Goal: Task Accomplishment & Management: Use online tool/utility

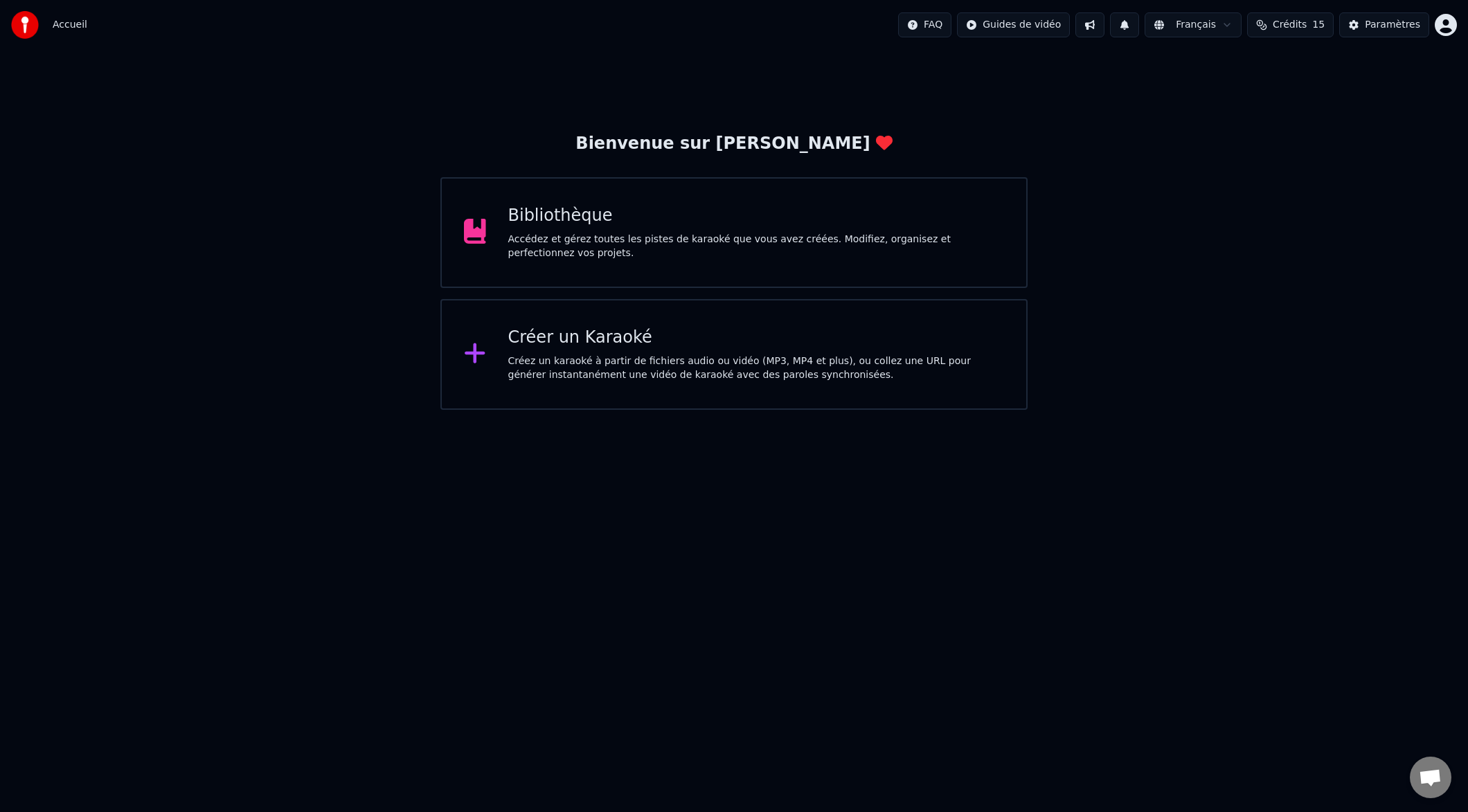
click at [643, 356] on div "Créez un karaoké à partir de fichiers audio ou vidéo (MP3, MP4 et plus), ou col…" at bounding box center [757, 368] width 496 height 27
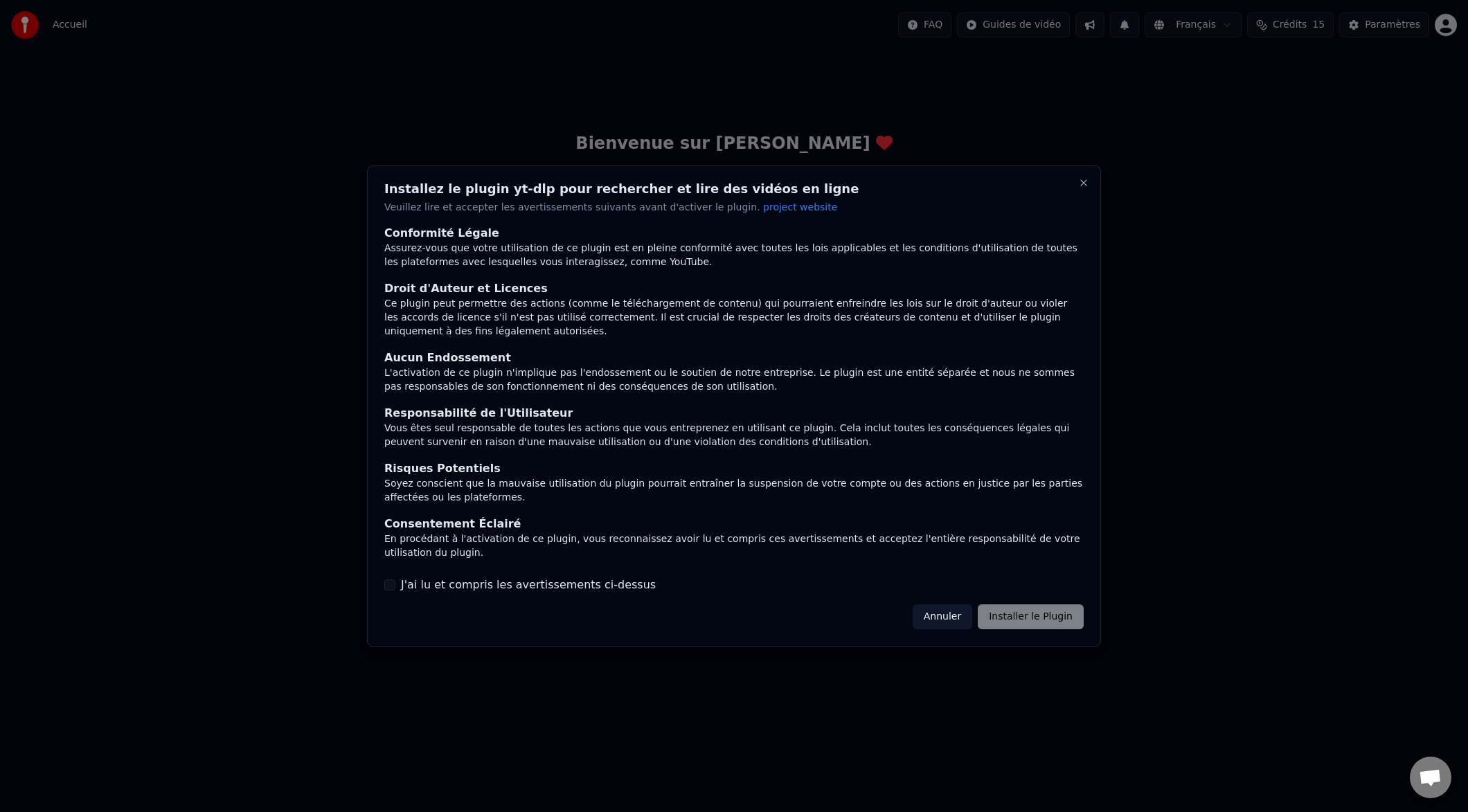
click at [1048, 623] on div "Annuler Installer le Plugin" at bounding box center [998, 617] width 171 height 25
click at [1030, 614] on div "Annuler Installer le Plugin" at bounding box center [998, 617] width 171 height 25
click at [946, 619] on button "Annuler" at bounding box center [942, 617] width 60 height 25
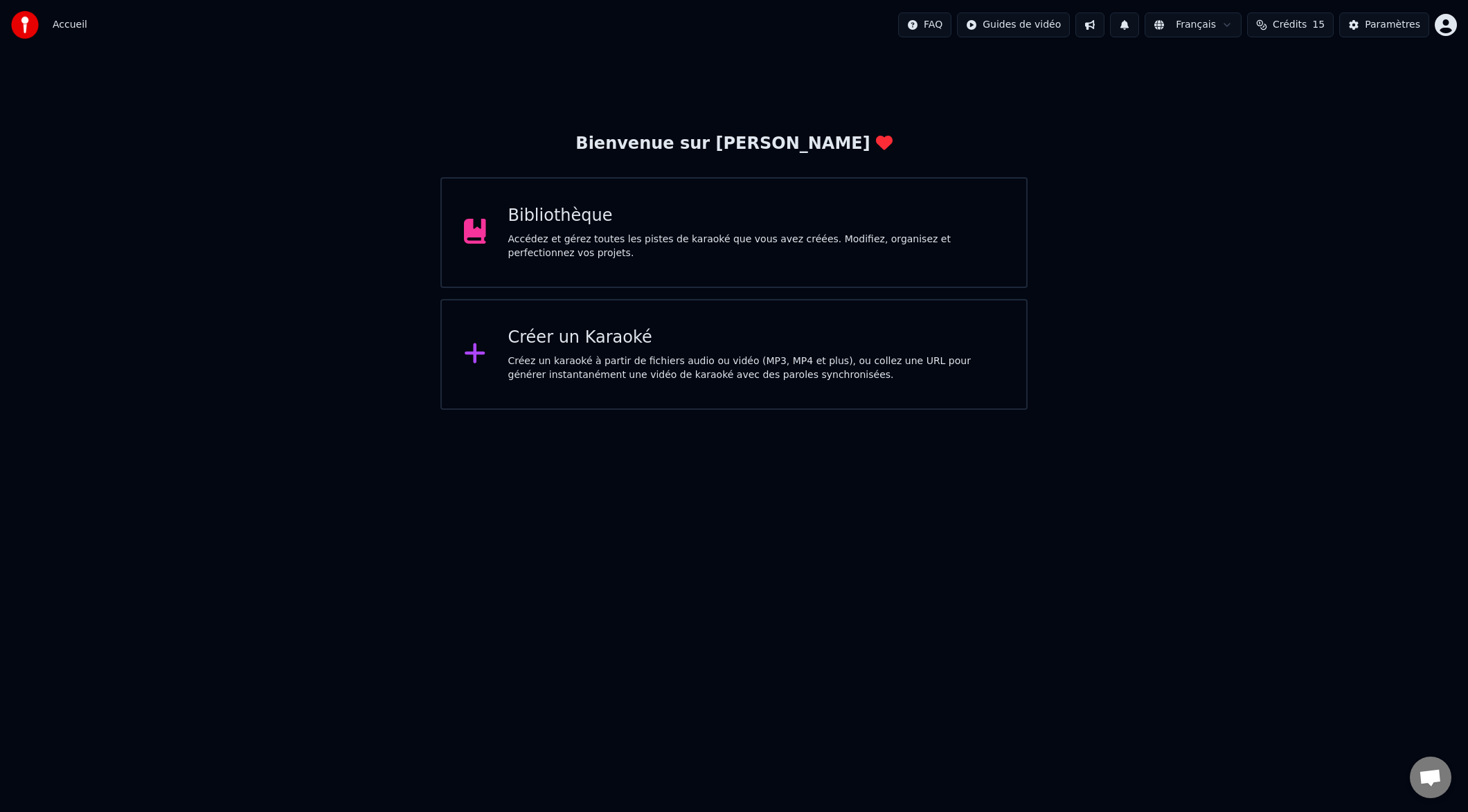
click at [725, 376] on div "Créez un karaoké à partir de fichiers audio ou vidéo (MP3, MP4 et plus), ou col…" at bounding box center [757, 368] width 496 height 27
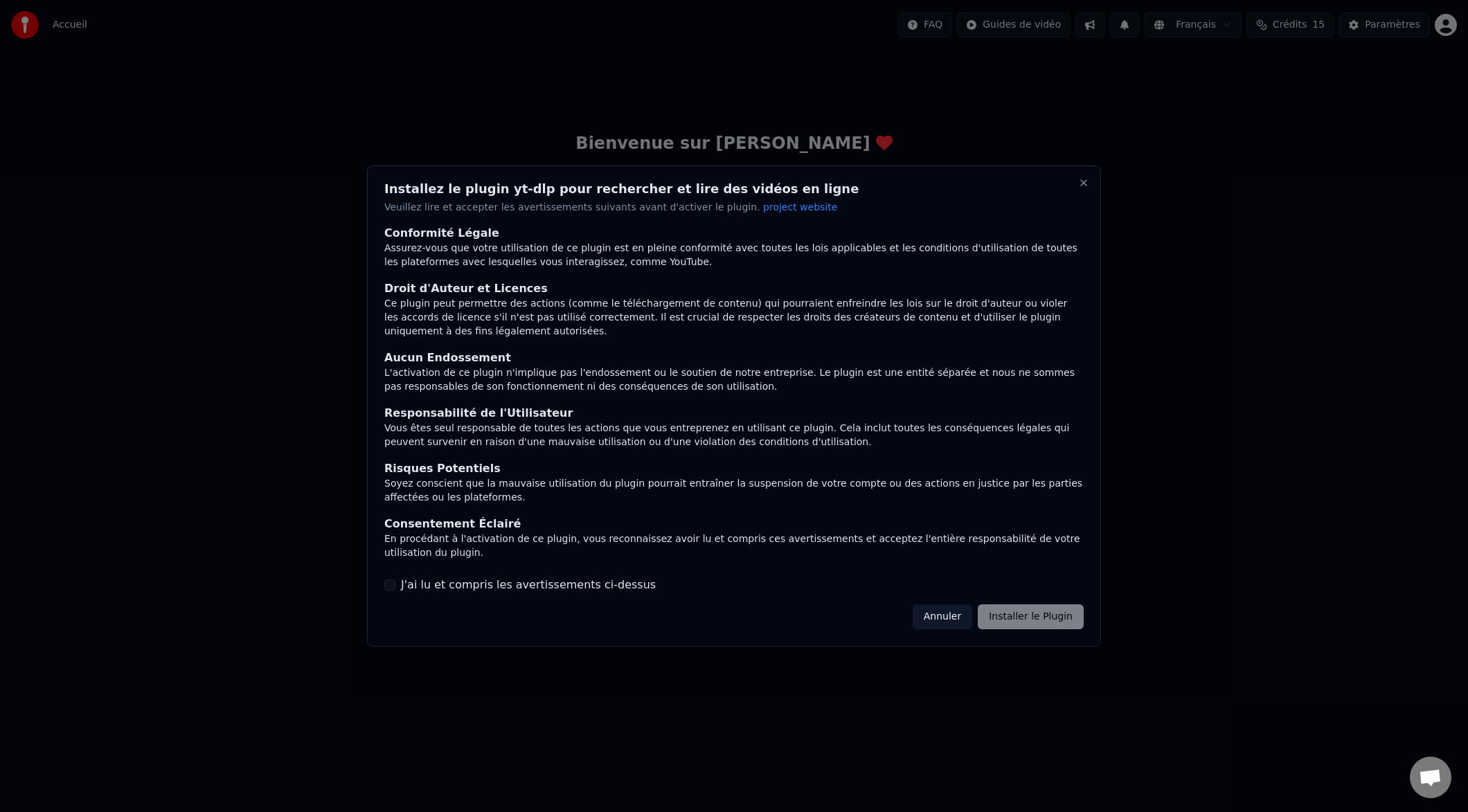
click at [391, 584] on button "J'ai lu et compris les avertissements ci-dessus" at bounding box center [390, 584] width 11 height 11
click at [1029, 622] on button "Installer le Plugin" at bounding box center [1030, 617] width 106 height 25
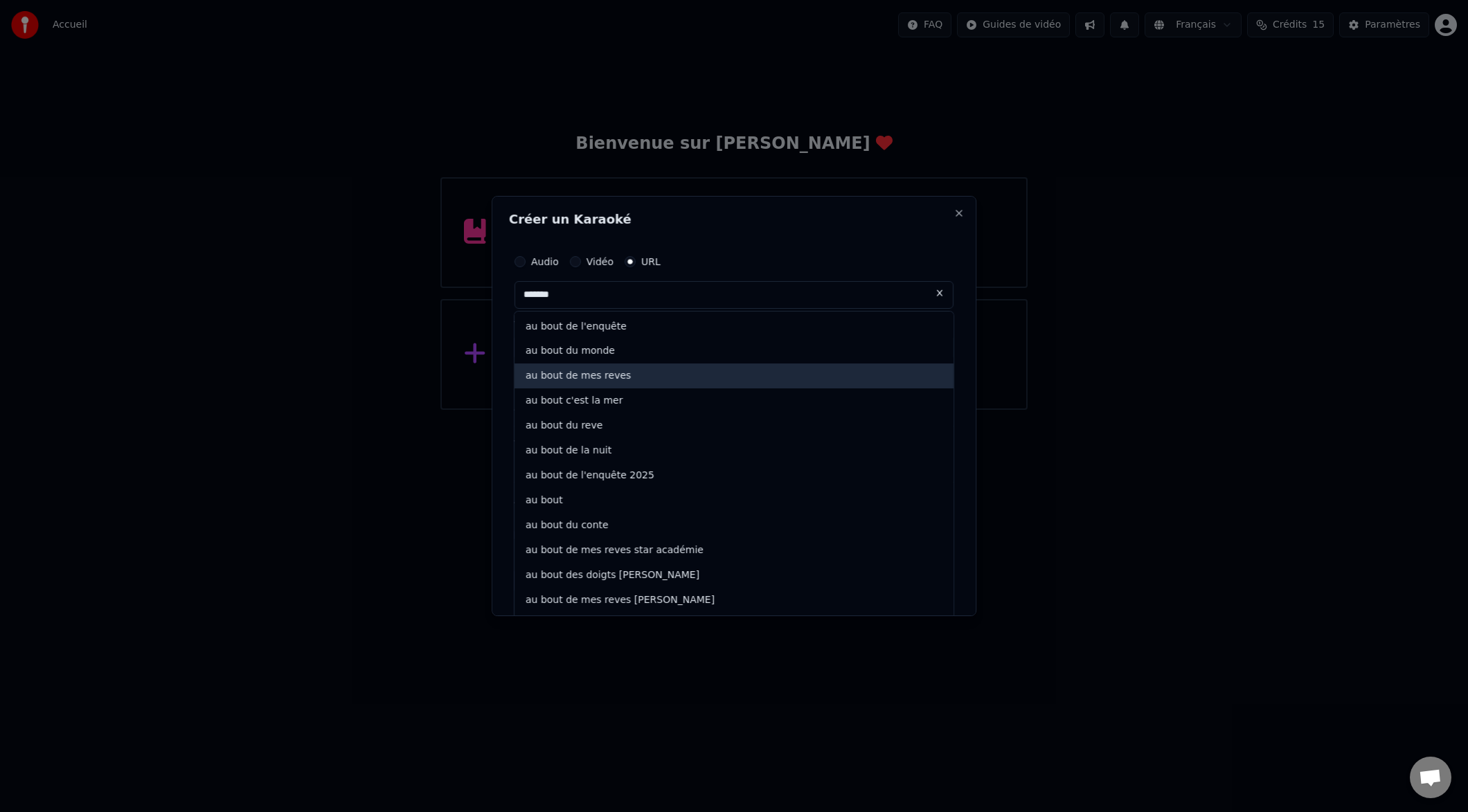
click at [553, 377] on div "au bout de mes reves" at bounding box center [734, 376] width 439 height 25
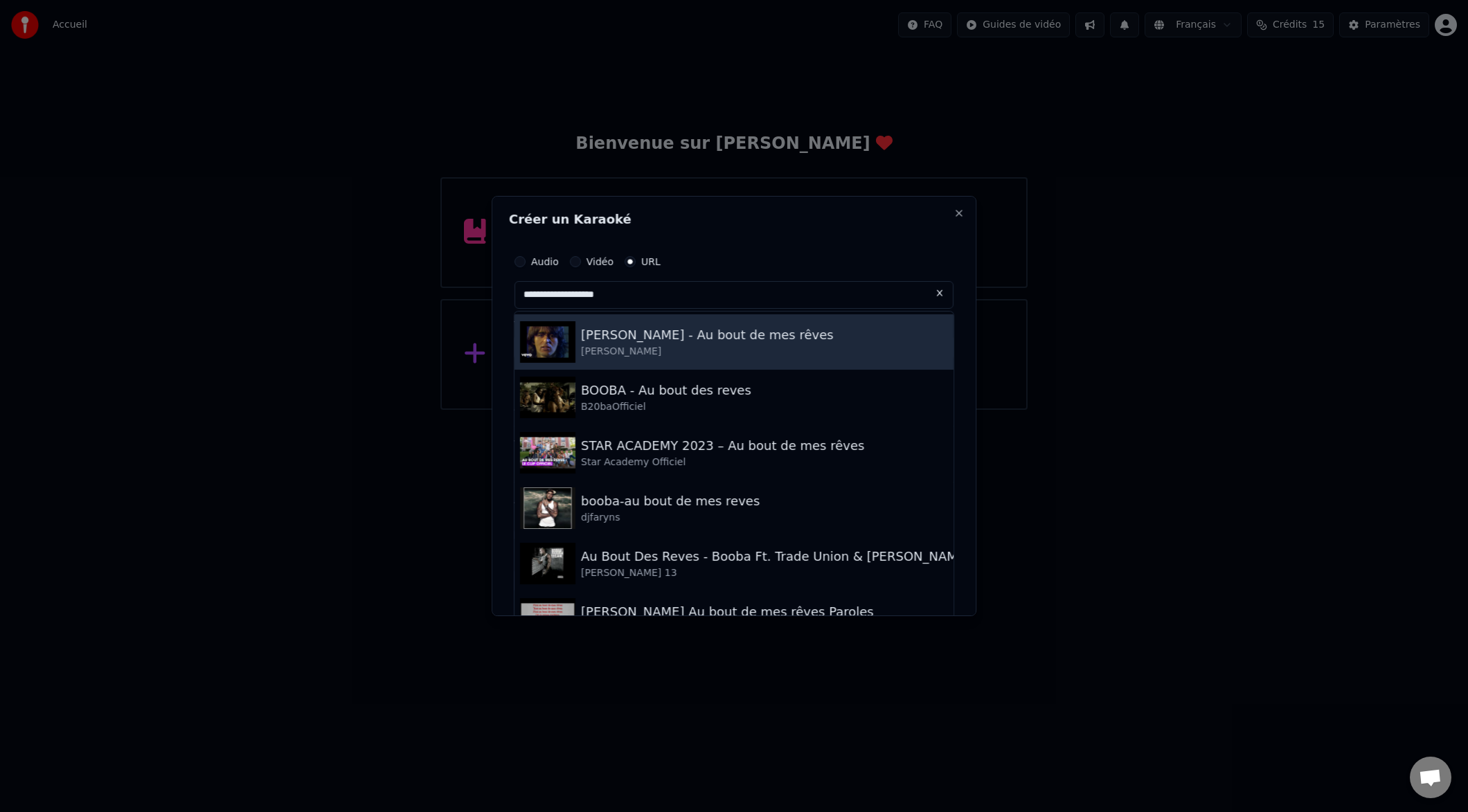
click at [671, 335] on div "[PERSON_NAME] - Au bout de mes rêves" at bounding box center [707, 335] width 252 height 19
type input "**********"
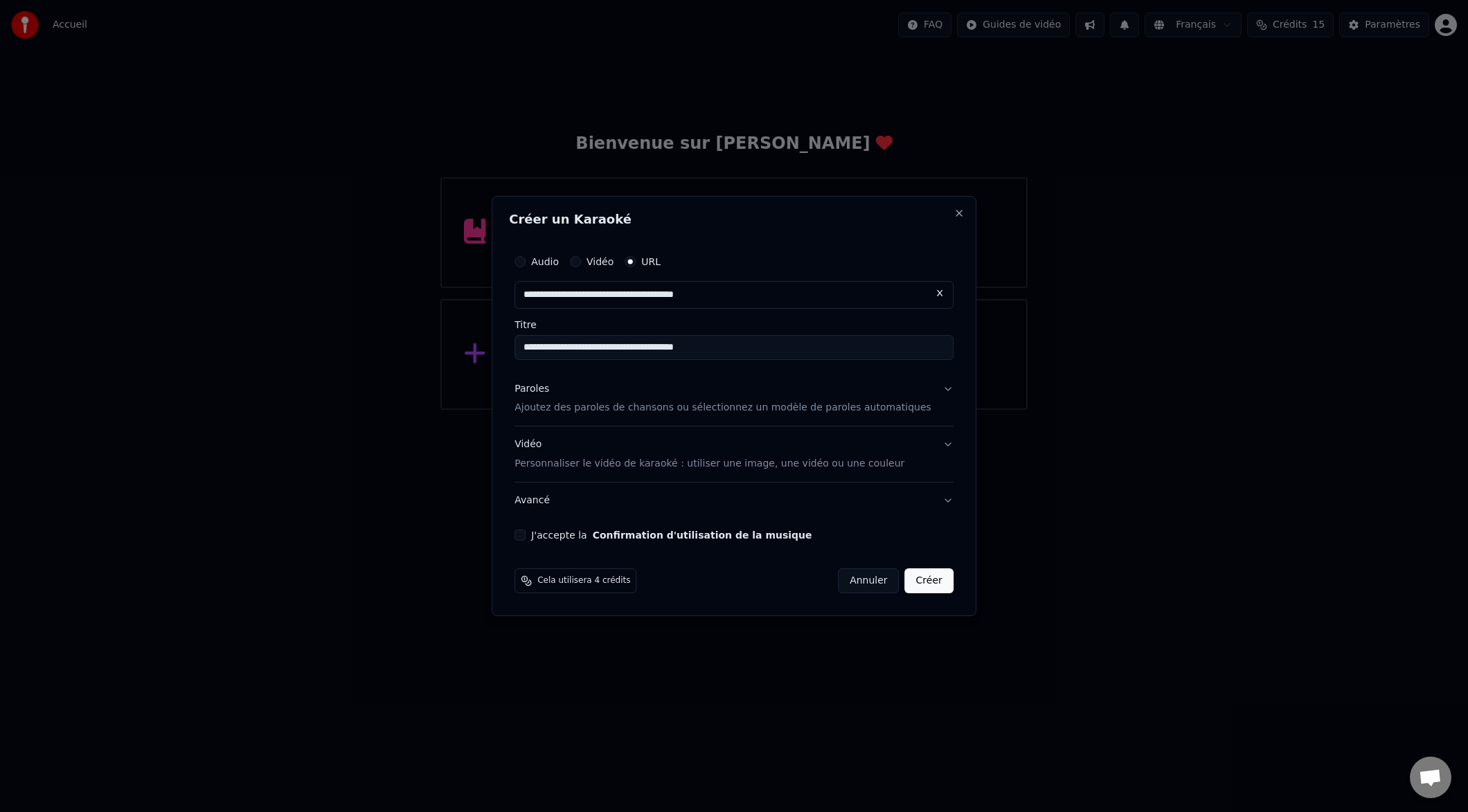
click at [553, 405] on p "Ajoutez des paroles de chansons ou sélectionnez un modèle de paroles automatiqu…" at bounding box center [723, 408] width 417 height 14
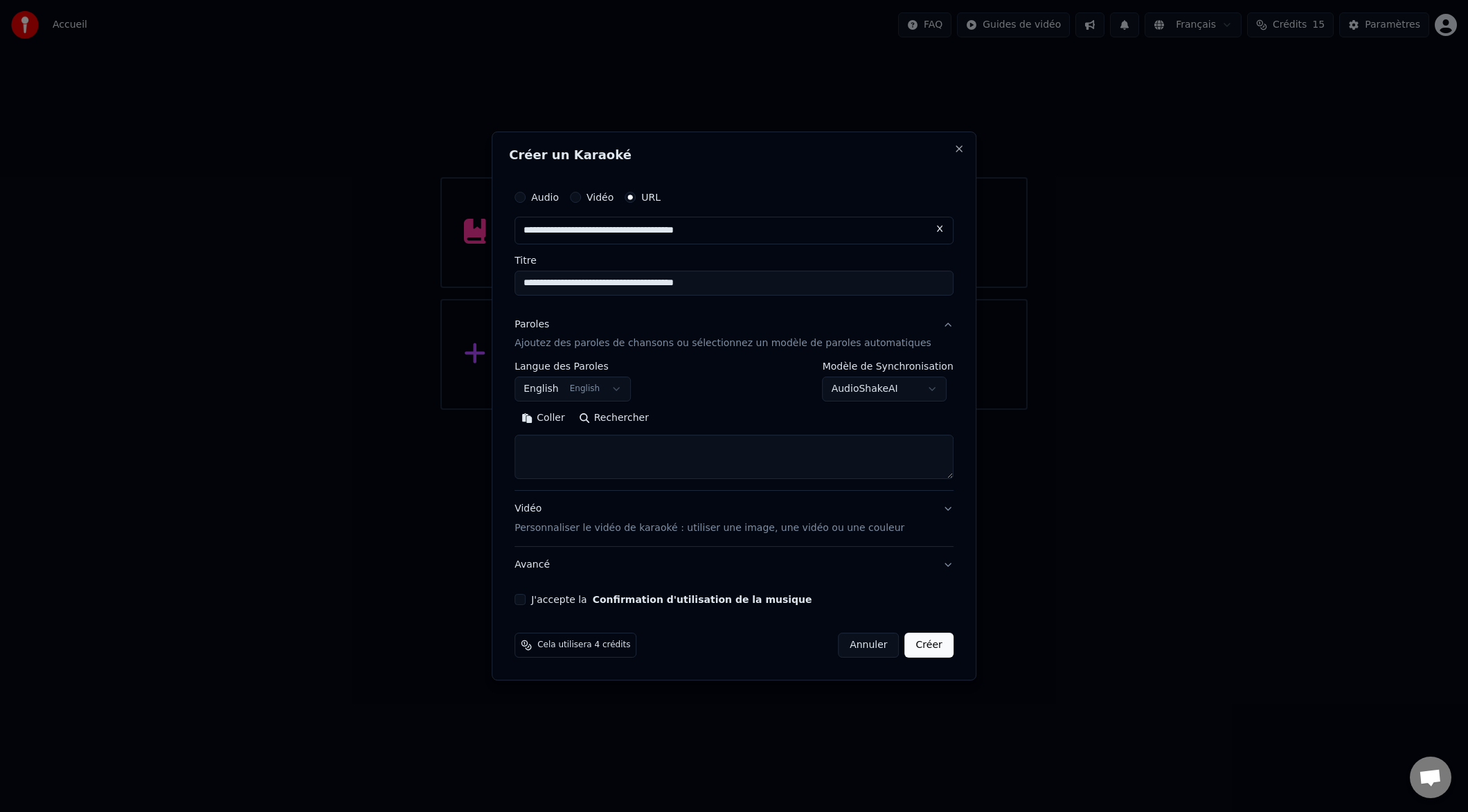
click at [542, 449] on textarea at bounding box center [734, 457] width 439 height 44
click at [597, 392] on body "**********" at bounding box center [734, 205] width 1468 height 410
drag, startPoint x: 683, startPoint y: 478, endPoint x: 685, endPoint y: 486, distance: 8.2
click at [685, 486] on div "Afrikaans Afrikaans Arabic العربية Armenian Հայերեն Azerbaijani Azərbaycanca Be…" at bounding box center [616, 536] width 171 height 199
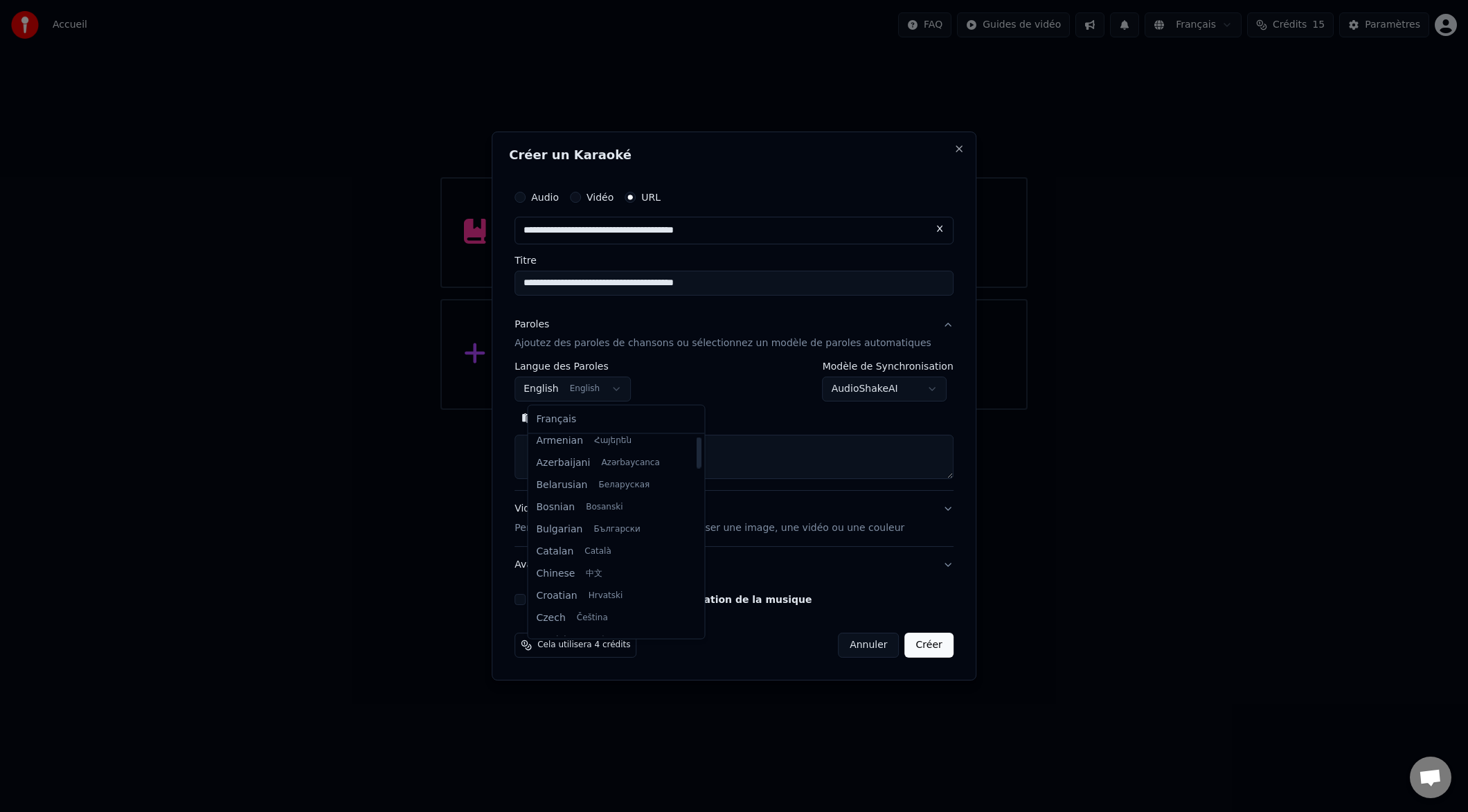
scroll to position [0, 0]
drag, startPoint x: 687, startPoint y: 487, endPoint x: 678, endPoint y: 420, distance: 67.6
click at [696, 437] on div at bounding box center [698, 452] width 5 height 31
select select "**"
click at [579, 444] on textarea at bounding box center [734, 457] width 439 height 44
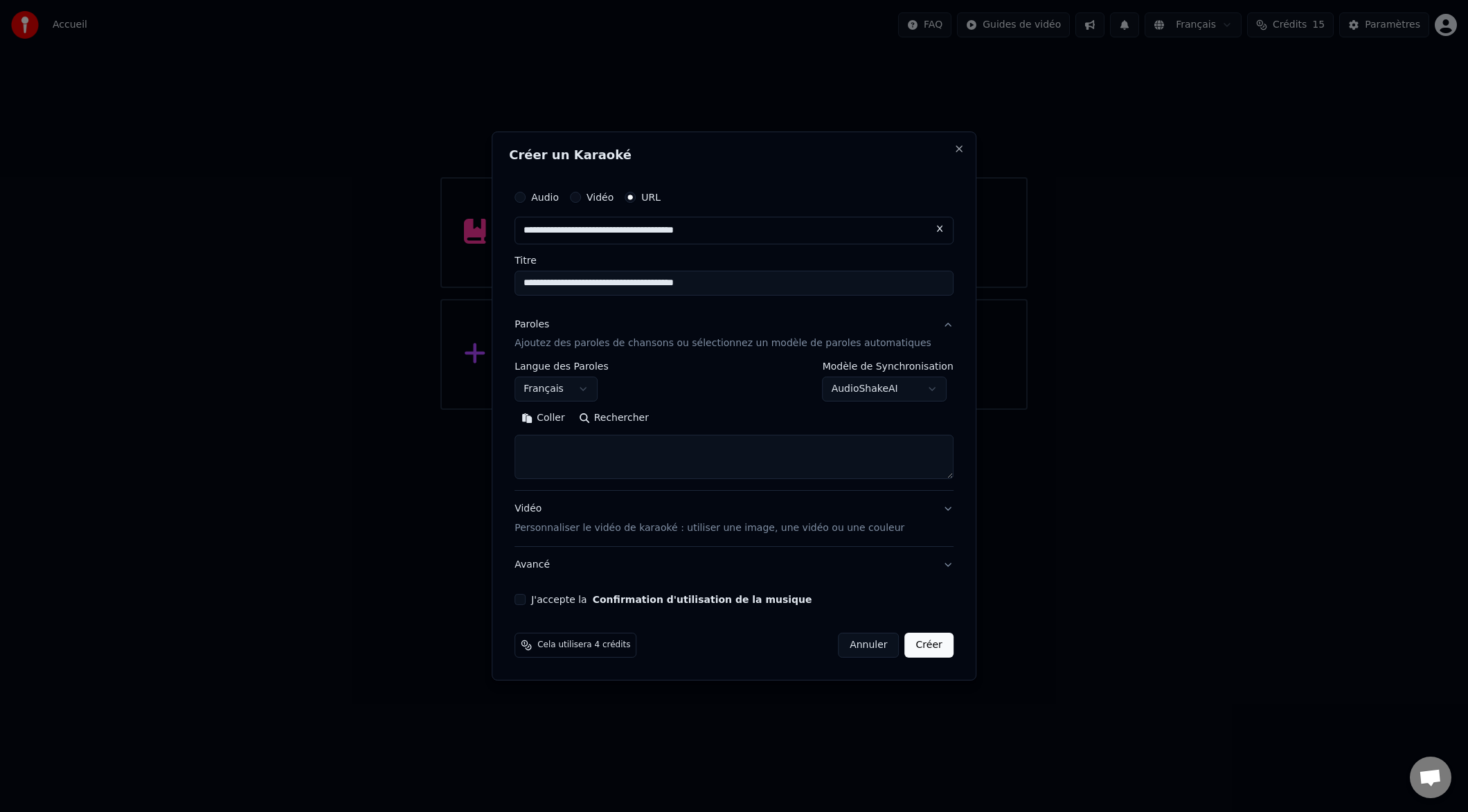
paste textarea "**********"
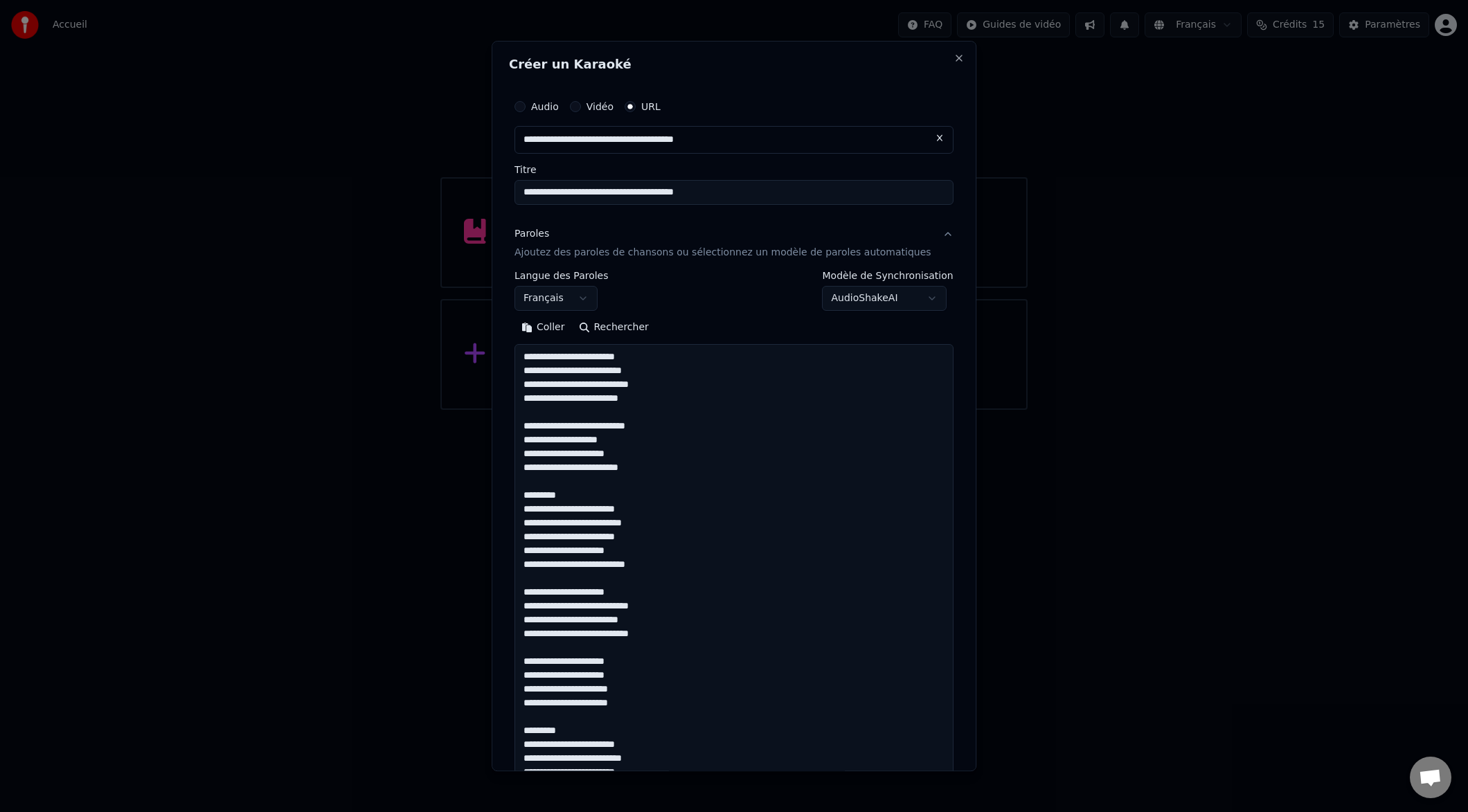
scroll to position [653, 0]
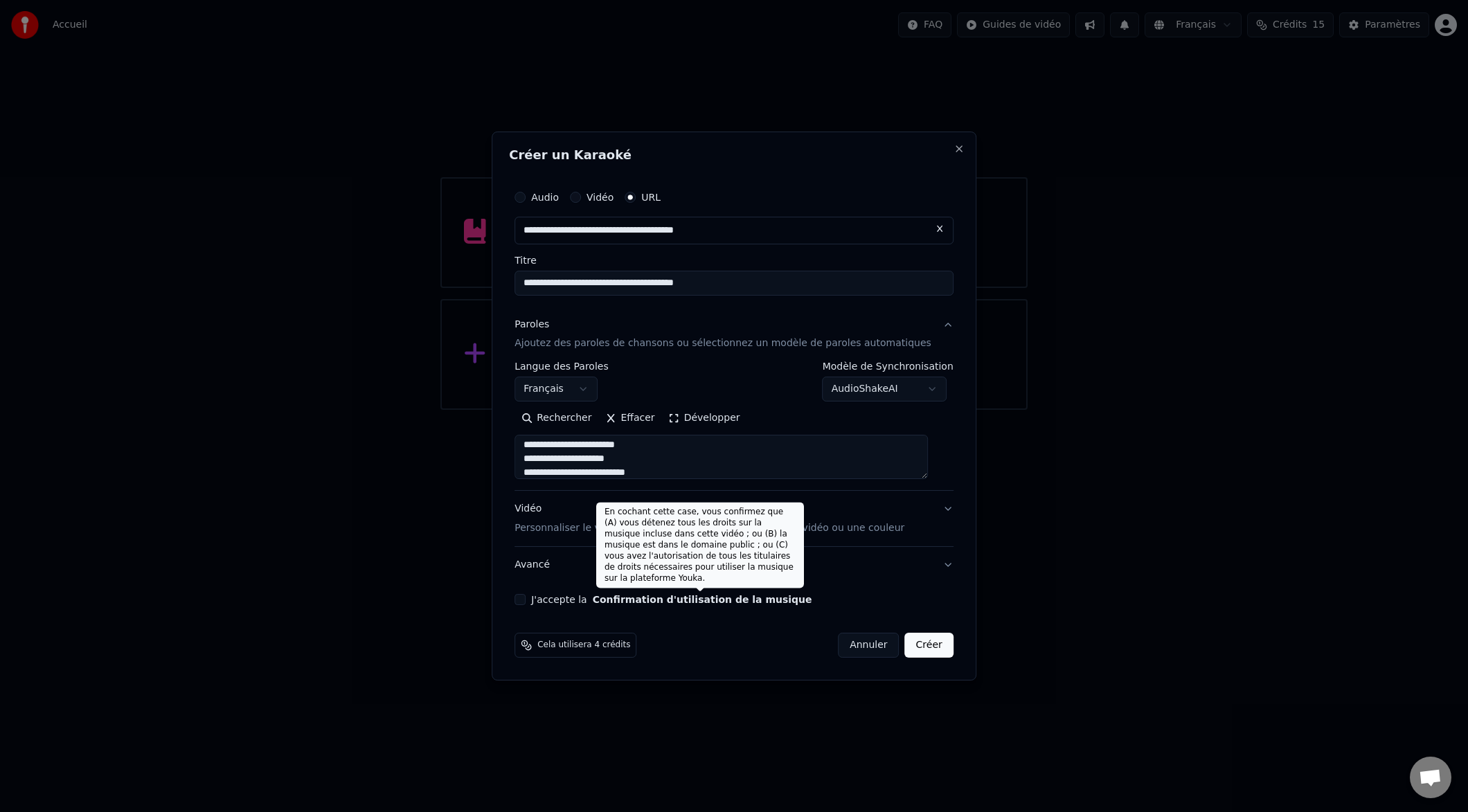
type textarea "**********"
click at [683, 599] on button "Confirmation d'utilisation de la musique" at bounding box center [703, 599] width 219 height 9
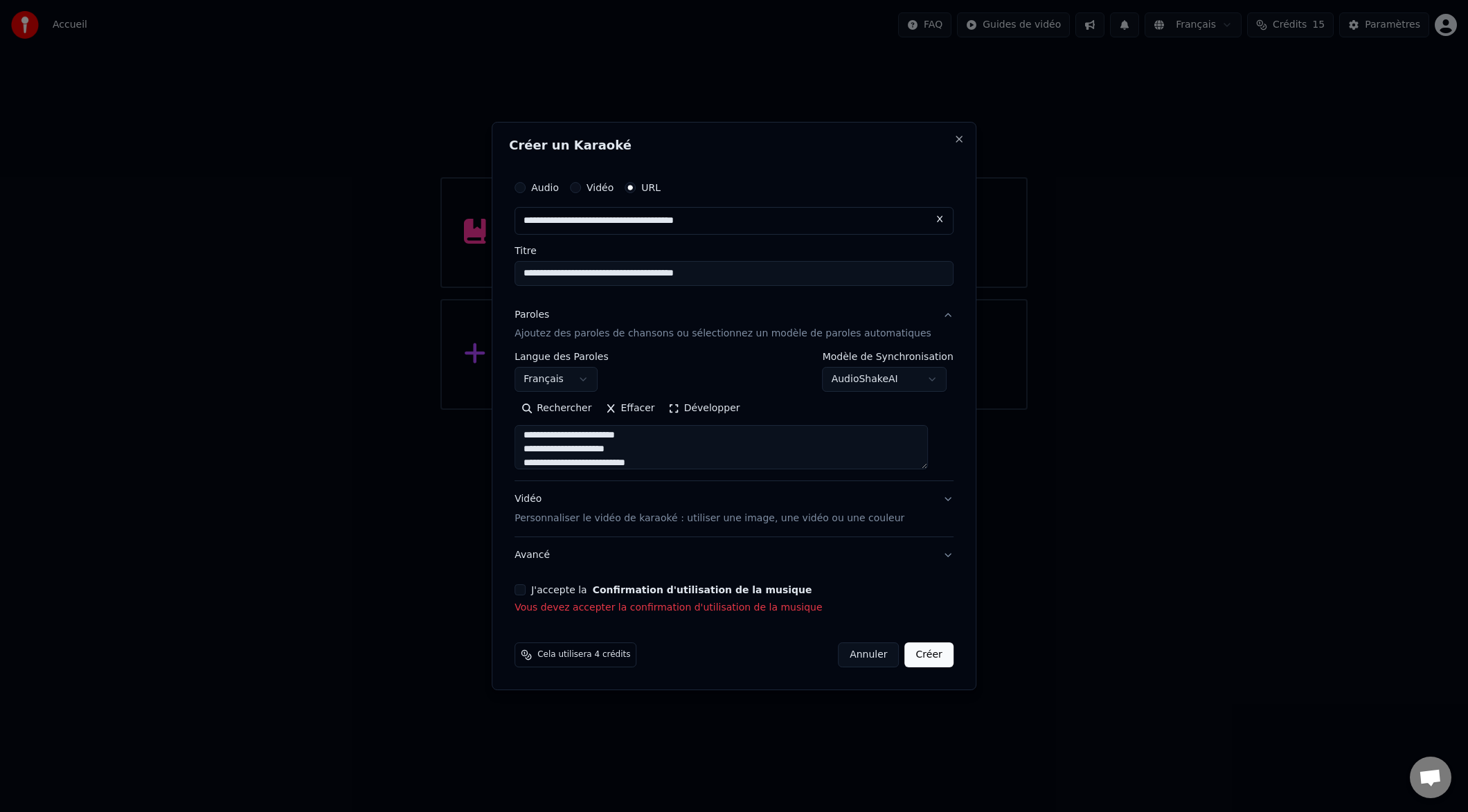
click at [526, 593] on button "J'accepte la Confirmation d'utilisation de la musique" at bounding box center [519, 589] width 11 height 11
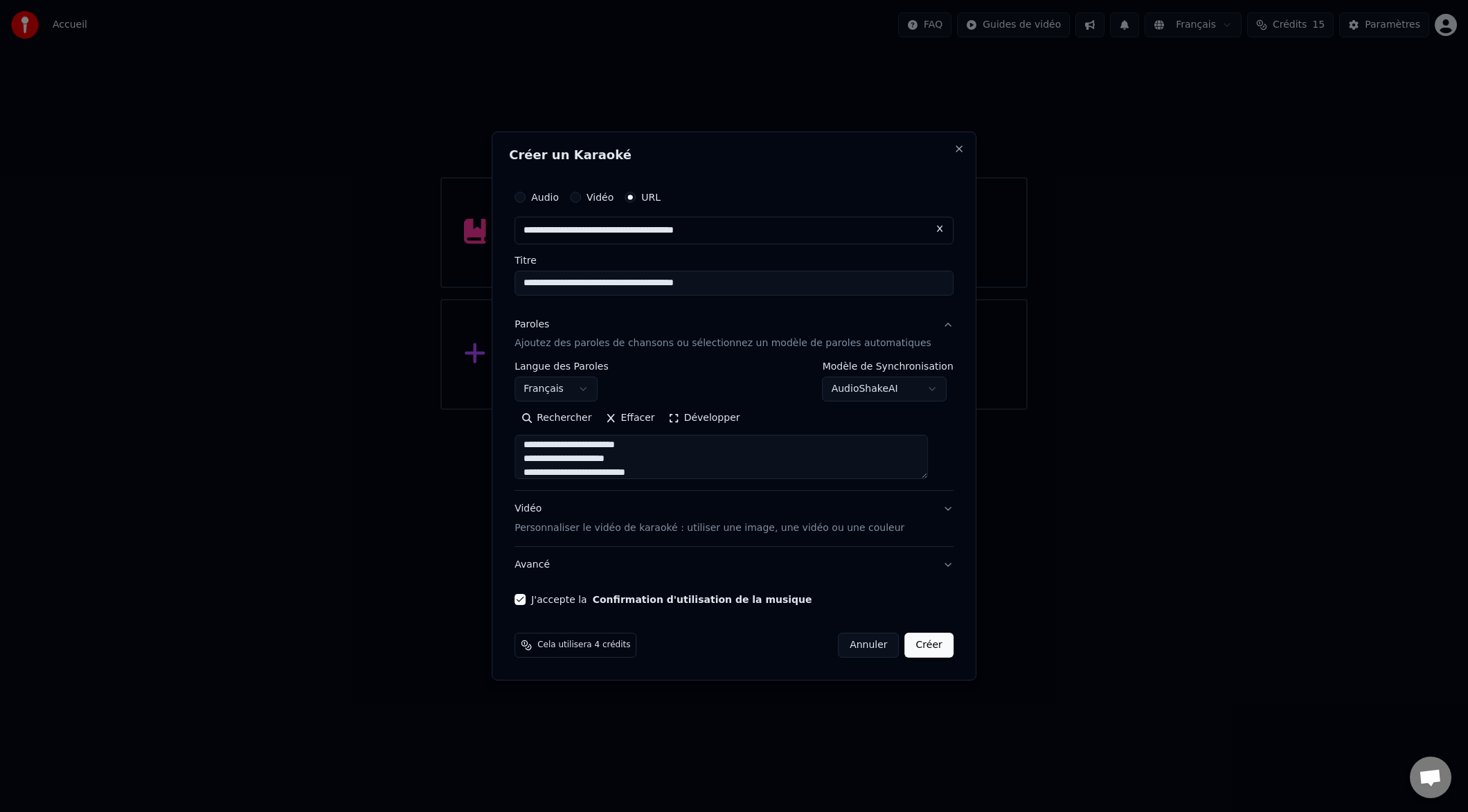
click at [920, 644] on button "Créer" at bounding box center [929, 645] width 48 height 25
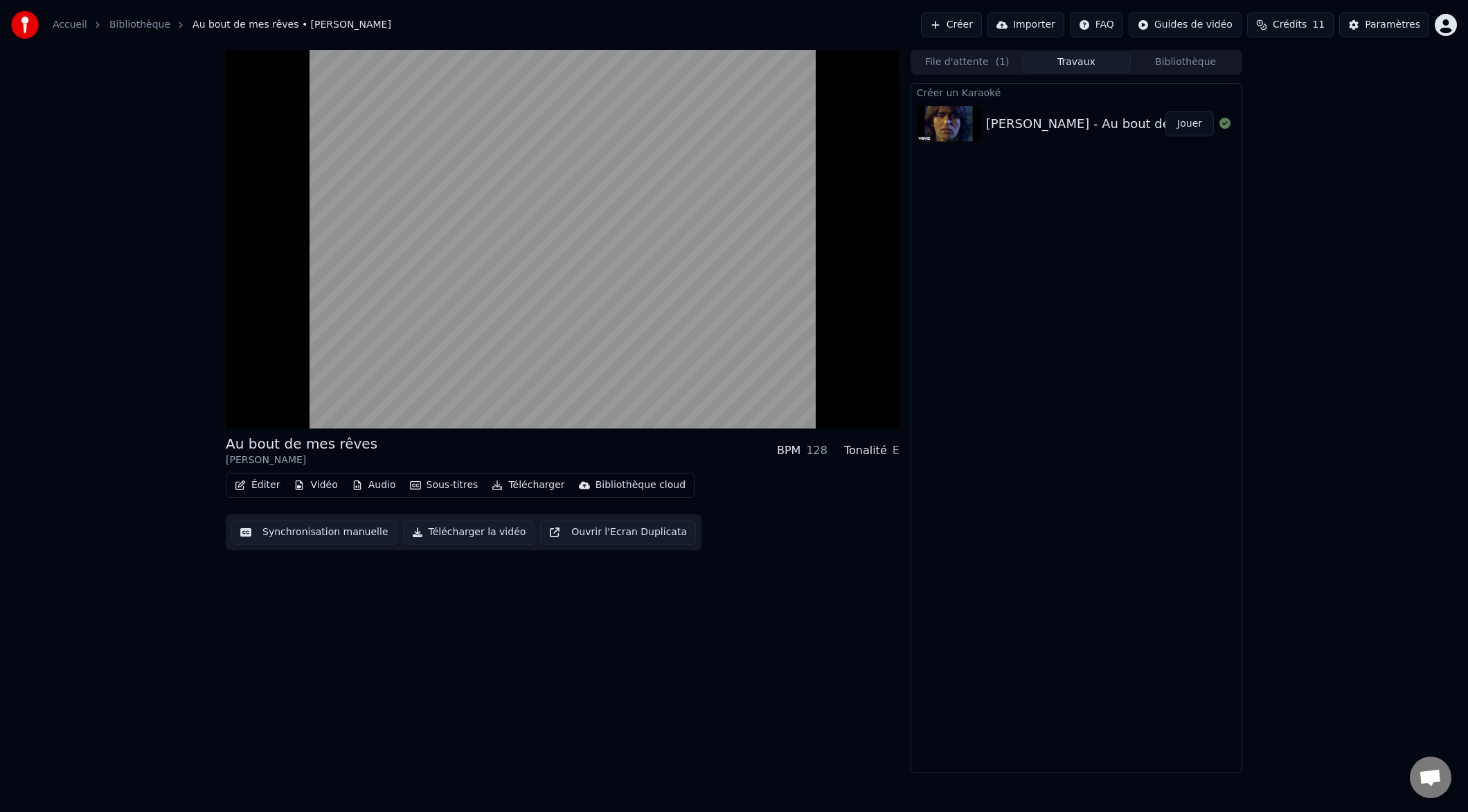
click at [320, 533] on button "Synchronisation manuelle" at bounding box center [315, 532] width 166 height 25
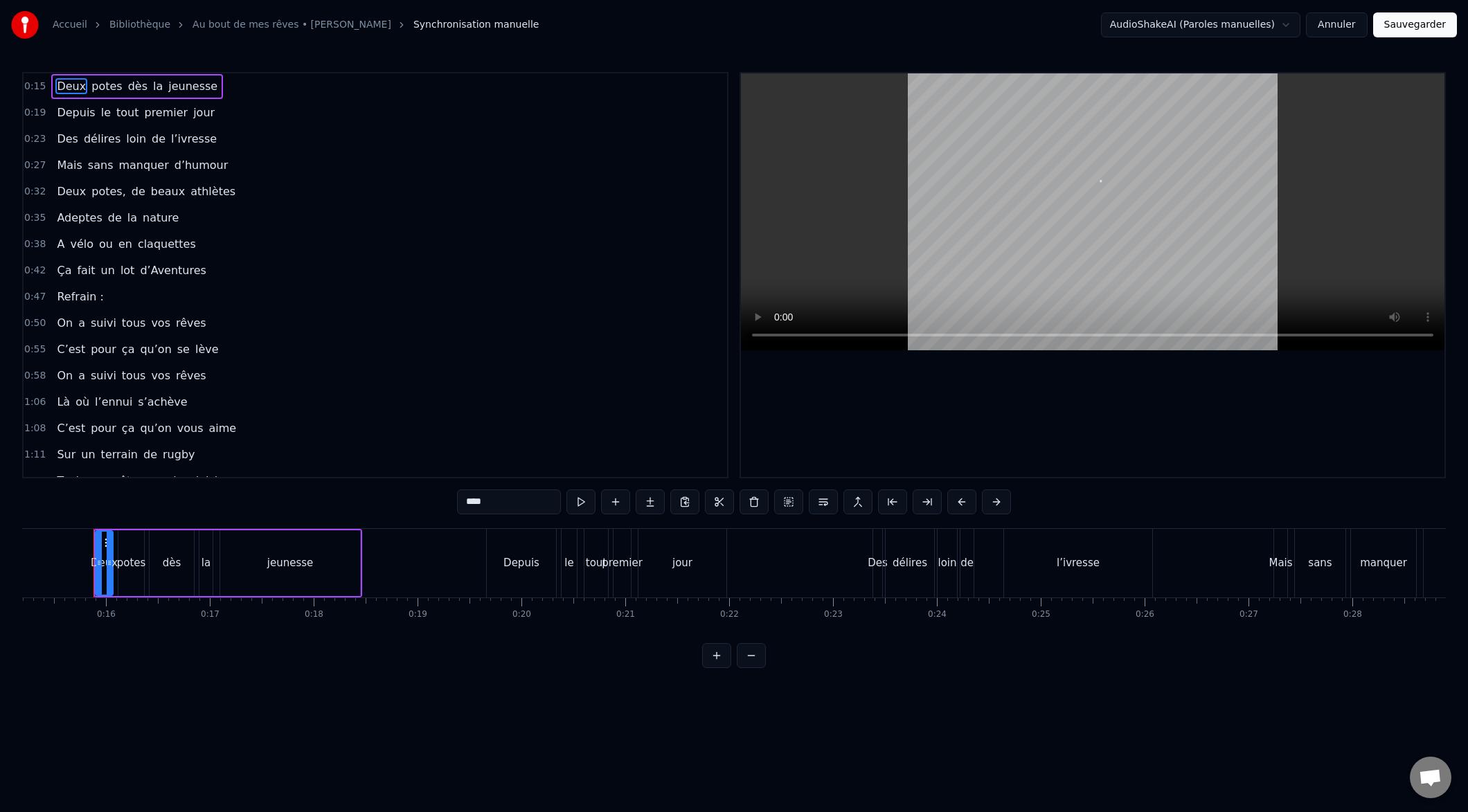
scroll to position [0, 1581]
click at [582, 505] on button at bounding box center [581, 502] width 29 height 25
click at [581, 503] on button at bounding box center [581, 502] width 29 height 25
click at [89, 619] on div "Deux potes dès la jeunesse Depuis le tout premier jour Des délires loin de l’iv…" at bounding box center [734, 580] width 1424 height 104
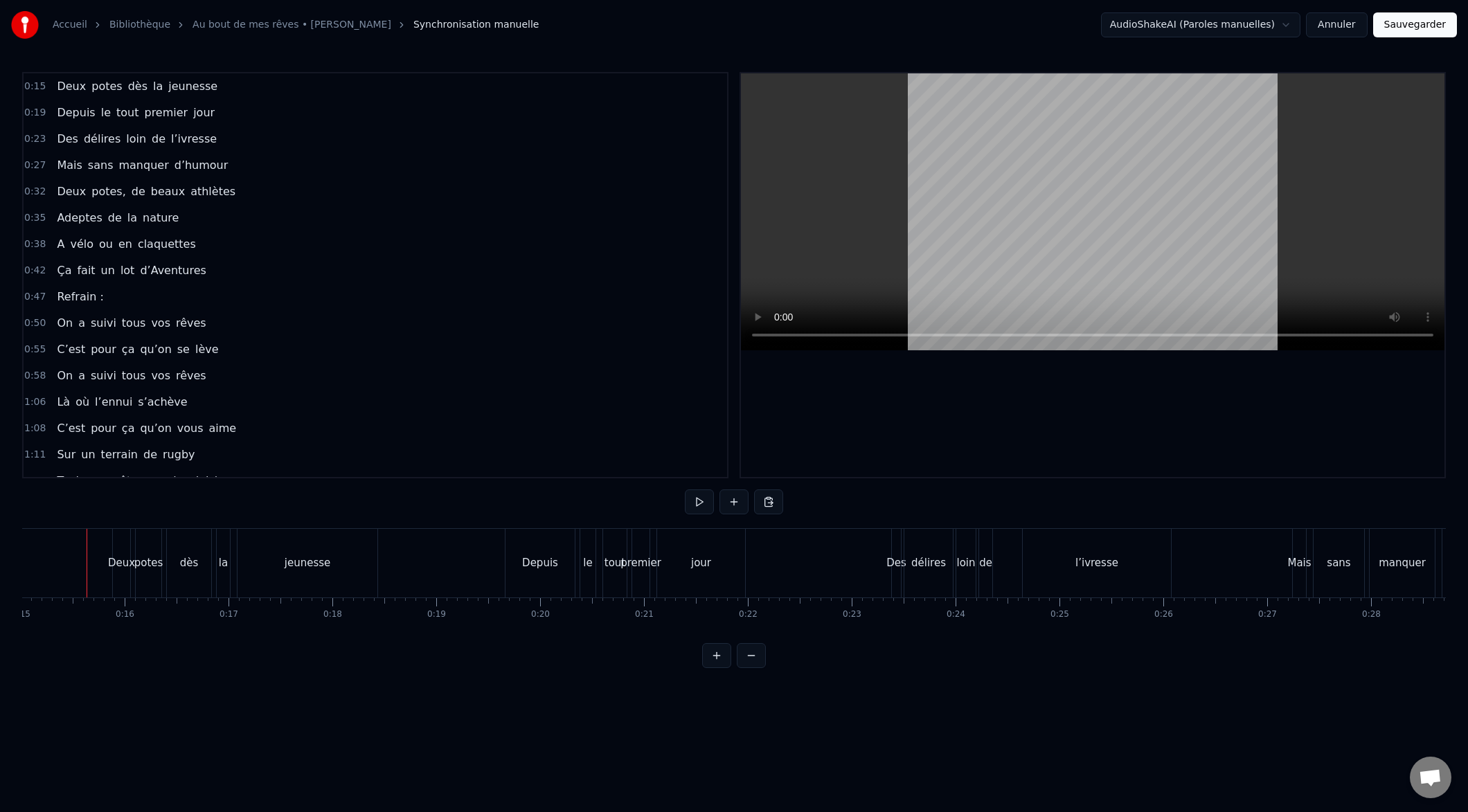
scroll to position [0, 1555]
click at [698, 506] on button at bounding box center [699, 502] width 29 height 25
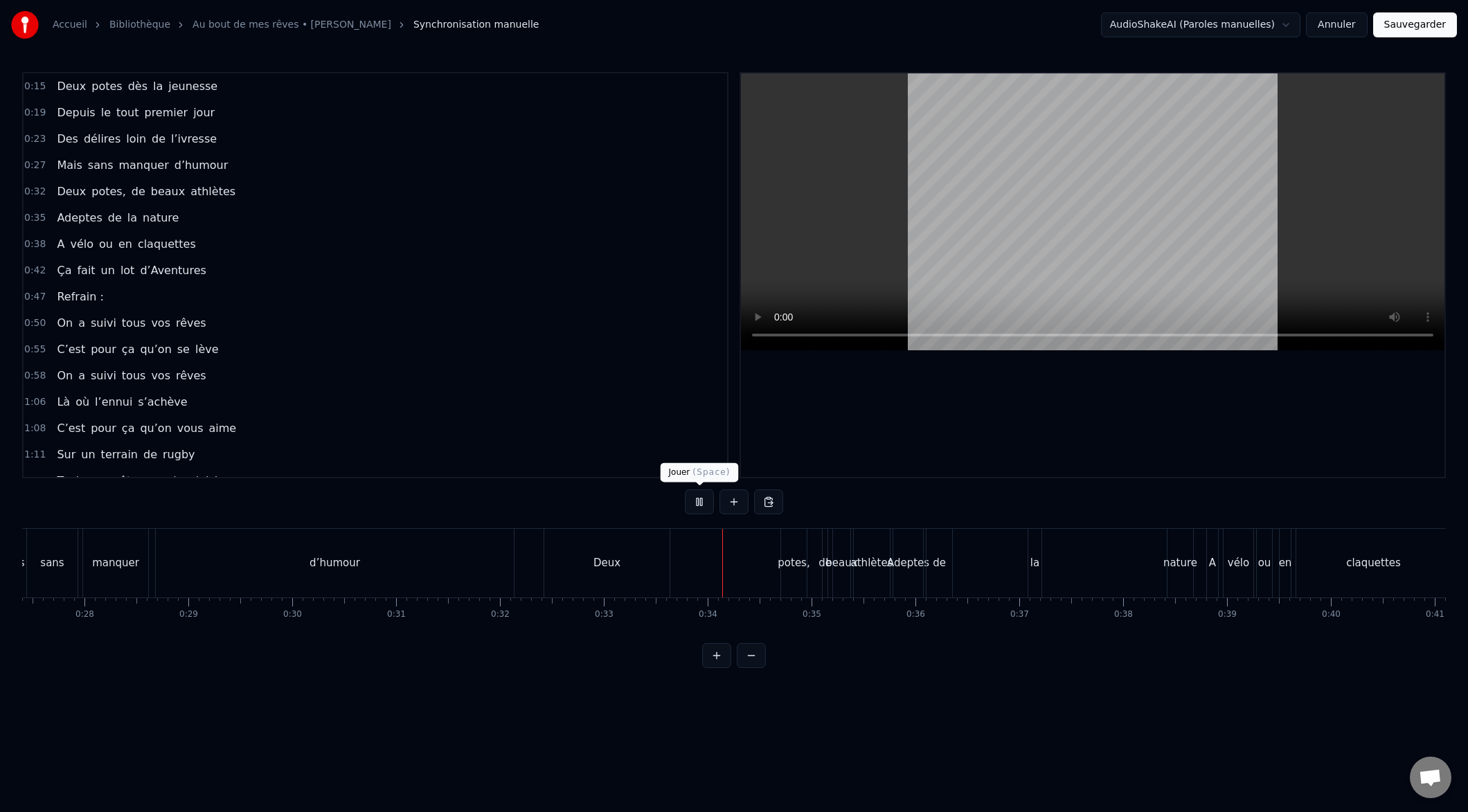
click at [701, 506] on button at bounding box center [699, 502] width 29 height 25
click at [698, 503] on button at bounding box center [699, 502] width 29 height 25
click at [701, 503] on button at bounding box center [699, 502] width 29 height 25
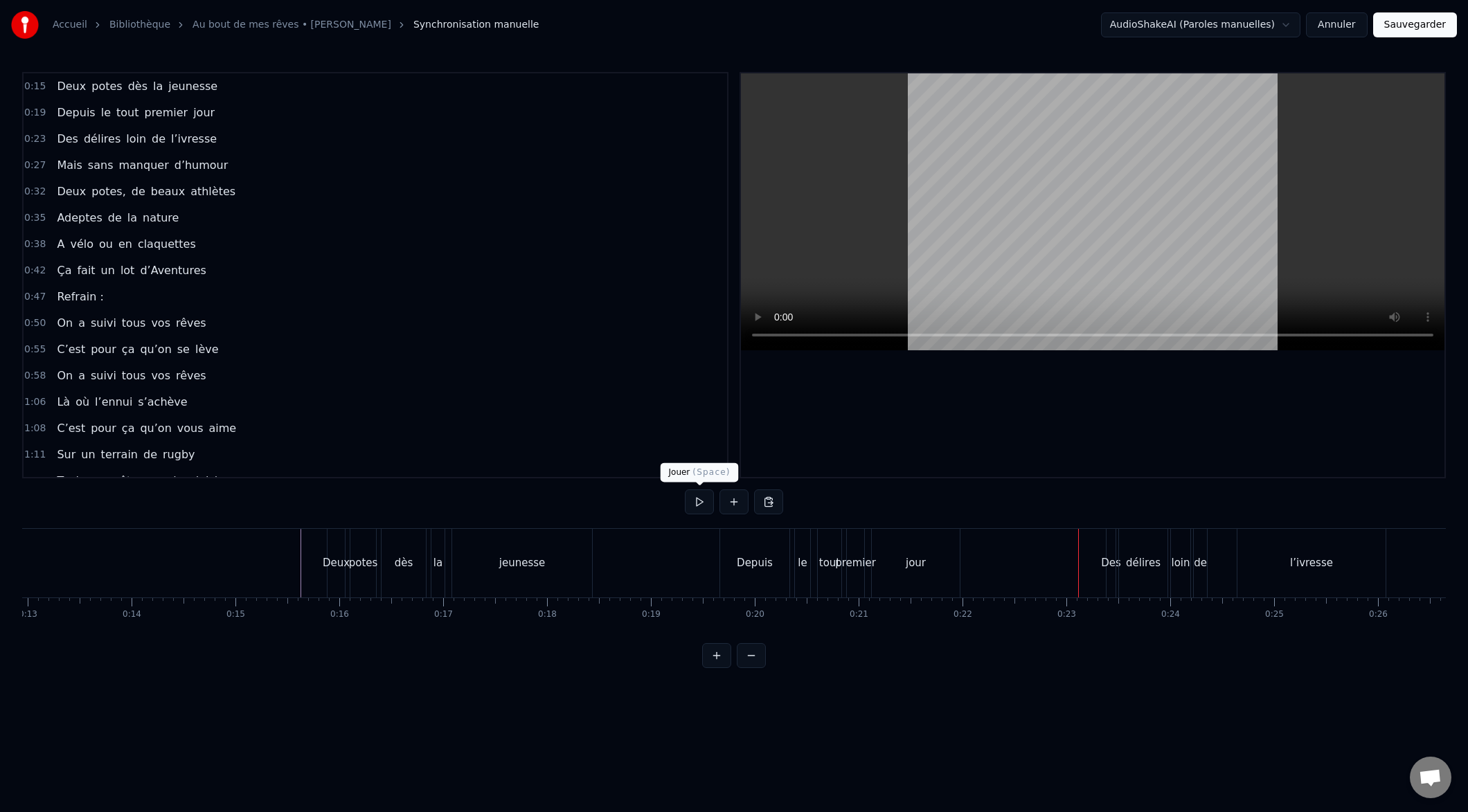
click at [698, 506] on button at bounding box center [699, 502] width 29 height 25
click at [696, 506] on button at bounding box center [699, 502] width 29 height 25
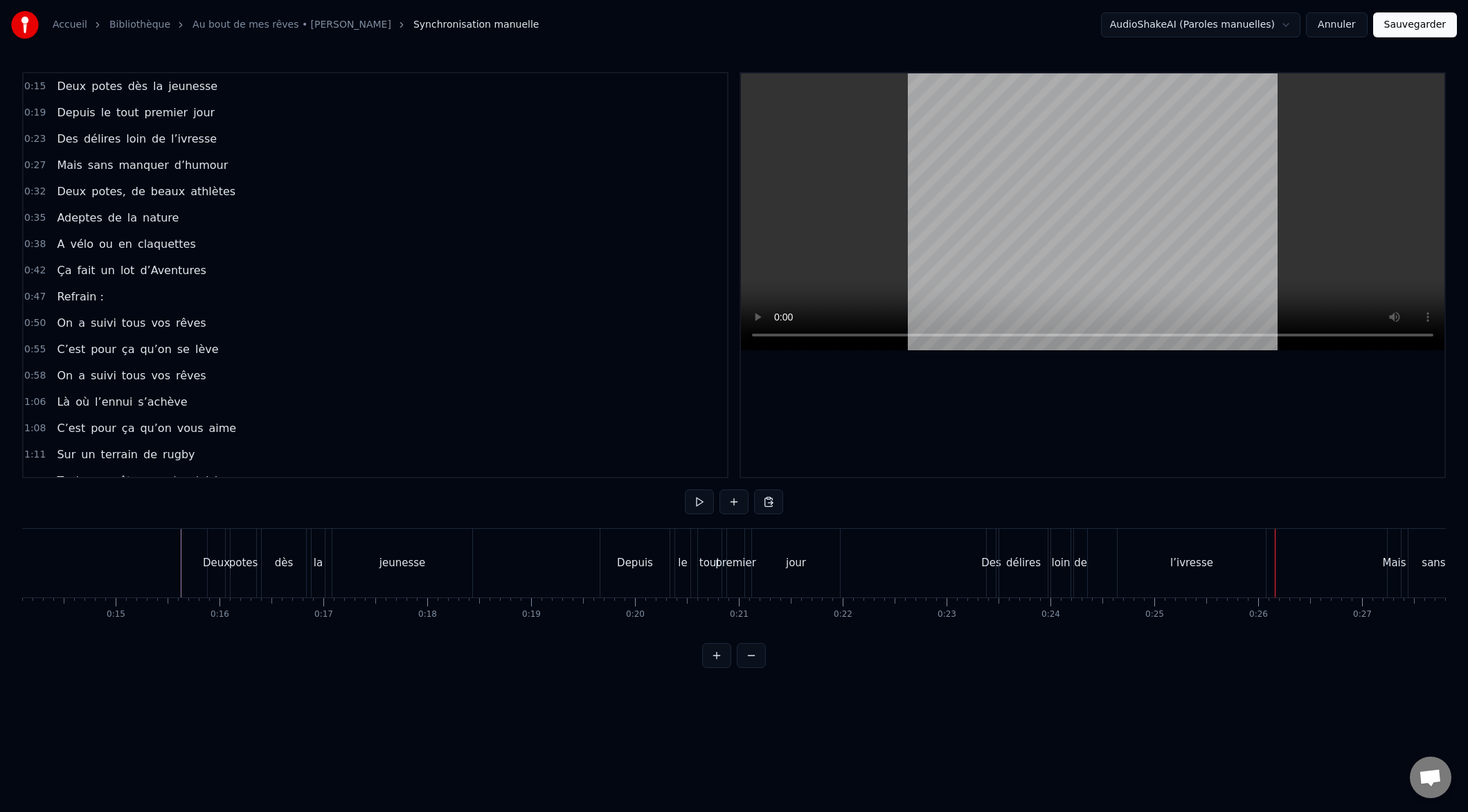
scroll to position [0, 1459]
click at [701, 499] on button at bounding box center [699, 502] width 29 height 25
click at [703, 500] on button at bounding box center [699, 502] width 29 height 25
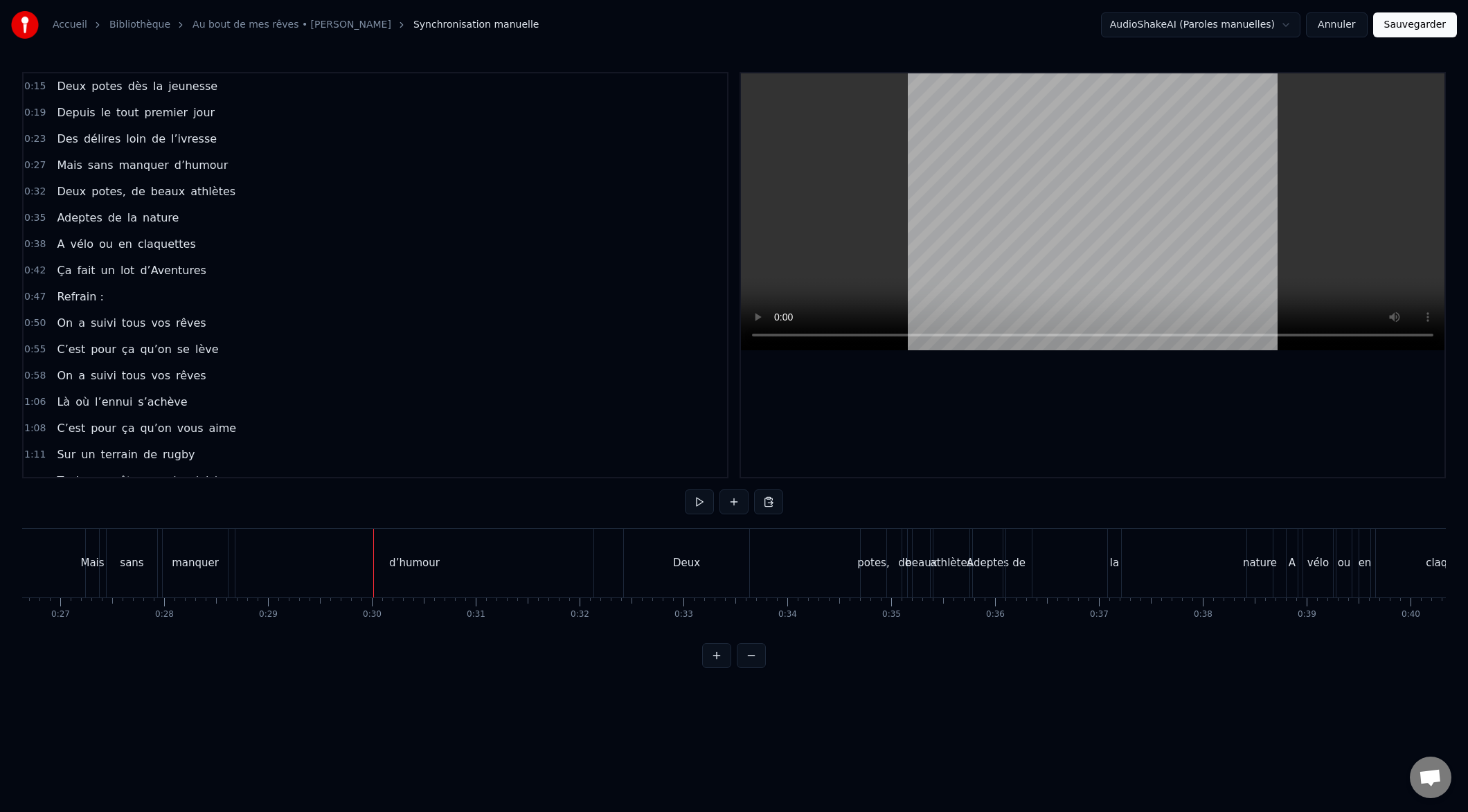
click at [111, 579] on div "sans" at bounding box center [132, 562] width 50 height 69
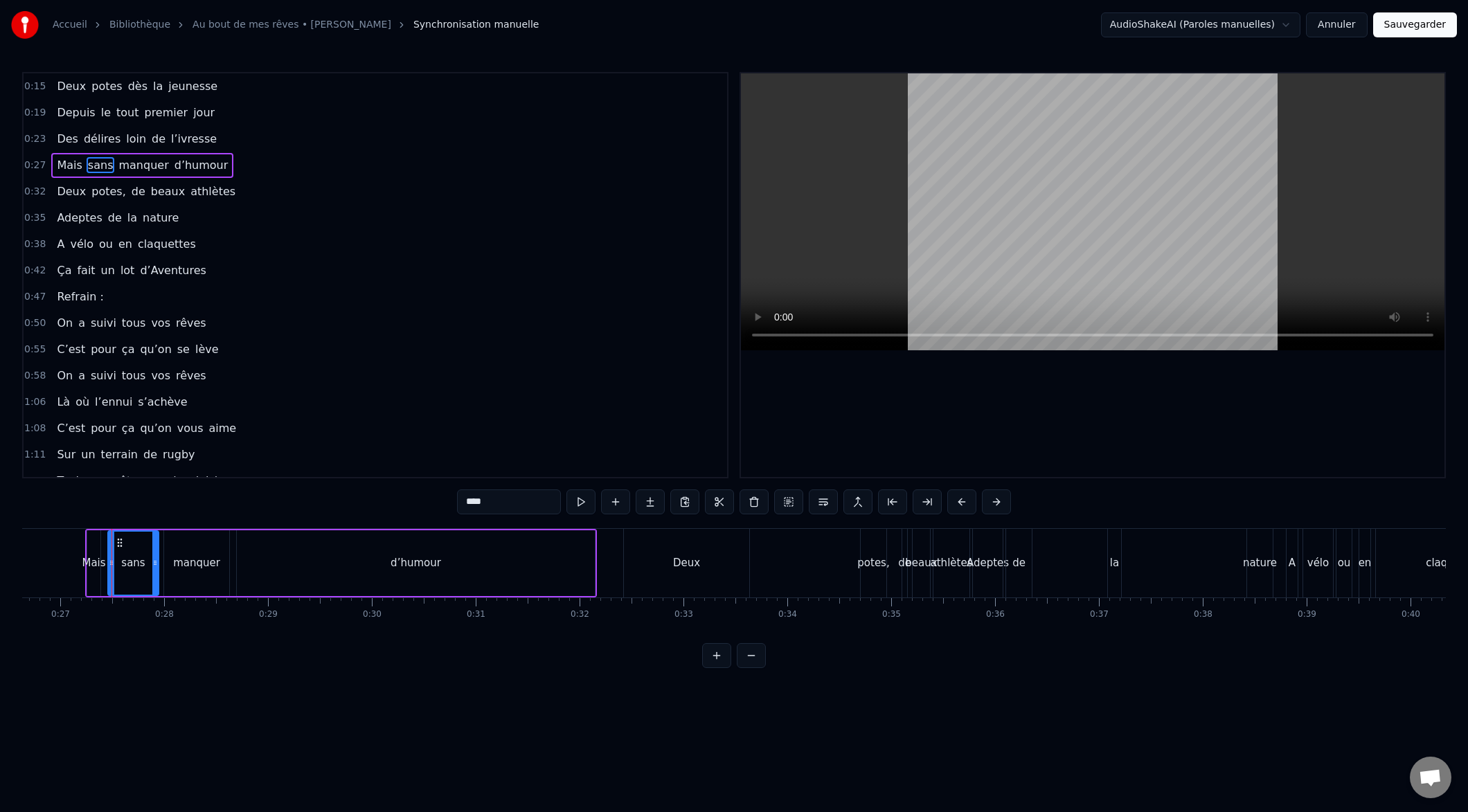
click at [117, 164] on span "manquer" at bounding box center [143, 165] width 53 height 16
click at [102, 167] on span "sans" at bounding box center [100, 165] width 28 height 16
click at [101, 167] on span "sans" at bounding box center [100, 165] width 28 height 16
click at [70, 168] on span "Mais" at bounding box center [69, 165] width 27 height 16
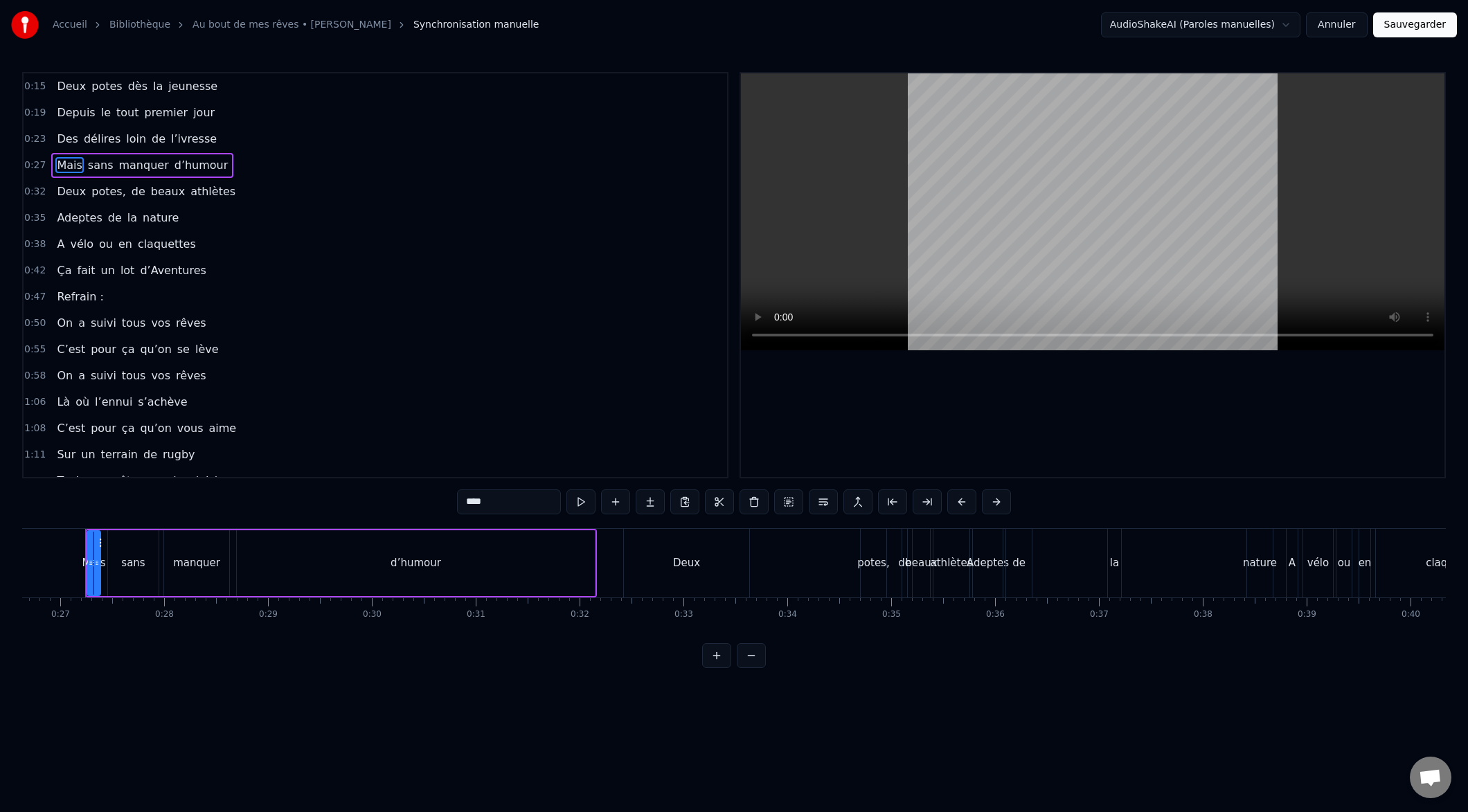
scroll to position [0, 2760]
click at [73, 167] on span "Mais" at bounding box center [69, 165] width 27 height 16
click at [99, 167] on span "sans" at bounding box center [100, 165] width 28 height 16
click at [67, 162] on span "Mais" at bounding box center [69, 165] width 27 height 16
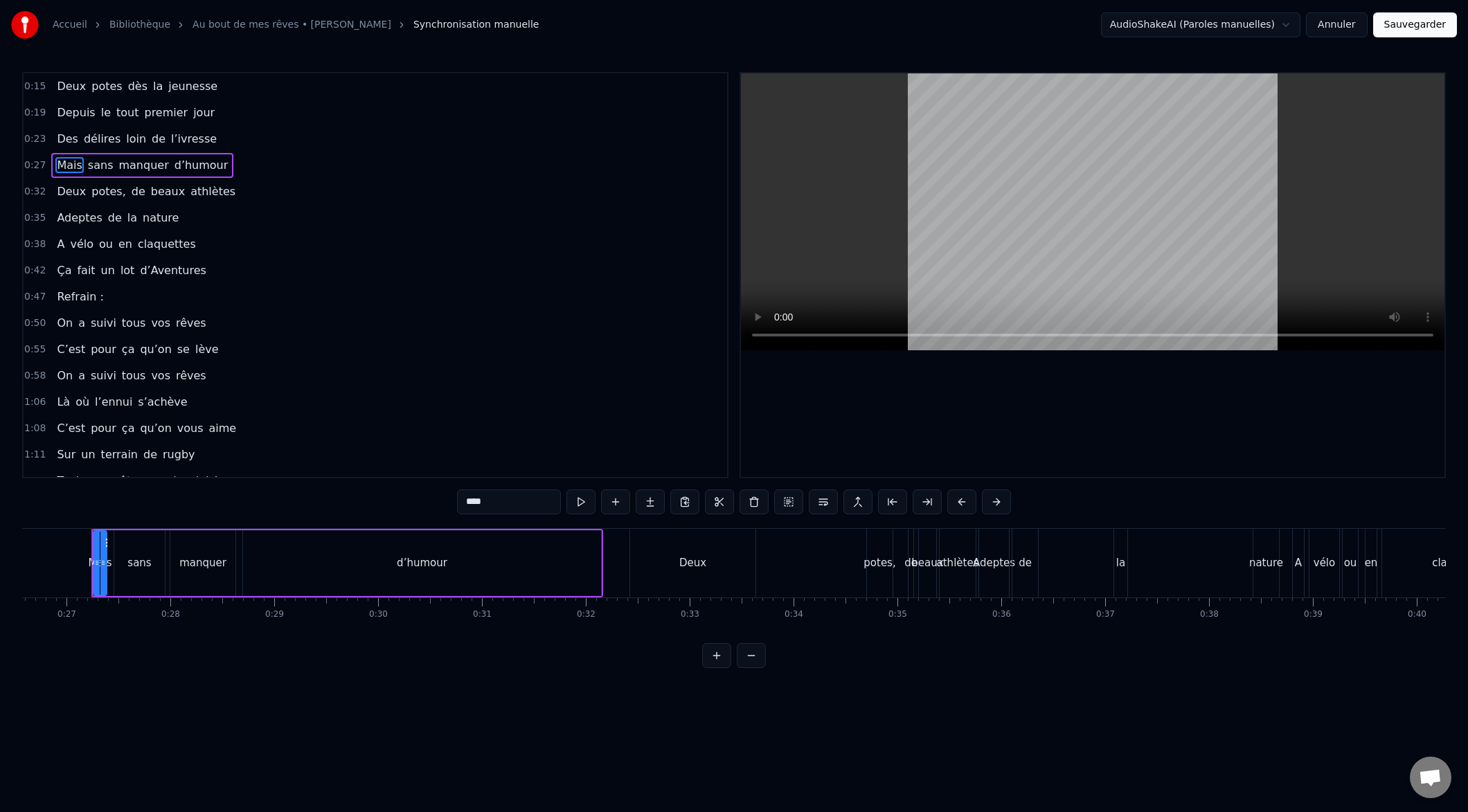
click at [66, 163] on span "Mais" at bounding box center [69, 165] width 27 height 16
click at [67, 163] on span "Mais" at bounding box center [69, 165] width 27 height 16
click at [89, 164] on span "sans" at bounding box center [100, 165] width 28 height 16
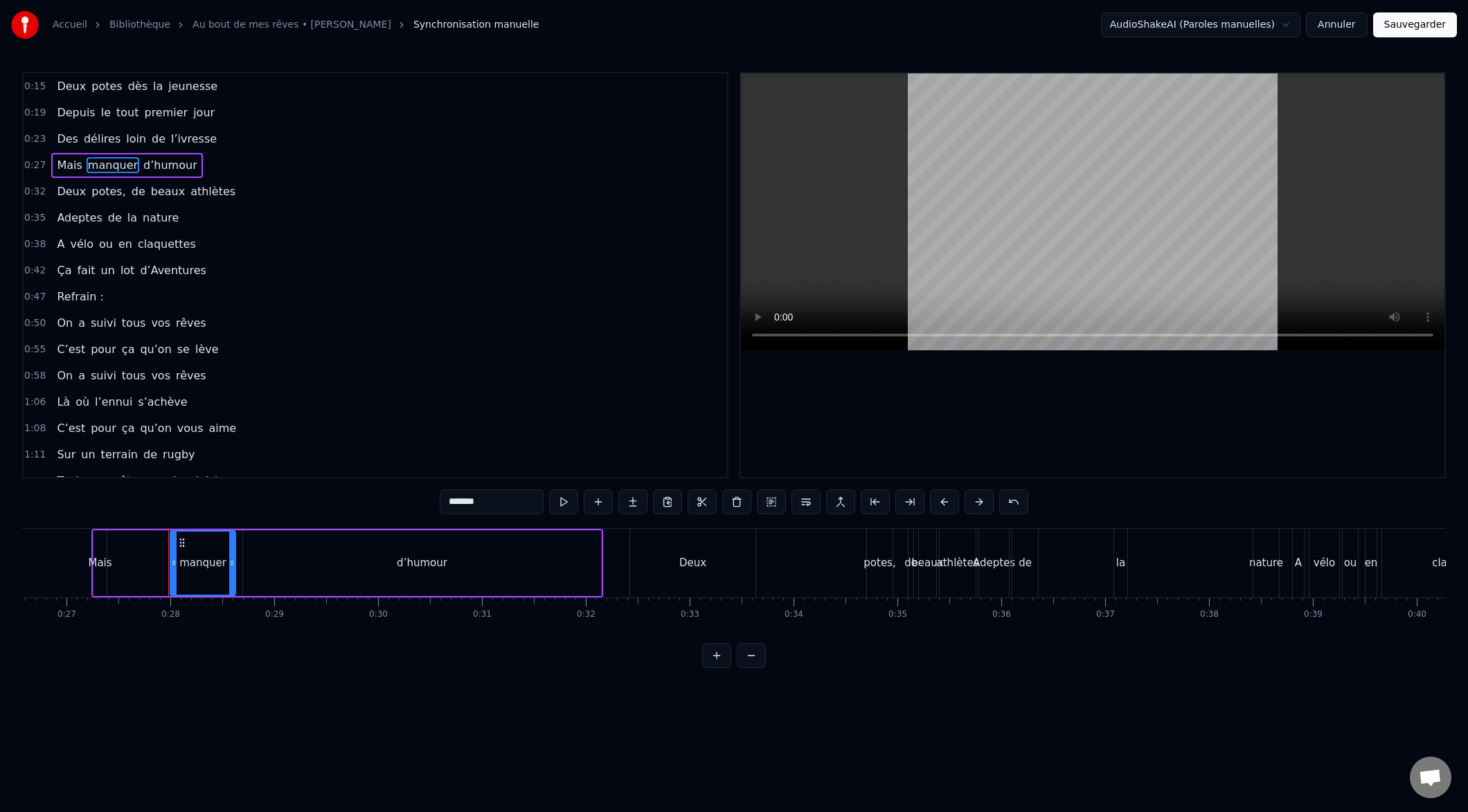
click at [63, 163] on span "Mais" at bounding box center [69, 165] width 27 height 16
type input "****"
click at [63, 163] on span "Mais" at bounding box center [69, 165] width 27 height 16
click at [70, 167] on span "Mais" at bounding box center [69, 165] width 27 height 16
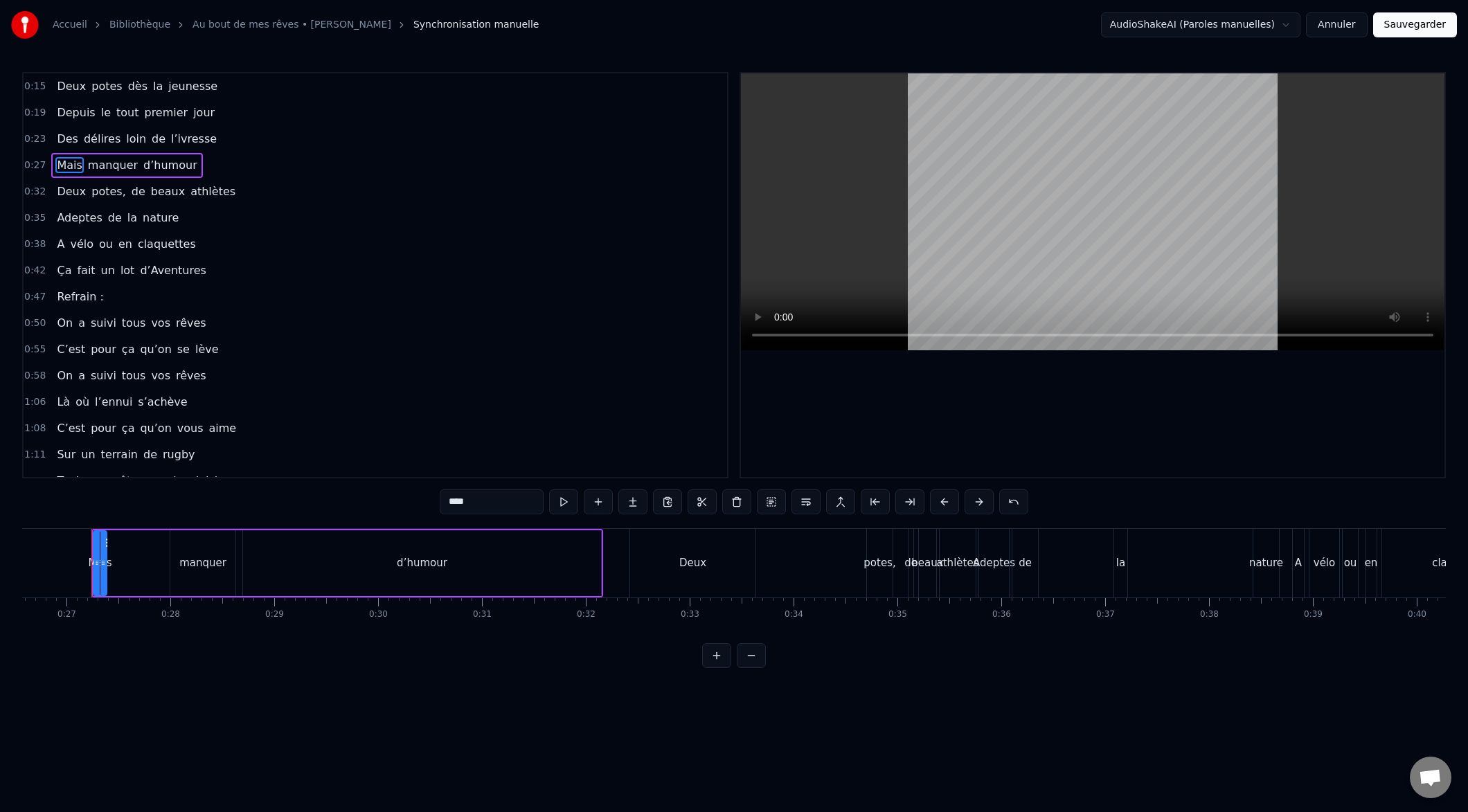
click at [66, 164] on span "Mais" at bounding box center [69, 165] width 27 height 16
drag, startPoint x: 102, startPoint y: 565, endPoint x: 146, endPoint y: 568, distance: 44.1
click at [148, 568] on icon at bounding box center [148, 562] width 6 height 11
click at [129, 563] on div "Mais" at bounding box center [123, 563] width 24 height 16
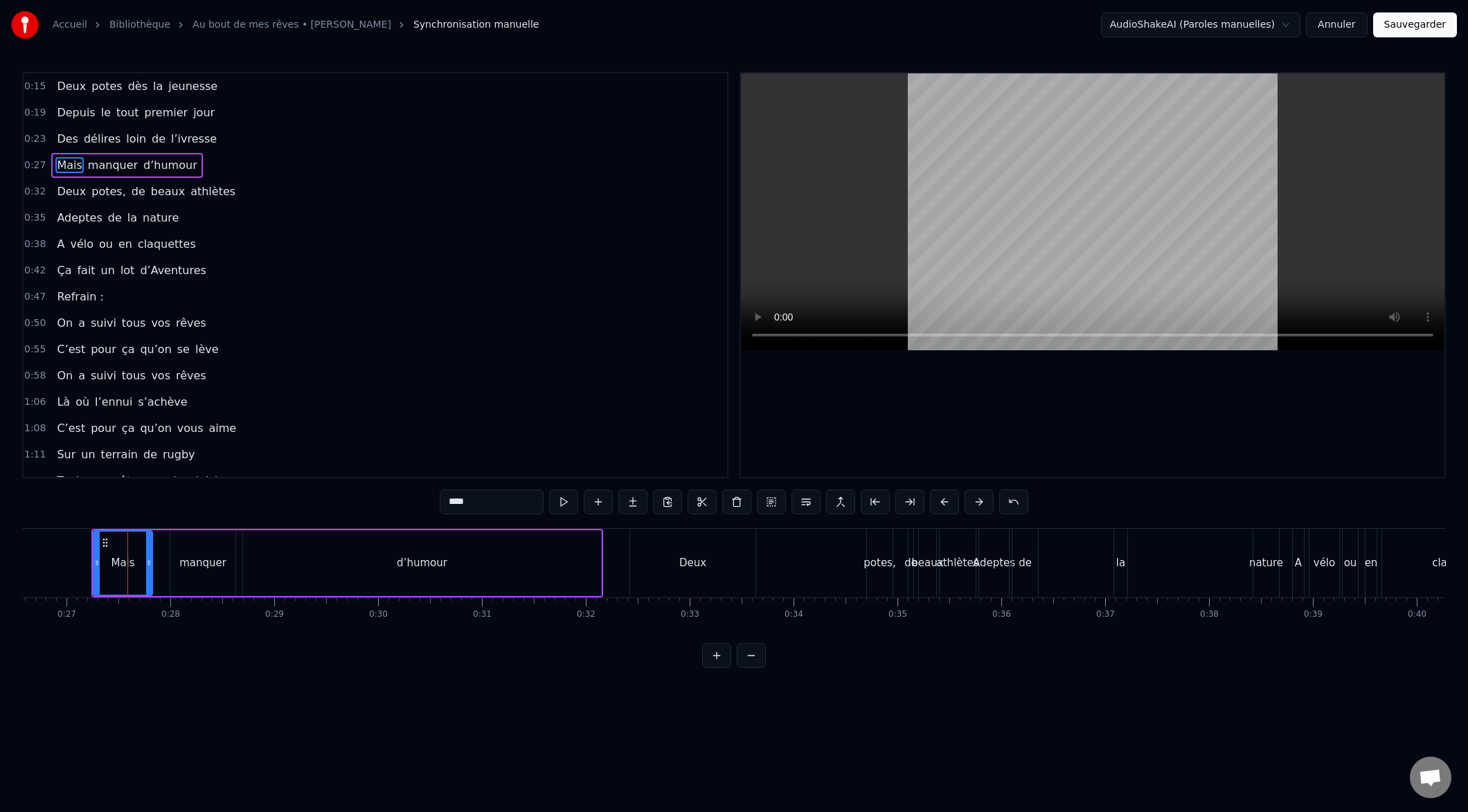
click at [76, 167] on span "Mais" at bounding box center [69, 165] width 27 height 16
click at [76, 168] on span "Mais" at bounding box center [69, 165] width 27 height 16
click at [73, 164] on span "Mais" at bounding box center [69, 165] width 27 height 16
click at [74, 163] on span "Mais" at bounding box center [69, 165] width 27 height 16
click at [133, 566] on div "Mais" at bounding box center [123, 563] width 24 height 16
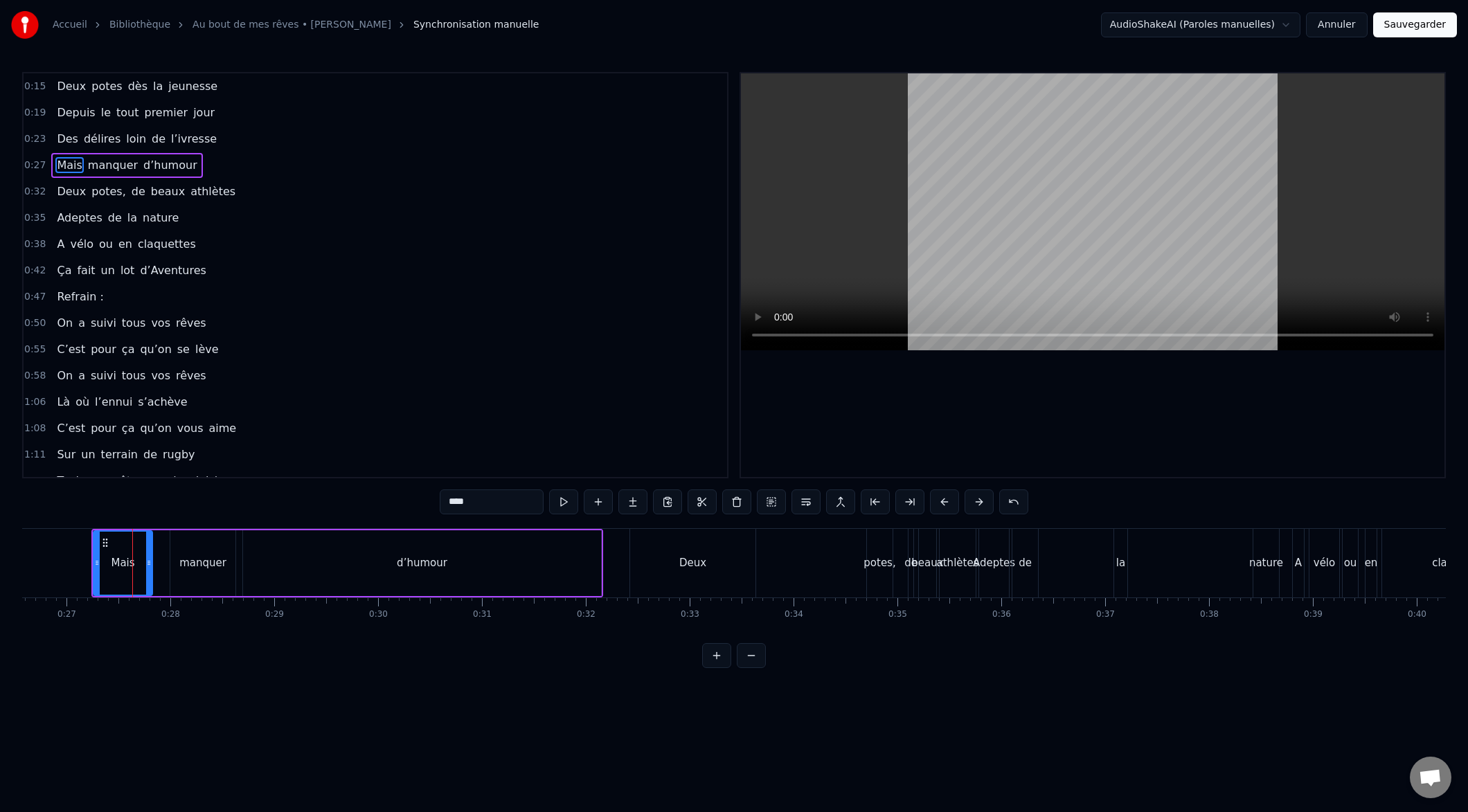
click at [133, 566] on div "Mais" at bounding box center [123, 563] width 24 height 16
click at [70, 164] on span "Mais" at bounding box center [69, 165] width 27 height 16
click at [631, 501] on button at bounding box center [633, 502] width 29 height 25
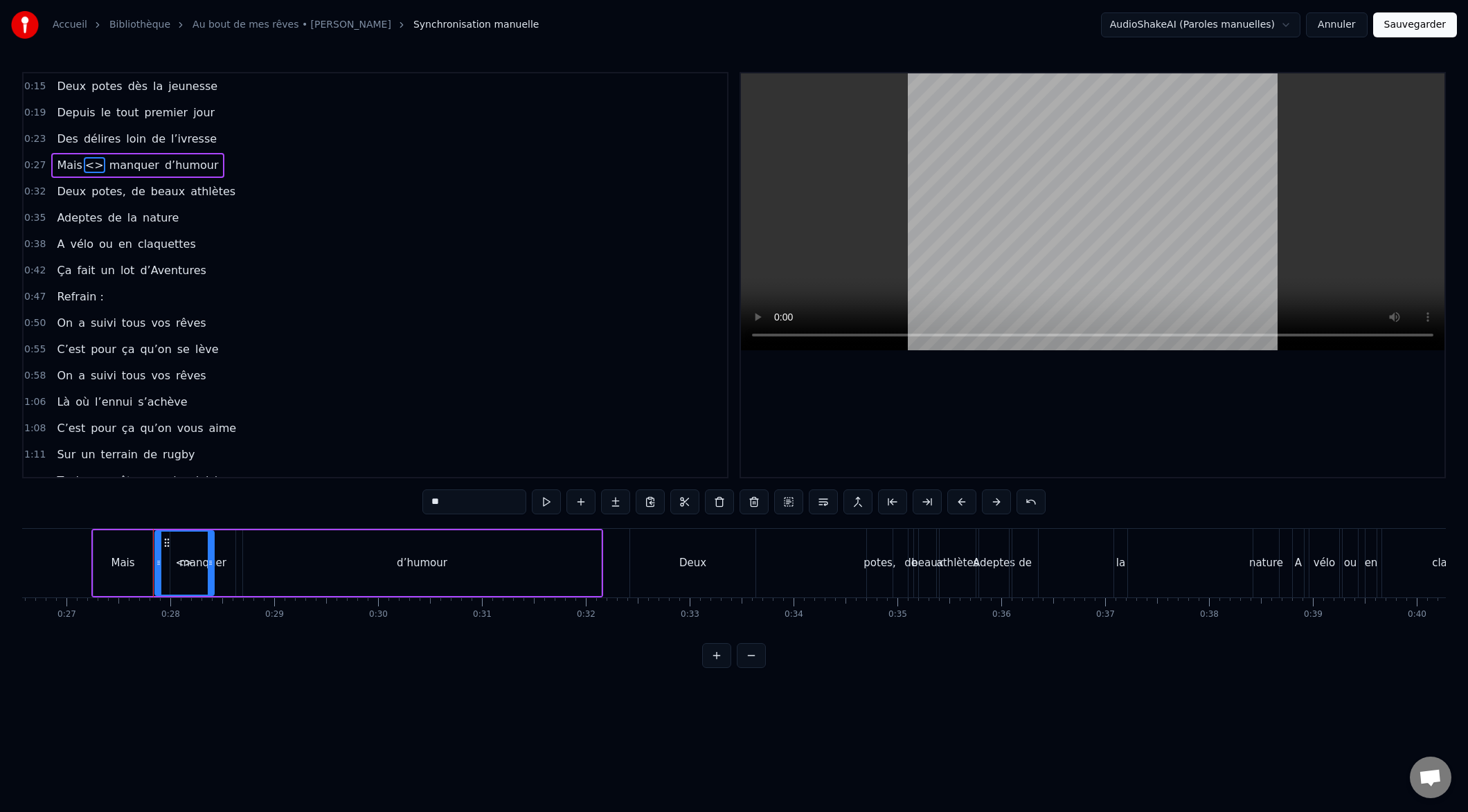
click at [87, 164] on span "<>" at bounding box center [95, 165] width 22 height 16
click at [87, 166] on span "<>" at bounding box center [95, 165] width 22 height 16
click at [87, 167] on span "<>" at bounding box center [95, 165] width 22 height 16
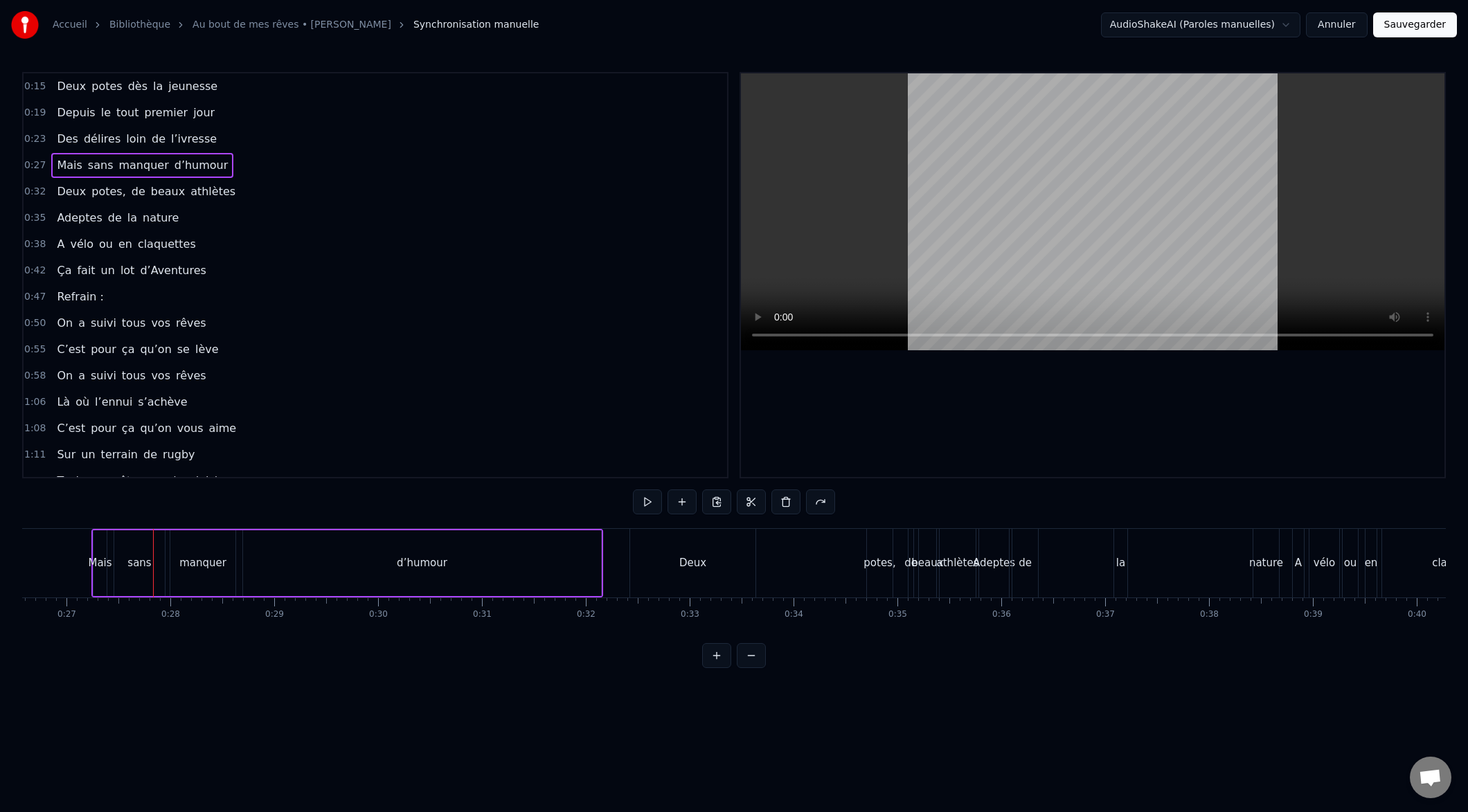
click at [127, 564] on div "sans" at bounding box center [139, 562] width 50 height 66
drag, startPoint x: 159, startPoint y: 562, endPoint x: 145, endPoint y: 562, distance: 14.0
click at [139, 562] on icon at bounding box center [140, 562] width 6 height 11
click at [180, 564] on div "manquer" at bounding box center [203, 562] width 65 height 66
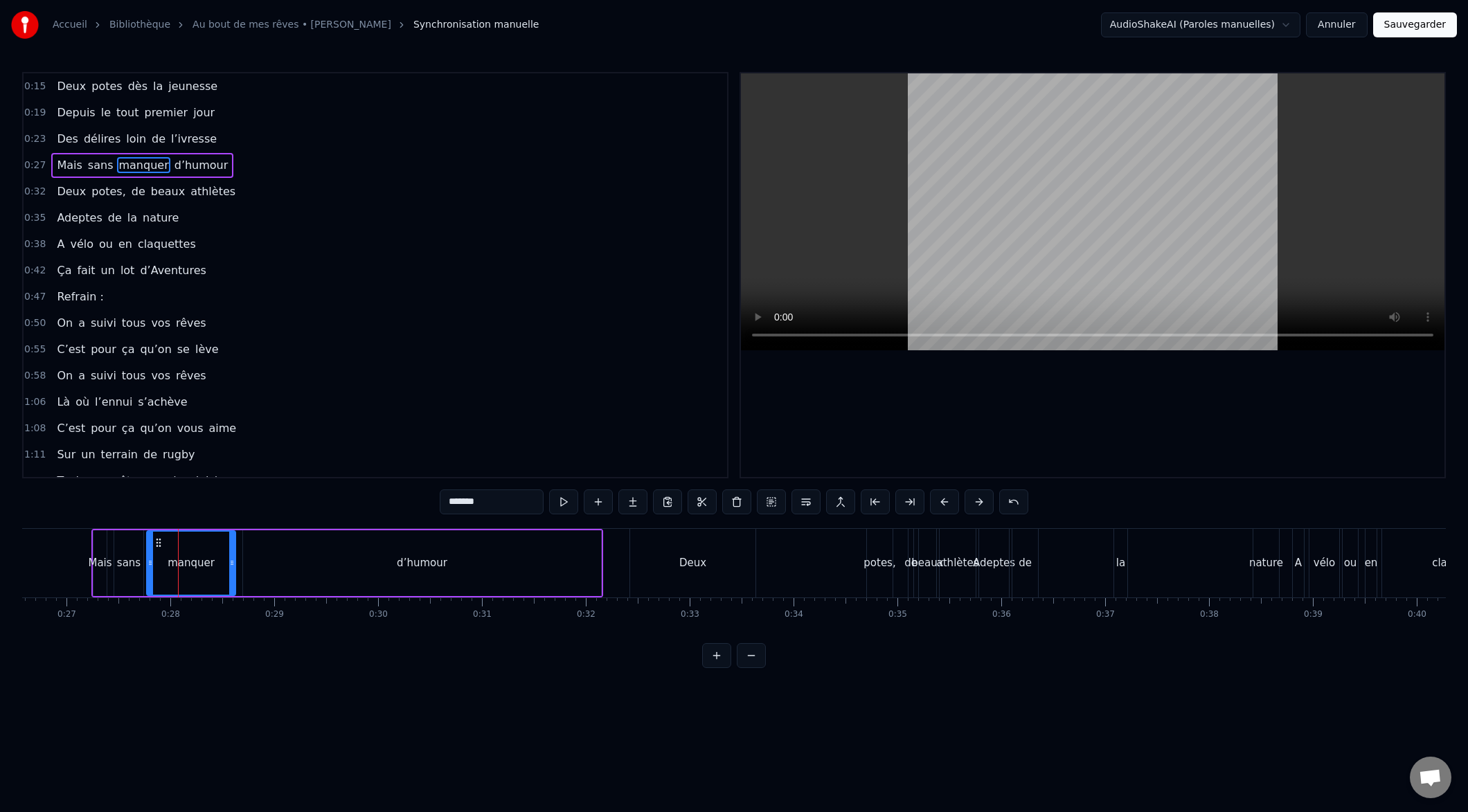
drag, startPoint x: 171, startPoint y: 562, endPoint x: 146, endPoint y: 562, distance: 25.0
click at [147, 562] on icon at bounding box center [150, 562] width 6 height 11
click at [195, 565] on icon at bounding box center [197, 562] width 6 height 11
click at [405, 562] on div "d’humour" at bounding box center [422, 563] width 50 height 16
type input "********"
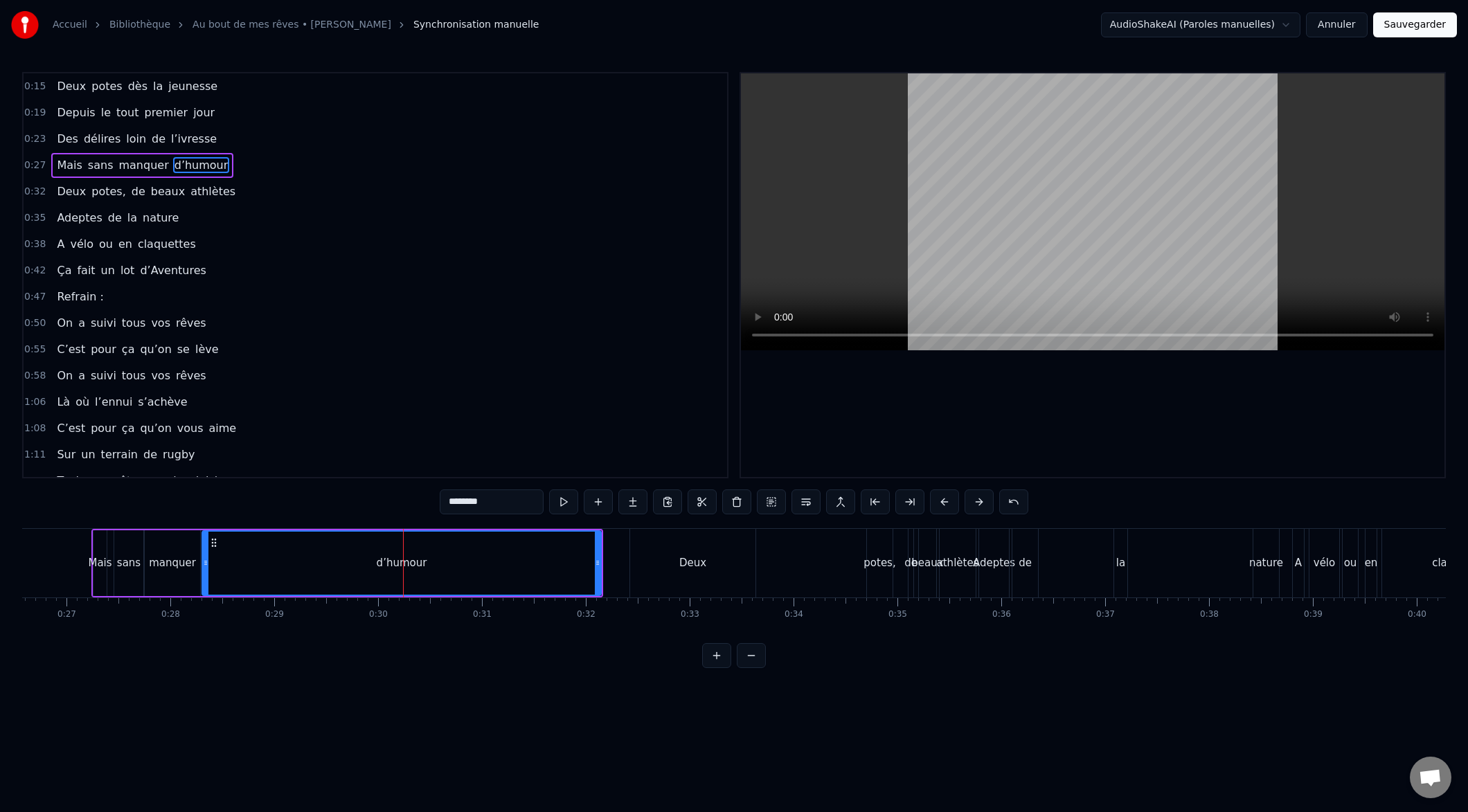
drag, startPoint x: 245, startPoint y: 564, endPoint x: 213, endPoint y: 562, distance: 32.1
click at [206, 565] on icon at bounding box center [206, 562] width 6 height 11
drag, startPoint x: 597, startPoint y: 562, endPoint x: 346, endPoint y: 574, distance: 251.3
click at [347, 575] on div at bounding box center [348, 562] width 6 height 63
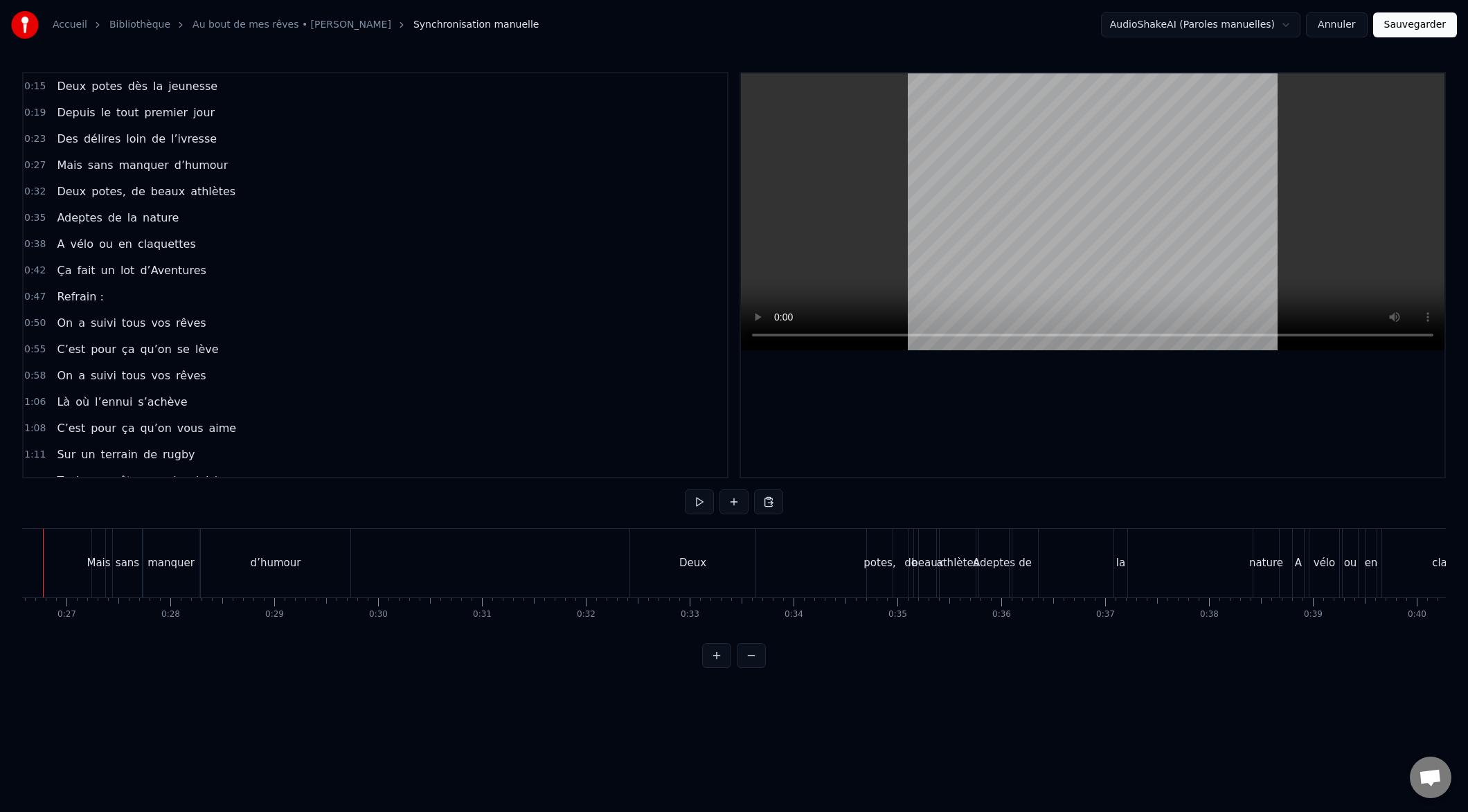
scroll to position [0, 2712]
click at [695, 502] on button at bounding box center [699, 502] width 29 height 25
click at [694, 503] on button at bounding box center [699, 502] width 29 height 25
click at [734, 577] on div "Deux" at bounding box center [742, 562] width 126 height 69
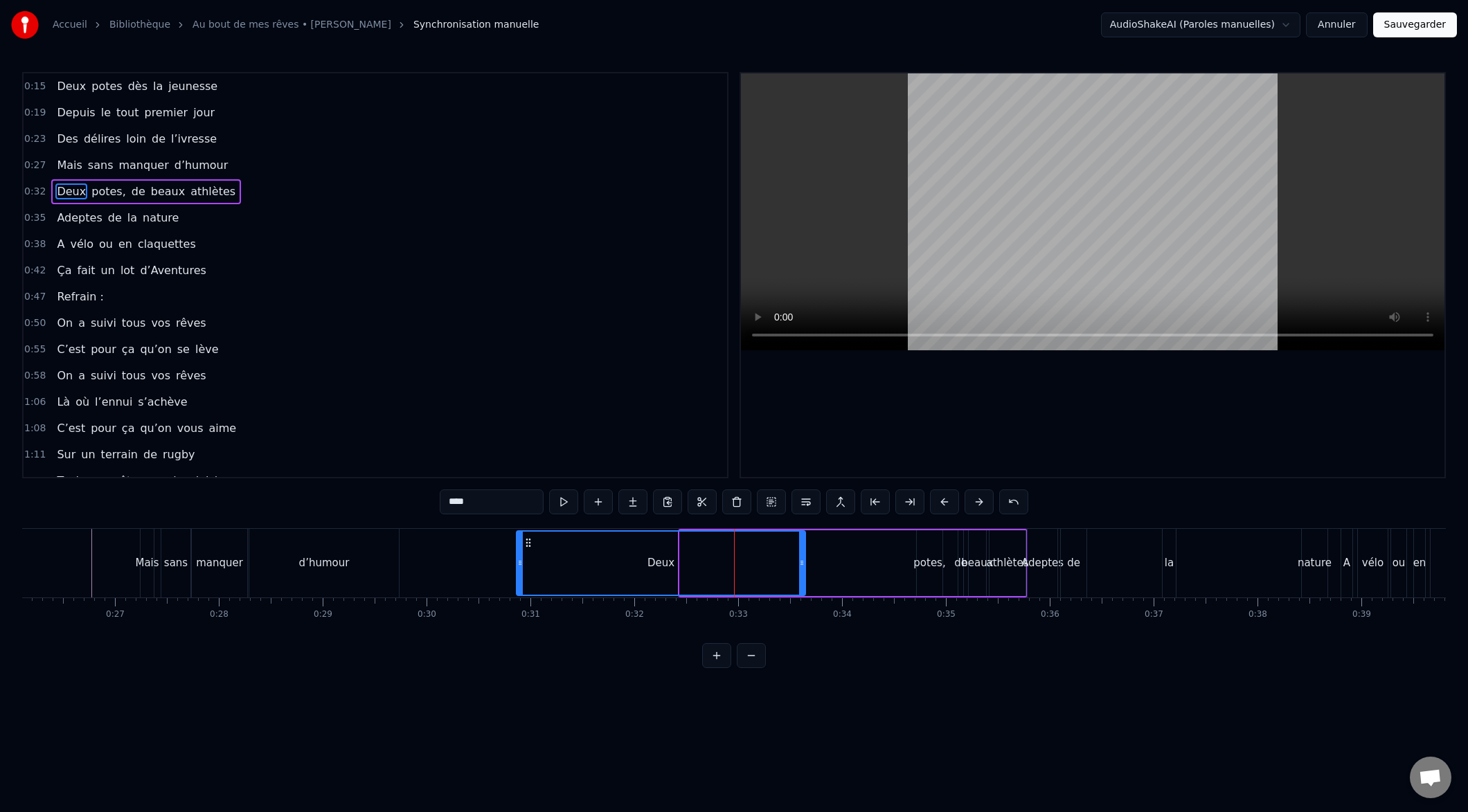
drag, startPoint x: 683, startPoint y: 562, endPoint x: 518, endPoint y: 562, distance: 165.0
click at [520, 562] on icon at bounding box center [520, 562] width 6 height 11
drag, startPoint x: 804, startPoint y: 562, endPoint x: 641, endPoint y: 569, distance: 163.2
click at [583, 570] on div at bounding box center [582, 562] width 6 height 63
click at [918, 570] on div "potes," at bounding box center [930, 562] width 26 height 66
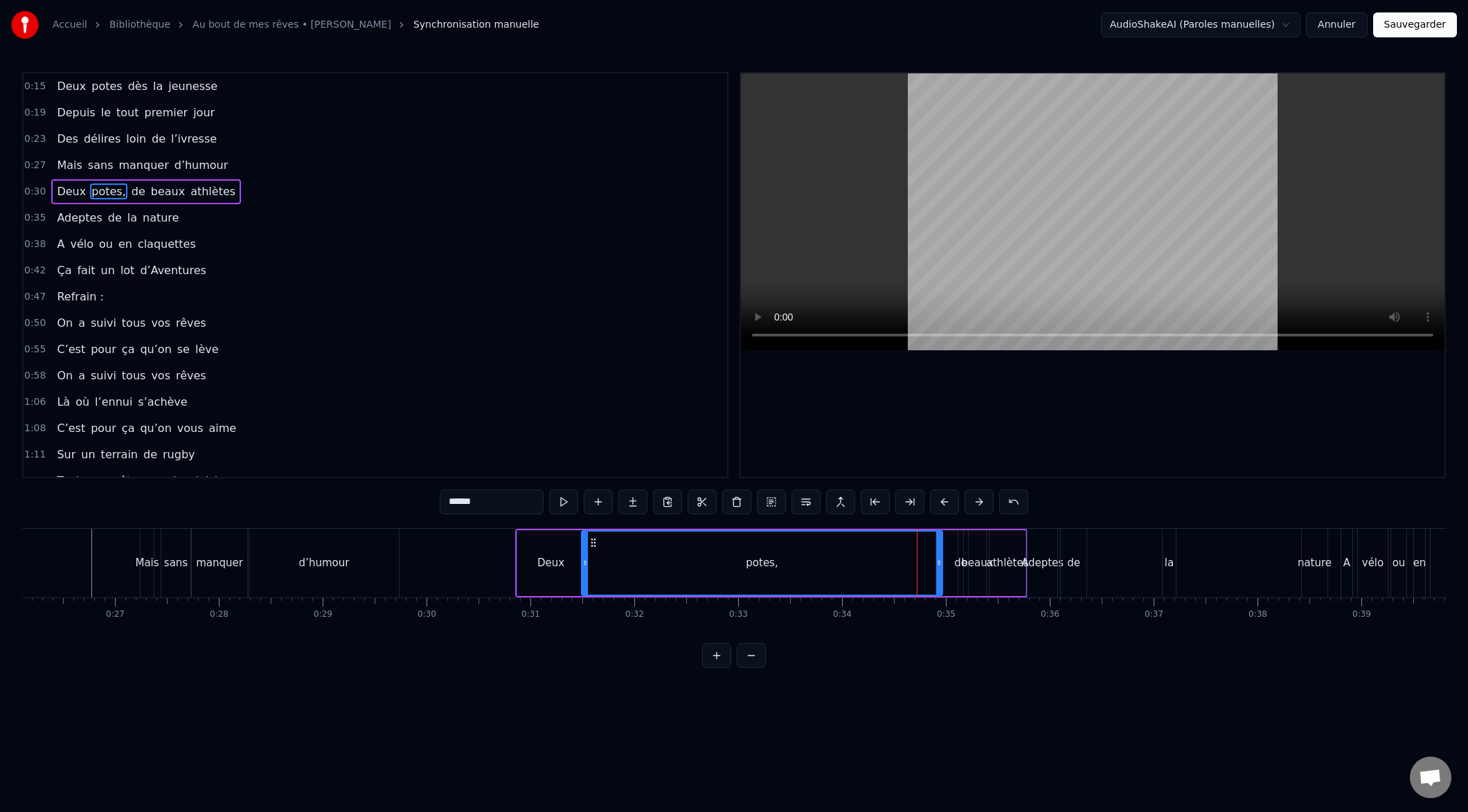
drag, startPoint x: 918, startPoint y: 562, endPoint x: 633, endPoint y: 570, distance: 285.1
click at [583, 570] on div at bounding box center [585, 562] width 6 height 63
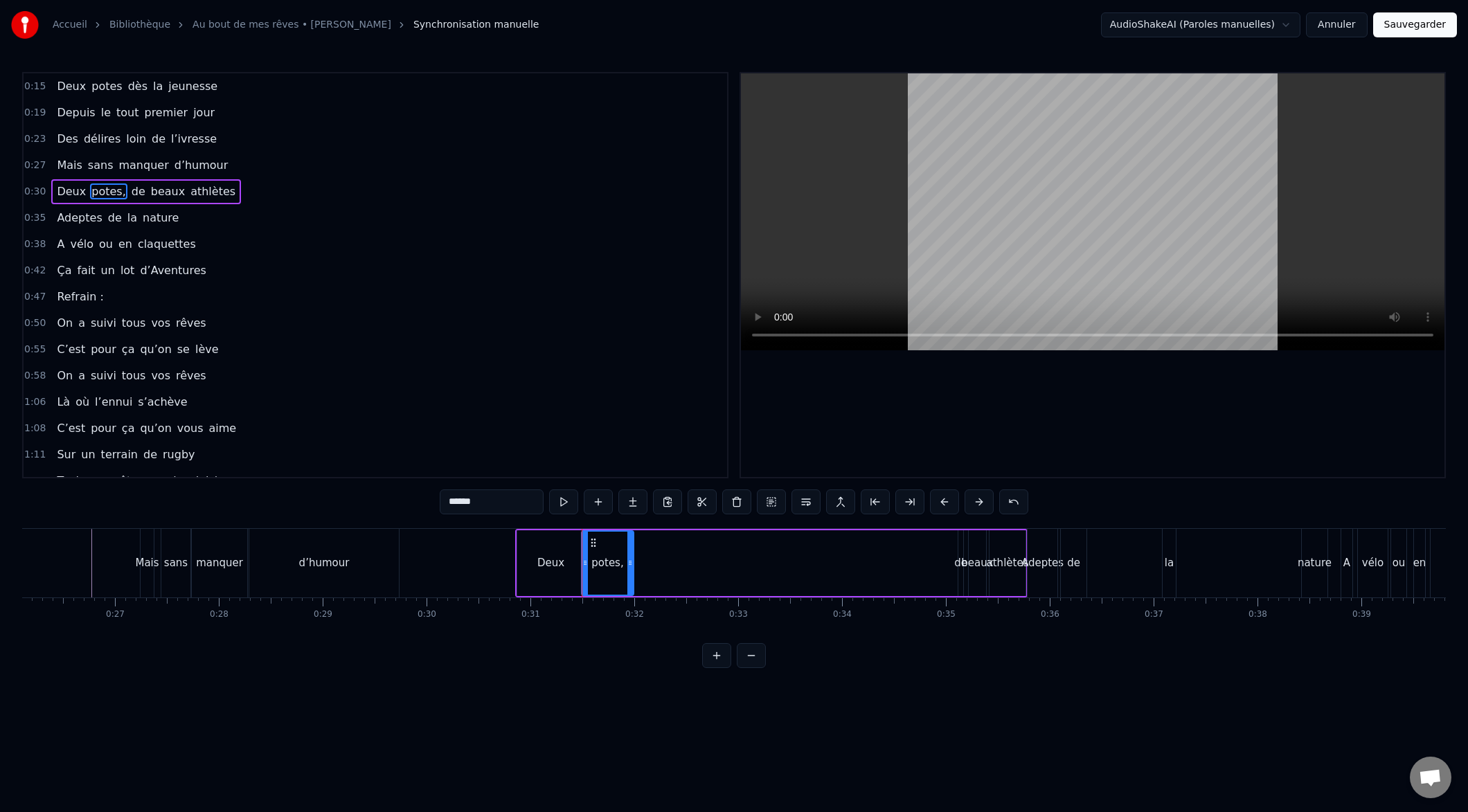
drag, startPoint x: 936, startPoint y: 563, endPoint x: 711, endPoint y: 566, distance: 225.0
click at [628, 569] on div at bounding box center [630, 562] width 6 height 63
click at [962, 572] on div "de" at bounding box center [961, 562] width 5 height 66
type input "**"
drag, startPoint x: 953, startPoint y: 563, endPoint x: 727, endPoint y: 568, distance: 226.1
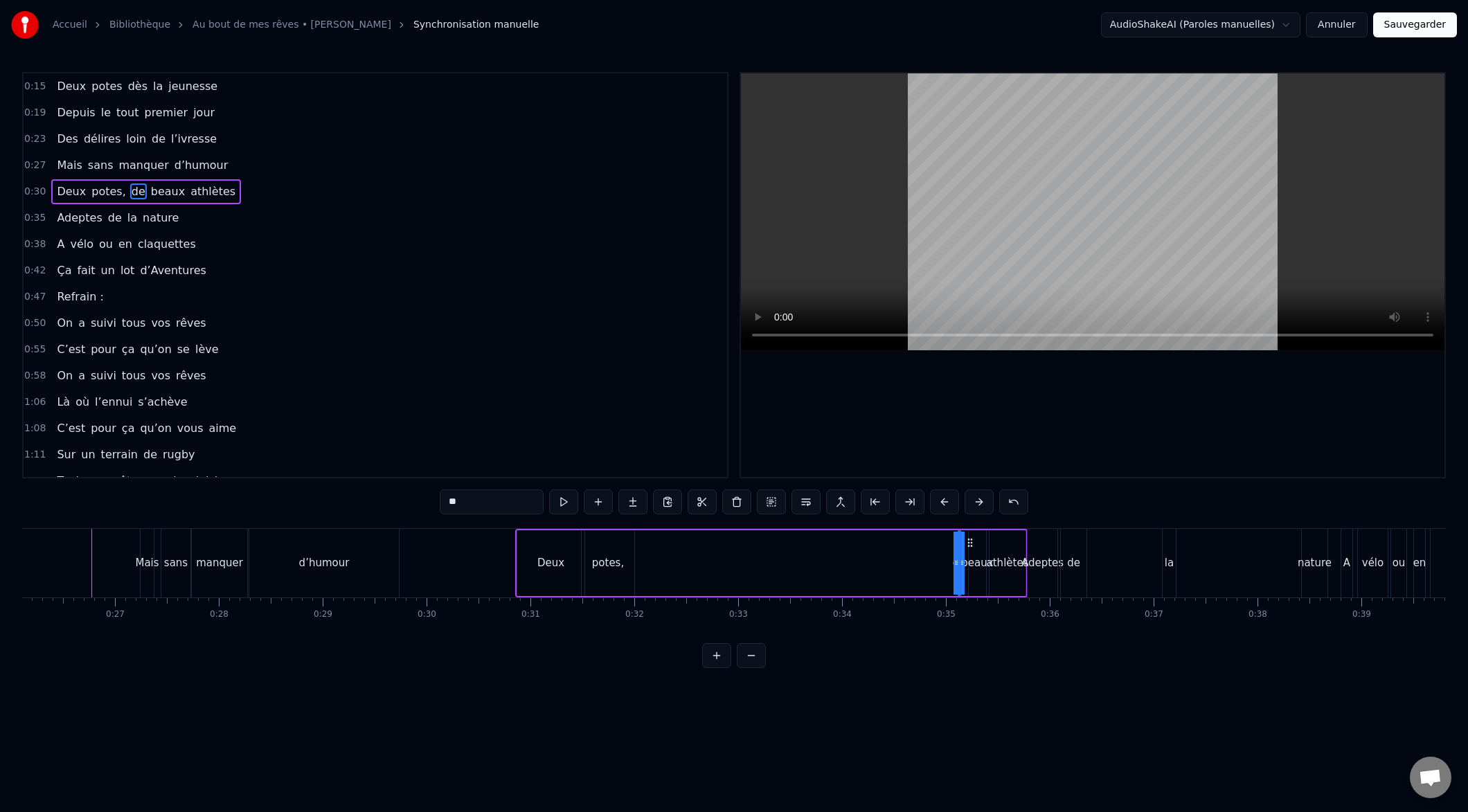
click at [680, 565] on div "Deux potes, de beaux athlètes" at bounding box center [771, 562] width 512 height 69
click at [959, 568] on div "de" at bounding box center [959, 563] width 13 height 16
click at [946, 560] on div "Deux potes, de beaux athlètes" at bounding box center [771, 562] width 512 height 69
click at [964, 563] on div "beaux" at bounding box center [977, 563] width 32 height 16
click at [956, 562] on div "de" at bounding box center [959, 563] width 13 height 16
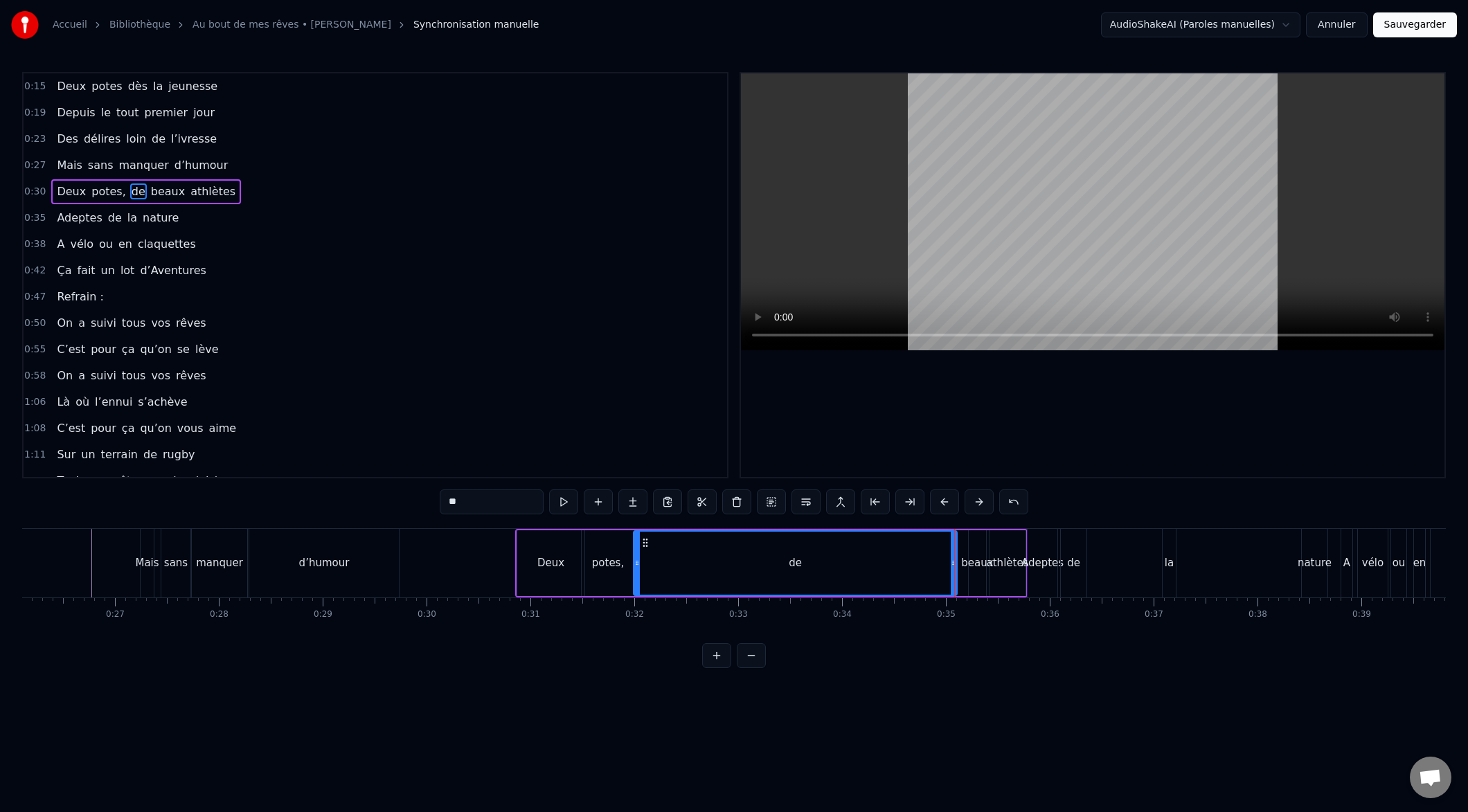
drag, startPoint x: 959, startPoint y: 575, endPoint x: 635, endPoint y: 589, distance: 324.3
click at [634, 589] on div at bounding box center [637, 562] width 6 height 63
drag, startPoint x: 954, startPoint y: 565, endPoint x: 669, endPoint y: 586, distance: 285.8
click at [670, 586] on div at bounding box center [670, 562] width 6 height 63
click at [973, 573] on div "beaux" at bounding box center [977, 562] width 17 height 66
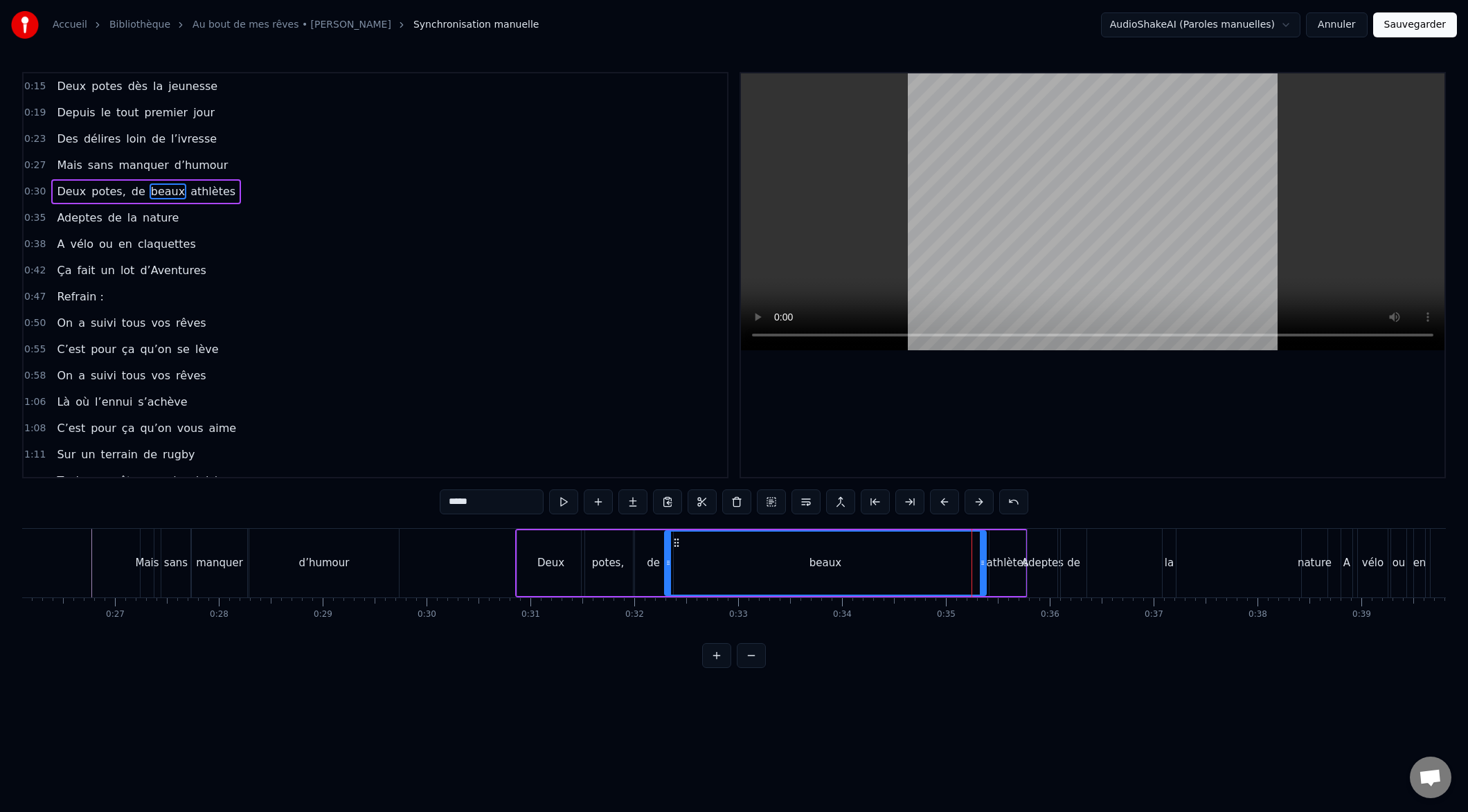
drag, startPoint x: 966, startPoint y: 565, endPoint x: 673, endPoint y: 578, distance: 293.3
click at [666, 577] on div at bounding box center [669, 562] width 6 height 63
drag, startPoint x: 980, startPoint y: 562, endPoint x: 729, endPoint y: 585, distance: 252.1
click at [701, 586] on div at bounding box center [702, 562] width 6 height 63
click at [998, 568] on div "athlètes" at bounding box center [1008, 563] width 43 height 16
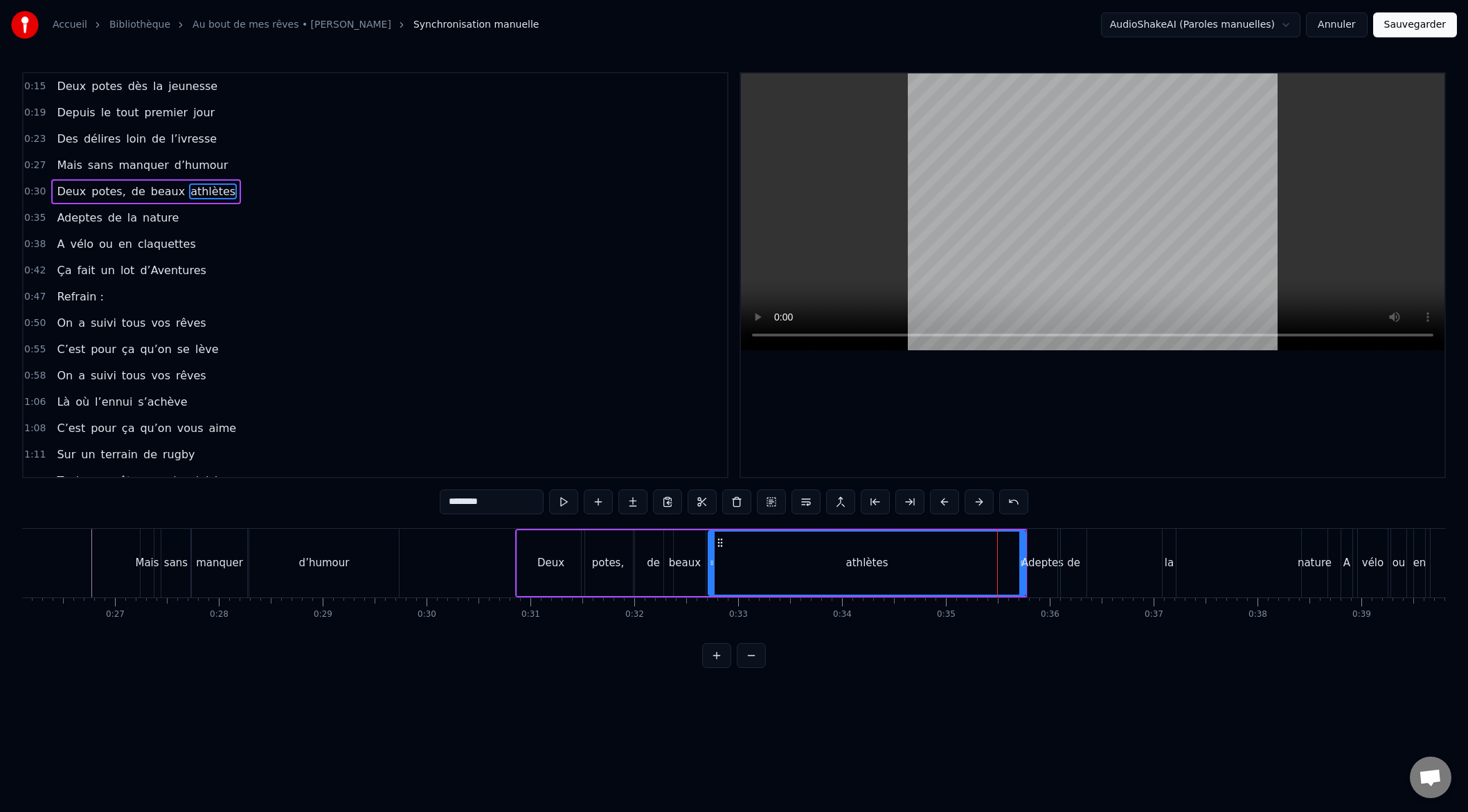
drag, startPoint x: 992, startPoint y: 565, endPoint x: 731, endPoint y: 575, distance: 261.2
click at [710, 578] on div at bounding box center [712, 562] width 6 height 63
drag, startPoint x: 1021, startPoint y: 564, endPoint x: 806, endPoint y: 589, distance: 216.4
click at [807, 589] on div at bounding box center [809, 562] width 6 height 63
click at [1033, 568] on div "Adeptes" at bounding box center [1042, 563] width 43 height 16
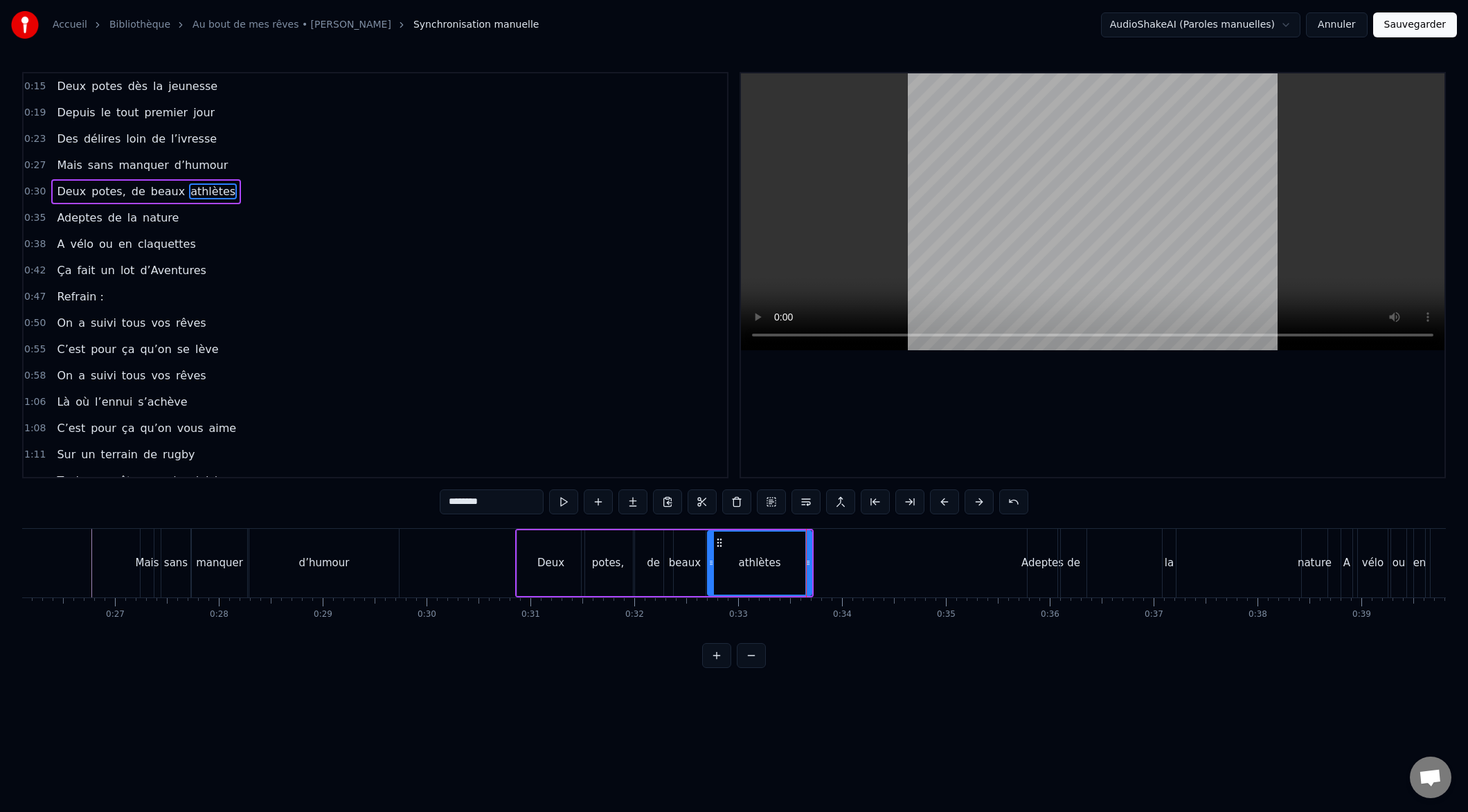
type input "*******"
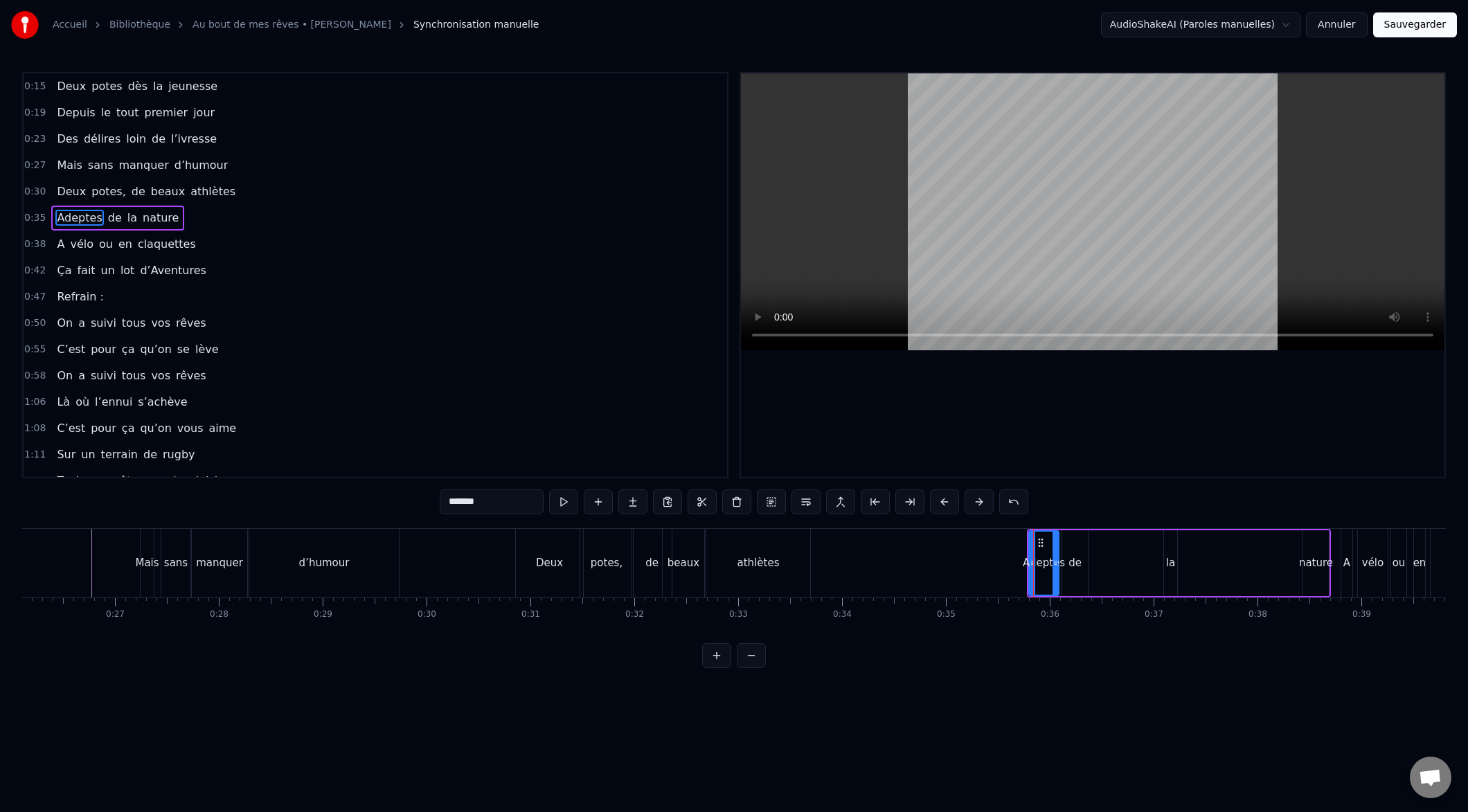
drag, startPoint x: 1100, startPoint y: 539, endPoint x: 1069, endPoint y: 537, distance: 31.1
click at [1061, 538] on div "Adeptes de la nature" at bounding box center [1179, 562] width 304 height 69
drag, startPoint x: 1110, startPoint y: 598, endPoint x: 1092, endPoint y: 596, distance: 18.1
click at [1028, 579] on div "Adeptes de la nature" at bounding box center [1179, 562] width 304 height 69
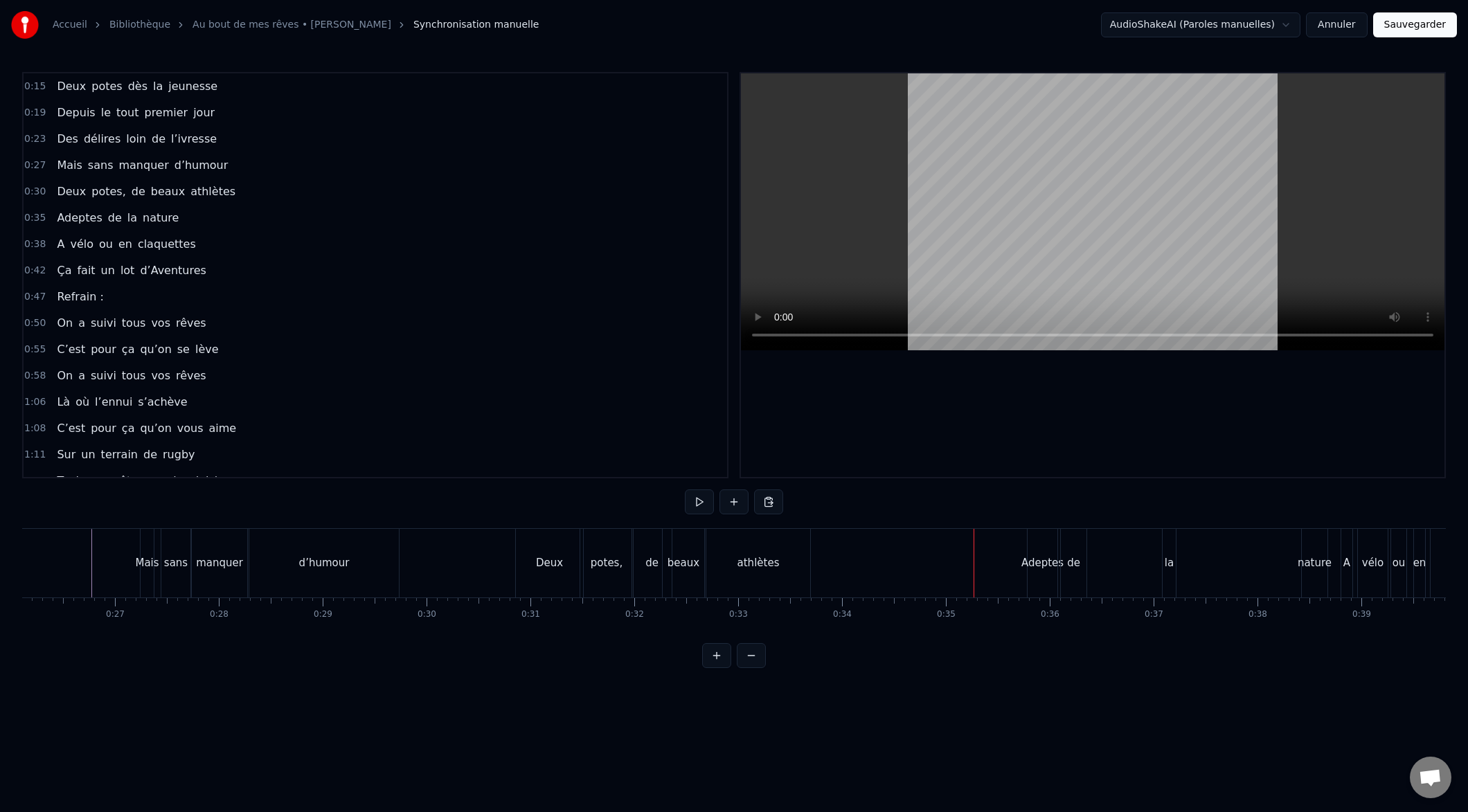
click at [1040, 568] on div "Adeptes" at bounding box center [1042, 563] width 43 height 16
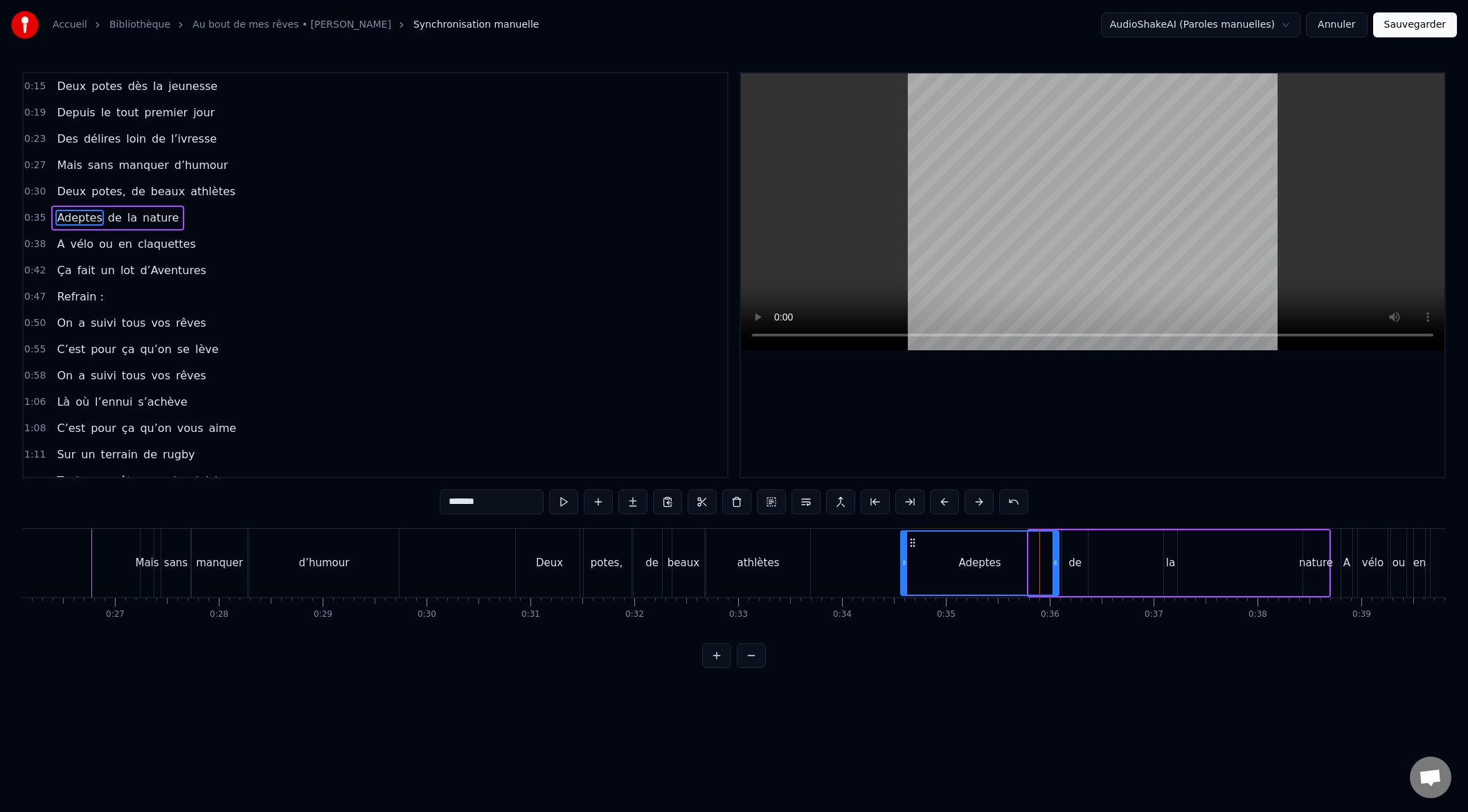
drag, startPoint x: 1029, startPoint y: 562, endPoint x: 923, endPoint y: 570, distance: 106.3
click at [902, 573] on div at bounding box center [905, 562] width 6 height 63
drag, startPoint x: 1057, startPoint y: 563, endPoint x: 958, endPoint y: 568, distance: 99.1
click at [955, 568] on div at bounding box center [955, 562] width 6 height 63
click at [1068, 568] on div "de" at bounding box center [1076, 562] width 26 height 66
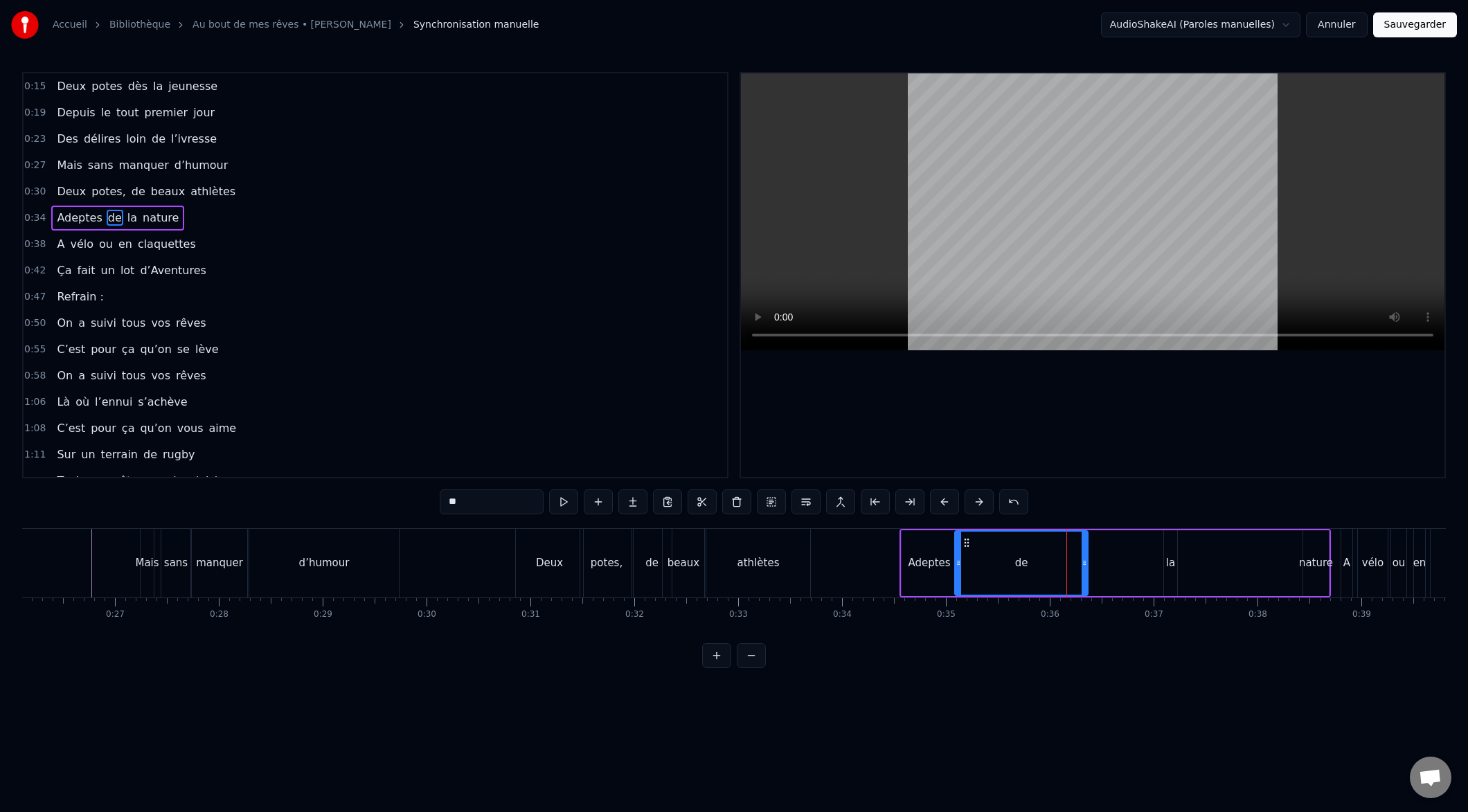
drag, startPoint x: 1063, startPoint y: 563, endPoint x: 962, endPoint y: 566, distance: 101.0
click at [957, 566] on icon at bounding box center [959, 562] width 6 height 11
drag, startPoint x: 1084, startPoint y: 564, endPoint x: 997, endPoint y: 570, distance: 87.2
click at [989, 570] on div at bounding box center [988, 562] width 6 height 63
click at [1165, 568] on div "la" at bounding box center [1171, 562] width 13 height 66
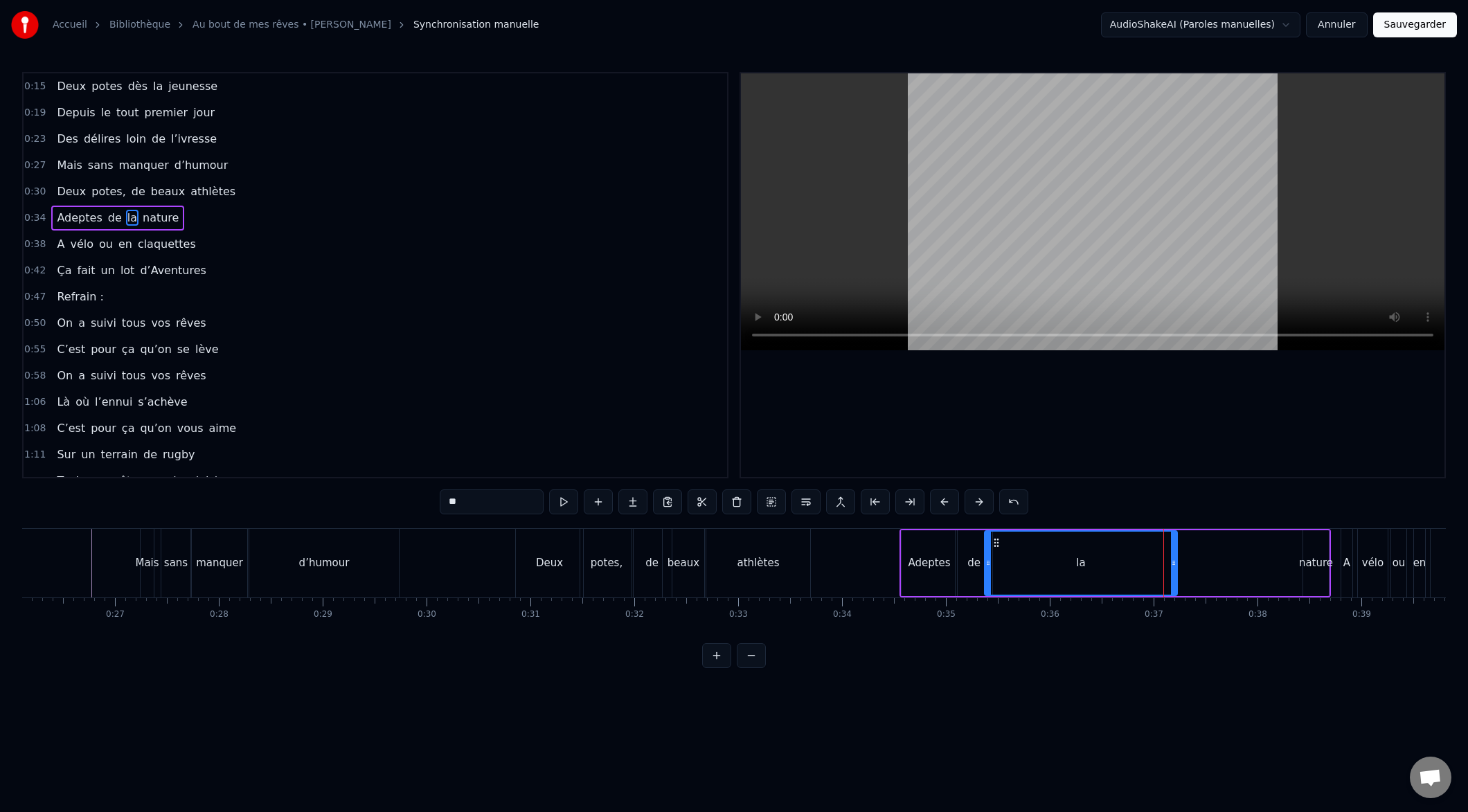
drag, startPoint x: 1166, startPoint y: 562, endPoint x: 1002, endPoint y: 573, distance: 164.4
click at [987, 573] on div at bounding box center [988, 562] width 6 height 63
drag, startPoint x: 1172, startPoint y: 562, endPoint x: 1023, endPoint y: 570, distance: 149.2
click at [1027, 570] on div at bounding box center [1030, 562] width 6 height 63
click at [1301, 568] on div "nature" at bounding box center [1316, 563] width 34 height 16
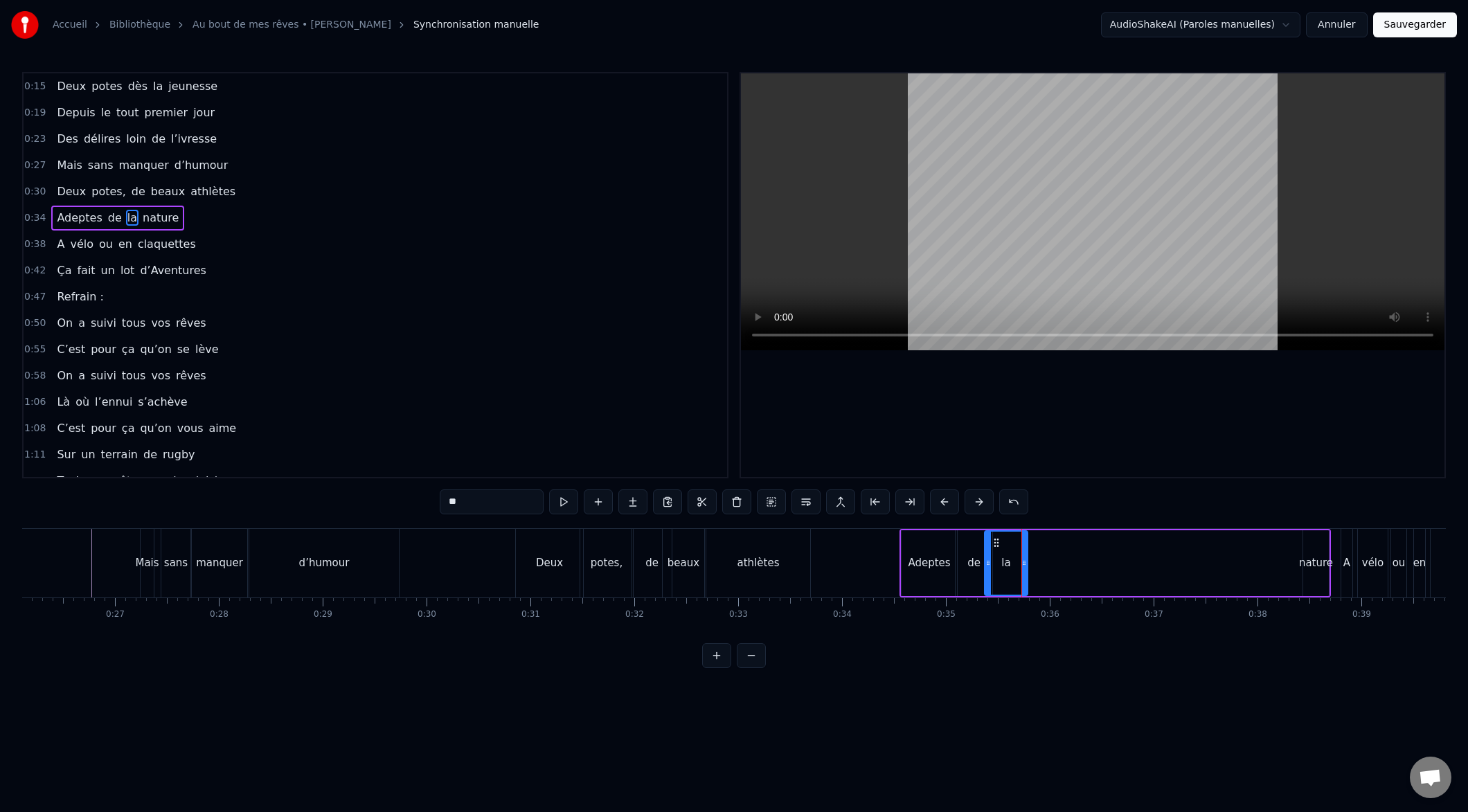
type input "******"
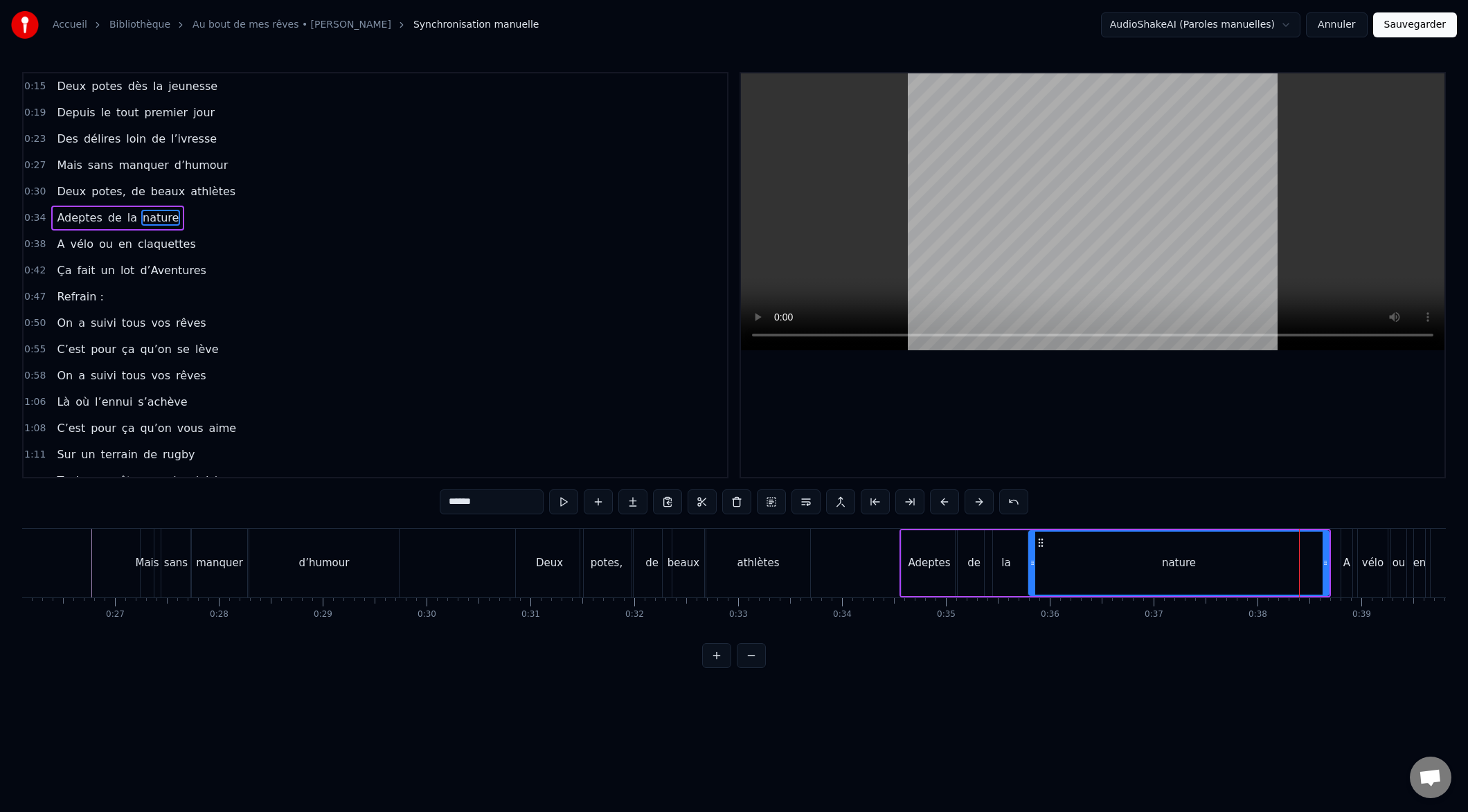
drag, startPoint x: 1304, startPoint y: 564, endPoint x: 1026, endPoint y: 568, distance: 278.0
click at [1029, 571] on div at bounding box center [1032, 562] width 6 height 63
drag, startPoint x: 1326, startPoint y: 565, endPoint x: 1174, endPoint y: 574, distance: 152.3
click at [1178, 575] on div at bounding box center [1179, 562] width 6 height 63
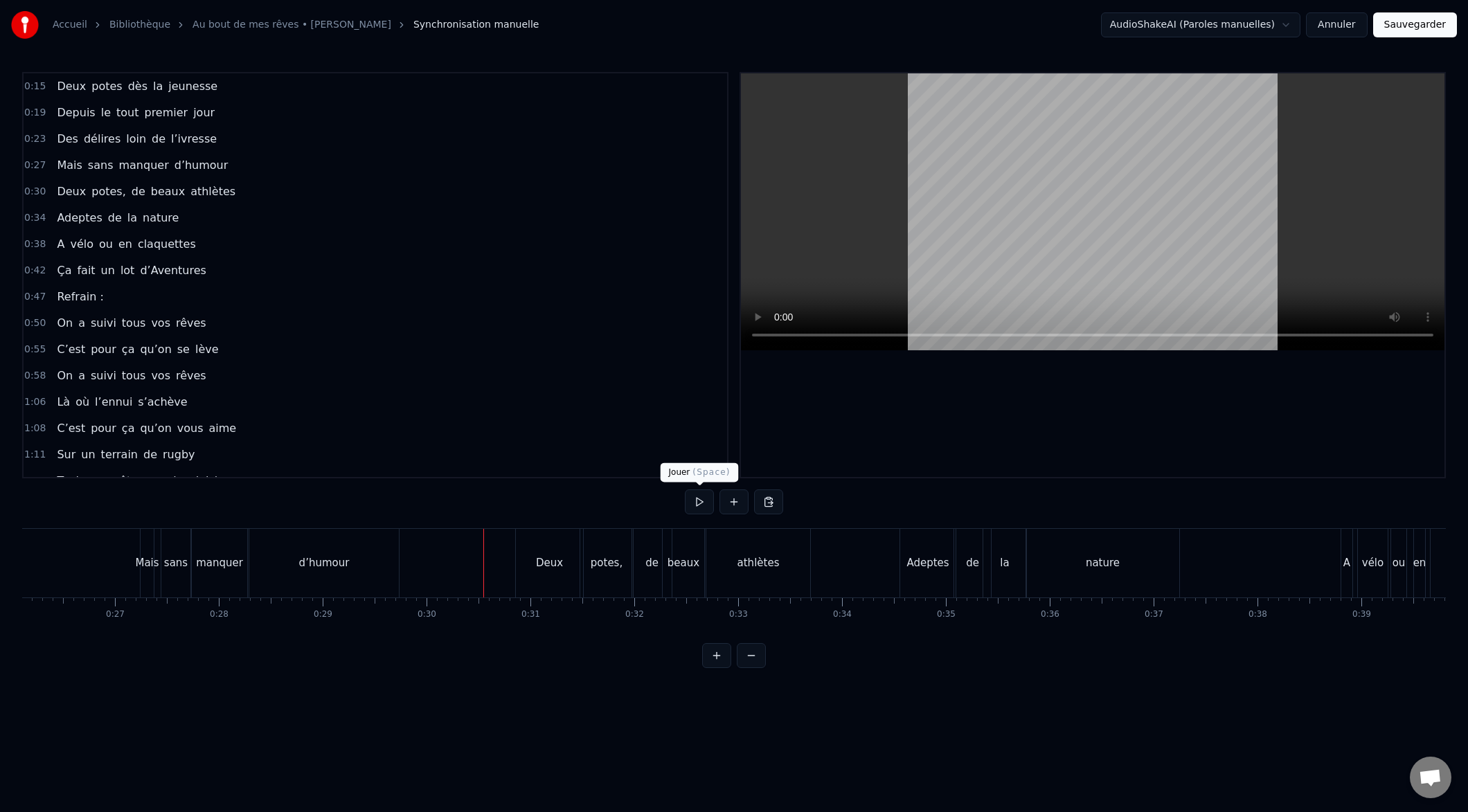
click at [699, 500] on button at bounding box center [699, 502] width 29 height 25
click at [693, 503] on button at bounding box center [699, 502] width 29 height 25
click at [645, 570] on div "d’Aventures" at bounding box center [737, 562] width 356 height 69
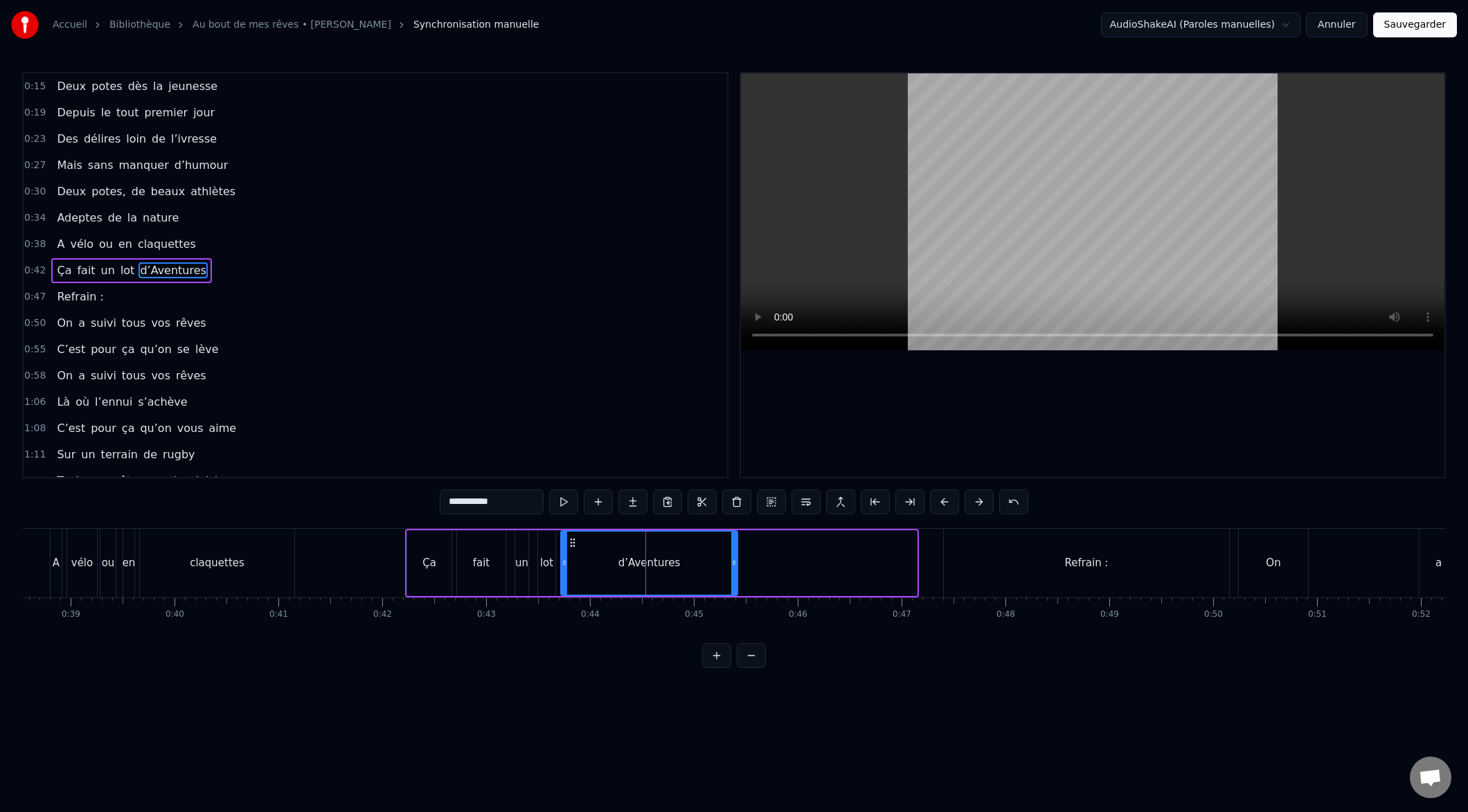
drag, startPoint x: 914, startPoint y: 564, endPoint x: 734, endPoint y: 575, distance: 180.3
click at [735, 578] on div at bounding box center [734, 562] width 6 height 63
click at [1096, 571] on div "Refrain :" at bounding box center [1086, 562] width 285 height 69
type input "*********"
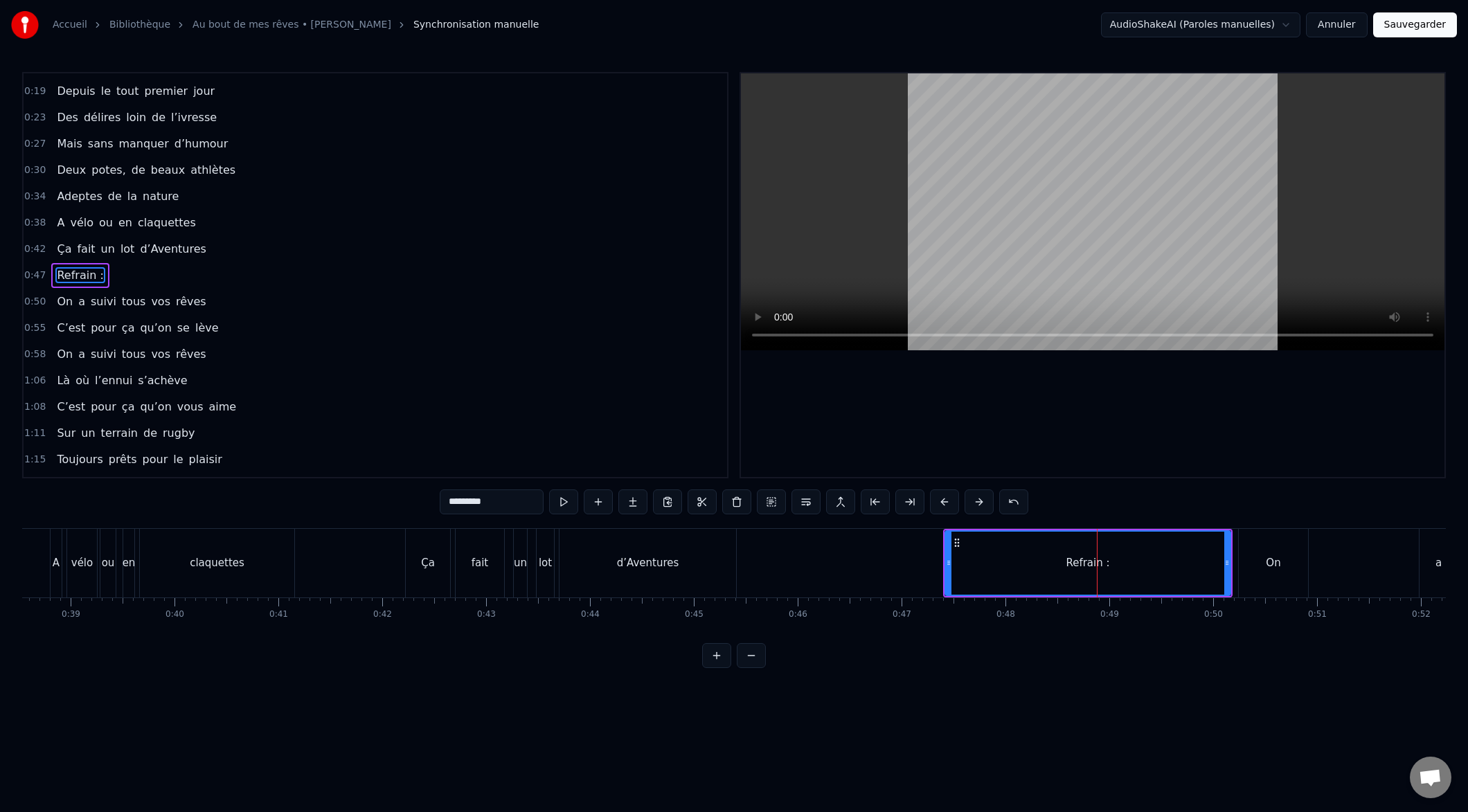
scroll to position [22, 0]
click at [735, 505] on button at bounding box center [737, 502] width 29 height 25
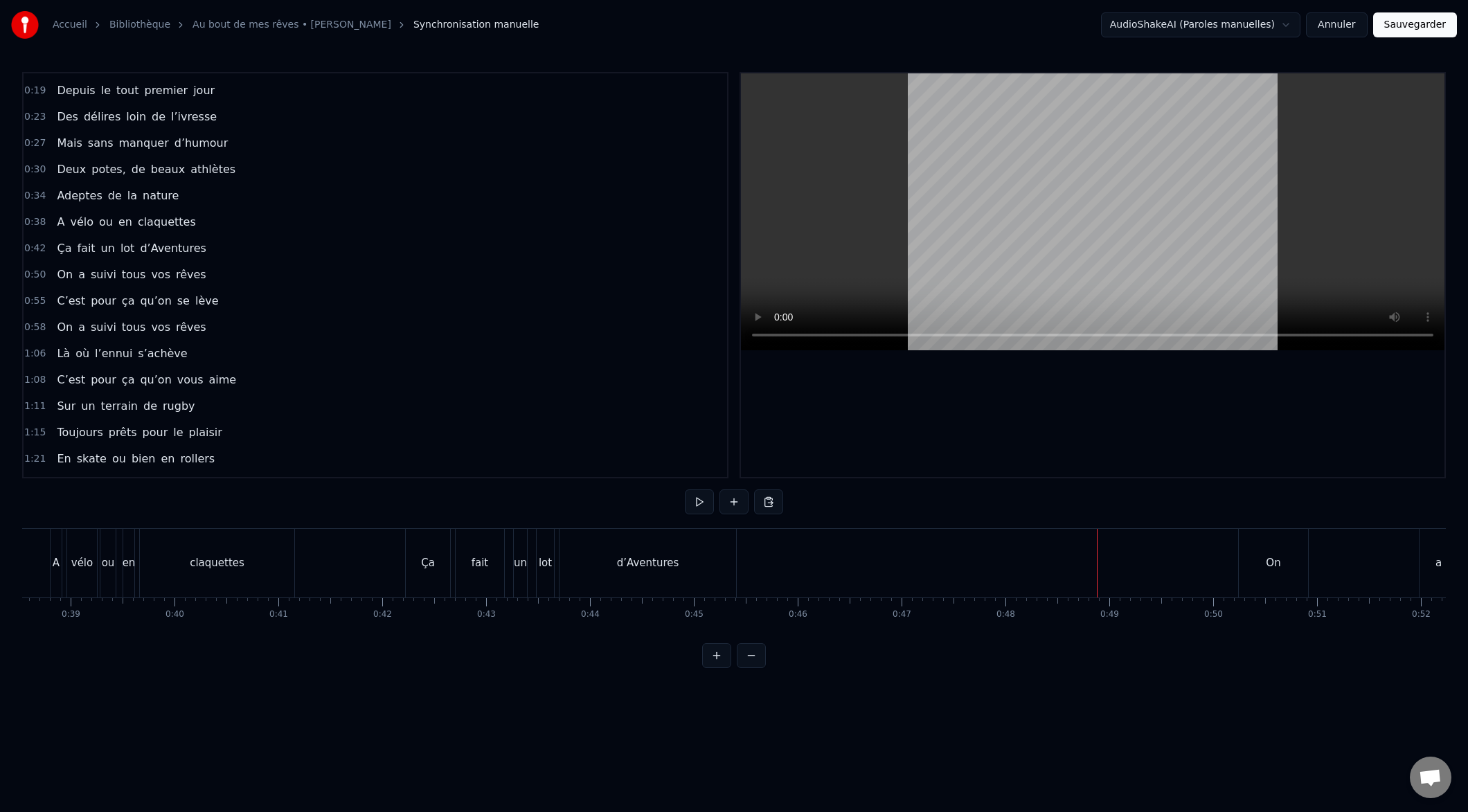
click at [98, 272] on span "suivi" at bounding box center [103, 275] width 28 height 16
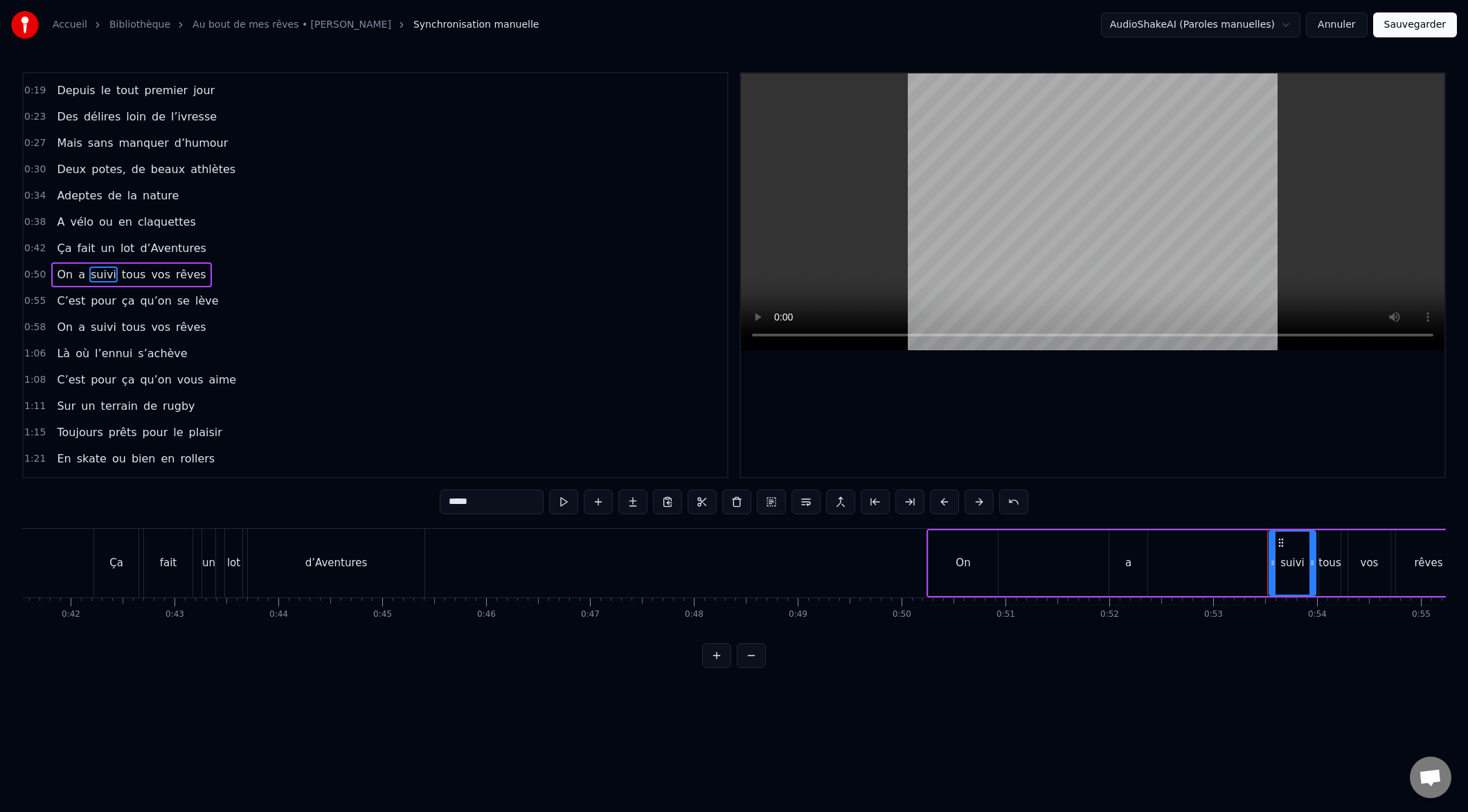
scroll to position [0, 4309]
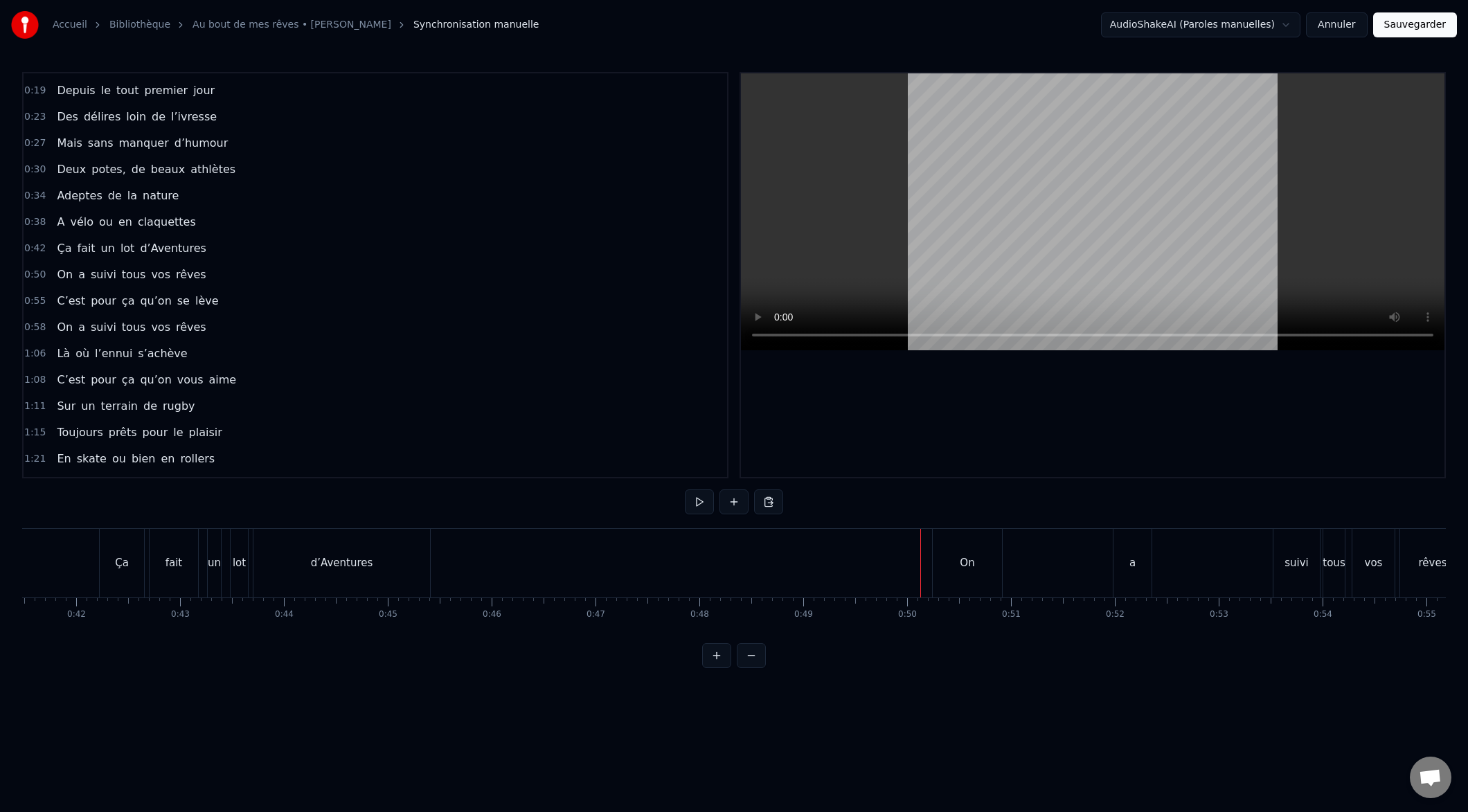
click at [968, 544] on div "On" at bounding box center [967, 562] width 69 height 69
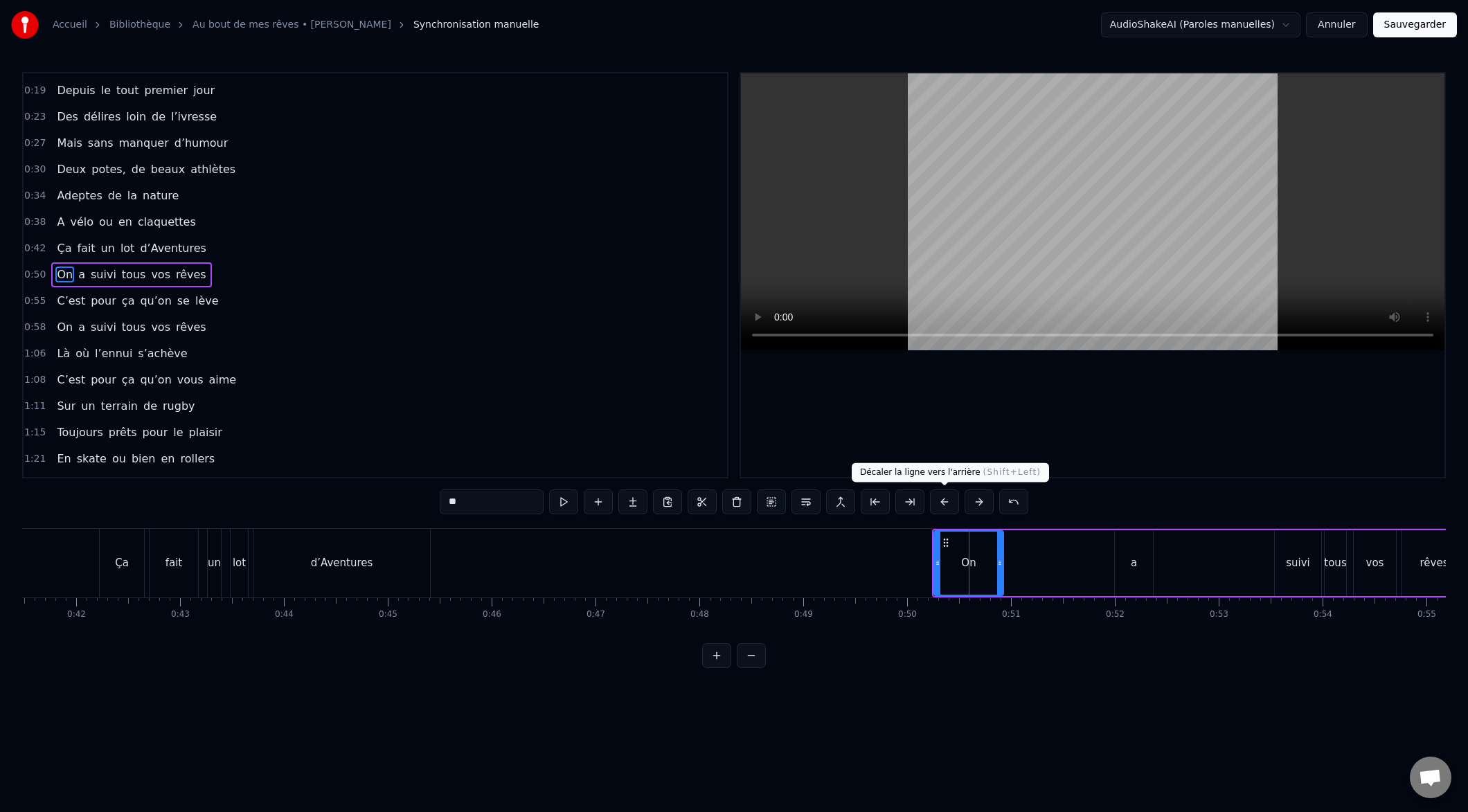
click at [946, 500] on button at bounding box center [944, 502] width 29 height 25
click at [946, 500] on button at bounding box center [944, 502] width 29 height 25
click at [946, 500] on button at bounding box center [944, 502] width 29 height 25
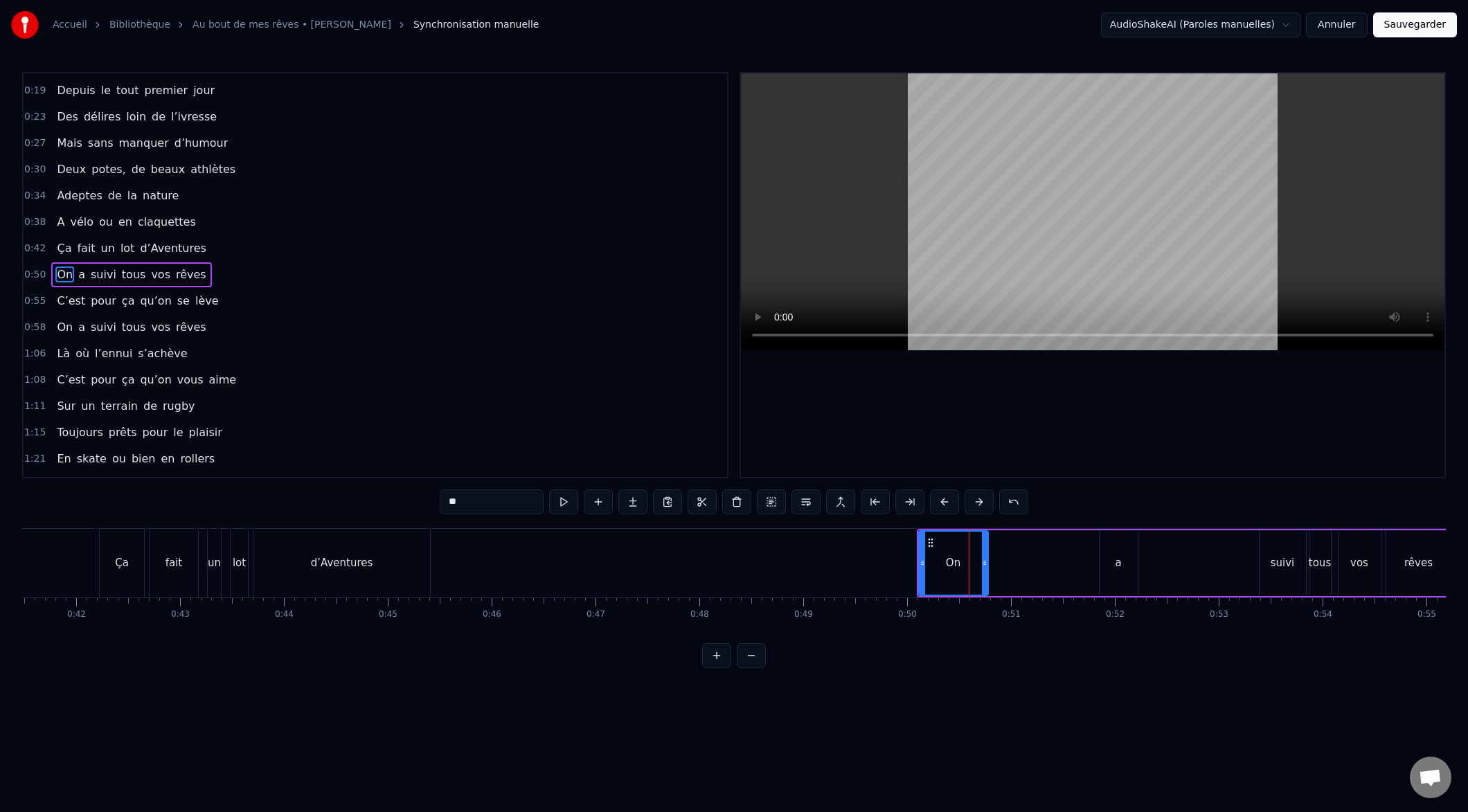
click at [945, 499] on button at bounding box center [944, 502] width 29 height 25
click at [945, 500] on button at bounding box center [944, 502] width 29 height 25
click at [944, 500] on button at bounding box center [944, 502] width 29 height 25
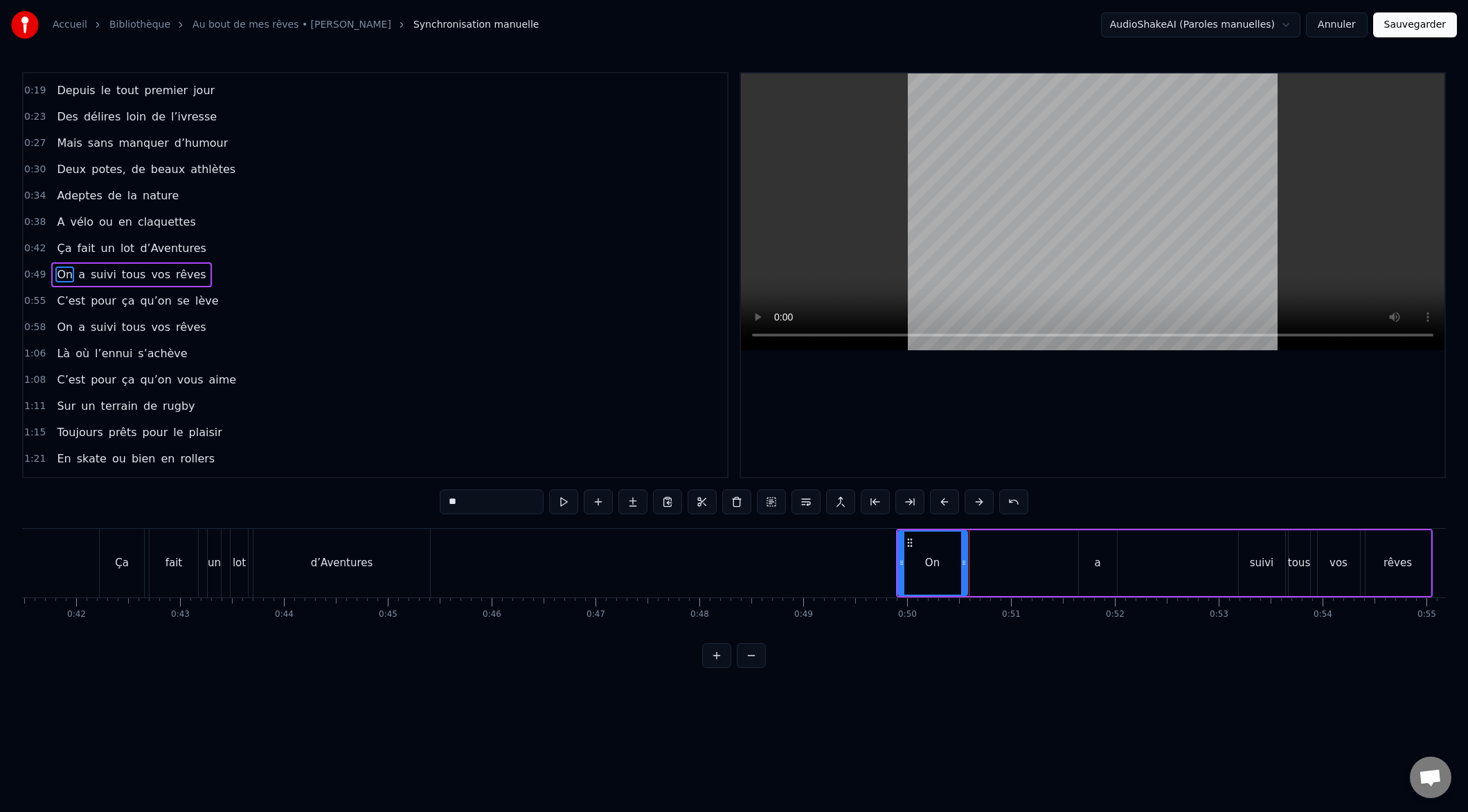
click at [944, 500] on button at bounding box center [944, 502] width 29 height 25
click at [944, 500] on button at bounding box center [944, 502] width 29 height 25
click at [943, 501] on button at bounding box center [944, 502] width 29 height 25
click at [942, 501] on button at bounding box center [944, 502] width 29 height 25
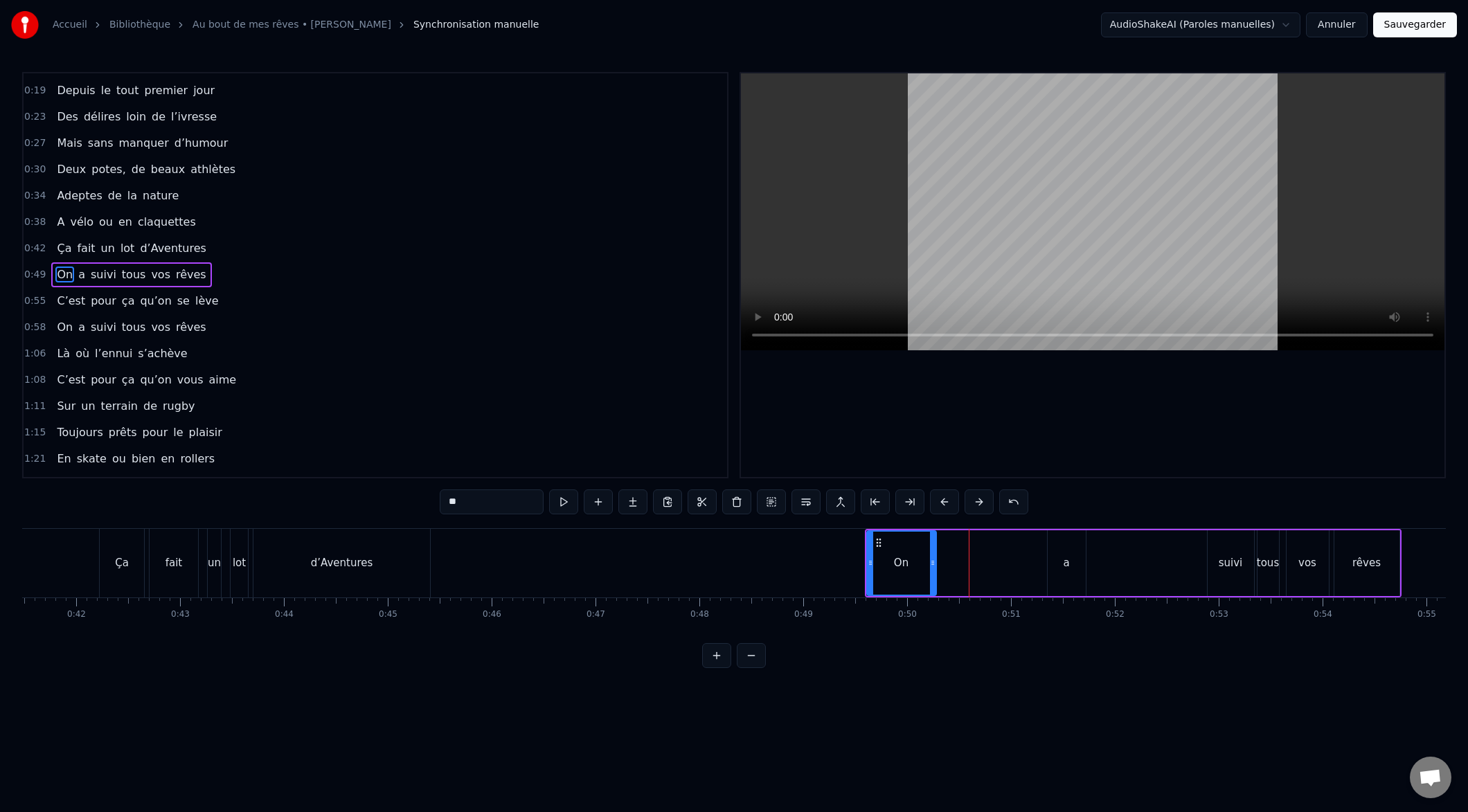
click at [943, 501] on button at bounding box center [944, 502] width 29 height 25
click at [943, 502] on button at bounding box center [944, 502] width 29 height 25
drag, startPoint x: 943, startPoint y: 502, endPoint x: 925, endPoint y: 500, distance: 18.1
click at [943, 502] on button at bounding box center [944, 502] width 29 height 25
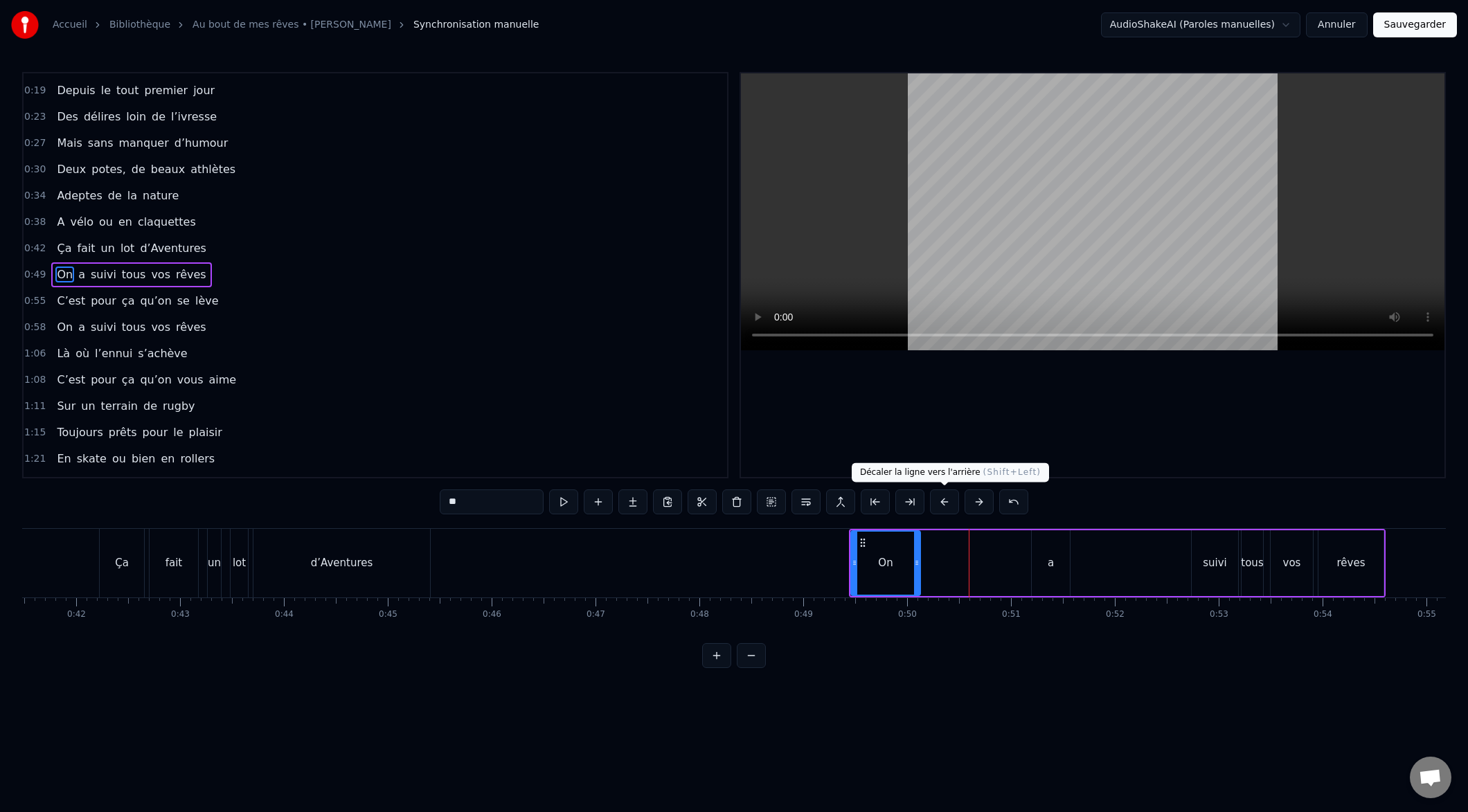
click at [941, 503] on button at bounding box center [944, 502] width 29 height 25
drag, startPoint x: 942, startPoint y: 504, endPoint x: 924, endPoint y: 503, distance: 18.0
click at [940, 503] on button at bounding box center [944, 502] width 29 height 25
click at [944, 503] on button at bounding box center [944, 502] width 29 height 25
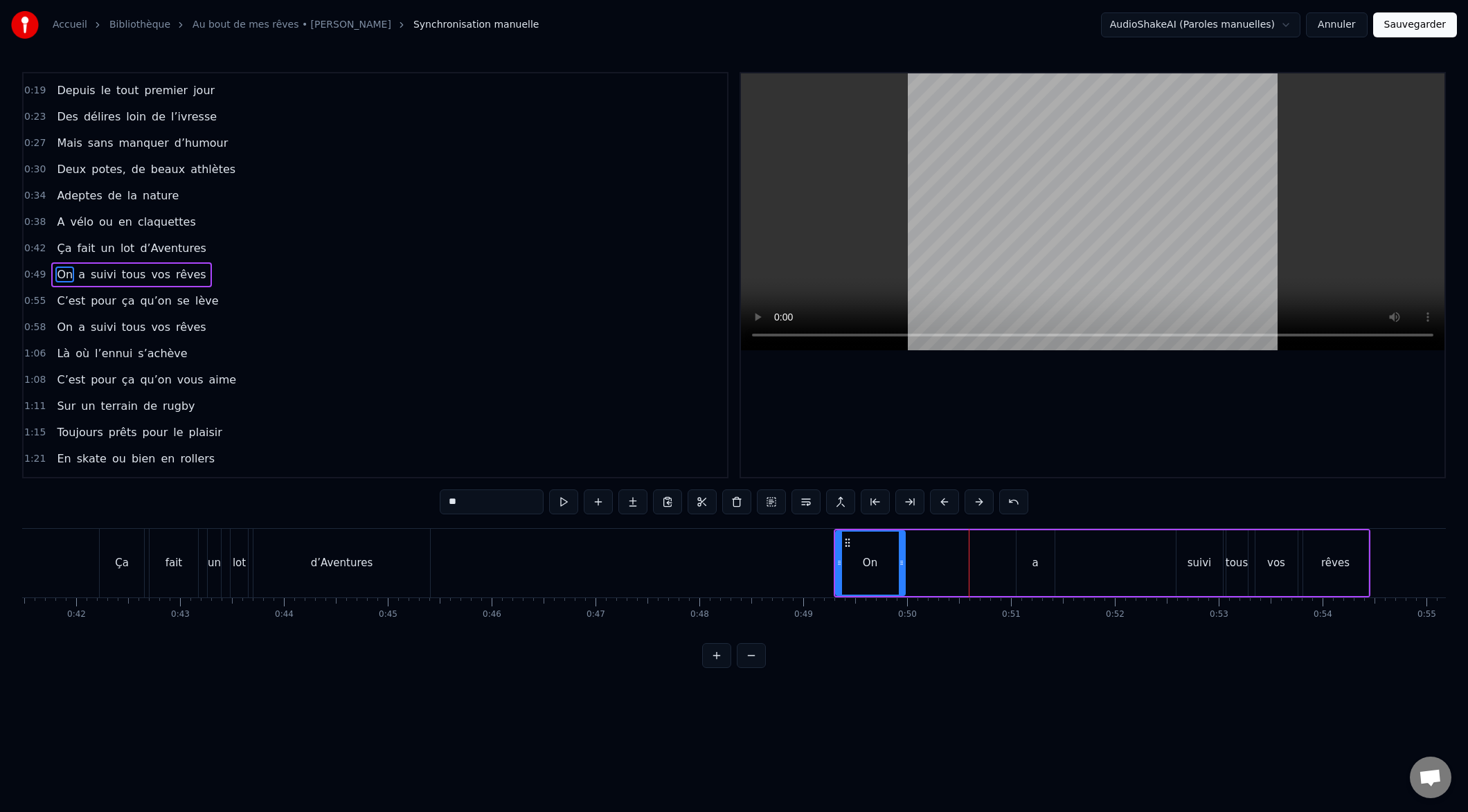
click at [944, 503] on button at bounding box center [944, 502] width 29 height 25
click at [944, 503] on button at bounding box center [944, 502] width 29 height 25
click at [944, 500] on button at bounding box center [944, 502] width 29 height 25
click at [944, 500] on button at bounding box center [944, 502] width 29 height 25
click at [943, 498] on button at bounding box center [944, 502] width 29 height 25
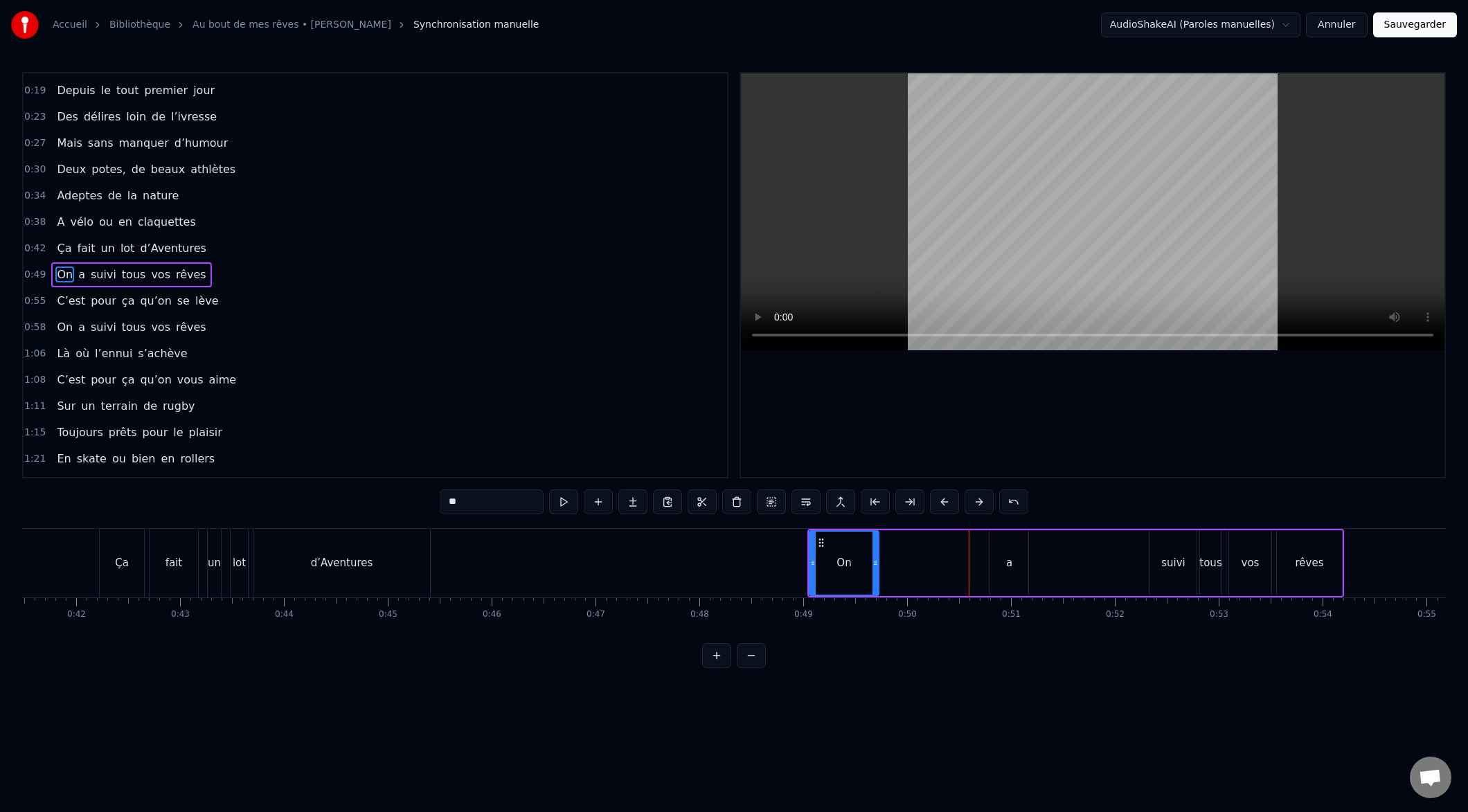
click at [943, 498] on button at bounding box center [944, 502] width 29 height 25
click at [942, 498] on button at bounding box center [944, 502] width 29 height 25
click at [943, 499] on button at bounding box center [944, 502] width 29 height 25
click at [940, 500] on button at bounding box center [944, 502] width 29 height 25
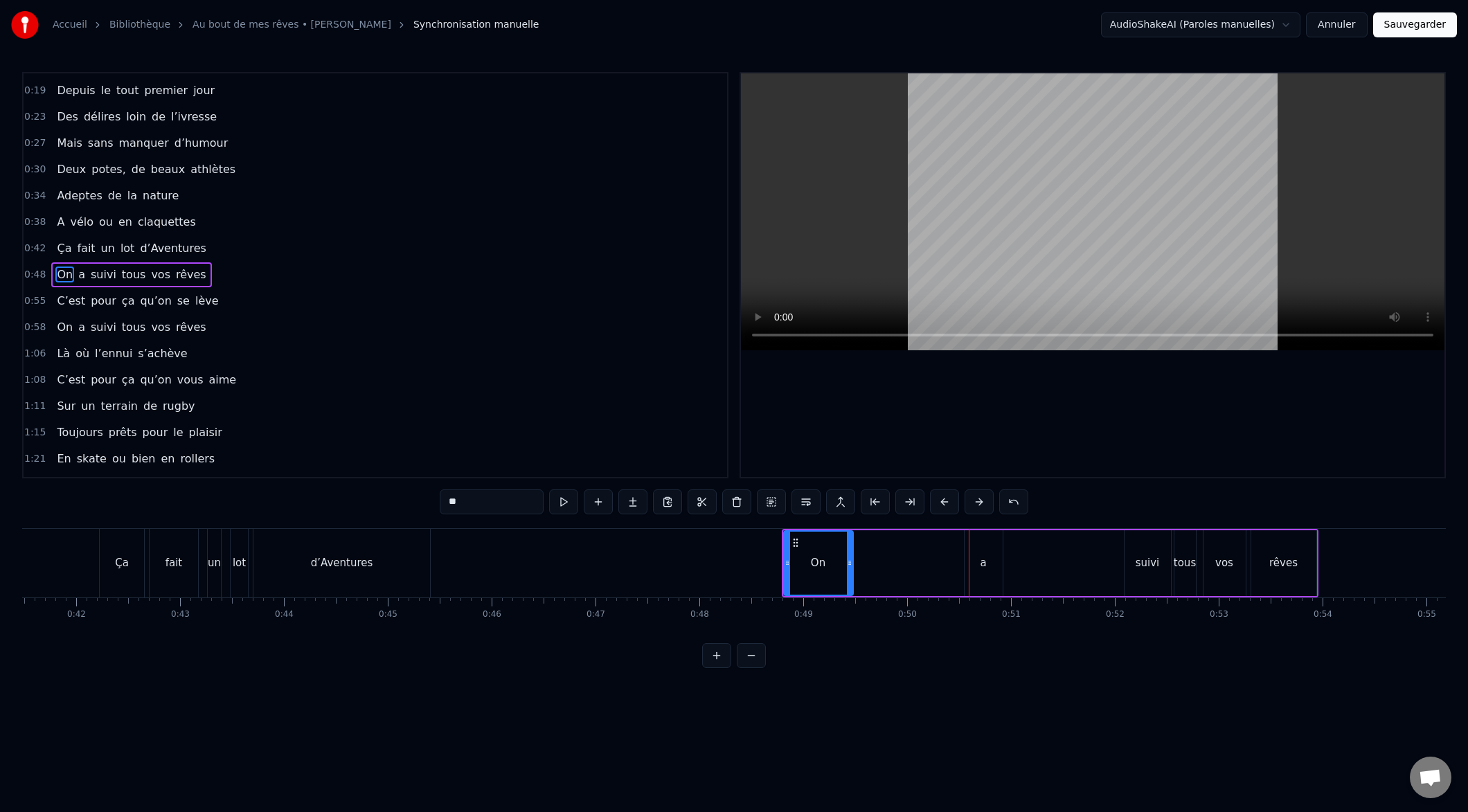
click at [939, 502] on button at bounding box center [944, 502] width 29 height 25
click at [939, 501] on button at bounding box center [944, 502] width 29 height 25
click at [939, 500] on button at bounding box center [944, 502] width 29 height 25
click at [940, 500] on button at bounding box center [944, 502] width 29 height 25
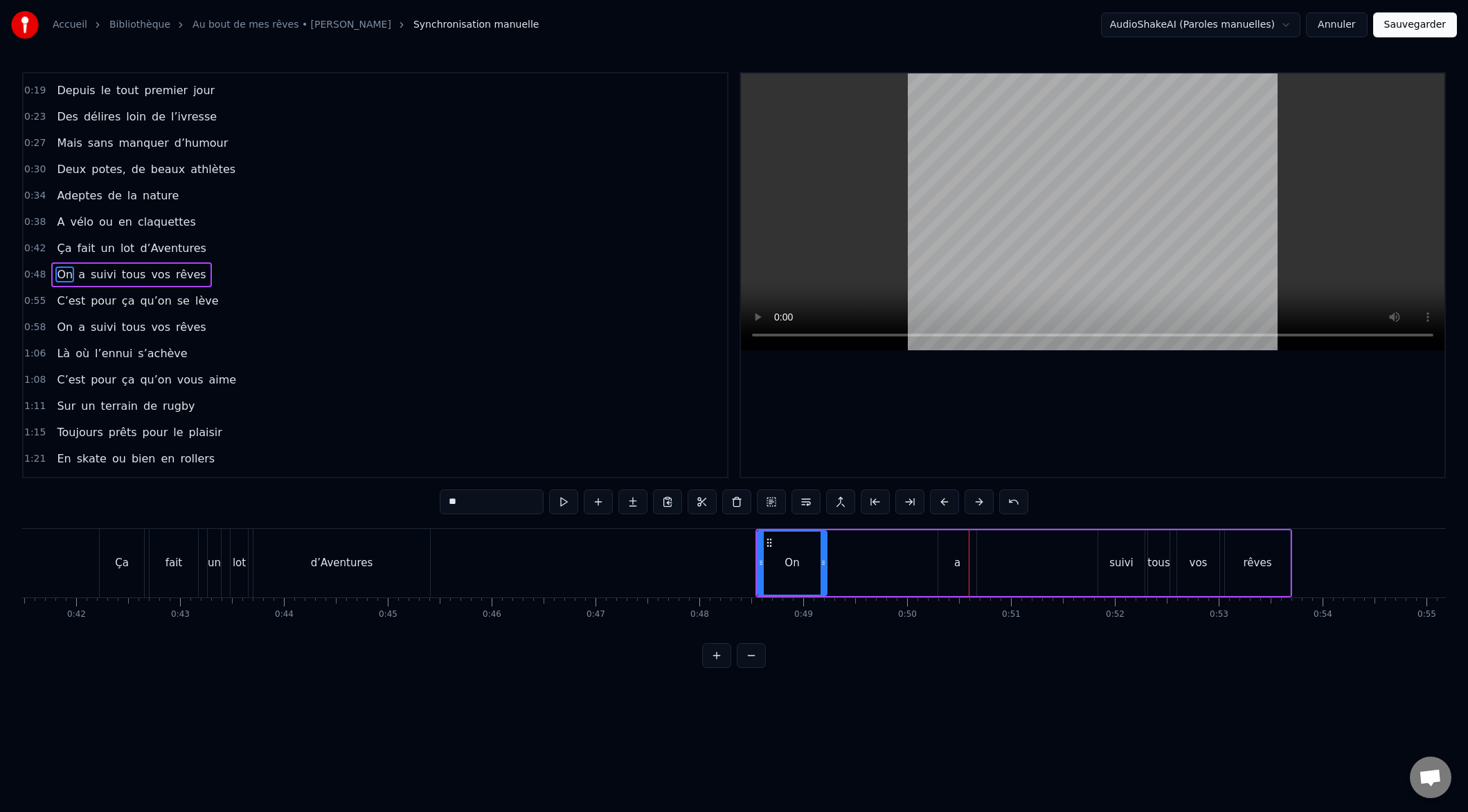
click at [941, 500] on button at bounding box center [944, 502] width 29 height 25
click at [942, 500] on button at bounding box center [944, 502] width 29 height 25
click at [943, 498] on button at bounding box center [944, 502] width 29 height 25
click at [943, 500] on button at bounding box center [944, 502] width 29 height 25
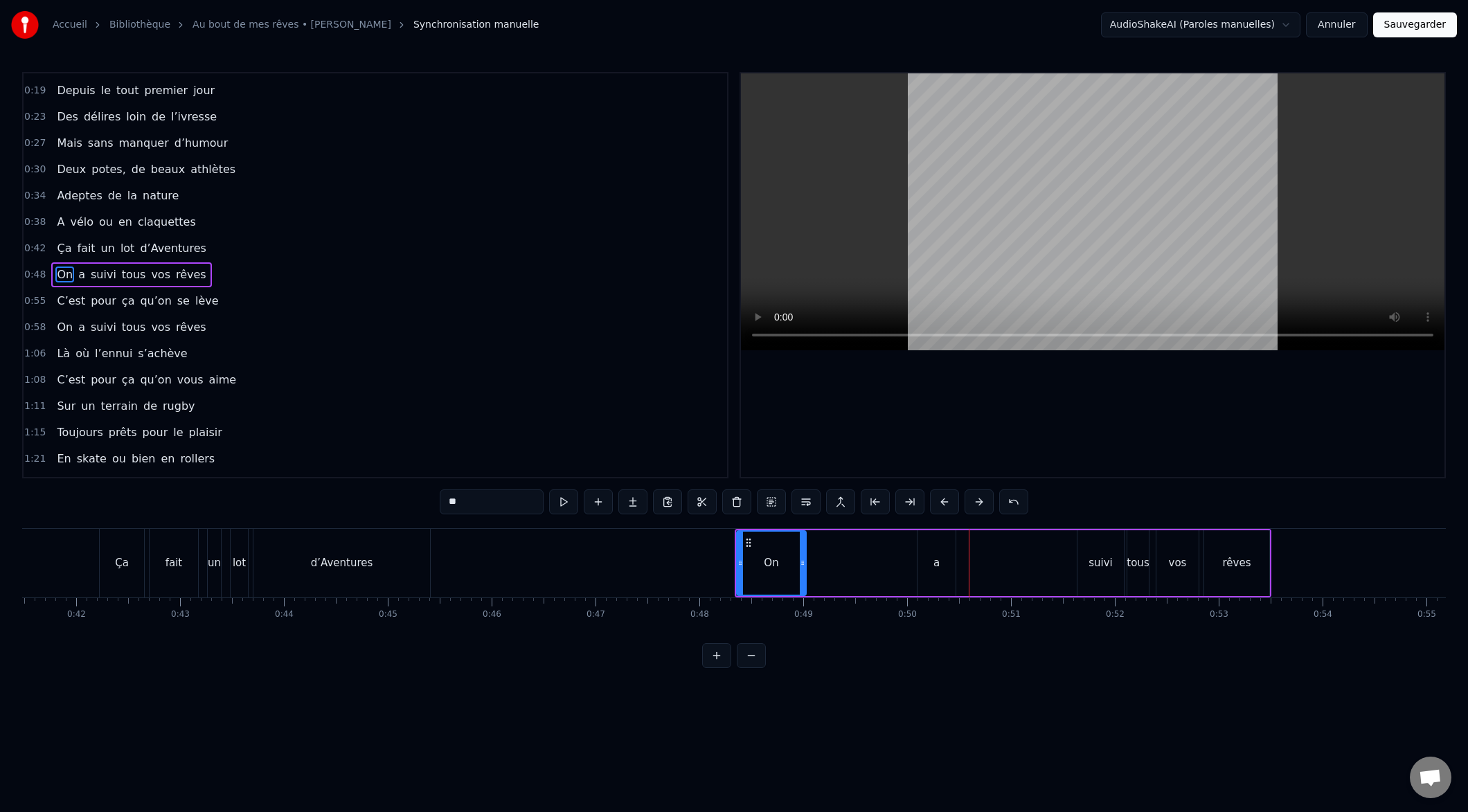
click at [943, 500] on button at bounding box center [944, 502] width 29 height 25
click at [946, 500] on button at bounding box center [944, 502] width 29 height 25
click at [946, 500] on button at bounding box center [944, 502] width 29 height 25
click at [947, 500] on button at bounding box center [944, 502] width 29 height 25
click at [946, 500] on button at bounding box center [944, 502] width 29 height 25
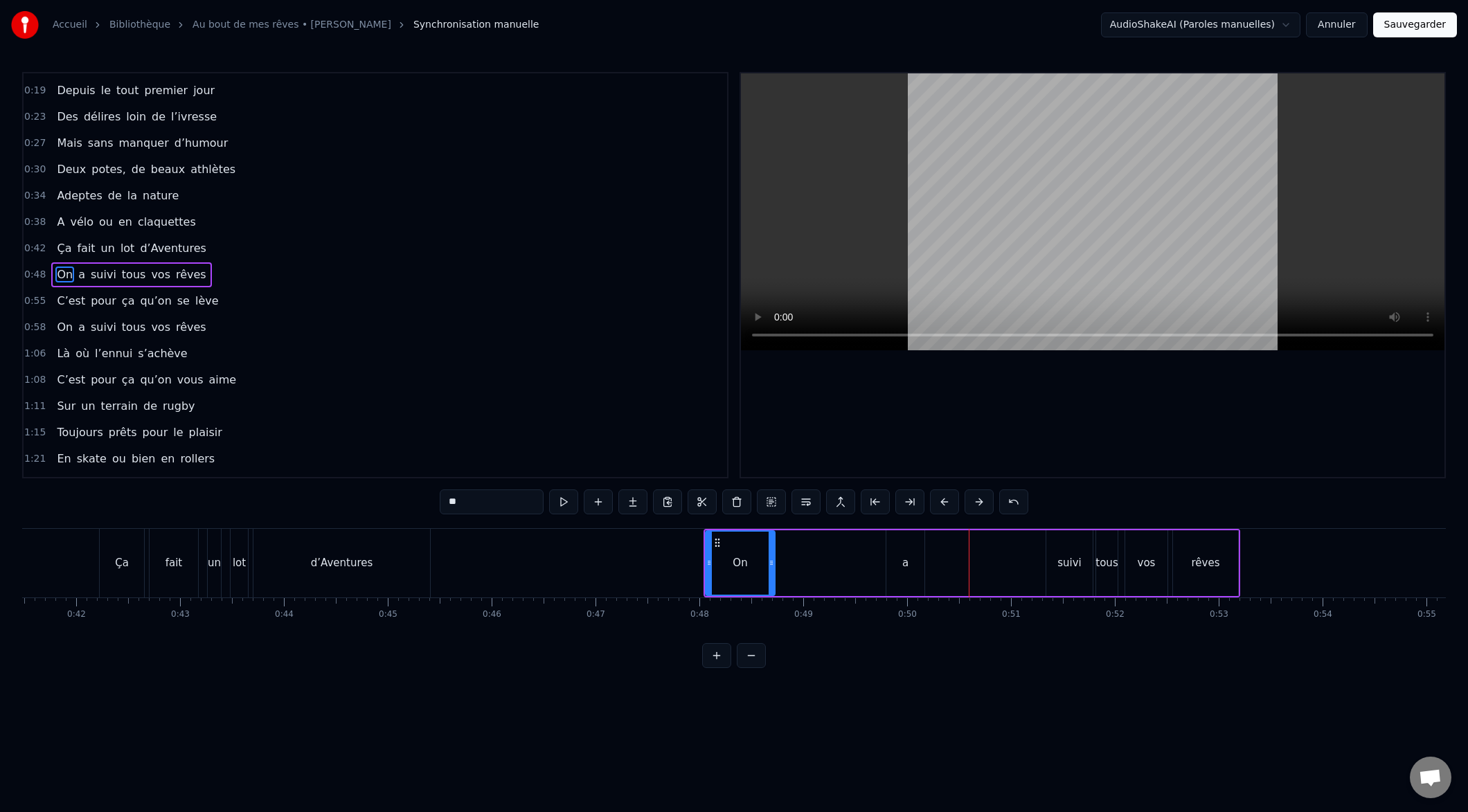
click at [949, 500] on button at bounding box center [944, 502] width 29 height 25
click at [948, 500] on button at bounding box center [944, 502] width 29 height 25
click at [949, 500] on button at bounding box center [944, 502] width 29 height 25
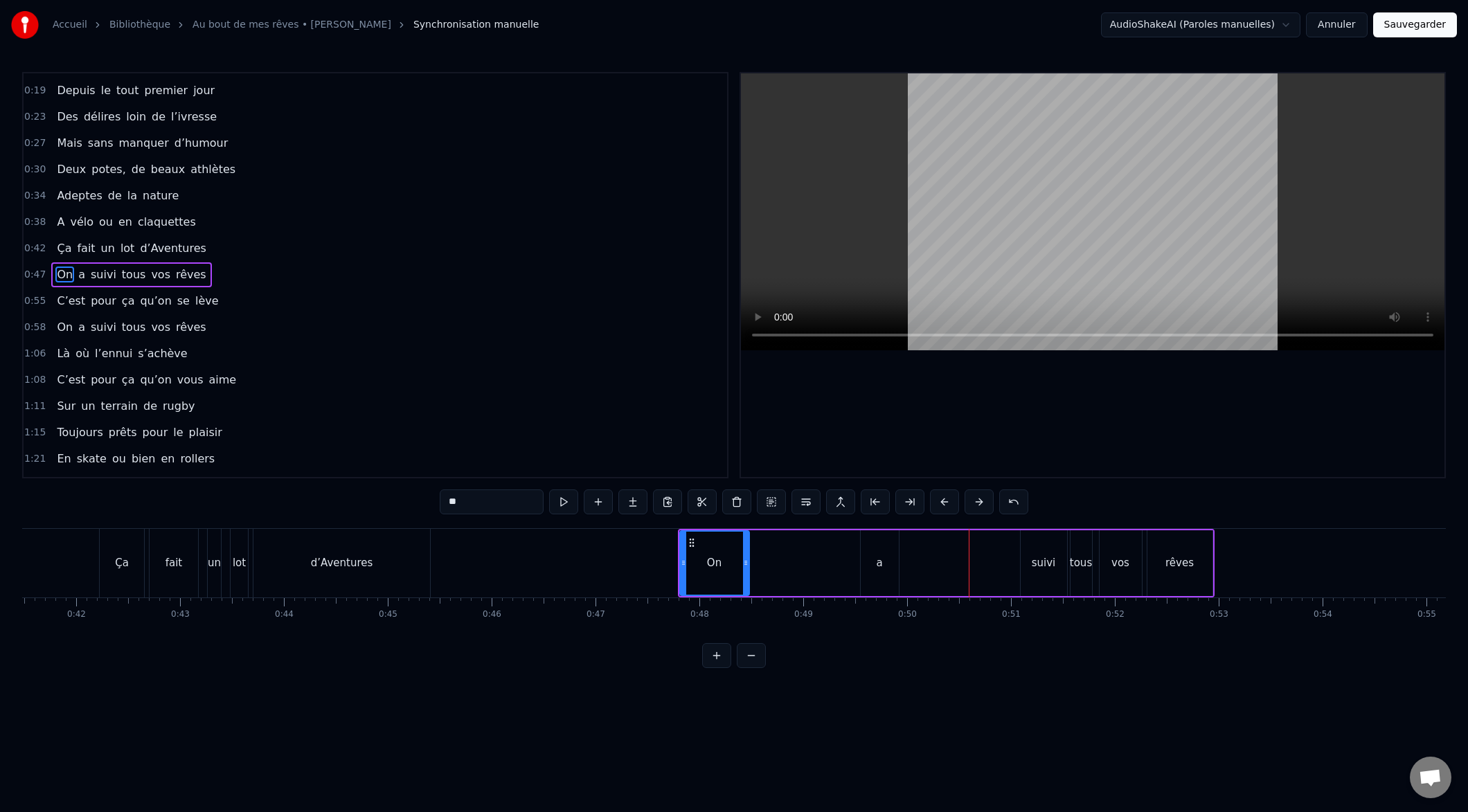
click at [949, 500] on button at bounding box center [944, 502] width 29 height 25
click at [949, 500] on button at bounding box center [944, 502] width 29 height 25
click at [950, 500] on button at bounding box center [944, 502] width 29 height 25
click at [951, 500] on button at bounding box center [944, 502] width 29 height 25
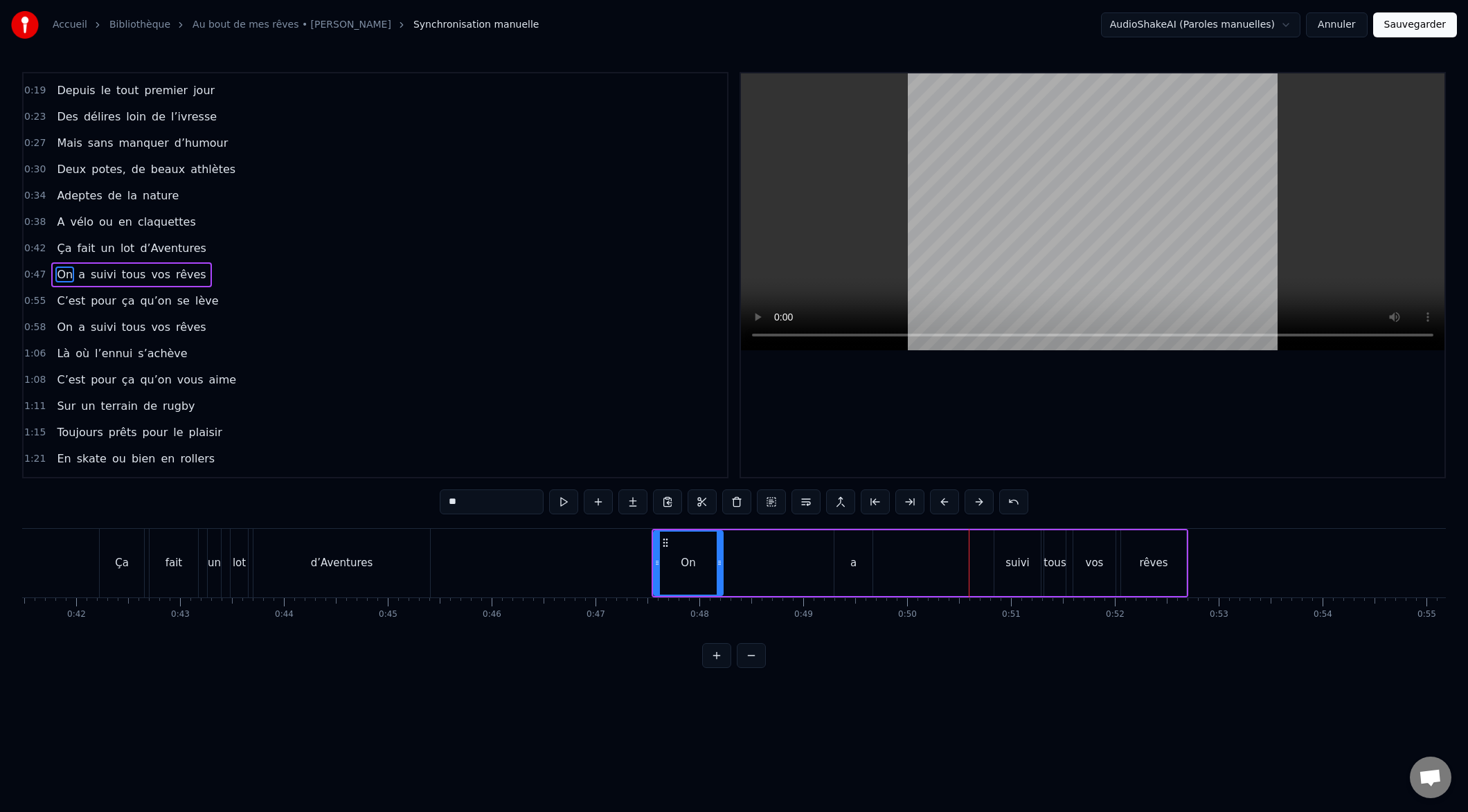
click at [951, 500] on button at bounding box center [944, 502] width 29 height 25
click at [952, 500] on button at bounding box center [944, 502] width 29 height 25
click at [951, 500] on button at bounding box center [944, 502] width 29 height 25
click at [952, 500] on button at bounding box center [944, 502] width 29 height 25
click at [953, 500] on button at bounding box center [944, 502] width 29 height 25
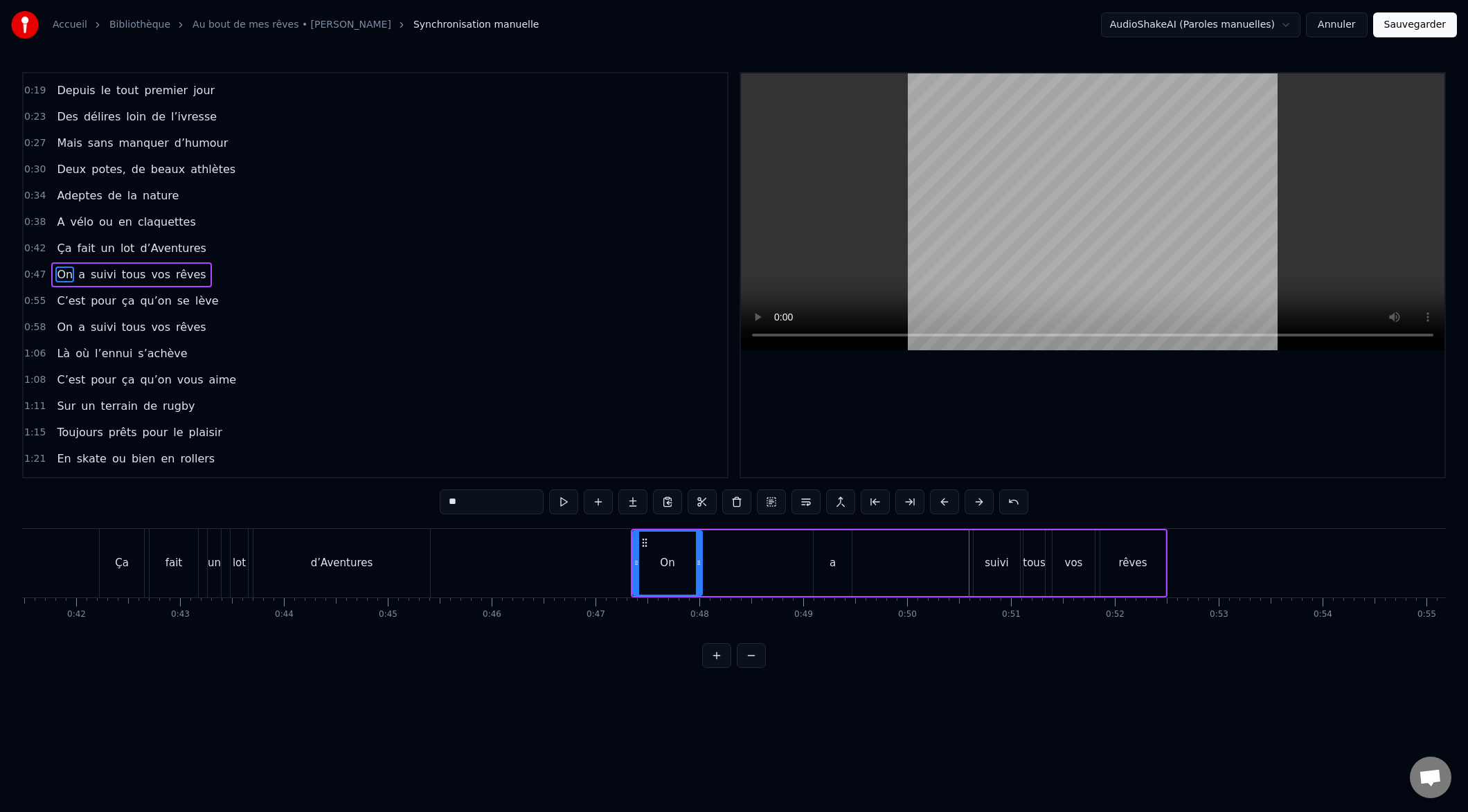
click at [953, 499] on button at bounding box center [944, 502] width 29 height 25
click at [957, 499] on button at bounding box center [944, 502] width 29 height 25
click at [955, 499] on button at bounding box center [944, 502] width 29 height 25
click at [956, 498] on button at bounding box center [944, 502] width 29 height 25
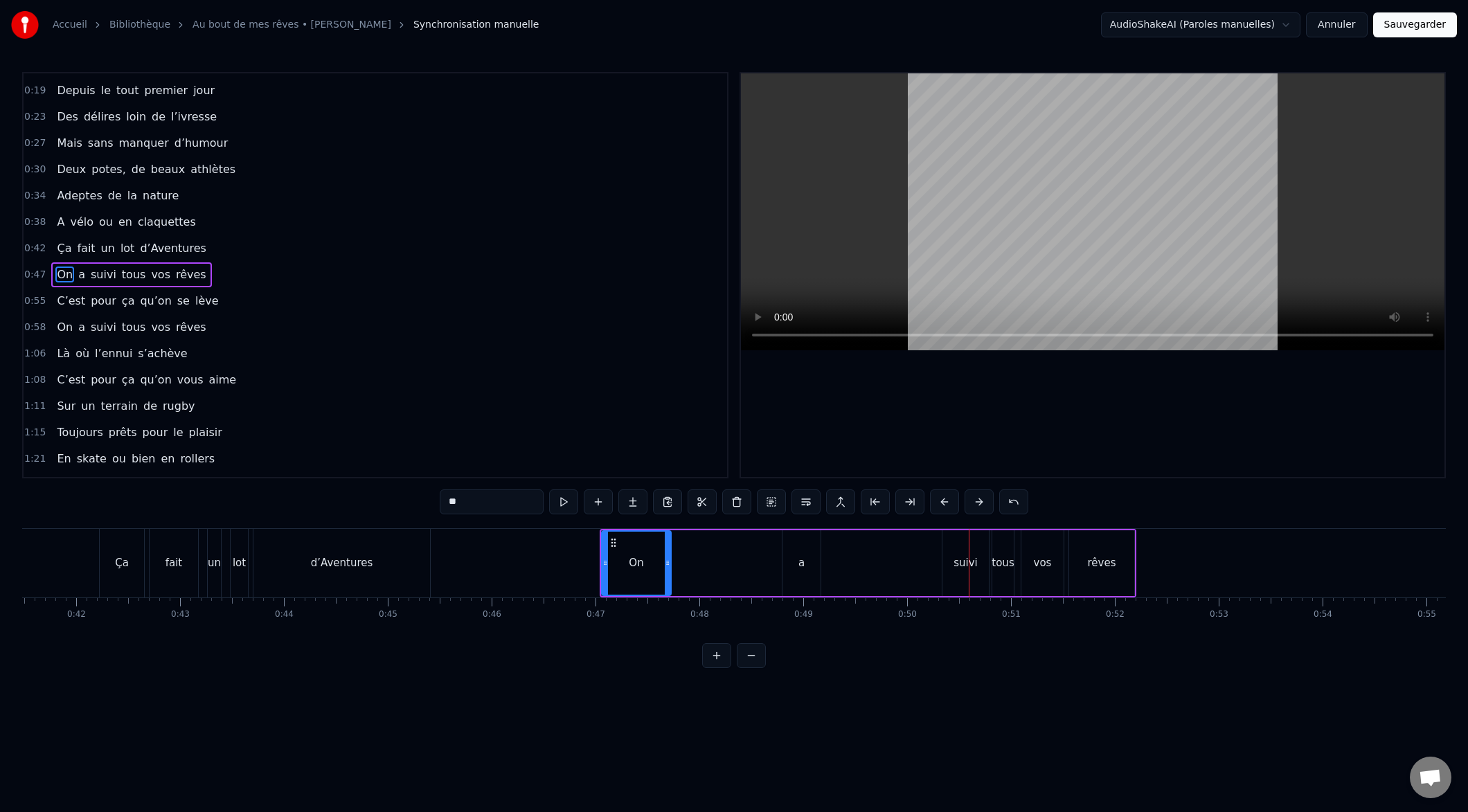
click at [957, 498] on button at bounding box center [944, 502] width 29 height 25
click at [951, 500] on button at bounding box center [944, 502] width 29 height 25
click at [952, 500] on button at bounding box center [944, 502] width 29 height 25
click at [951, 500] on button at bounding box center [944, 502] width 29 height 25
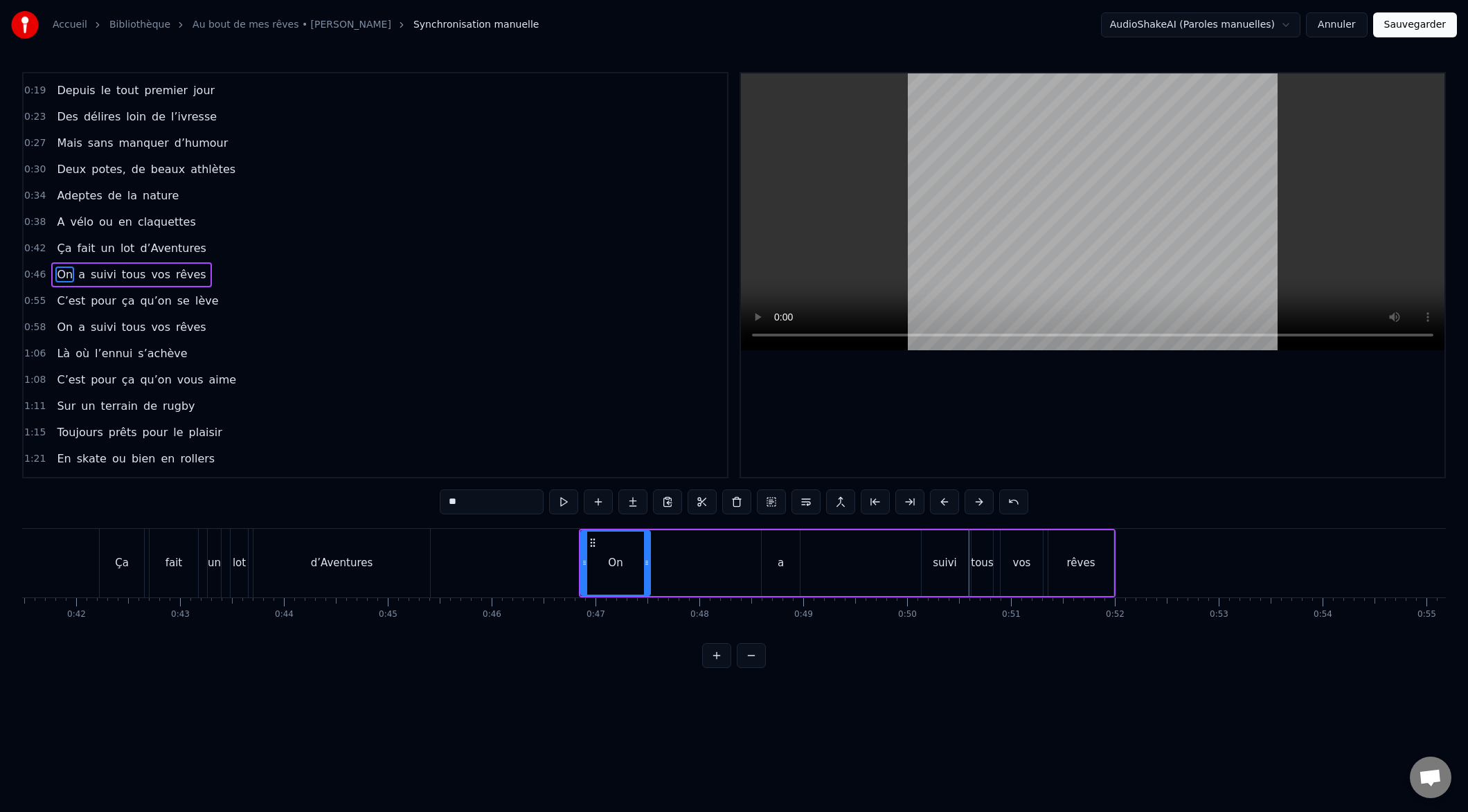
click at [951, 500] on button at bounding box center [944, 502] width 29 height 25
click at [949, 502] on button at bounding box center [944, 502] width 29 height 25
click at [948, 501] on button at bounding box center [944, 502] width 29 height 25
click at [946, 502] on button at bounding box center [944, 502] width 29 height 25
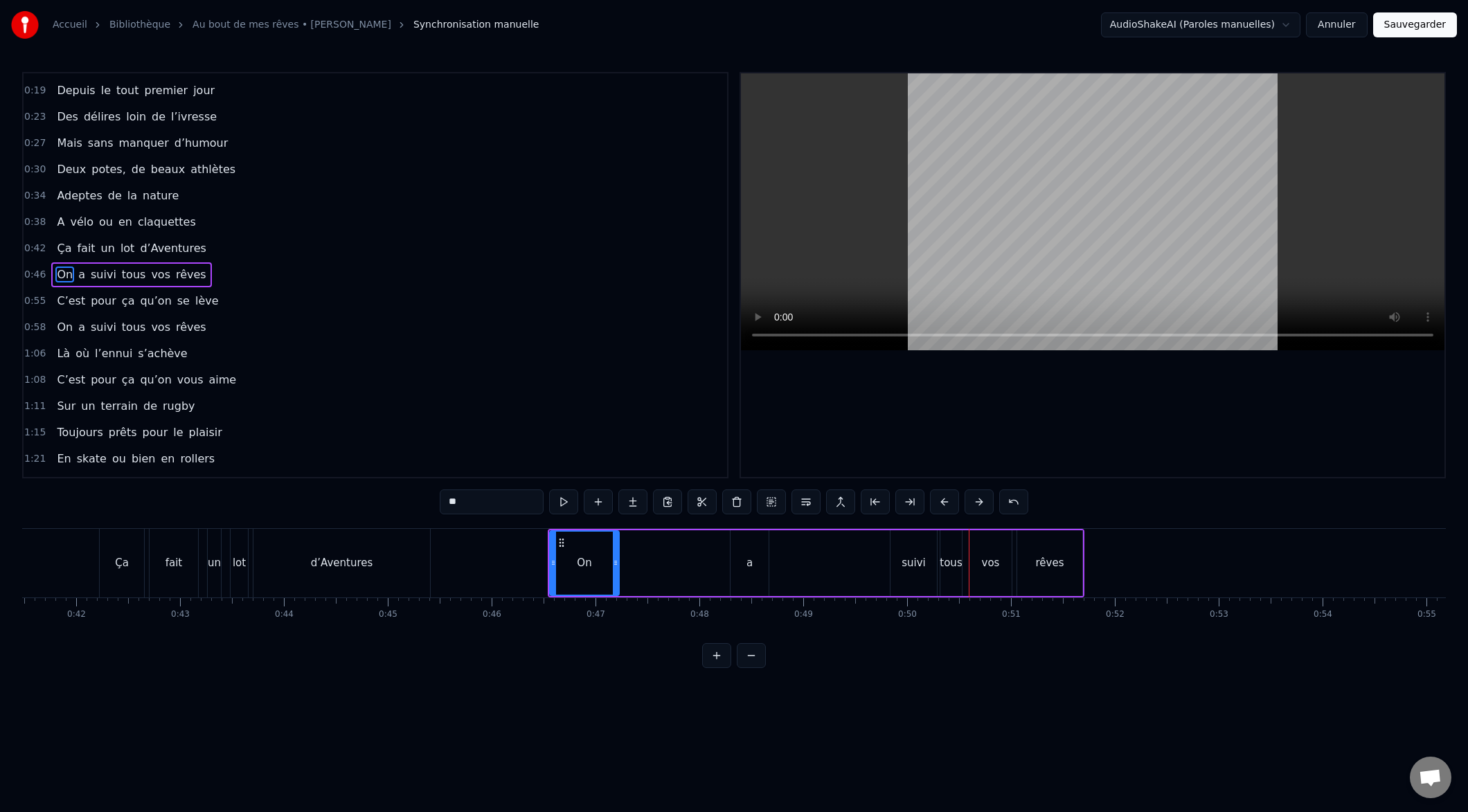
click at [947, 502] on button at bounding box center [944, 502] width 29 height 25
click at [946, 502] on button at bounding box center [944, 502] width 29 height 25
click at [946, 501] on button at bounding box center [944, 502] width 29 height 25
click at [947, 501] on button at bounding box center [944, 502] width 29 height 25
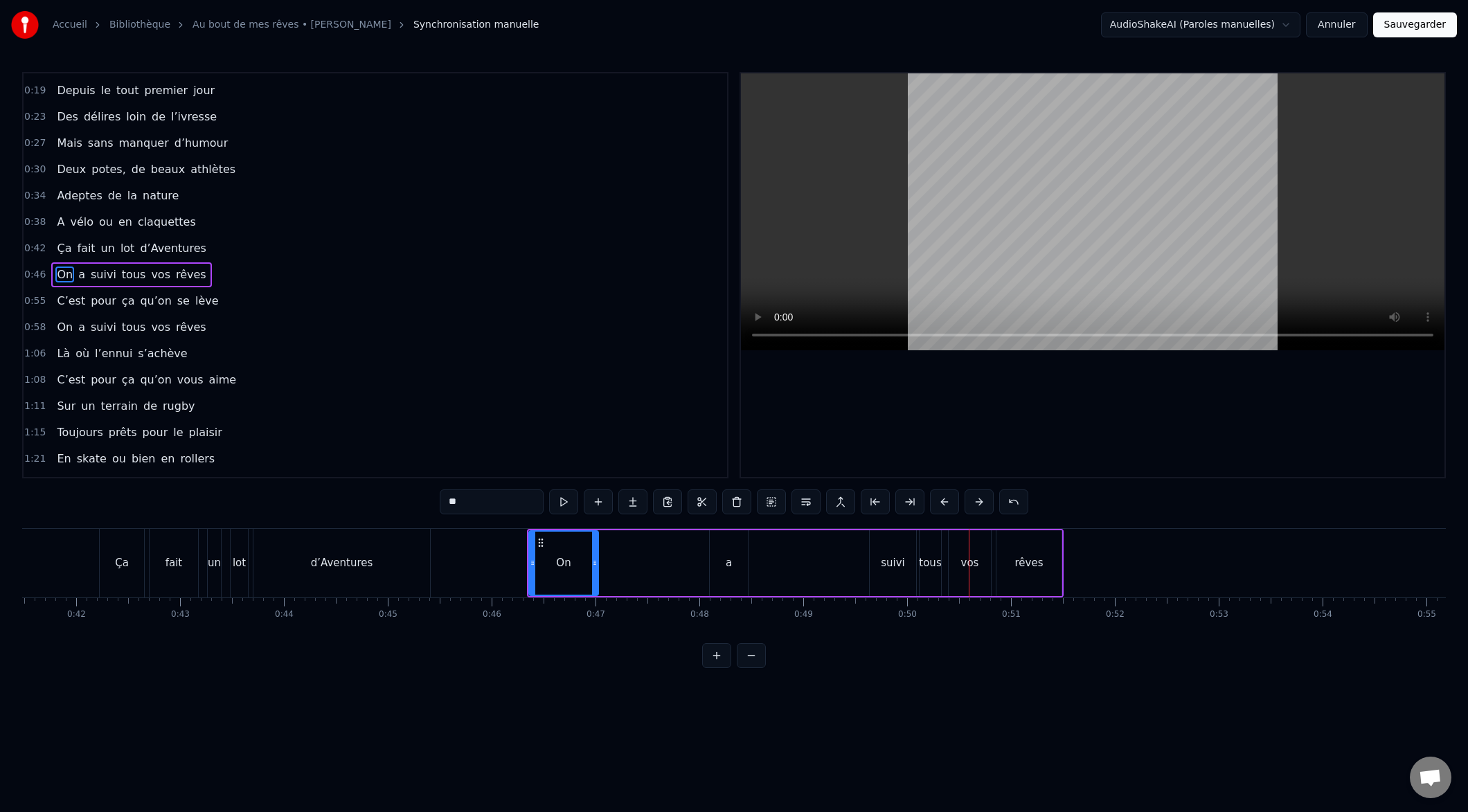
click at [946, 501] on button at bounding box center [944, 502] width 29 height 25
click at [947, 501] on button at bounding box center [944, 502] width 29 height 25
click at [946, 501] on button at bounding box center [944, 502] width 29 height 25
click at [946, 502] on button at bounding box center [944, 502] width 29 height 25
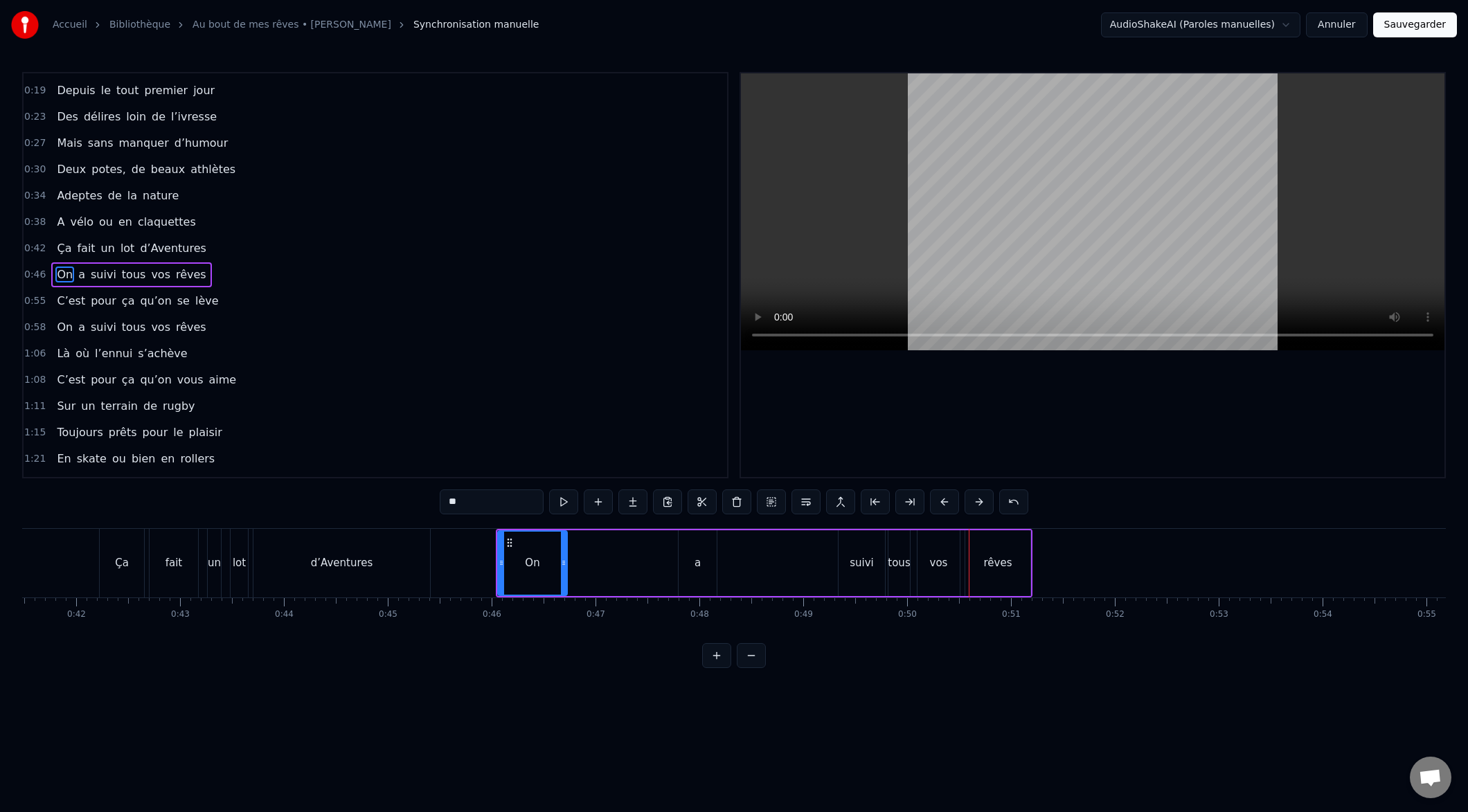
click at [946, 502] on button at bounding box center [944, 502] width 29 height 25
click at [945, 502] on button at bounding box center [944, 502] width 29 height 25
click at [944, 502] on button at bounding box center [944, 502] width 29 height 25
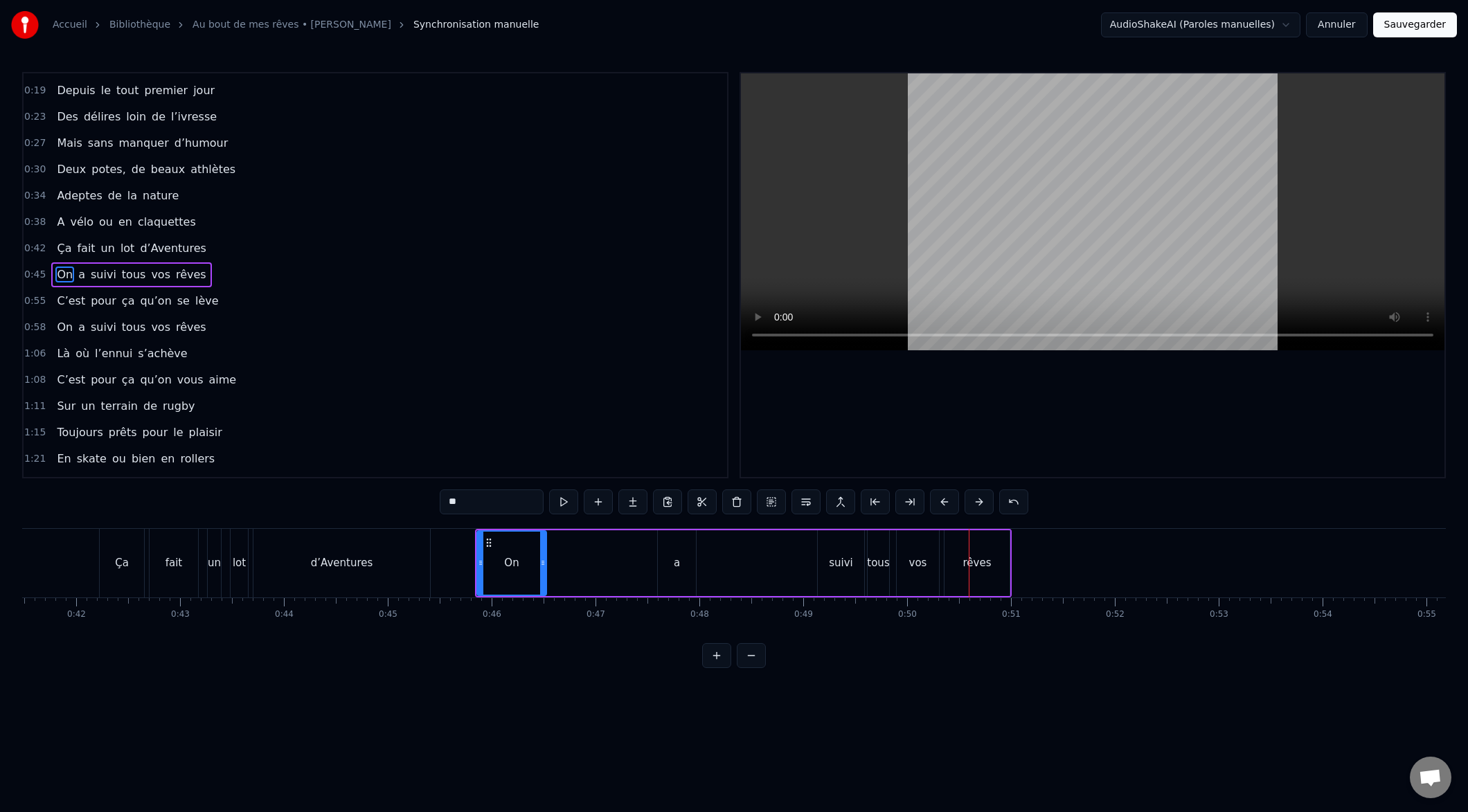
click at [946, 502] on button at bounding box center [944, 502] width 29 height 25
click at [945, 503] on button at bounding box center [944, 502] width 29 height 25
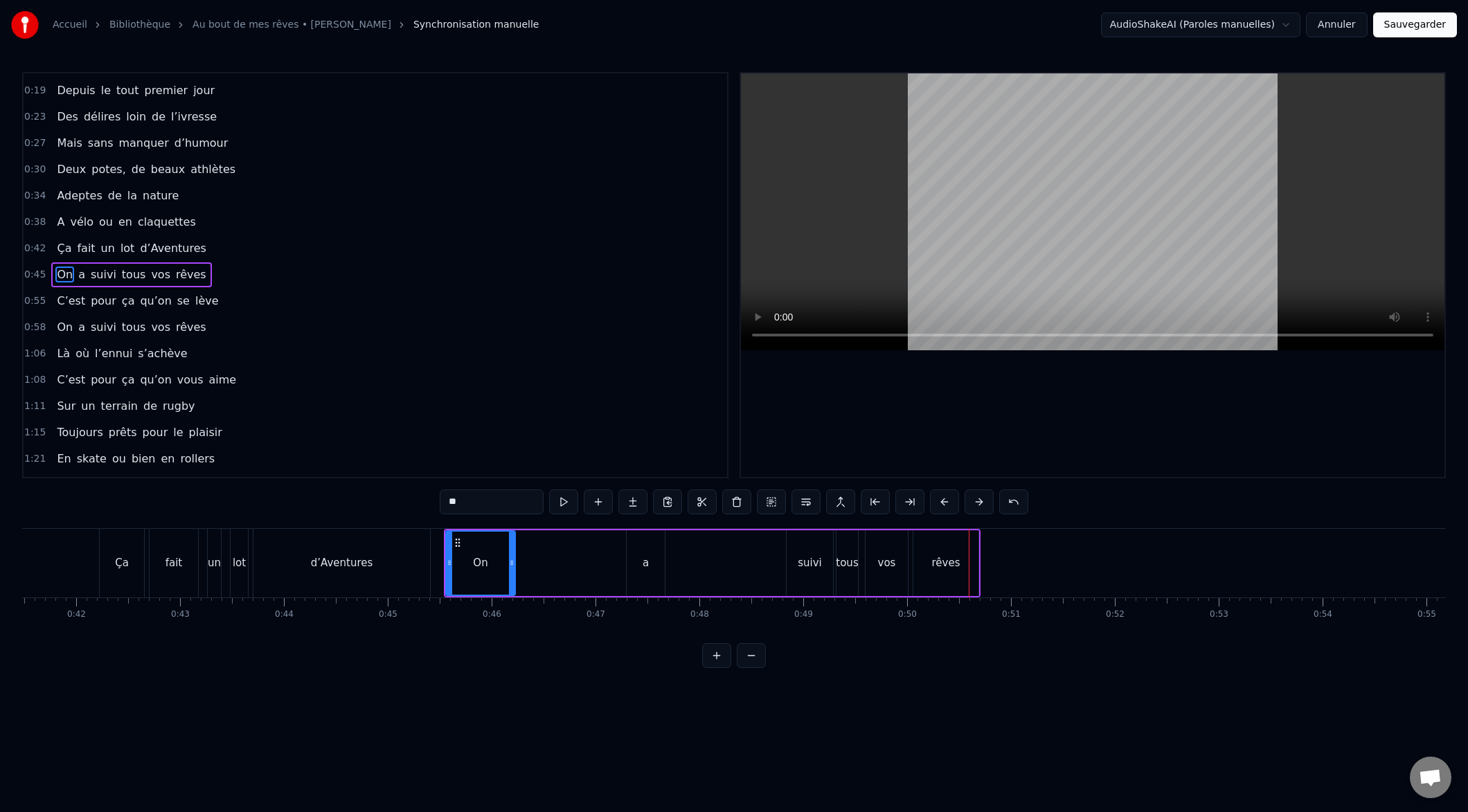
click at [945, 503] on button at bounding box center [944, 502] width 29 height 25
click at [945, 501] on button at bounding box center [944, 502] width 29 height 25
click at [969, 568] on div "On a suivi tous vos rêves" at bounding box center [702, 562] width 537 height 69
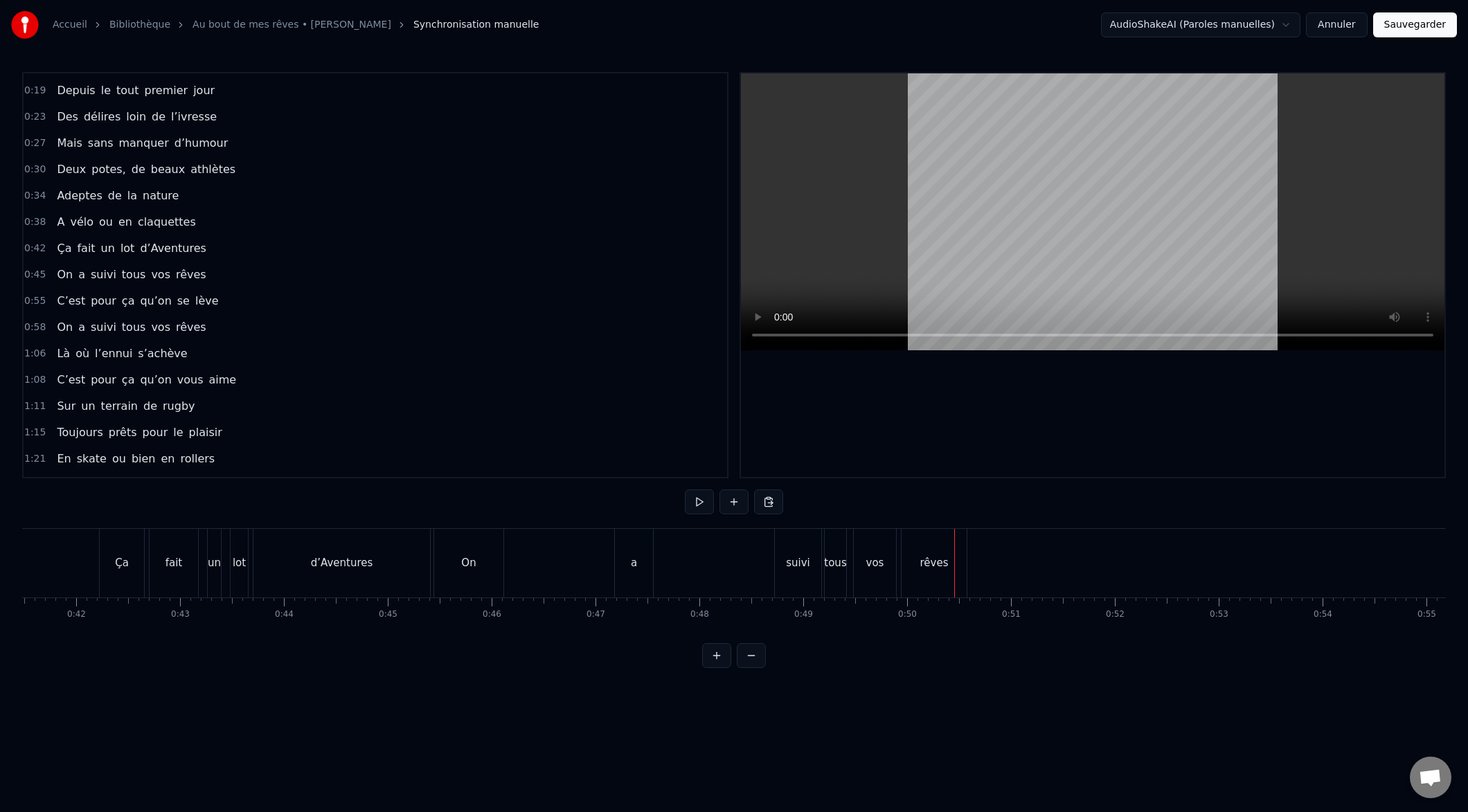
click at [603, 552] on div "On a suivi tous vos rêves" at bounding box center [702, 562] width 537 height 69
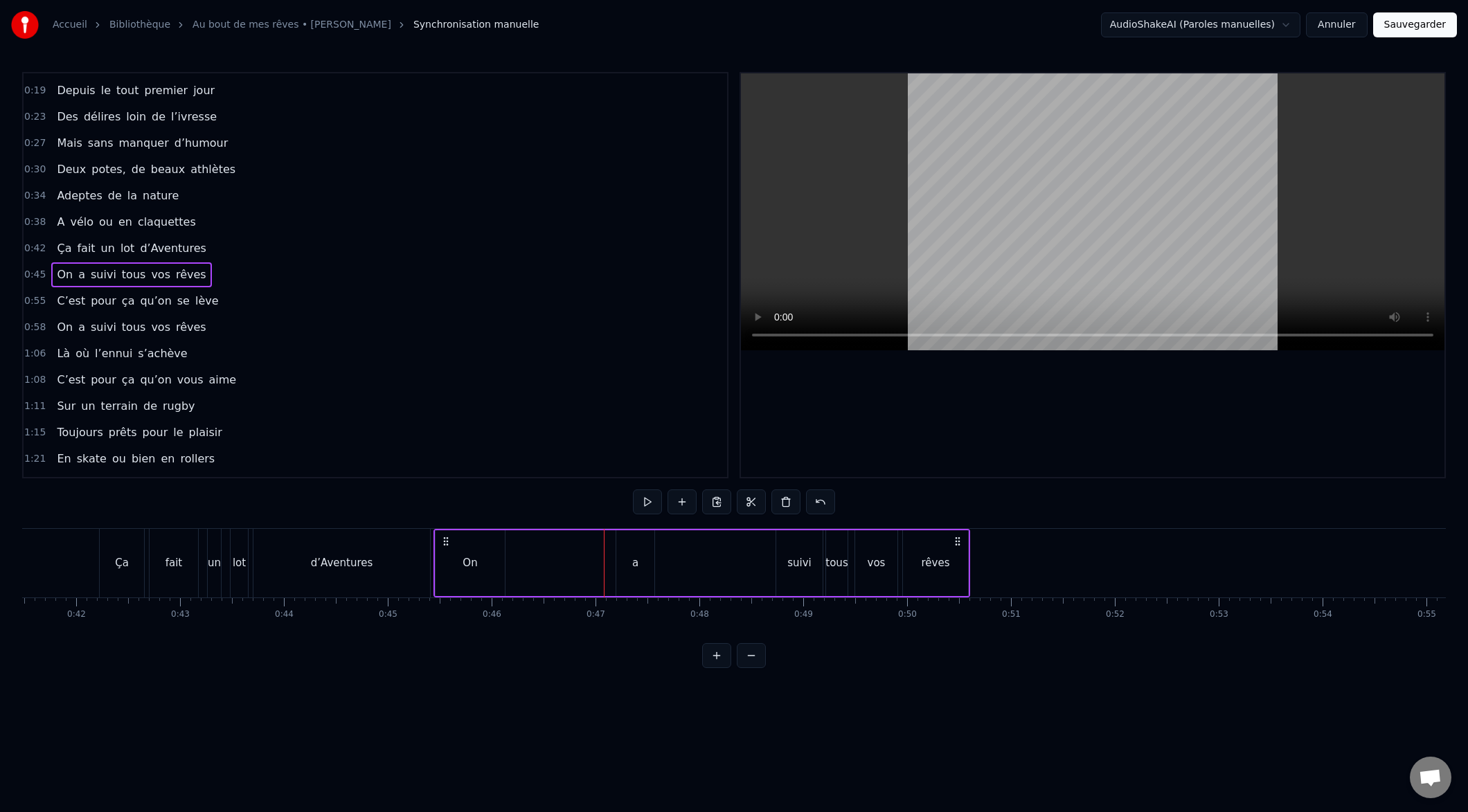
click at [959, 544] on icon at bounding box center [957, 541] width 11 height 11
click at [968, 565] on div "On a suivi tous vos rêves" at bounding box center [702, 562] width 537 height 69
click at [636, 568] on div "a" at bounding box center [635, 563] width 6 height 16
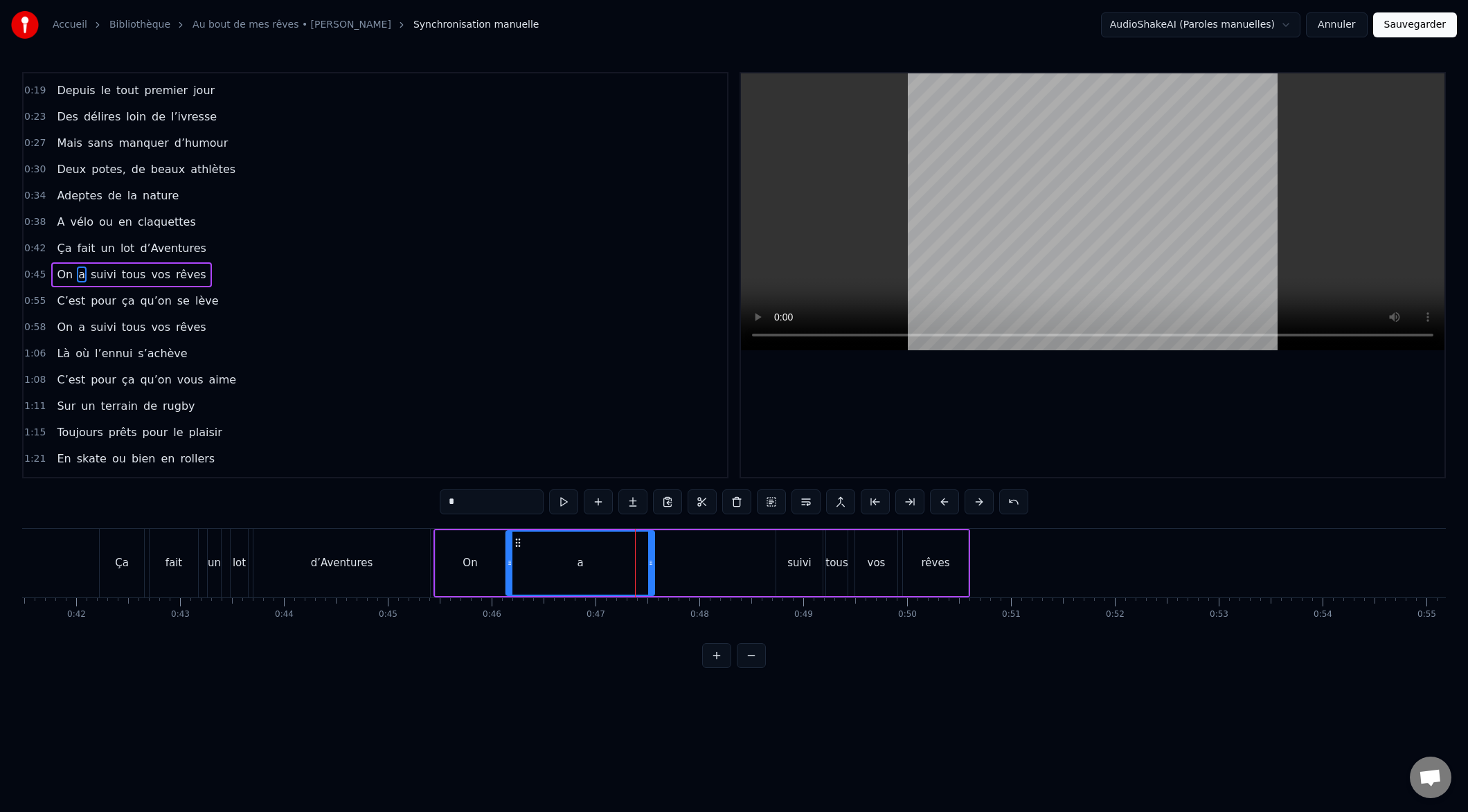
drag, startPoint x: 617, startPoint y: 564, endPoint x: 522, endPoint y: 564, distance: 95.0
click at [509, 569] on div at bounding box center [510, 562] width 6 height 63
drag, startPoint x: 643, startPoint y: 564, endPoint x: 549, endPoint y: 568, distance: 94.1
click at [586, 568] on div at bounding box center [589, 562] width 6 height 63
click at [526, 563] on icon at bounding box center [528, 562] width 6 height 11
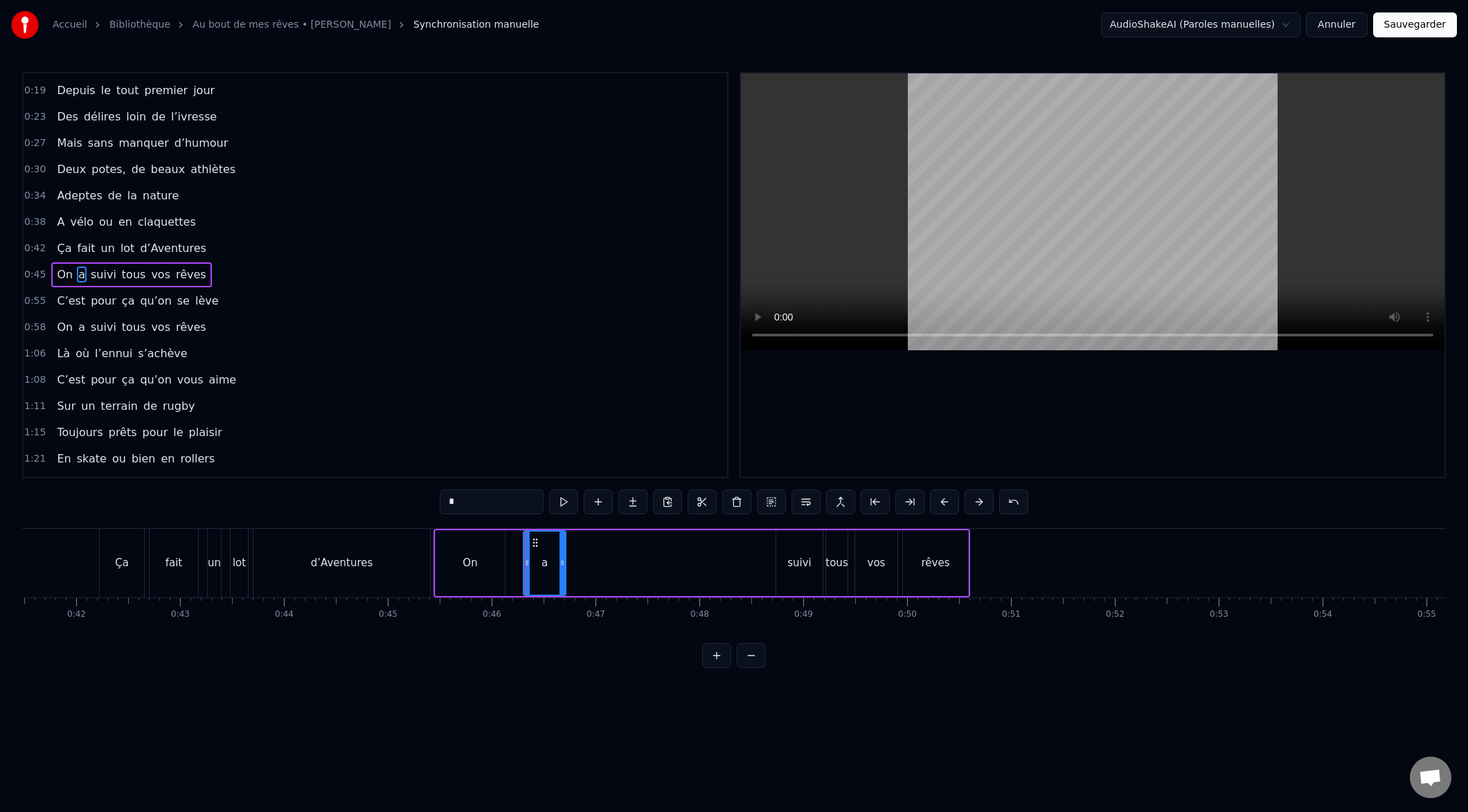
click at [509, 565] on div "On a suivi tous vos rêves" at bounding box center [702, 562] width 537 height 69
drag, startPoint x: 434, startPoint y: 565, endPoint x: 460, endPoint y: 562, distance: 26.2
click at [461, 562] on div "On a suivi tous vos rêves" at bounding box center [702, 562] width 537 height 69
drag, startPoint x: 504, startPoint y: 565, endPoint x: 519, endPoint y: 566, distance: 15.0
click at [519, 567] on div "On a suivi tous vos rêves" at bounding box center [702, 562] width 537 height 69
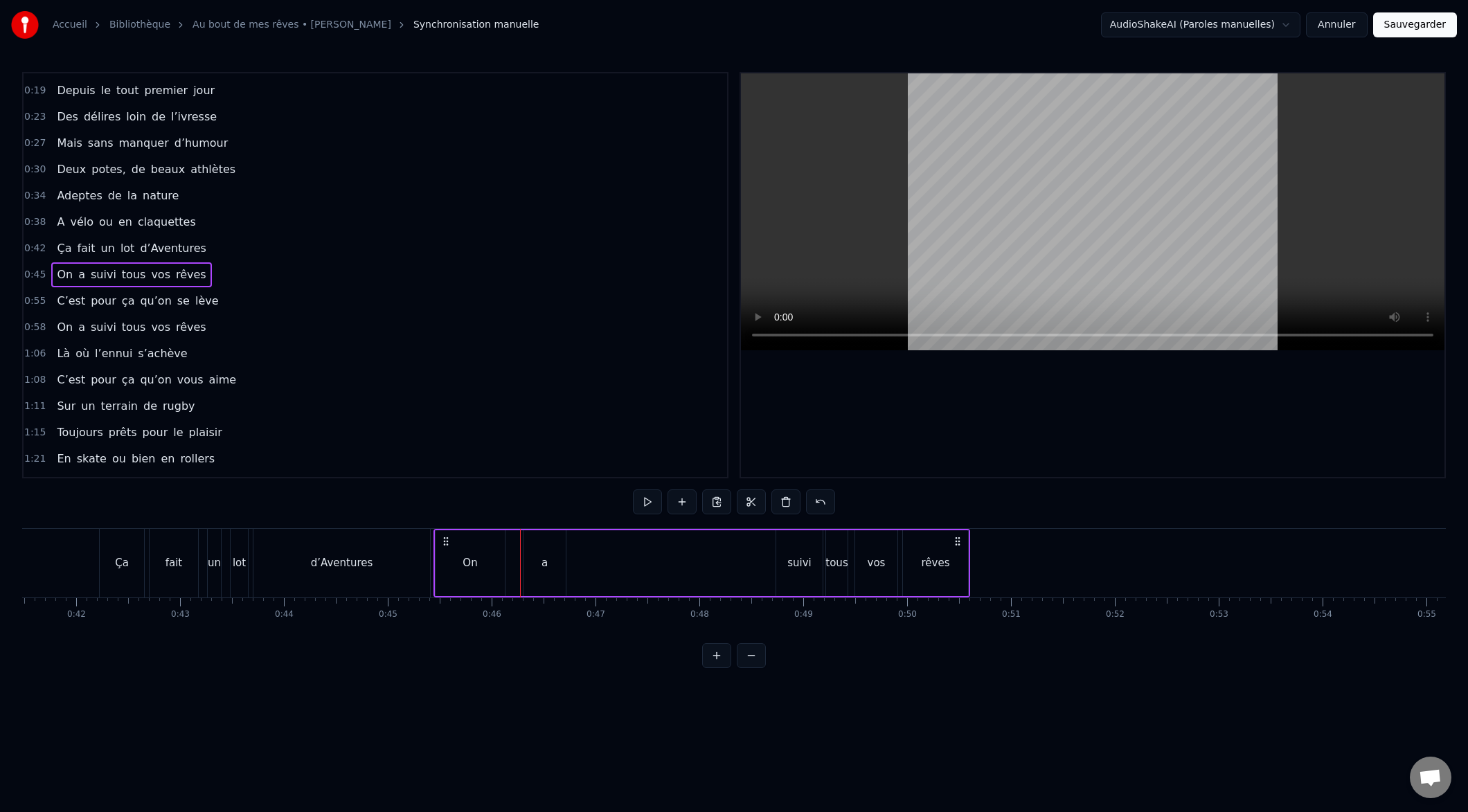
click at [477, 566] on div "On" at bounding box center [470, 562] width 69 height 66
drag, startPoint x: 437, startPoint y: 564, endPoint x: 471, endPoint y: 565, distance: 34.0
click at [467, 566] on icon at bounding box center [470, 562] width 6 height 11
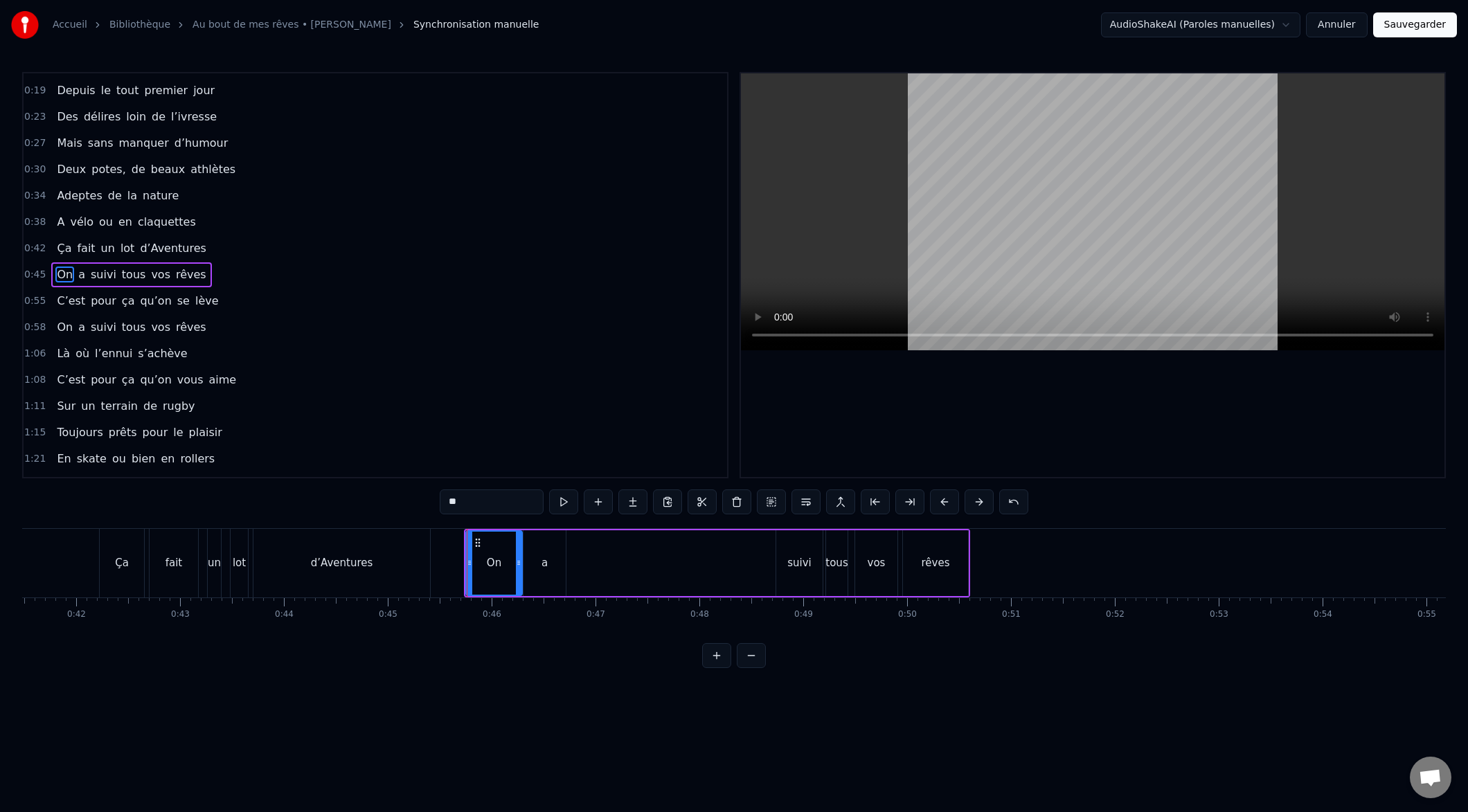
drag, startPoint x: 506, startPoint y: 566, endPoint x: 520, endPoint y: 567, distance: 14.0
click at [520, 567] on icon at bounding box center [519, 562] width 6 height 11
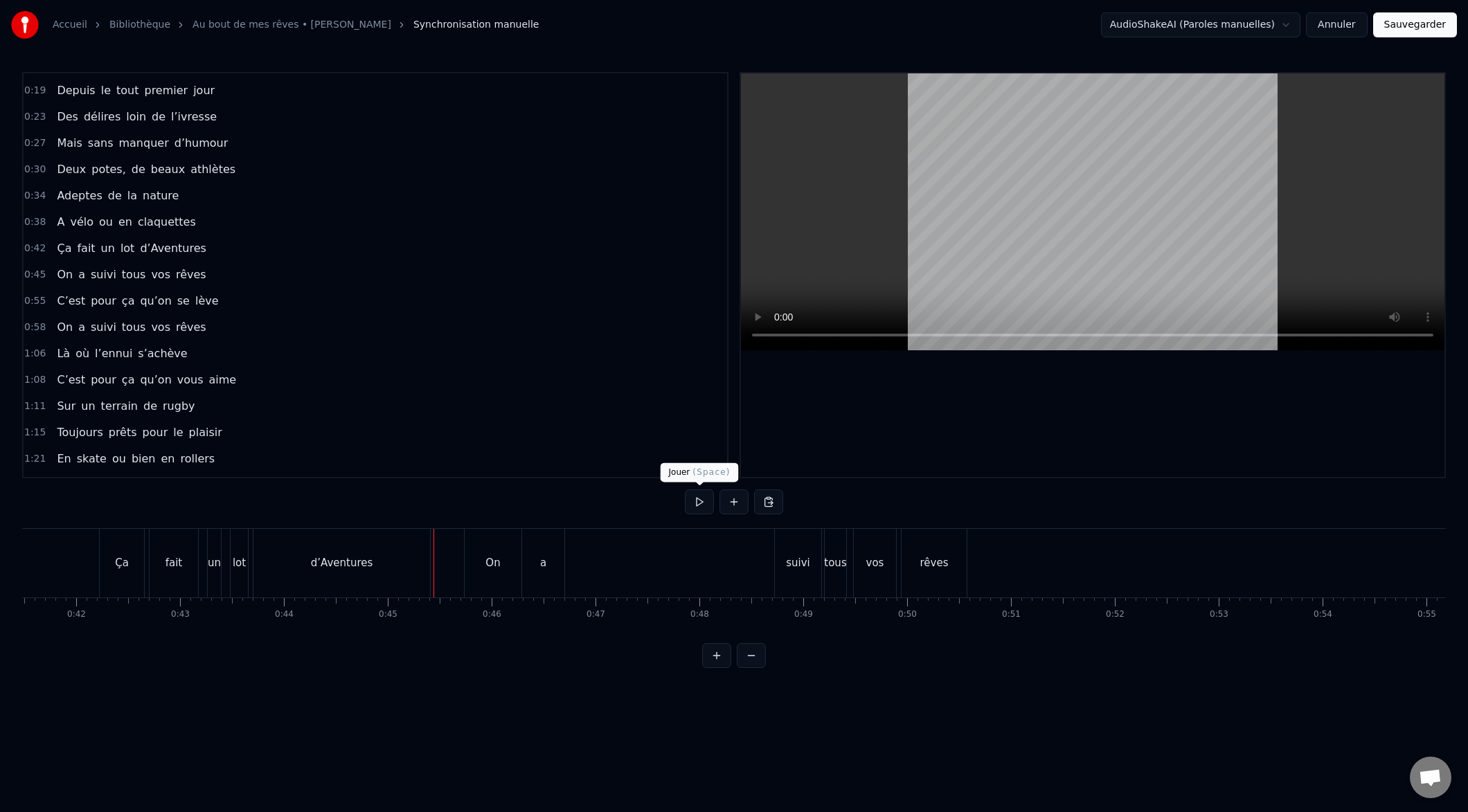
click at [698, 498] on button at bounding box center [699, 502] width 29 height 25
click at [700, 502] on button at bounding box center [699, 502] width 29 height 25
click at [793, 582] on div "suivi" at bounding box center [798, 562] width 46 height 69
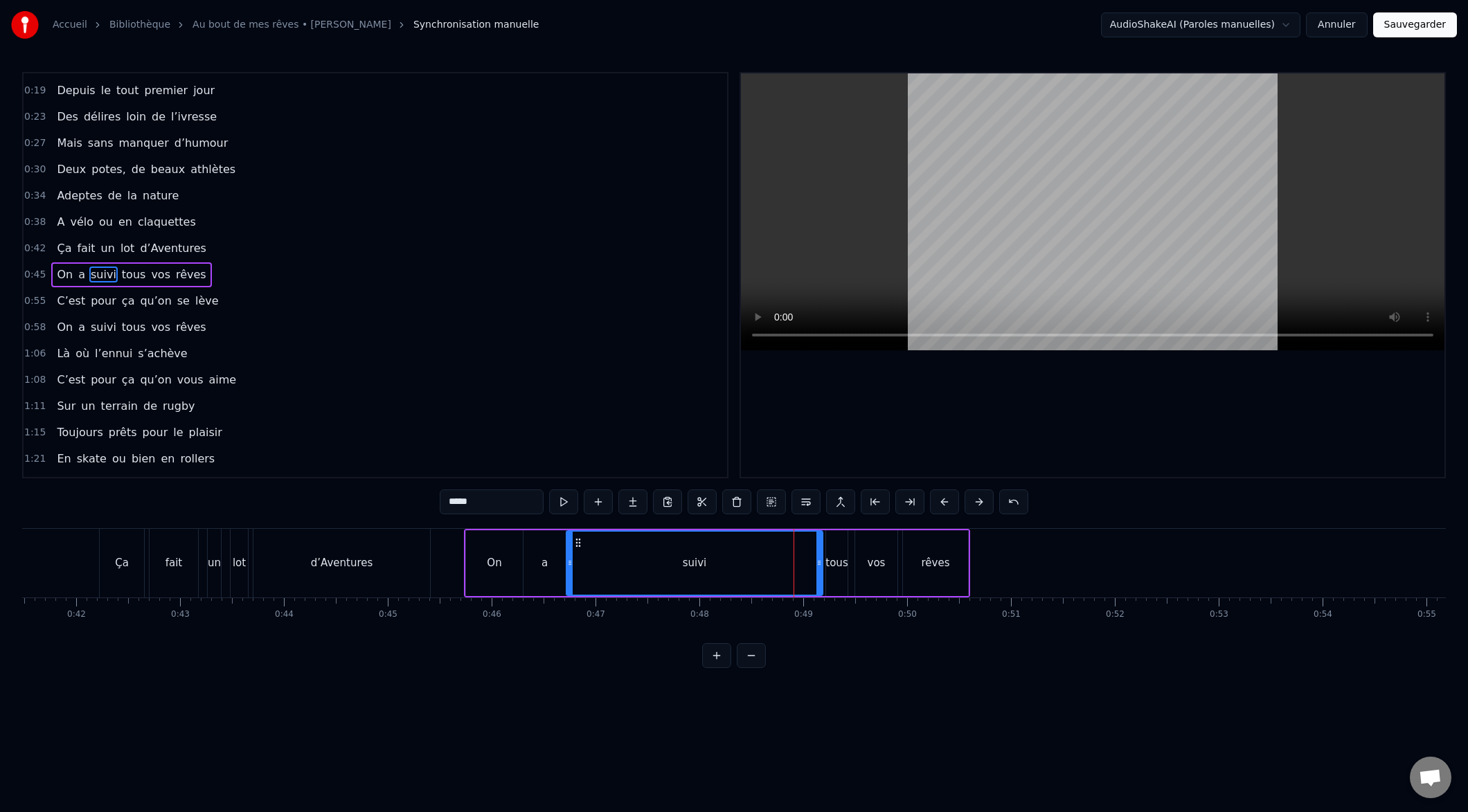
drag, startPoint x: 759, startPoint y: 565, endPoint x: 625, endPoint y: 574, distance: 134.3
click at [571, 576] on div at bounding box center [570, 562] width 6 height 63
drag, startPoint x: 821, startPoint y: 560, endPoint x: 666, endPoint y: 576, distance: 155.8
click at [616, 579] on div at bounding box center [614, 562] width 6 height 63
click at [833, 570] on div "tous" at bounding box center [836, 563] width 22 height 16
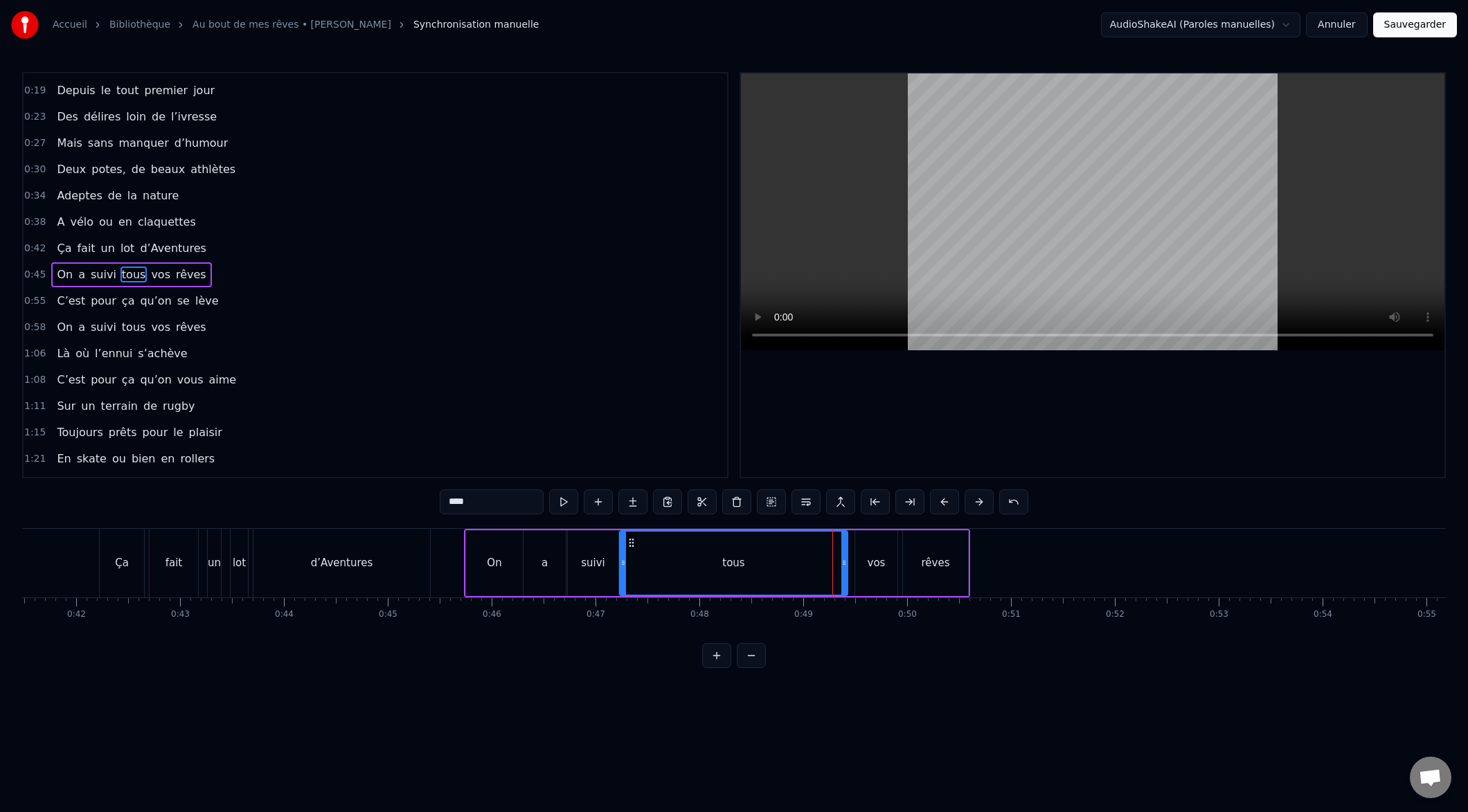
drag, startPoint x: 814, startPoint y: 563, endPoint x: 633, endPoint y: 581, distance: 181.9
click at [620, 580] on div at bounding box center [623, 562] width 6 height 63
drag, startPoint x: 843, startPoint y: 562, endPoint x: 699, endPoint y: 586, distance: 146.0
click at [662, 586] on div at bounding box center [663, 562] width 6 height 63
click at [873, 571] on div "vos" at bounding box center [876, 562] width 43 height 66
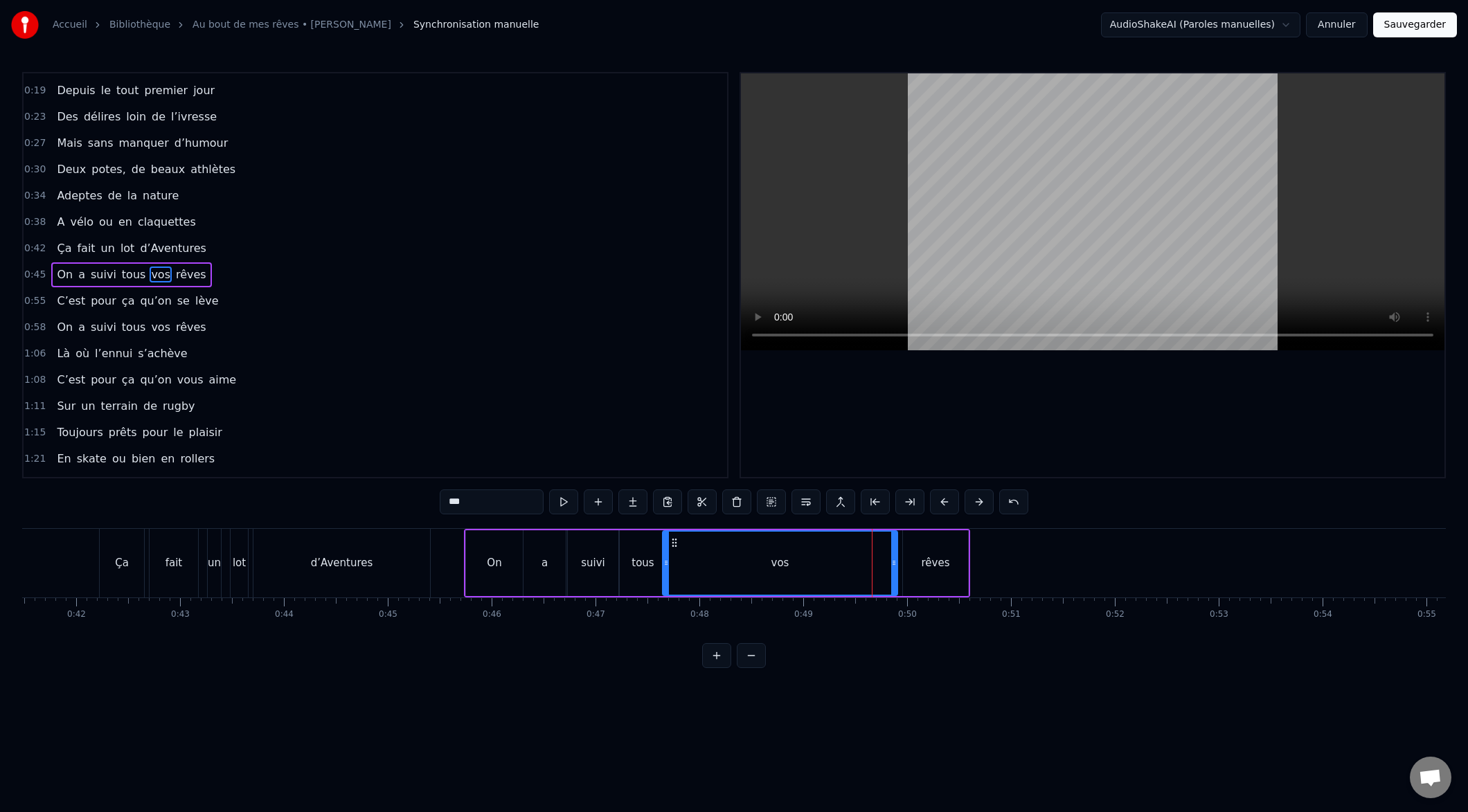
drag, startPoint x: 824, startPoint y: 567, endPoint x: 669, endPoint y: 578, distance: 155.4
click at [665, 579] on div at bounding box center [667, 562] width 6 height 63
drag, startPoint x: 895, startPoint y: 564, endPoint x: 726, endPoint y: 573, distance: 169.2
click at [704, 578] on div at bounding box center [702, 562] width 6 height 63
click at [910, 579] on div "rêves" at bounding box center [936, 562] width 65 height 66
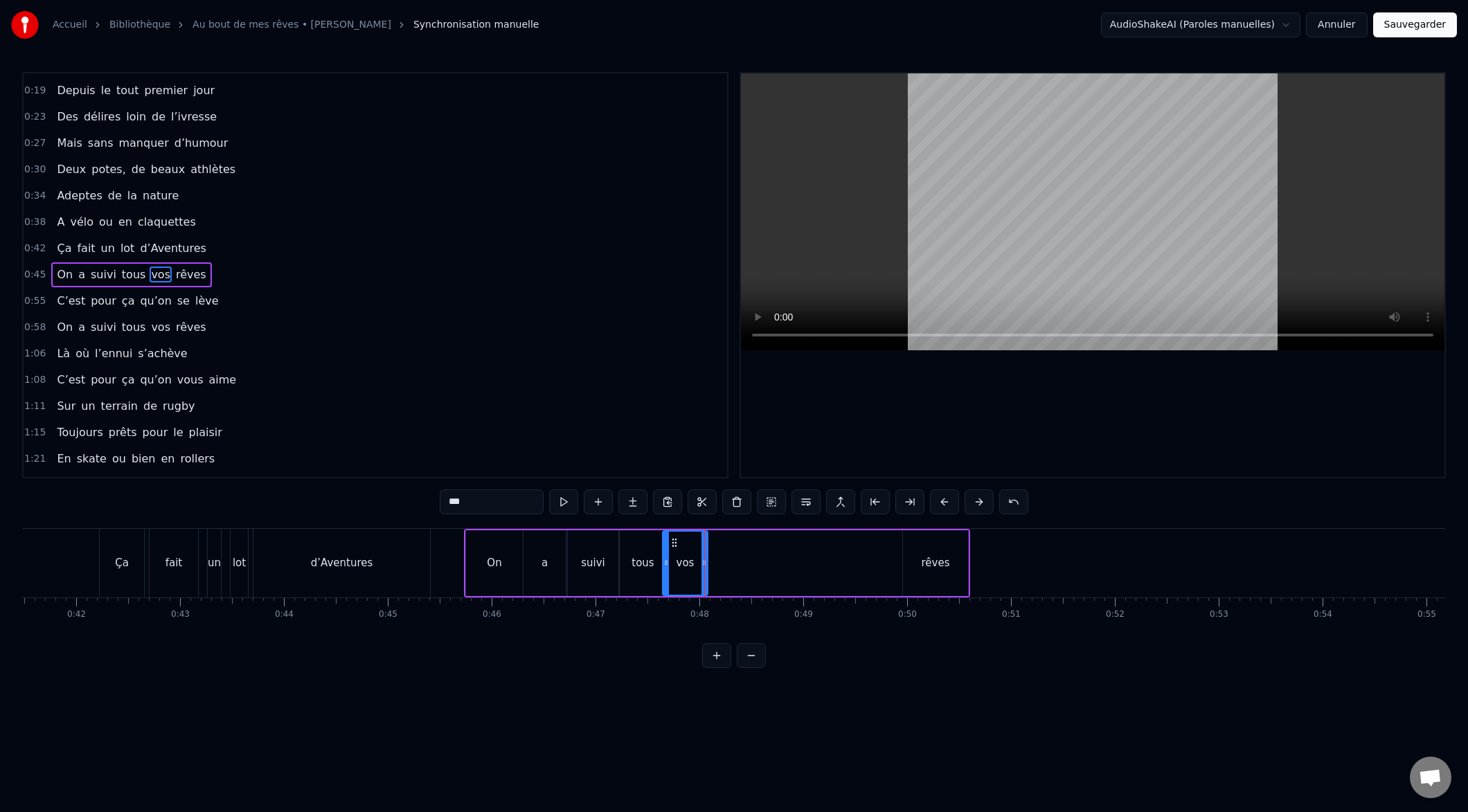
type input "*****"
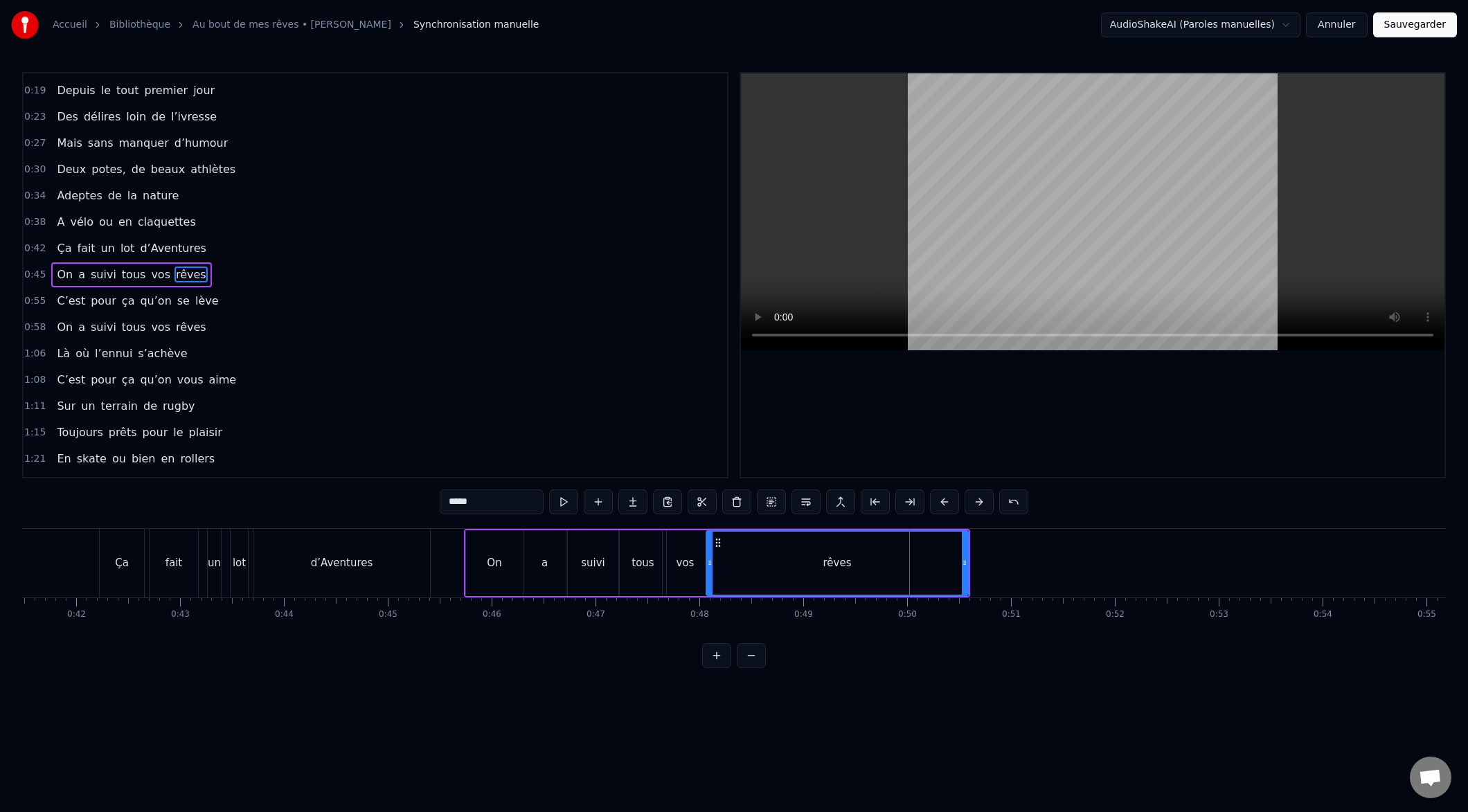
drag, startPoint x: 873, startPoint y: 568, endPoint x: 718, endPoint y: 582, distance: 155.6
click at [709, 584] on div at bounding box center [710, 562] width 6 height 63
drag, startPoint x: 963, startPoint y: 562, endPoint x: 785, endPoint y: 577, distance: 178.6
click at [784, 578] on div at bounding box center [785, 562] width 6 height 63
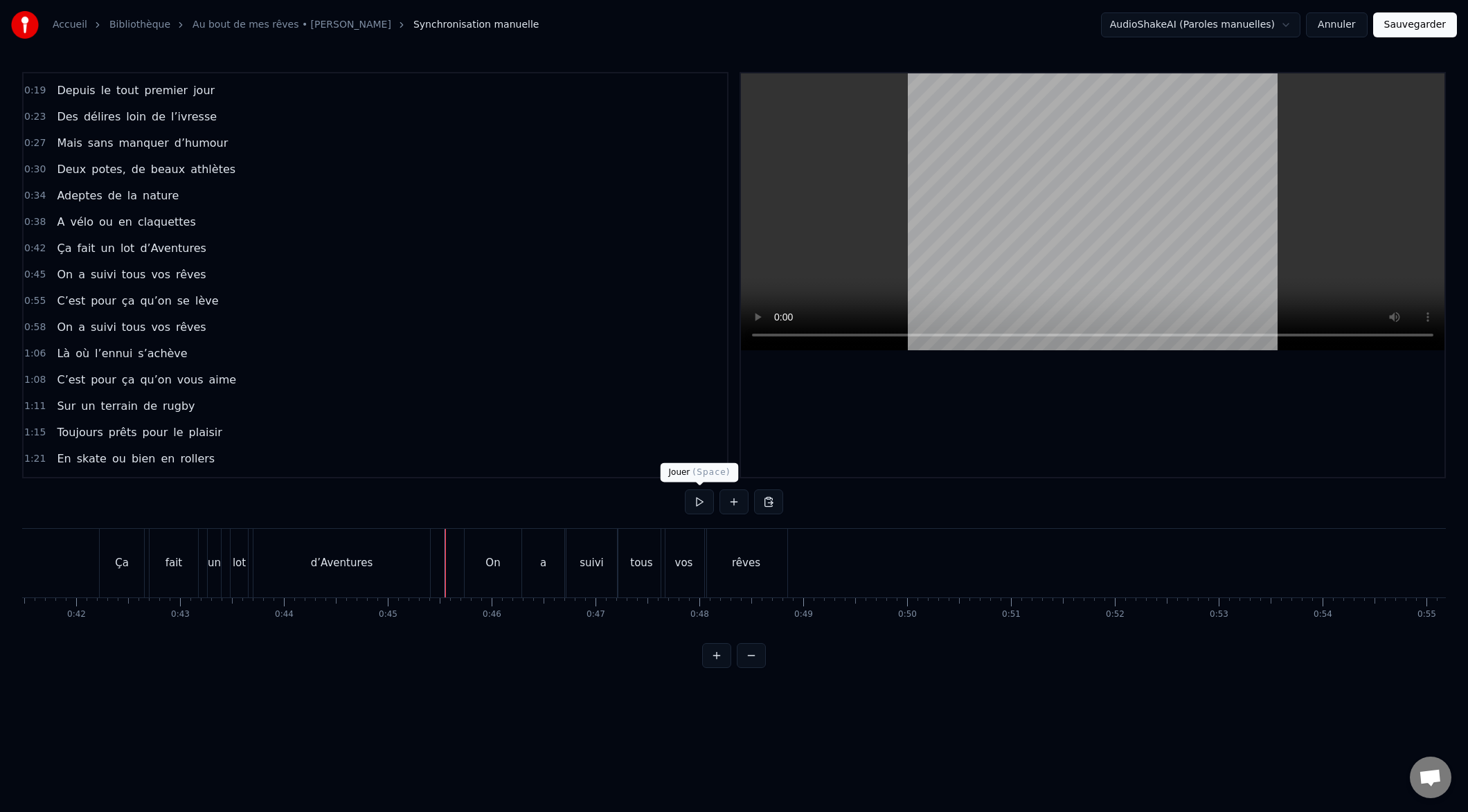
click at [698, 504] on button at bounding box center [699, 502] width 29 height 25
click at [698, 503] on button at bounding box center [699, 502] width 29 height 25
click at [636, 569] on div "tous" at bounding box center [641, 563] width 22 height 16
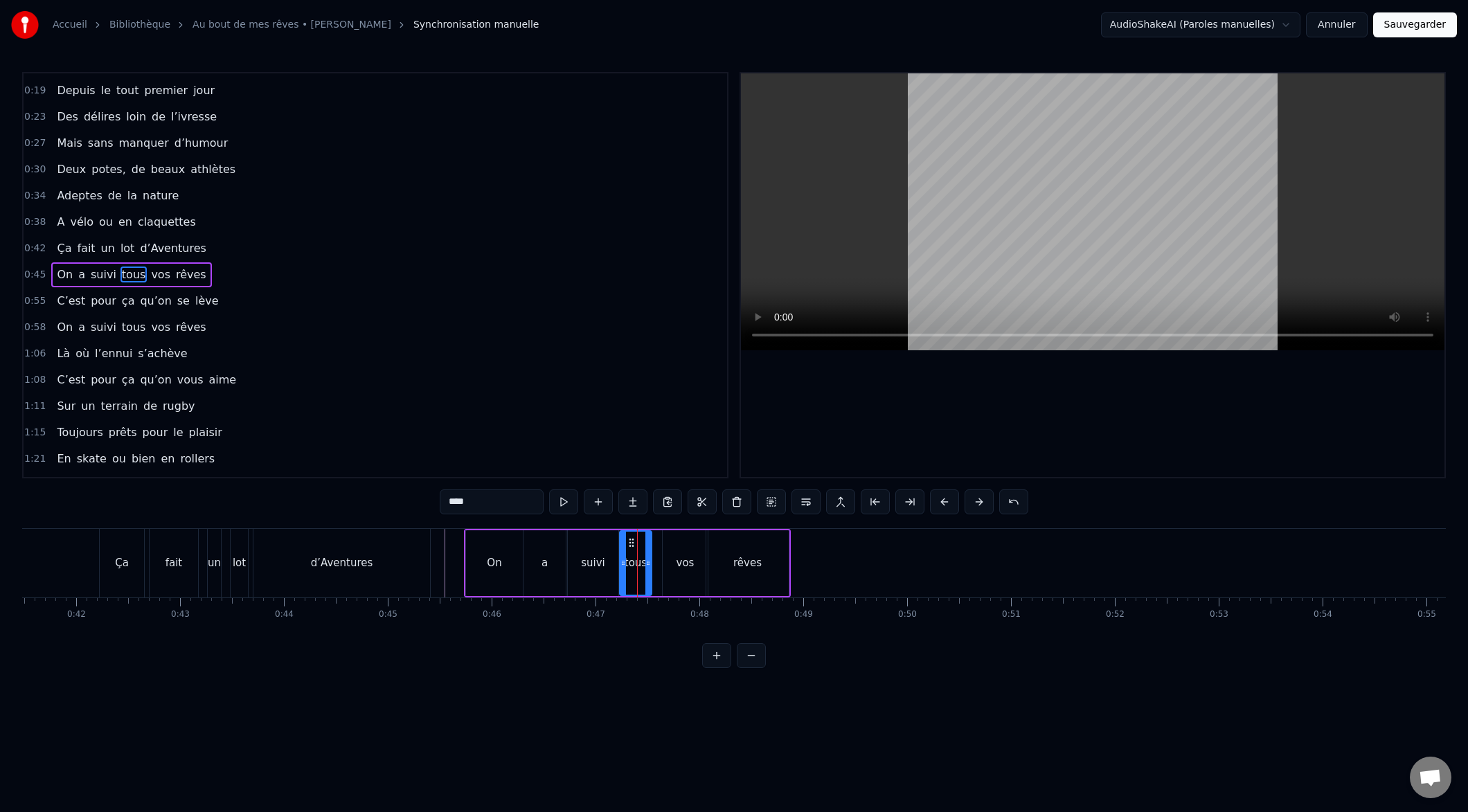
click at [649, 563] on icon at bounding box center [649, 562] width 6 height 11
click at [670, 567] on div "vos" at bounding box center [685, 562] width 45 height 66
drag, startPoint x: 665, startPoint y: 563, endPoint x: 656, endPoint y: 564, distance: 9.1
click at [654, 565] on icon at bounding box center [655, 562] width 6 height 11
drag, startPoint x: 704, startPoint y: 562, endPoint x: 691, endPoint y: 562, distance: 13.0
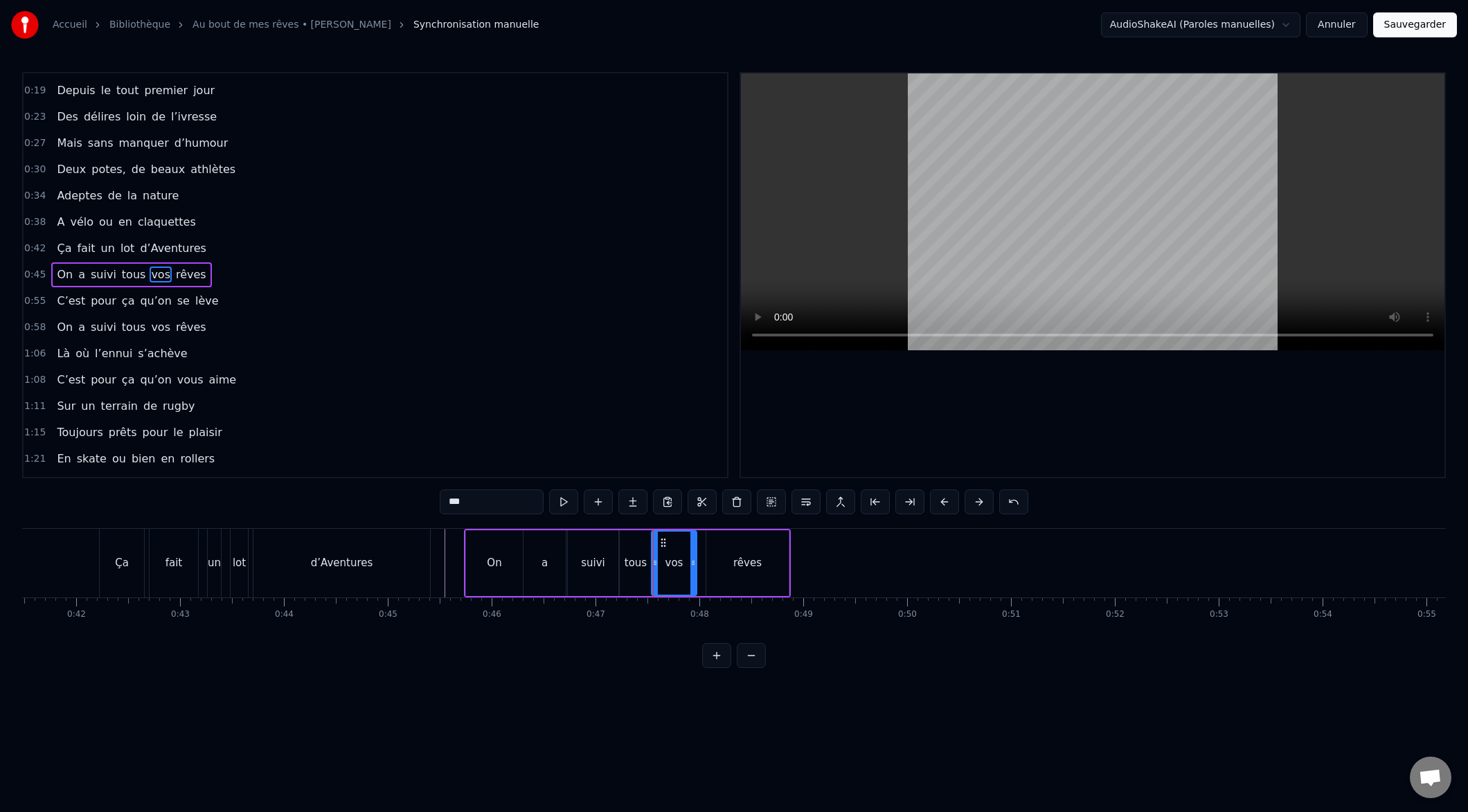
click at [691, 562] on icon at bounding box center [693, 562] width 6 height 11
click at [722, 570] on div "rêves" at bounding box center [747, 562] width 82 height 66
type input "*****"
drag, startPoint x: 709, startPoint y: 564, endPoint x: 698, endPoint y: 565, distance: 11.0
click at [697, 565] on icon at bounding box center [698, 562] width 6 height 11
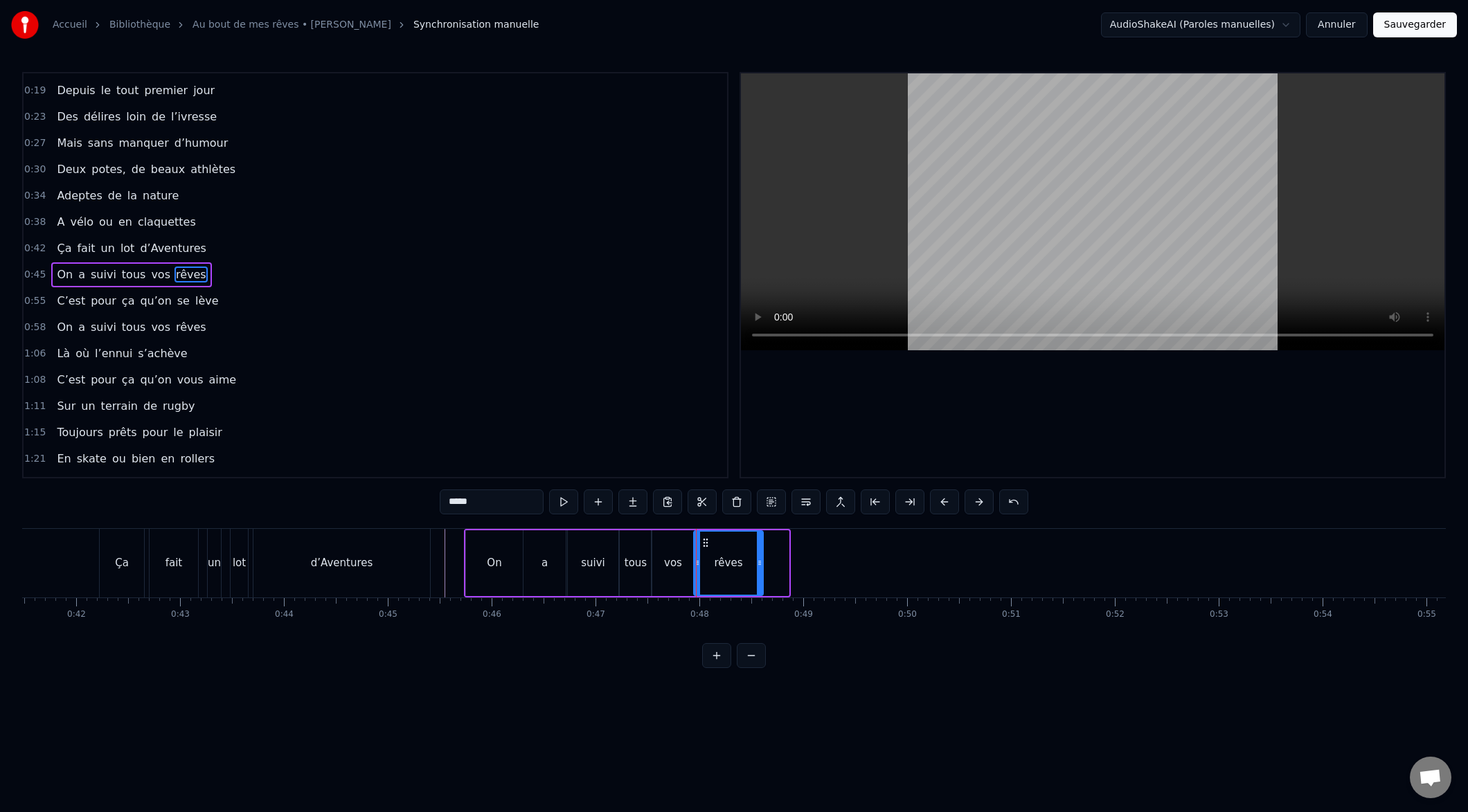
drag, startPoint x: 783, startPoint y: 562, endPoint x: 754, endPoint y: 564, distance: 29.1
click at [757, 565] on icon at bounding box center [760, 562] width 6 height 11
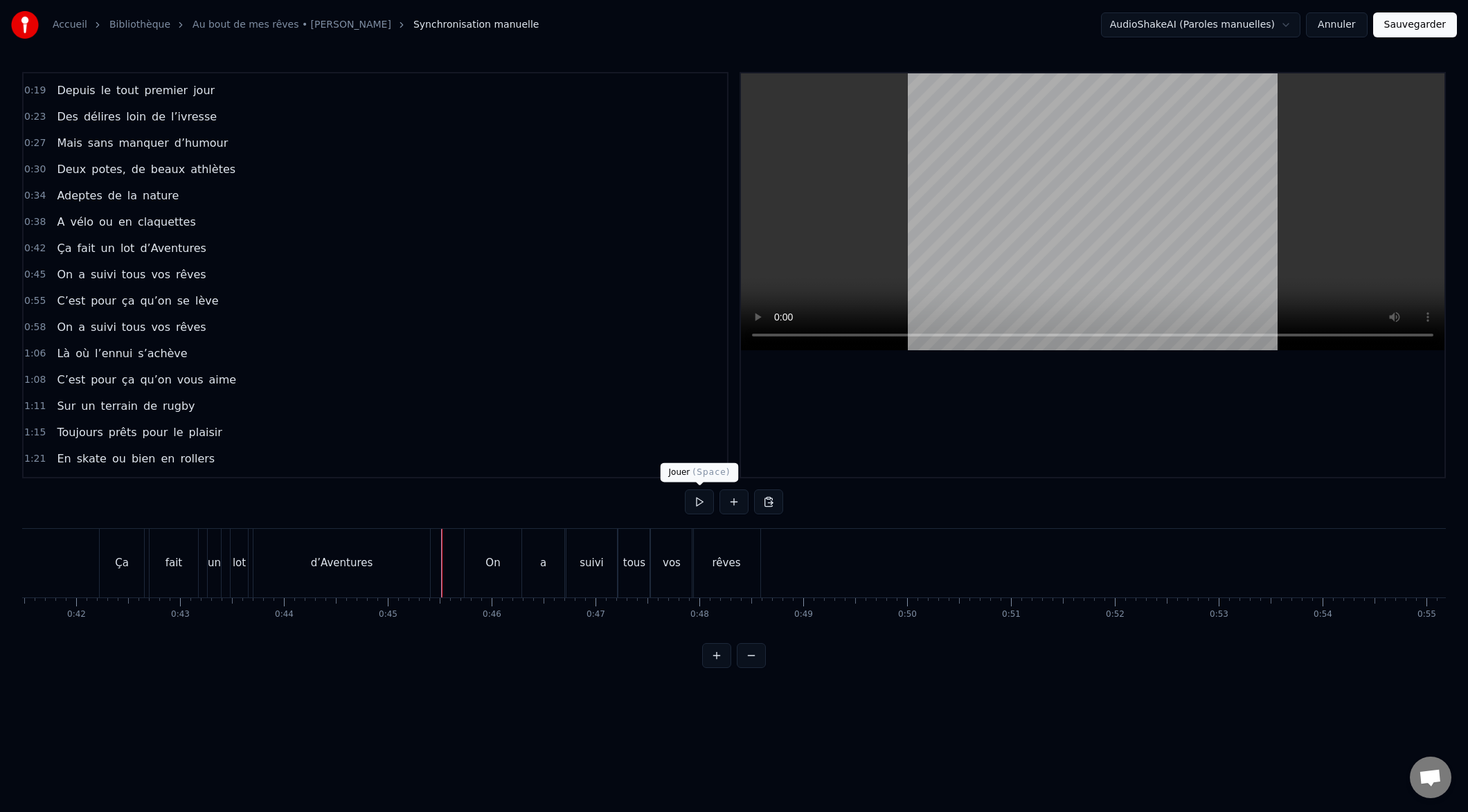
click at [697, 503] on button at bounding box center [699, 502] width 29 height 25
click at [700, 503] on button at bounding box center [699, 502] width 29 height 25
click at [509, 576] on div "On" at bounding box center [493, 562] width 57 height 69
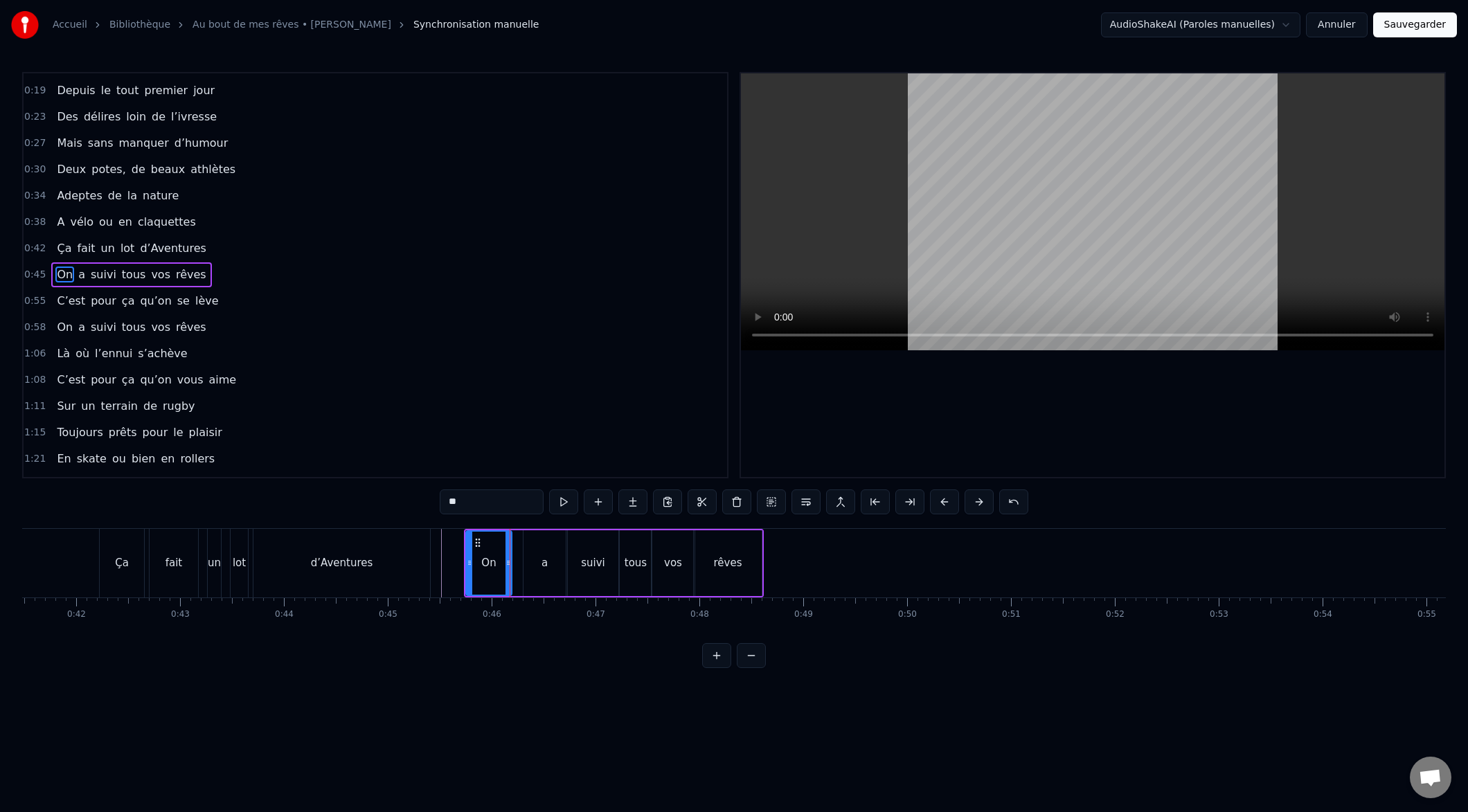
drag, startPoint x: 521, startPoint y: 565, endPoint x: 509, endPoint y: 564, distance: 12.0
click at [510, 565] on icon at bounding box center [509, 562] width 6 height 11
click at [528, 568] on div "a" at bounding box center [545, 562] width 43 height 66
drag, startPoint x: 524, startPoint y: 562, endPoint x: 535, endPoint y: 560, distance: 11.2
click at [511, 562] on icon at bounding box center [514, 562] width 6 height 11
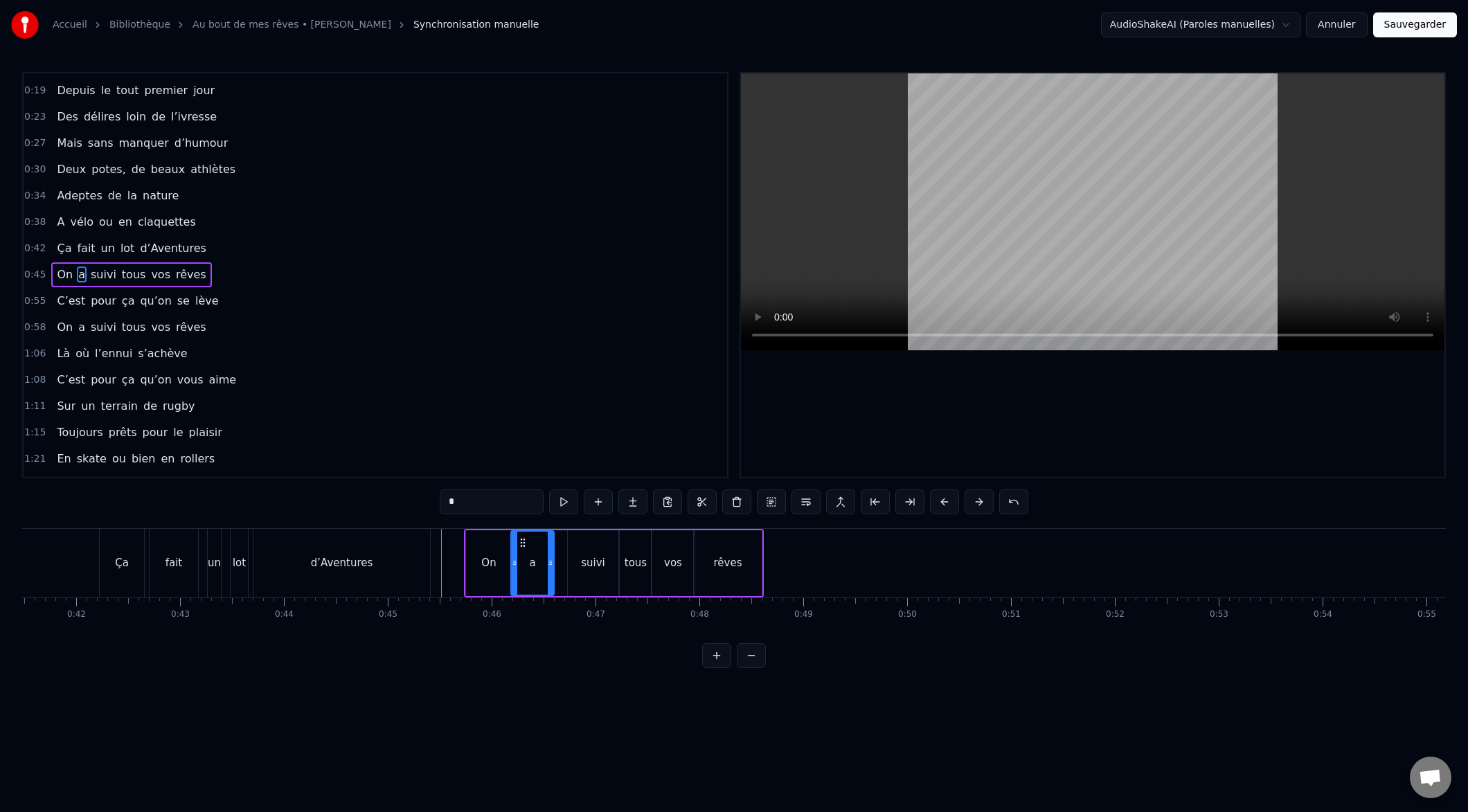
drag, startPoint x: 563, startPoint y: 562, endPoint x: 554, endPoint y: 562, distance: 9.0
click at [552, 562] on icon at bounding box center [550, 562] width 6 height 11
click at [571, 566] on div "suivi" at bounding box center [593, 562] width 50 height 66
type input "*****"
drag, startPoint x: 567, startPoint y: 563, endPoint x: 557, endPoint y: 562, distance: 10.0
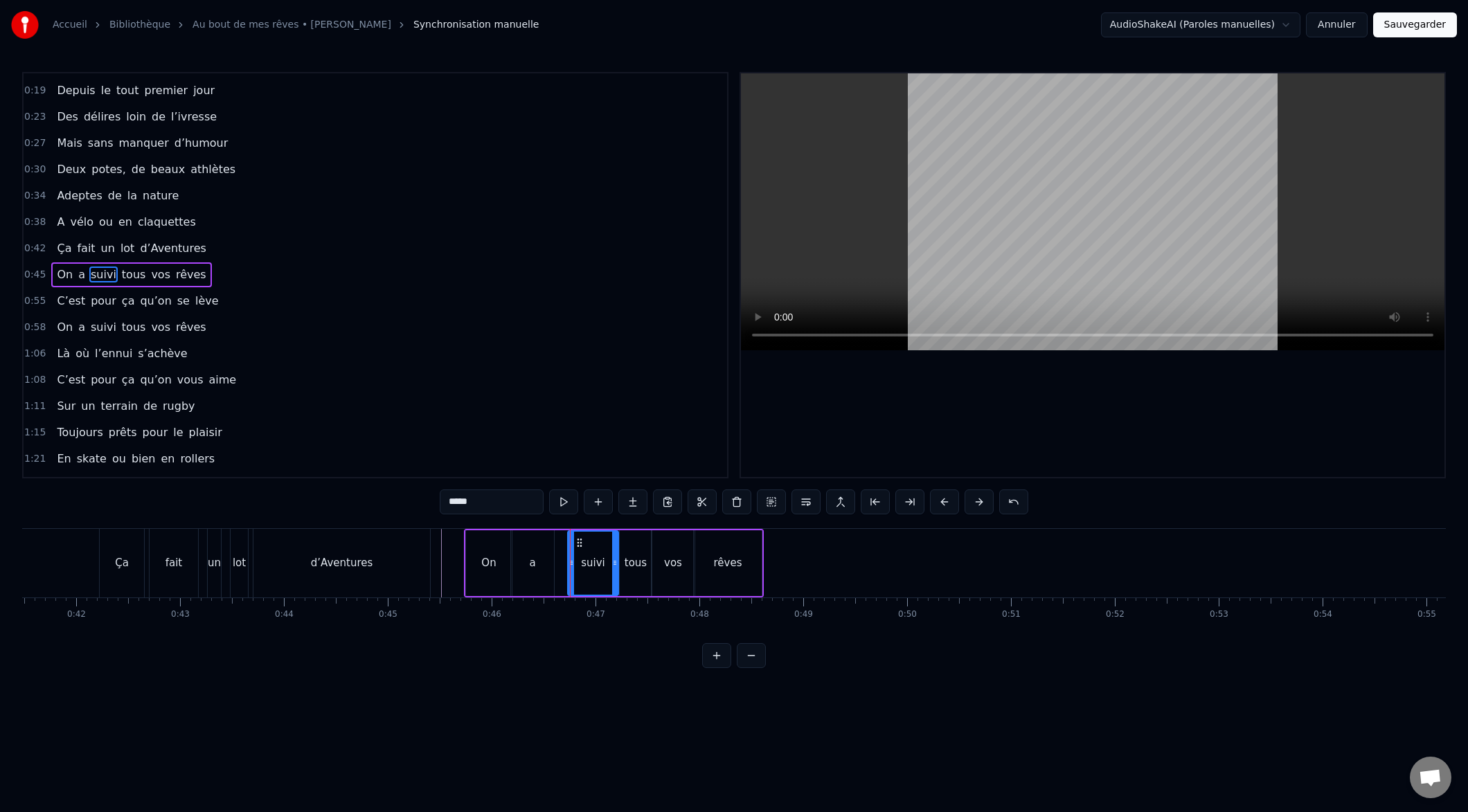
click at [553, 562] on div "On a suivi tous vos rêves" at bounding box center [614, 562] width 300 height 69
click at [570, 564] on div "suivi" at bounding box center [593, 562] width 50 height 66
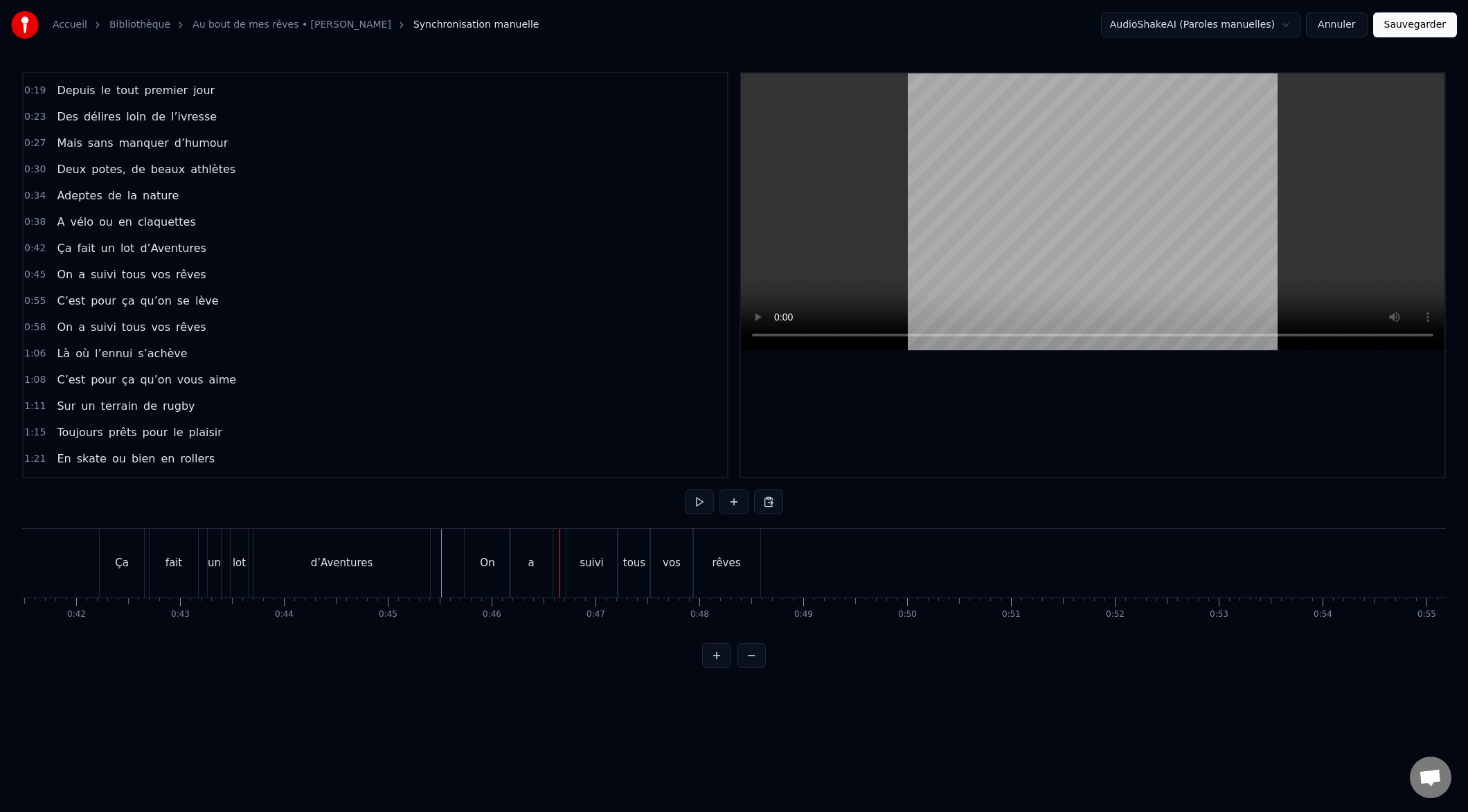
click at [569, 562] on div "suivi" at bounding box center [592, 562] width 50 height 69
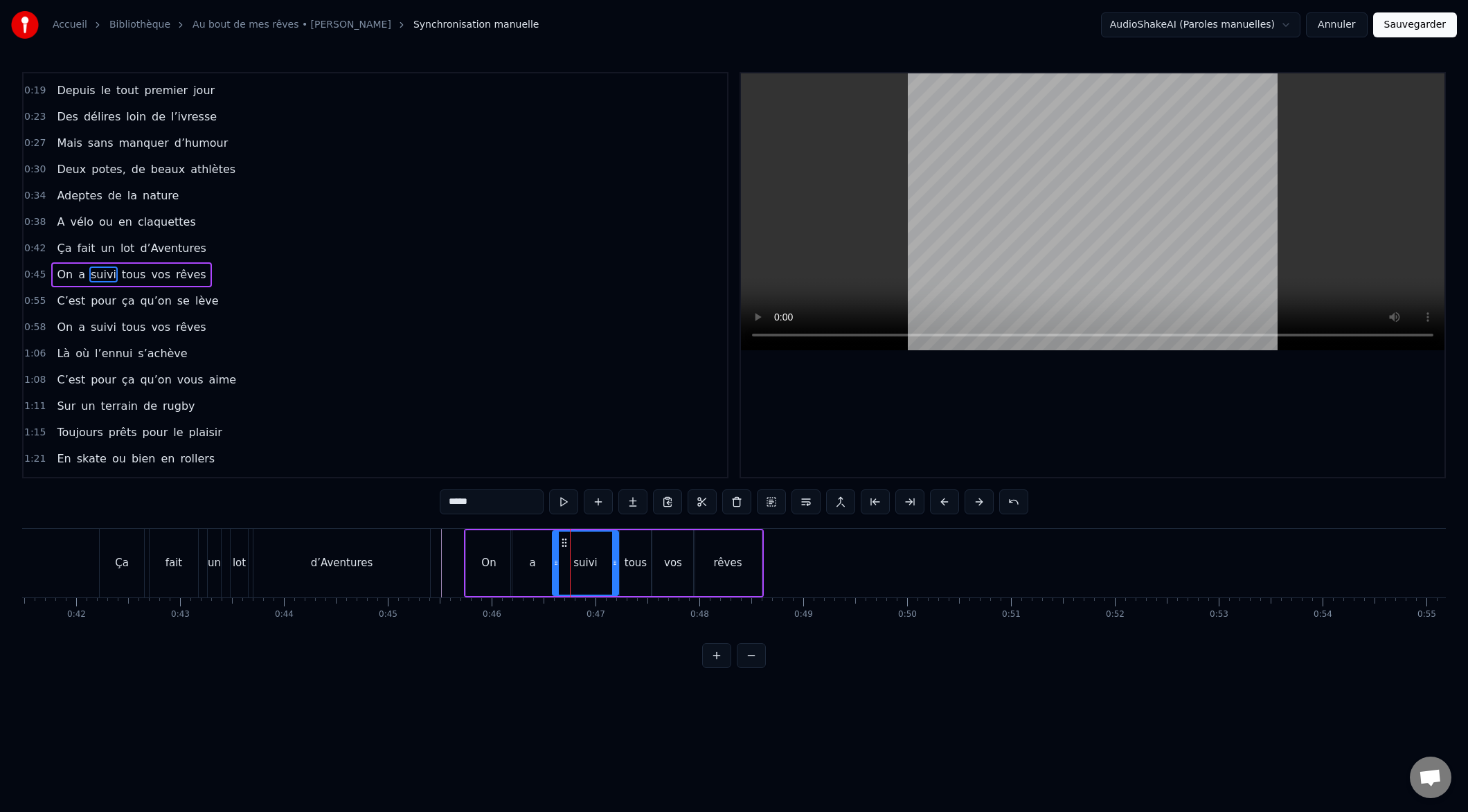
drag, startPoint x: 570, startPoint y: 563, endPoint x: 560, endPoint y: 565, distance: 10.2
click at [555, 565] on icon at bounding box center [556, 562] width 6 height 11
drag, startPoint x: 615, startPoint y: 562, endPoint x: 599, endPoint y: 562, distance: 16.0
click at [598, 562] on icon at bounding box center [599, 562] width 6 height 11
click at [627, 563] on div "tous" at bounding box center [636, 563] width 22 height 16
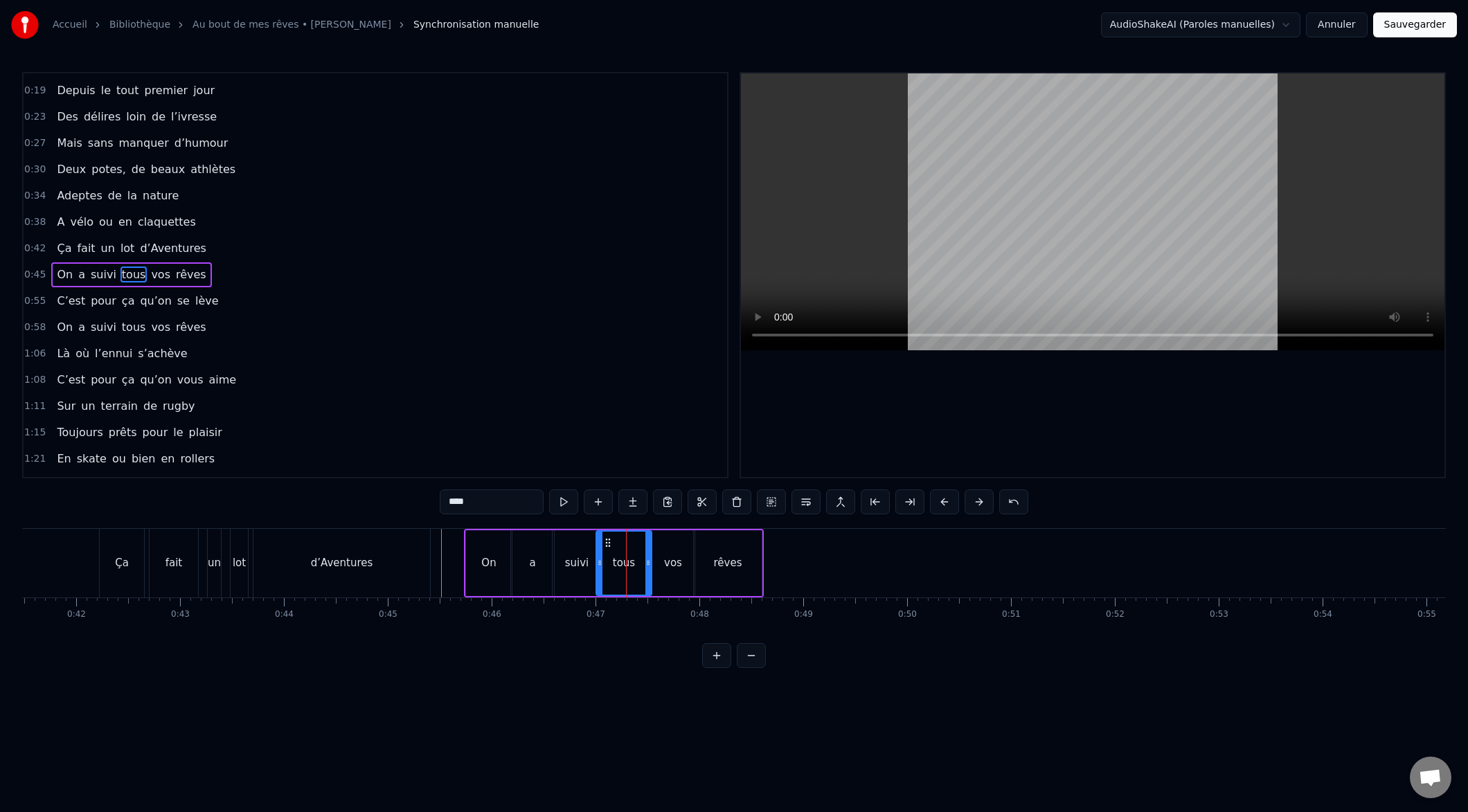
drag, startPoint x: 621, startPoint y: 562, endPoint x: 607, endPoint y: 566, distance: 14.6
click at [597, 562] on icon at bounding box center [599, 562] width 6 height 11
click at [626, 562] on icon at bounding box center [626, 562] width 6 height 11
click at [659, 568] on div "vos" at bounding box center [673, 562] width 43 height 66
drag, startPoint x: 654, startPoint y: 562, endPoint x: 647, endPoint y: 557, distance: 8.6
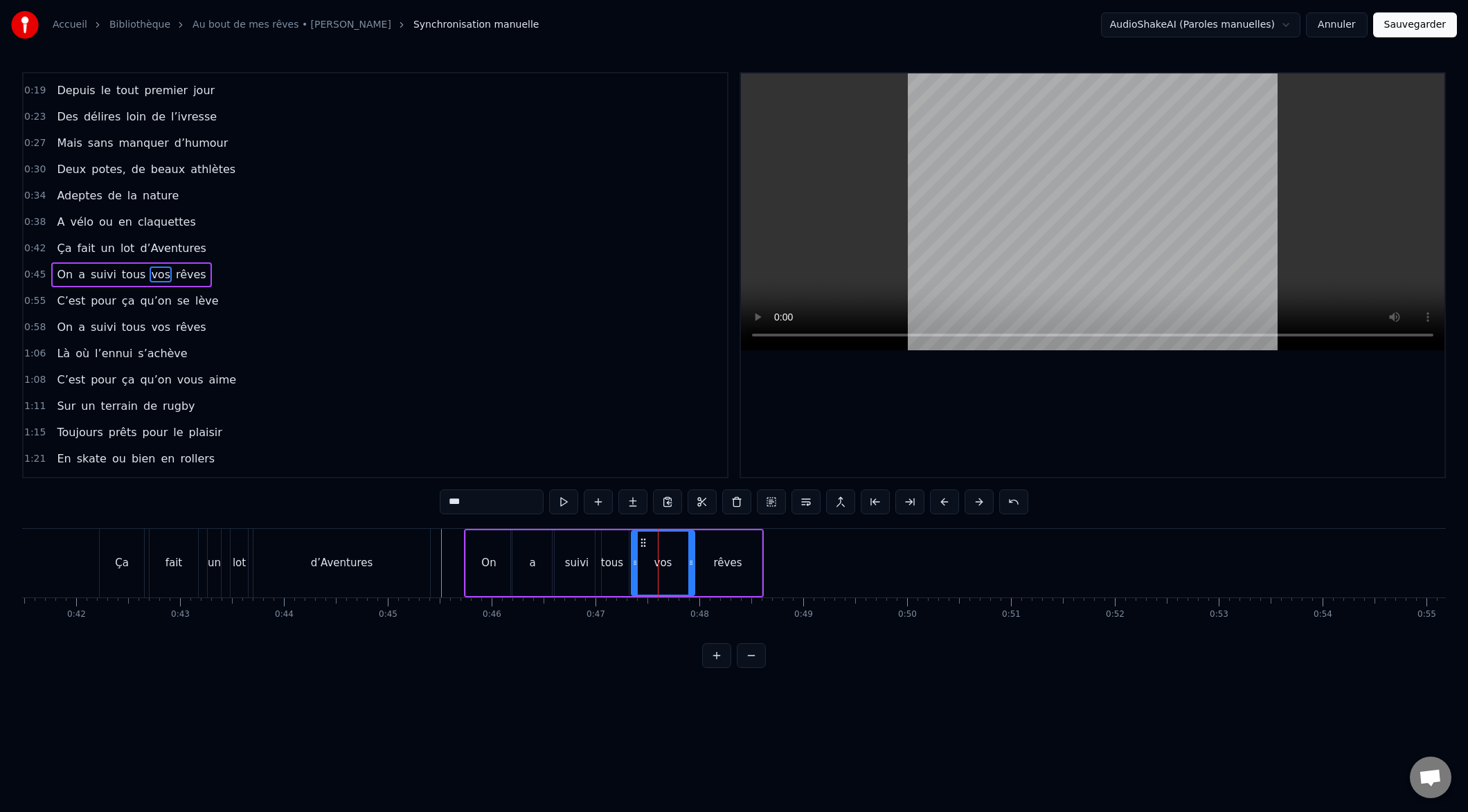
click at [635, 561] on icon at bounding box center [635, 562] width 6 height 11
drag, startPoint x: 689, startPoint y: 562, endPoint x: 664, endPoint y: 563, distance: 25.0
click at [663, 563] on icon at bounding box center [666, 562] width 6 height 11
drag, startPoint x: 713, startPoint y: 568, endPoint x: 703, endPoint y: 568, distance: 10.0
click at [712, 569] on div "rêves" at bounding box center [728, 562] width 68 height 66
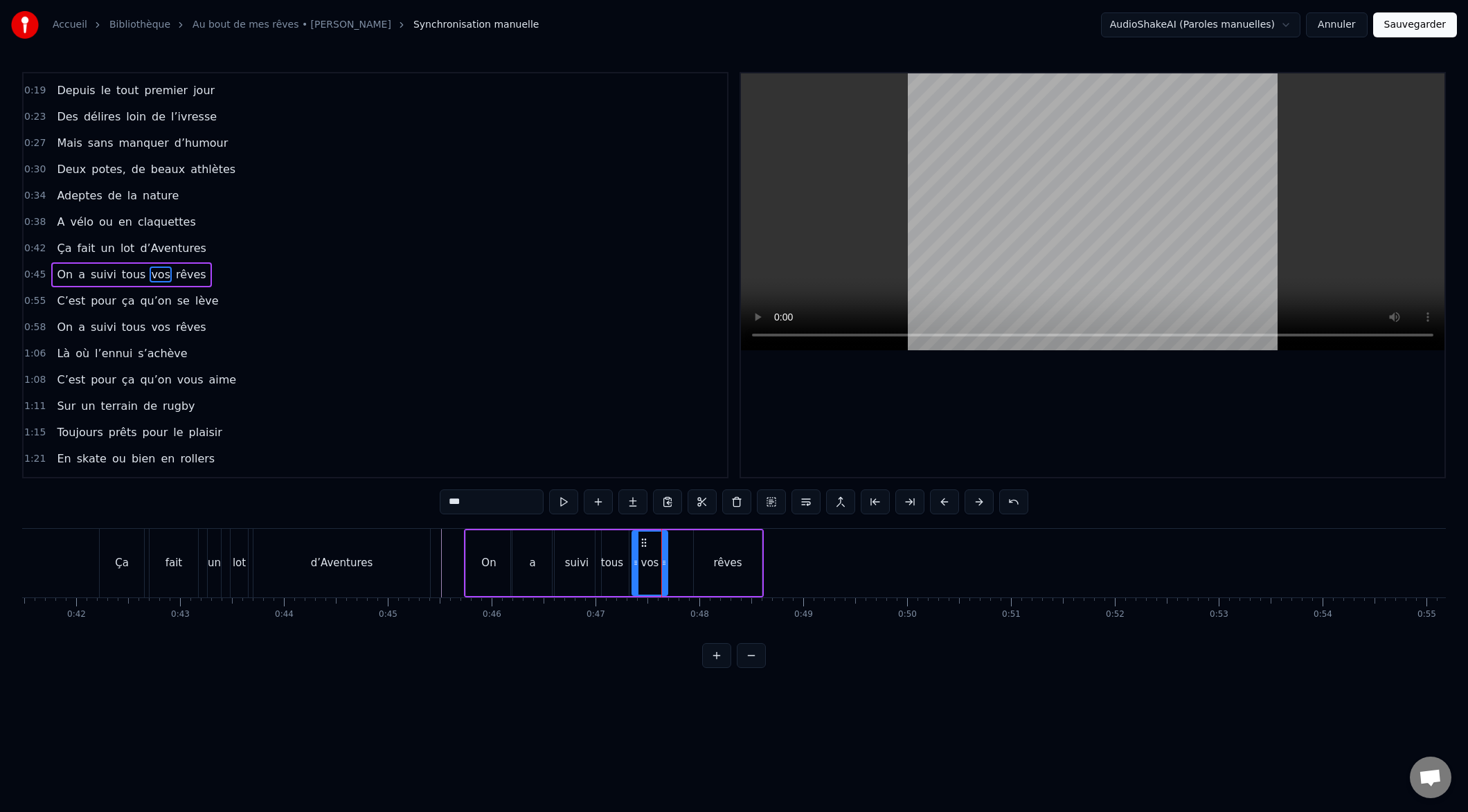
type input "*****"
drag, startPoint x: 695, startPoint y: 563, endPoint x: 669, endPoint y: 564, distance: 26.0
click at [668, 564] on icon at bounding box center [669, 562] width 6 height 11
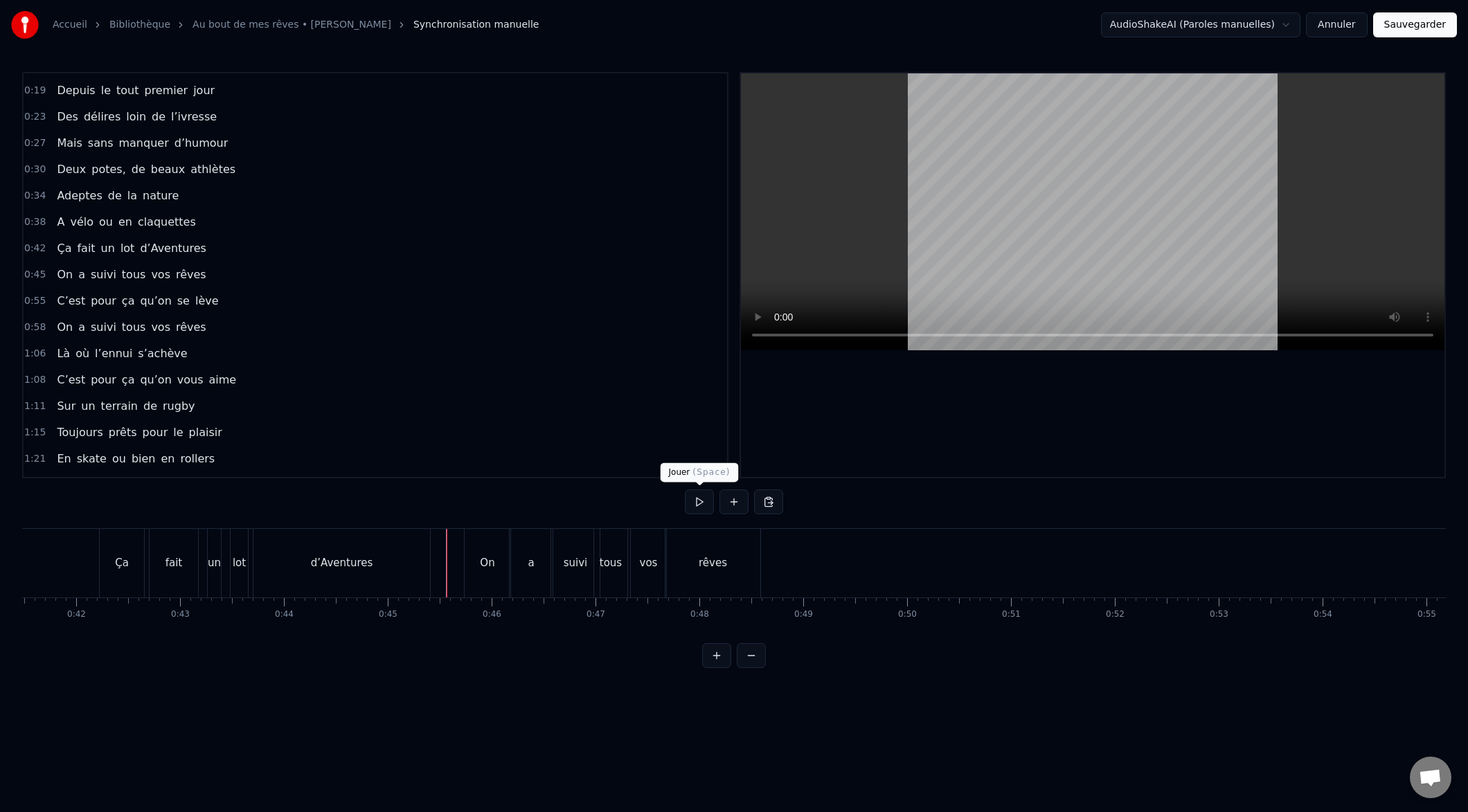
click at [700, 502] on button at bounding box center [699, 502] width 29 height 25
click at [697, 505] on button at bounding box center [699, 502] width 29 height 25
click at [1038, 583] on div "C’est" at bounding box center [1042, 562] width 13 height 69
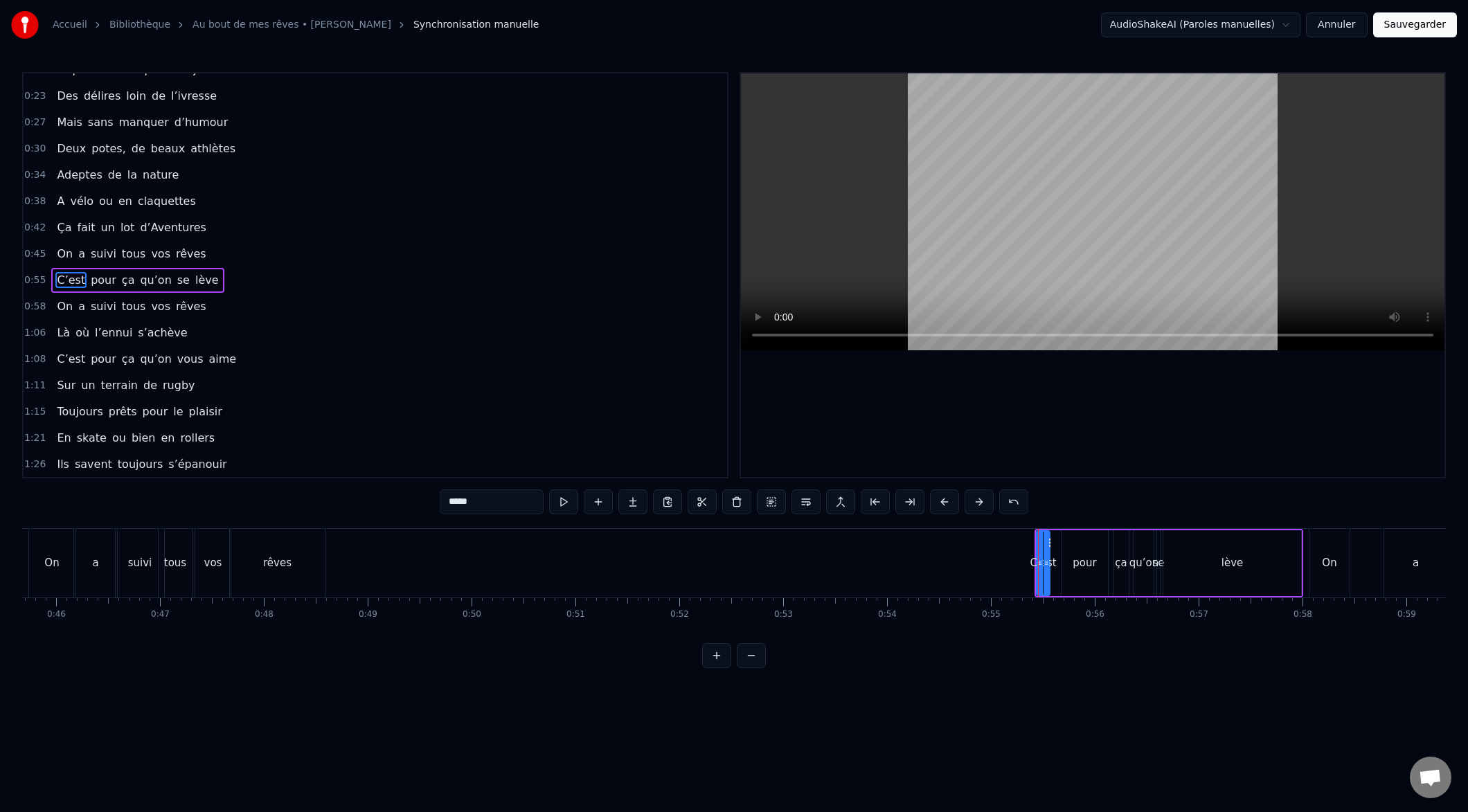
scroll to position [48, 0]
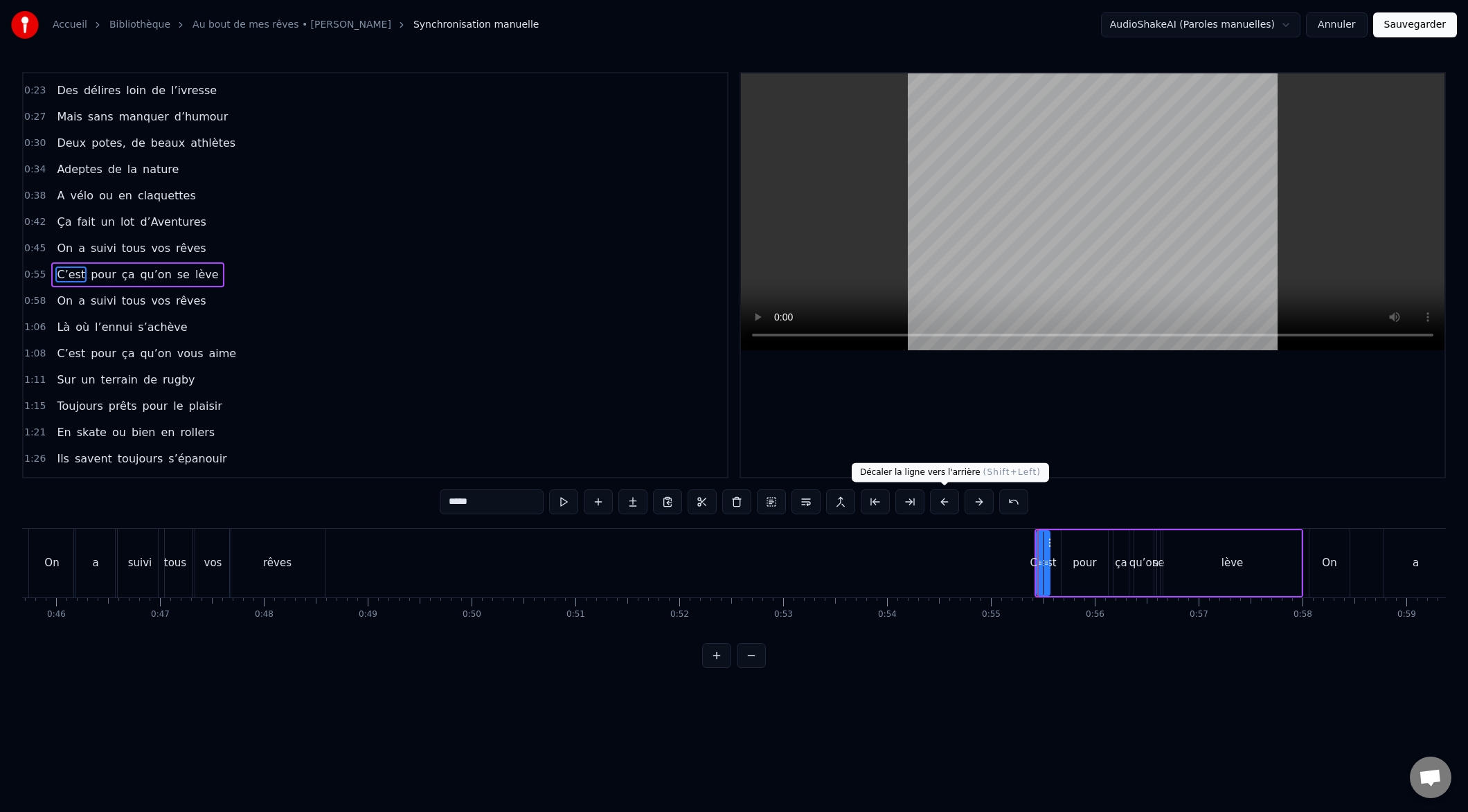
click at [939, 504] on button at bounding box center [944, 502] width 29 height 25
click at [939, 504] on button at bounding box center [944, 502] width 29 height 25
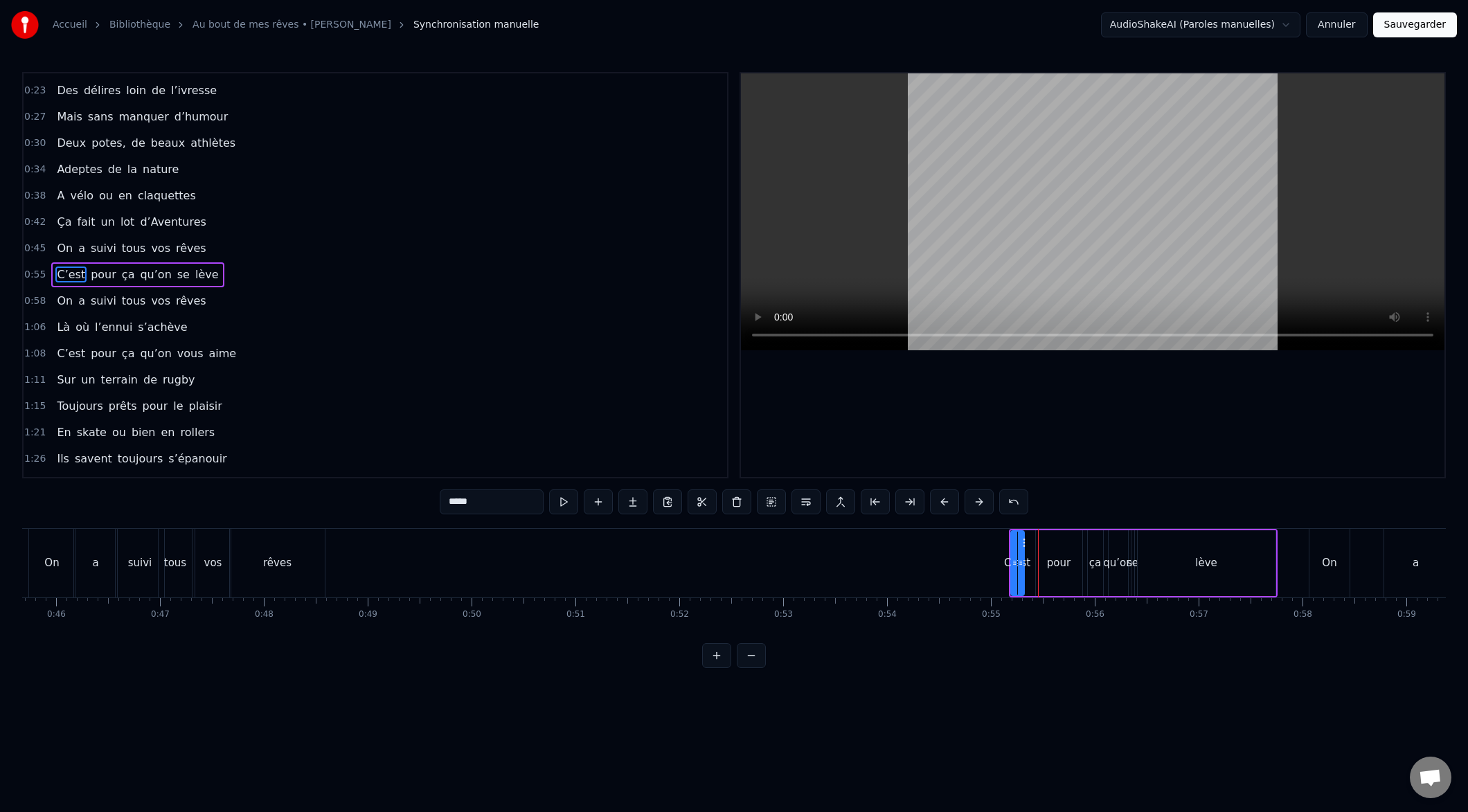
click at [939, 503] on button at bounding box center [944, 502] width 29 height 25
click at [939, 503] on button at bounding box center [944, 502] width 29 height 25
click at [940, 503] on button at bounding box center [944, 502] width 29 height 25
click at [940, 503] on button at bounding box center [944, 502] width 29 height 25
click at [941, 503] on button at bounding box center [944, 502] width 29 height 25
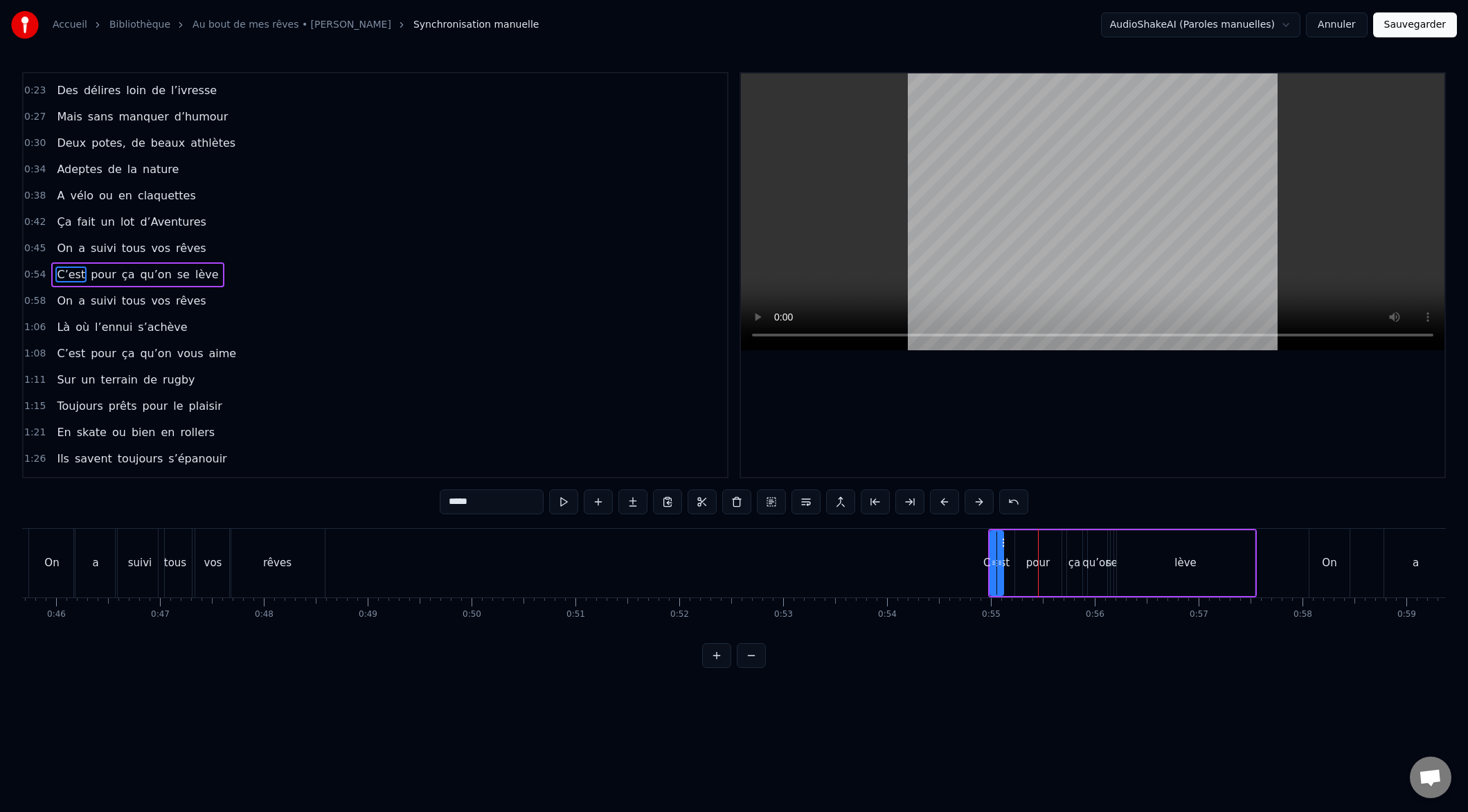
click at [941, 503] on button at bounding box center [944, 502] width 29 height 25
click at [941, 502] on button at bounding box center [944, 502] width 29 height 25
click at [941, 499] on button at bounding box center [944, 502] width 29 height 25
click at [941, 500] on button at bounding box center [944, 502] width 29 height 25
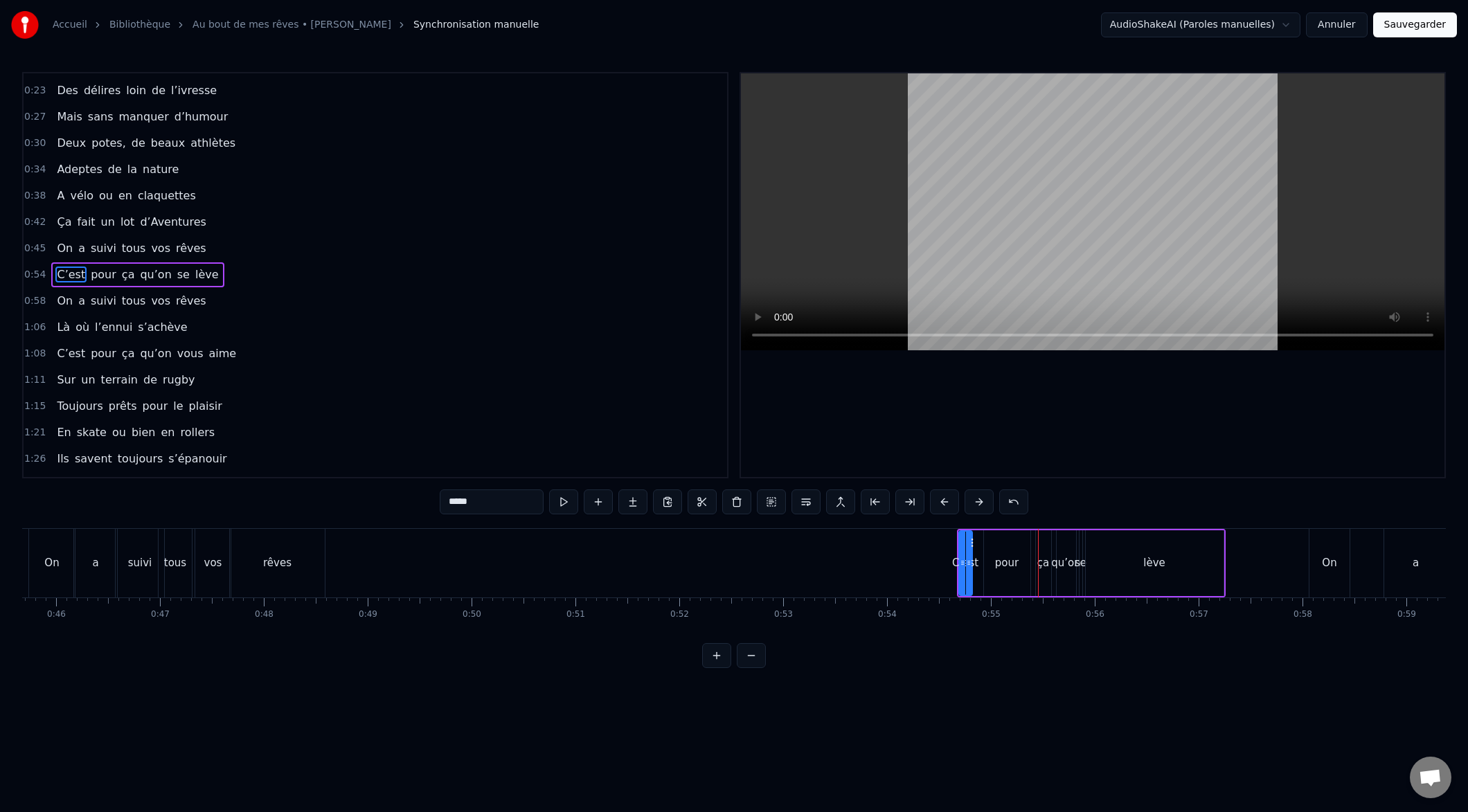
click at [943, 496] on button at bounding box center [944, 502] width 29 height 25
click at [948, 495] on button at bounding box center [944, 502] width 29 height 25
click at [949, 494] on button at bounding box center [944, 502] width 29 height 25
click at [950, 493] on button at bounding box center [944, 502] width 29 height 25
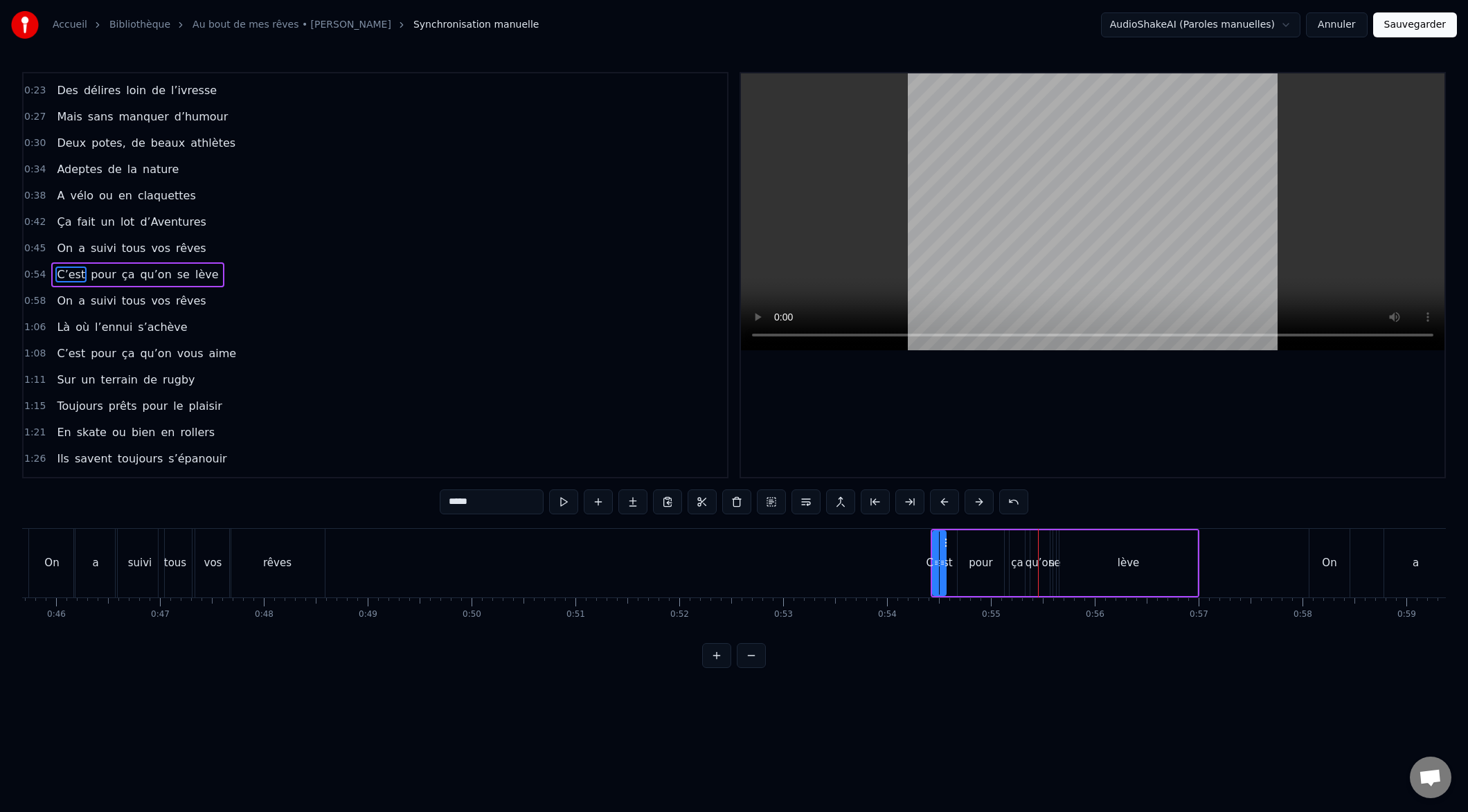
click at [949, 494] on button at bounding box center [944, 502] width 29 height 25
click at [950, 494] on button at bounding box center [944, 502] width 29 height 25
click at [953, 493] on button at bounding box center [944, 502] width 29 height 25
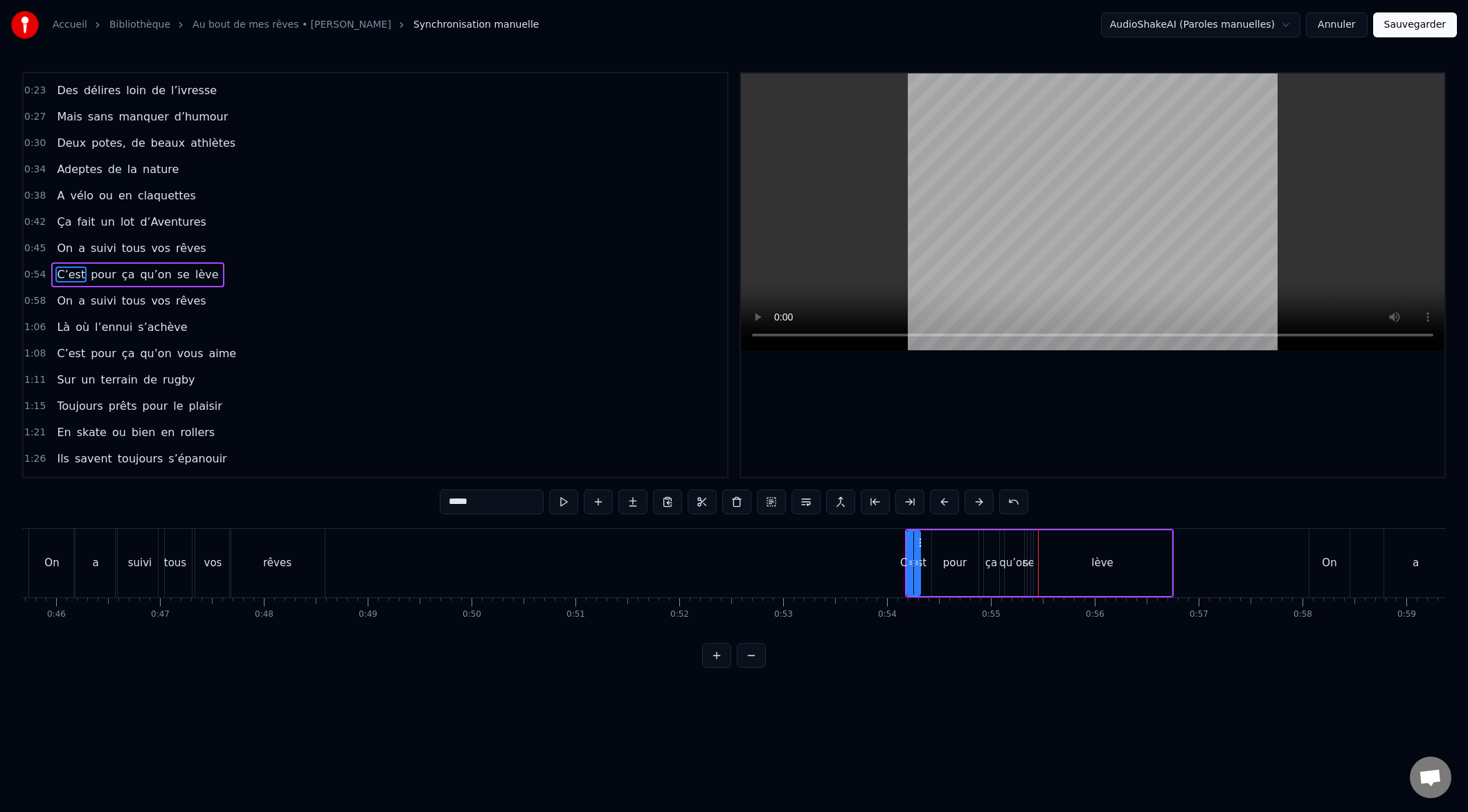
click at [950, 495] on button at bounding box center [944, 502] width 29 height 25
click at [949, 495] on button at bounding box center [944, 502] width 29 height 25
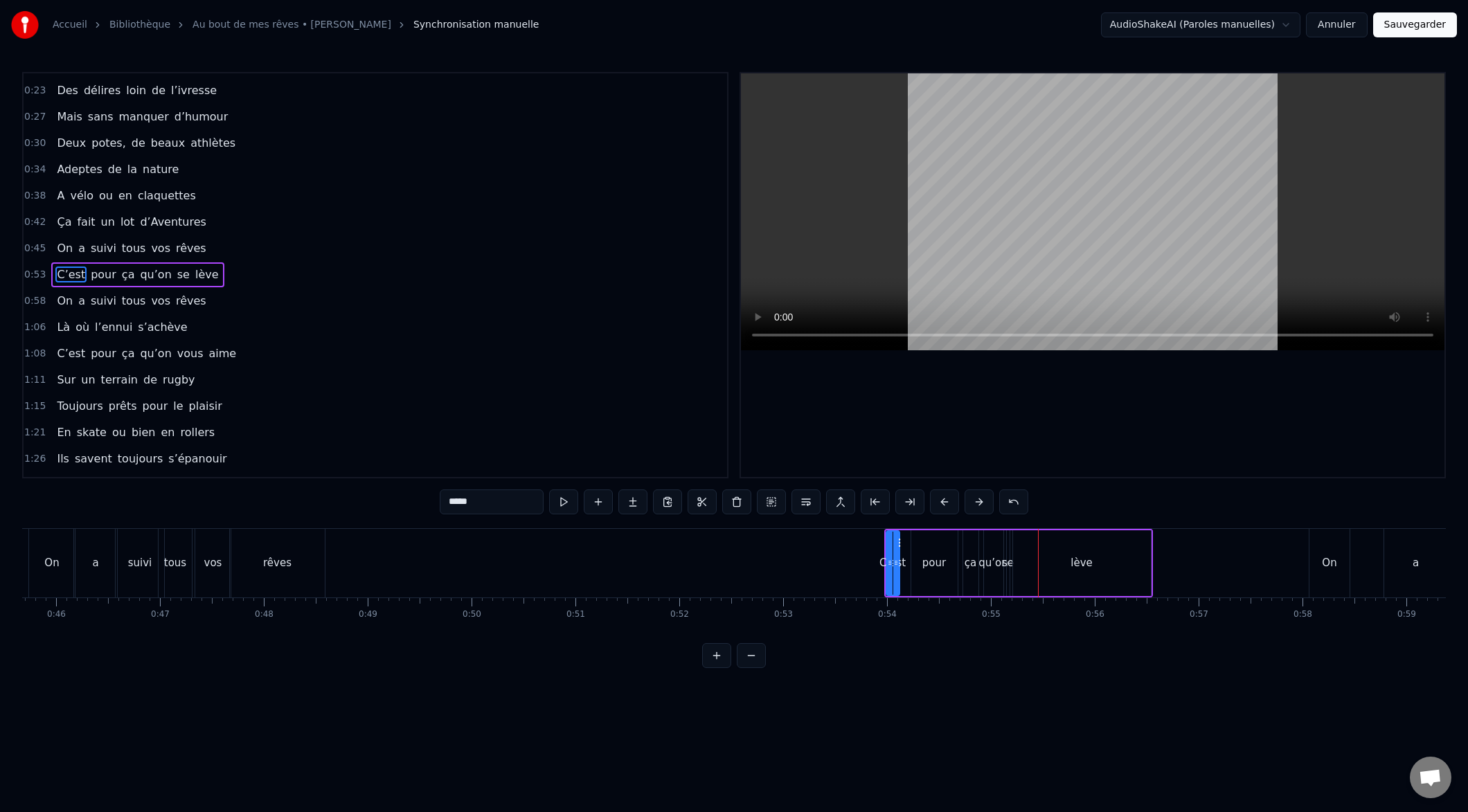
click at [949, 495] on button at bounding box center [944, 502] width 29 height 25
click at [947, 496] on button at bounding box center [944, 502] width 29 height 25
click at [948, 497] on button at bounding box center [944, 502] width 29 height 25
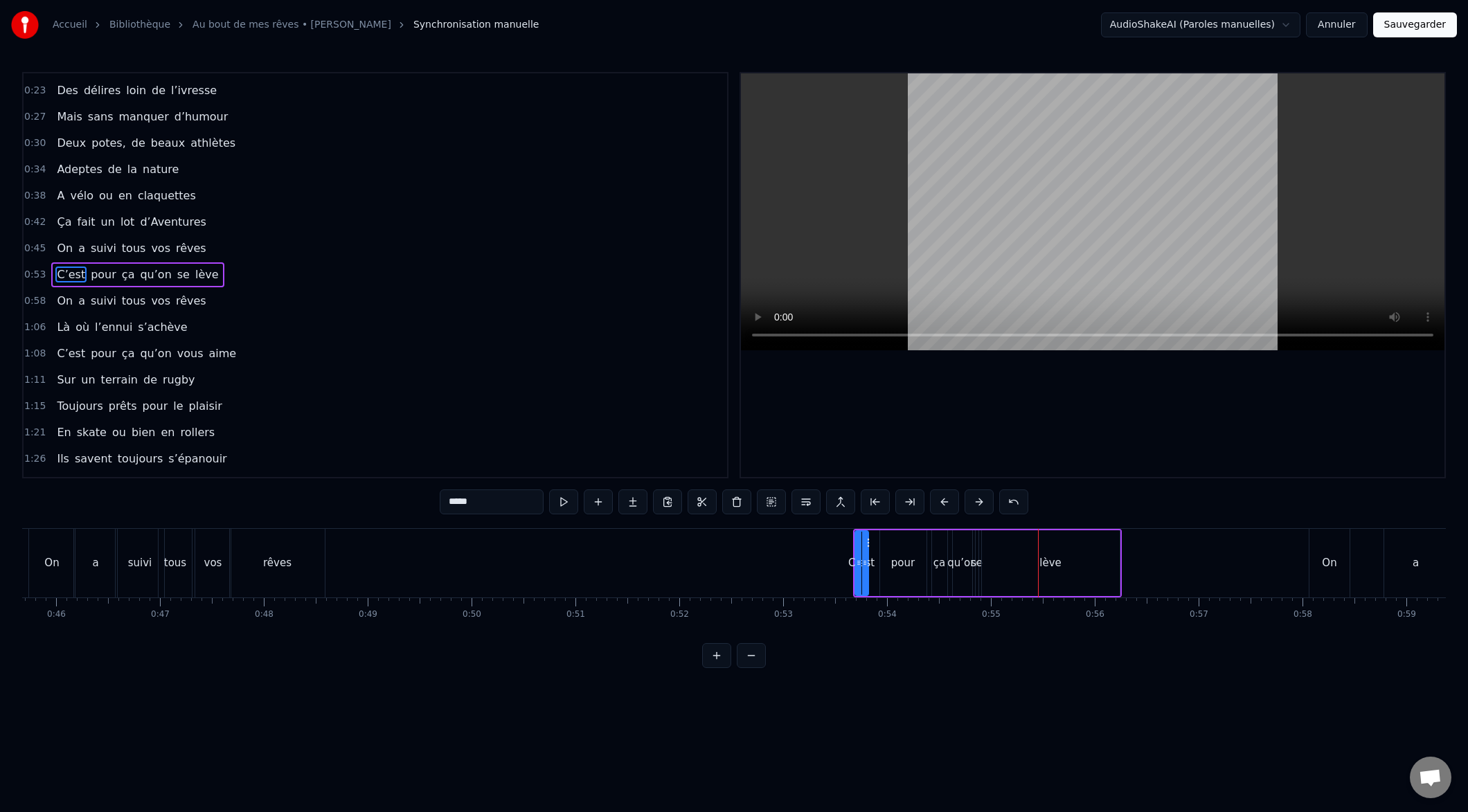
click at [948, 497] on button at bounding box center [944, 502] width 29 height 25
click at [947, 498] on button at bounding box center [944, 502] width 29 height 25
click at [946, 498] on button at bounding box center [944, 502] width 29 height 25
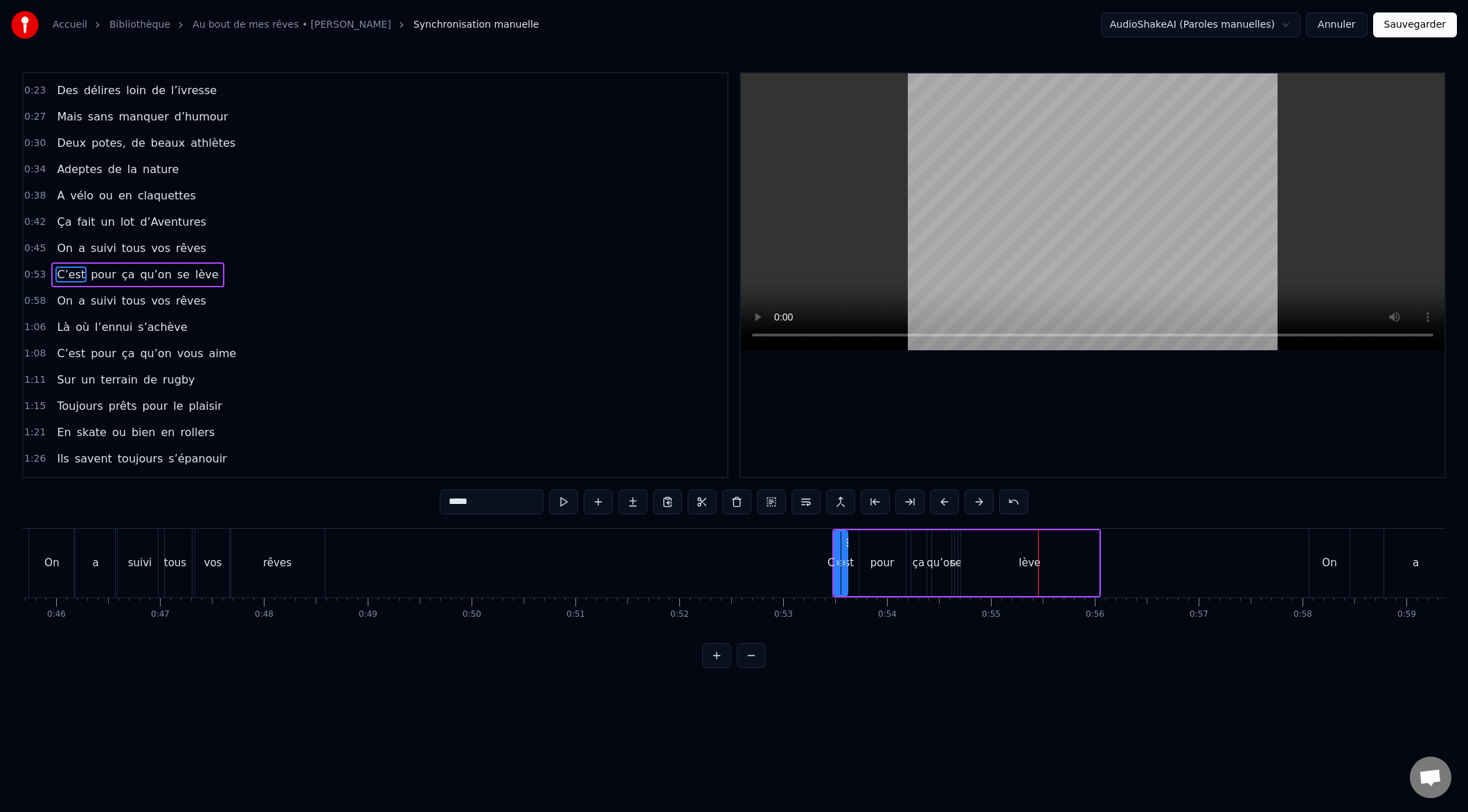
click at [947, 498] on button at bounding box center [944, 502] width 29 height 25
click at [947, 499] on button at bounding box center [944, 502] width 29 height 25
click at [946, 499] on button at bounding box center [944, 502] width 29 height 25
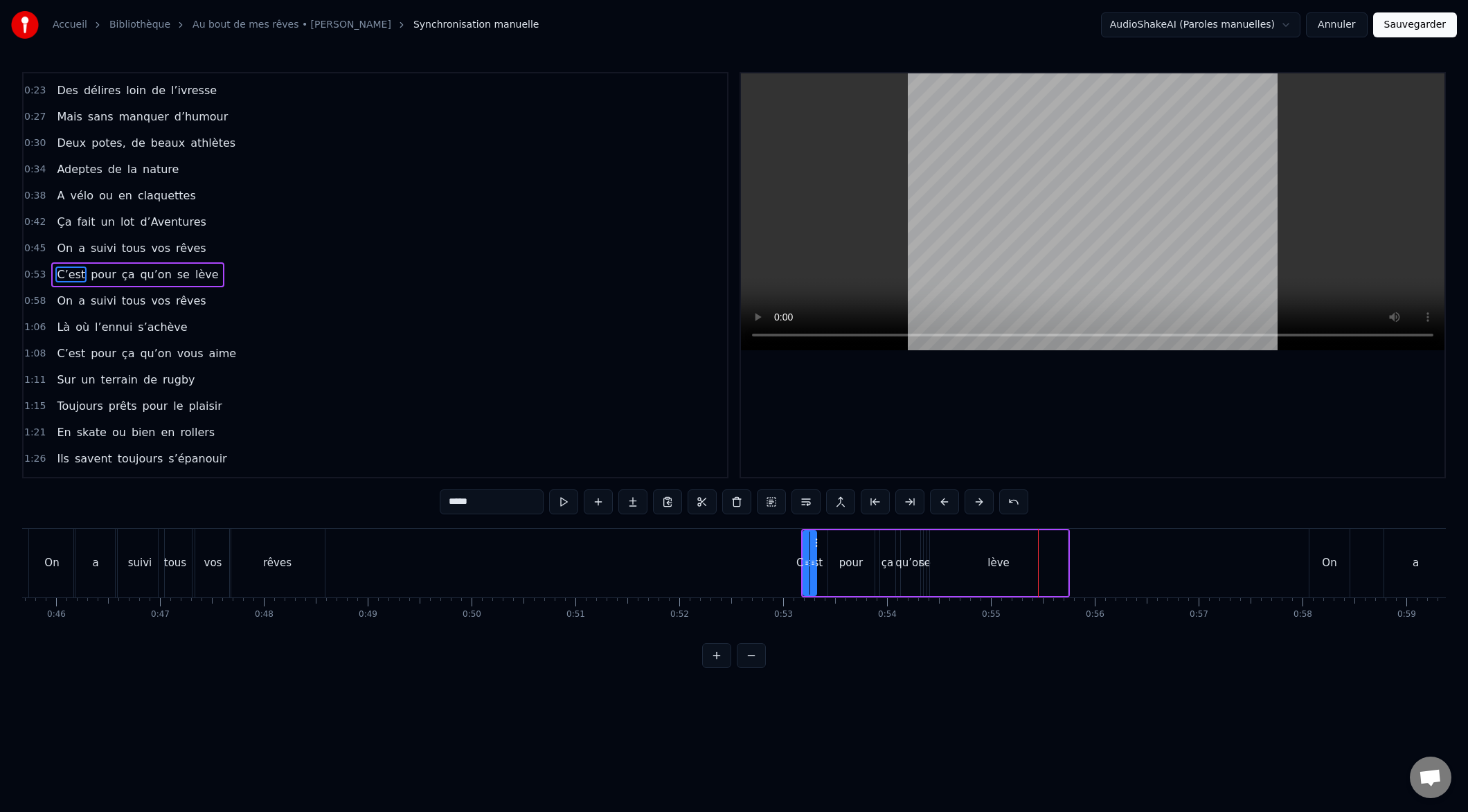
click at [946, 500] on button at bounding box center [944, 502] width 29 height 25
click at [944, 500] on button at bounding box center [944, 502] width 29 height 25
click at [944, 500] on button at bounding box center [944, 502] width 29 height 25
click at [941, 503] on button at bounding box center [944, 502] width 29 height 25
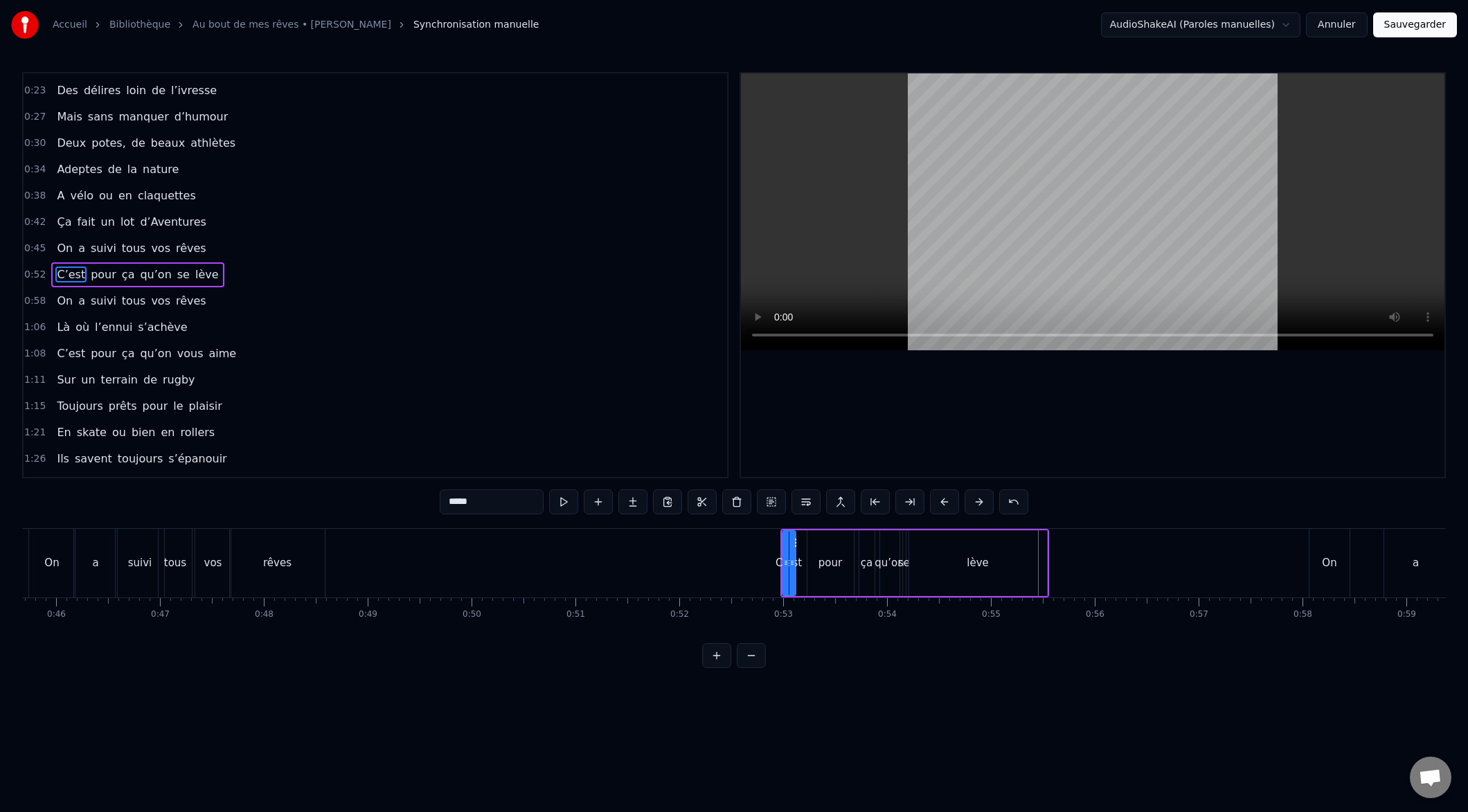
click at [941, 503] on button at bounding box center [944, 502] width 29 height 25
click at [942, 503] on button at bounding box center [944, 502] width 29 height 25
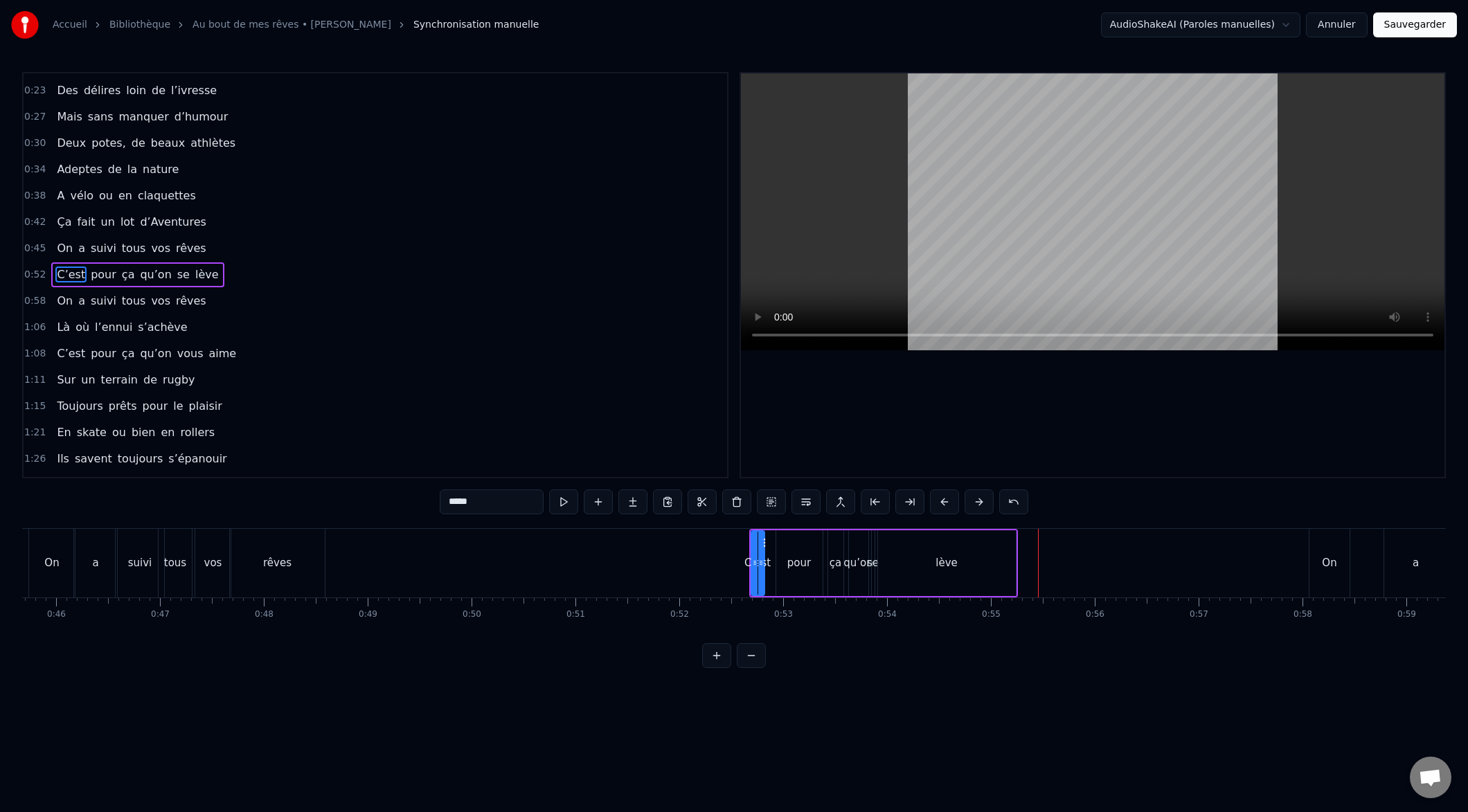
click at [943, 503] on button at bounding box center [944, 502] width 29 height 25
click at [942, 503] on button at bounding box center [944, 502] width 29 height 25
click at [943, 503] on button at bounding box center [944, 502] width 29 height 25
click at [943, 504] on button at bounding box center [944, 502] width 29 height 25
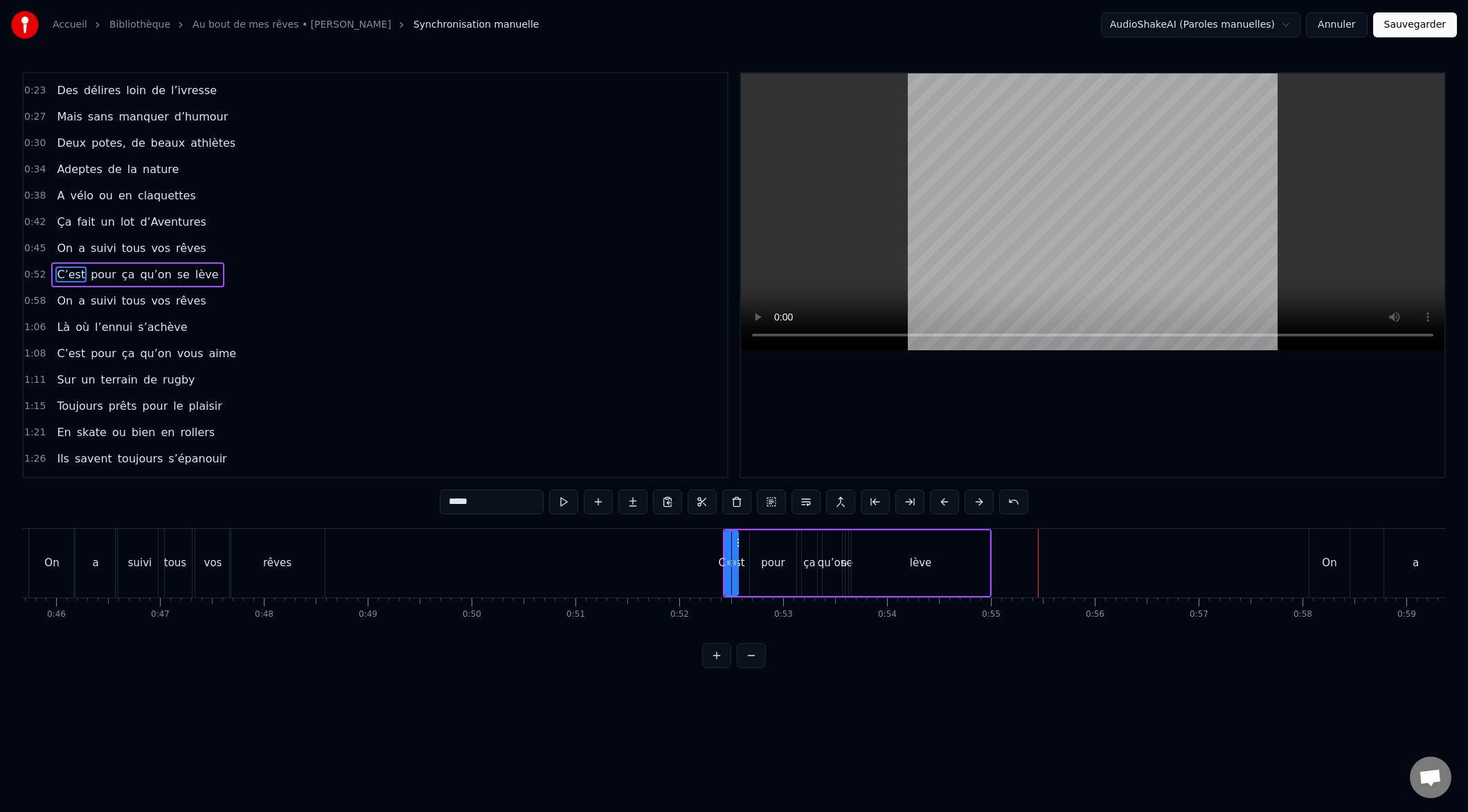
click at [943, 504] on button at bounding box center [944, 502] width 29 height 25
click at [942, 505] on button at bounding box center [944, 502] width 29 height 25
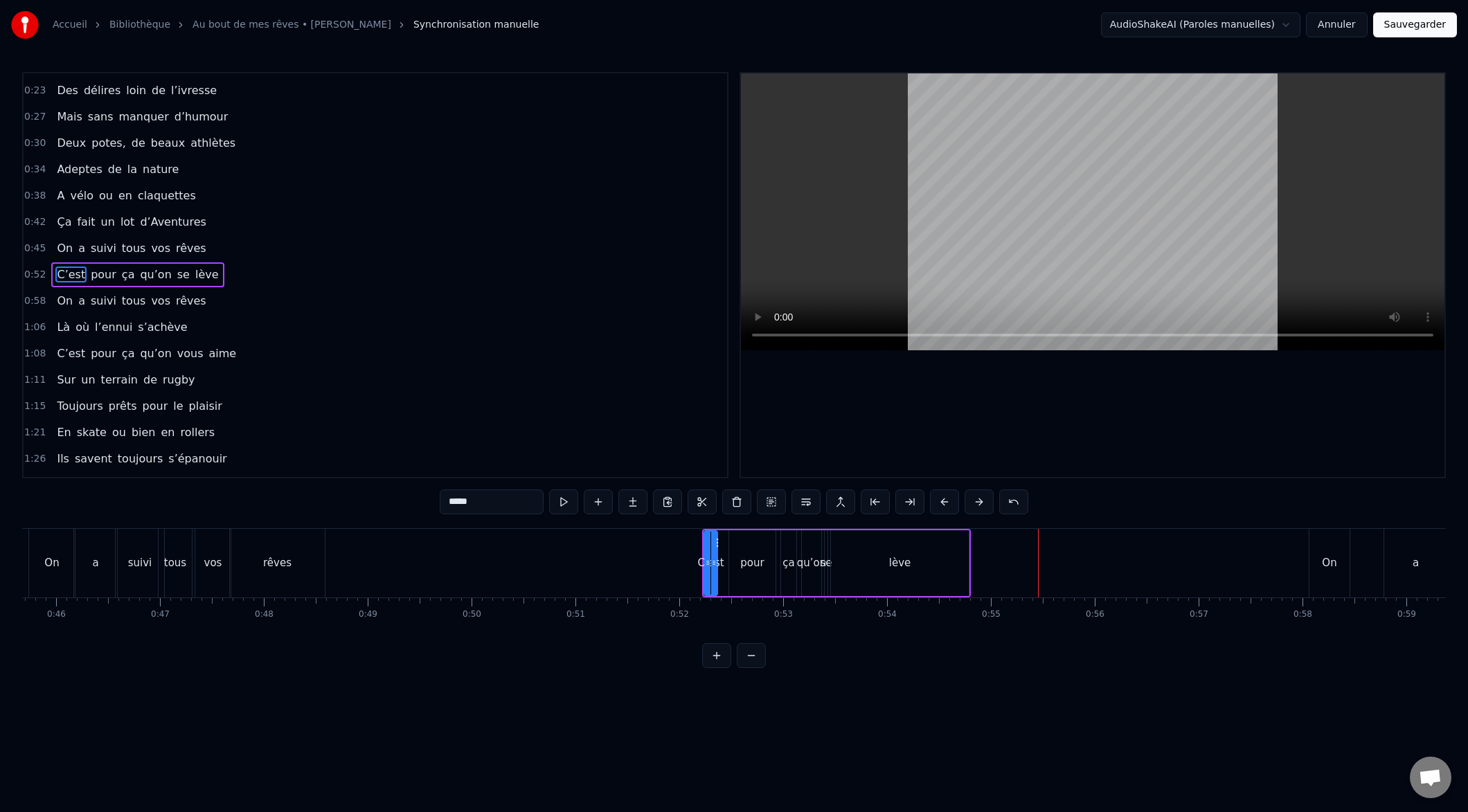
click at [941, 505] on button at bounding box center [944, 502] width 29 height 25
click at [941, 506] on button at bounding box center [944, 502] width 29 height 25
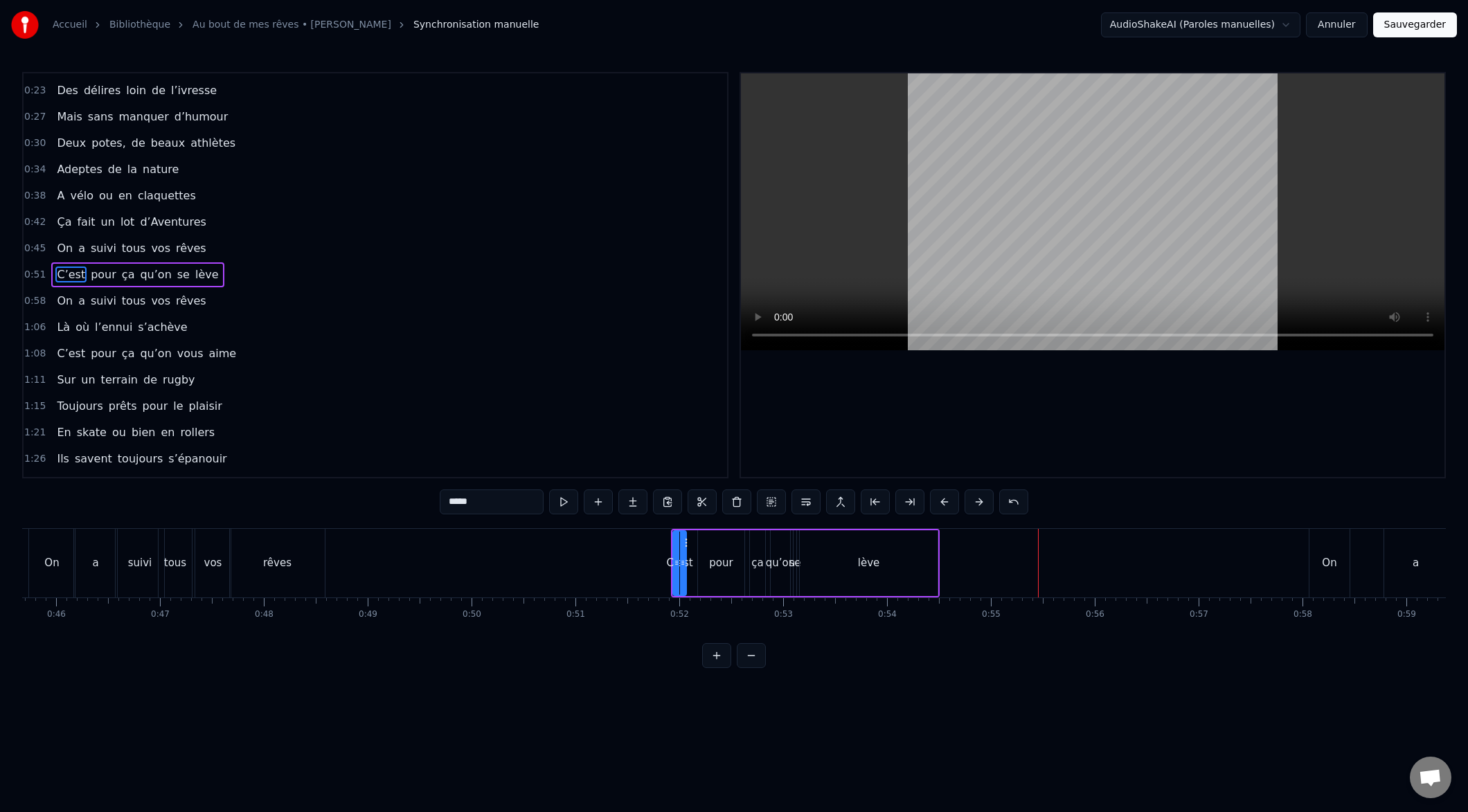
click at [941, 506] on button at bounding box center [944, 502] width 29 height 25
click at [940, 506] on button at bounding box center [944, 502] width 29 height 25
click at [941, 506] on button at bounding box center [944, 502] width 29 height 25
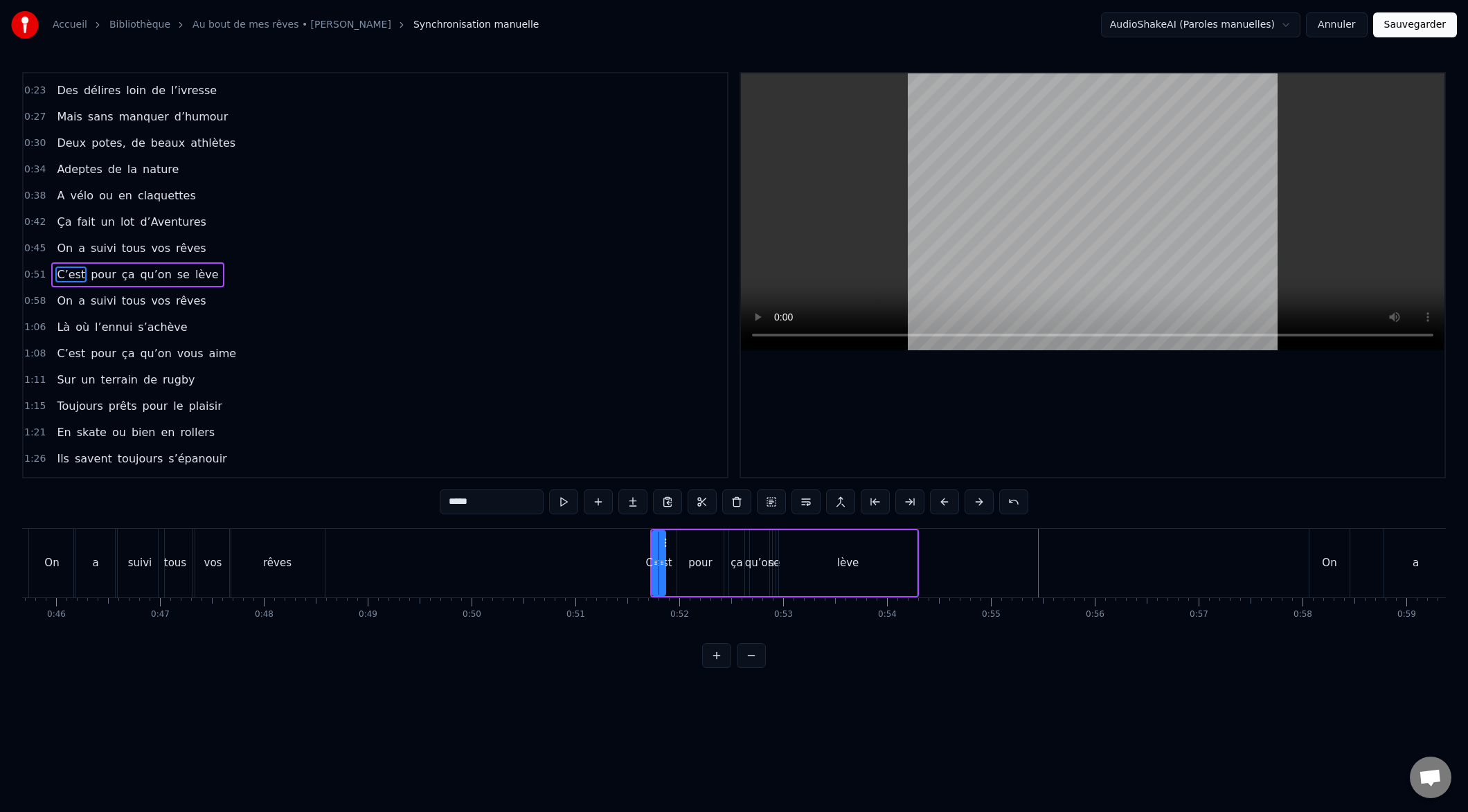
click at [940, 506] on button at bounding box center [944, 502] width 29 height 25
click at [940, 507] on button at bounding box center [944, 502] width 29 height 25
click at [938, 508] on button at bounding box center [944, 502] width 29 height 25
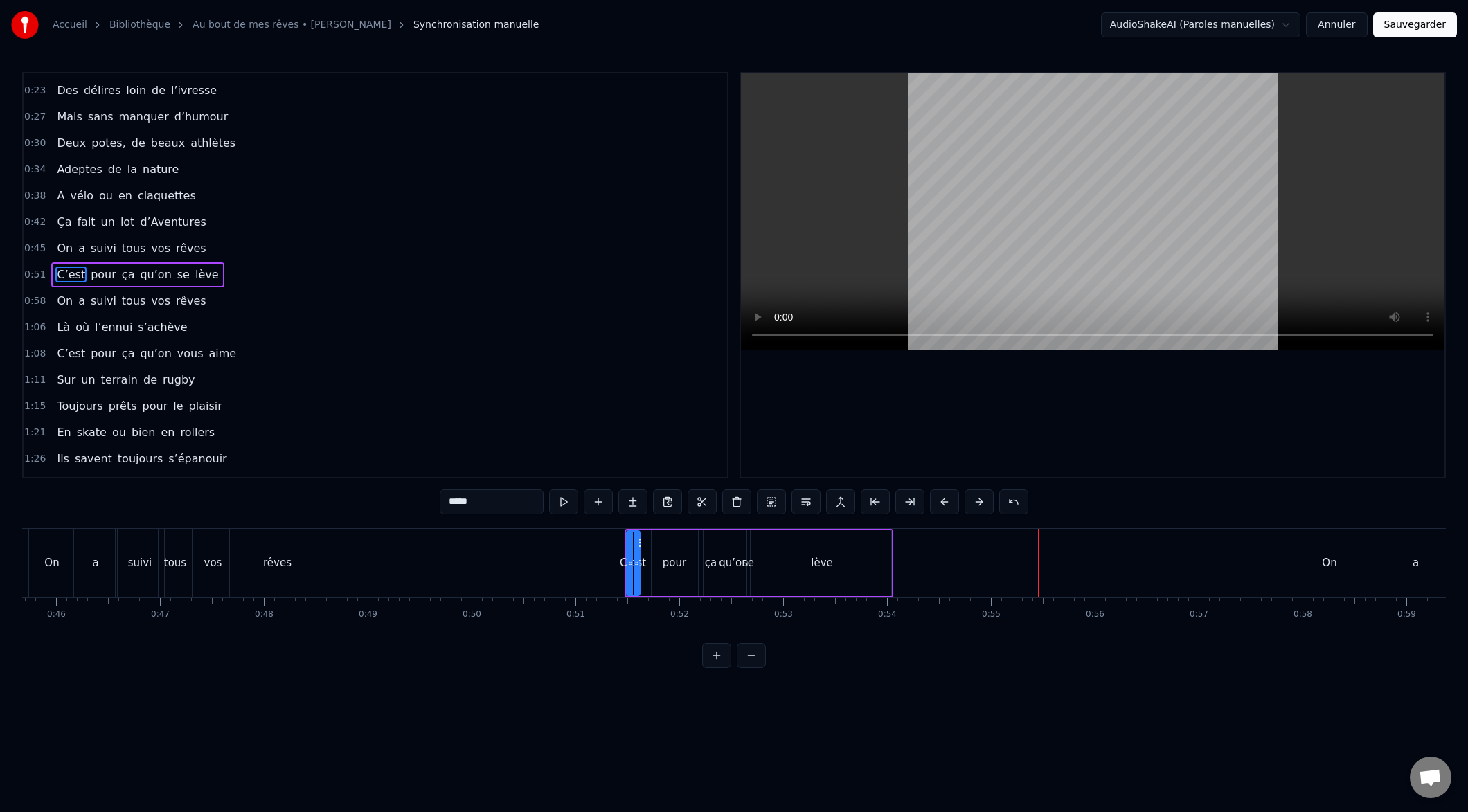
click at [938, 508] on button at bounding box center [944, 502] width 29 height 25
click at [936, 508] on button at bounding box center [944, 502] width 29 height 25
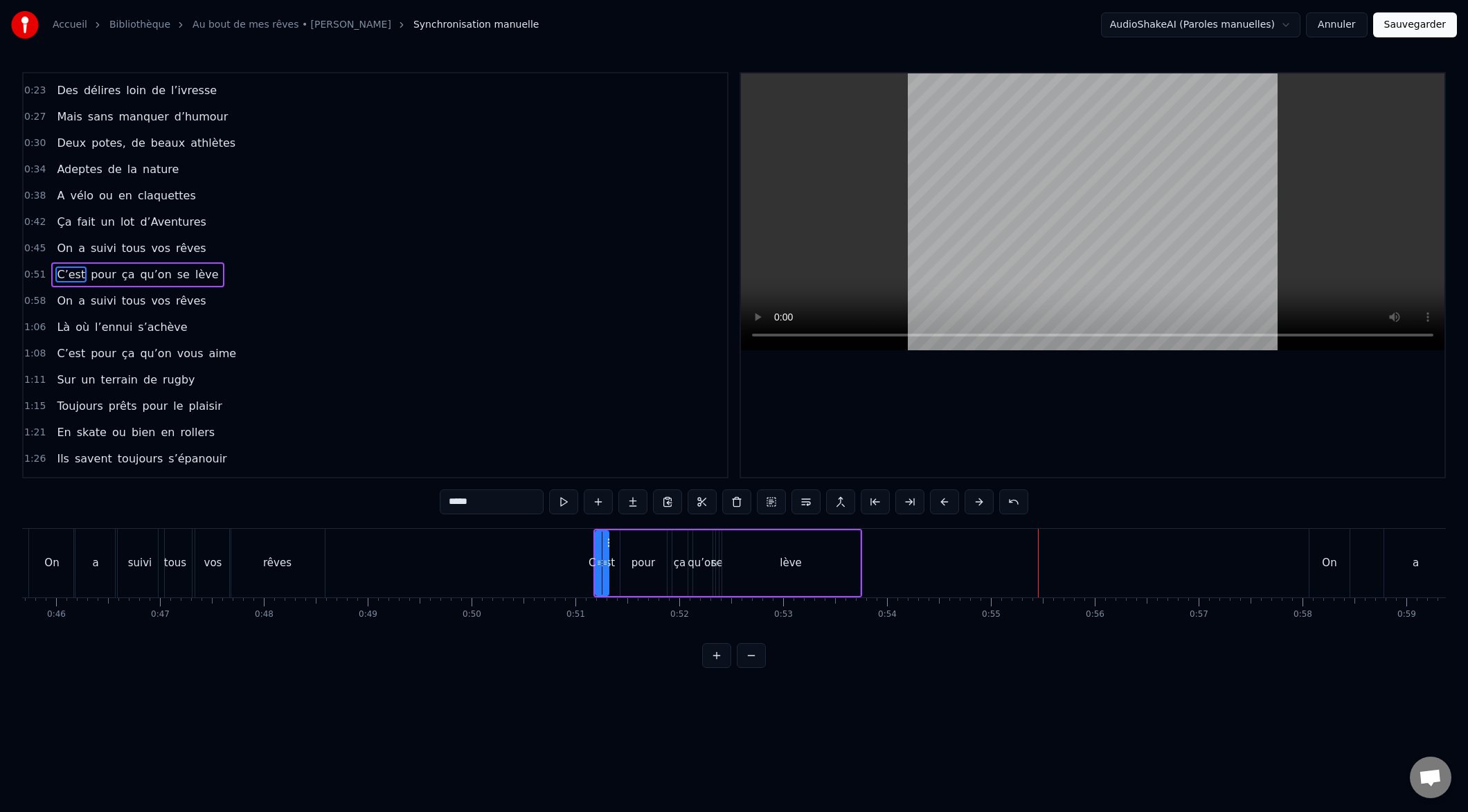
click at [936, 508] on button at bounding box center [944, 502] width 29 height 25
click at [936, 508] on button at bounding box center [944, 502] width 29 height 25
click at [936, 508] on button at bounding box center [944, 502] width 29 height 25
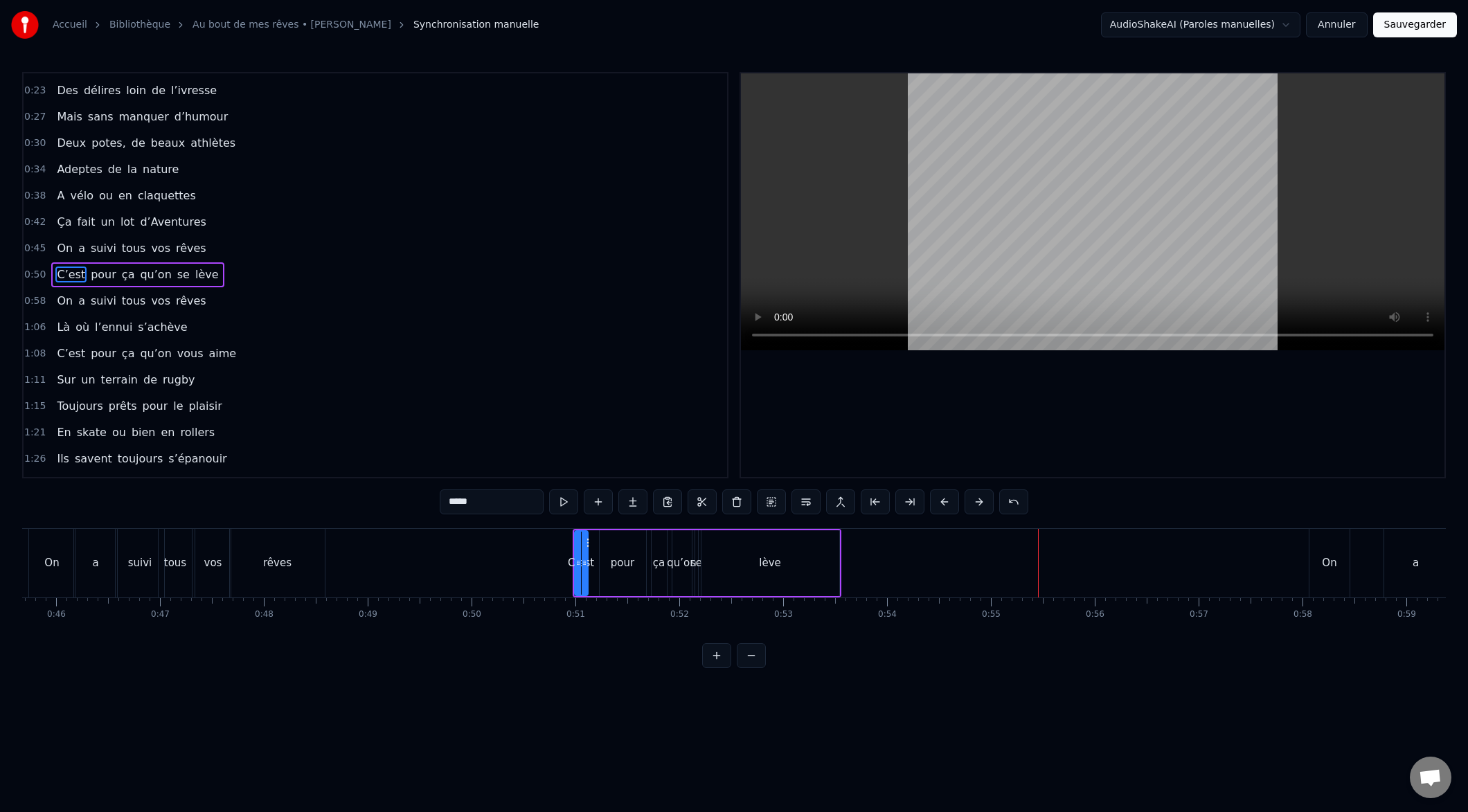
click at [936, 508] on button at bounding box center [944, 502] width 29 height 25
click at [936, 509] on button at bounding box center [944, 502] width 29 height 25
click at [933, 510] on button at bounding box center [944, 502] width 29 height 25
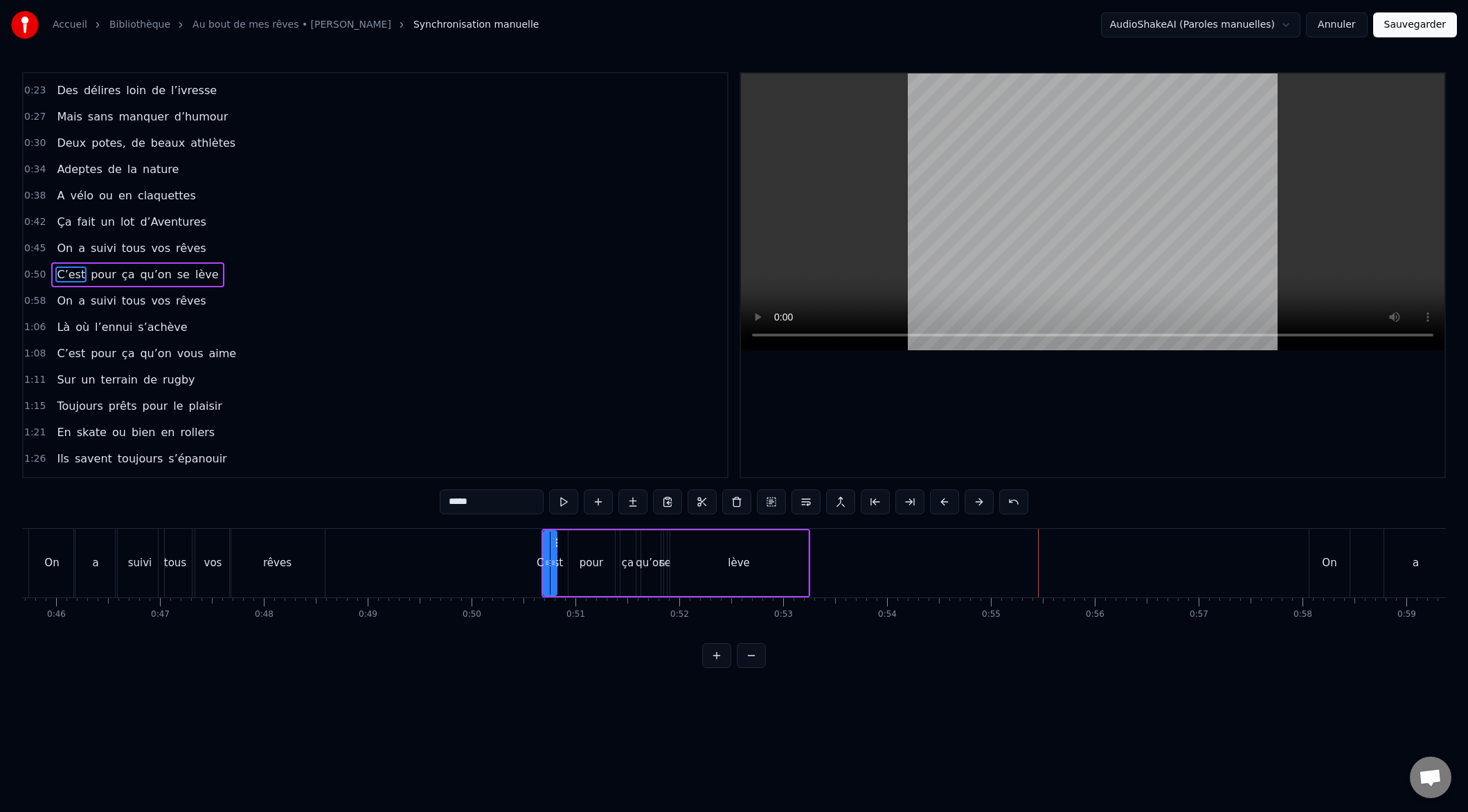
click at [934, 510] on button at bounding box center [944, 502] width 29 height 25
click at [933, 510] on button at bounding box center [944, 502] width 29 height 25
click at [931, 511] on button at bounding box center [944, 502] width 29 height 25
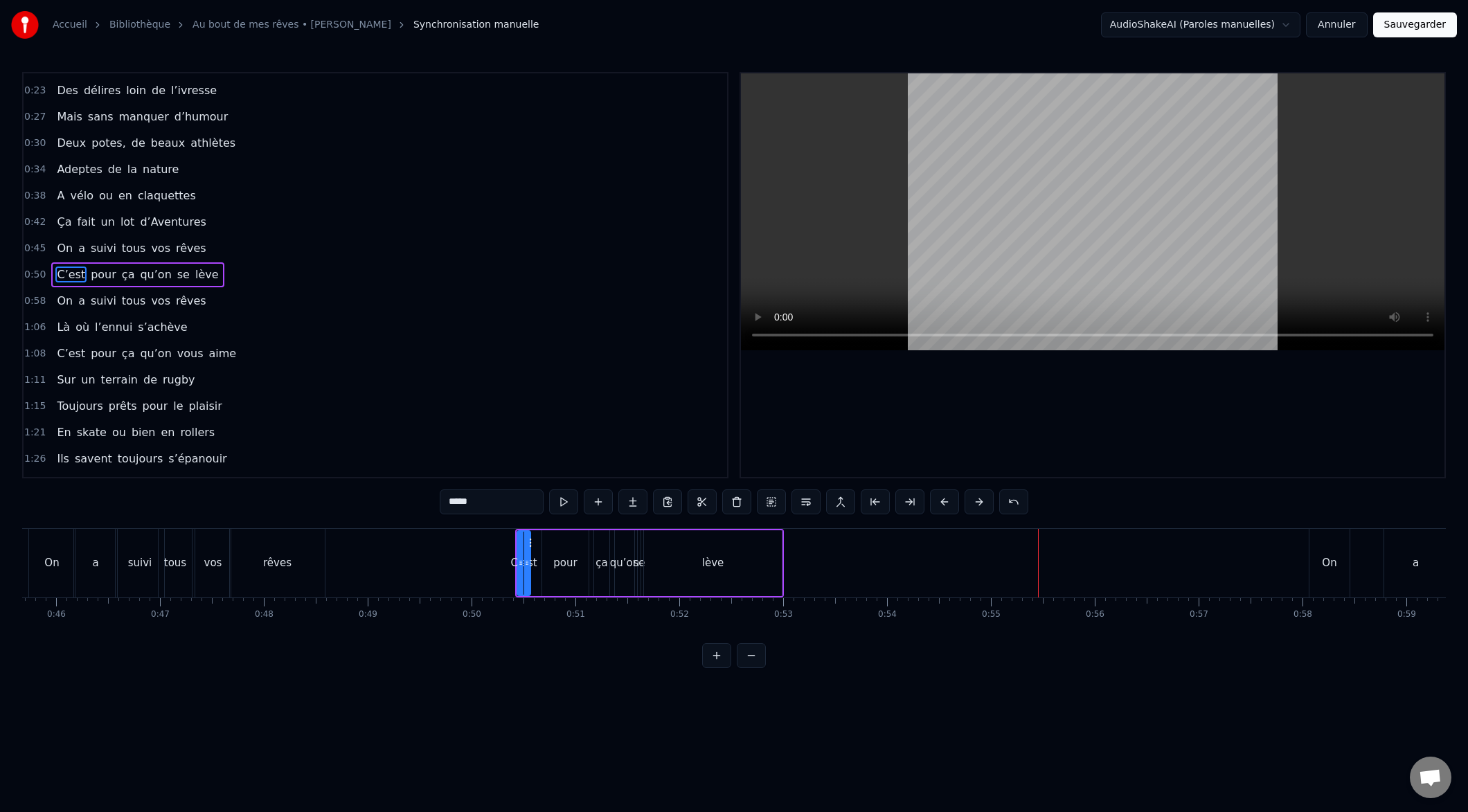
click at [931, 511] on button at bounding box center [944, 502] width 29 height 25
click at [931, 510] on button at bounding box center [944, 502] width 29 height 25
click at [930, 510] on button at bounding box center [944, 502] width 29 height 25
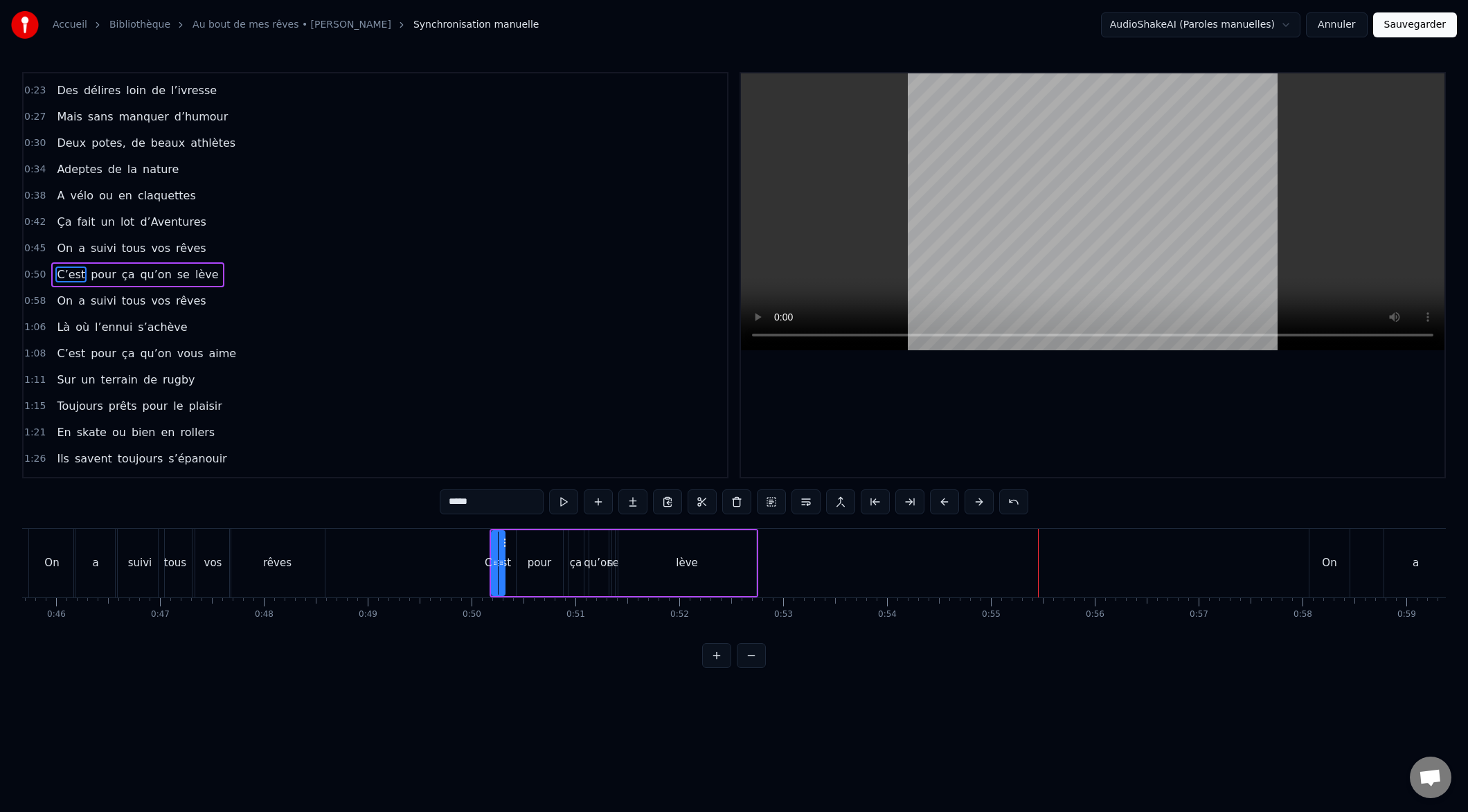
click at [929, 511] on div "*****" at bounding box center [734, 502] width 589 height 25
click at [928, 511] on div "*****" at bounding box center [734, 502] width 589 height 25
click at [927, 511] on div "*****" at bounding box center [734, 502] width 589 height 25
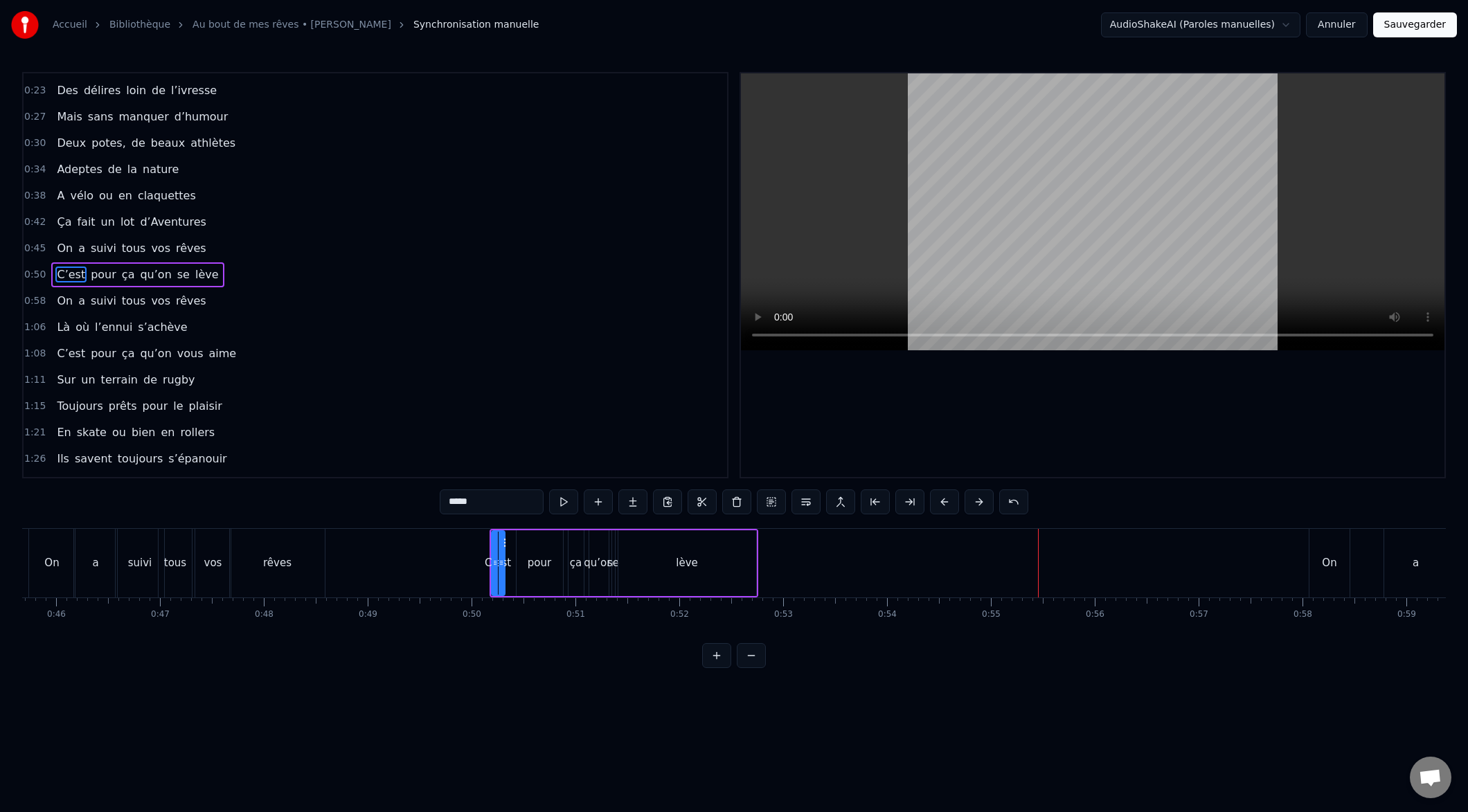
click at [927, 511] on div "*****" at bounding box center [734, 502] width 589 height 25
click at [933, 506] on button at bounding box center [944, 502] width 29 height 25
click at [933, 507] on button at bounding box center [944, 502] width 29 height 25
click at [934, 507] on button at bounding box center [944, 502] width 29 height 25
click at [934, 506] on button at bounding box center [944, 502] width 29 height 25
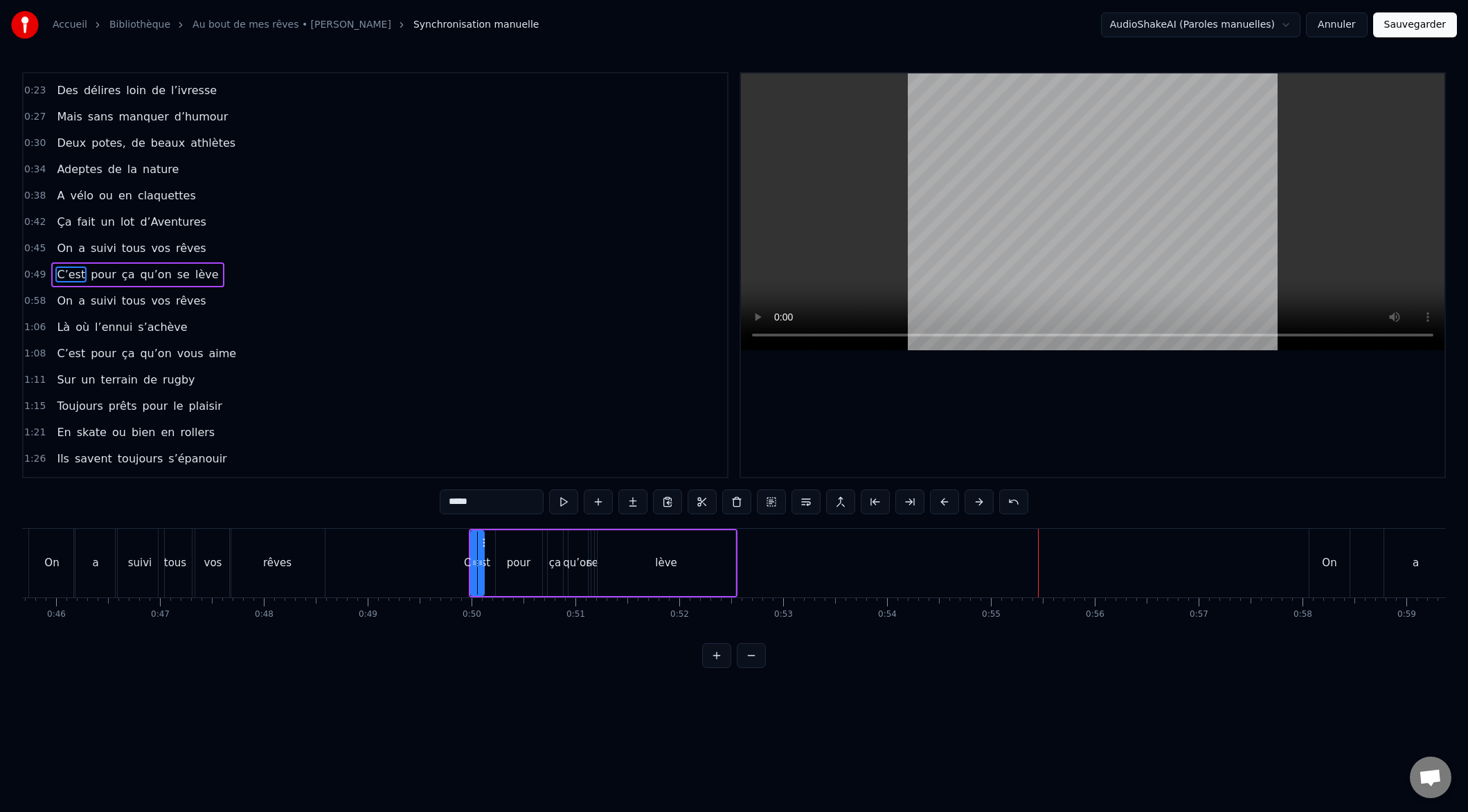
click at [933, 506] on button at bounding box center [944, 502] width 29 height 25
click at [931, 507] on button at bounding box center [944, 502] width 29 height 25
click at [932, 506] on button at bounding box center [944, 502] width 29 height 25
click at [929, 507] on div "*****" at bounding box center [734, 502] width 589 height 25
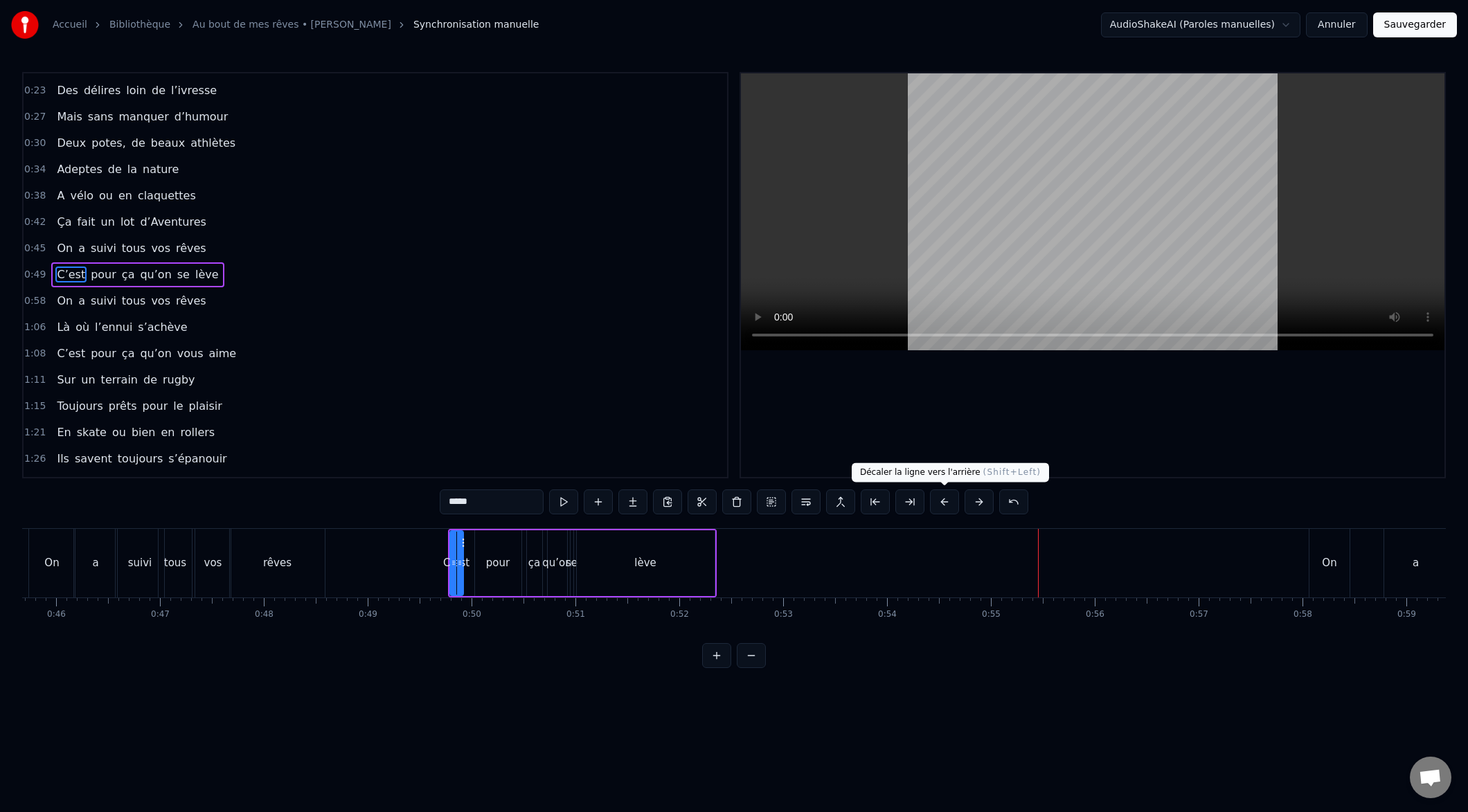
click at [929, 507] on div "*****" at bounding box center [734, 502] width 589 height 25
click at [930, 507] on button at bounding box center [944, 502] width 29 height 25
click at [933, 507] on button at bounding box center [944, 502] width 29 height 25
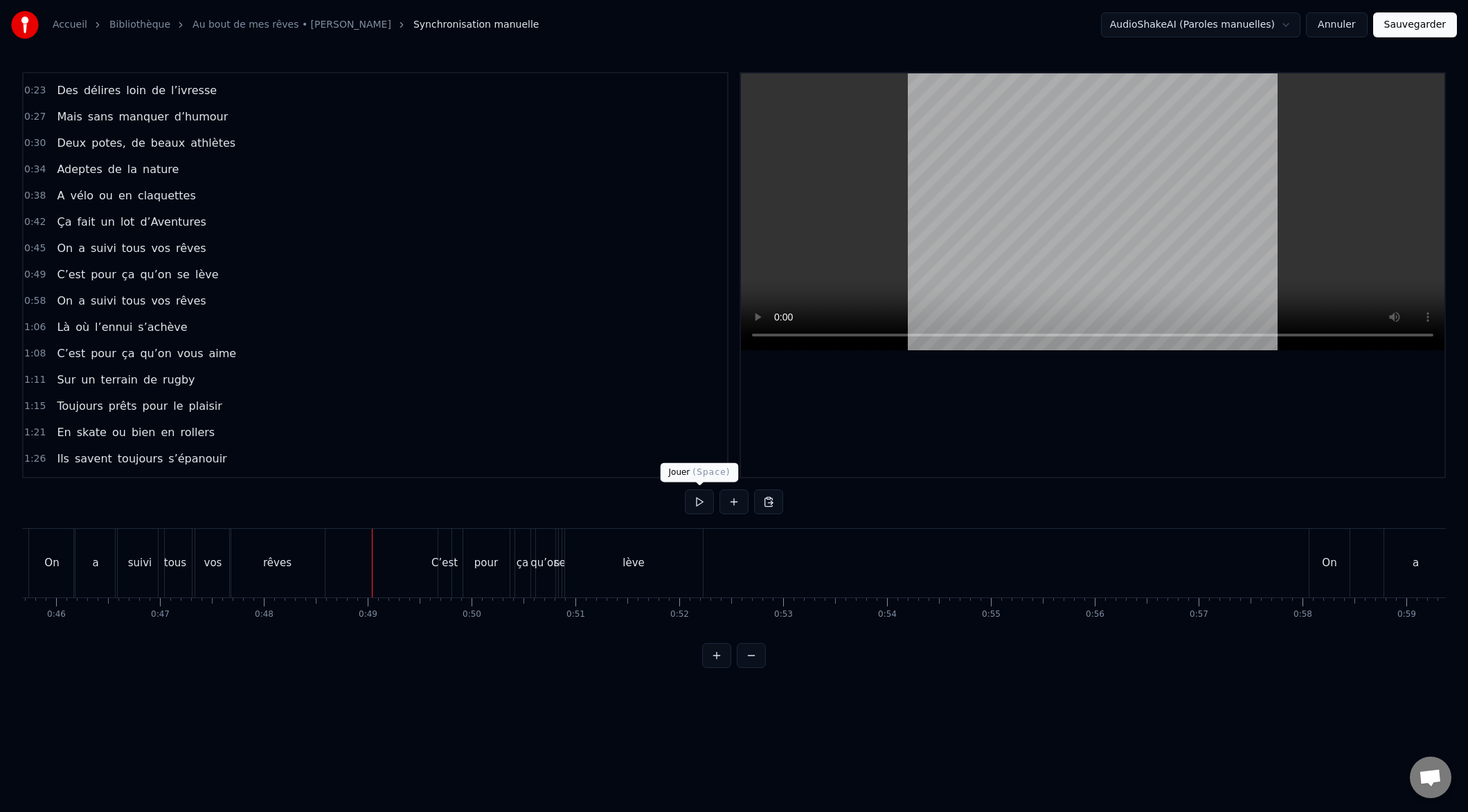
click at [693, 502] on button at bounding box center [699, 502] width 29 height 25
click at [698, 504] on button at bounding box center [699, 502] width 29 height 25
click at [439, 588] on div "C’est" at bounding box center [445, 562] width 13 height 69
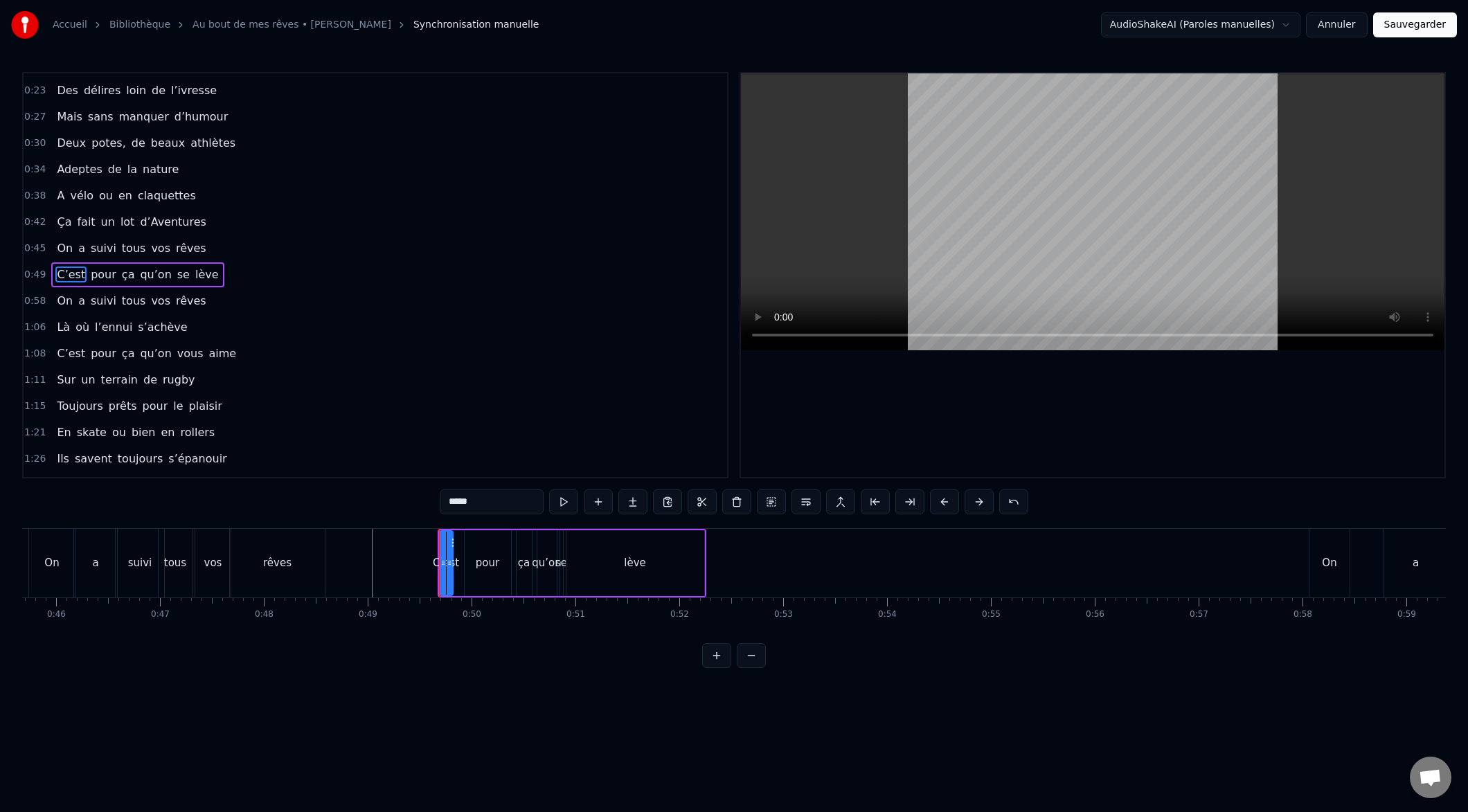
click at [527, 541] on div "ça" at bounding box center [524, 562] width 15 height 66
type input "**"
click at [910, 502] on button at bounding box center [910, 502] width 29 height 25
click at [705, 580] on div "C’est pour ça qu’on se lève" at bounding box center [572, 562] width 268 height 69
drag, startPoint x: 428, startPoint y: 519, endPoint x: 431, endPoint y: 528, distance: 9.5
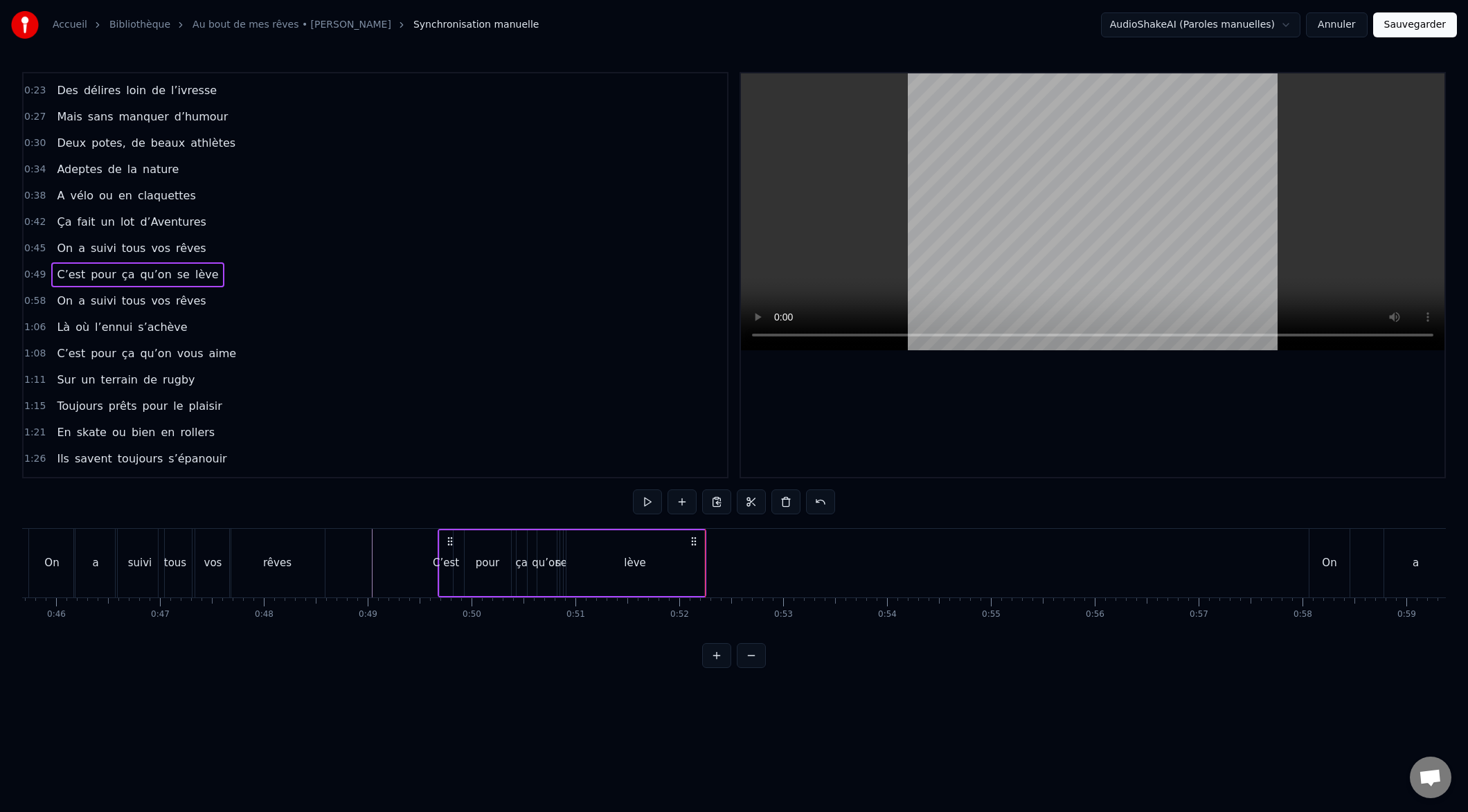
click at [428, 520] on div "0:15 Deux potes dès la jeunesse 0:19 Depuis le tout premier jour 0:23 Des délir…" at bounding box center [734, 370] width 1424 height 596
click at [442, 596] on div "Deux potes dès la jeunesse Depuis le tout premier jour Des délires loin de l’iv…" at bounding box center [734, 580] width 1424 height 104
click at [464, 613] on div "0:50" at bounding box center [472, 614] width 19 height 11
click at [485, 592] on div "pour" at bounding box center [488, 562] width 46 height 66
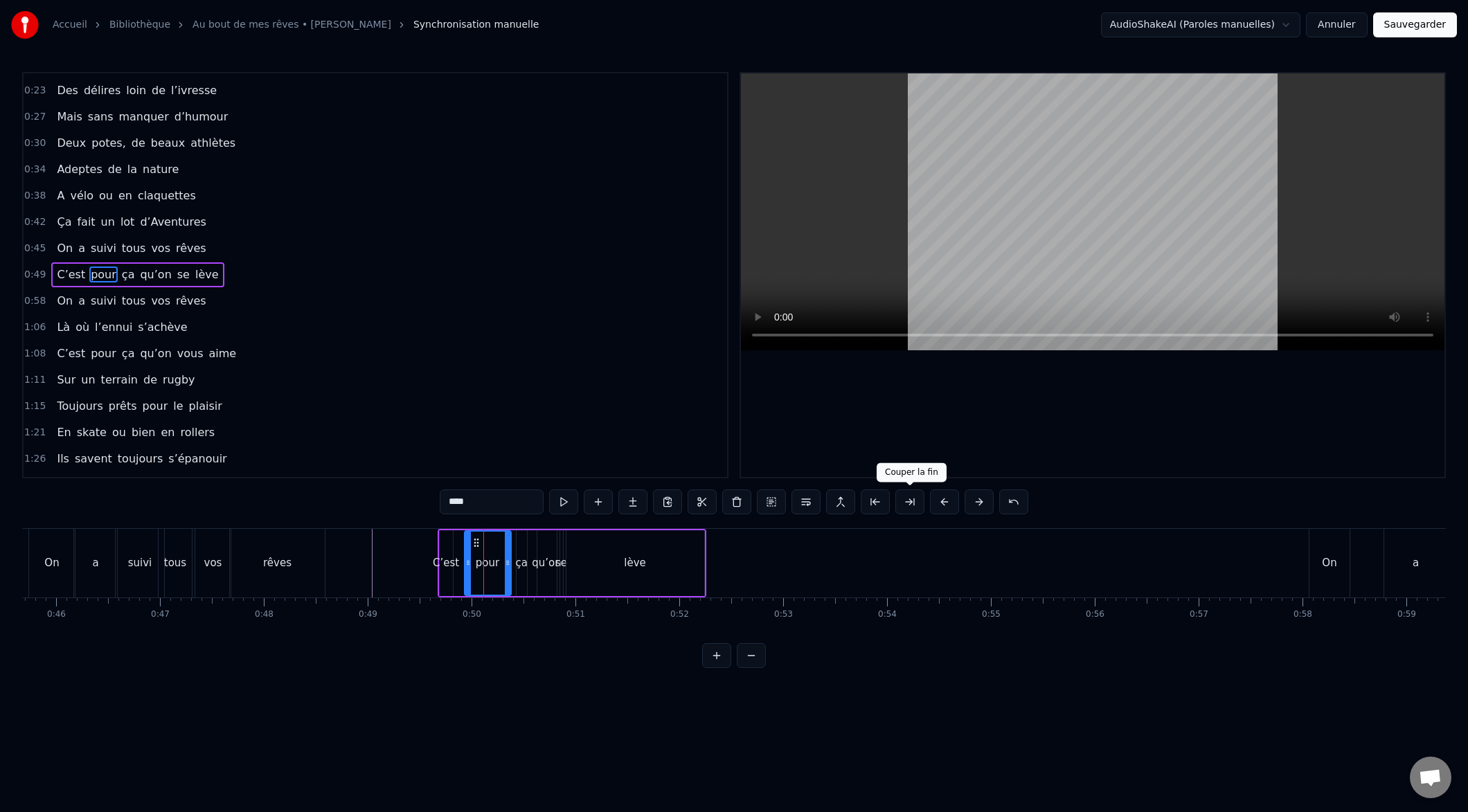
click at [914, 501] on button at bounding box center [910, 502] width 29 height 25
click at [439, 537] on div "C’est" at bounding box center [447, 562] width 14 height 66
type input "*****"
click at [705, 557] on div "C’est pour ça qu’on se lève" at bounding box center [572, 562] width 268 height 69
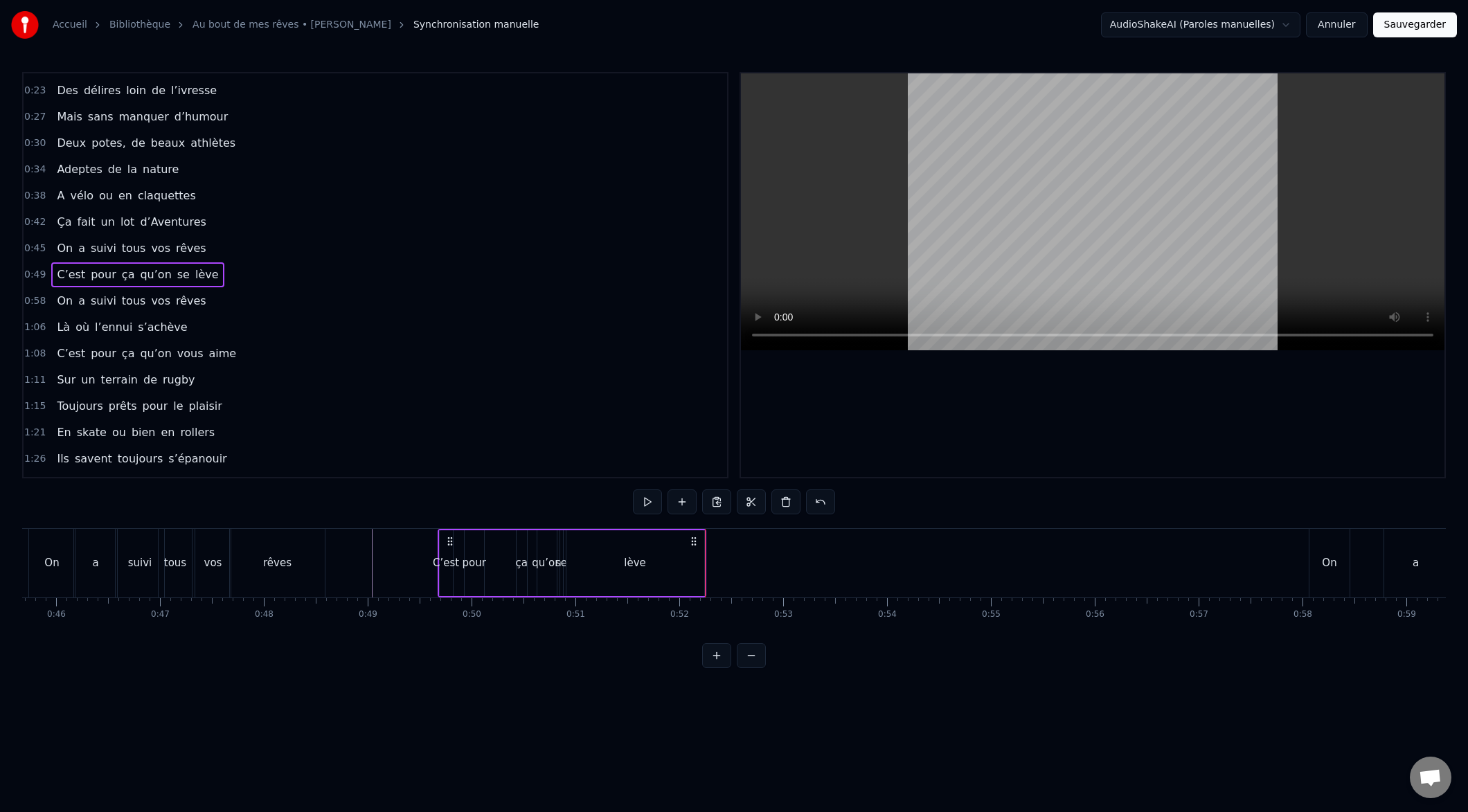
click at [520, 532] on div "C’est pour ça qu’on se lève" at bounding box center [572, 562] width 268 height 69
click at [449, 554] on div "C’est" at bounding box center [447, 562] width 13 height 66
click at [631, 570] on div "lève" at bounding box center [635, 563] width 22 height 16
type input "****"
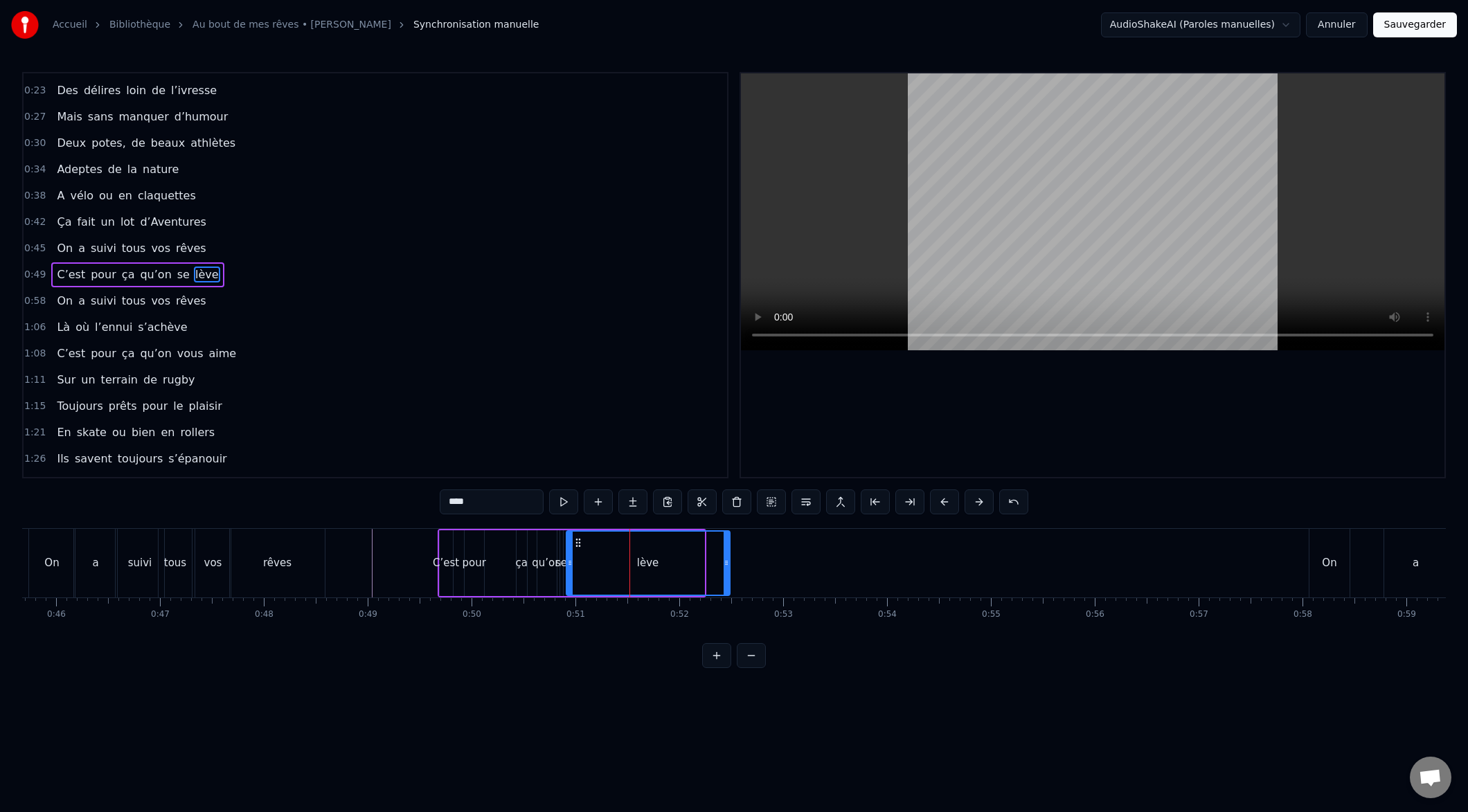
click at [729, 563] on icon at bounding box center [726, 562] width 6 height 11
drag, startPoint x: 570, startPoint y: 563, endPoint x: 584, endPoint y: 565, distance: 14.1
click at [585, 565] on icon at bounding box center [582, 562] width 6 height 11
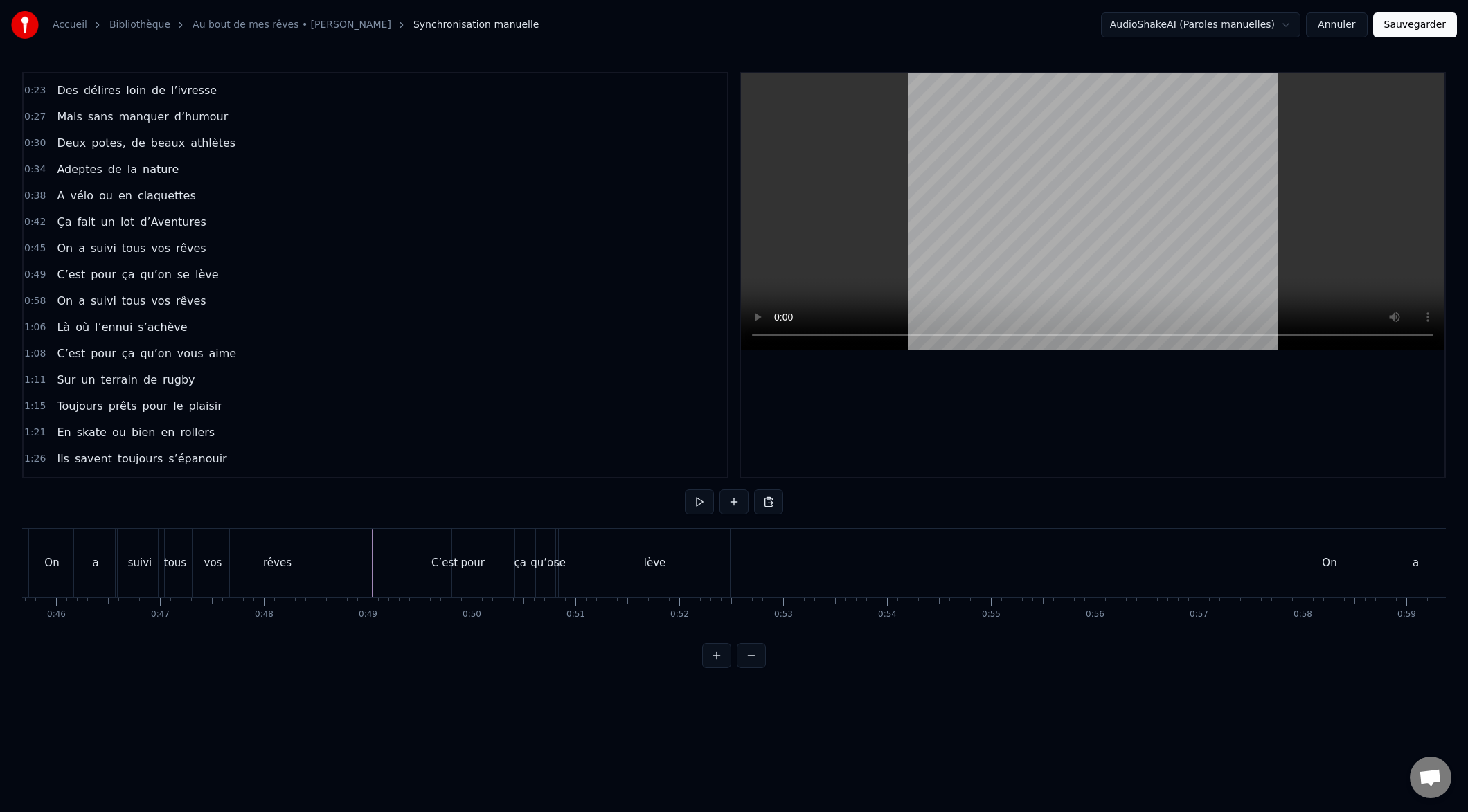
click at [581, 564] on div "lève" at bounding box center [654, 562] width 149 height 69
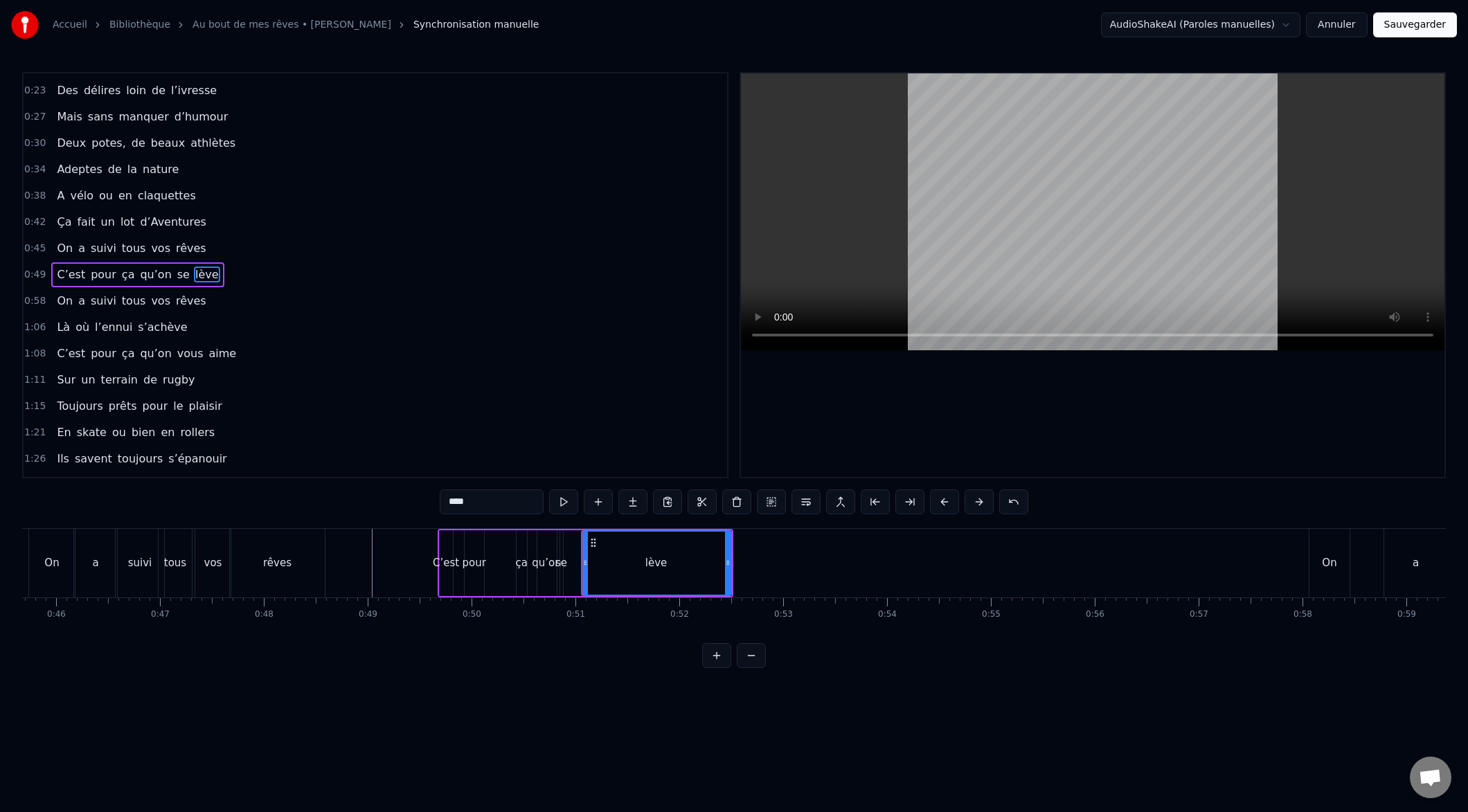
click at [586, 566] on div "lève" at bounding box center [656, 562] width 151 height 66
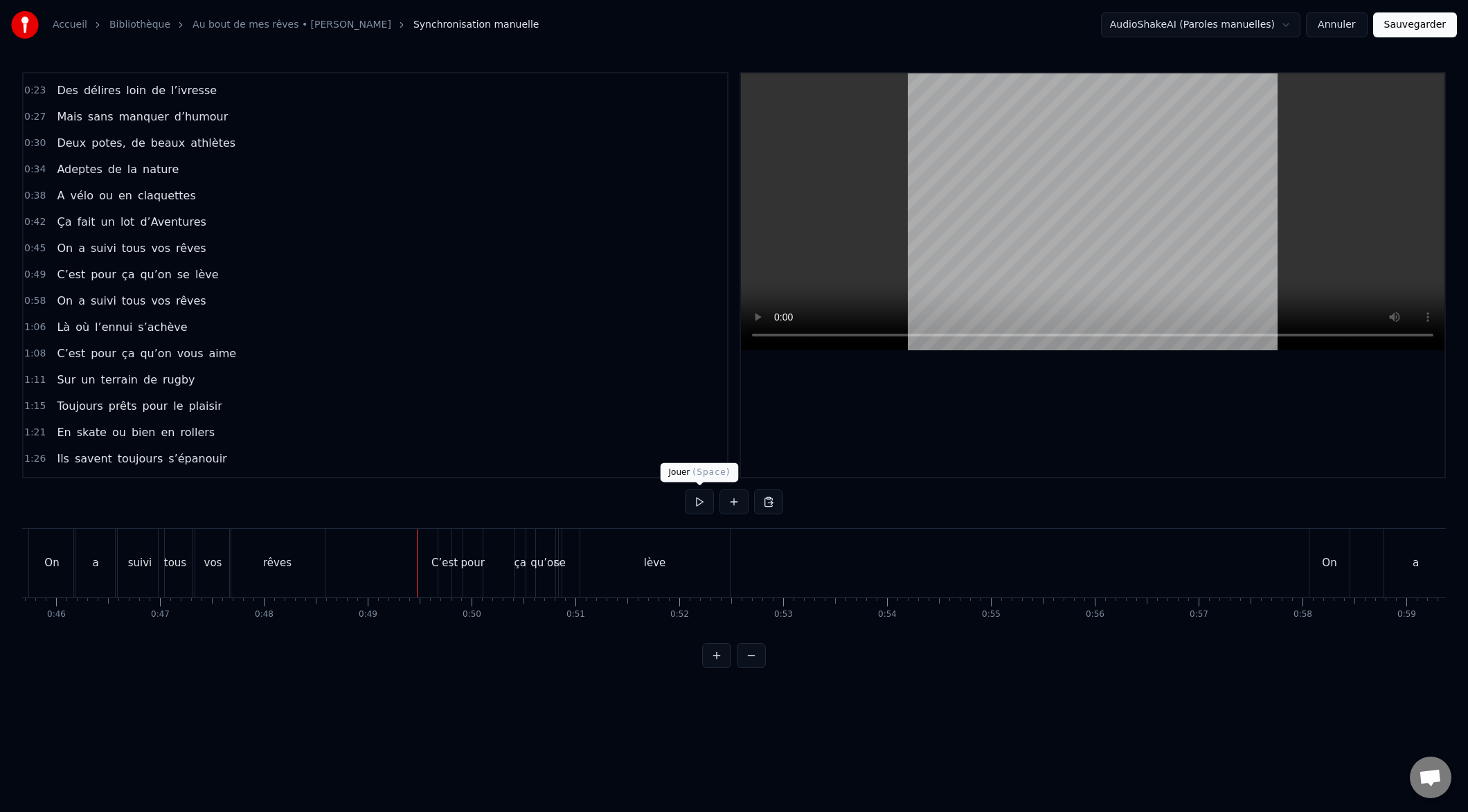
click at [700, 506] on button at bounding box center [699, 502] width 29 height 25
click at [699, 501] on button at bounding box center [699, 502] width 29 height 25
click at [892, 544] on div "On" at bounding box center [907, 562] width 40 height 69
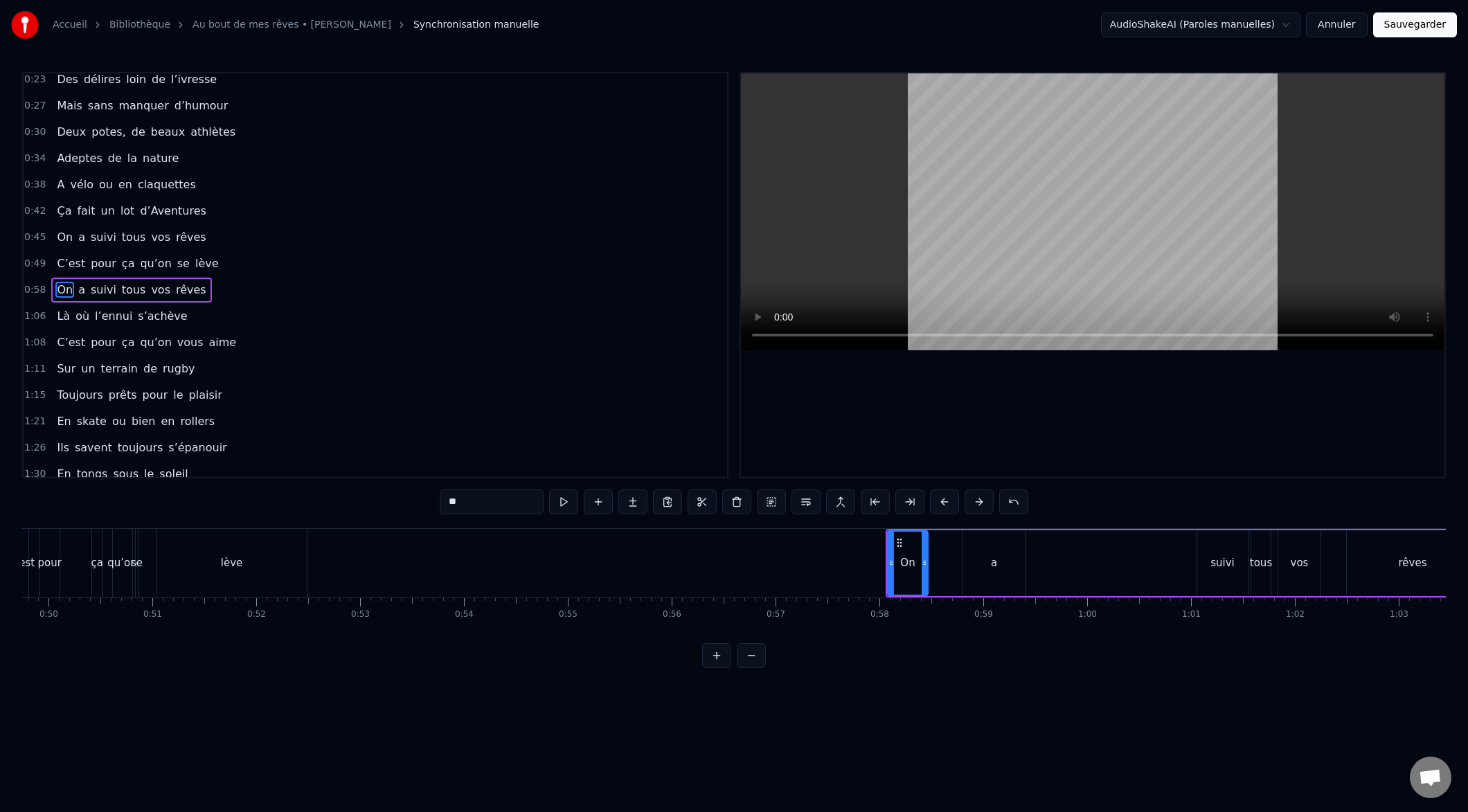
scroll to position [75, 0]
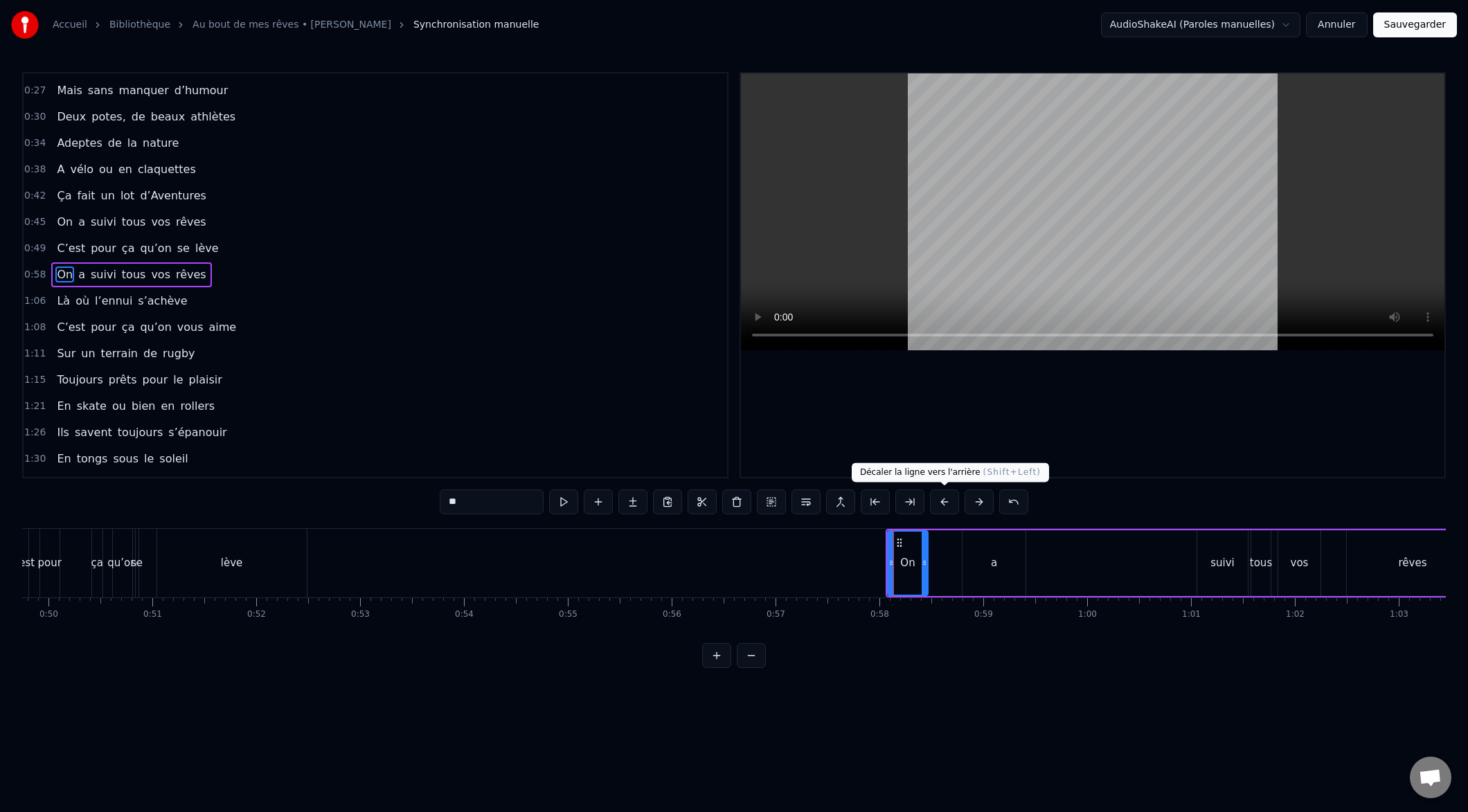
click at [940, 504] on button at bounding box center [944, 502] width 29 height 25
click at [941, 504] on button at bounding box center [944, 502] width 29 height 25
click at [940, 504] on button at bounding box center [944, 502] width 29 height 25
click at [939, 504] on button at bounding box center [944, 502] width 29 height 25
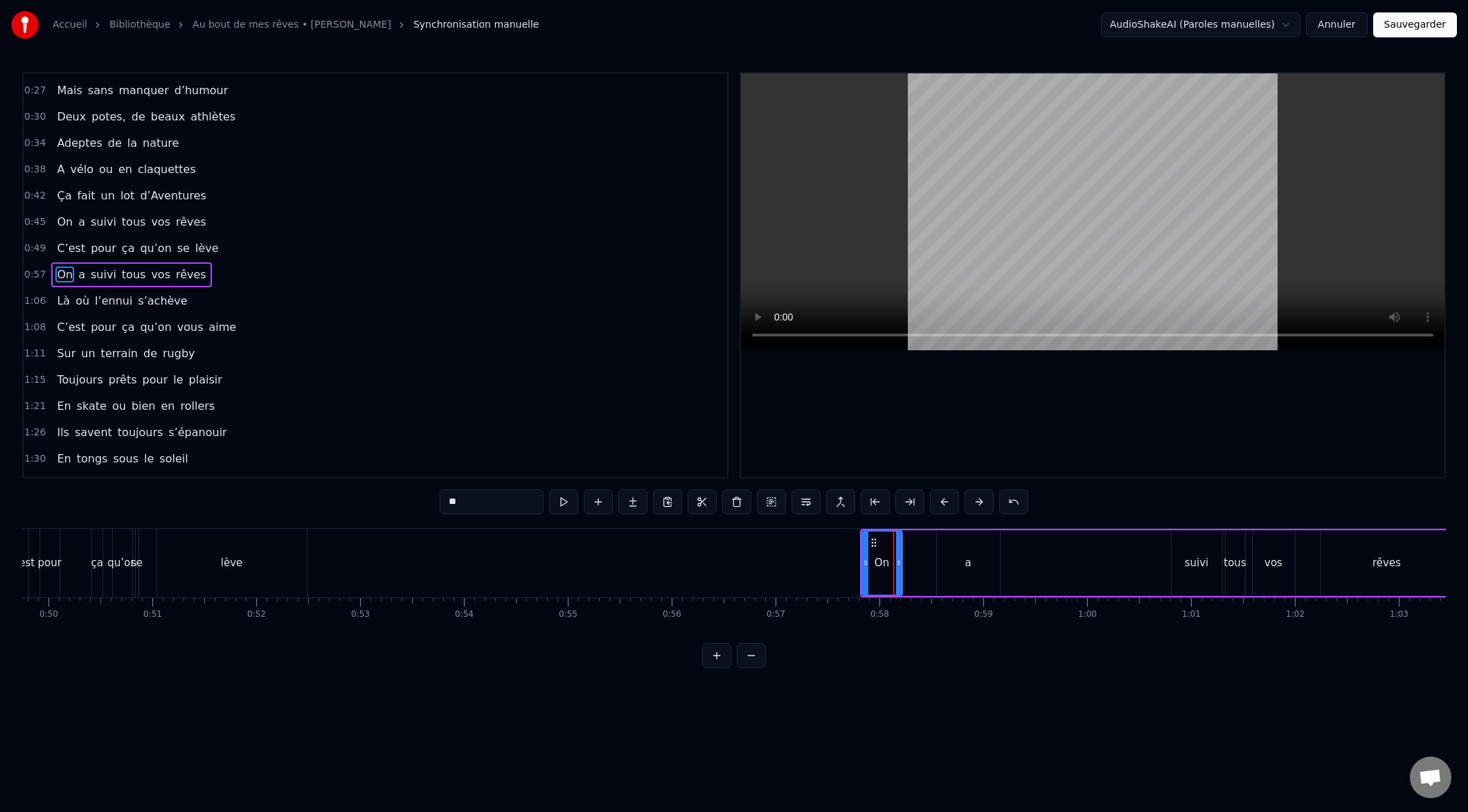
click at [939, 504] on button at bounding box center [944, 502] width 29 height 25
click at [939, 503] on button at bounding box center [944, 502] width 29 height 25
click at [939, 502] on button at bounding box center [944, 502] width 29 height 25
click at [938, 502] on button at bounding box center [944, 502] width 29 height 25
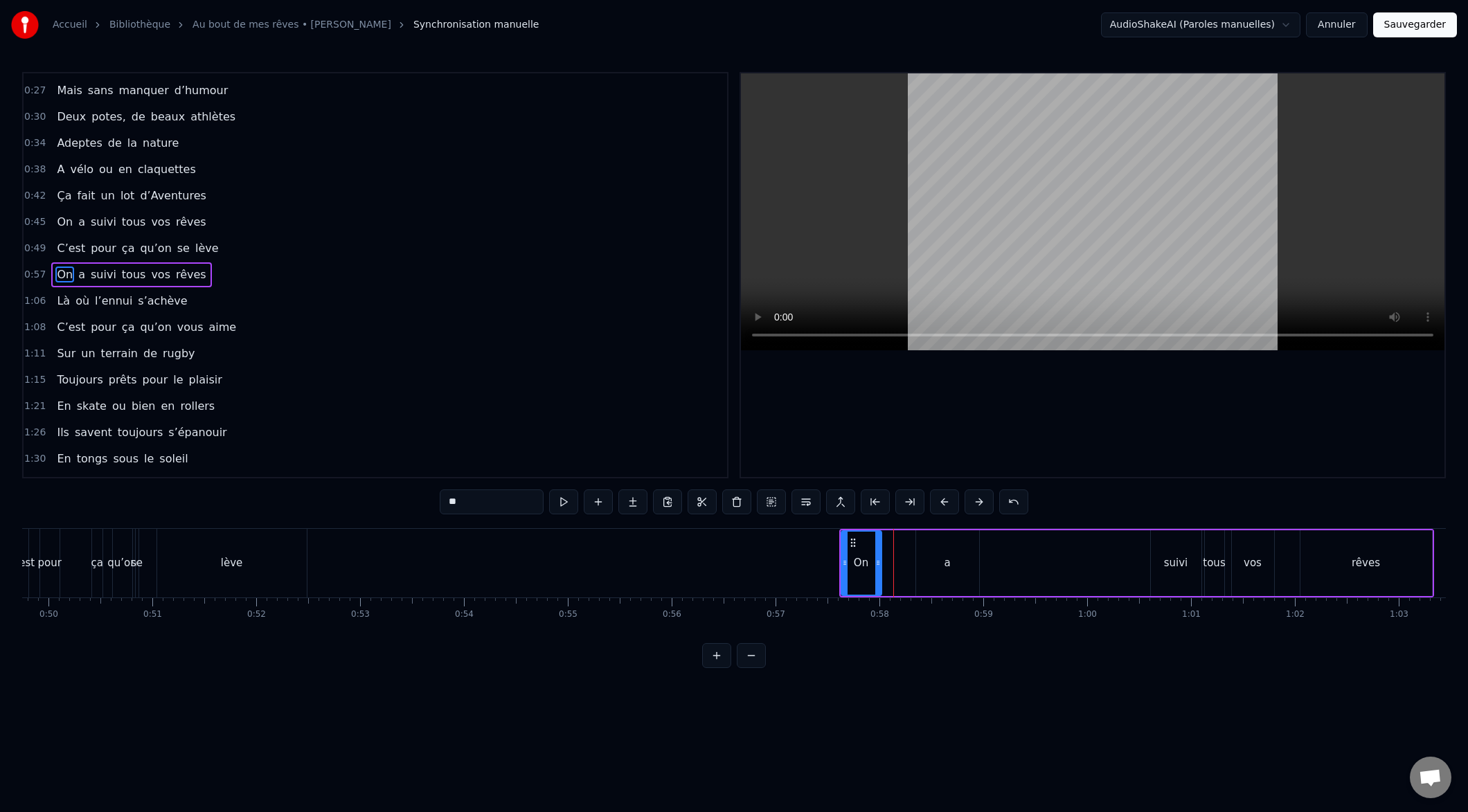
click at [936, 503] on button at bounding box center [944, 502] width 29 height 25
click at [937, 503] on button at bounding box center [944, 502] width 29 height 25
click at [939, 501] on button at bounding box center [944, 502] width 29 height 25
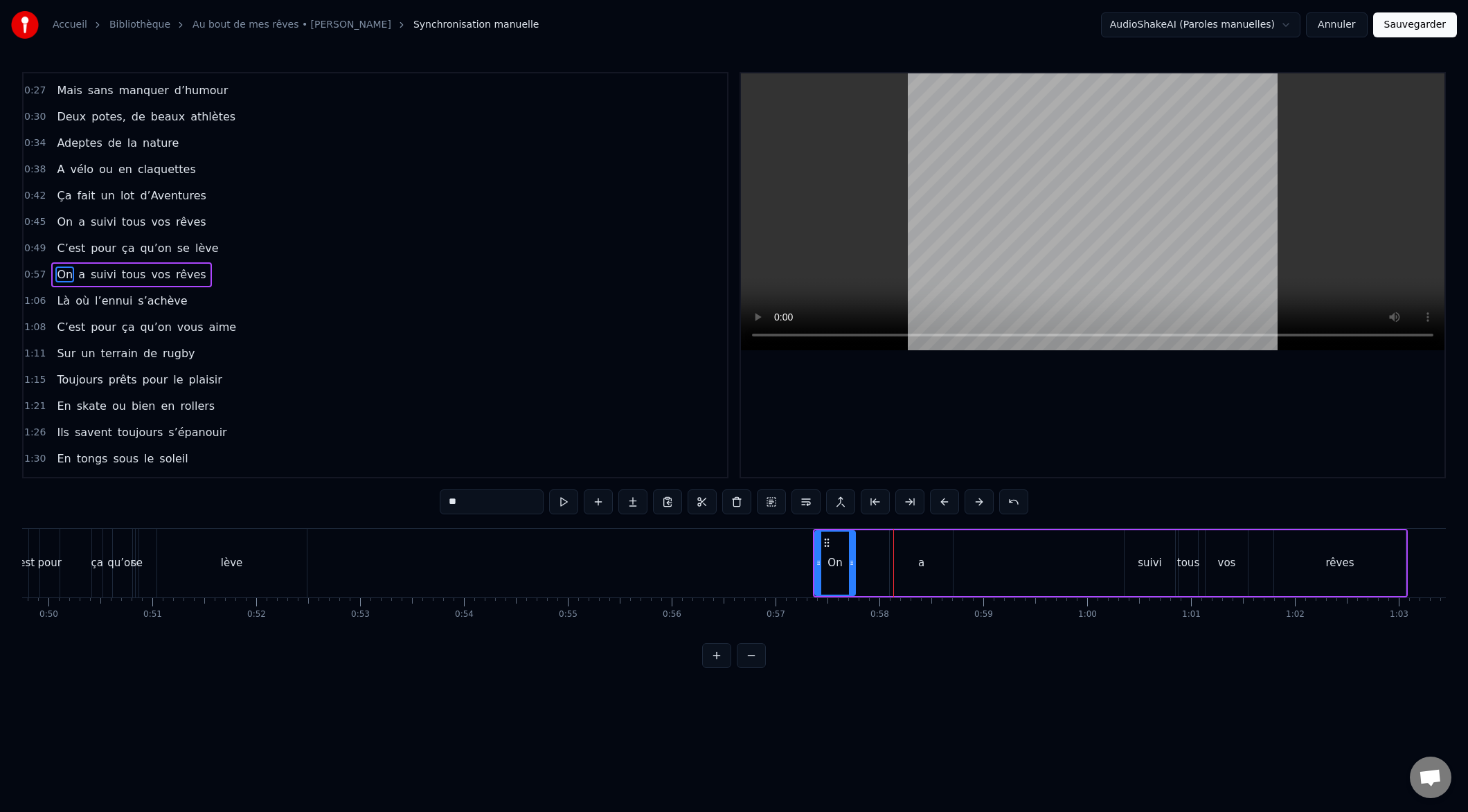
click at [939, 501] on button at bounding box center [944, 502] width 29 height 25
click at [941, 500] on button at bounding box center [944, 502] width 29 height 25
click at [942, 500] on button at bounding box center [944, 502] width 29 height 25
click at [941, 500] on button at bounding box center [944, 502] width 29 height 25
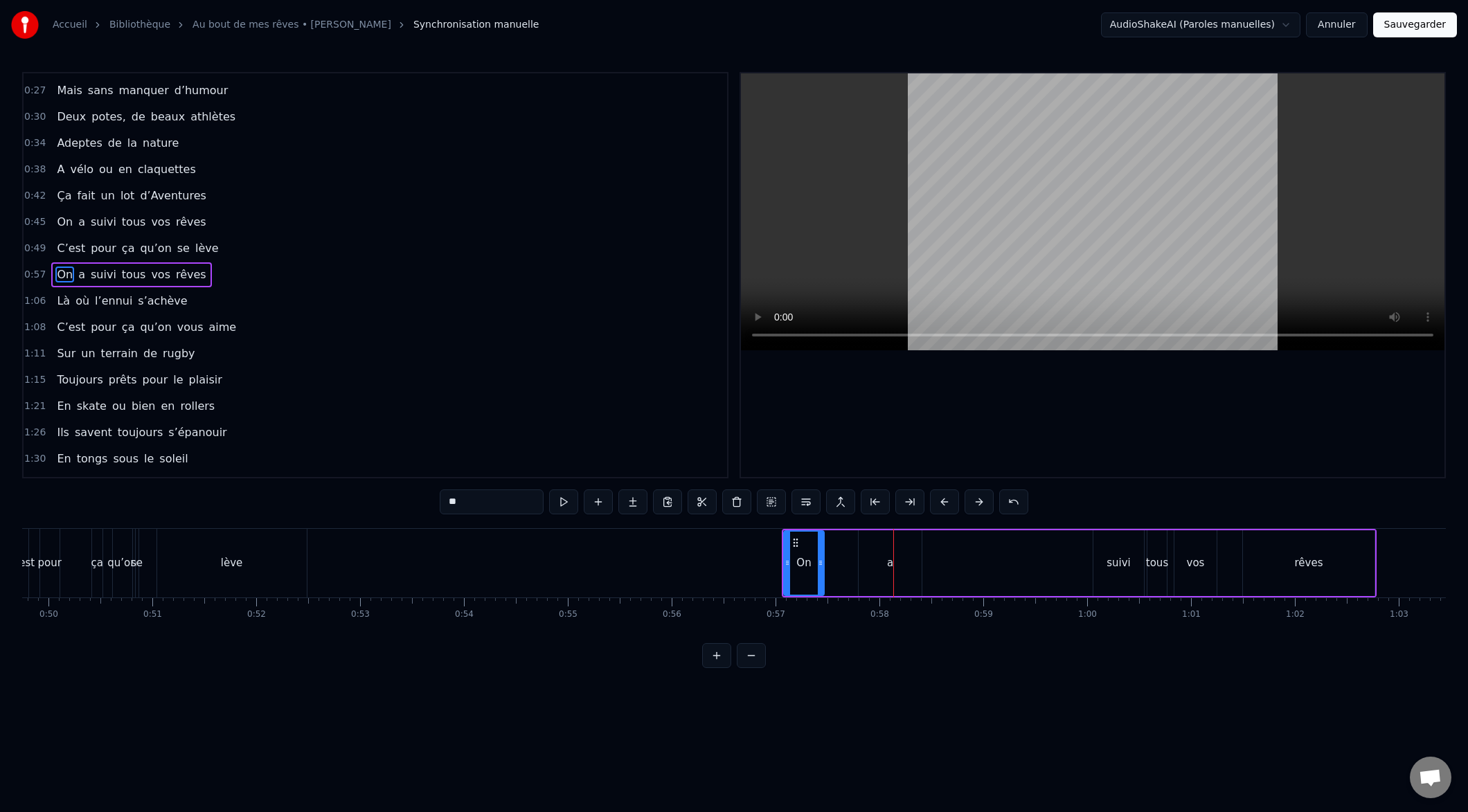
click at [943, 500] on button at bounding box center [944, 502] width 29 height 25
click at [944, 500] on button at bounding box center [944, 502] width 29 height 25
click at [945, 500] on button at bounding box center [944, 502] width 29 height 25
click at [944, 500] on button at bounding box center [944, 502] width 29 height 25
click at [944, 500] on button at bounding box center [944, 502] width 29 height 25
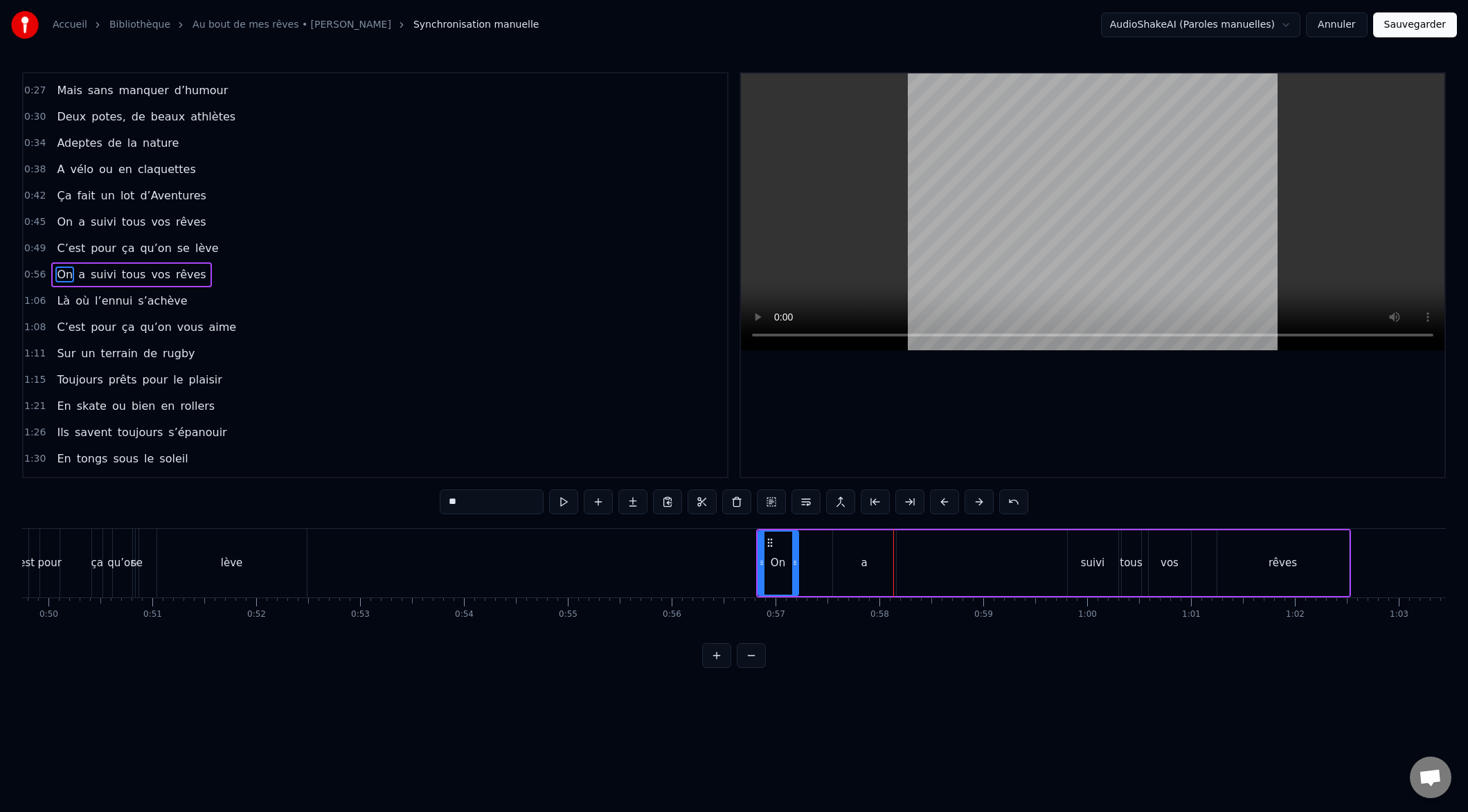
click at [944, 500] on button at bounding box center [944, 502] width 29 height 25
click at [943, 500] on button at bounding box center [944, 502] width 29 height 25
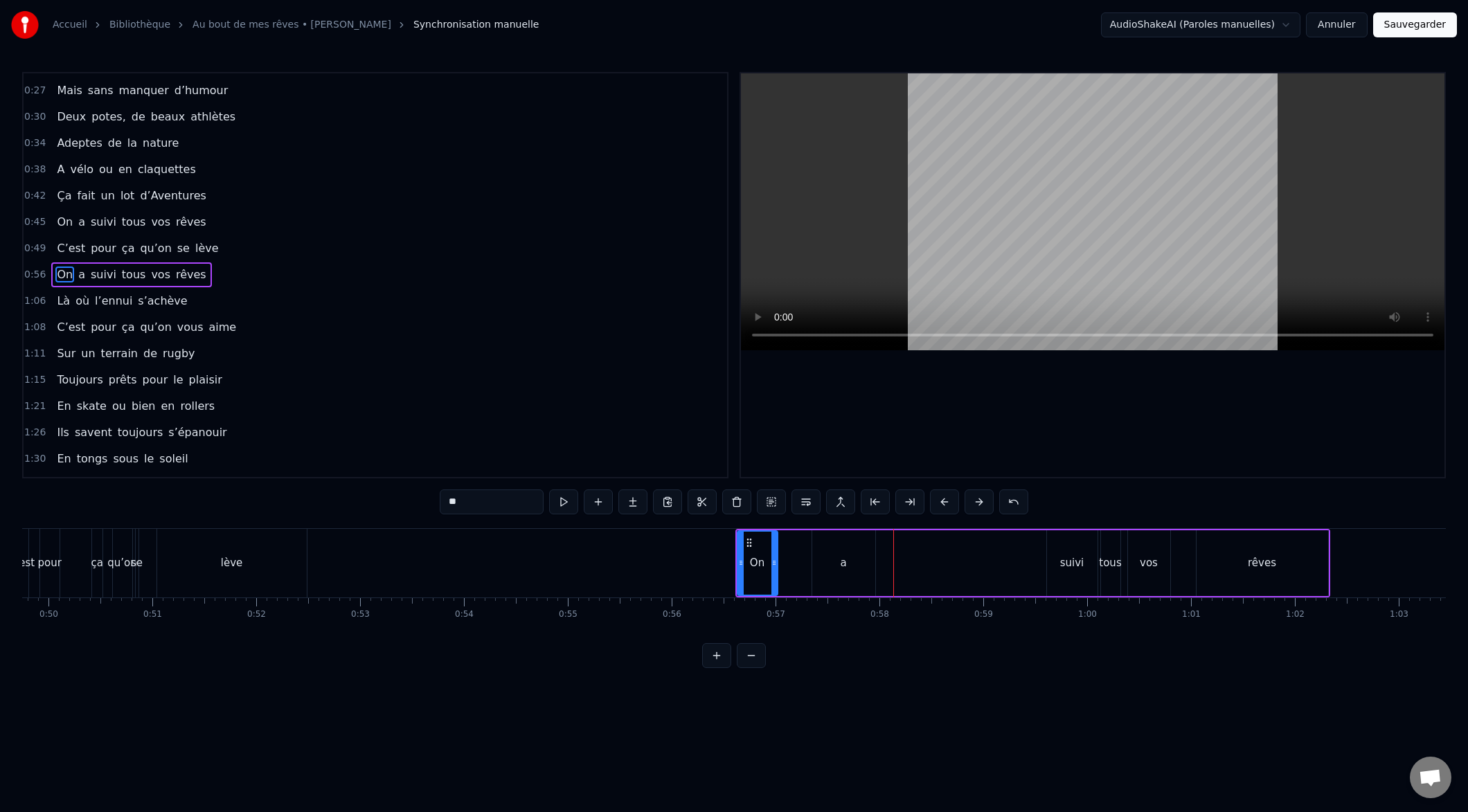
click at [942, 500] on button at bounding box center [944, 502] width 29 height 25
click at [943, 500] on button at bounding box center [944, 502] width 29 height 25
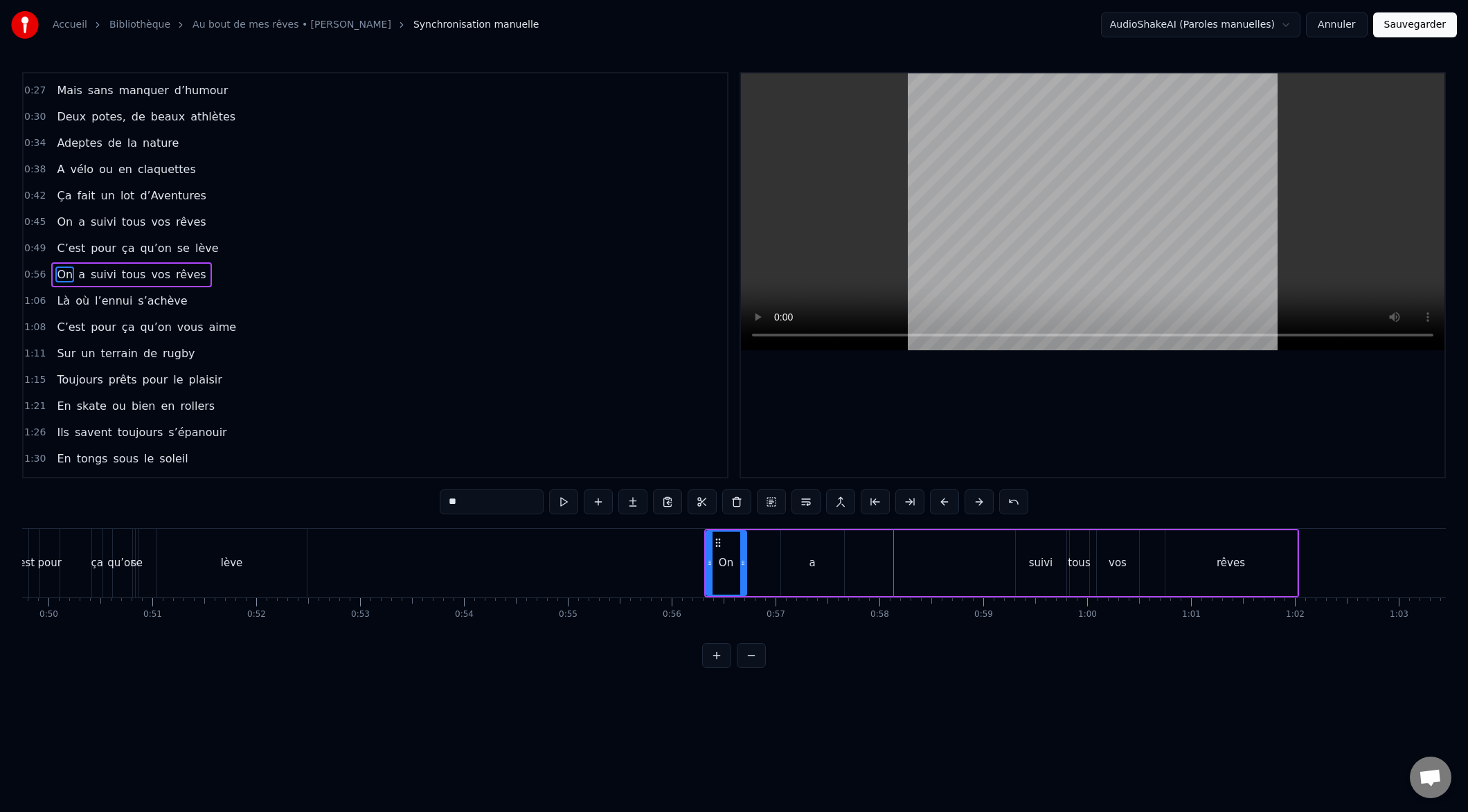
click at [942, 500] on button at bounding box center [944, 502] width 29 height 25
click at [944, 500] on button at bounding box center [944, 502] width 29 height 25
click at [944, 500] on button at bounding box center [944, 502] width 29 height 25
click at [944, 500] on button at bounding box center [944, 502] width 29 height 25
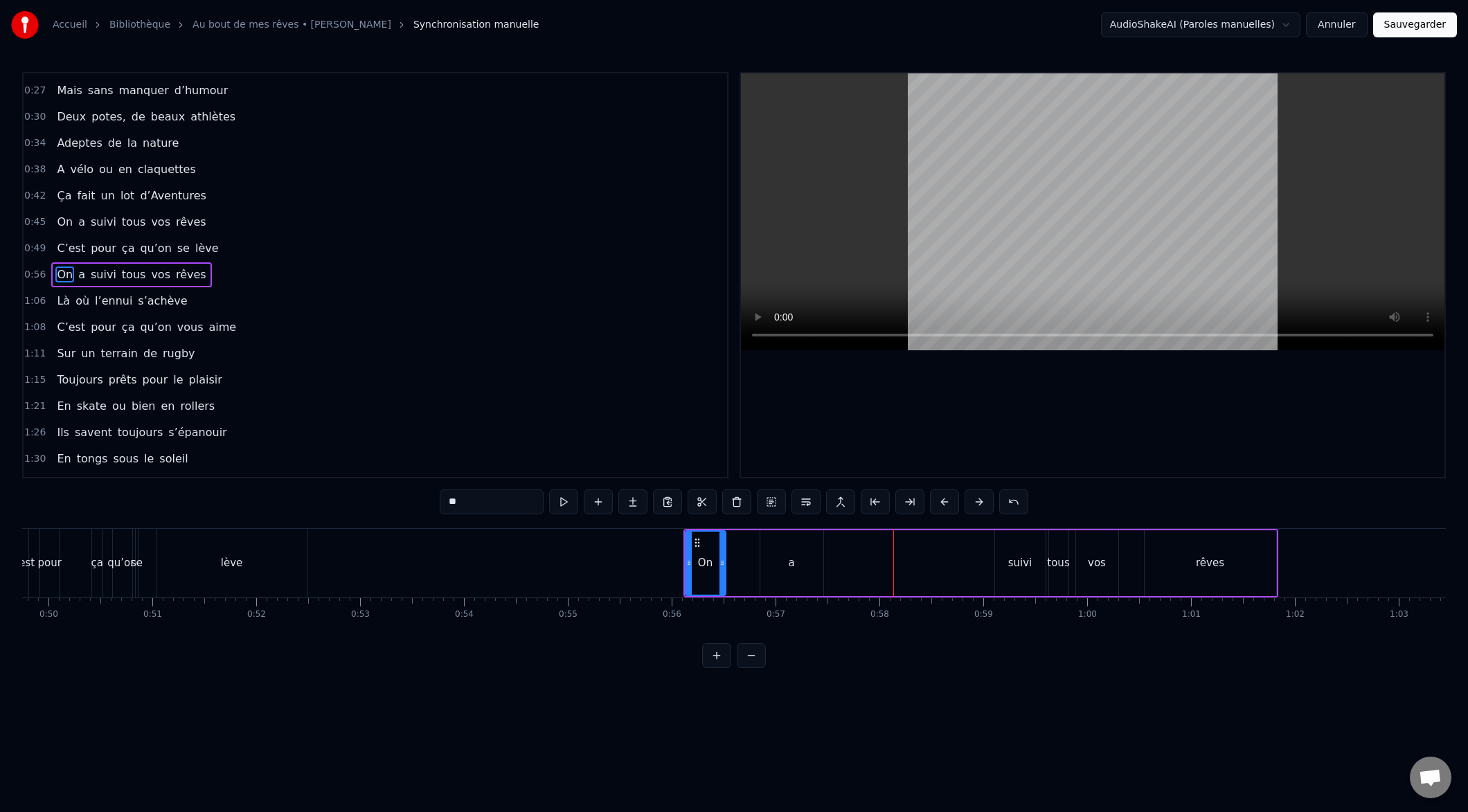
click at [944, 500] on button at bounding box center [944, 502] width 29 height 25
click at [943, 500] on button at bounding box center [944, 502] width 29 height 25
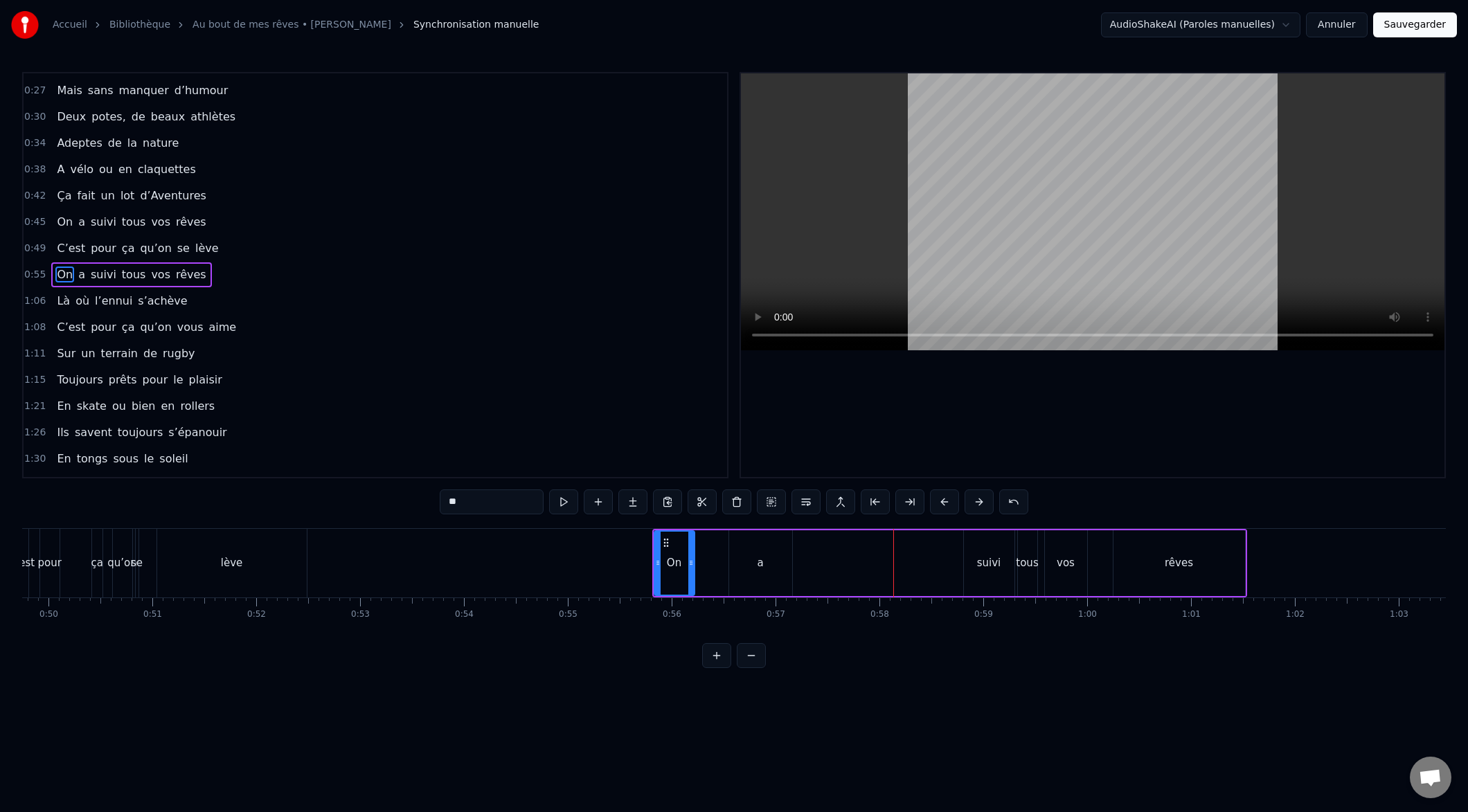
click at [939, 502] on button at bounding box center [944, 502] width 29 height 25
click at [939, 503] on button at bounding box center [944, 502] width 29 height 25
click at [939, 503] on button at bounding box center [944, 502] width 29 height 25
click at [939, 503] on button at bounding box center [944, 502] width 29 height 25
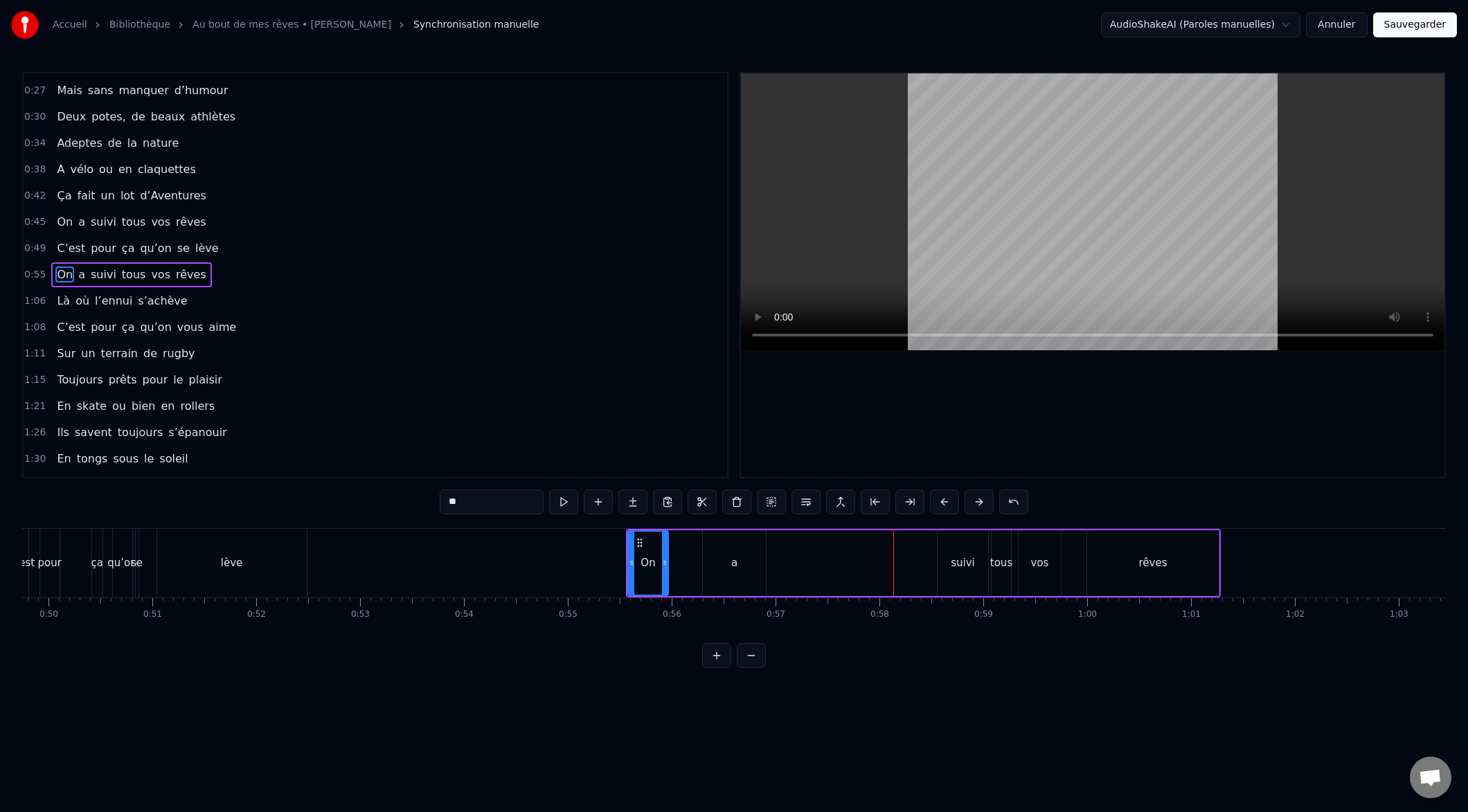
click at [939, 503] on button at bounding box center [944, 502] width 29 height 25
click at [939, 503] on button at bounding box center [944, 502] width 29 height 25
click at [938, 503] on button at bounding box center [944, 502] width 29 height 25
click at [939, 503] on button at bounding box center [944, 502] width 29 height 25
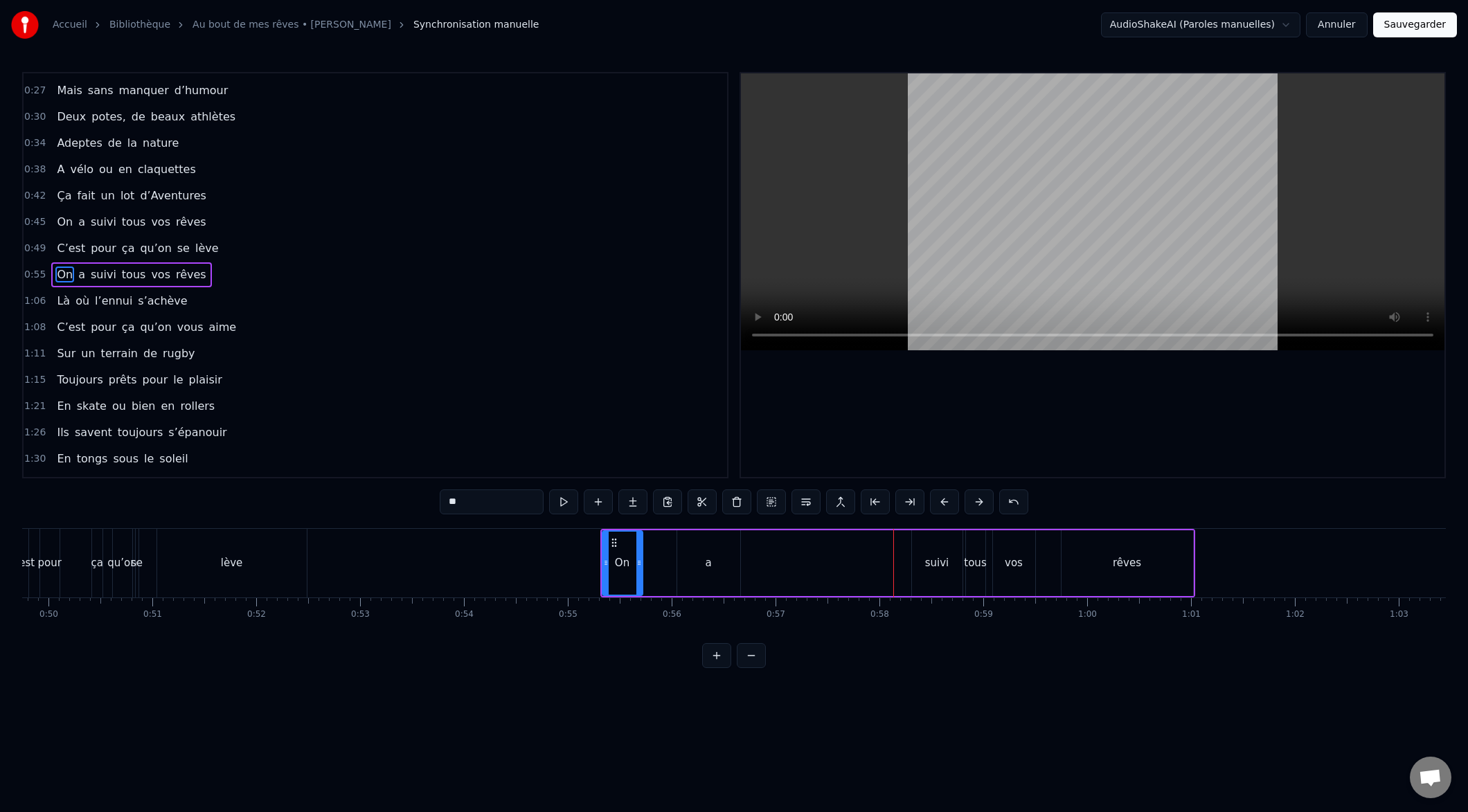
click at [933, 504] on button at bounding box center [944, 502] width 29 height 25
click at [939, 506] on button at bounding box center [944, 502] width 29 height 25
click at [939, 506] on button at bounding box center [944, 502] width 29 height 25
click at [942, 505] on button at bounding box center [944, 502] width 29 height 25
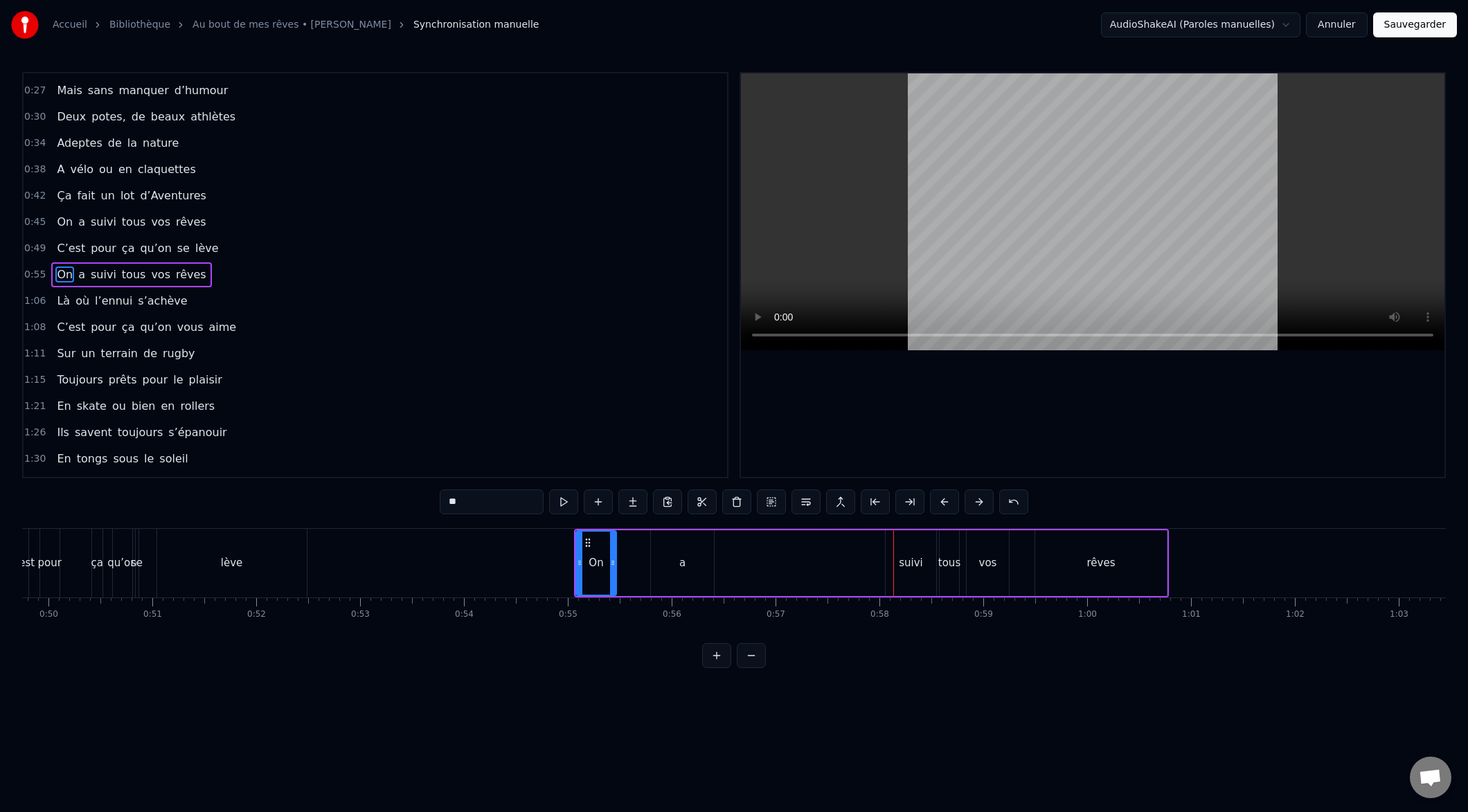
click at [942, 505] on button at bounding box center [944, 502] width 29 height 25
click at [941, 505] on button at bounding box center [944, 502] width 29 height 25
click at [941, 505] on button at bounding box center [944, 502] width 29 height 25
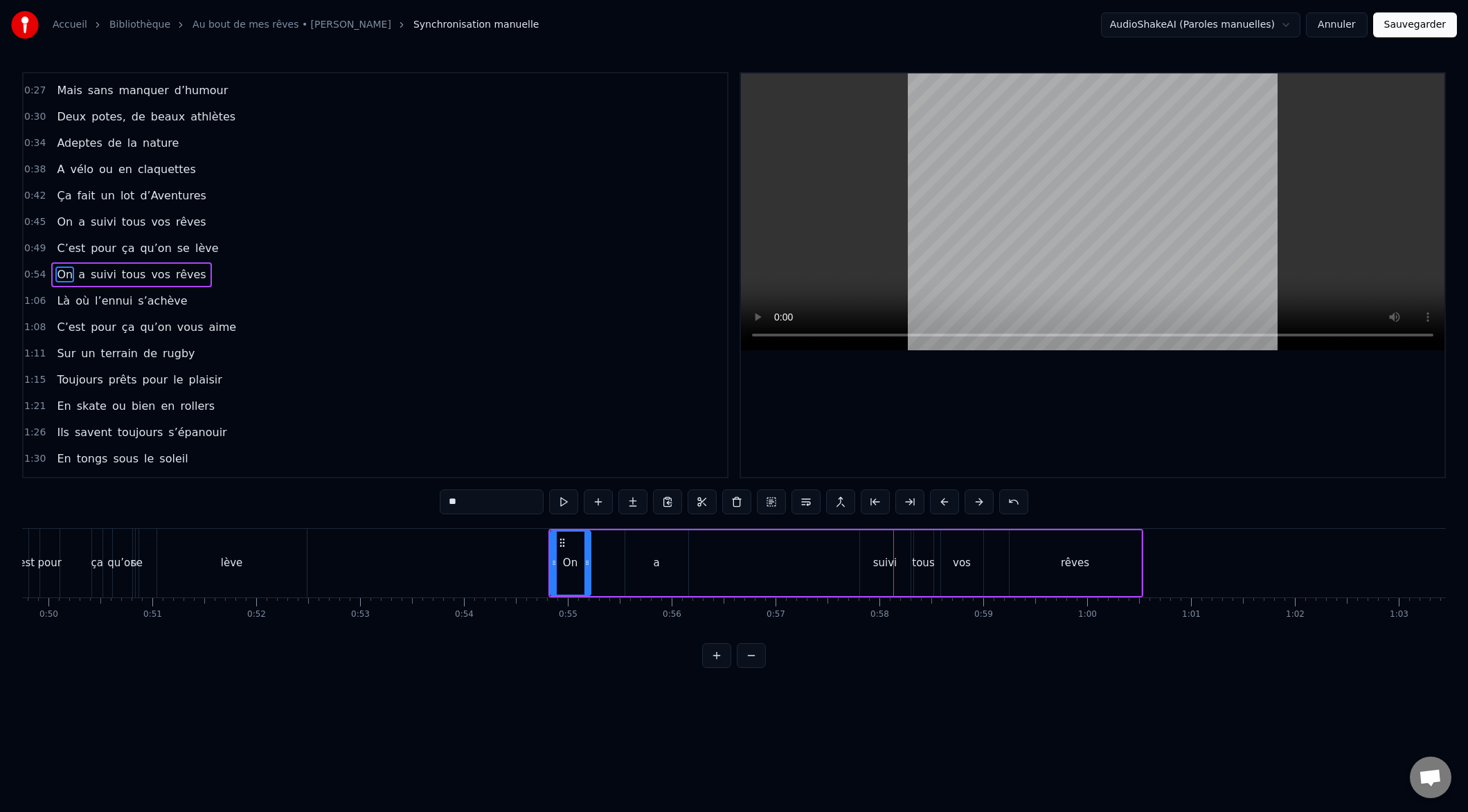
click at [941, 505] on button at bounding box center [944, 502] width 29 height 25
click at [940, 506] on button at bounding box center [944, 502] width 29 height 25
click at [940, 506] on button at bounding box center [944, 502] width 29 height 25
click at [942, 505] on button at bounding box center [944, 502] width 29 height 25
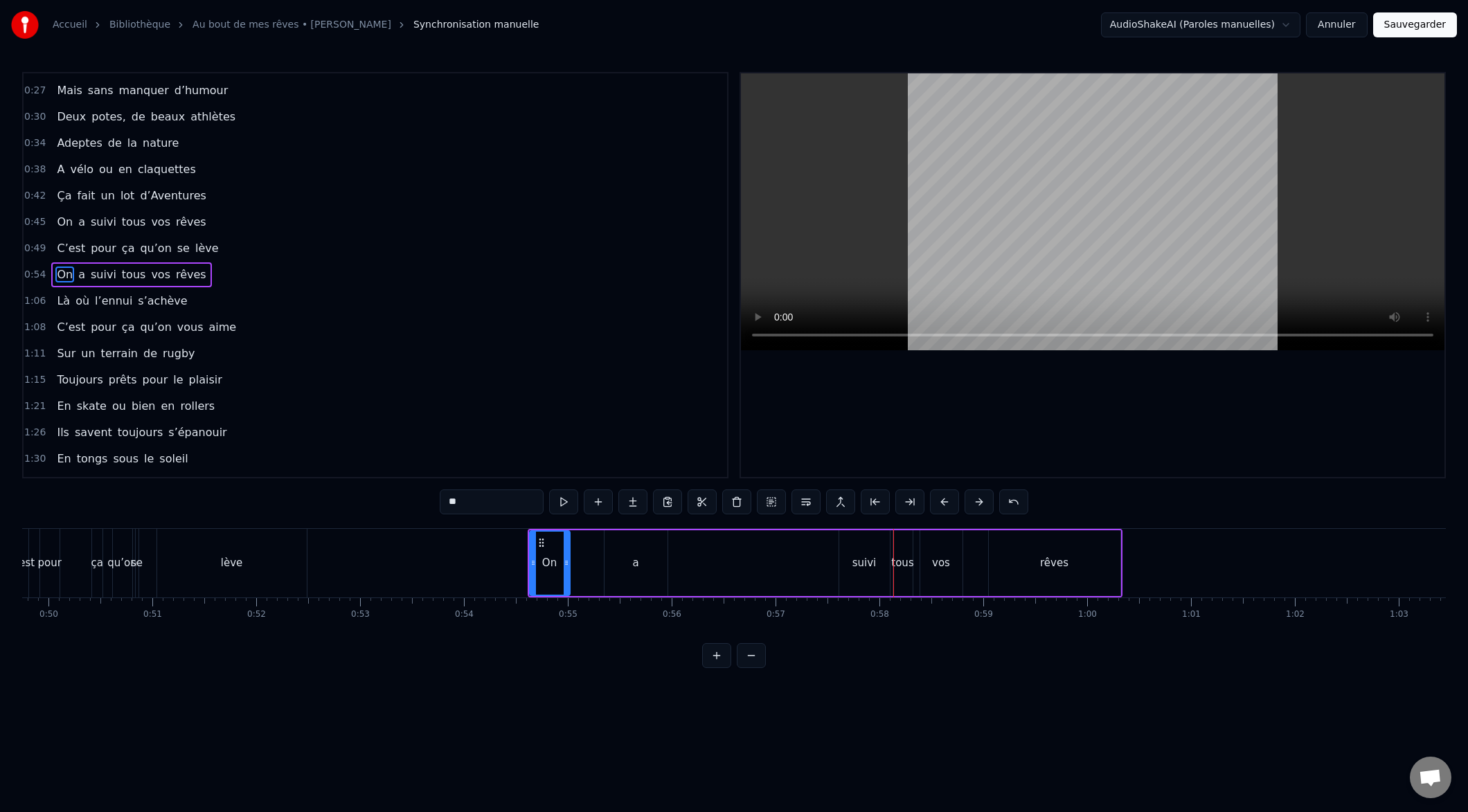
click at [940, 507] on button at bounding box center [944, 502] width 29 height 25
click at [941, 507] on button at bounding box center [944, 502] width 29 height 25
click at [937, 507] on button at bounding box center [944, 502] width 29 height 25
click at [936, 506] on button at bounding box center [944, 502] width 29 height 25
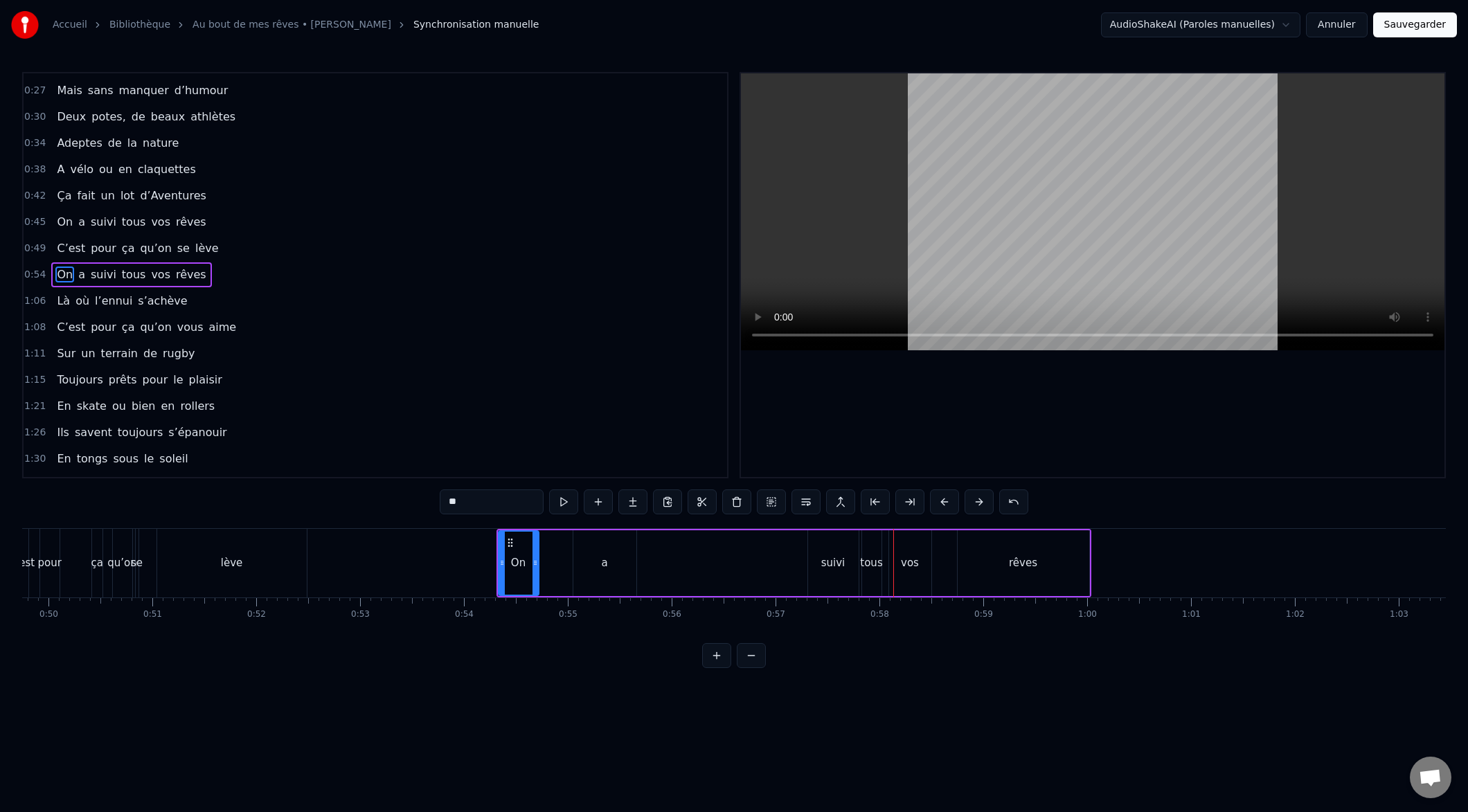
click at [936, 506] on button at bounding box center [944, 502] width 29 height 25
click at [935, 506] on button at bounding box center [944, 502] width 29 height 25
click at [933, 507] on button at bounding box center [944, 502] width 29 height 25
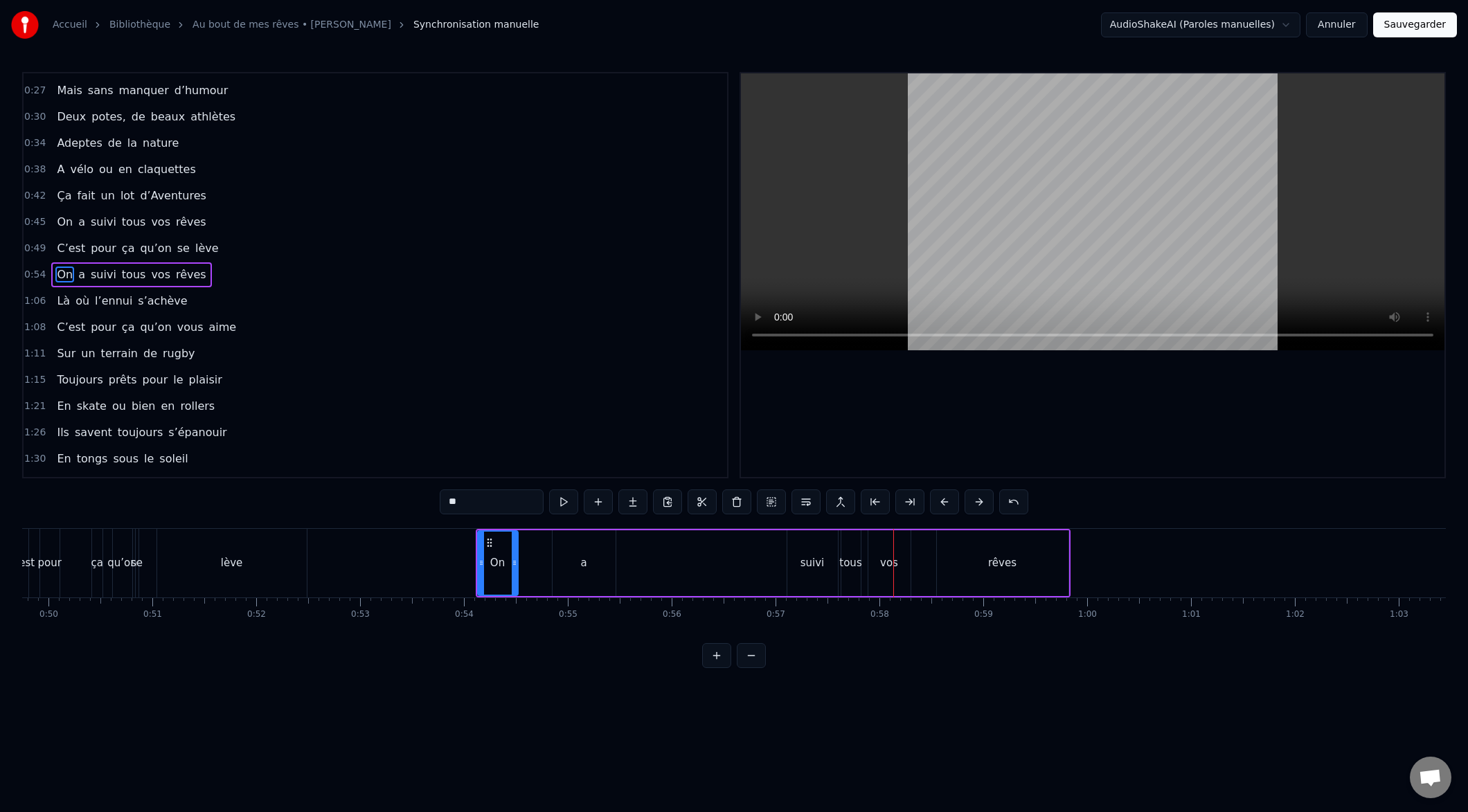
click at [933, 506] on button at bounding box center [944, 502] width 29 height 25
click at [933, 506] on button at bounding box center [944, 502] width 29 height 25
click at [932, 507] on button at bounding box center [944, 502] width 29 height 25
click at [931, 507] on button at bounding box center [944, 502] width 29 height 25
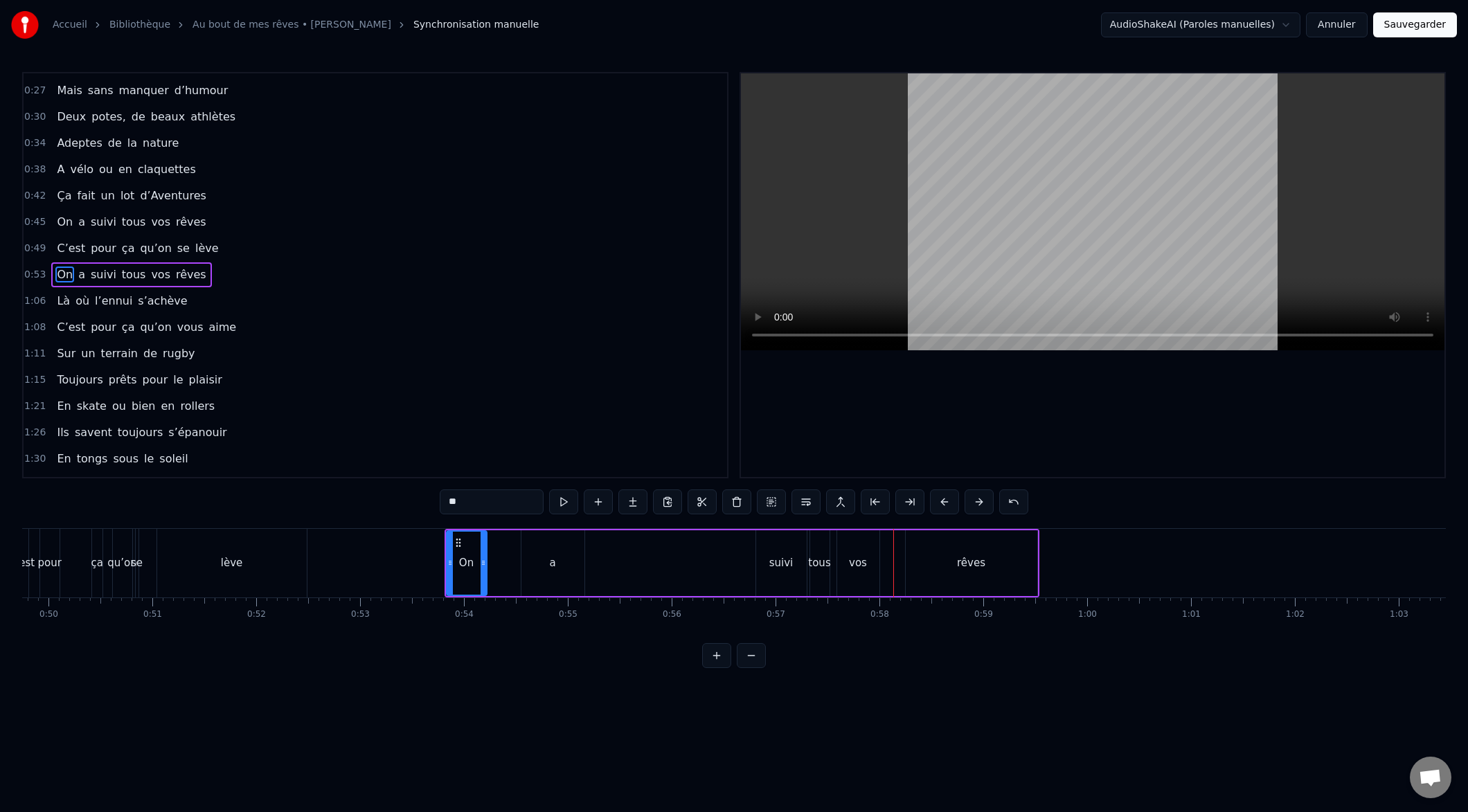
click at [931, 507] on button at bounding box center [944, 502] width 29 height 25
click at [930, 507] on button at bounding box center [944, 502] width 29 height 25
click at [927, 507] on div "**" at bounding box center [734, 502] width 589 height 25
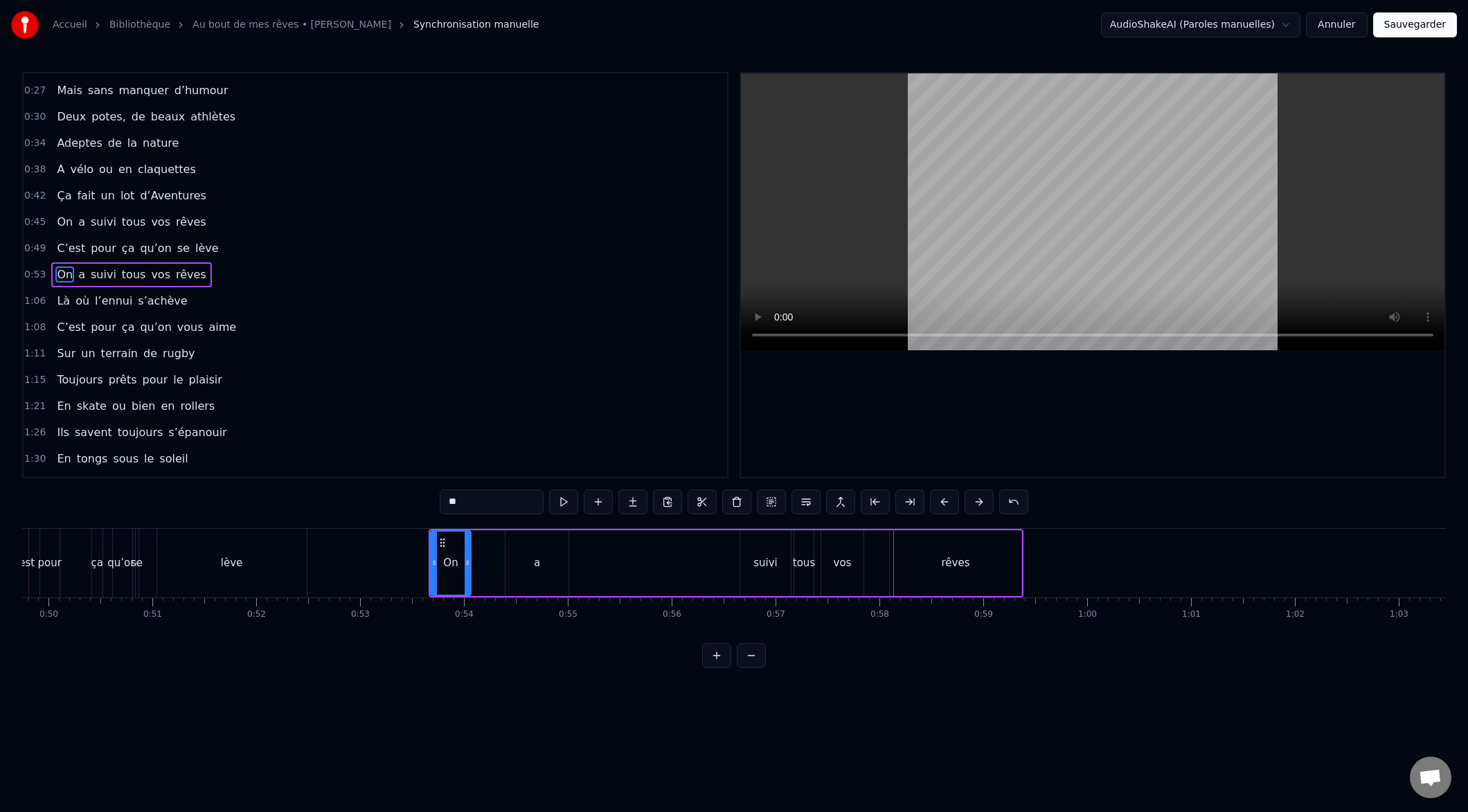
click at [928, 506] on div "**" at bounding box center [734, 502] width 589 height 25
click at [941, 505] on button at bounding box center [944, 502] width 29 height 25
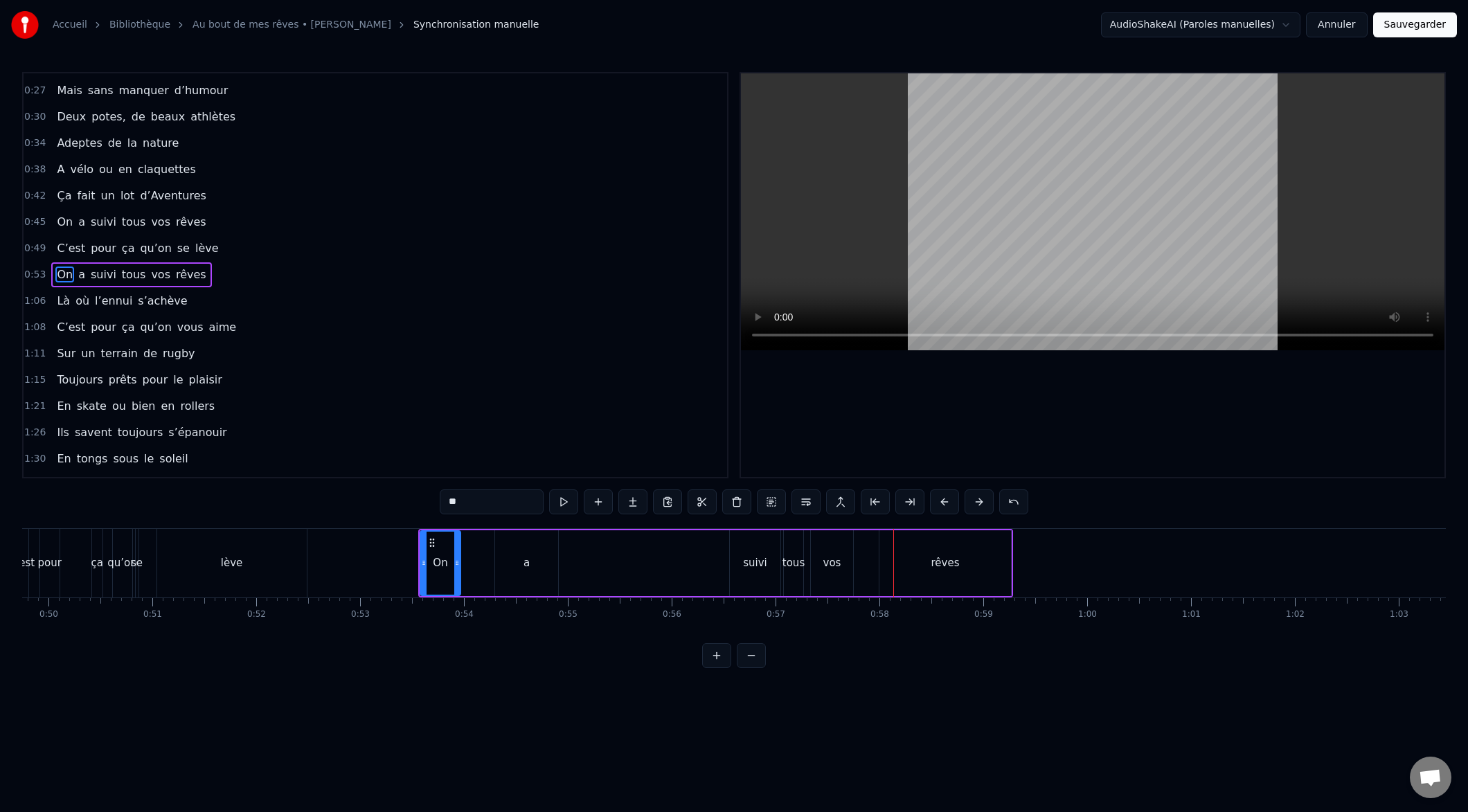
click at [939, 505] on button at bounding box center [944, 502] width 29 height 25
click at [940, 505] on button at bounding box center [944, 502] width 29 height 25
click at [939, 505] on button at bounding box center [944, 502] width 29 height 25
click at [940, 504] on button at bounding box center [944, 502] width 29 height 25
click at [940, 503] on button at bounding box center [944, 502] width 29 height 25
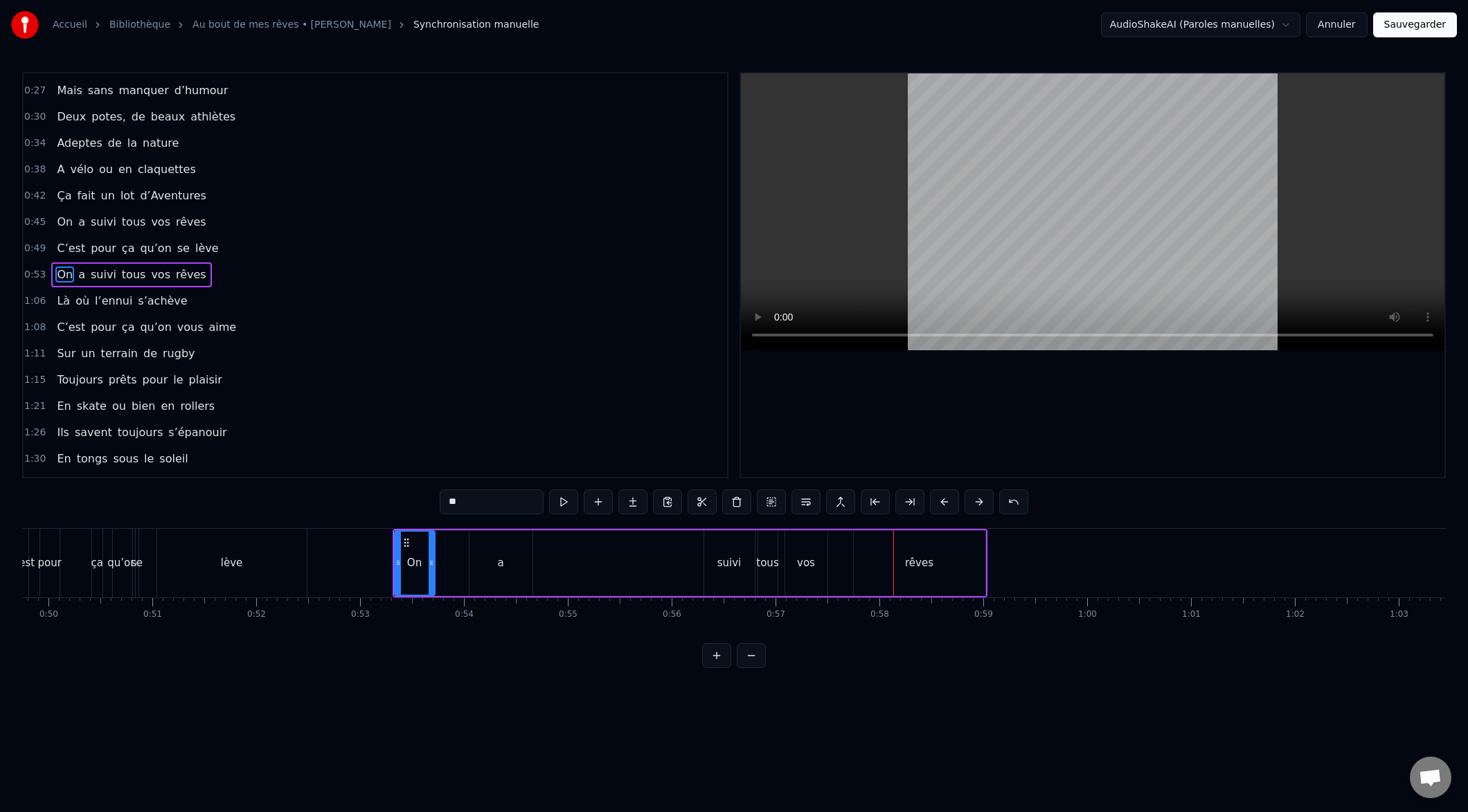
click at [939, 503] on button at bounding box center [944, 502] width 29 height 25
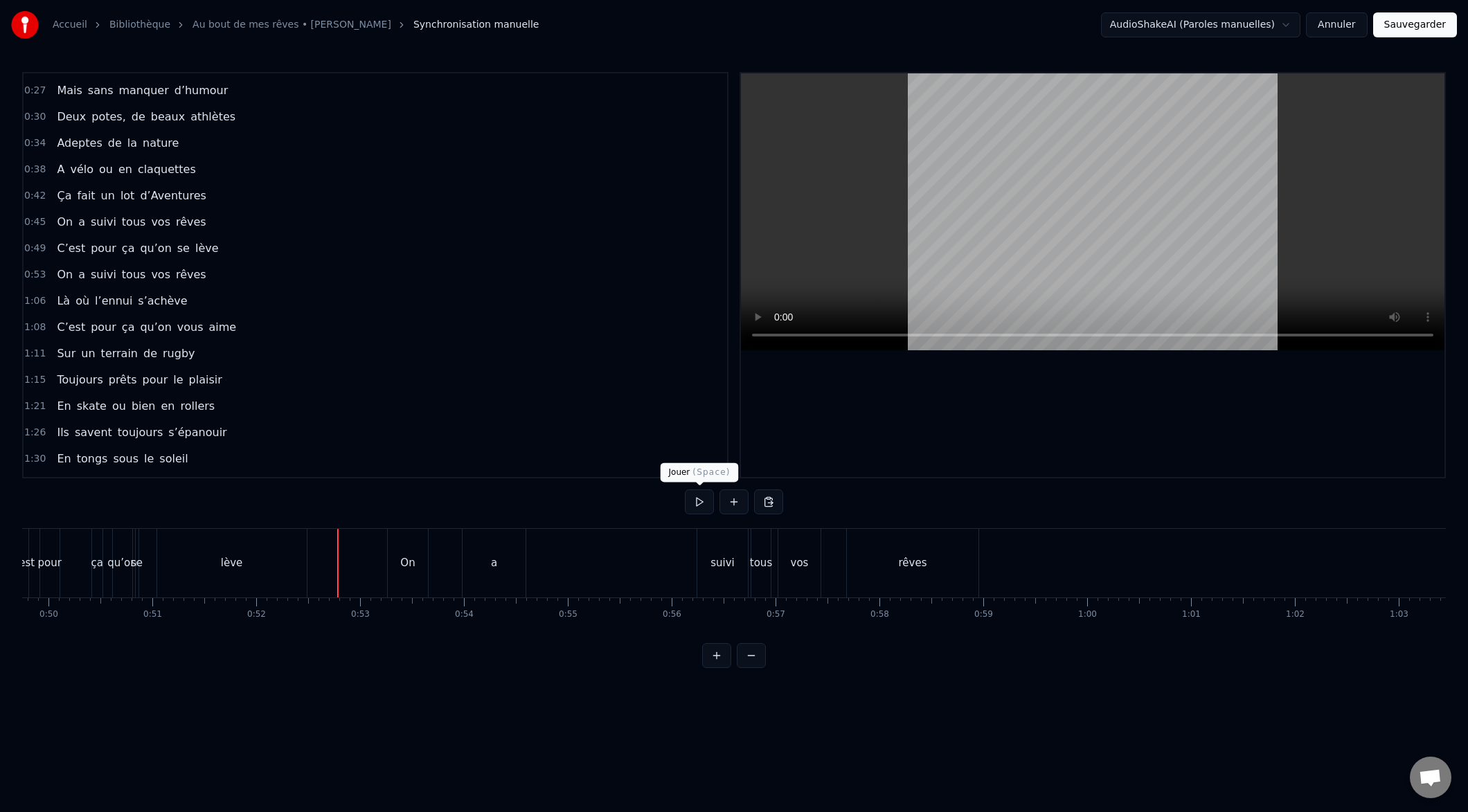
click at [698, 502] on button at bounding box center [699, 502] width 29 height 25
click at [706, 504] on button at bounding box center [699, 502] width 29 height 25
click at [408, 583] on div "On" at bounding box center [408, 562] width 40 height 69
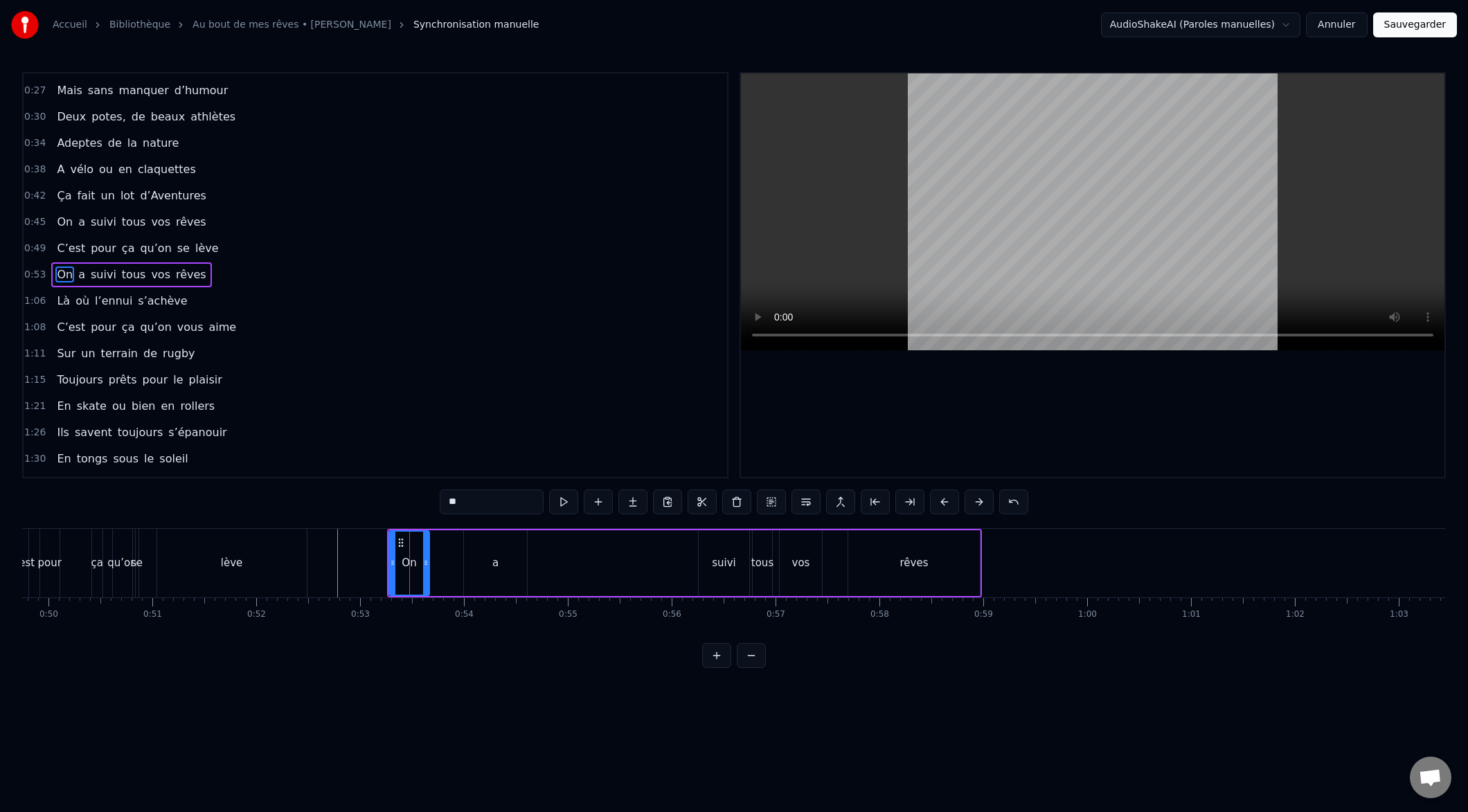
click at [476, 581] on div "a" at bounding box center [495, 562] width 63 height 66
drag, startPoint x: 466, startPoint y: 565, endPoint x: 459, endPoint y: 565, distance: 7.0
click at [431, 565] on icon at bounding box center [433, 562] width 6 height 11
drag, startPoint x: 525, startPoint y: 562, endPoint x: 555, endPoint y: 565, distance: 30.1
click at [480, 562] on div "a" at bounding box center [454, 562] width 53 height 66
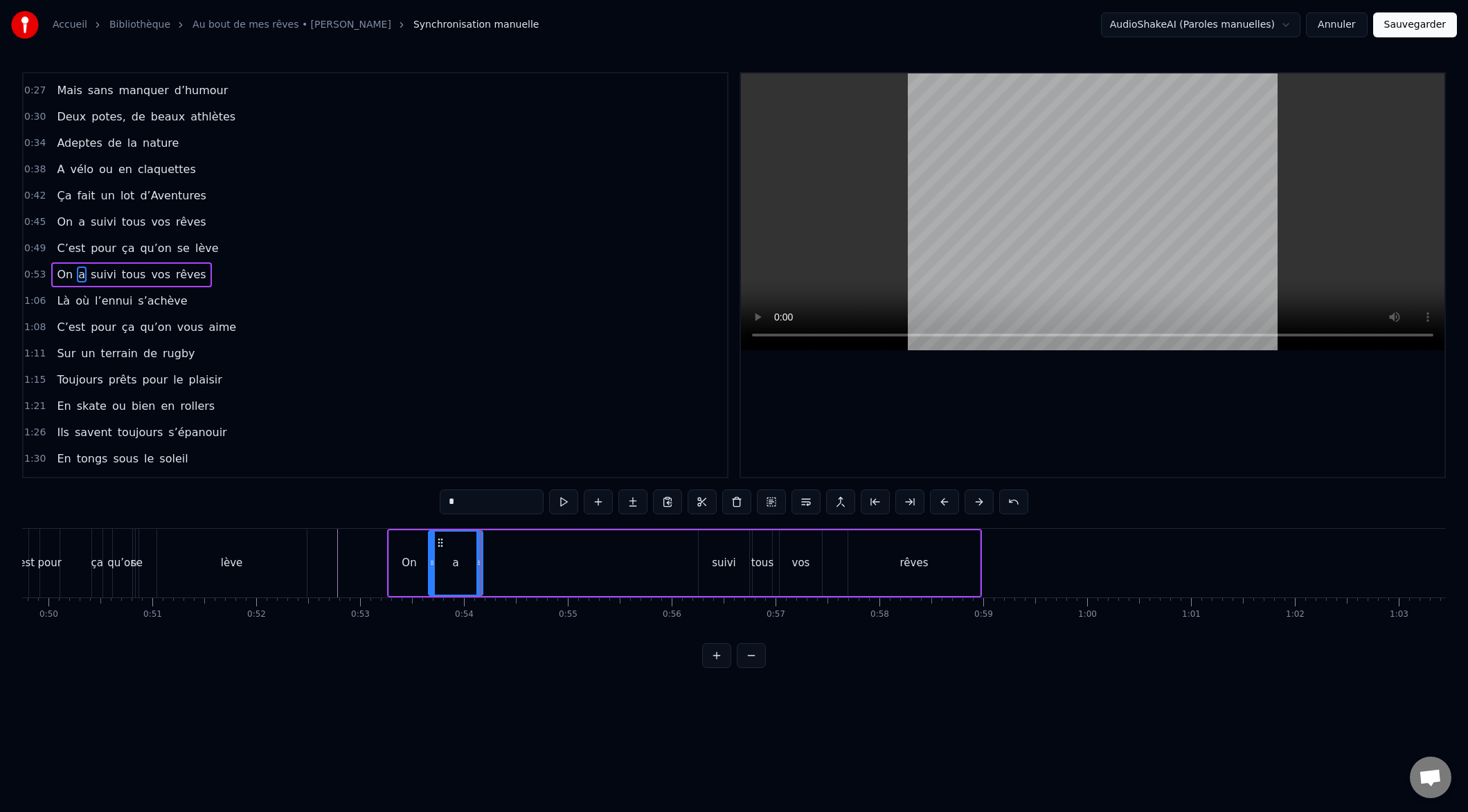
click at [702, 571] on div "suivi" at bounding box center [724, 562] width 50 height 66
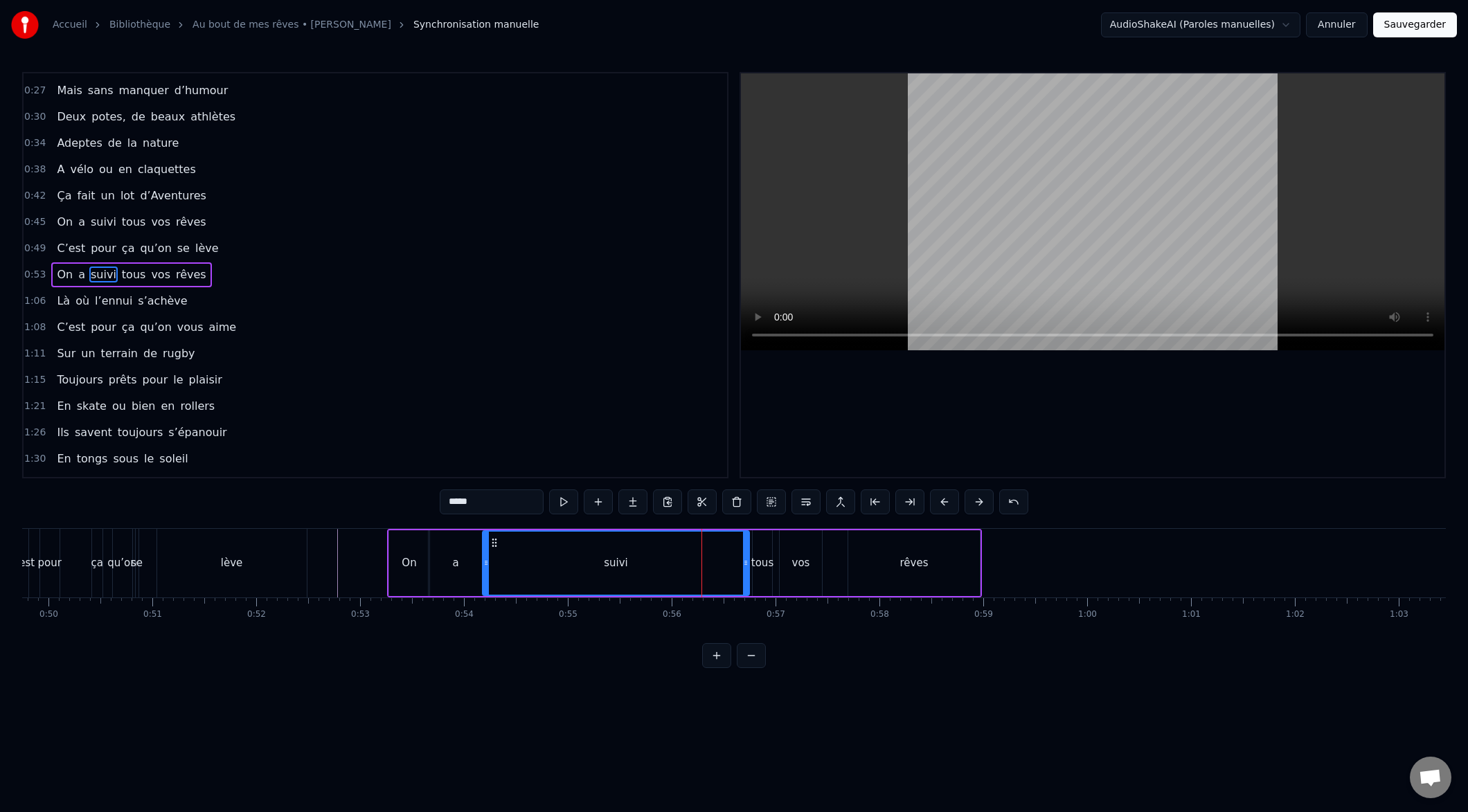
drag, startPoint x: 700, startPoint y: 564, endPoint x: 487, endPoint y: 580, distance: 213.6
click at [483, 581] on div at bounding box center [486, 562] width 6 height 63
drag, startPoint x: 744, startPoint y: 564, endPoint x: 516, endPoint y: 581, distance: 228.6
click at [513, 582] on div at bounding box center [513, 562] width 6 height 63
click at [752, 568] on div "tous" at bounding box center [762, 563] width 22 height 16
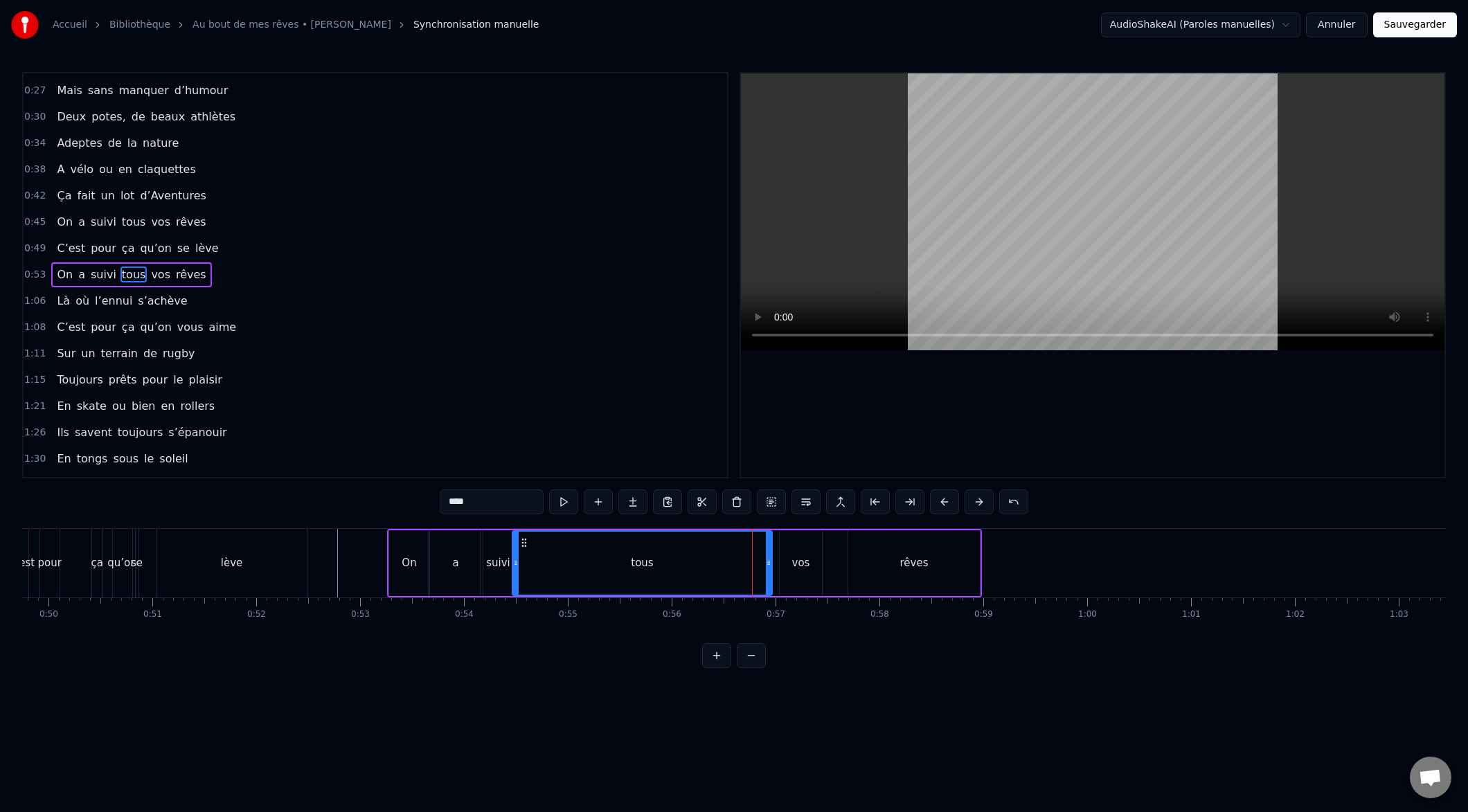
drag, startPoint x: 756, startPoint y: 562, endPoint x: 522, endPoint y: 573, distance: 234.3
click at [516, 574] on div at bounding box center [516, 562] width 6 height 63
drag, startPoint x: 770, startPoint y: 562, endPoint x: 541, endPoint y: 583, distance: 230.0
click at [534, 583] on div "tous" at bounding box center [523, 562] width 24 height 66
click at [802, 567] on div "vos" at bounding box center [801, 563] width 18 height 16
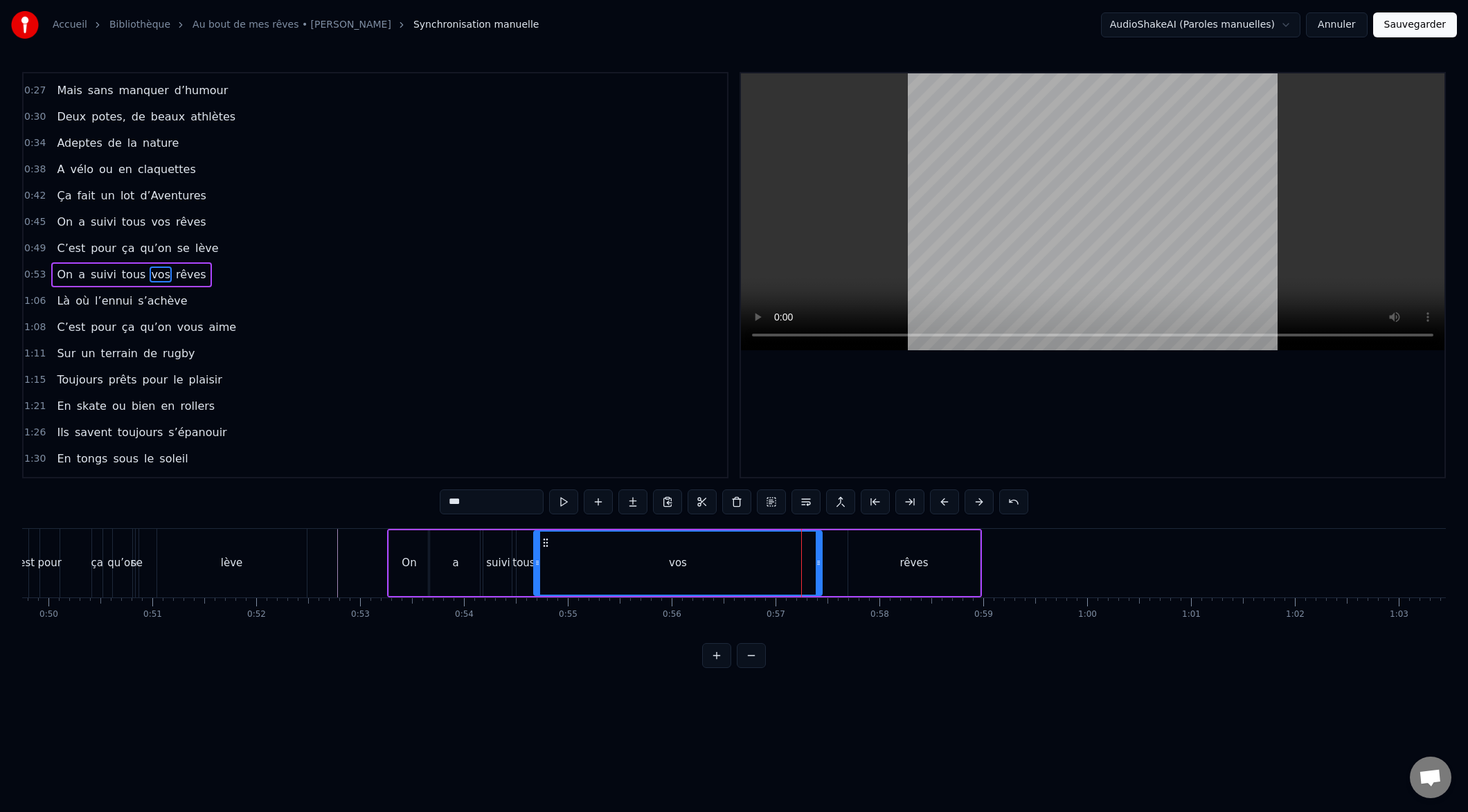
drag, startPoint x: 783, startPoint y: 563, endPoint x: 547, endPoint y: 576, distance: 236.4
click at [538, 578] on div at bounding box center [537, 562] width 6 height 63
drag, startPoint x: 817, startPoint y: 562, endPoint x: 566, endPoint y: 583, distance: 251.9
click at [557, 584] on div at bounding box center [558, 562] width 6 height 63
click at [883, 572] on div "rêves" at bounding box center [914, 562] width 131 height 66
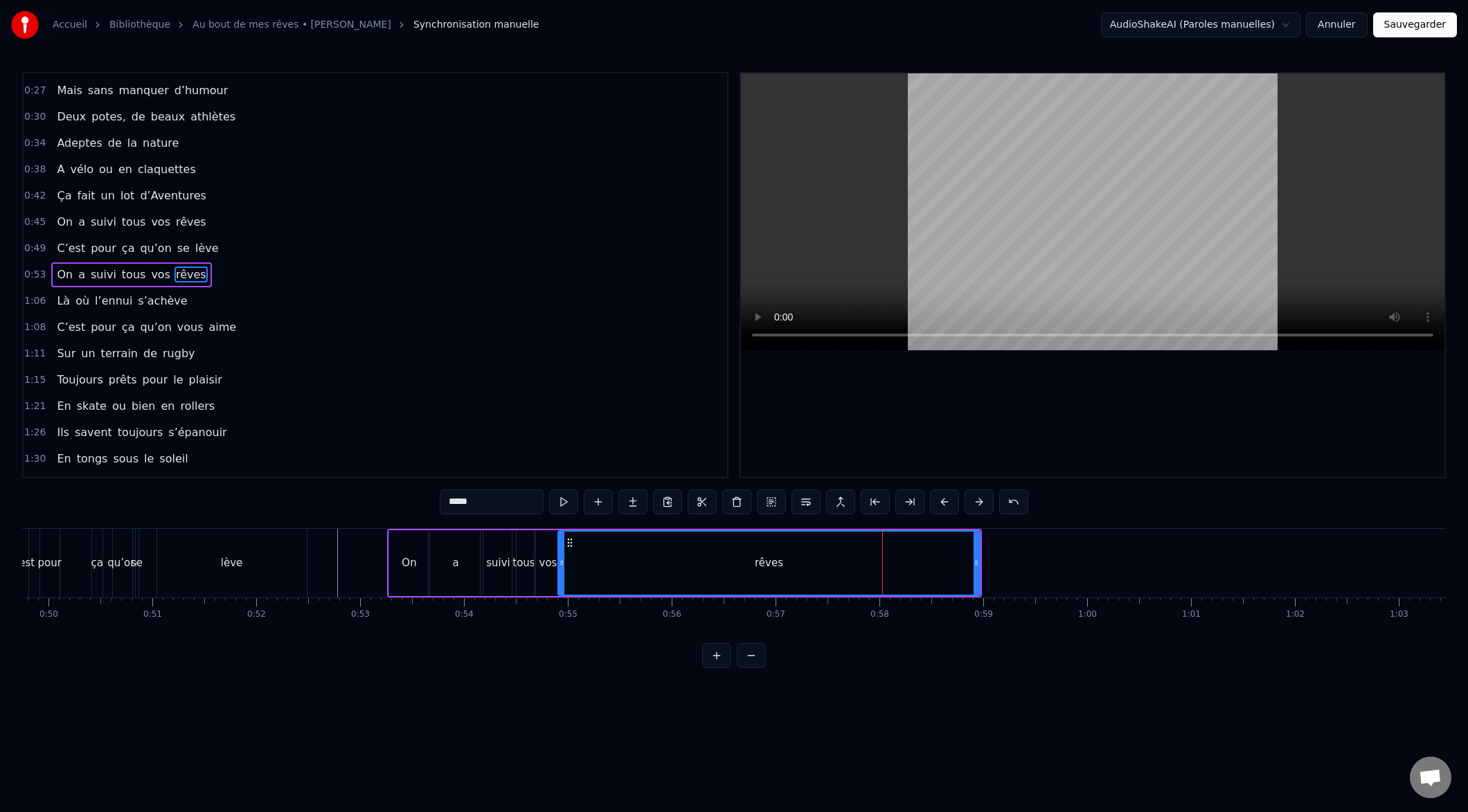
drag, startPoint x: 851, startPoint y: 562, endPoint x: 572, endPoint y: 570, distance: 279.1
click at [562, 574] on div at bounding box center [562, 562] width 6 height 63
drag, startPoint x: 979, startPoint y: 565, endPoint x: 813, endPoint y: 561, distance: 166.0
click at [707, 570] on div "rêves" at bounding box center [770, 562] width 422 height 66
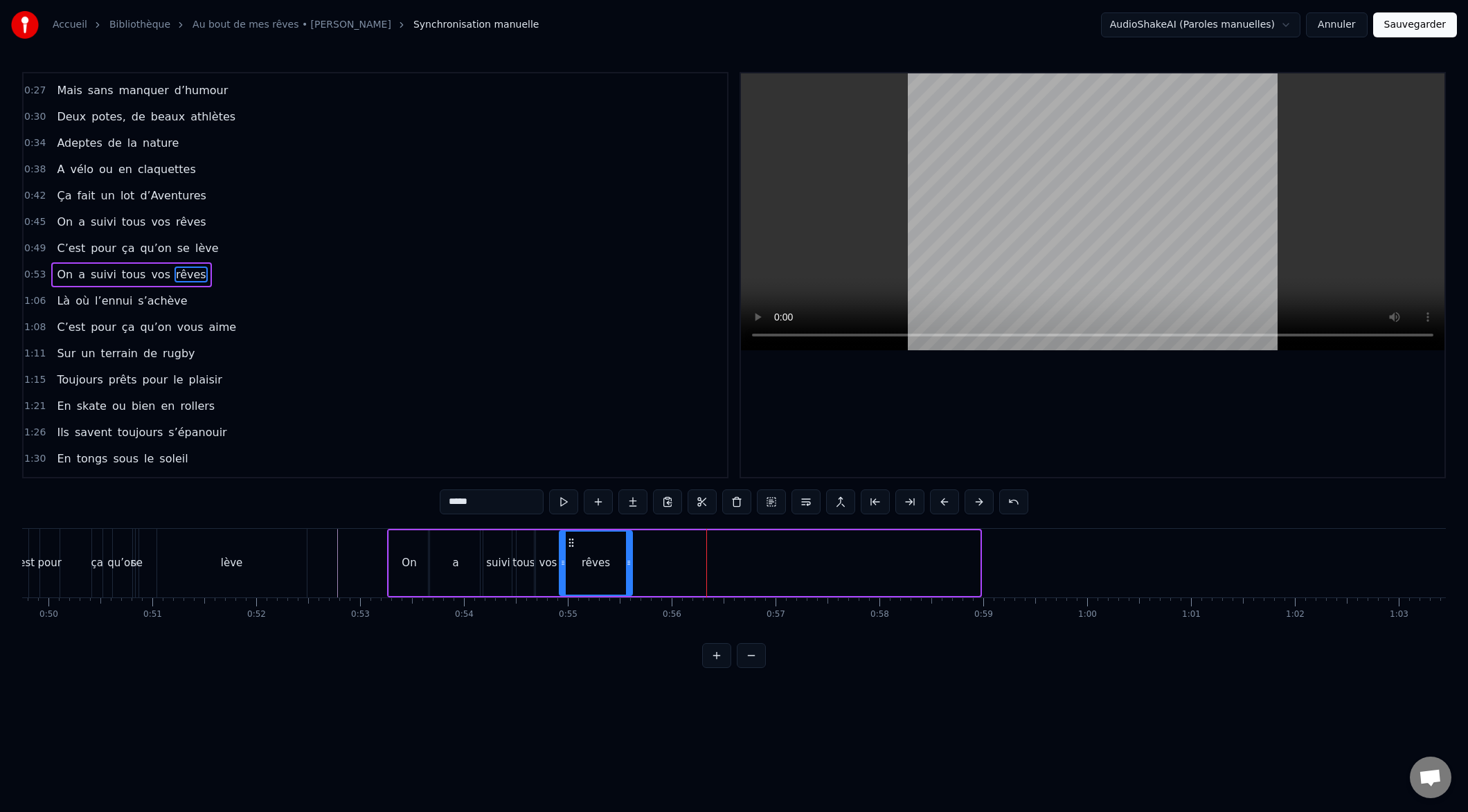
drag, startPoint x: 970, startPoint y: 564, endPoint x: 632, endPoint y: 572, distance: 338.1
click at [630, 573] on div at bounding box center [629, 562] width 6 height 63
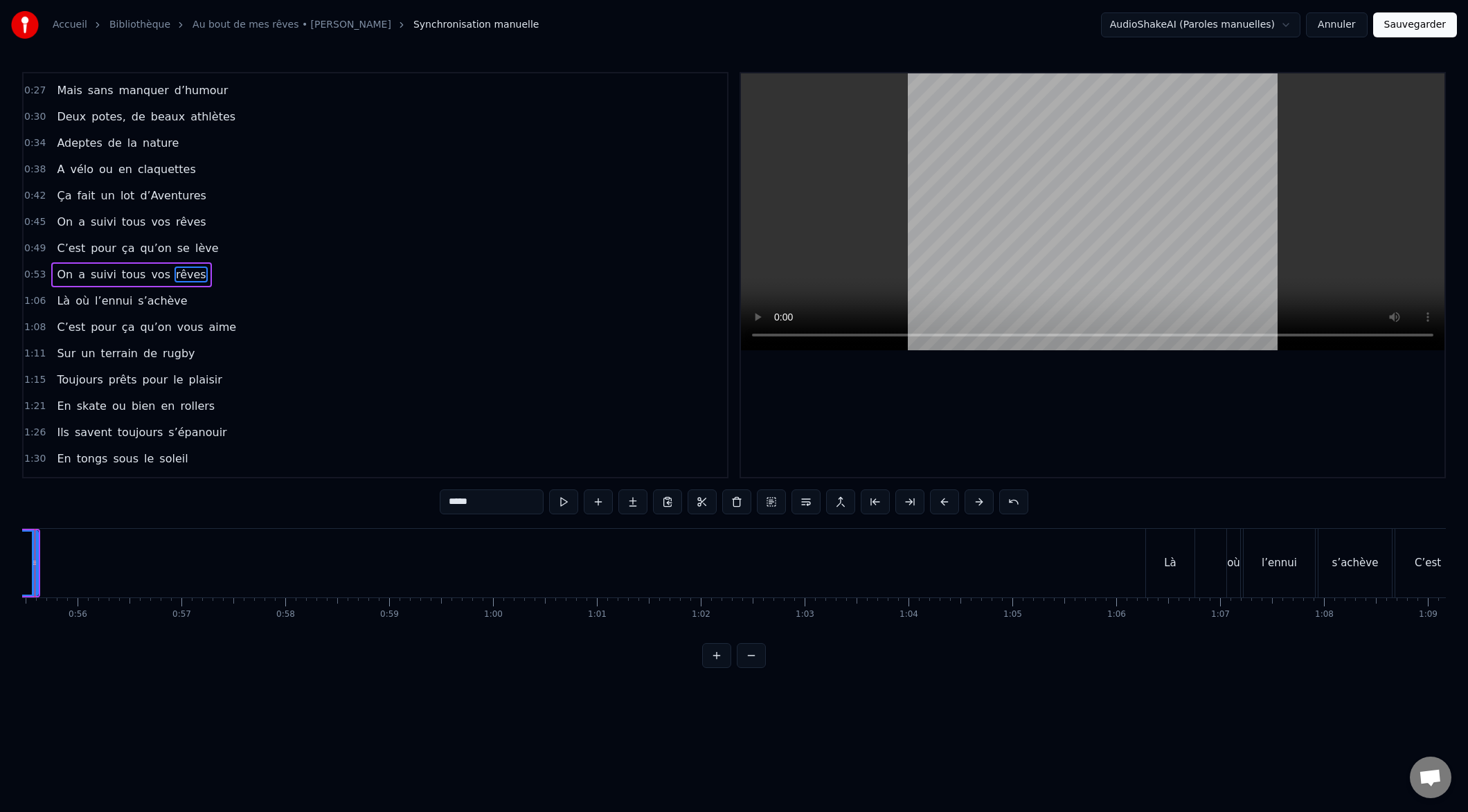
scroll to position [0, 5876]
click at [1068, 584] on div "Là" at bounding box center [1055, 562] width 48 height 69
type input "**"
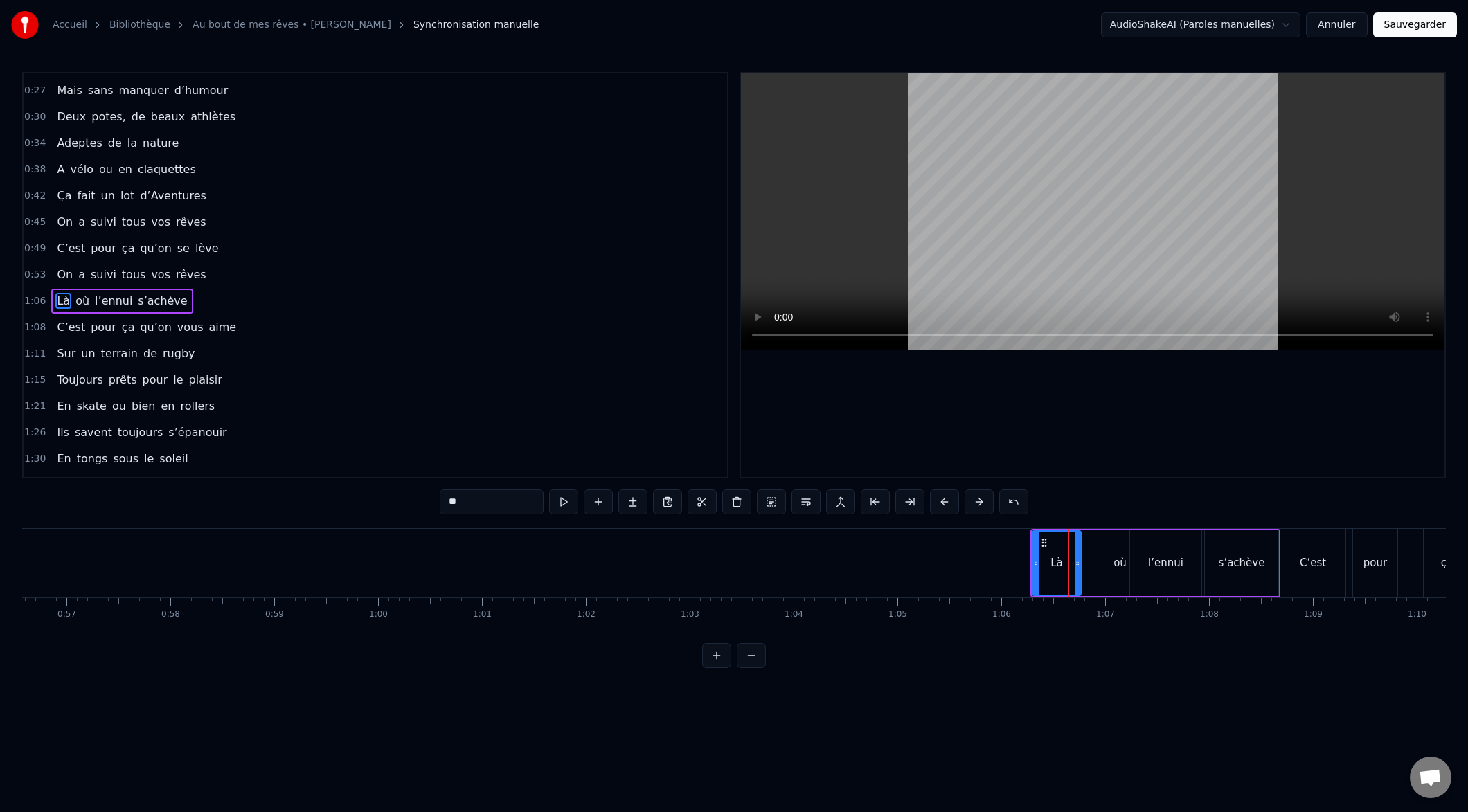
scroll to position [101, 0]
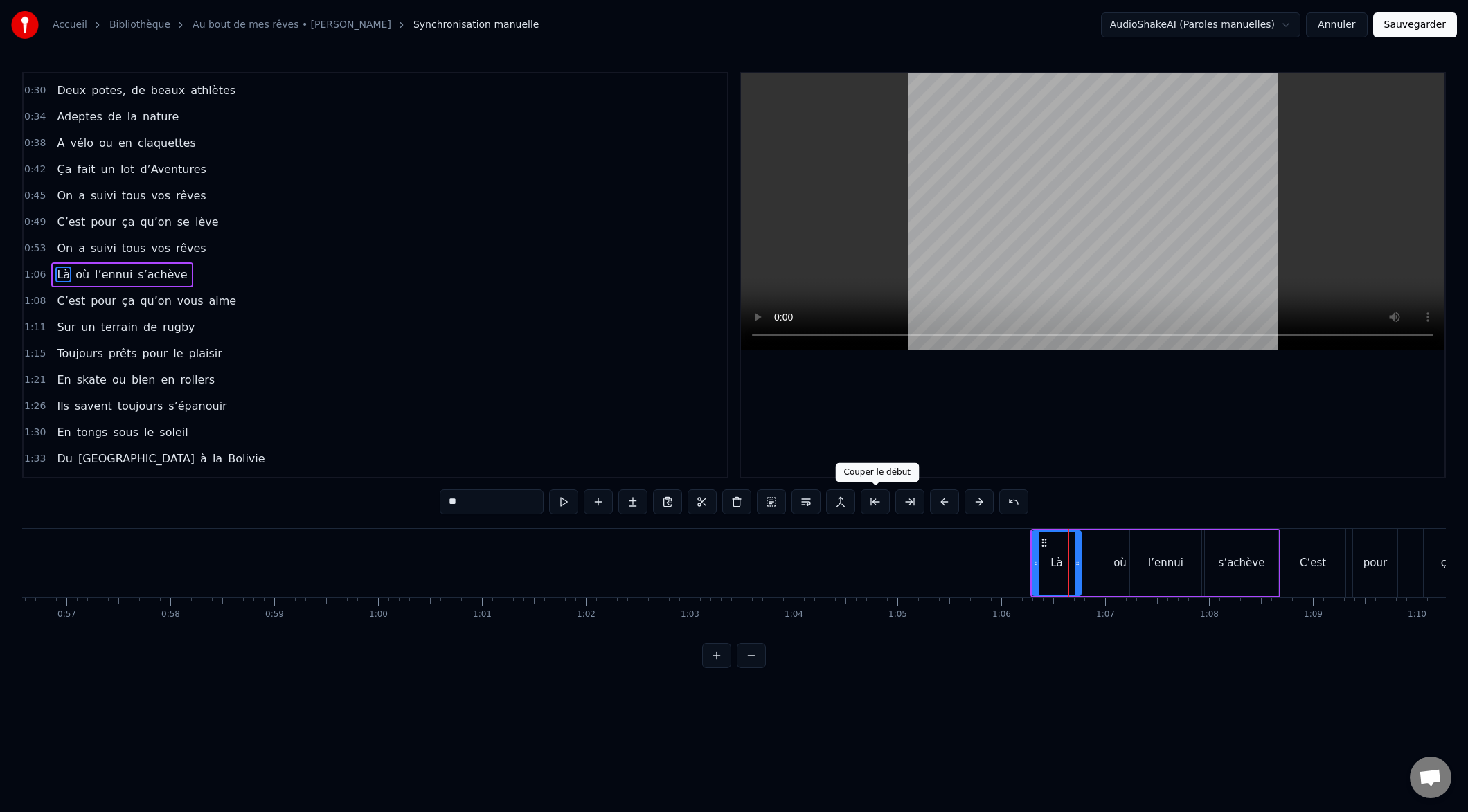
click at [875, 506] on button at bounding box center [875, 502] width 29 height 25
click at [1199, 533] on div "l’ennui" at bounding box center [1166, 562] width 71 height 66
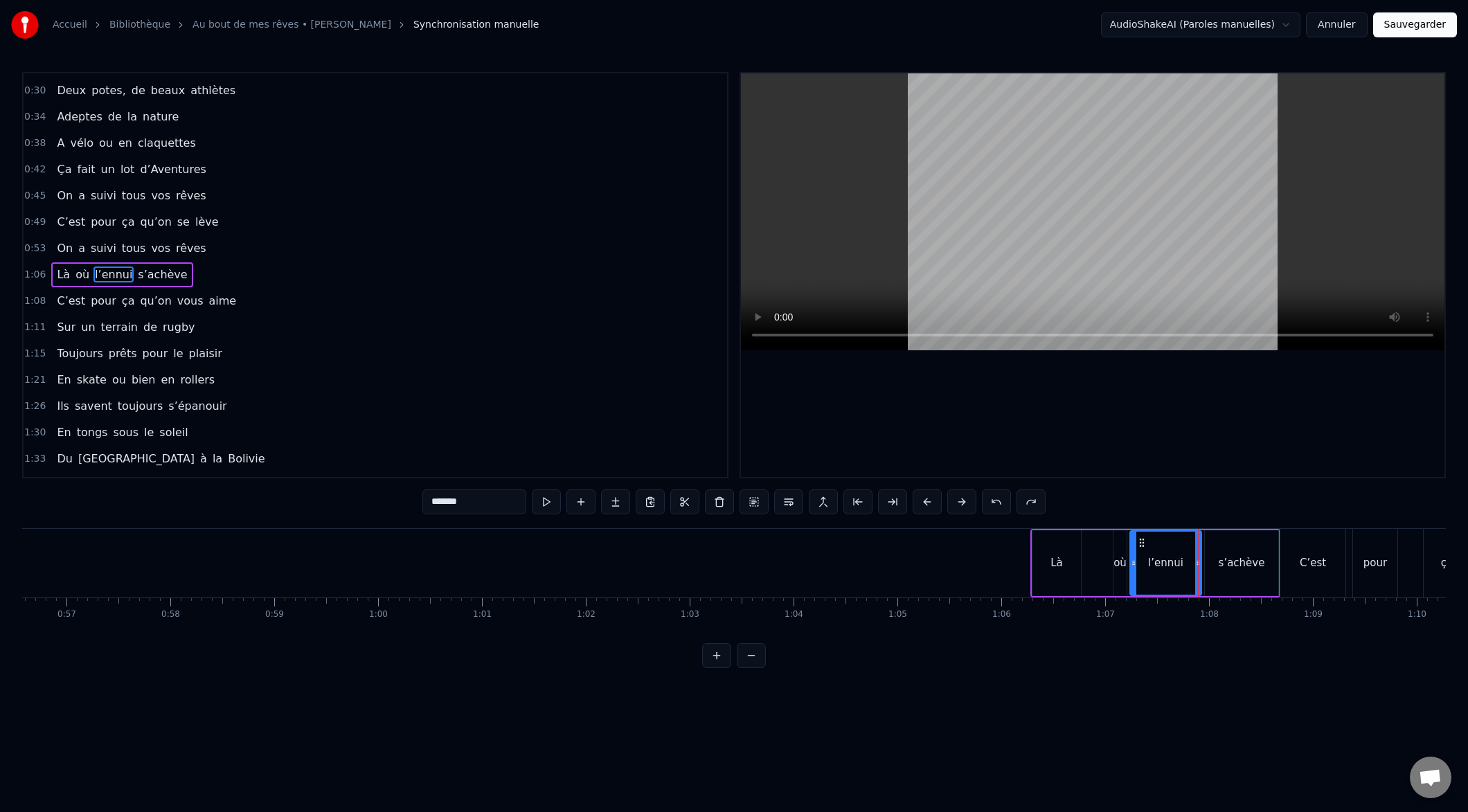
click at [1280, 520] on div "0:15 Deux potes dès la jeunesse 0:19 Depuis le tout premier jour 0:23 Des délir…" at bounding box center [734, 370] width 1424 height 596
click at [1277, 535] on div "s’achève" at bounding box center [1241, 562] width 75 height 66
type input "********"
click at [1283, 512] on div "0:15 Deux potes dès la jeunesse 0:19 Depuis le tout premier jour 0:23 Des délir…" at bounding box center [734, 370] width 1424 height 596
click at [1099, 531] on div "Là où l’ennui s’achève" at bounding box center [1155, 562] width 250 height 69
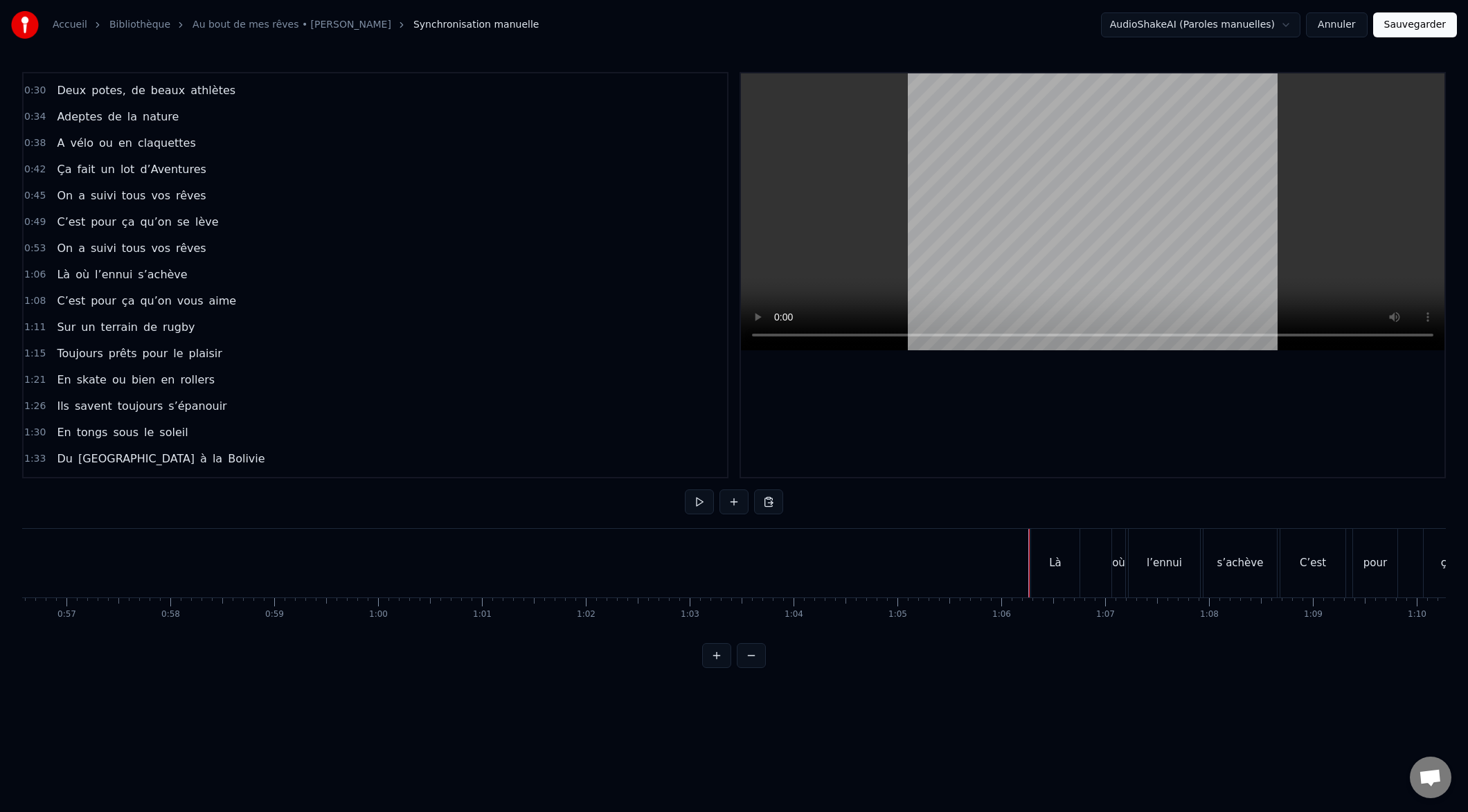
click at [1047, 579] on div "Là" at bounding box center [1055, 562] width 48 height 69
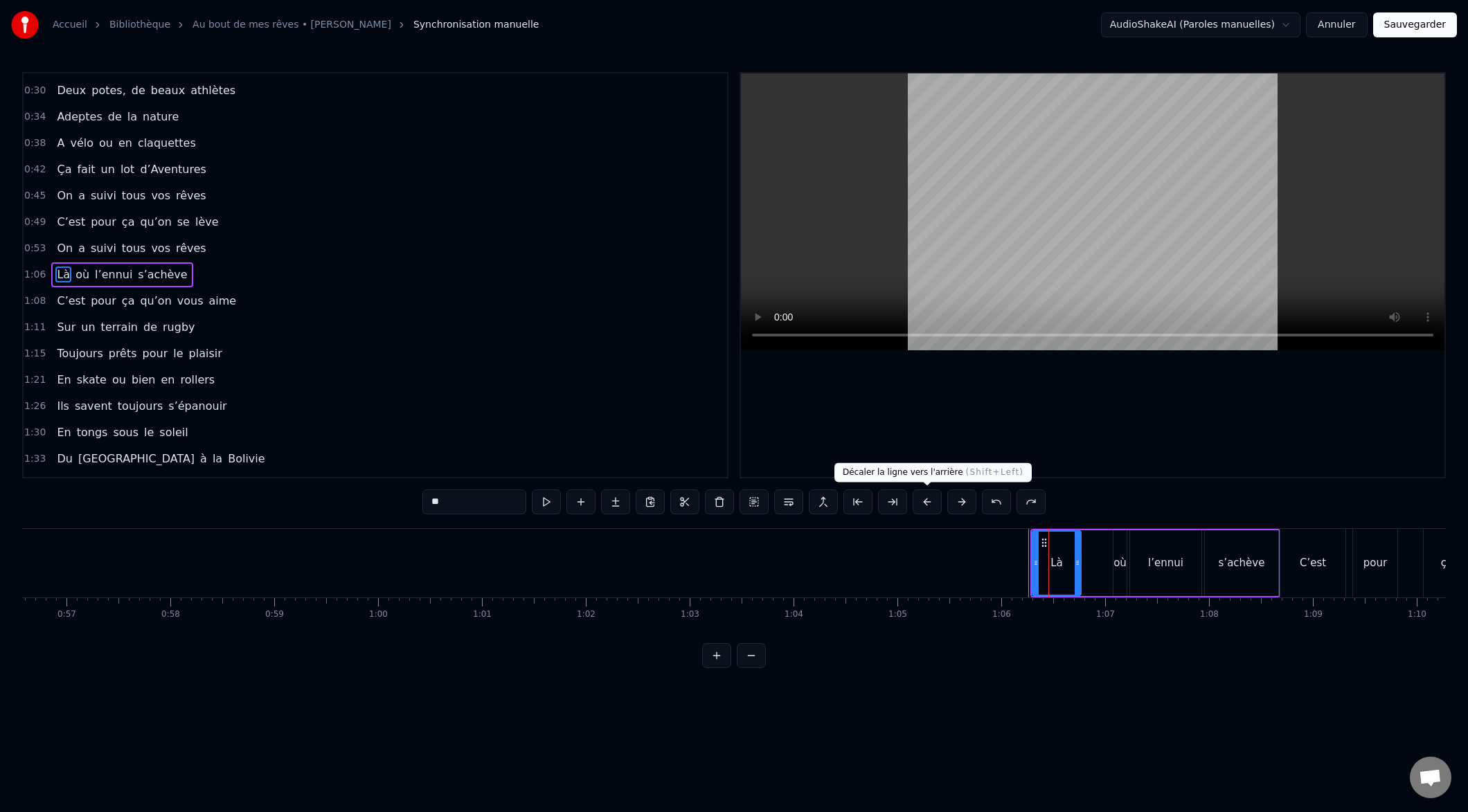
click at [921, 501] on button at bounding box center [927, 502] width 29 height 25
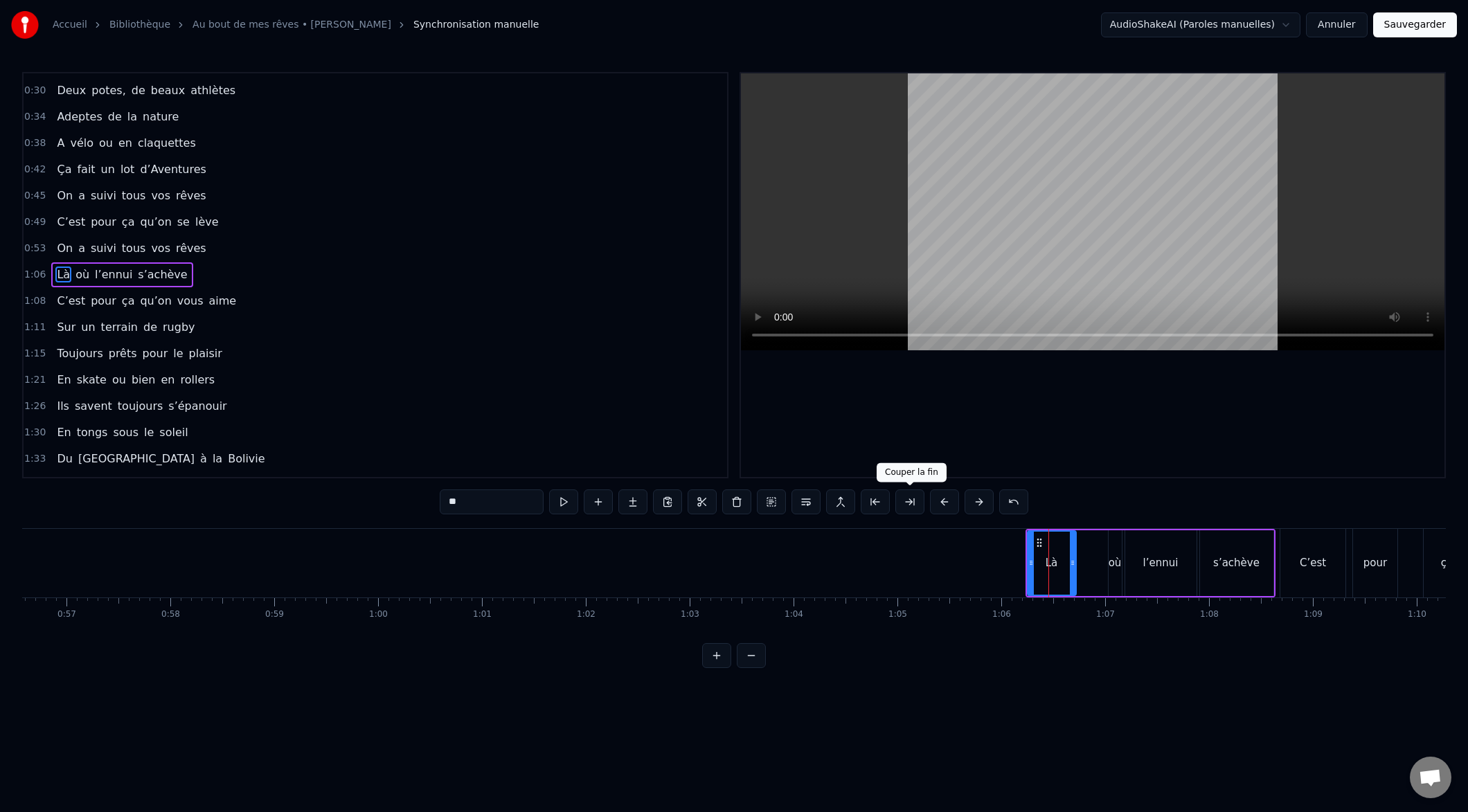
click at [922, 501] on button at bounding box center [910, 502] width 29 height 25
click at [922, 500] on button at bounding box center [910, 502] width 29 height 25
click at [922, 499] on button at bounding box center [910, 502] width 29 height 25
click at [923, 498] on button at bounding box center [910, 502] width 29 height 25
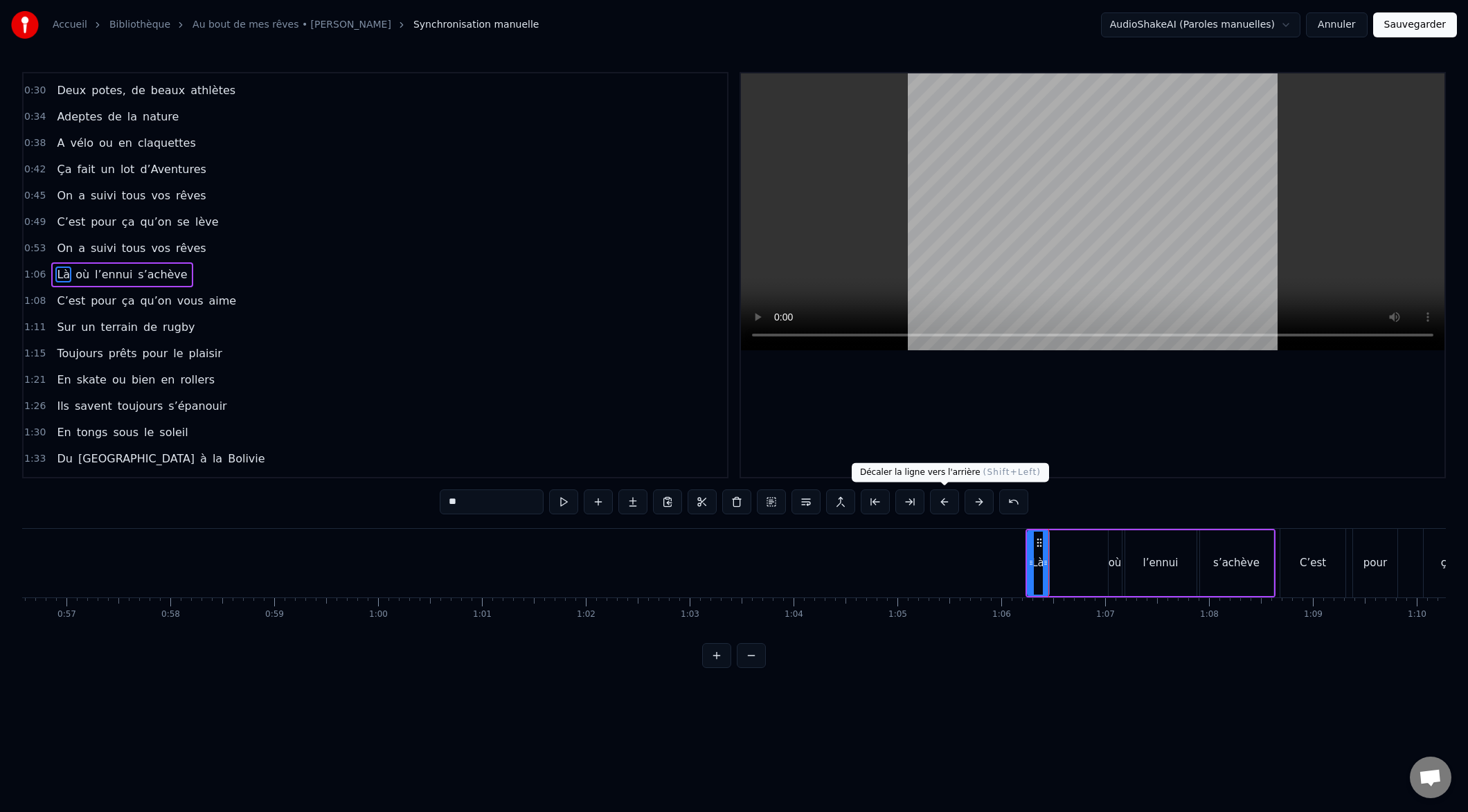
click at [945, 502] on button at bounding box center [944, 502] width 29 height 25
click at [945, 503] on button at bounding box center [944, 502] width 29 height 25
click at [943, 500] on button at bounding box center [944, 502] width 29 height 25
click at [944, 500] on button at bounding box center [944, 502] width 29 height 25
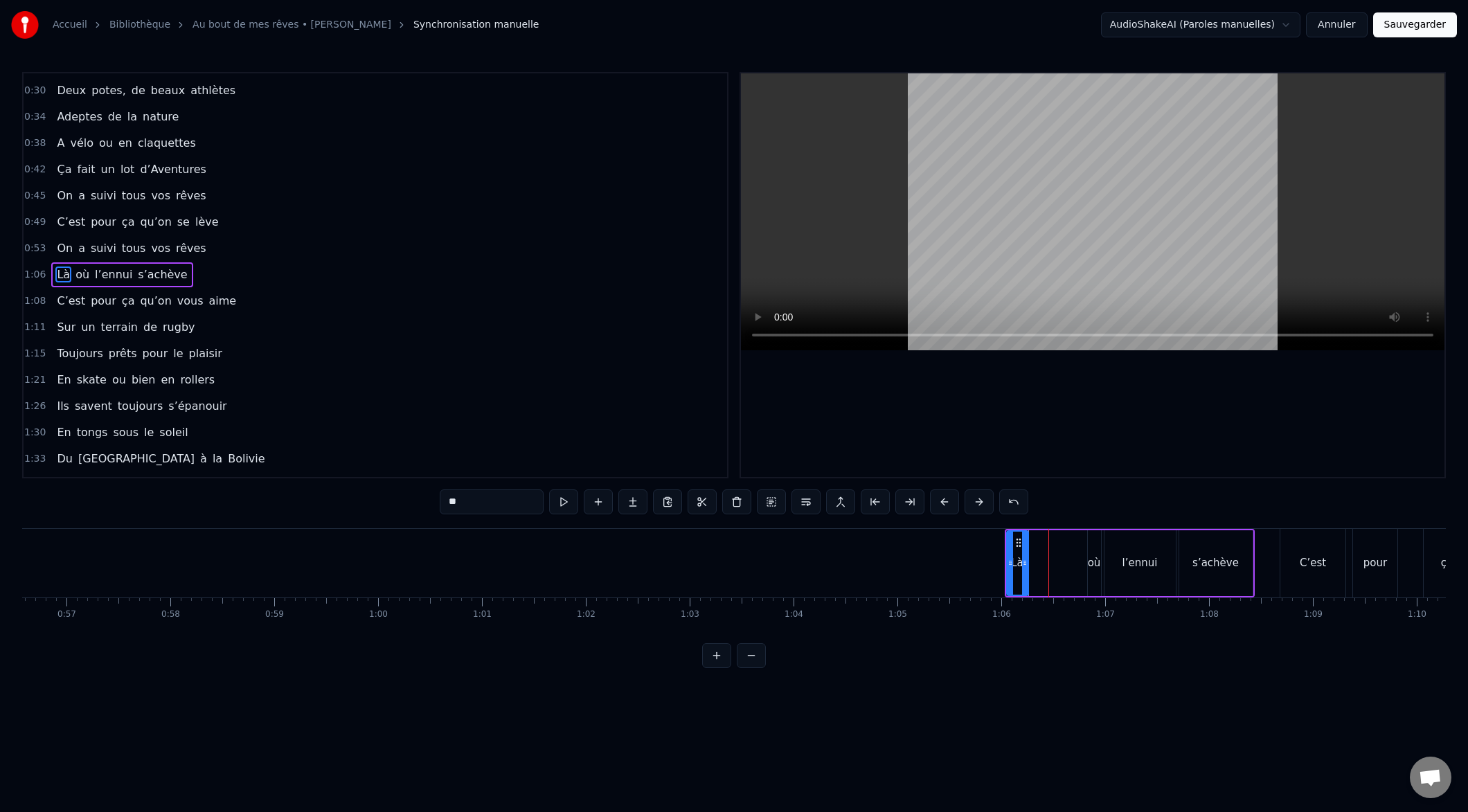
click at [941, 500] on button at bounding box center [944, 502] width 29 height 25
click at [941, 500] on button at bounding box center [944, 502] width 29 height 25
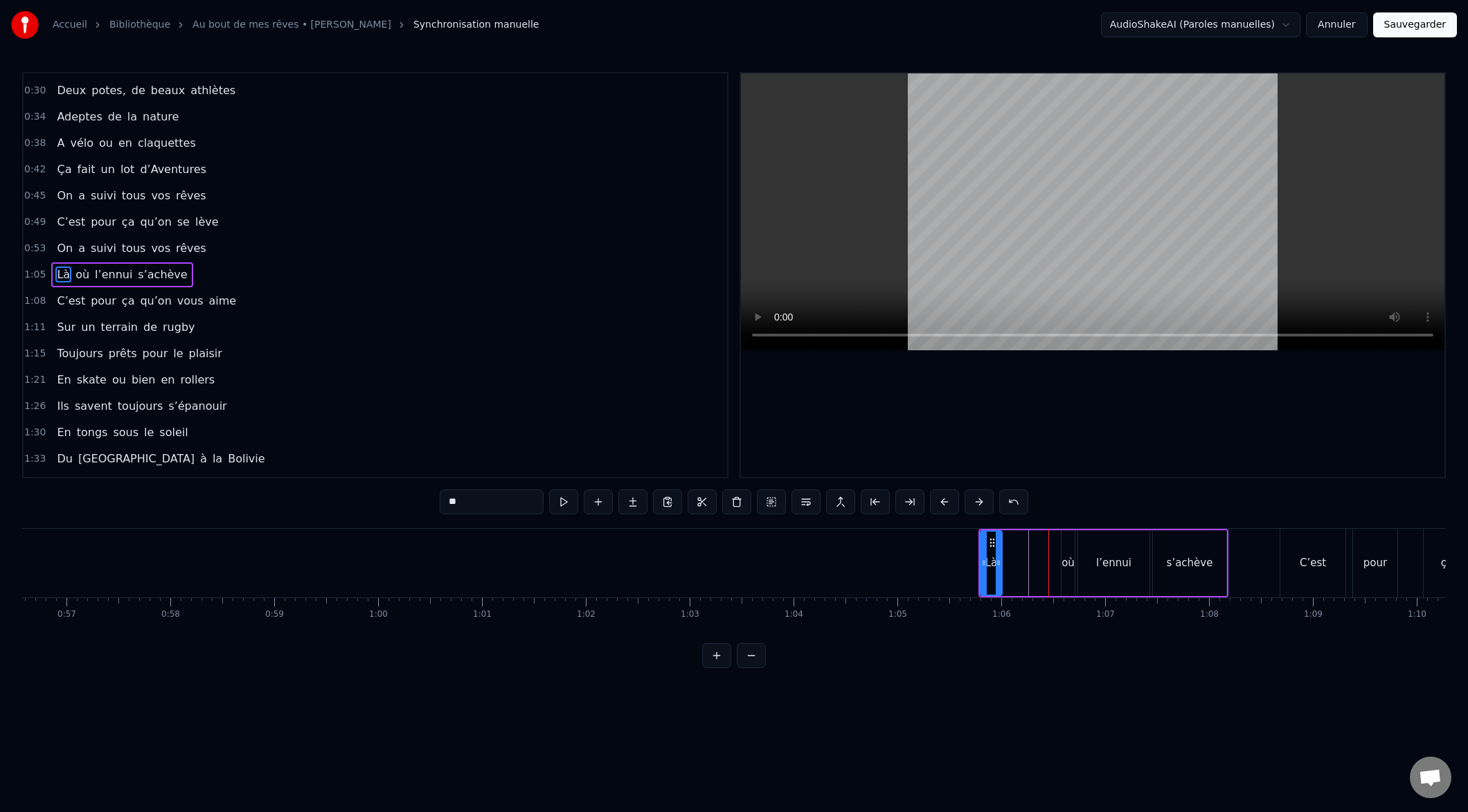
click at [941, 500] on button at bounding box center [944, 502] width 29 height 25
click at [940, 500] on button at bounding box center [944, 502] width 29 height 25
click at [938, 502] on button at bounding box center [944, 502] width 29 height 25
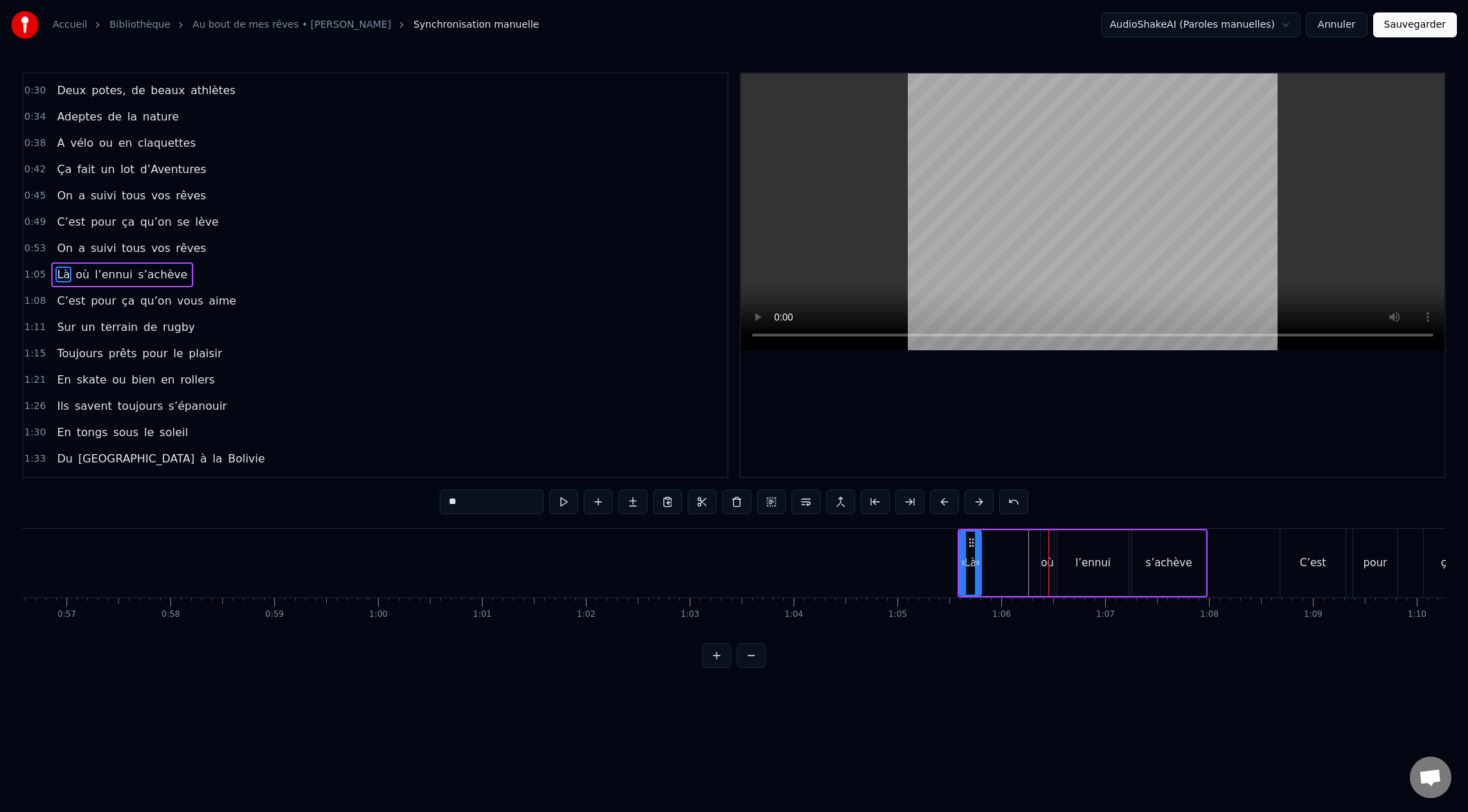
click at [938, 502] on button at bounding box center [944, 502] width 29 height 25
click at [935, 502] on button at bounding box center [944, 502] width 29 height 25
click at [935, 503] on button at bounding box center [944, 502] width 29 height 25
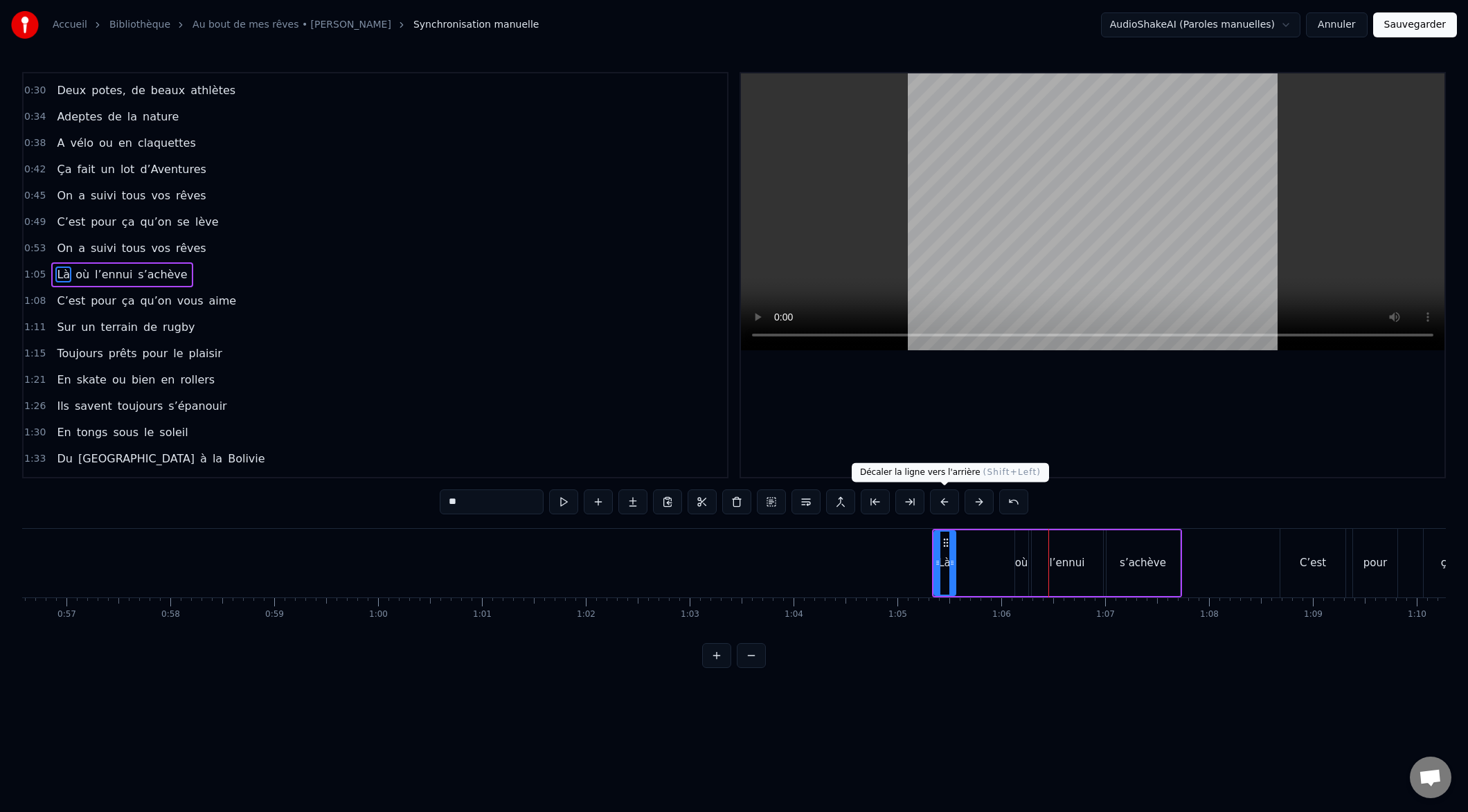
click at [944, 508] on button at bounding box center [944, 502] width 29 height 25
click at [942, 508] on button at bounding box center [944, 502] width 29 height 25
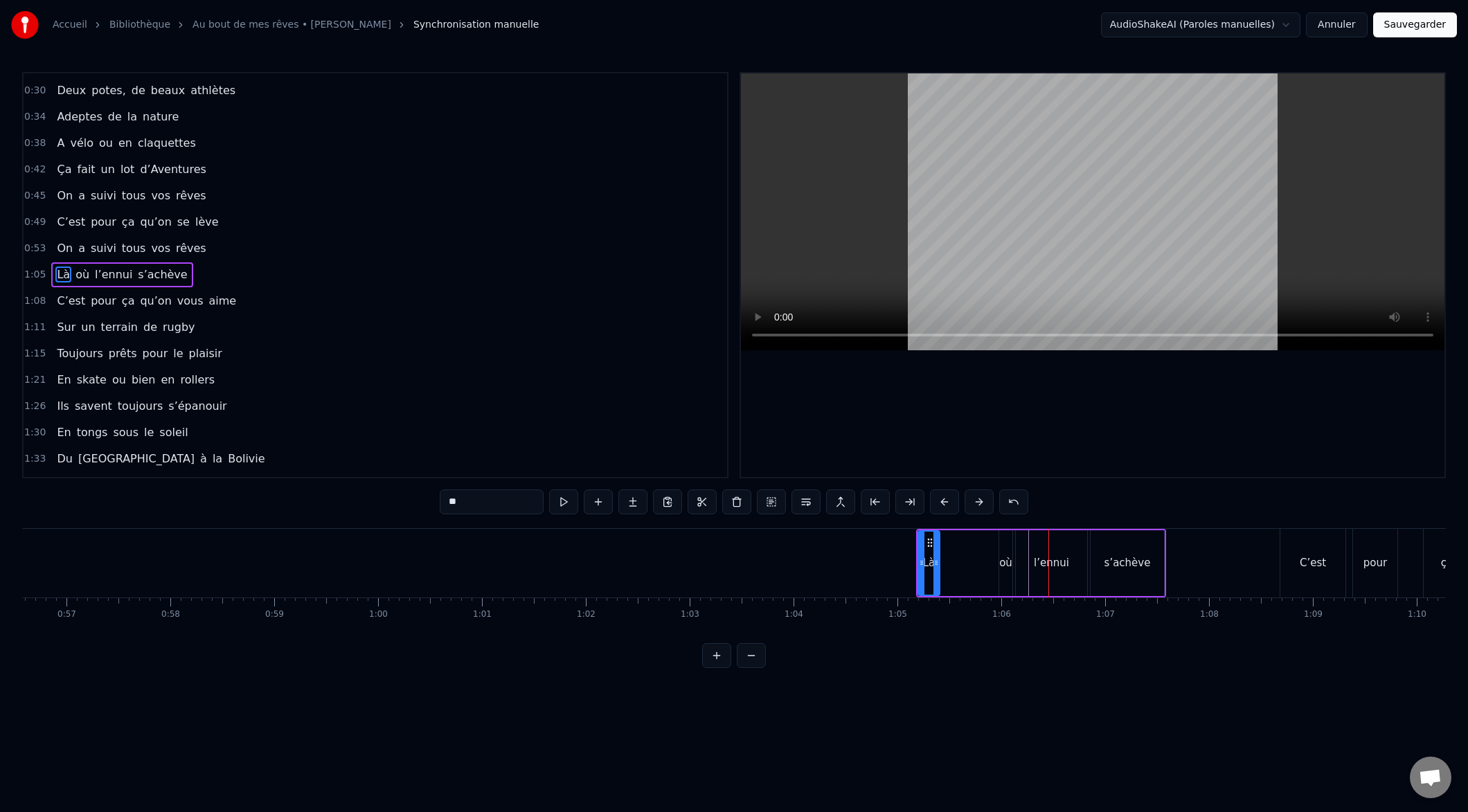
click at [942, 507] on button at bounding box center [944, 502] width 29 height 25
click at [942, 506] on button at bounding box center [944, 502] width 29 height 25
click at [942, 506] on button at bounding box center [944, 502] width 29 height 25
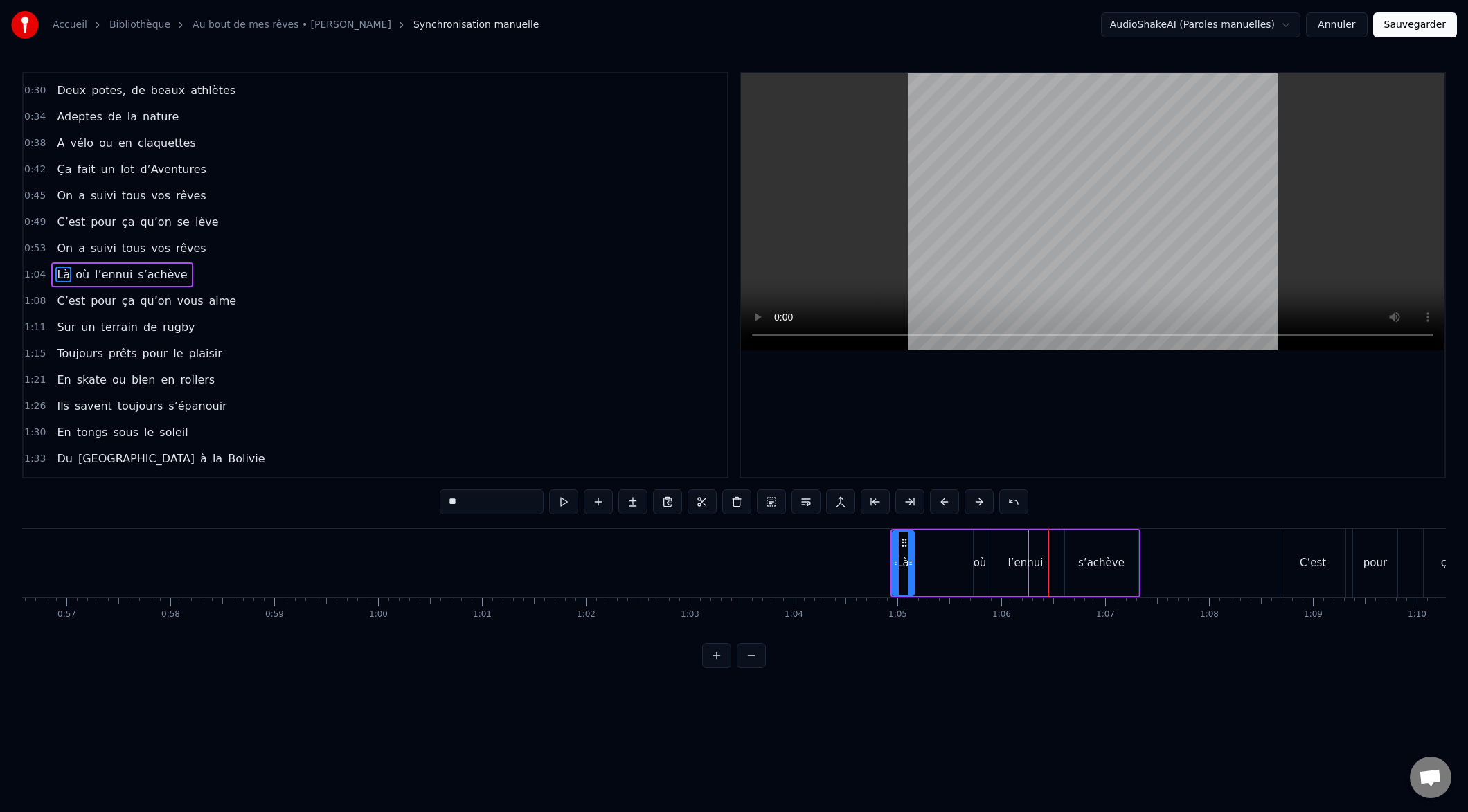
click at [942, 506] on button at bounding box center [944, 502] width 29 height 25
click at [942, 507] on button at bounding box center [944, 502] width 29 height 25
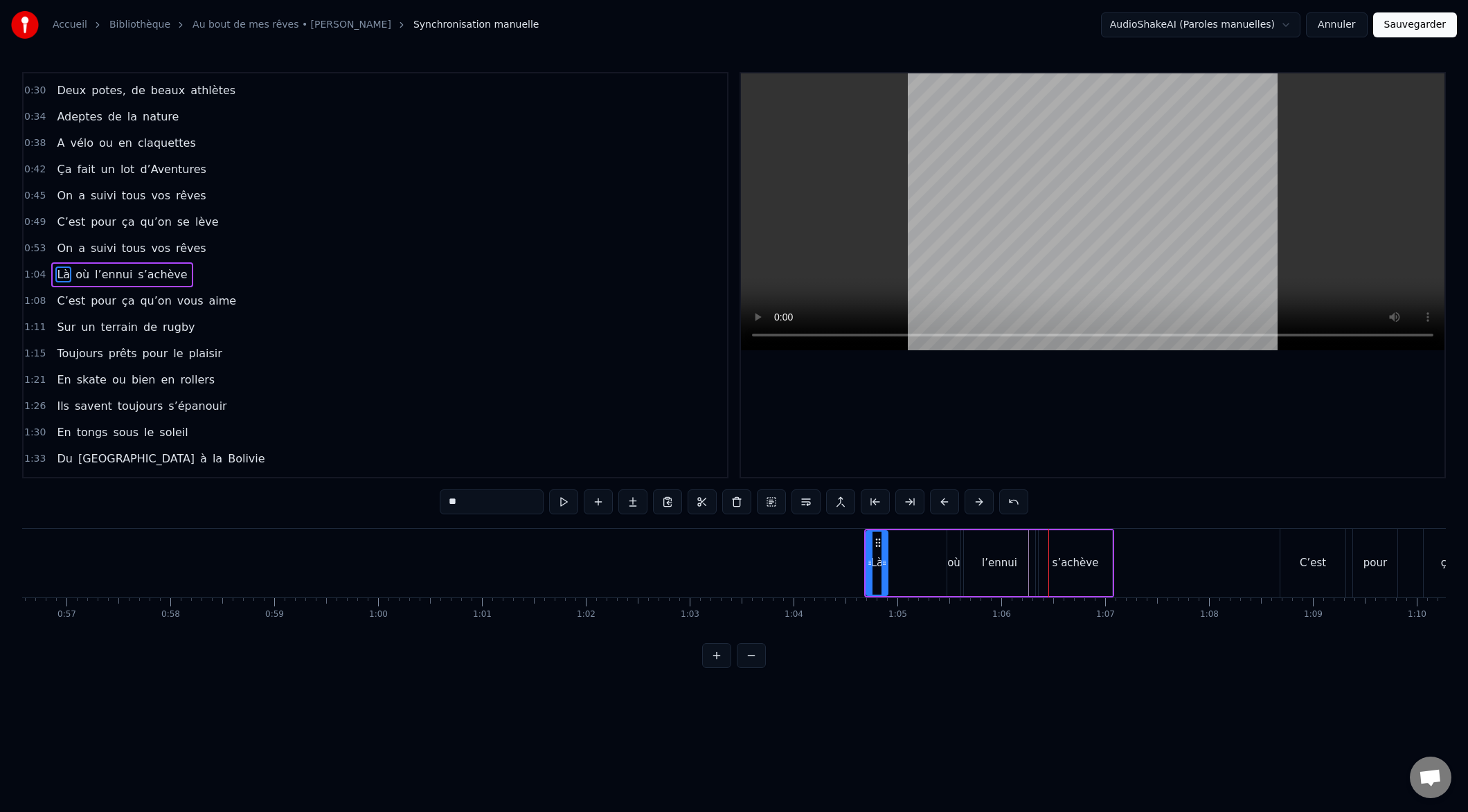
click at [942, 507] on button at bounding box center [944, 502] width 29 height 25
click at [942, 506] on button at bounding box center [944, 502] width 29 height 25
click at [943, 506] on button at bounding box center [944, 502] width 29 height 25
click at [942, 507] on button at bounding box center [944, 502] width 29 height 25
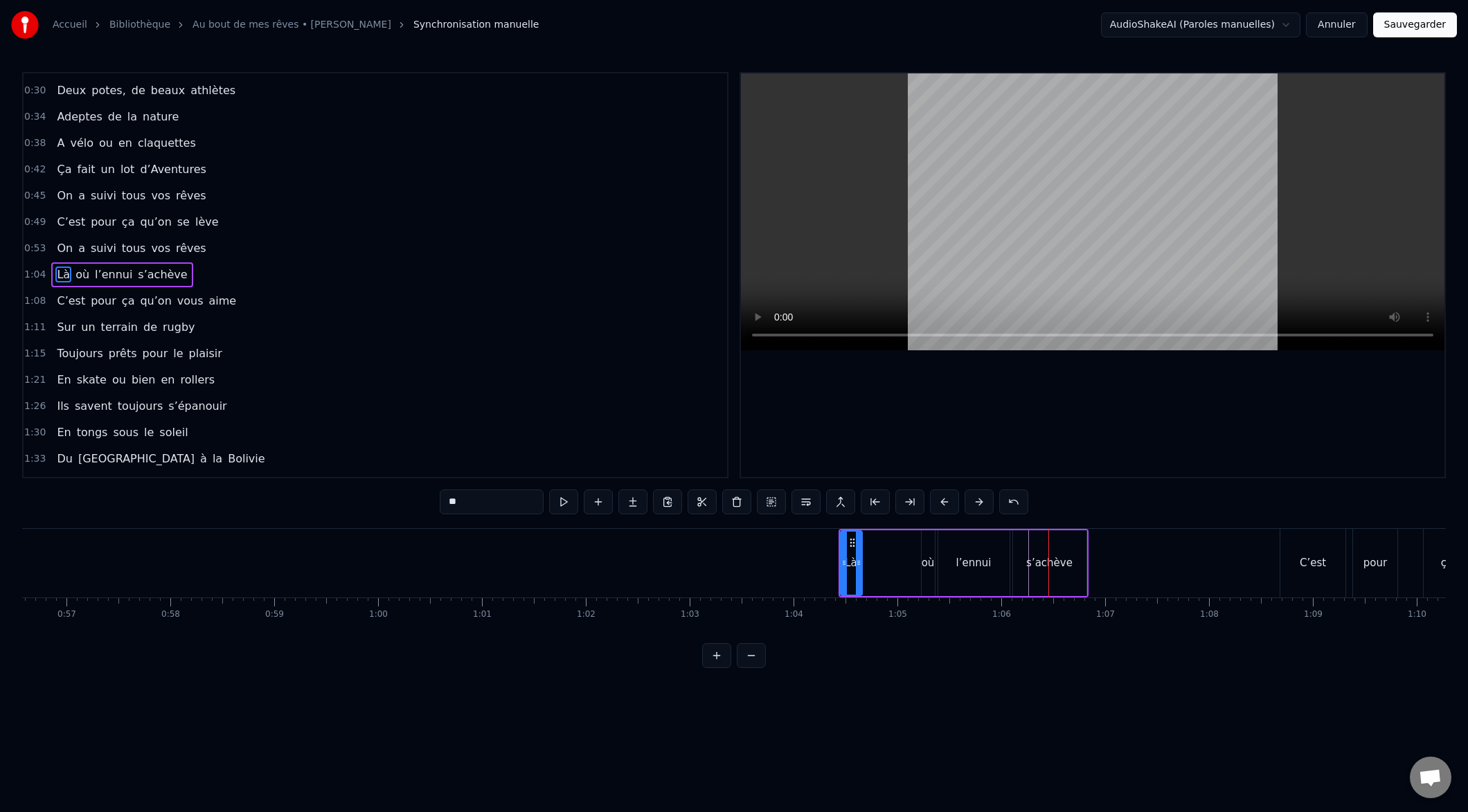
click at [942, 507] on button at bounding box center [944, 502] width 29 height 25
click at [943, 506] on button at bounding box center [944, 502] width 29 height 25
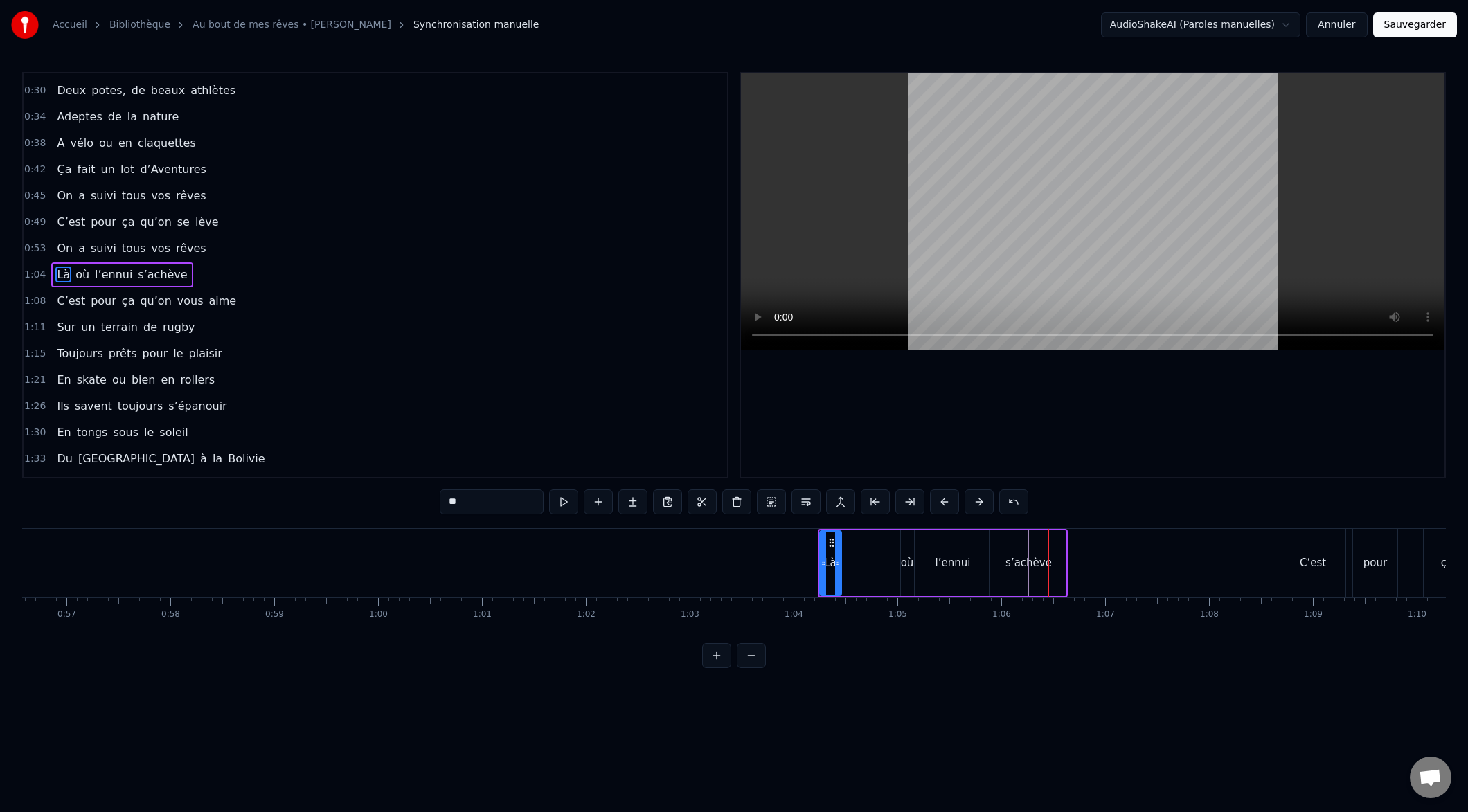
click at [943, 506] on button at bounding box center [944, 502] width 29 height 25
click at [944, 506] on button at bounding box center [944, 502] width 29 height 25
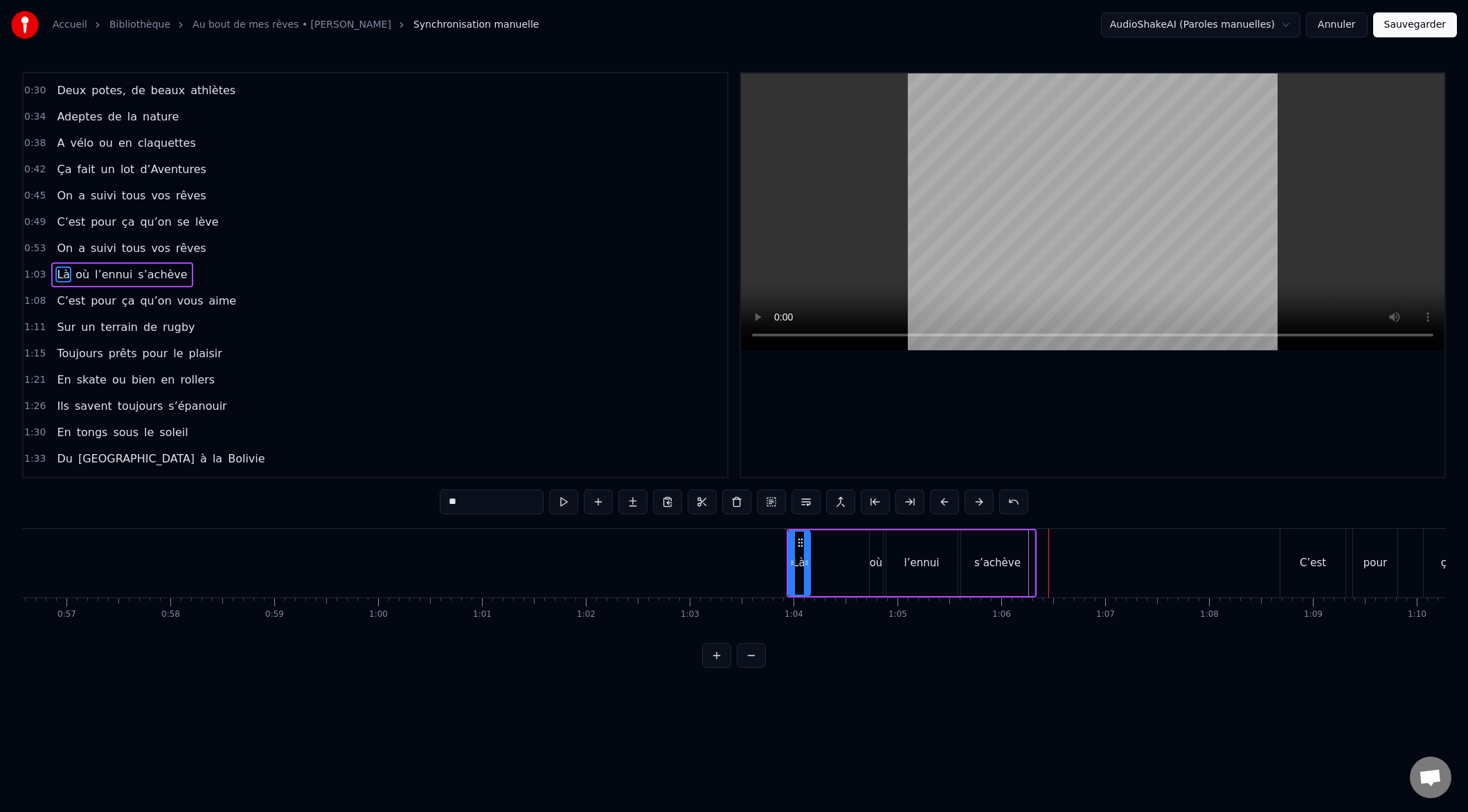
click at [943, 506] on button at bounding box center [944, 502] width 29 height 25
click at [944, 506] on button at bounding box center [944, 502] width 29 height 25
click at [942, 506] on button at bounding box center [944, 502] width 29 height 25
click at [943, 506] on button at bounding box center [944, 502] width 29 height 25
click at [942, 505] on button at bounding box center [944, 502] width 29 height 25
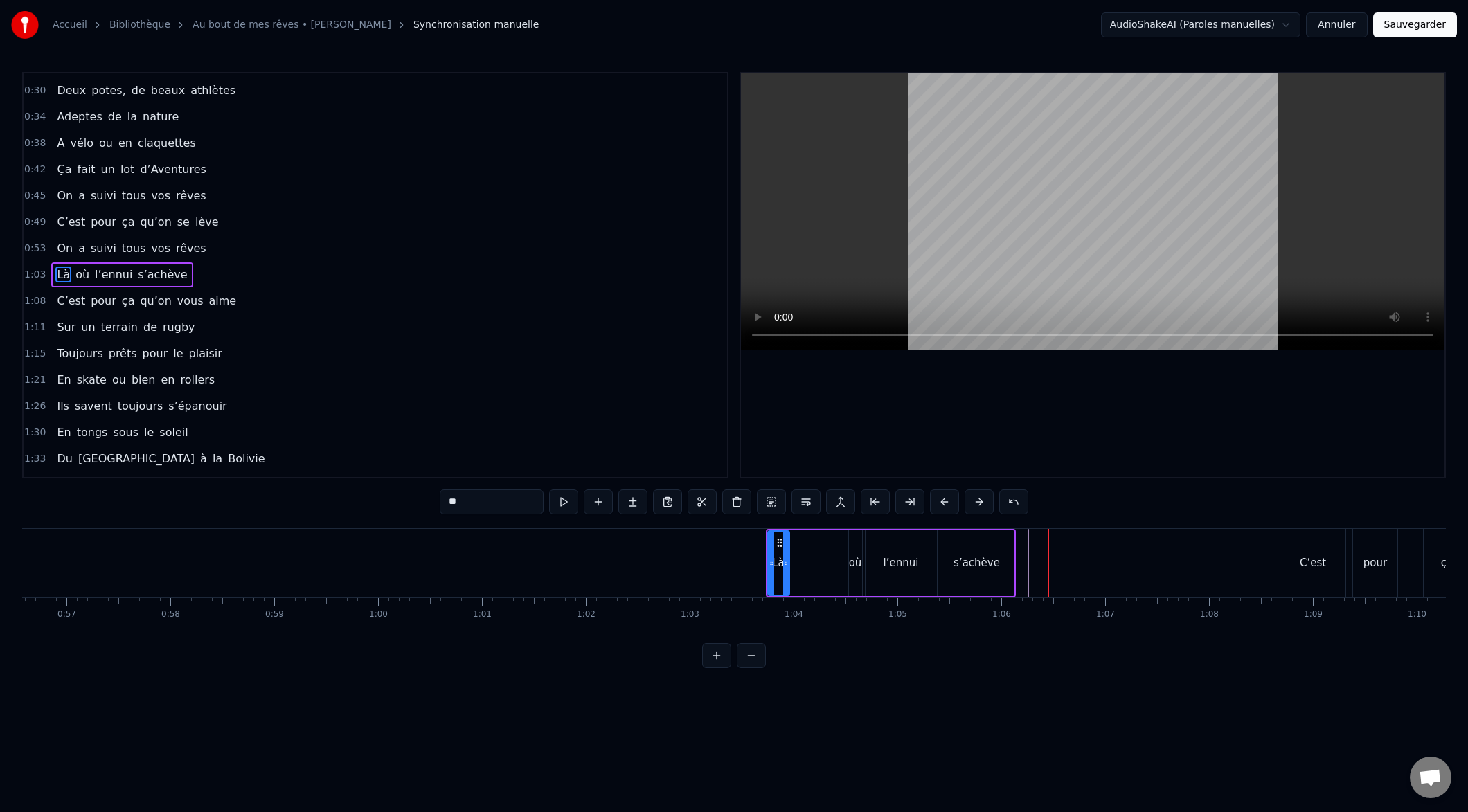
click at [943, 505] on button at bounding box center [944, 502] width 29 height 25
click at [942, 506] on button at bounding box center [944, 502] width 29 height 25
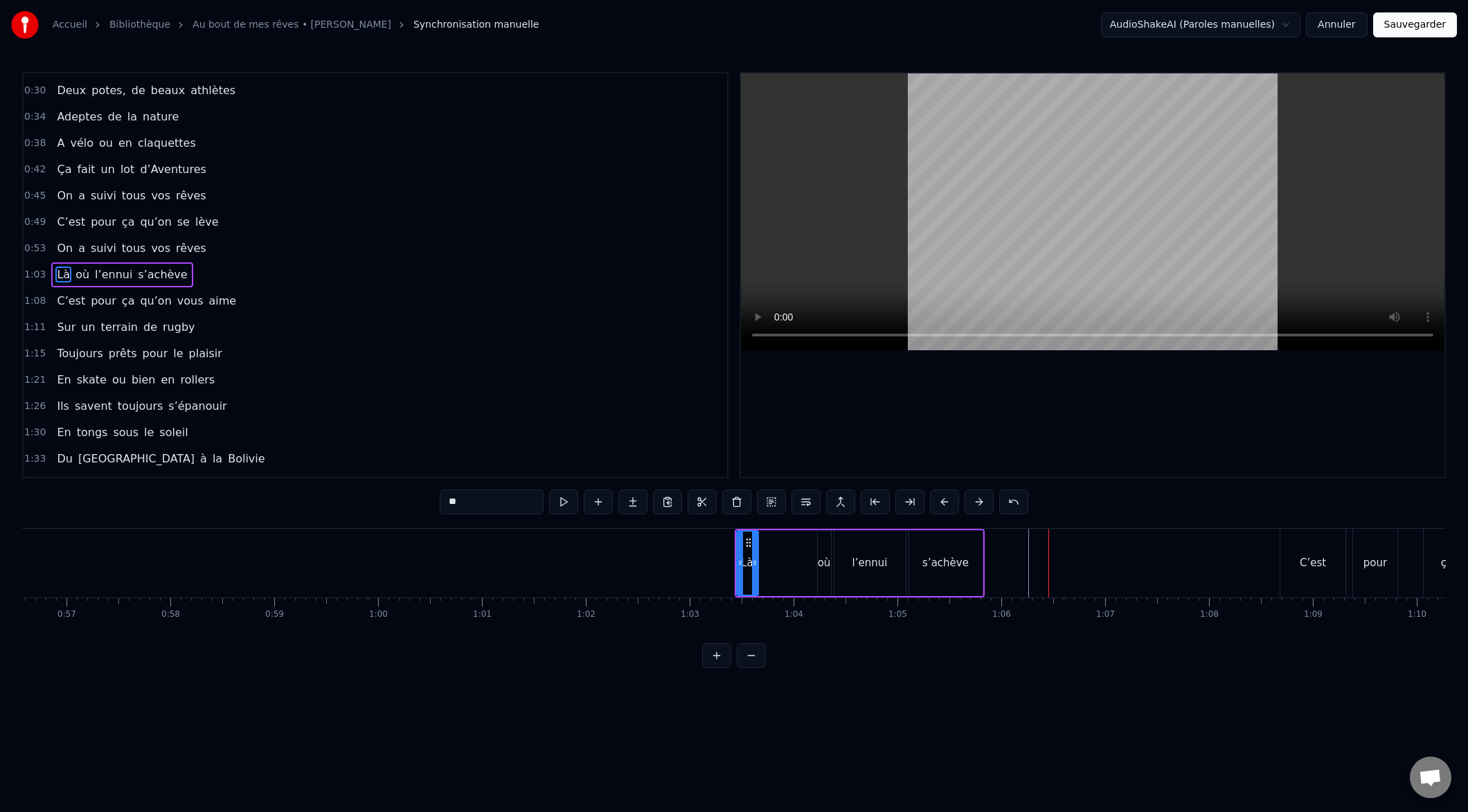
click at [942, 506] on button at bounding box center [944, 502] width 29 height 25
click at [940, 508] on button at bounding box center [944, 502] width 29 height 25
click at [939, 507] on button at bounding box center [944, 502] width 29 height 25
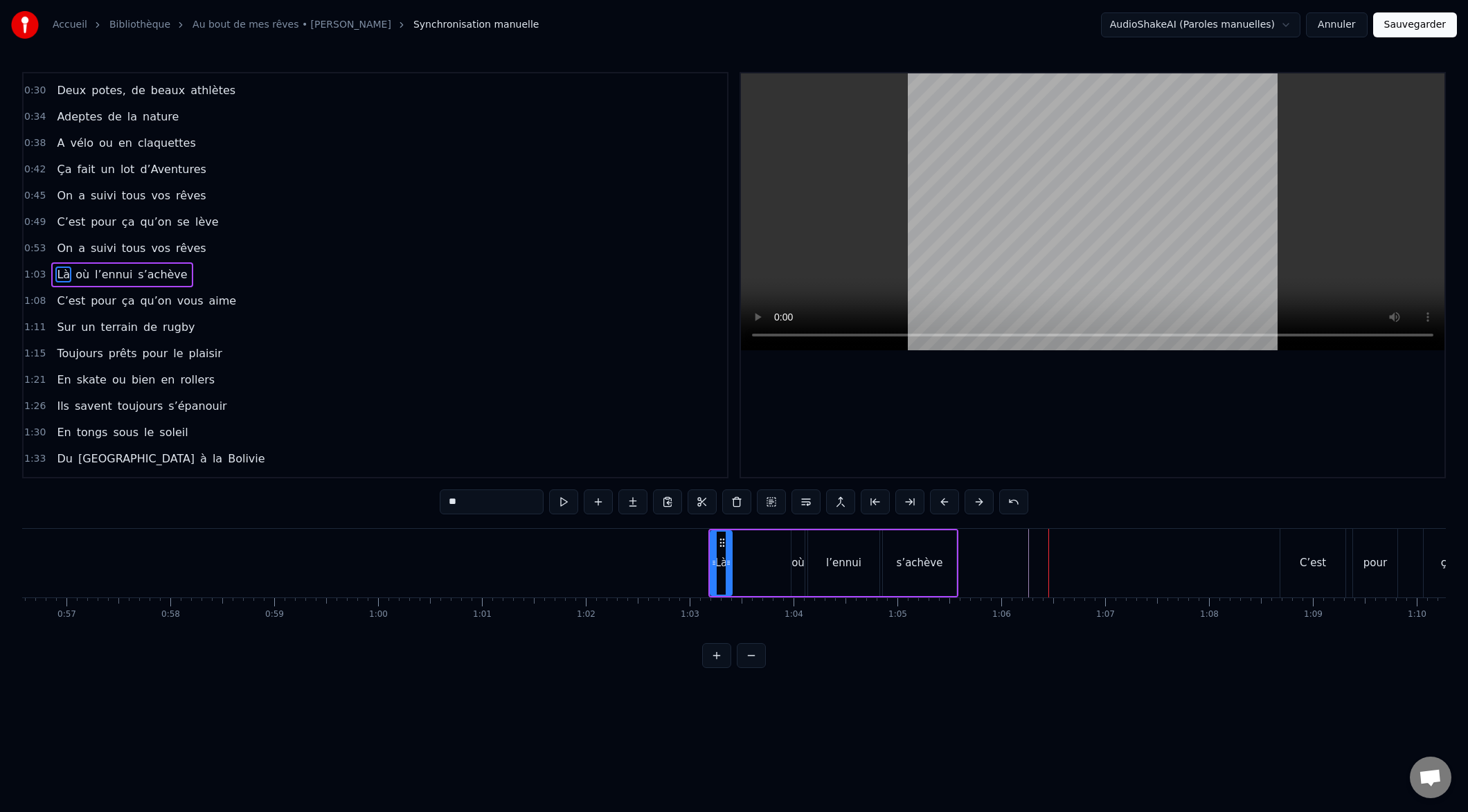
click at [939, 507] on button at bounding box center [944, 502] width 29 height 25
click at [939, 507] on button at bounding box center [944, 502] width 29 height 25
click at [938, 508] on button at bounding box center [944, 502] width 29 height 25
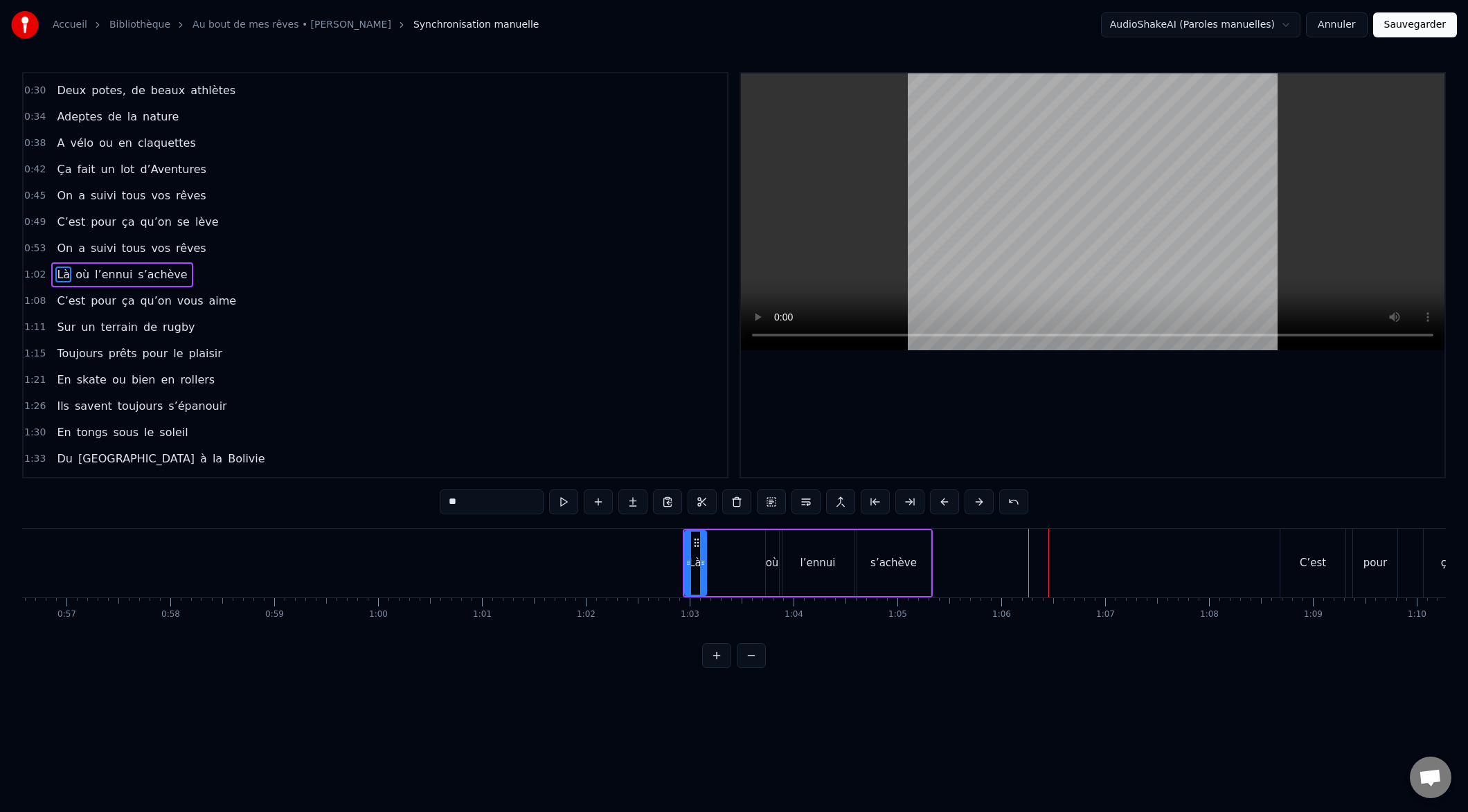
click at [938, 508] on button at bounding box center [944, 502] width 29 height 25
click at [937, 508] on button at bounding box center [944, 502] width 29 height 25
click at [940, 506] on button at bounding box center [944, 502] width 29 height 25
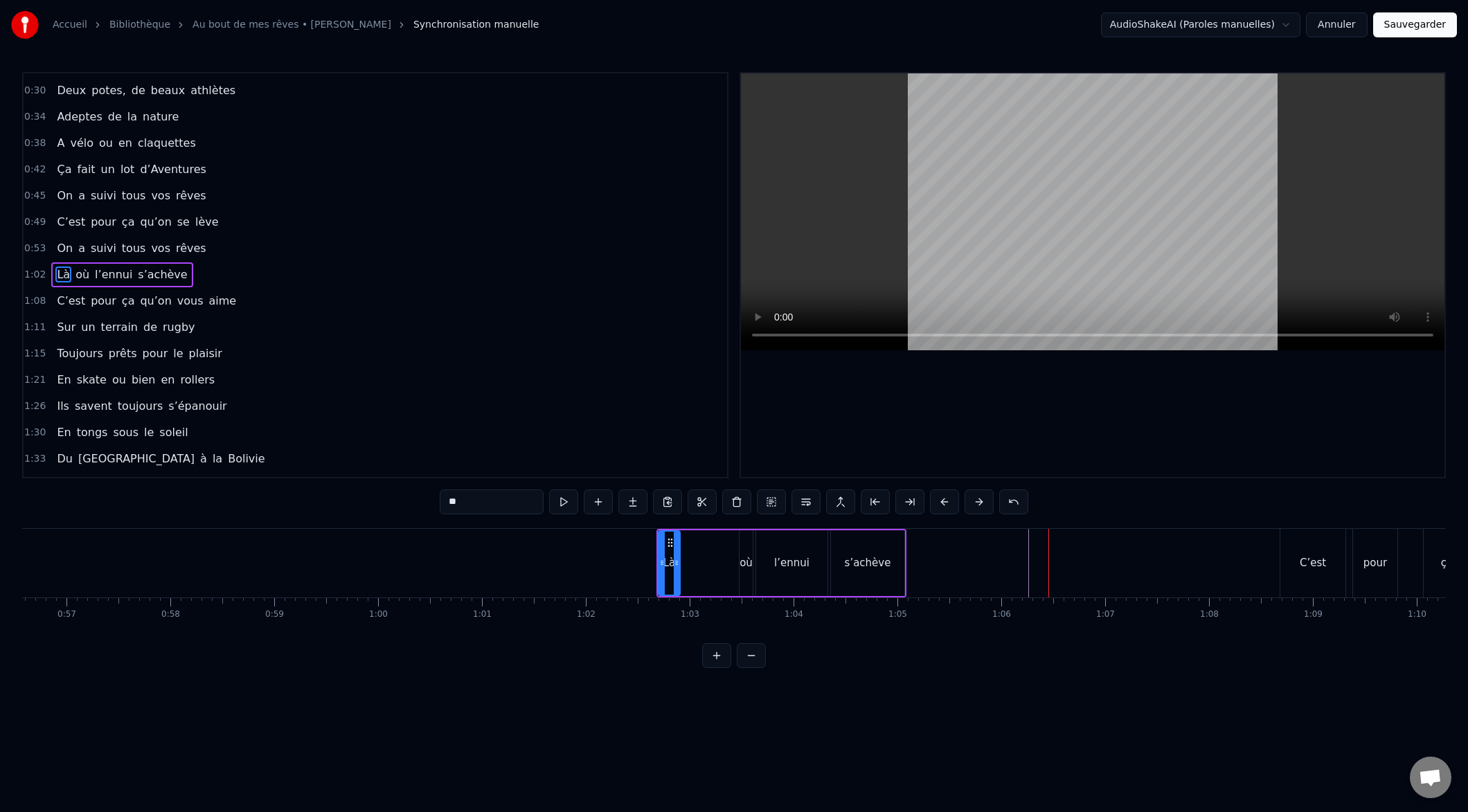
click at [939, 507] on button at bounding box center [944, 502] width 29 height 25
click at [939, 506] on button at bounding box center [944, 502] width 29 height 25
click at [938, 506] on button at bounding box center [944, 502] width 29 height 25
click at [937, 506] on button at bounding box center [944, 502] width 29 height 25
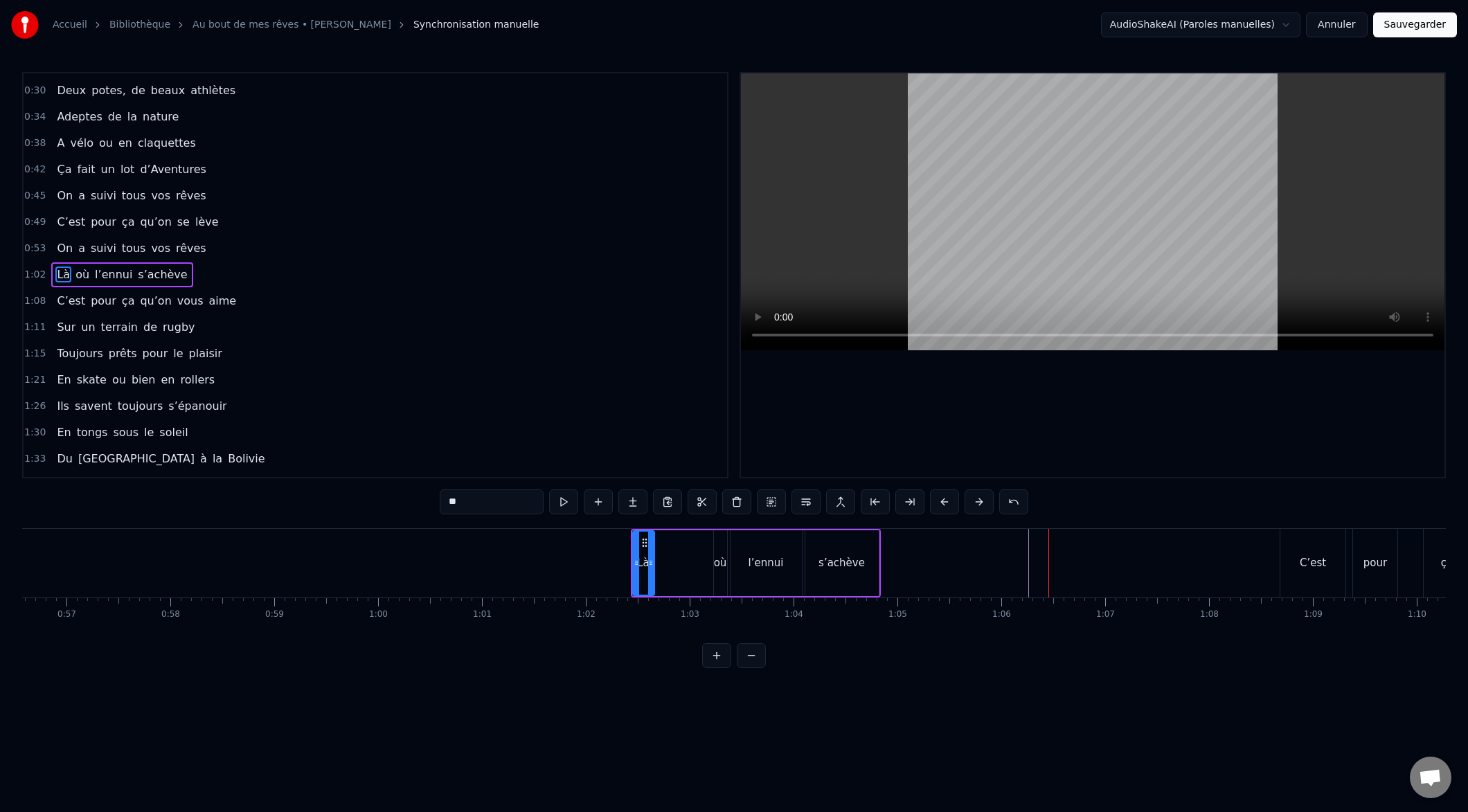
click at [939, 506] on button at bounding box center [944, 502] width 29 height 25
drag, startPoint x: 939, startPoint y: 506, endPoint x: 868, endPoint y: 510, distance: 71.1
click at [937, 506] on button at bounding box center [944, 502] width 29 height 25
click at [943, 503] on button at bounding box center [944, 502] width 29 height 25
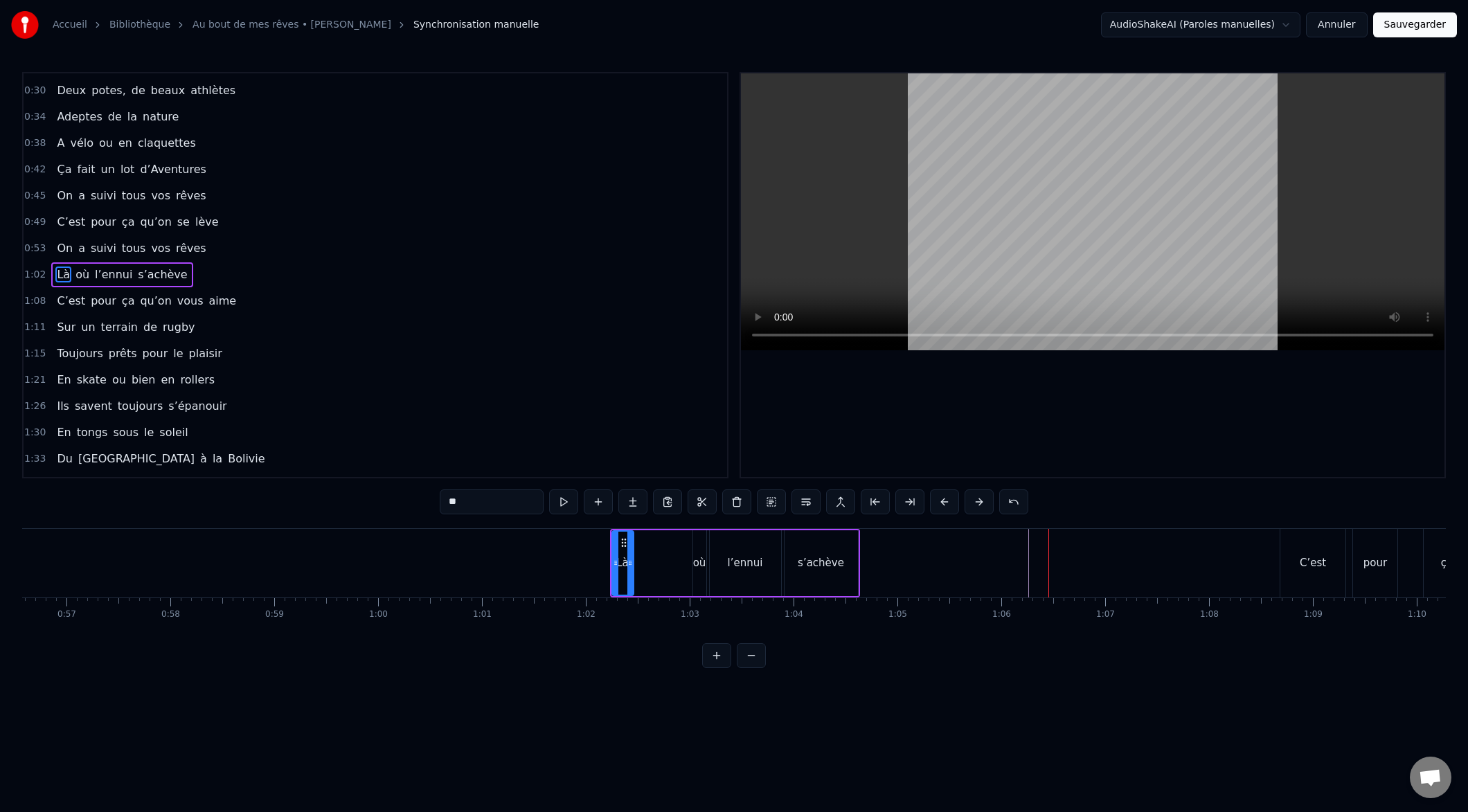
click at [942, 503] on button at bounding box center [944, 502] width 29 height 25
click at [941, 502] on button at bounding box center [944, 502] width 29 height 25
click at [941, 501] on button at bounding box center [944, 502] width 29 height 25
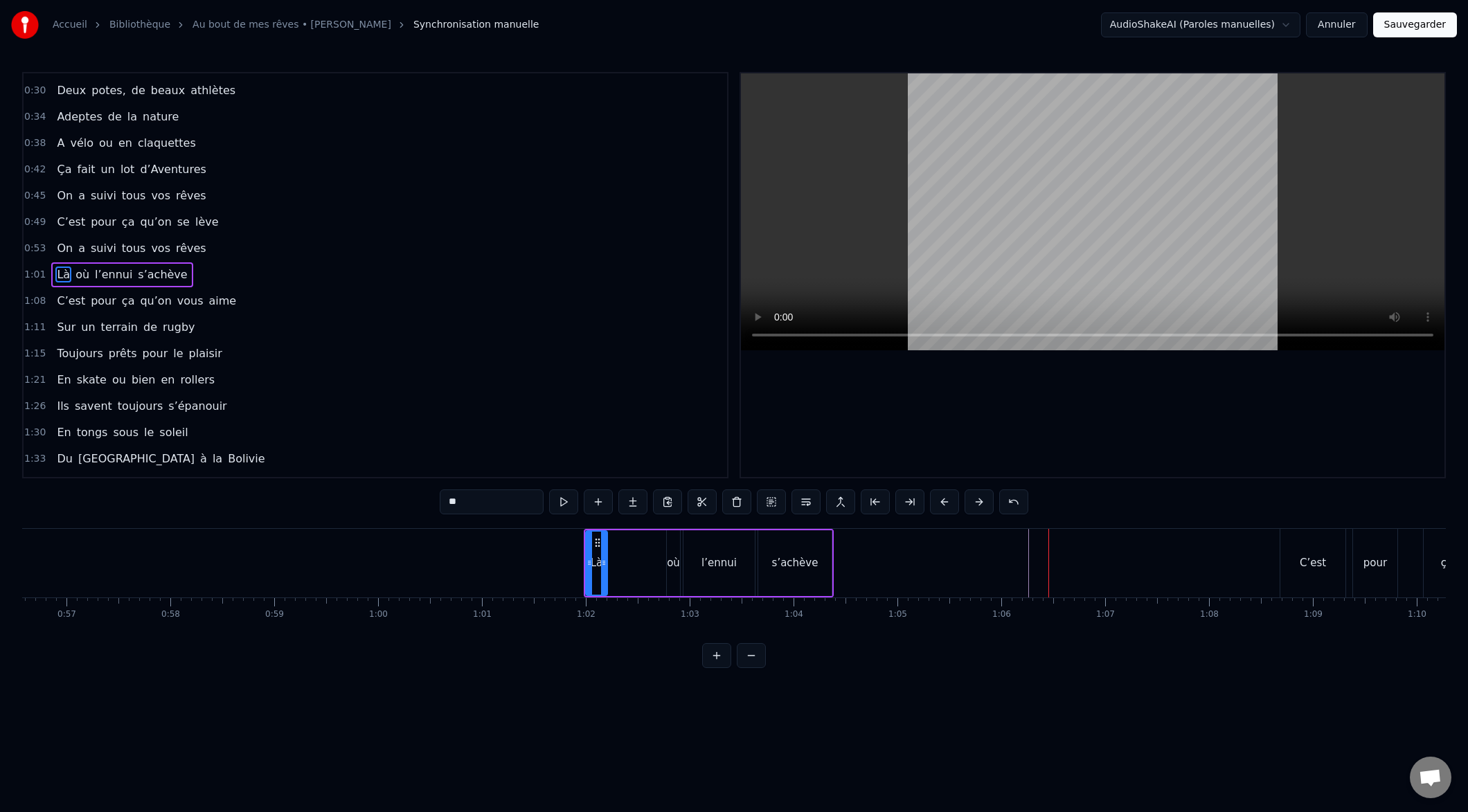
click at [941, 501] on button at bounding box center [944, 502] width 29 height 25
click at [940, 500] on button at bounding box center [944, 502] width 29 height 25
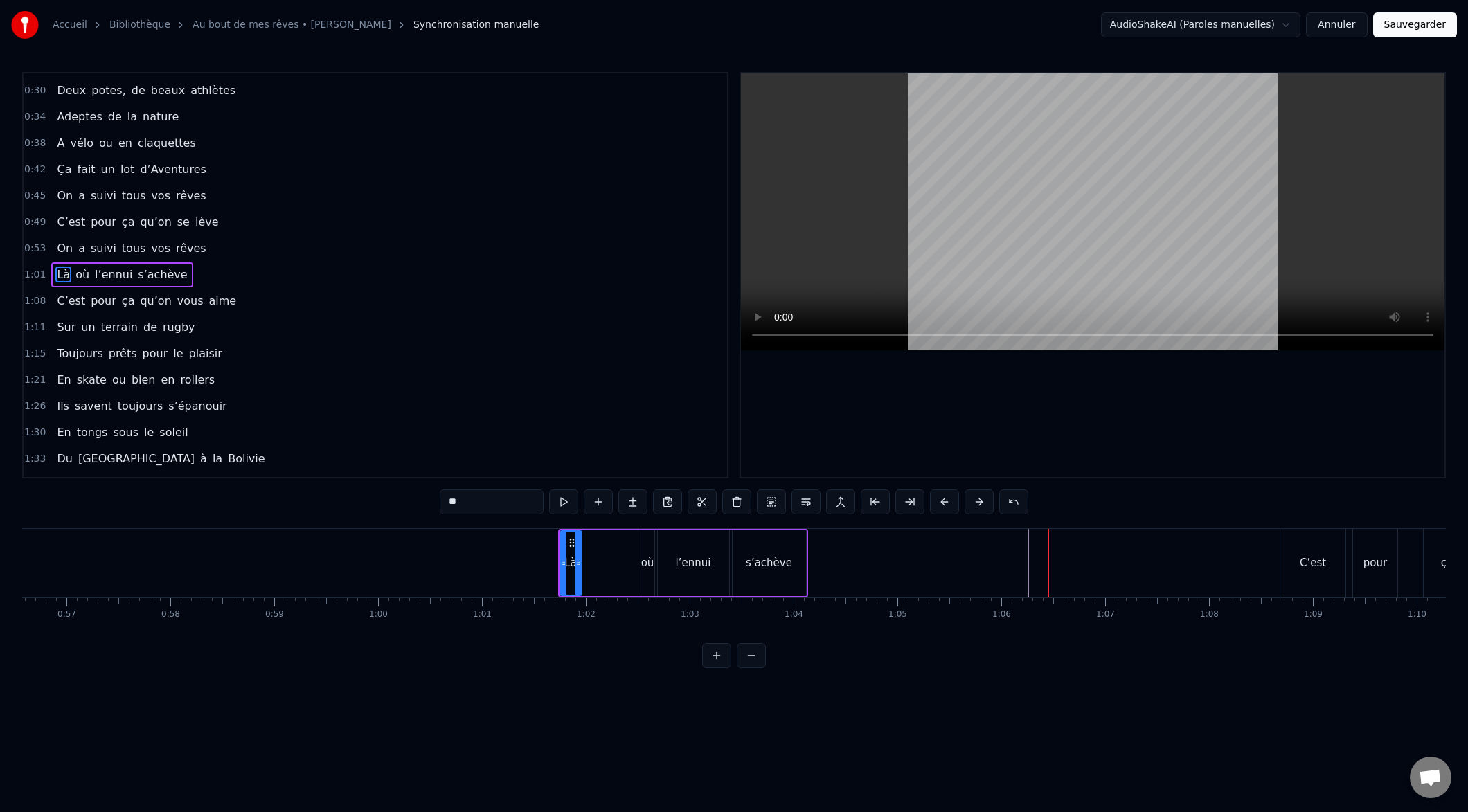
click at [940, 500] on button at bounding box center [944, 502] width 29 height 25
click at [939, 500] on button at bounding box center [944, 502] width 29 height 25
click at [940, 500] on button at bounding box center [944, 502] width 29 height 25
click at [940, 500] on button at bounding box center [944, 502] width 29 height 25
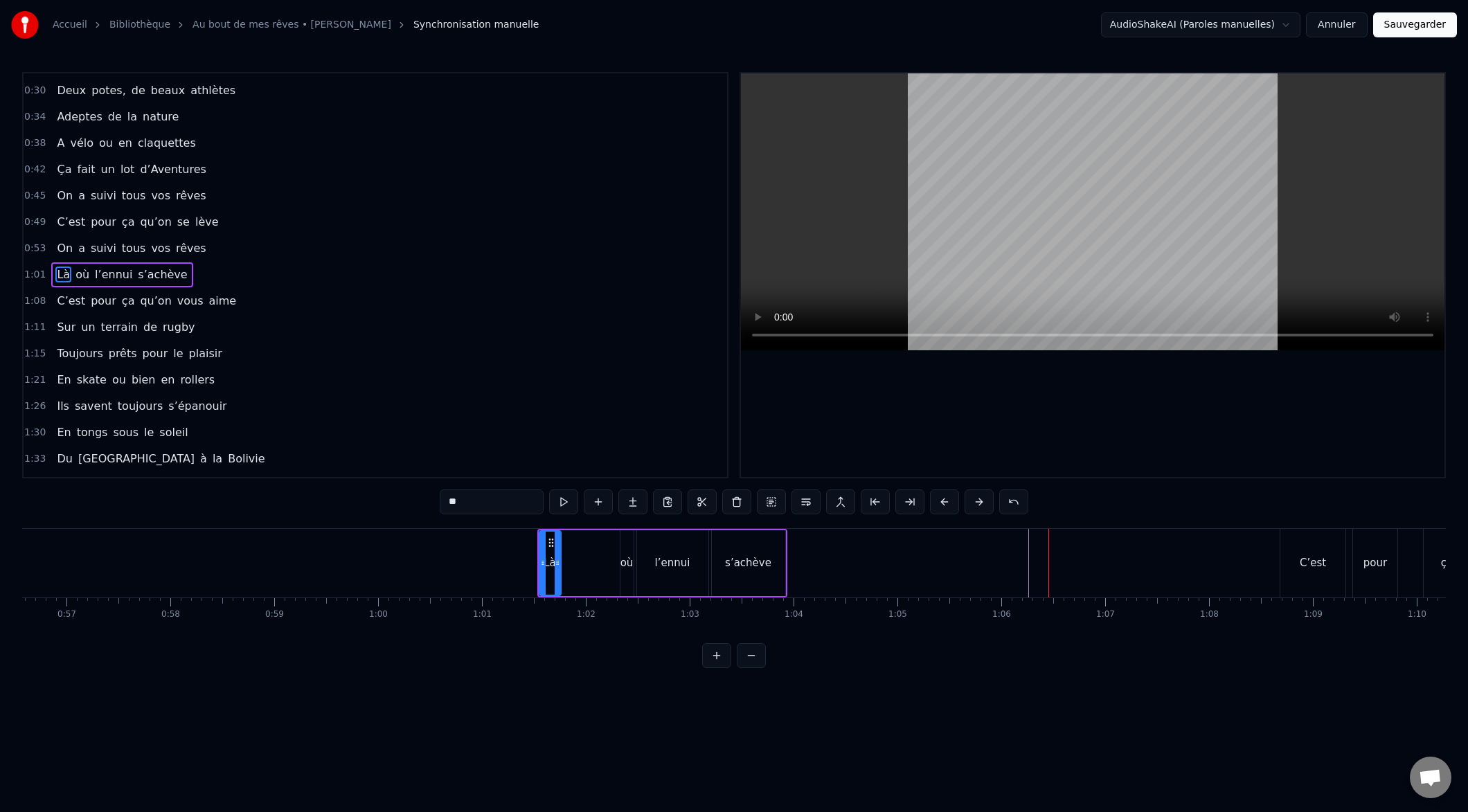
click at [940, 500] on button at bounding box center [944, 502] width 29 height 25
click at [941, 500] on button at bounding box center [944, 502] width 29 height 25
click at [941, 500] on button at bounding box center [944, 502] width 29 height 25
click at [942, 498] on button at bounding box center [944, 502] width 29 height 25
click at [942, 502] on button at bounding box center [944, 502] width 29 height 25
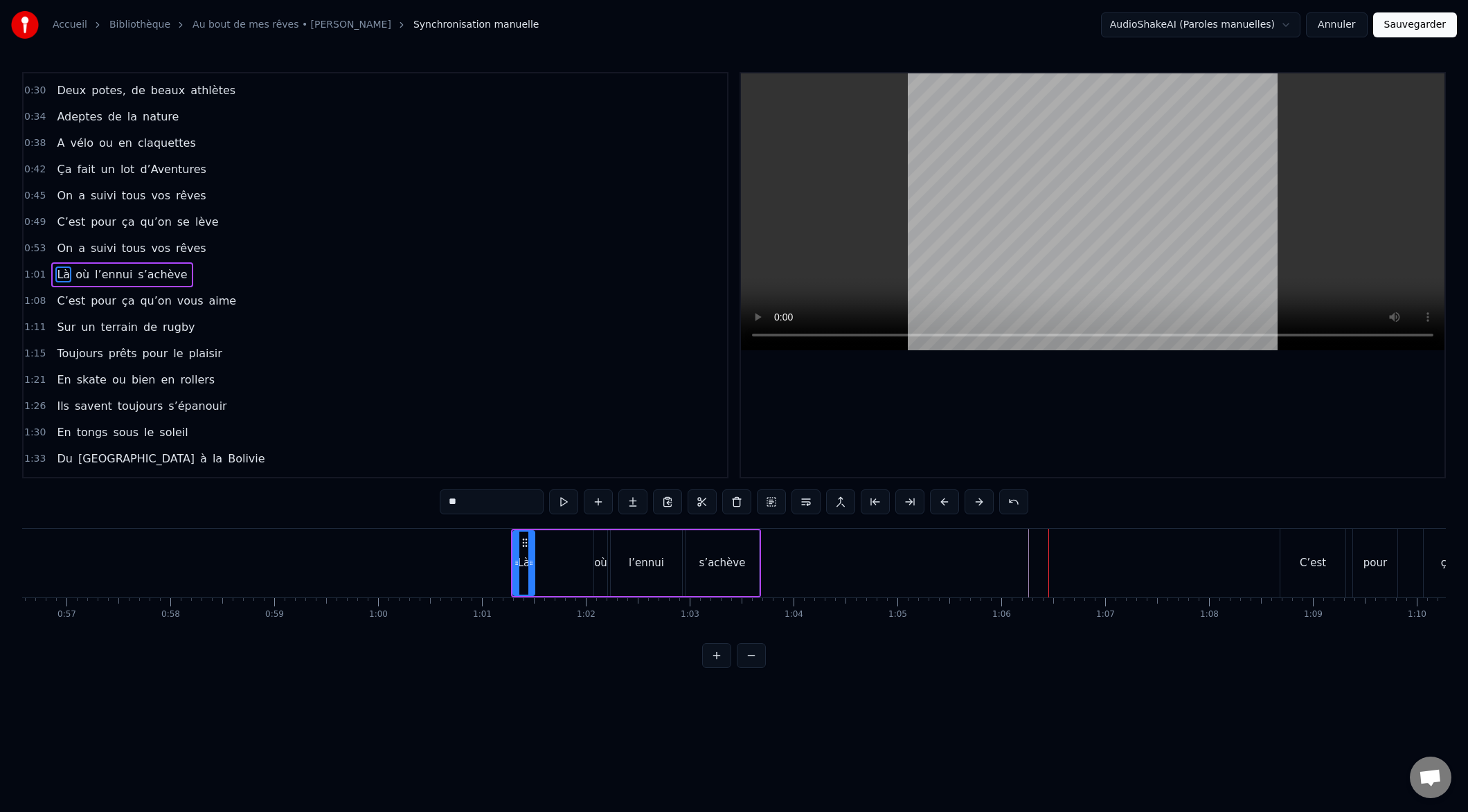
click at [942, 502] on button at bounding box center [944, 502] width 29 height 25
click at [942, 501] on button at bounding box center [944, 502] width 29 height 25
click at [942, 500] on button at bounding box center [944, 502] width 29 height 25
click at [944, 500] on button at bounding box center [944, 502] width 29 height 25
click at [943, 500] on button at bounding box center [944, 502] width 29 height 25
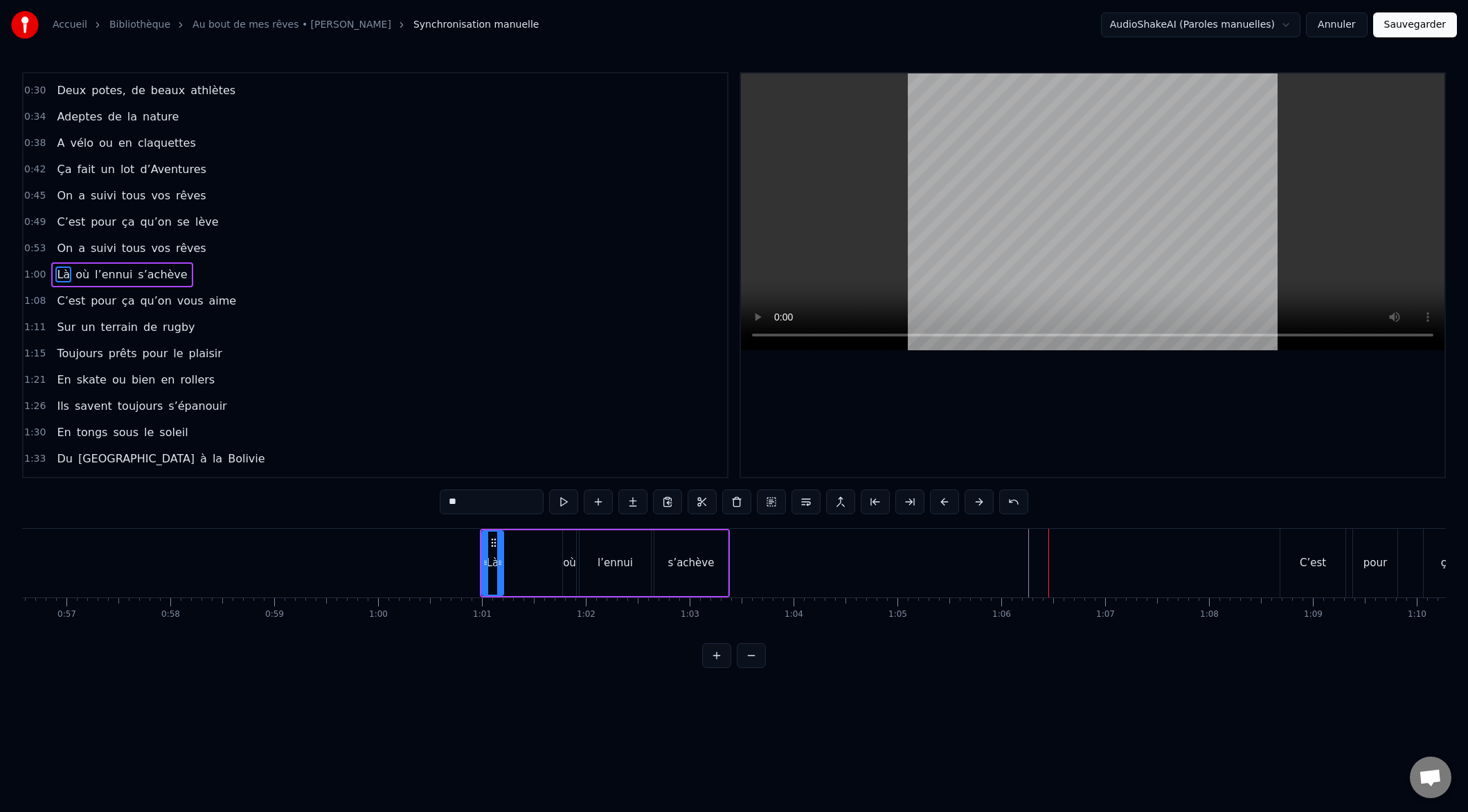
click at [943, 500] on button at bounding box center [944, 502] width 29 height 25
click at [941, 500] on button at bounding box center [944, 502] width 29 height 25
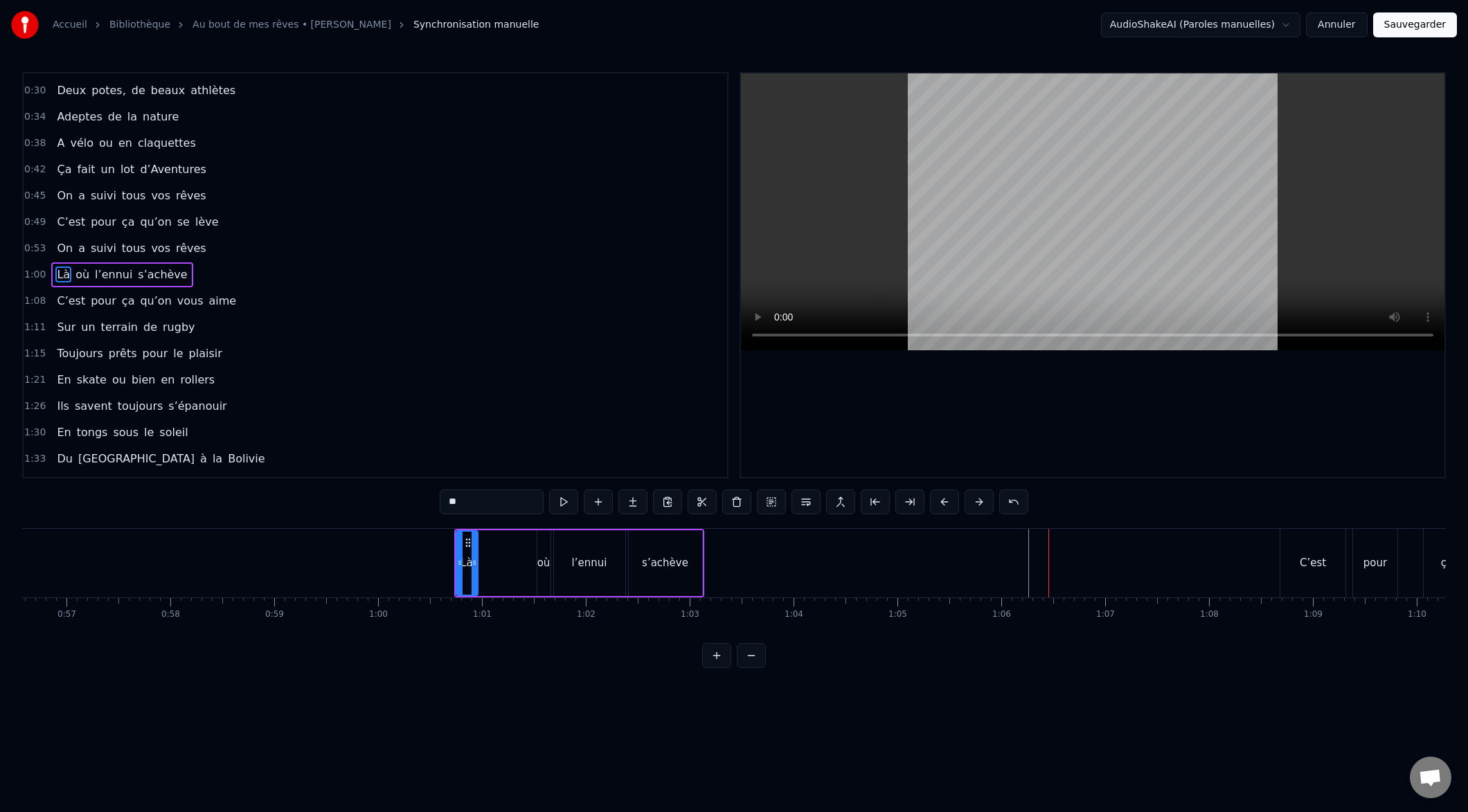
click at [941, 500] on button at bounding box center [944, 502] width 29 height 25
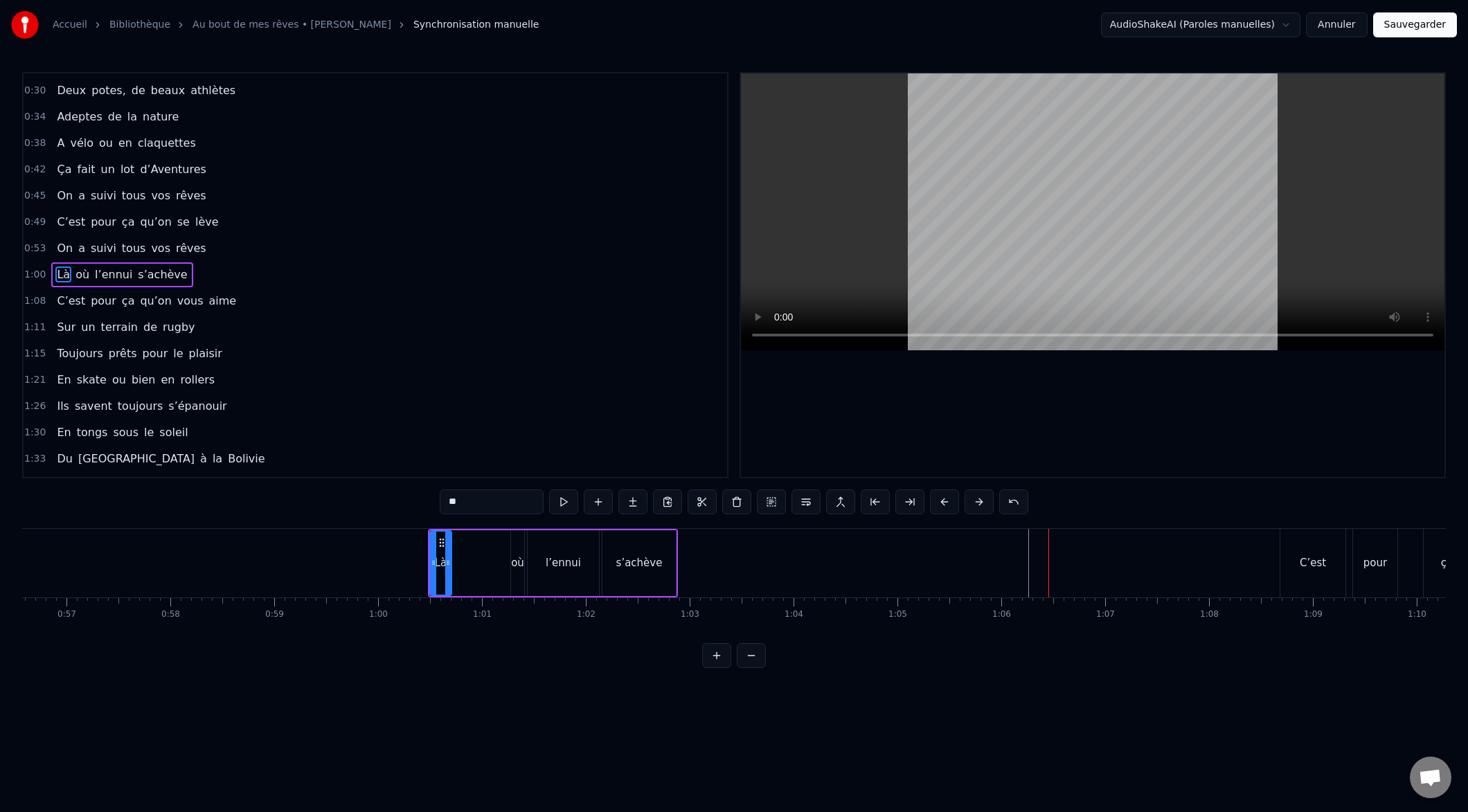
click at [941, 500] on button at bounding box center [944, 502] width 29 height 25
click at [941, 500] on button at bounding box center [944, 502] width 29 height 25
click at [940, 500] on button at bounding box center [944, 502] width 29 height 25
click at [941, 500] on button at bounding box center [944, 502] width 29 height 25
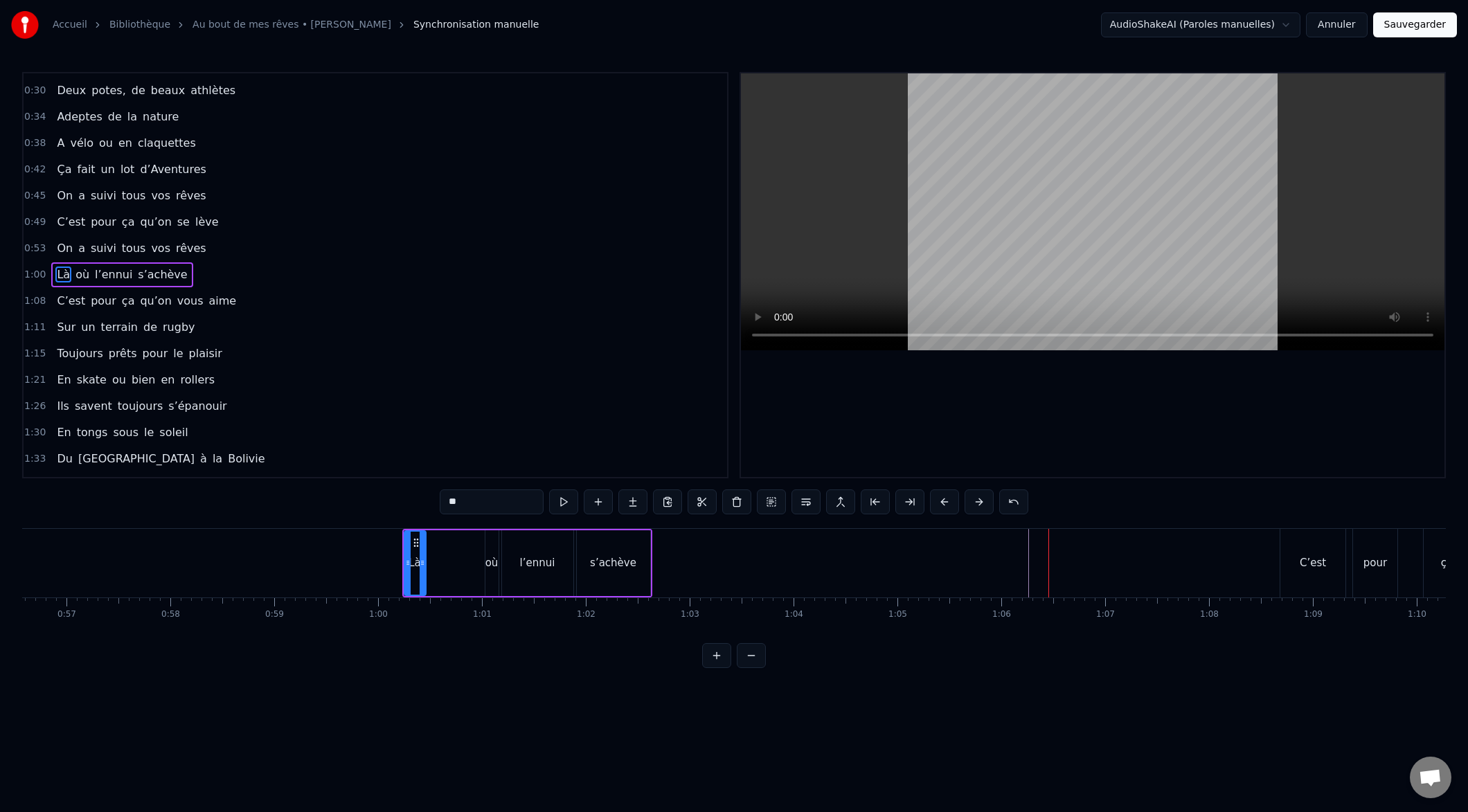
click at [941, 500] on button at bounding box center [944, 502] width 29 height 25
click at [941, 500] on button at bounding box center [944, 502] width 29 height 25
click at [940, 500] on button at bounding box center [944, 502] width 29 height 25
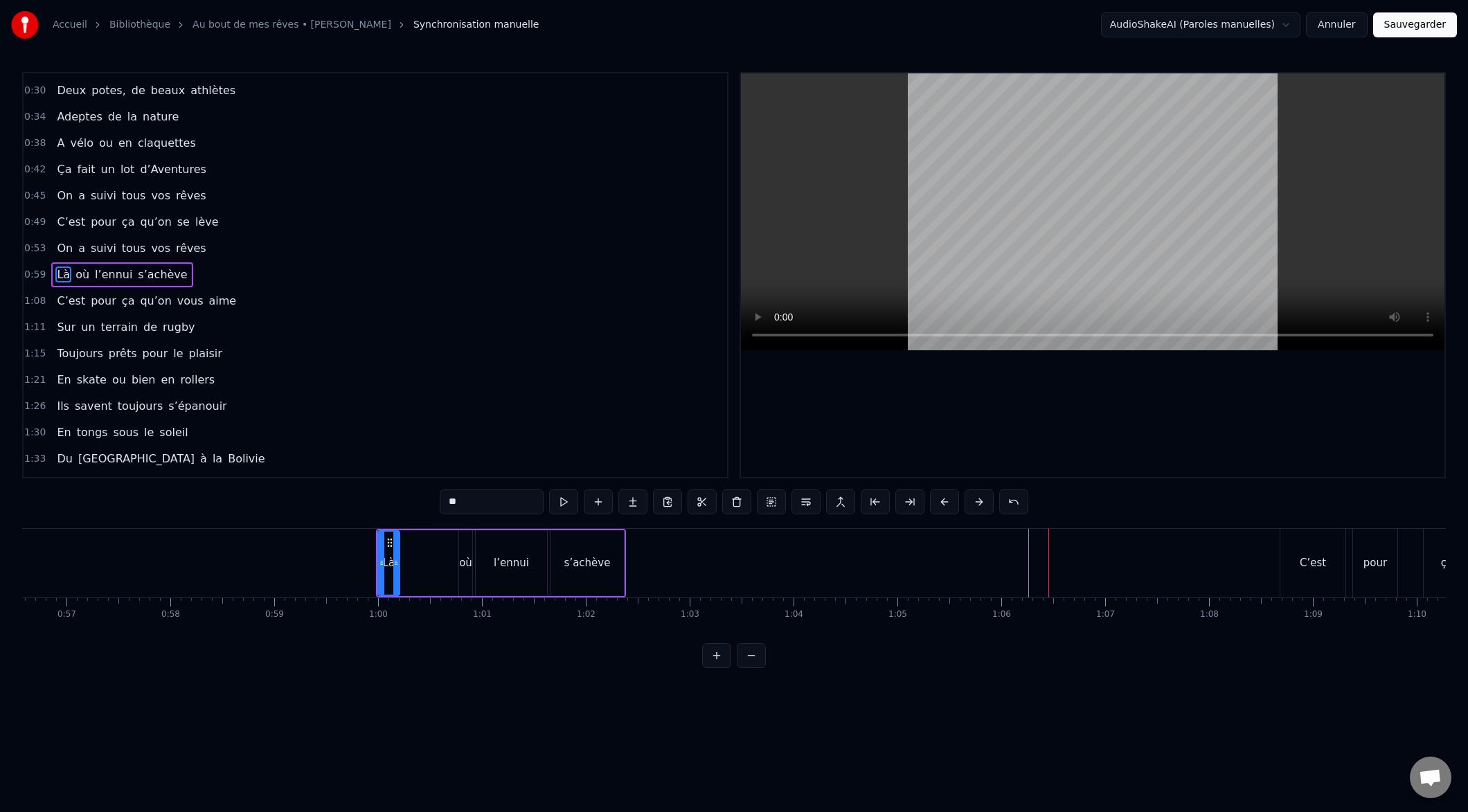
click at [940, 500] on button at bounding box center [944, 502] width 29 height 25
click at [938, 500] on button at bounding box center [944, 502] width 29 height 25
click at [938, 501] on button at bounding box center [944, 502] width 29 height 25
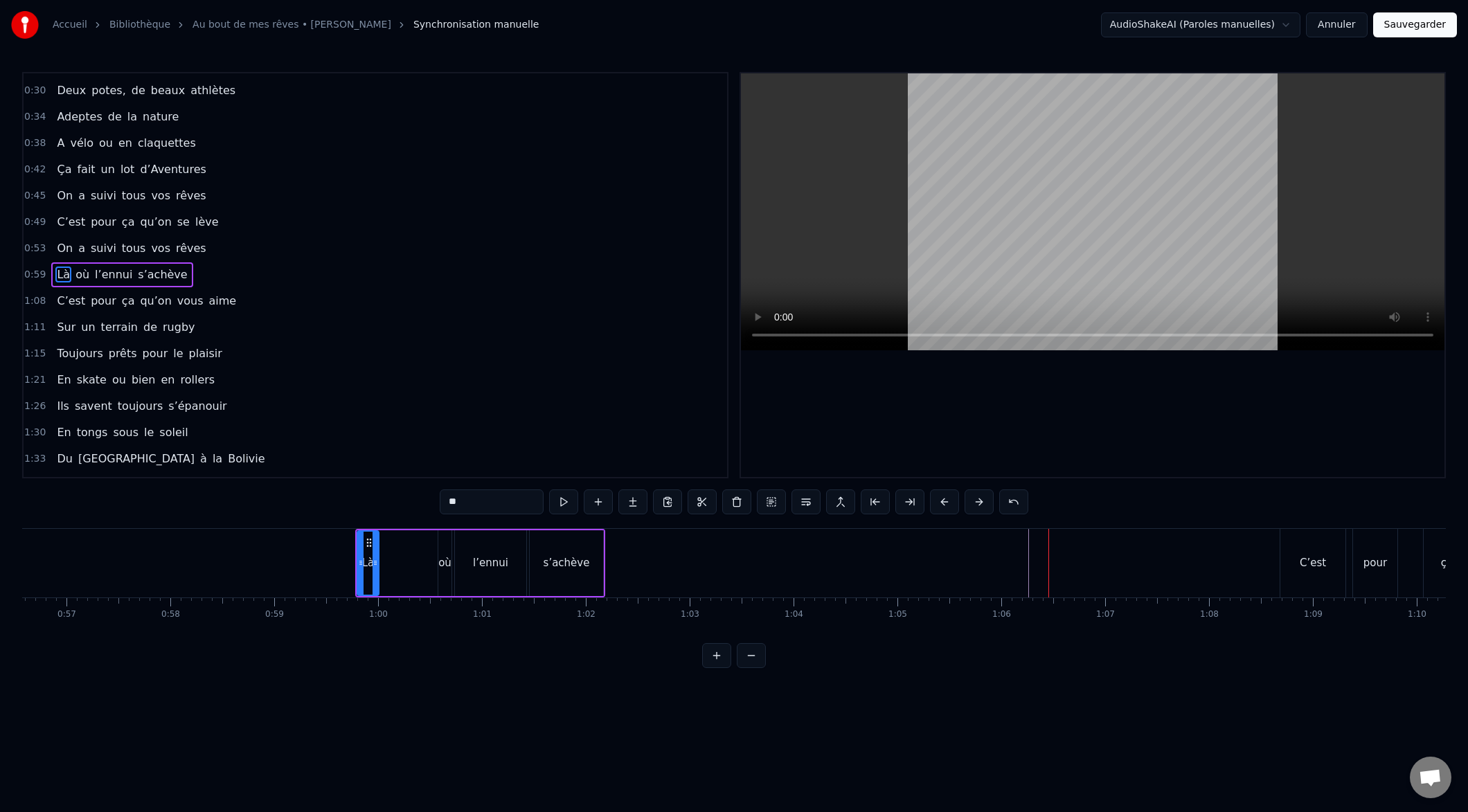
click at [938, 501] on button at bounding box center [944, 502] width 29 height 25
click at [937, 501] on button at bounding box center [944, 502] width 29 height 25
click at [936, 502] on button at bounding box center [944, 502] width 29 height 25
click at [936, 503] on button at bounding box center [944, 502] width 29 height 25
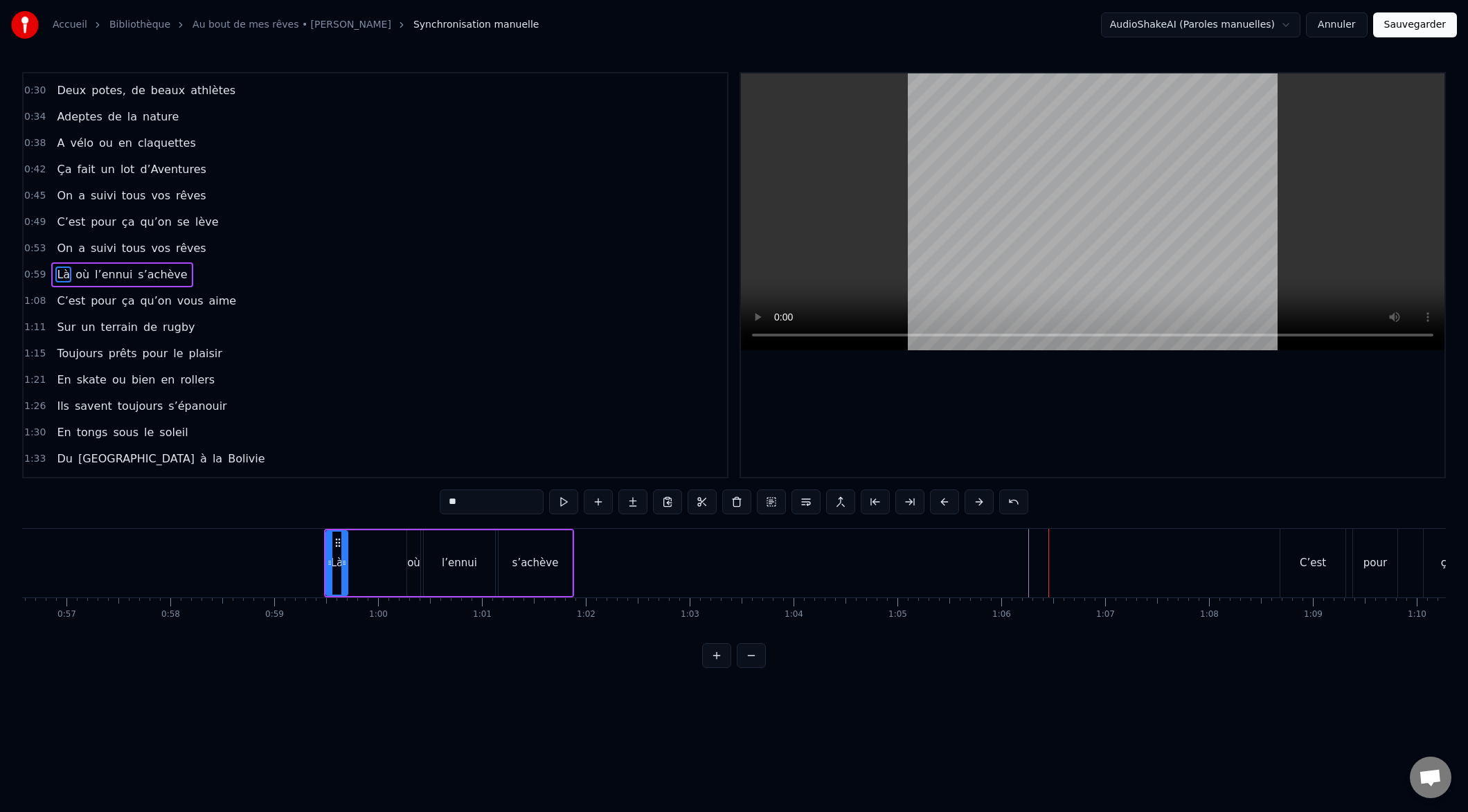
click at [939, 506] on button at bounding box center [944, 502] width 29 height 25
click at [944, 504] on button at bounding box center [944, 502] width 29 height 25
click at [945, 504] on button at bounding box center [944, 502] width 29 height 25
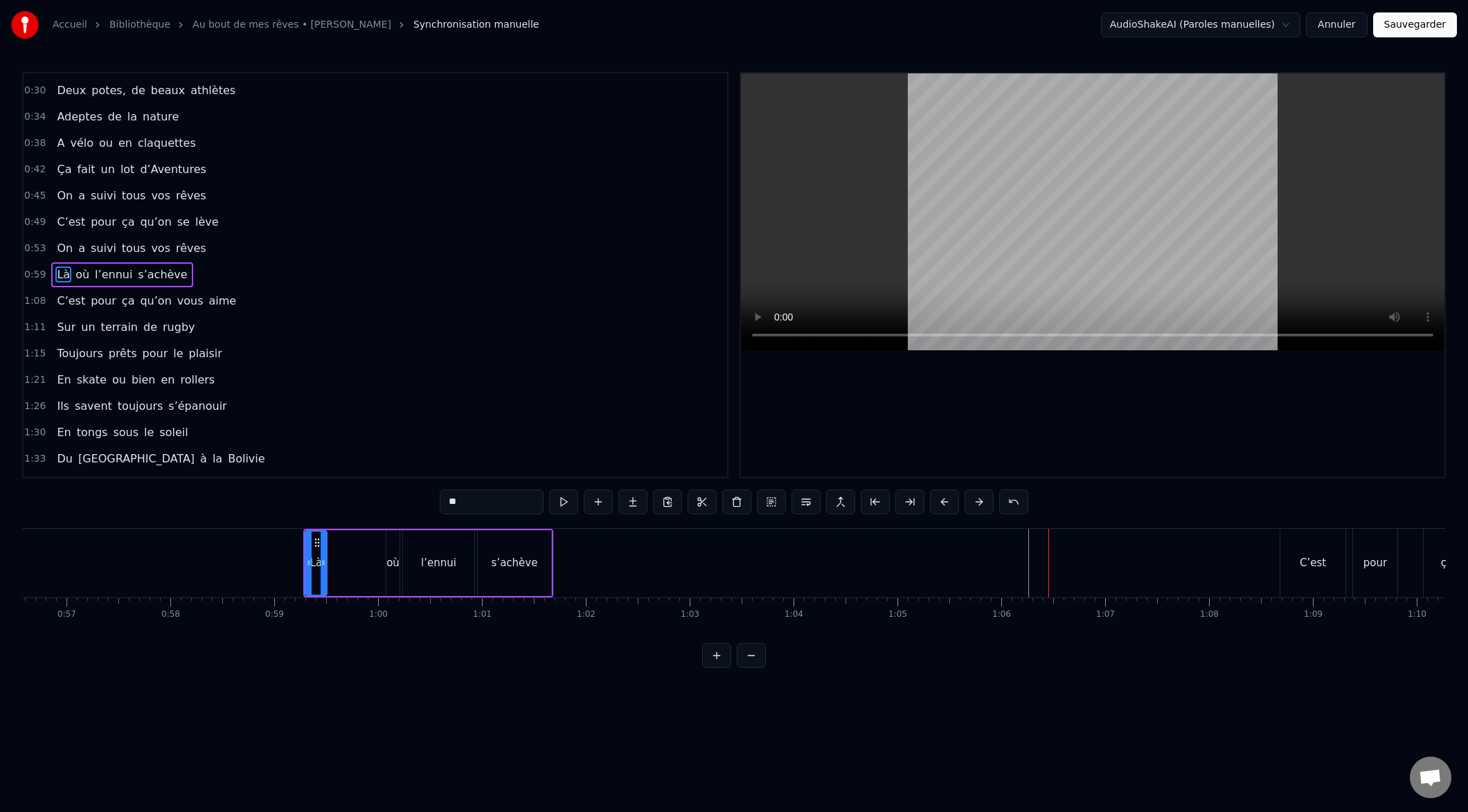
click at [944, 504] on button at bounding box center [944, 502] width 29 height 25
click at [944, 503] on button at bounding box center [944, 502] width 29 height 25
click at [944, 503] on button at bounding box center [944, 502] width 29 height 25
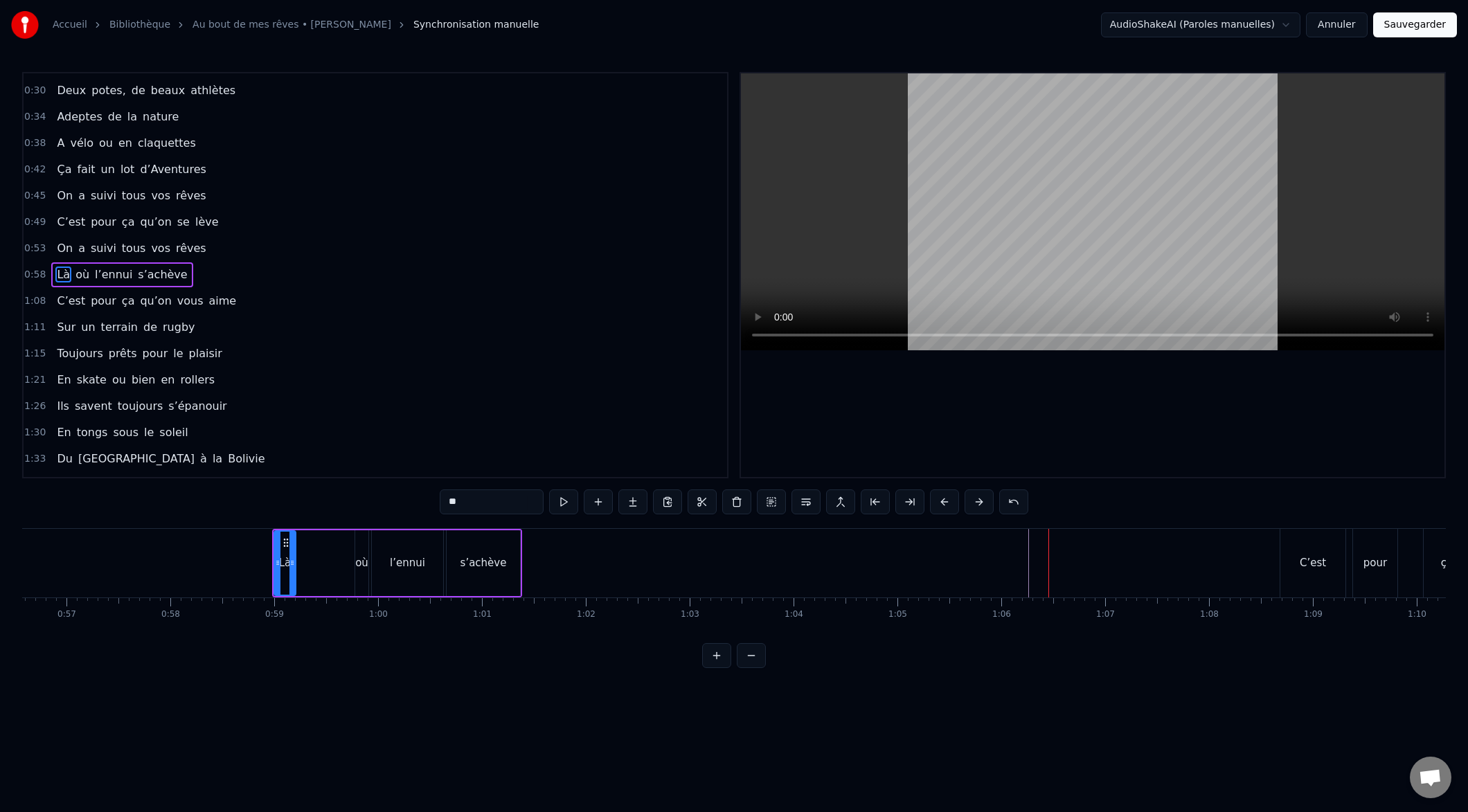
click at [944, 503] on button at bounding box center [944, 502] width 29 height 25
click at [944, 503] on button at bounding box center [944, 502] width 29 height 25
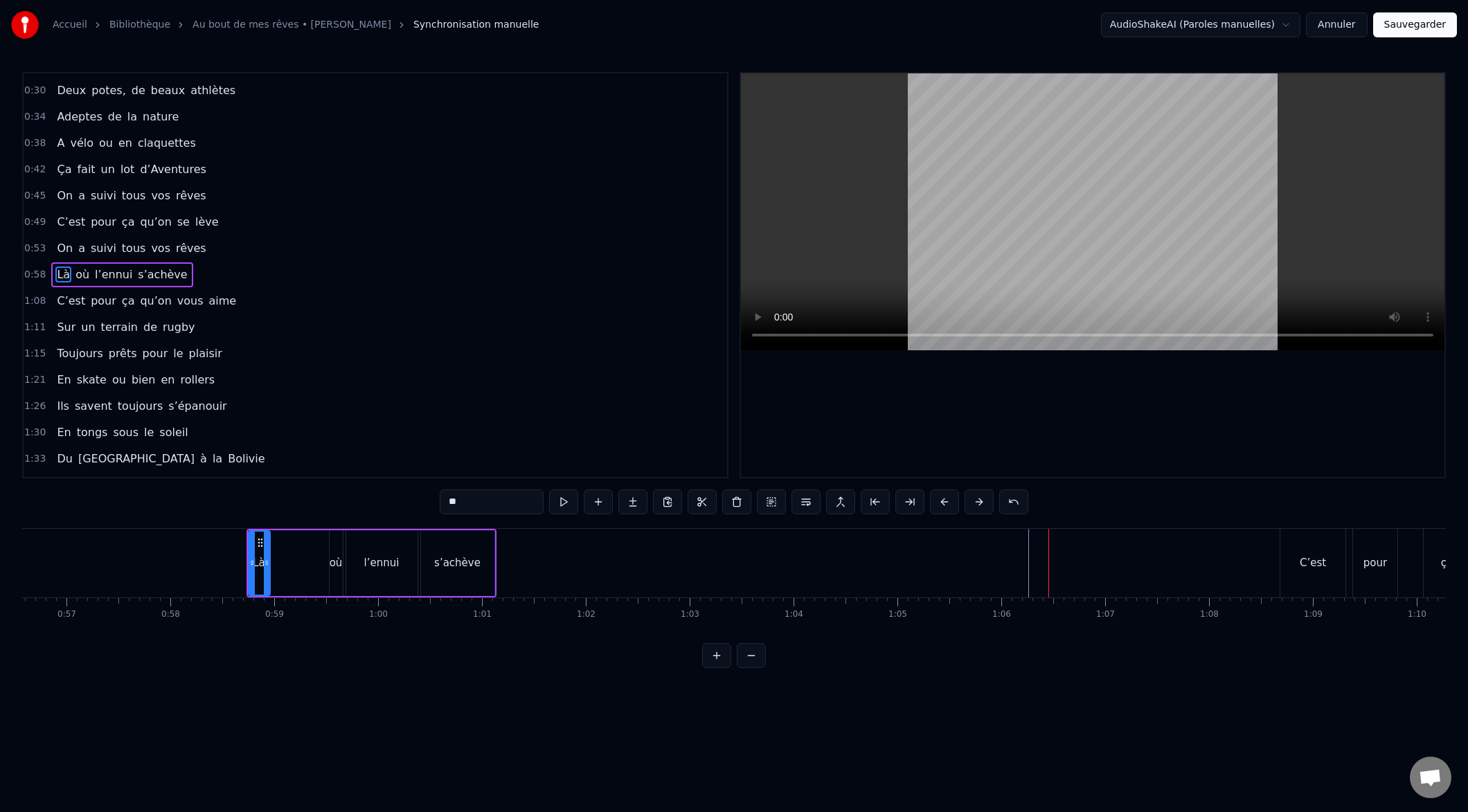
click at [943, 503] on button at bounding box center [944, 502] width 29 height 25
click at [942, 503] on button at bounding box center [944, 502] width 29 height 25
click at [942, 504] on button at bounding box center [944, 502] width 29 height 25
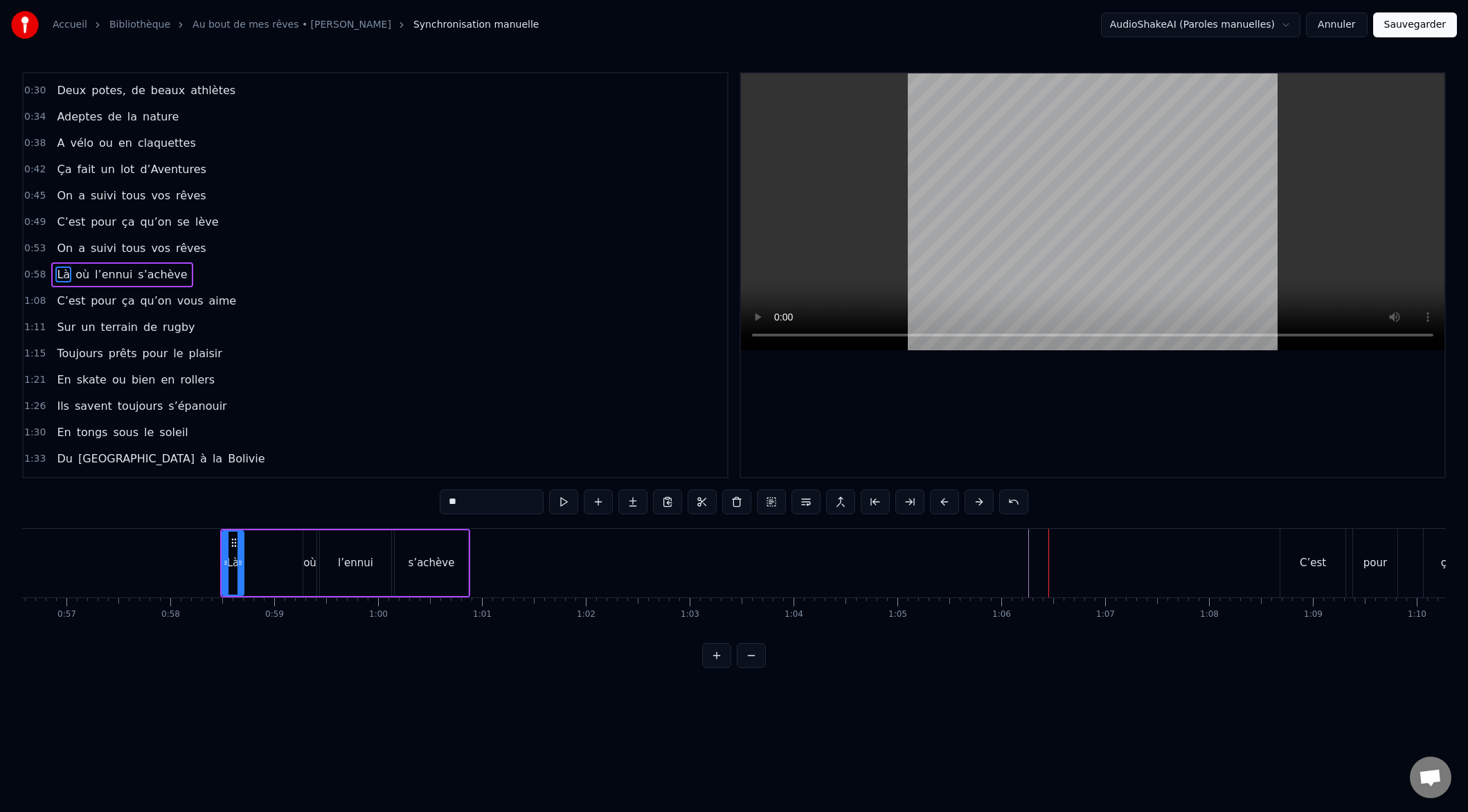
click at [942, 503] on button at bounding box center [944, 502] width 29 height 25
click at [941, 505] on button at bounding box center [944, 502] width 29 height 25
click at [940, 504] on button at bounding box center [944, 502] width 29 height 25
click at [941, 504] on button at bounding box center [944, 502] width 29 height 25
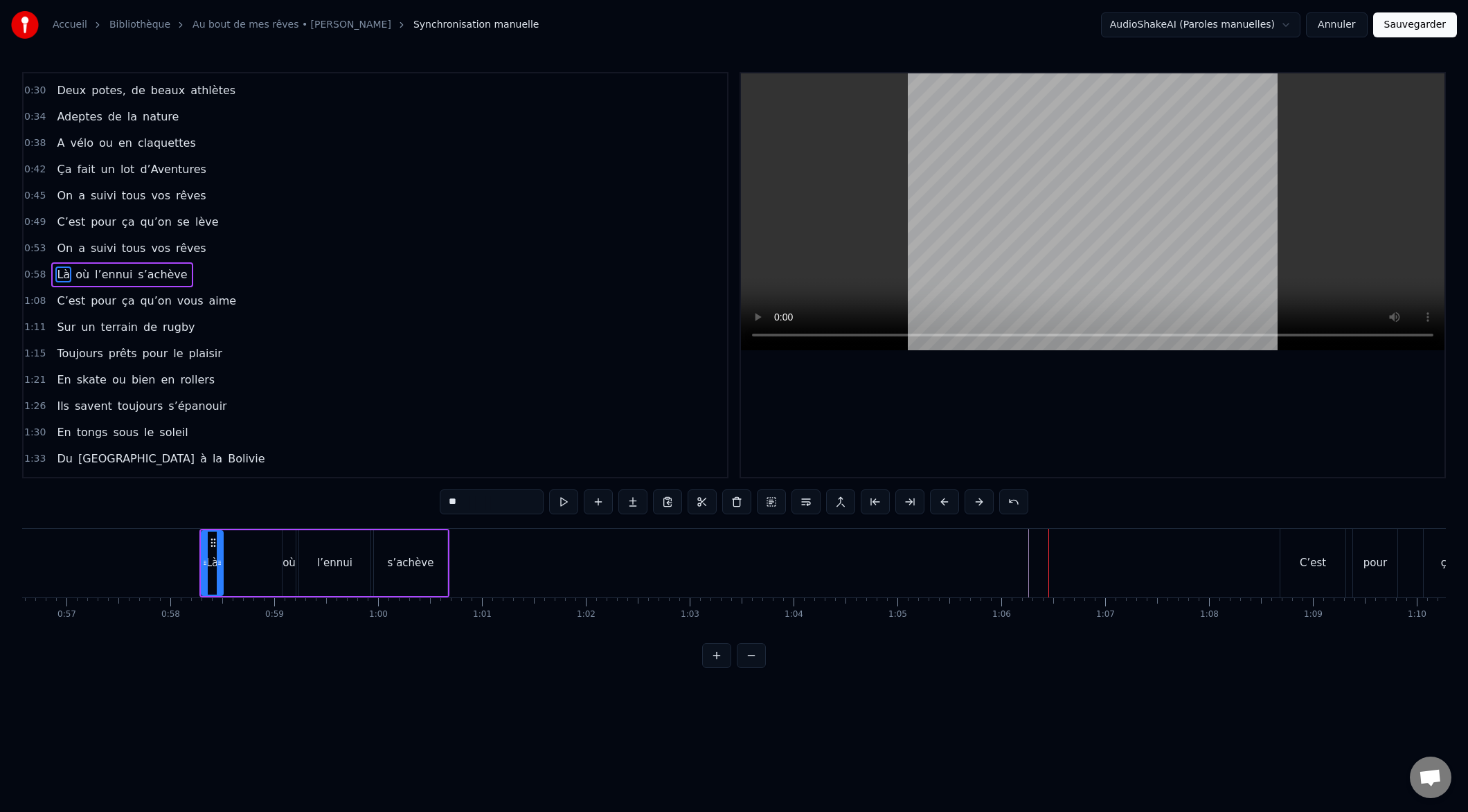
click at [941, 504] on button at bounding box center [944, 502] width 29 height 25
click at [939, 504] on button at bounding box center [944, 502] width 29 height 25
click at [940, 504] on button at bounding box center [944, 502] width 29 height 25
click at [939, 504] on button at bounding box center [944, 502] width 29 height 25
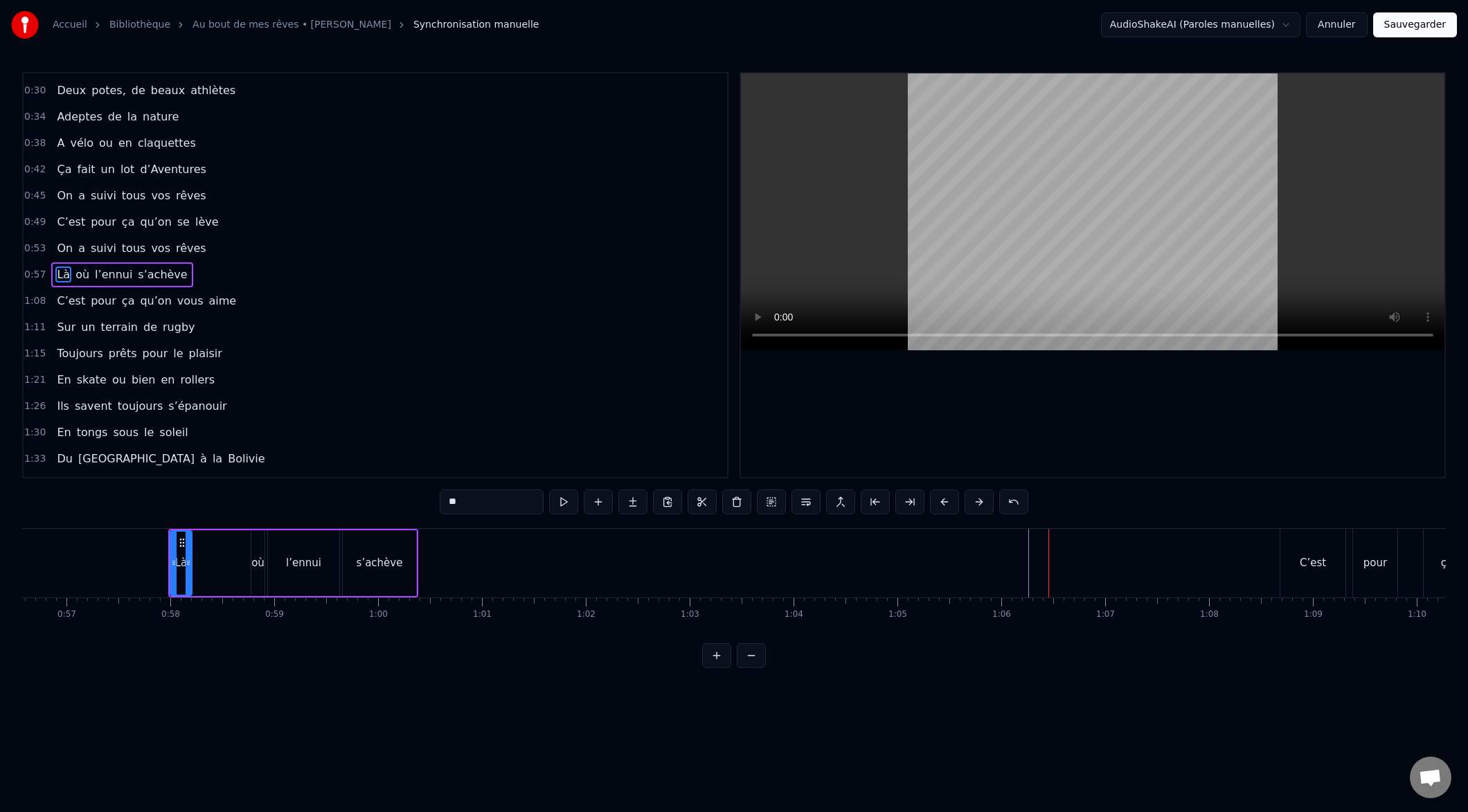
click at [939, 504] on button at bounding box center [944, 502] width 29 height 25
click at [941, 504] on button at bounding box center [944, 502] width 29 height 25
click at [940, 504] on button at bounding box center [944, 502] width 29 height 25
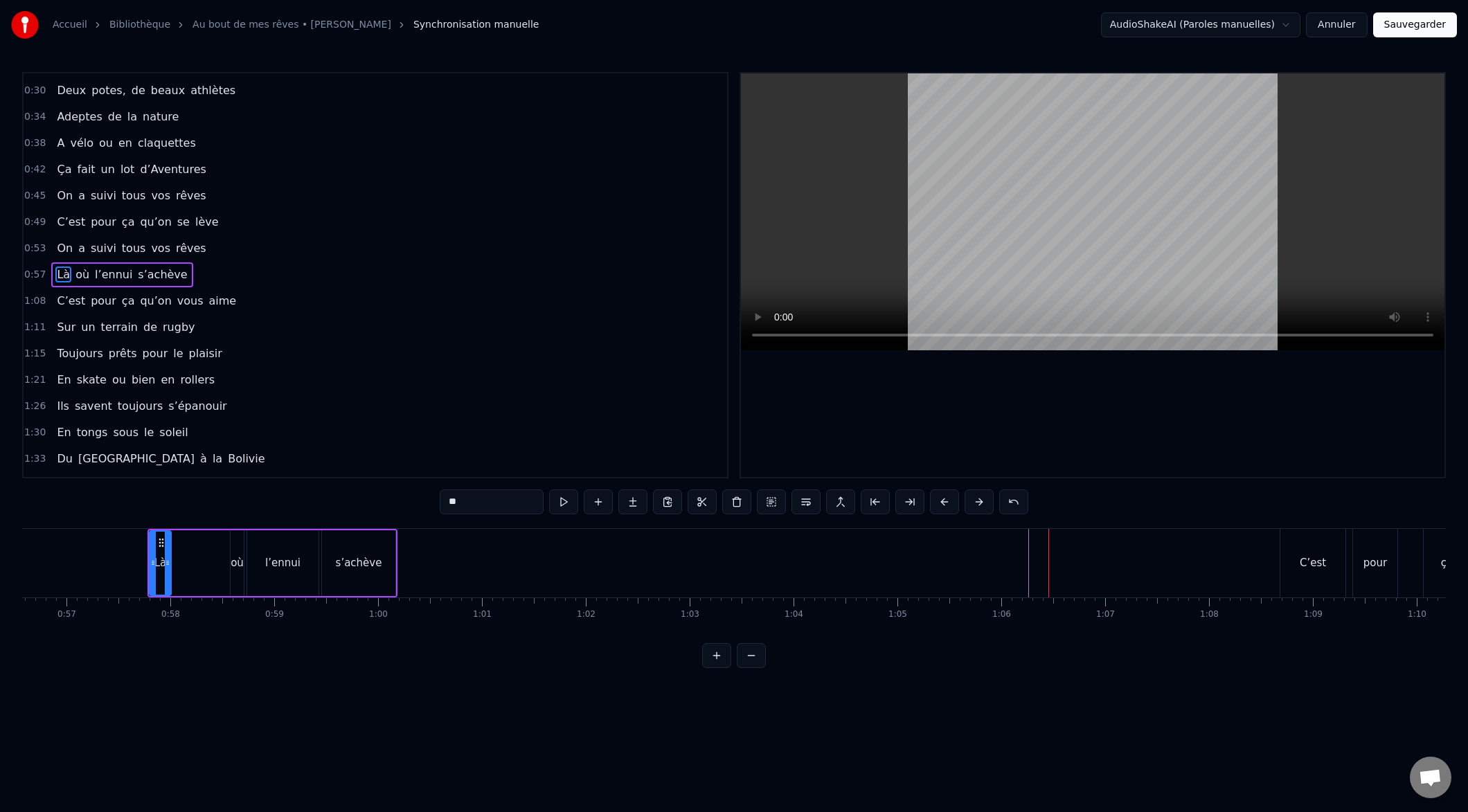
click at [940, 504] on button at bounding box center [944, 502] width 29 height 25
click at [939, 505] on button at bounding box center [944, 502] width 29 height 25
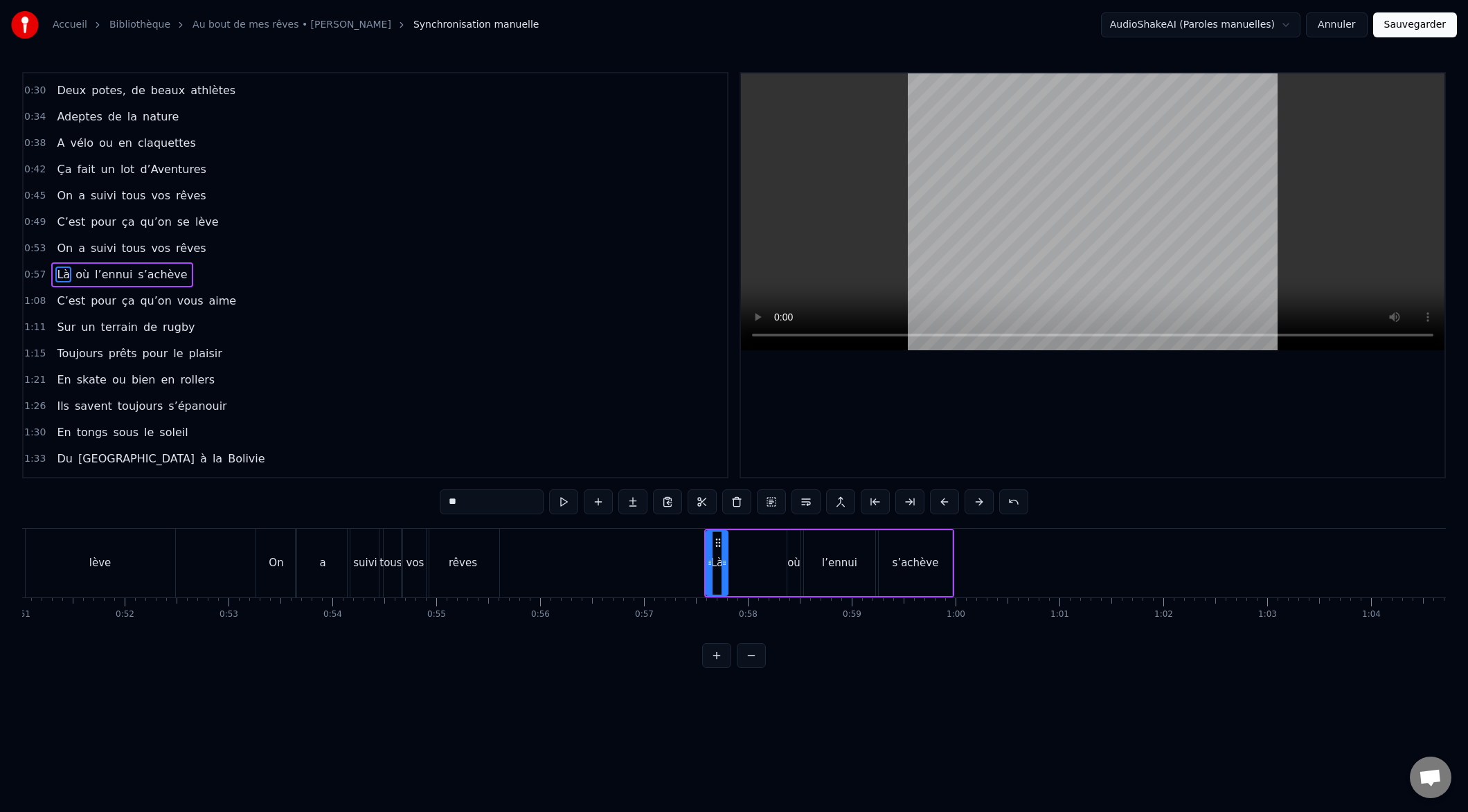
scroll to position [0, 5304]
click at [938, 503] on button at bounding box center [944, 502] width 29 height 25
click at [939, 503] on button at bounding box center [944, 502] width 29 height 25
click at [936, 502] on button at bounding box center [944, 502] width 29 height 25
click at [933, 501] on button at bounding box center [944, 502] width 29 height 25
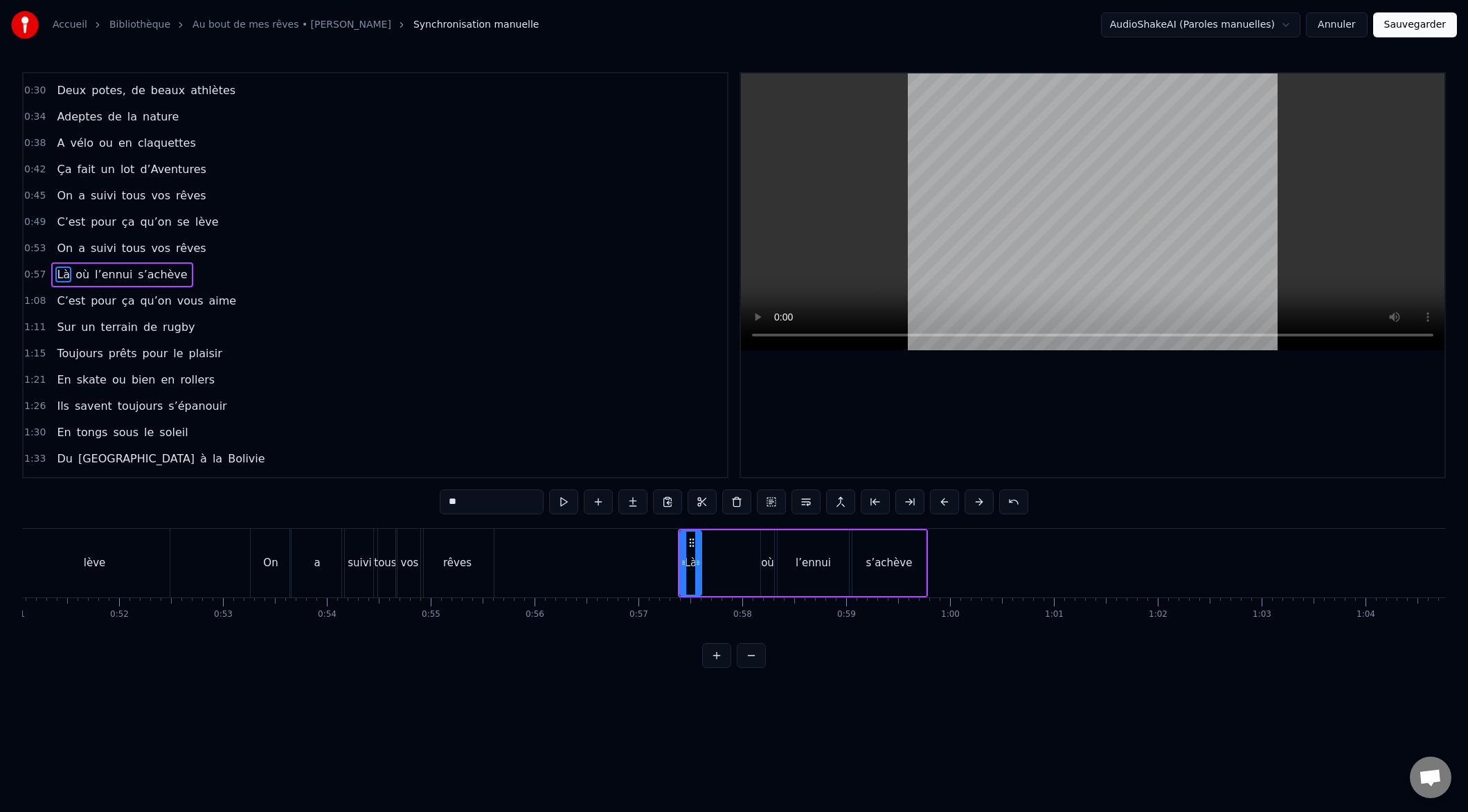
click at [933, 501] on button at bounding box center [944, 502] width 29 height 25
click at [933, 499] on button at bounding box center [944, 502] width 29 height 25
click at [933, 500] on button at bounding box center [944, 502] width 29 height 25
click at [932, 498] on button at bounding box center [944, 502] width 29 height 25
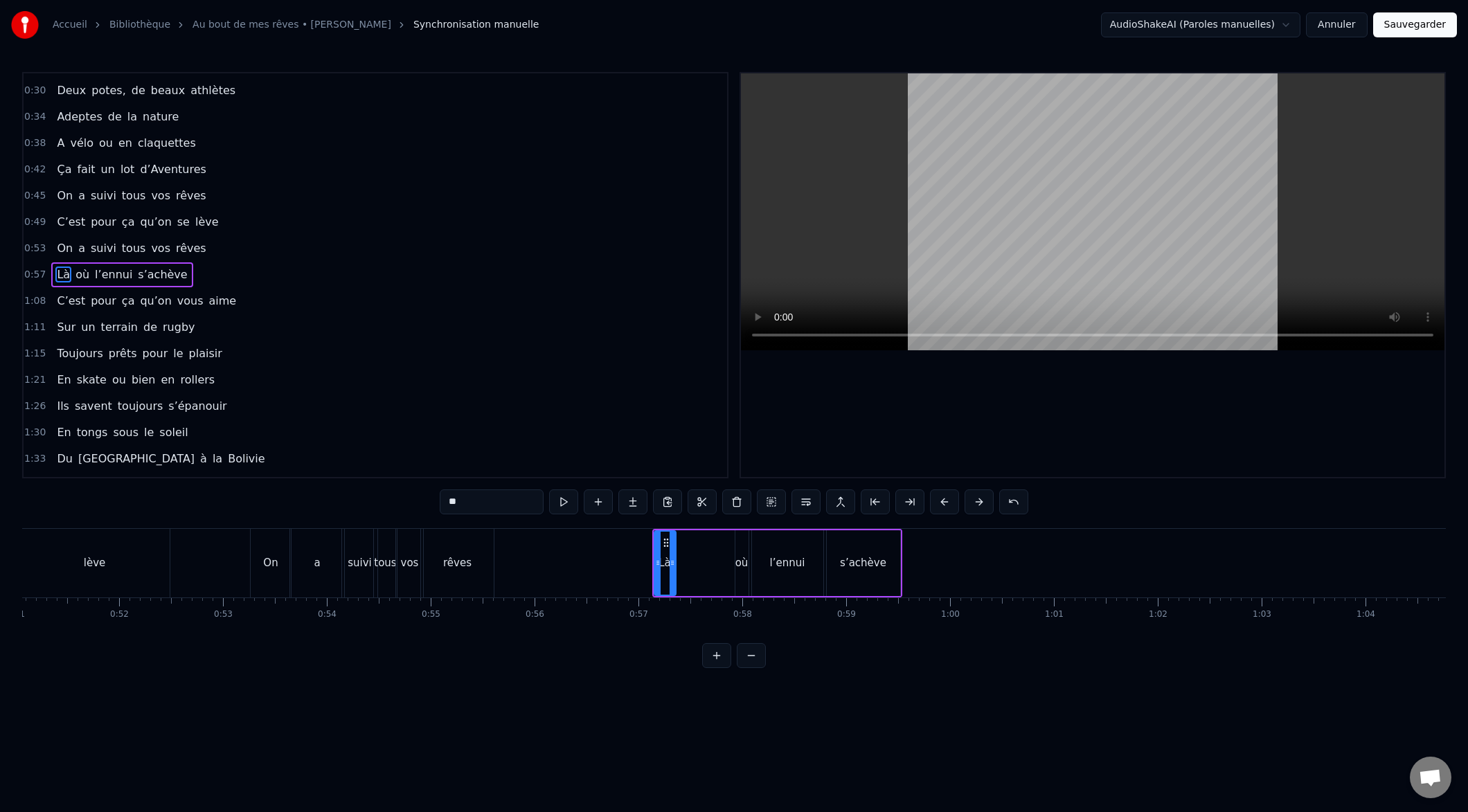
click at [931, 498] on button at bounding box center [944, 502] width 29 height 25
click at [932, 498] on button at bounding box center [944, 502] width 29 height 25
click at [929, 498] on div "**" at bounding box center [734, 502] width 589 height 25
click at [929, 497] on div "**" at bounding box center [734, 502] width 589 height 25
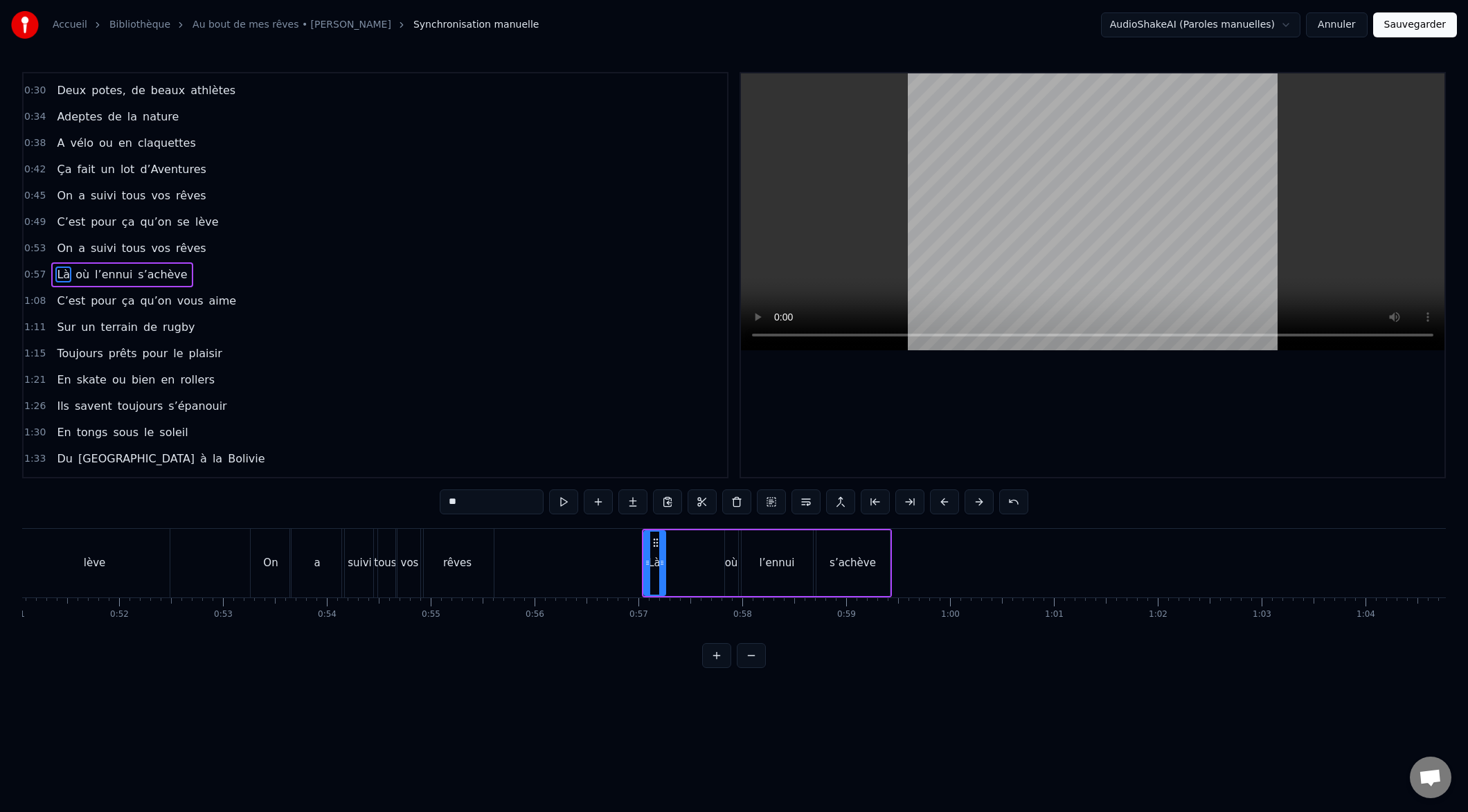
click
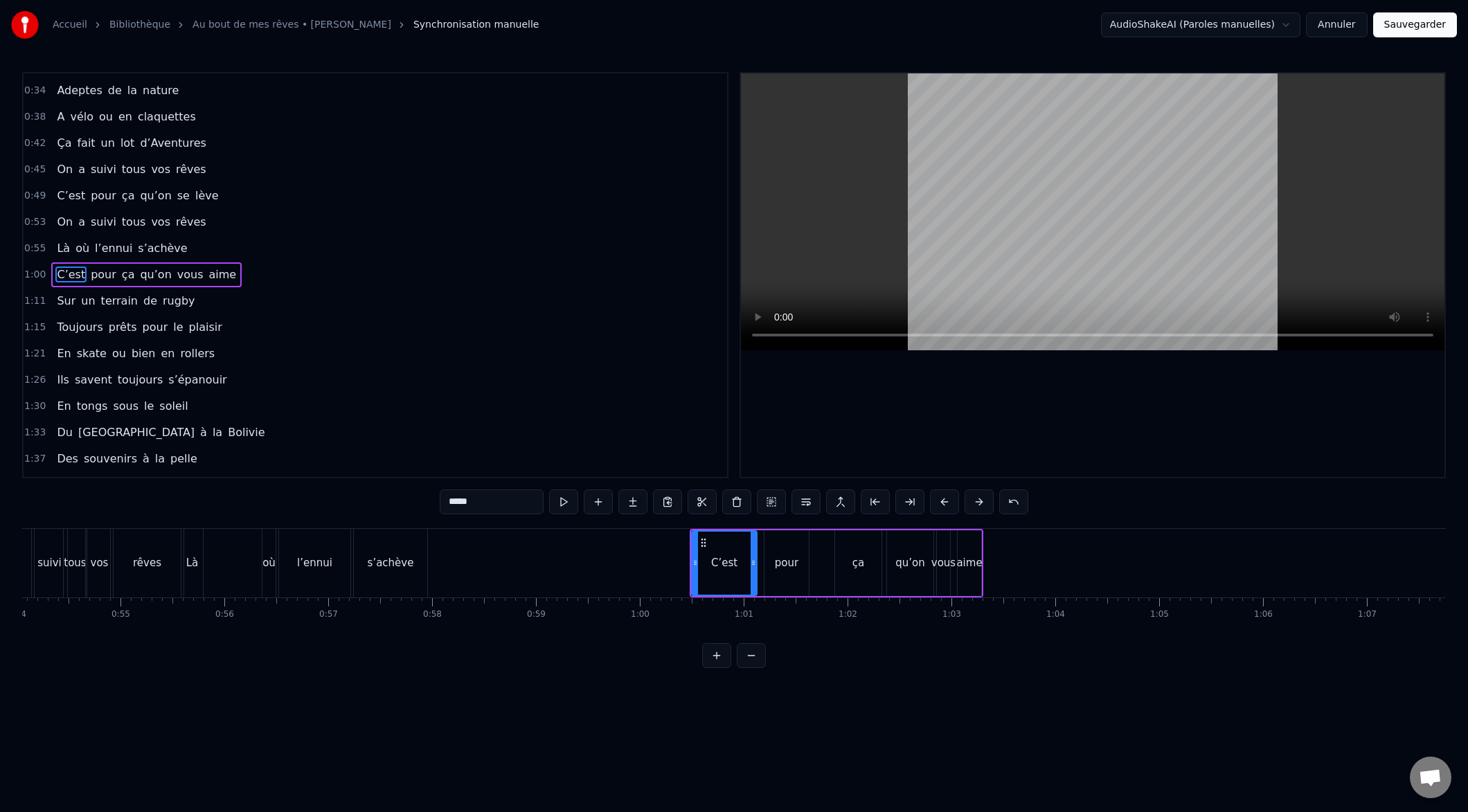
scroll to position [0, 5587]
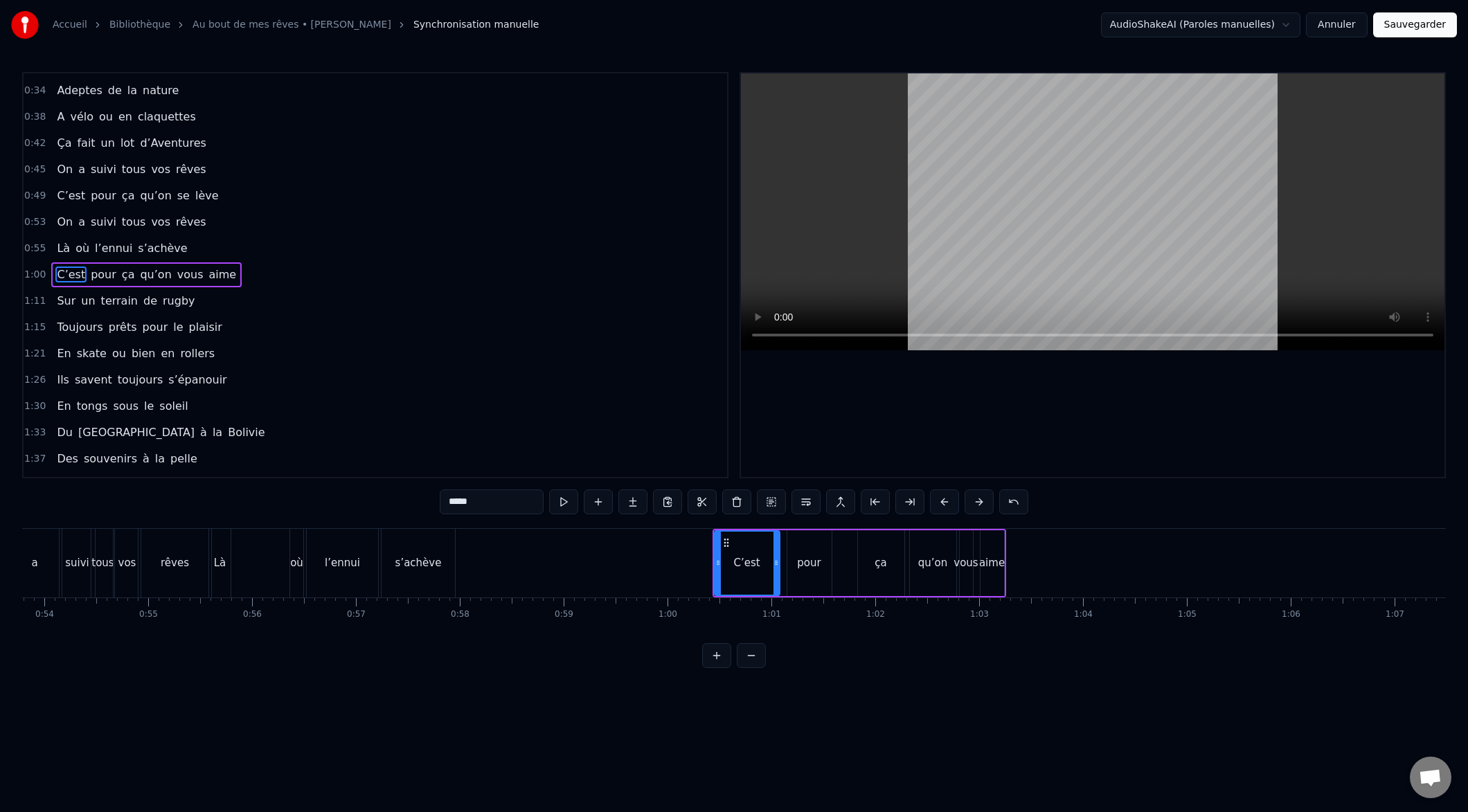
drag, startPoint x: 941, startPoint y: 506, endPoint x: 928, endPoint y: 508, distance: 13.2
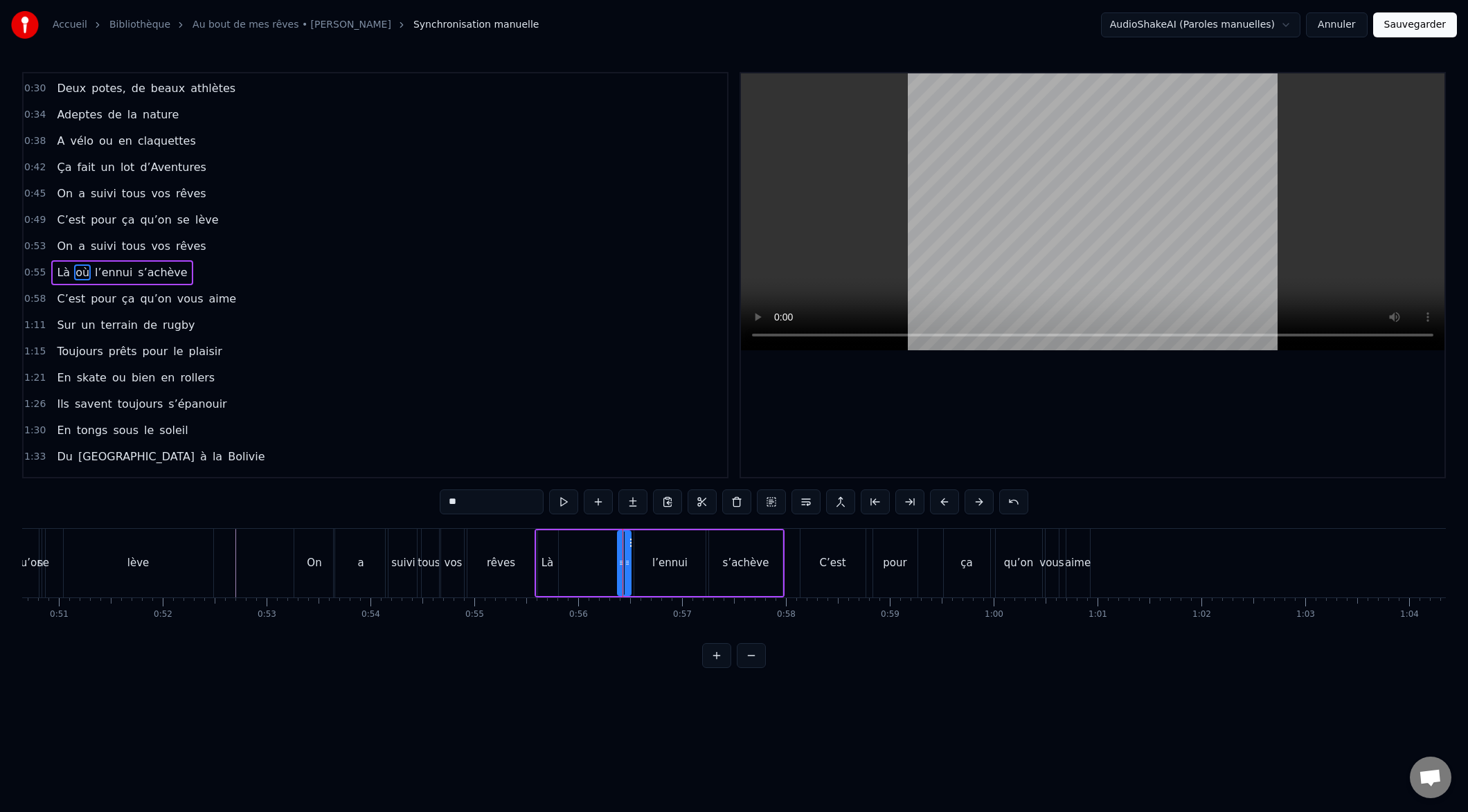
scroll to position [101, 0]
drag, startPoint x: 617, startPoint y: 565, endPoint x: 571, endPoint y: 573, distance: 46.7
drag, startPoint x: 619, startPoint y: 568, endPoint x: 595, endPoint y: 573, distance: 24.5
drag, startPoint x: 636, startPoint y: 565, endPoint x: 599, endPoint y: 567, distance: 37.1
drag, startPoint x: 703, startPoint y: 565, endPoint x: 633, endPoint y: 574, distance: 70.6
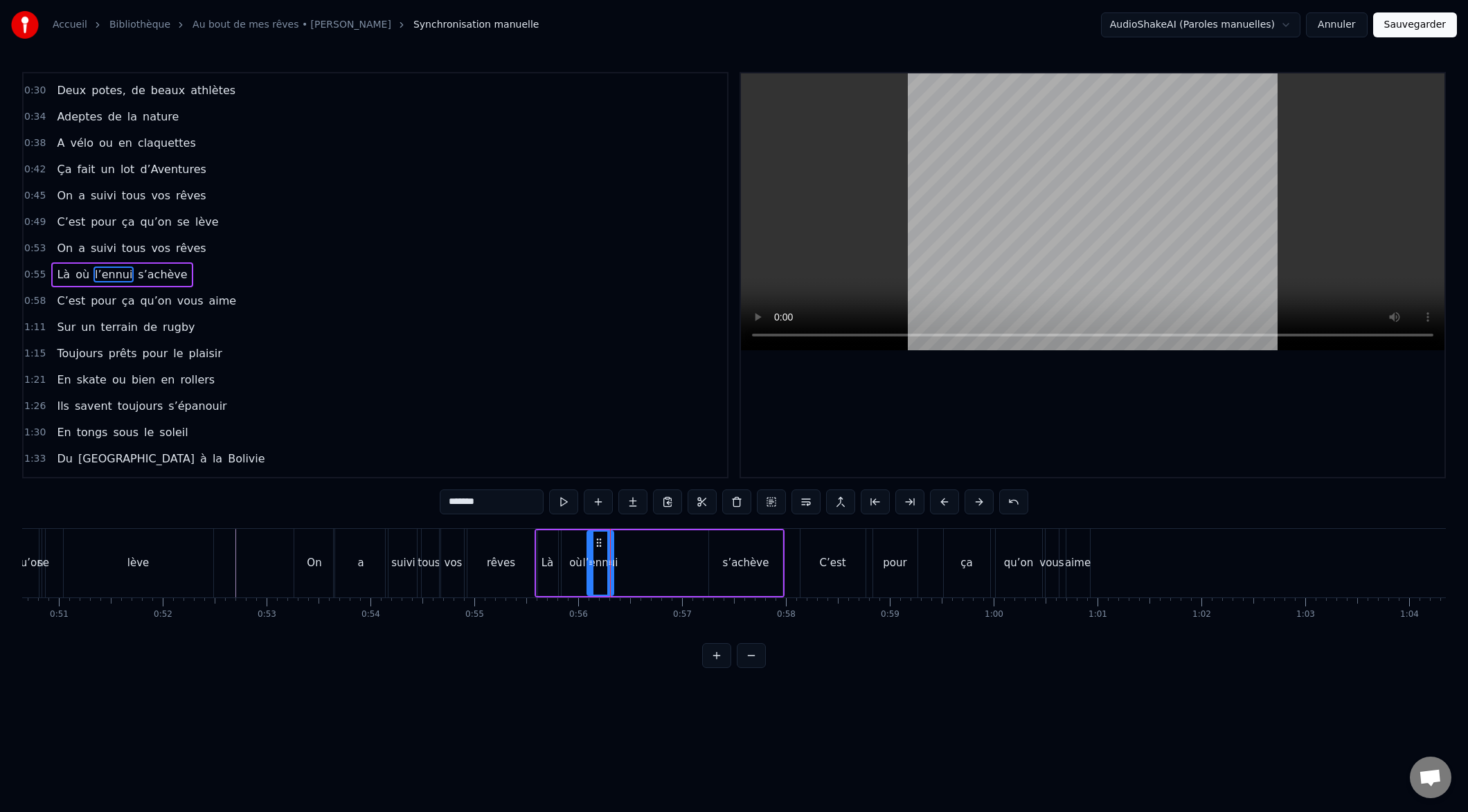
type input "********"
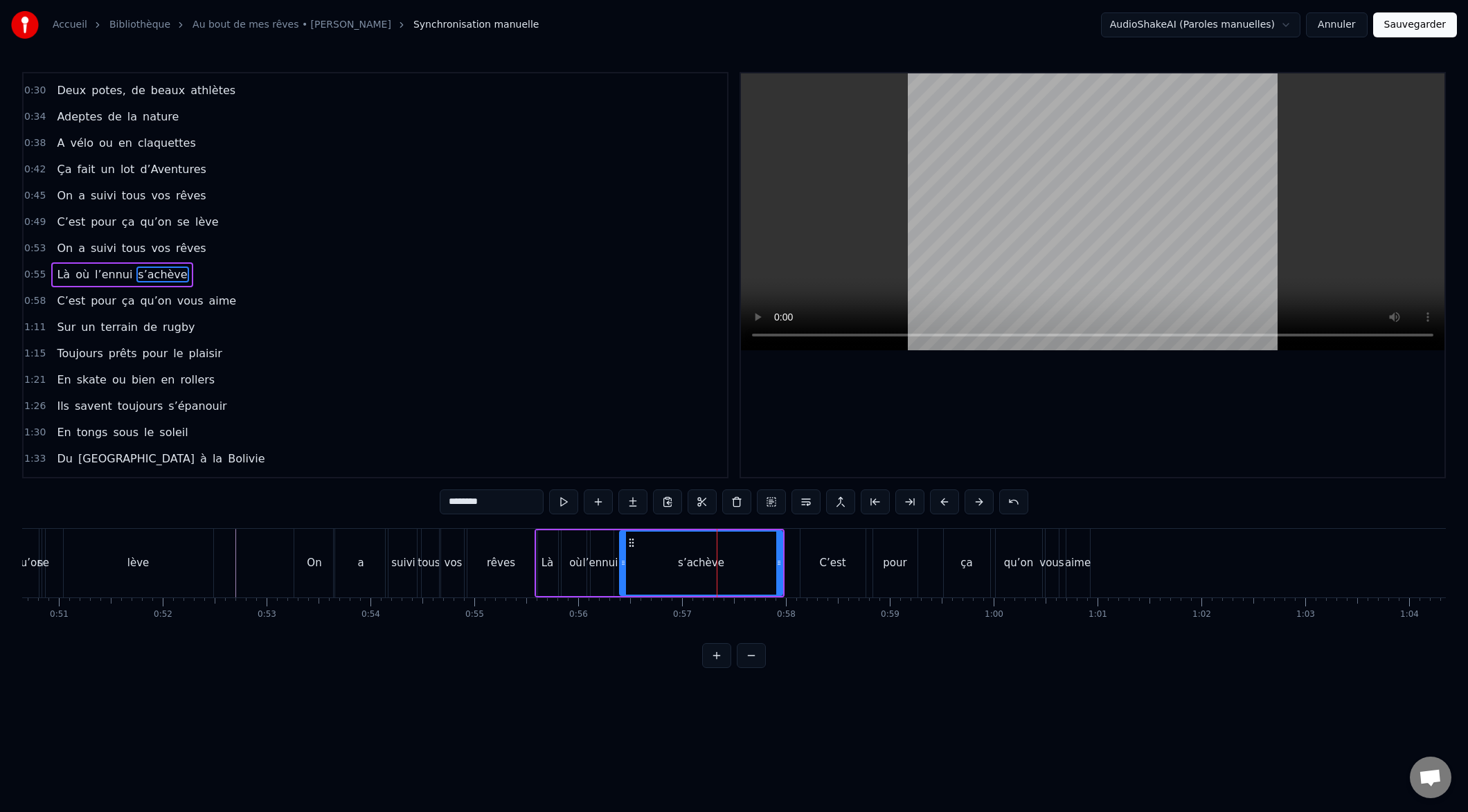
drag, startPoint x: 711, startPoint y: 563, endPoint x: 666, endPoint y: 562, distance: 45.0
drag, startPoint x: 779, startPoint y: 565, endPoint x: 677, endPoint y: 555, distance: 102.5
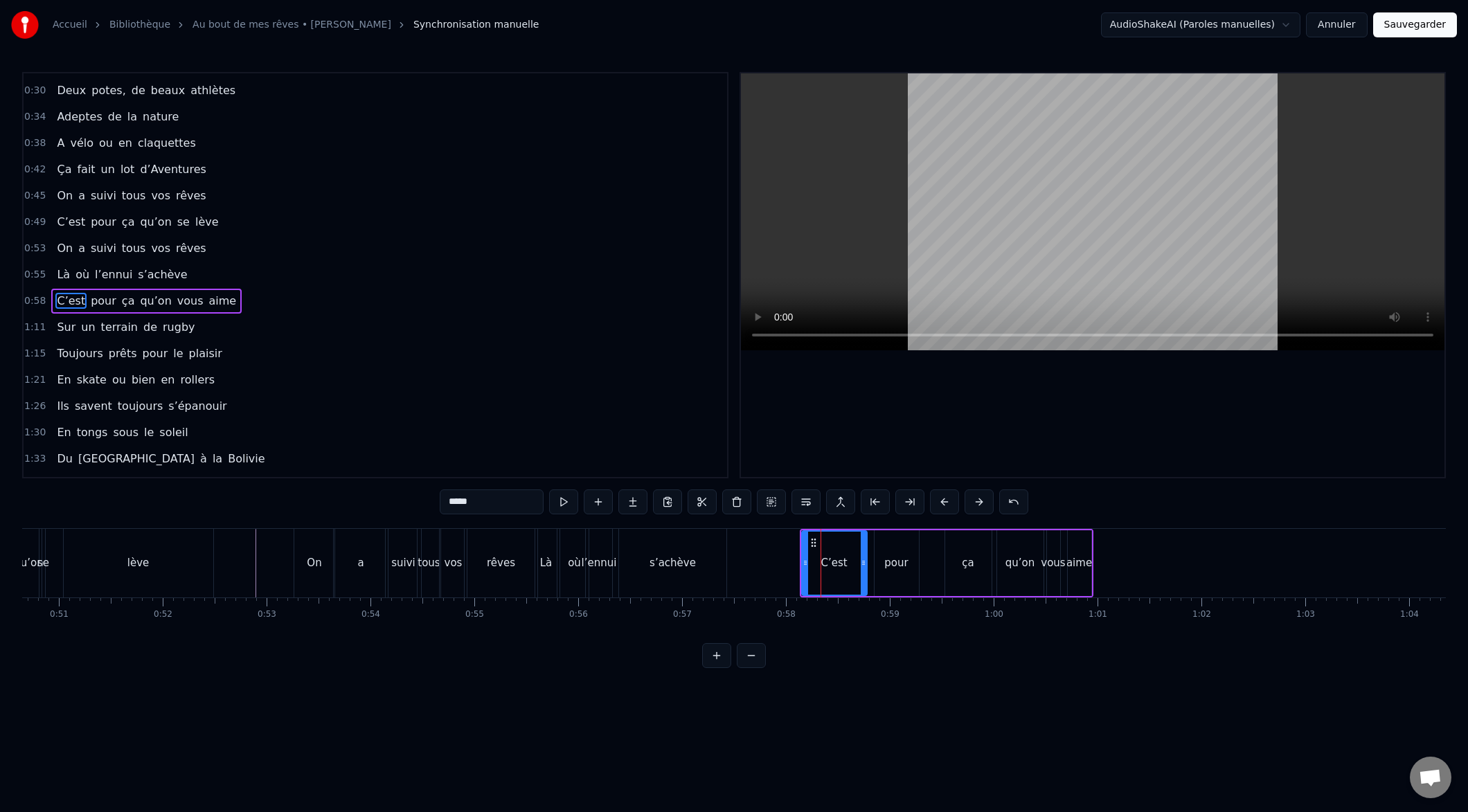
scroll to position [128, 0]
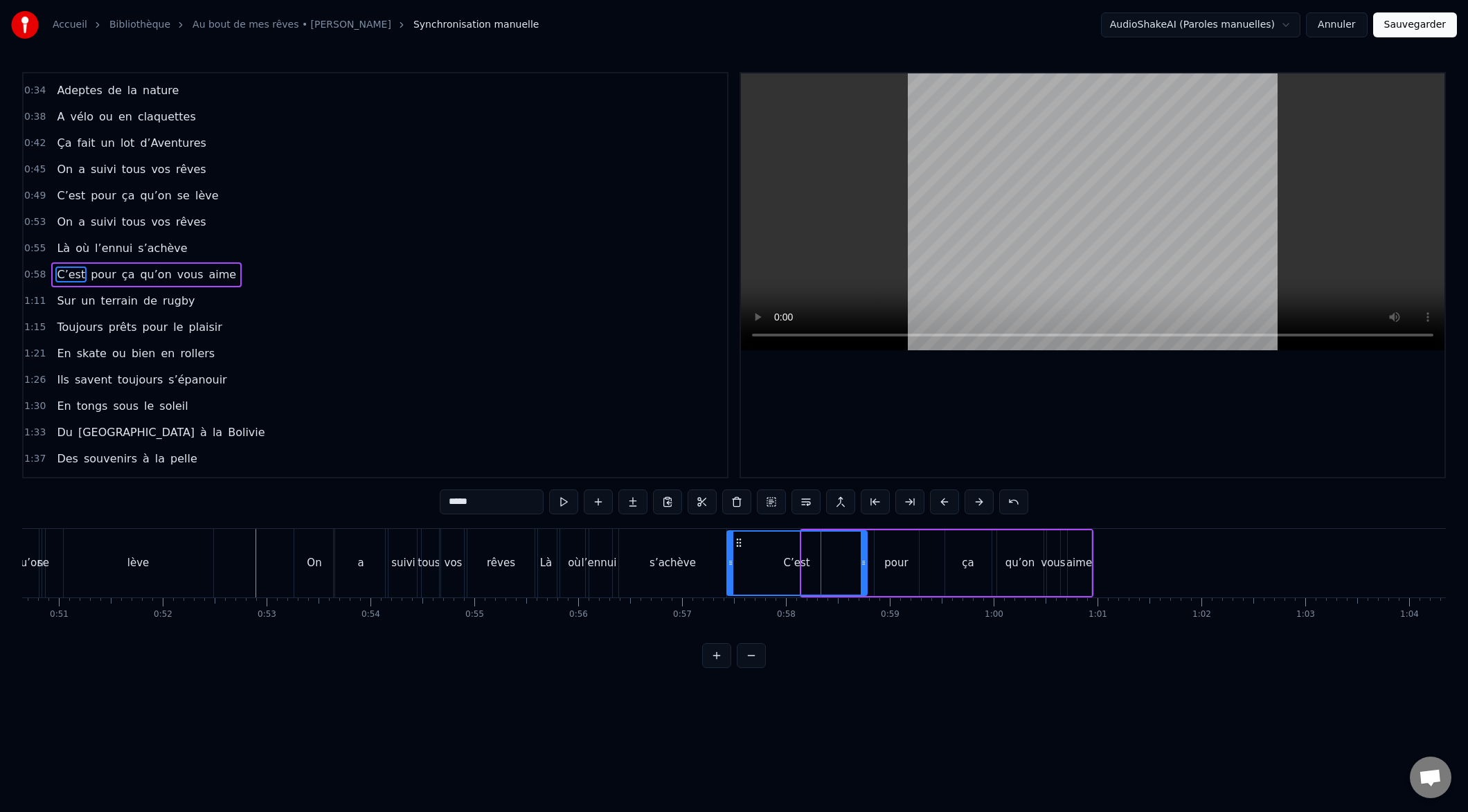
drag, startPoint x: 804, startPoint y: 565, endPoint x: 729, endPoint y: 565, distance: 75.0
drag, startPoint x: 863, startPoint y: 563, endPoint x: 761, endPoint y: 569, distance: 102.2
drag, startPoint x: 876, startPoint y: 562, endPoint x: 770, endPoint y: 568, distance: 106.2
drag, startPoint x: 915, startPoint y: 563, endPoint x: 796, endPoint y: 565, distance: 119.0
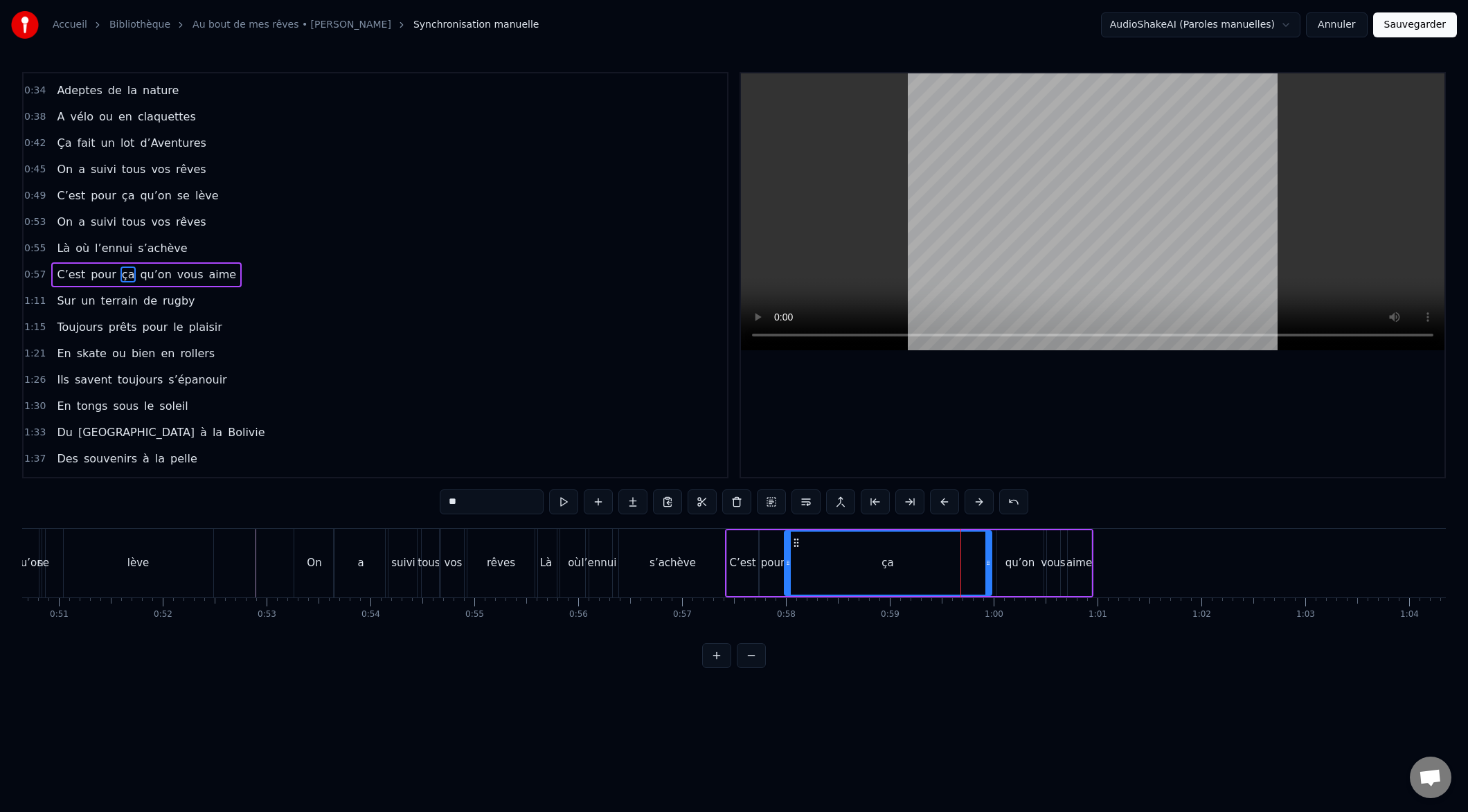
drag, startPoint x: 948, startPoint y: 562, endPoint x: 792, endPoint y: 577, distance: 156.7
drag, startPoint x: 989, startPoint y: 562, endPoint x: 849, endPoint y: 579, distance: 141.0
drag, startPoint x: 1027, startPoint y: 573, endPoint x: 1018, endPoint y: 572, distance: 9.1
drag, startPoint x: 1001, startPoint y: 562, endPoint x: 816, endPoint y: 578, distance: 185.7
drag, startPoint x: 1043, startPoint y: 562, endPoint x: 1014, endPoint y: 561, distance: 29.0
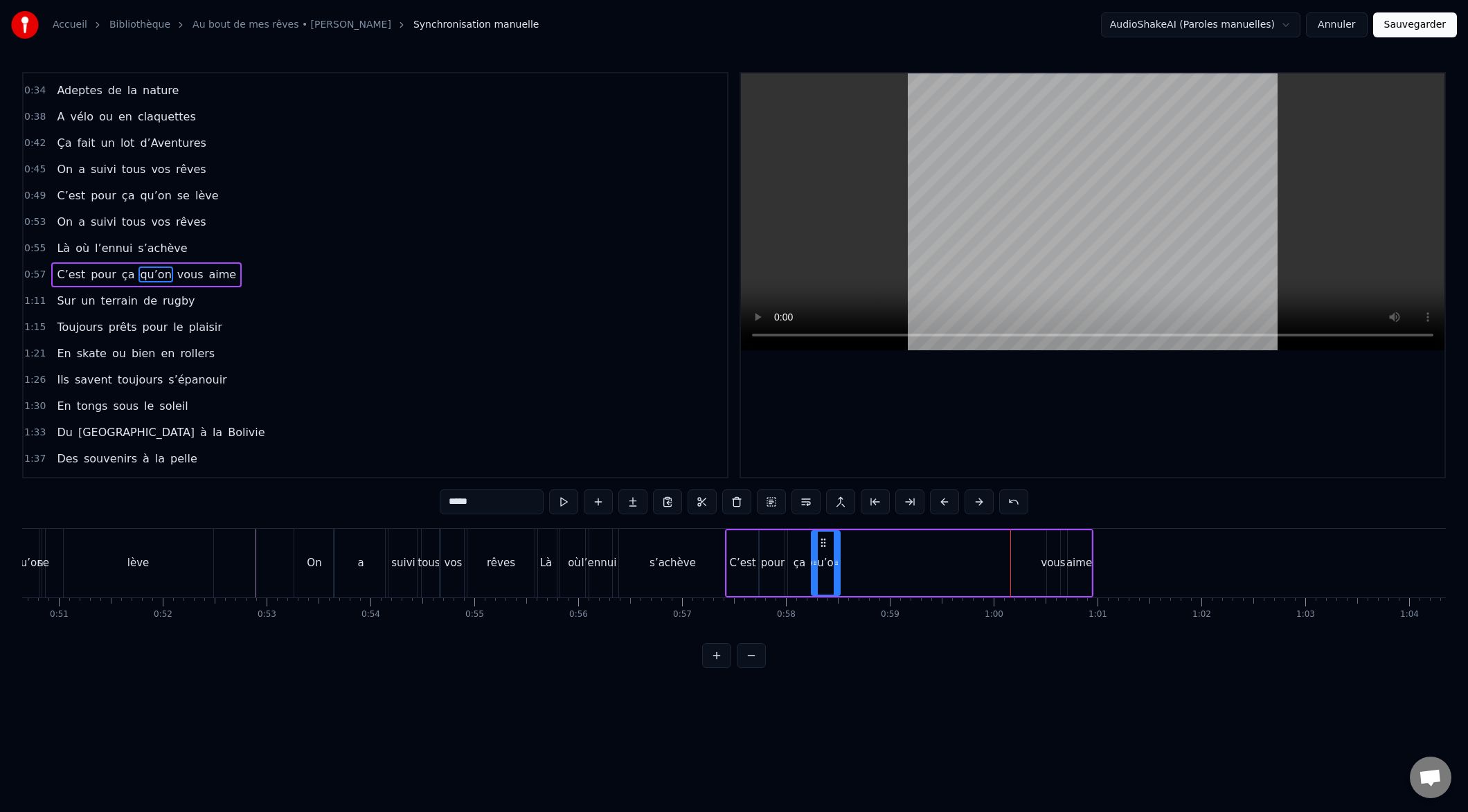
drag, startPoint x: 1040, startPoint y: 562, endPoint x: 837, endPoint y: 580, distance: 203.8
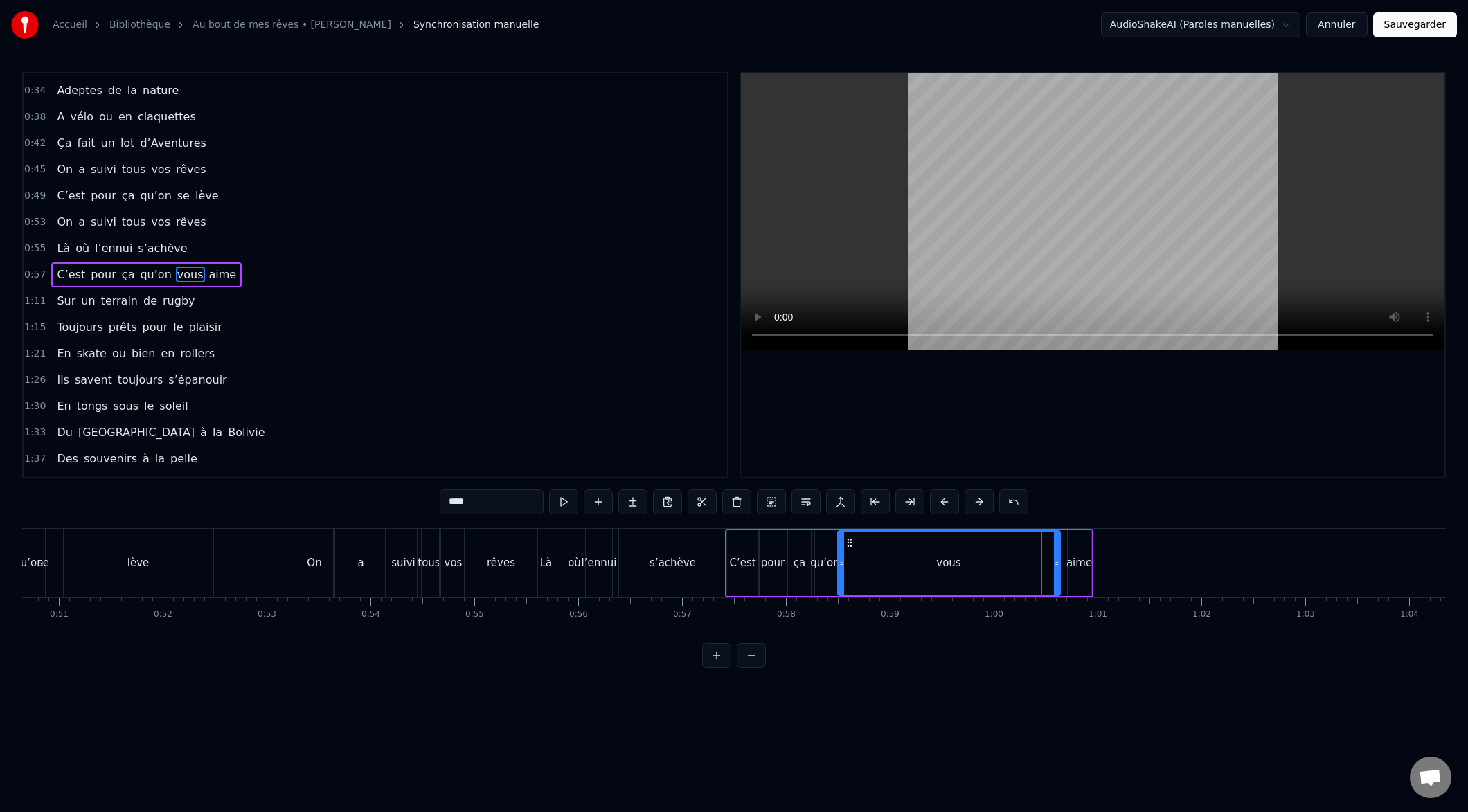
drag, startPoint x: 1047, startPoint y: 562, endPoint x: 887, endPoint y: 576, distance: 160.6
drag, startPoint x: 1056, startPoint y: 565, endPoint x: 898, endPoint y: 579, distance: 158.6
type input "****"
drag, startPoint x: 1070, startPoint y: 562, endPoint x: 873, endPoint y: 573, distance: 197.3
drag, startPoint x: 1089, startPoint y: 562, endPoint x: 964, endPoint y: 562, distance: 125.0
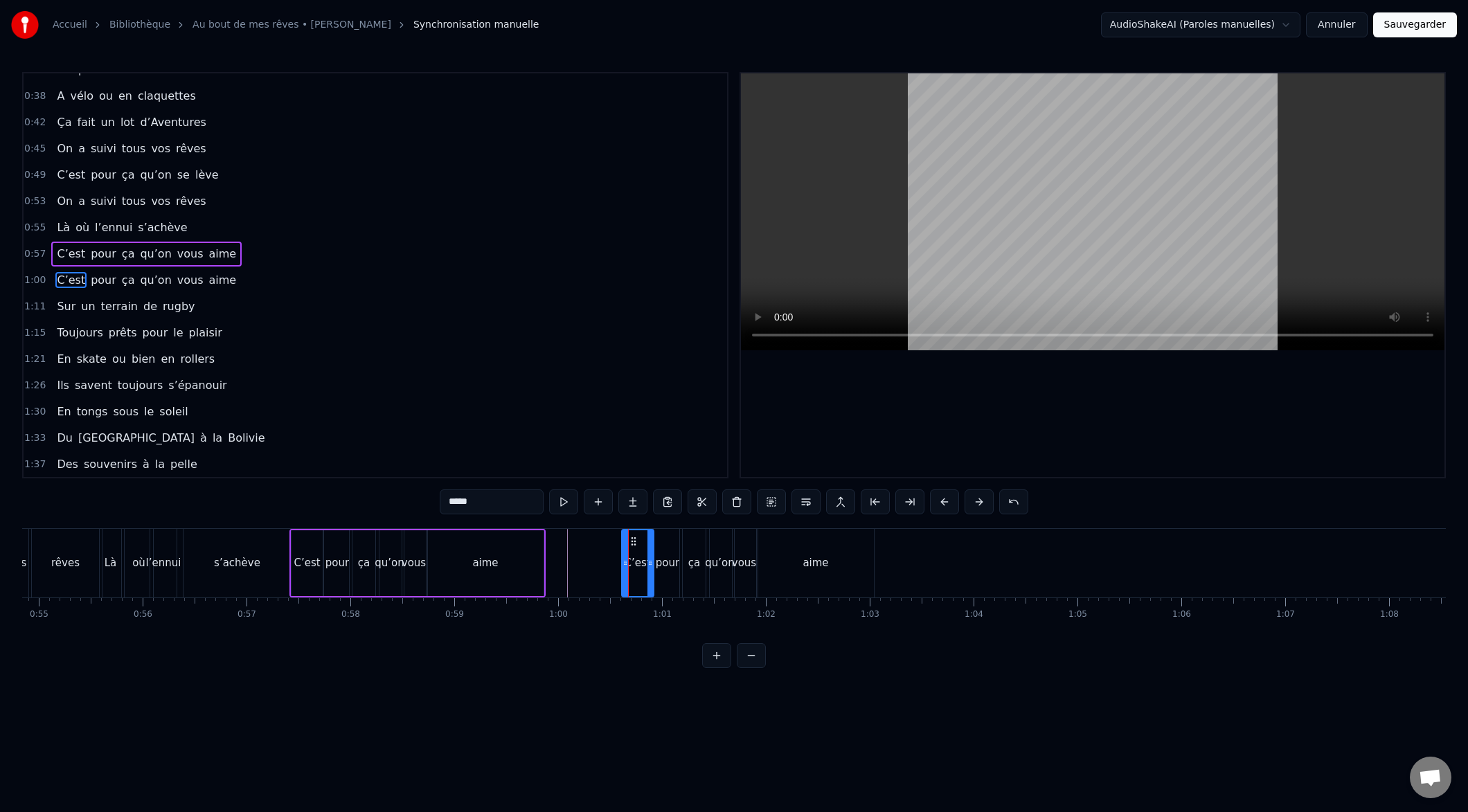
scroll to position [154, 0]
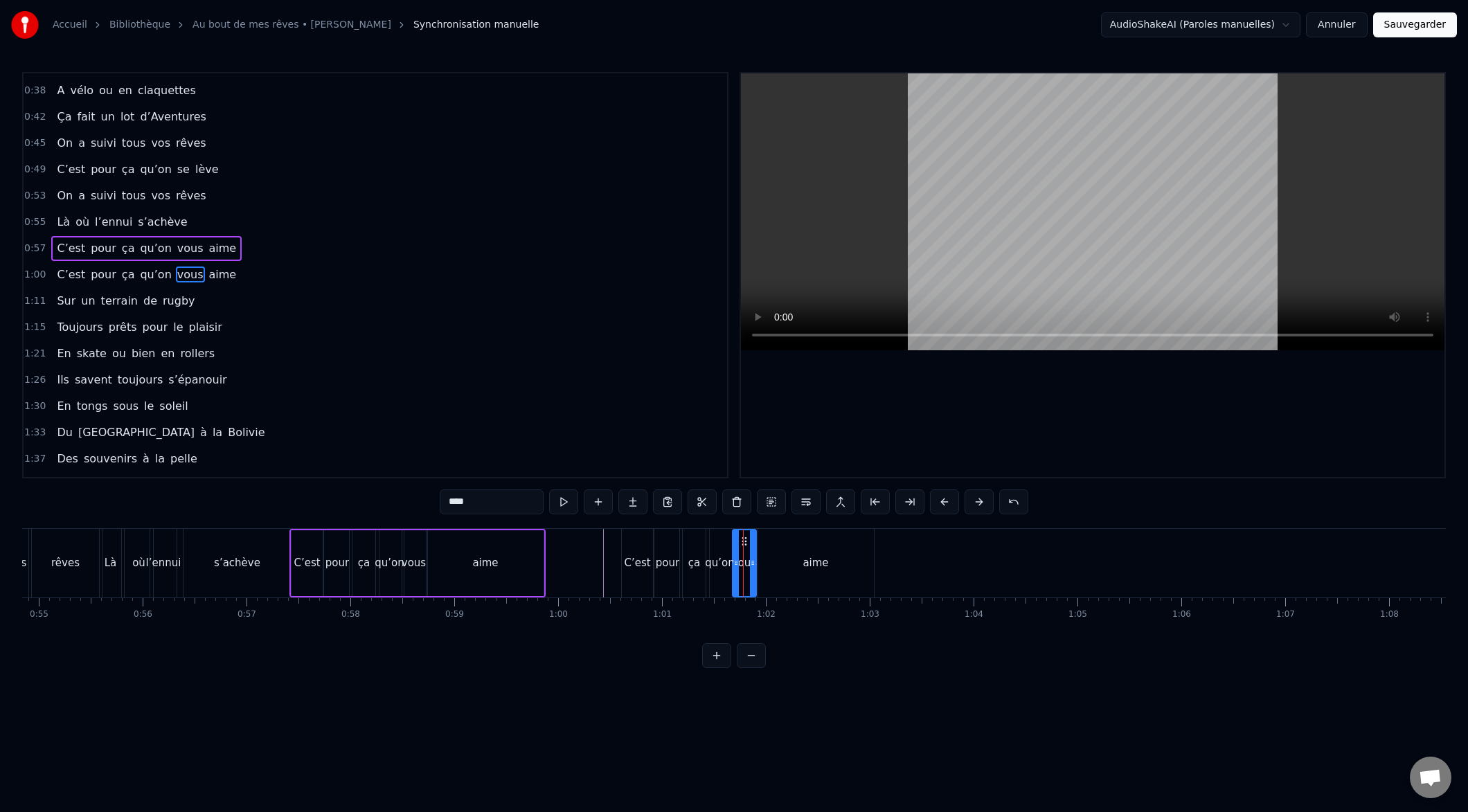
type input "*****"
drag, startPoint x: 871, startPoint y: 565, endPoint x: 936, endPoint y: 555, distance: 65.8
drag, startPoint x: 761, startPoint y: 562, endPoint x: 801, endPoint y: 561, distance: 40.0
drag, startPoint x: 755, startPoint y: 563, endPoint x: 773, endPoint y: 556, distance: 19.3
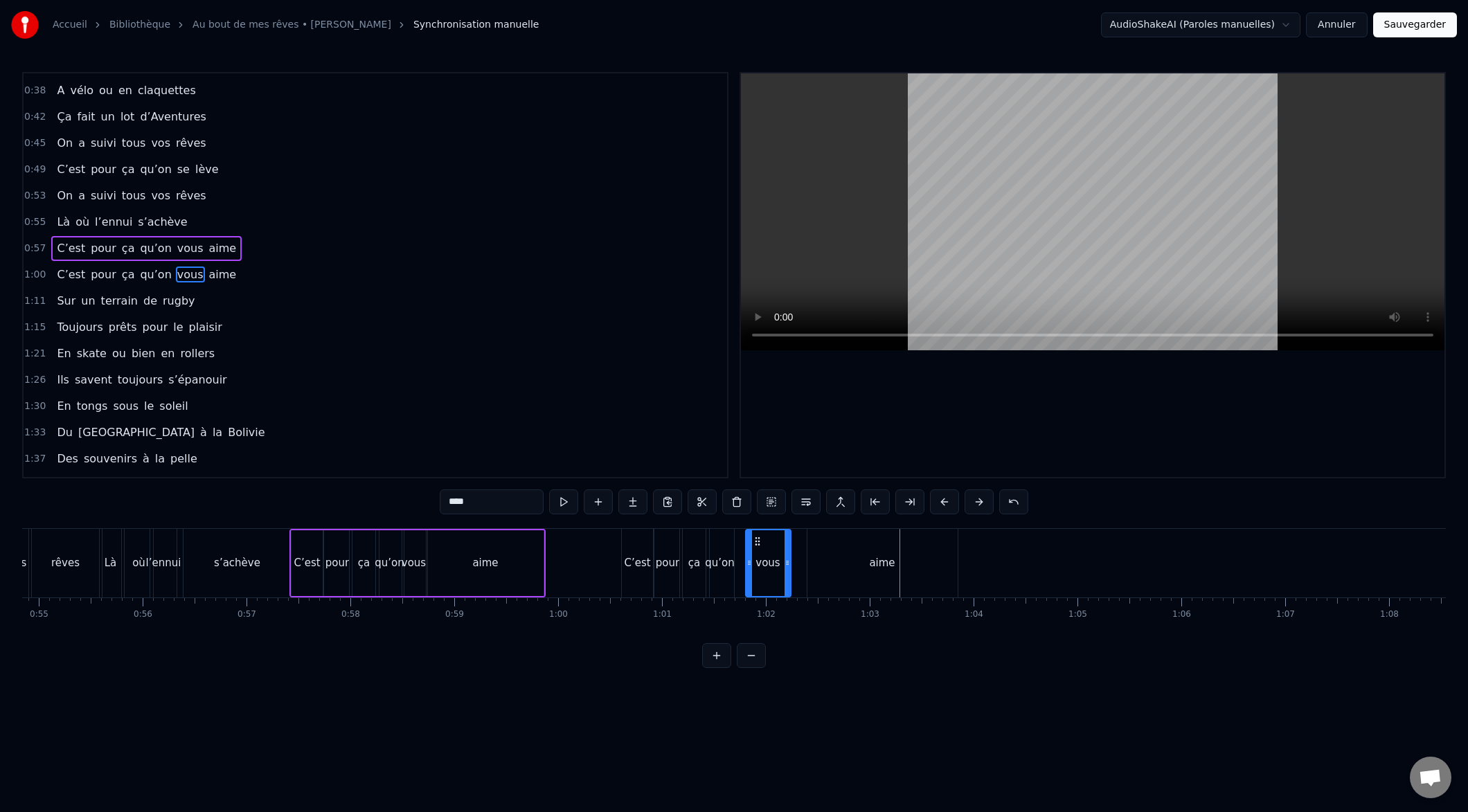
drag, startPoint x: 734, startPoint y: 563, endPoint x: 746, endPoint y: 563, distance: 12.0
type input "****"
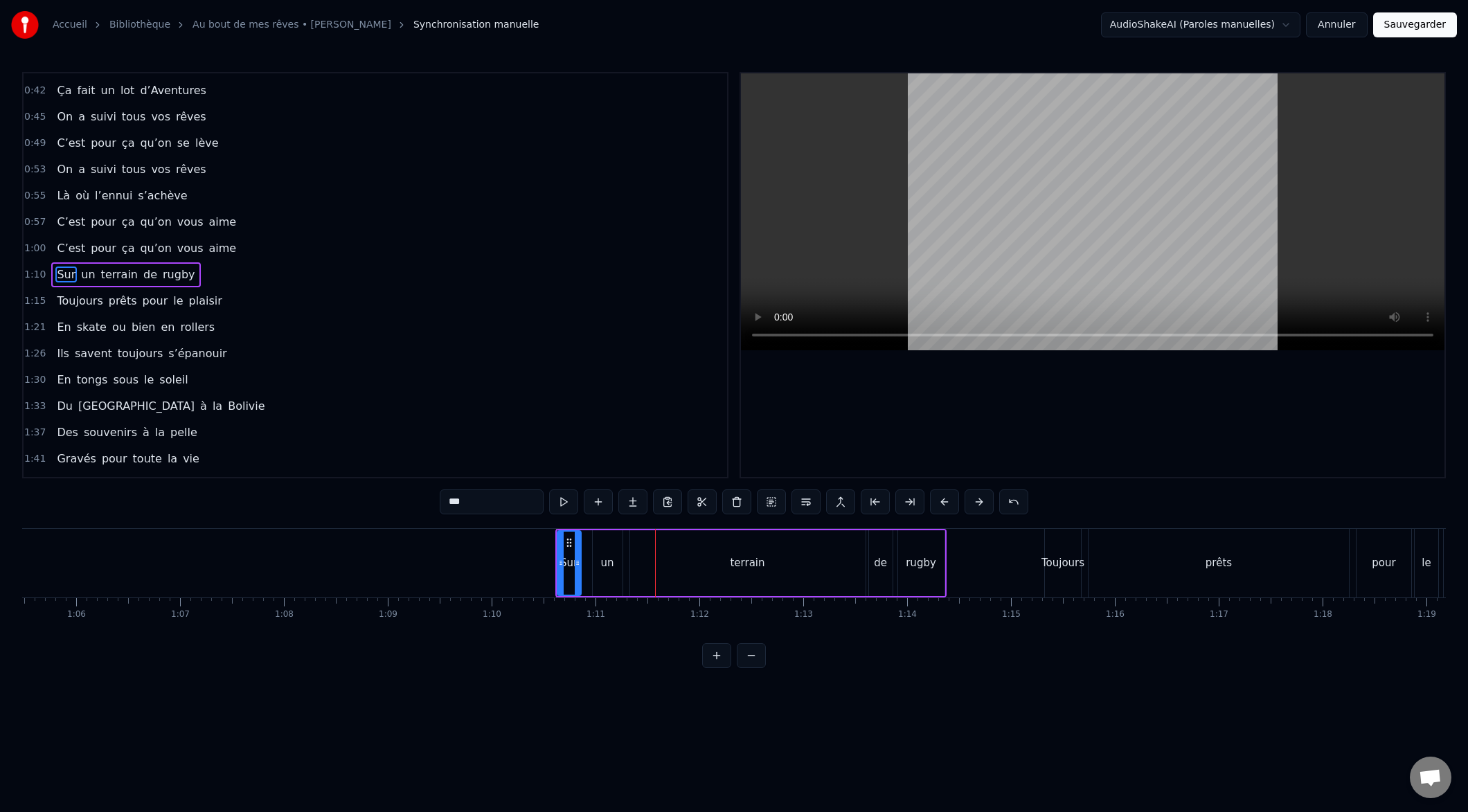
scroll to position [0, 6785]
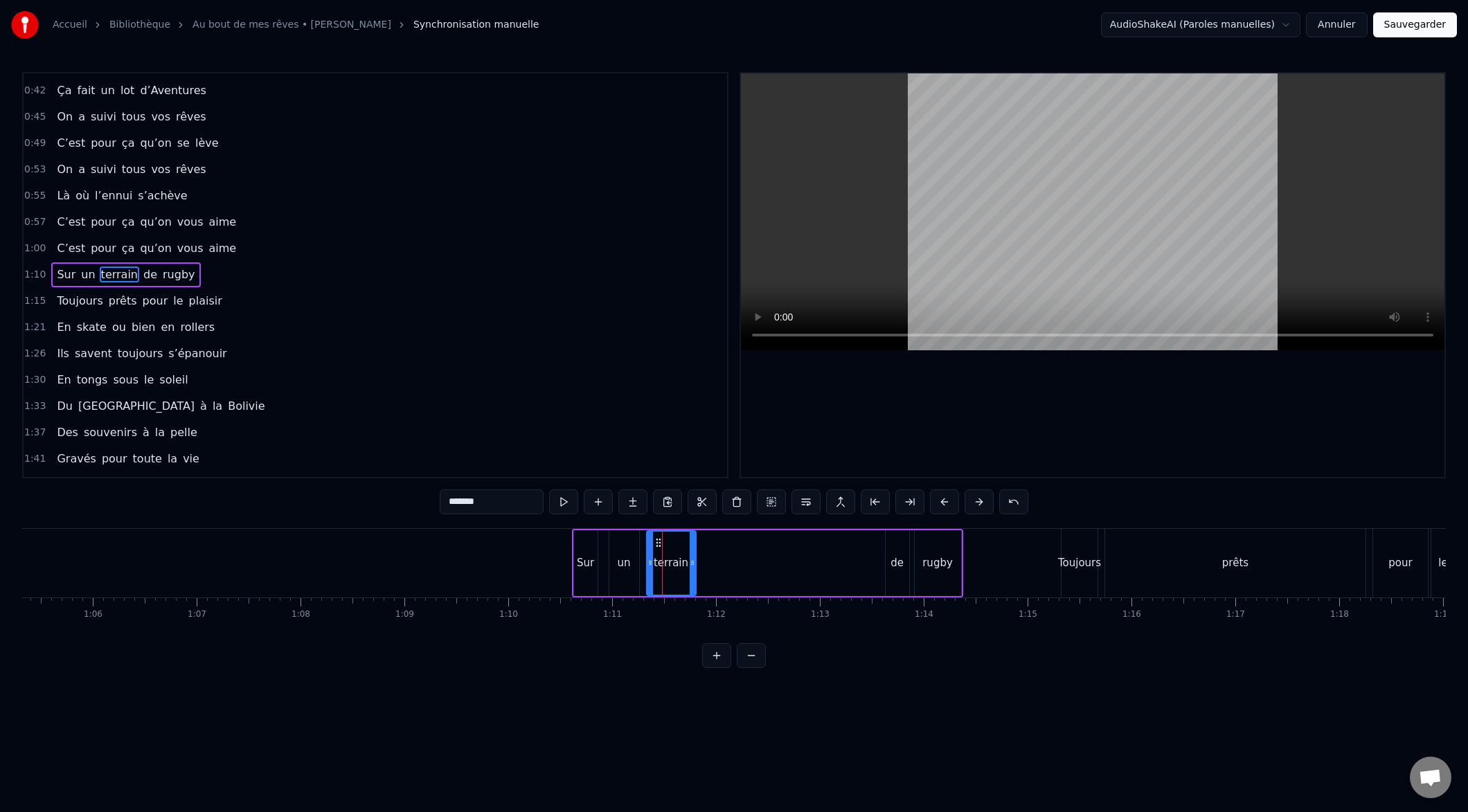
drag, startPoint x: 878, startPoint y: 562, endPoint x: 734, endPoint y: 569, distance: 144.2
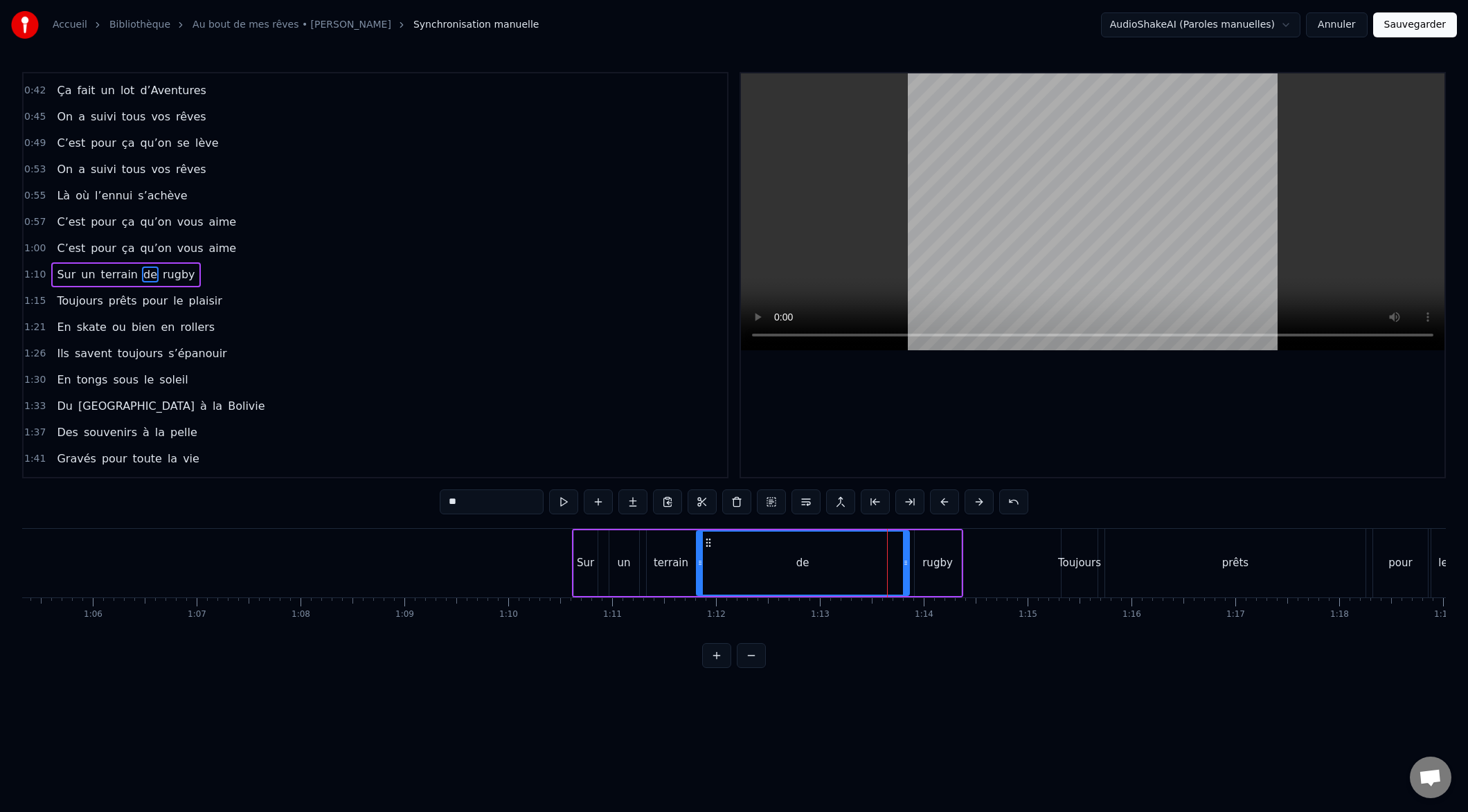
drag, startPoint x: 888, startPoint y: 560, endPoint x: 710, endPoint y: 572, distance: 178.4
drag, startPoint x: 882, startPoint y: 562, endPoint x: 762, endPoint y: 582, distance: 121.7
type input "*****"
drag, startPoint x: 918, startPoint y: 564, endPoint x: 747, endPoint y: 581, distance: 171.8
drag, startPoint x: 954, startPoint y: 562, endPoint x: 817, endPoint y: 567, distance: 137.1
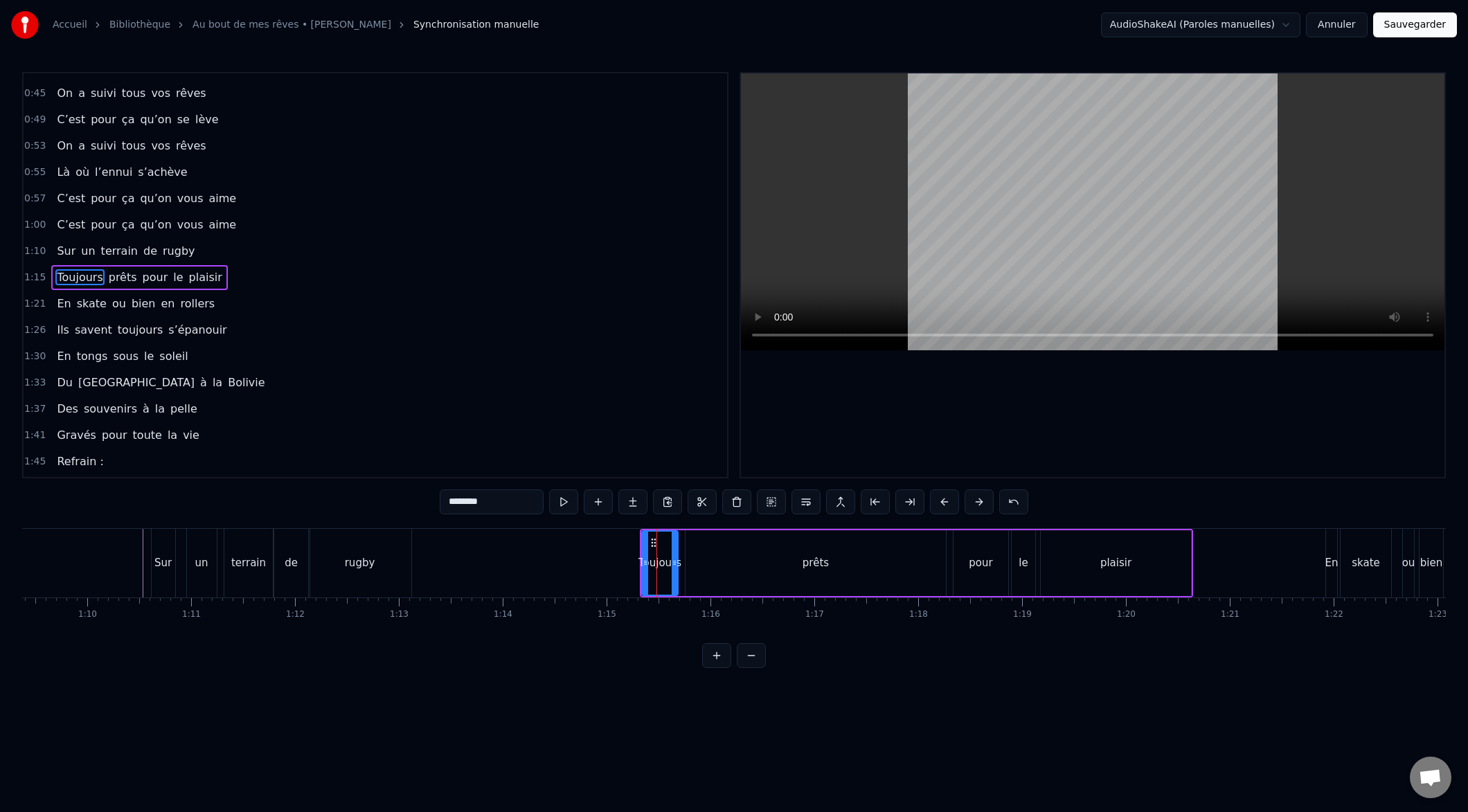
scroll to position [206, 0]
drag, startPoint x: 642, startPoint y: 562, endPoint x: 532, endPoint y: 562, distance: 110.0
drag, startPoint x: 672, startPoint y: 562, endPoint x: 617, endPoint y: 576, distance: 56.8
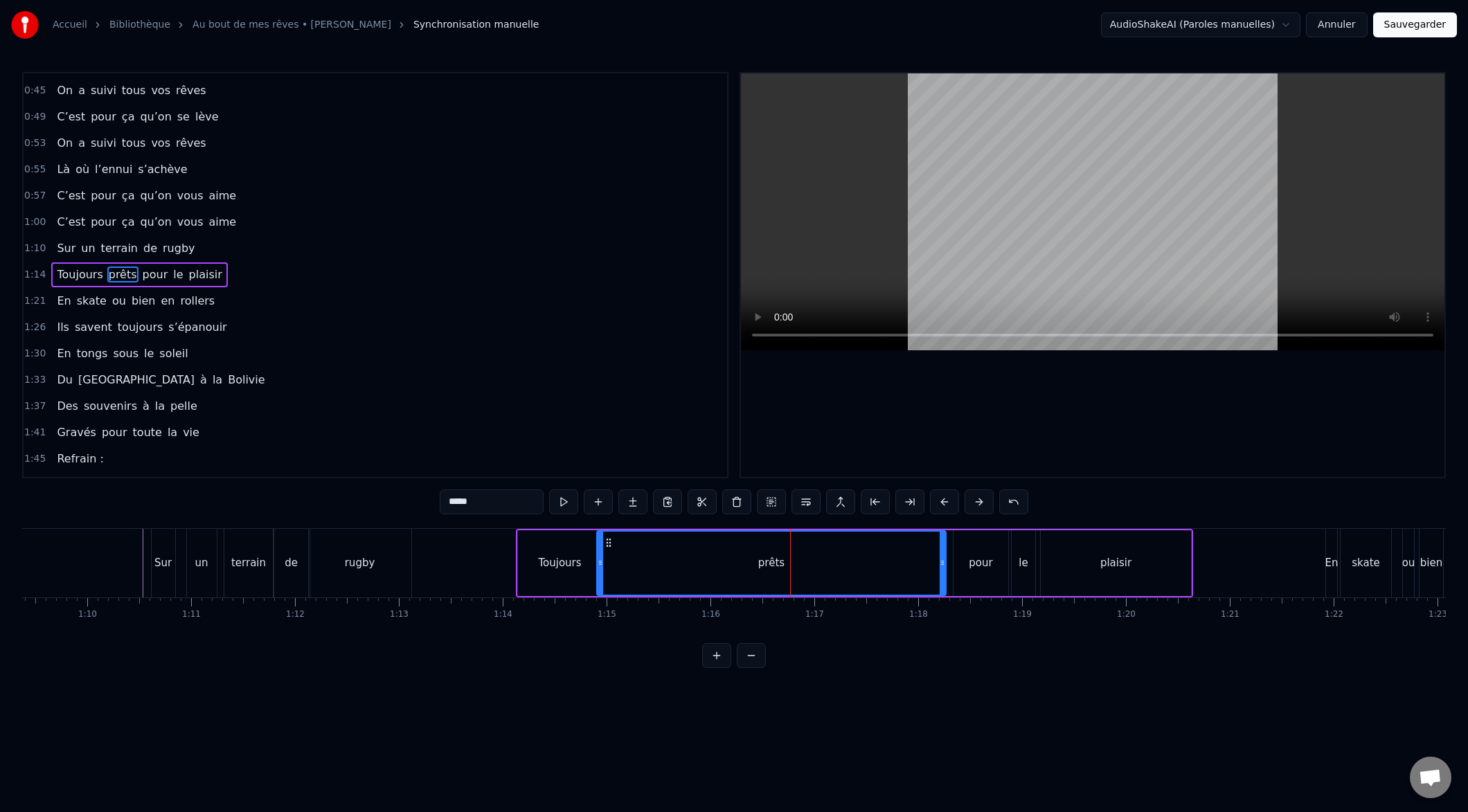
drag, startPoint x: 687, startPoint y: 563, endPoint x: 609, endPoint y: 575, distance: 78.9
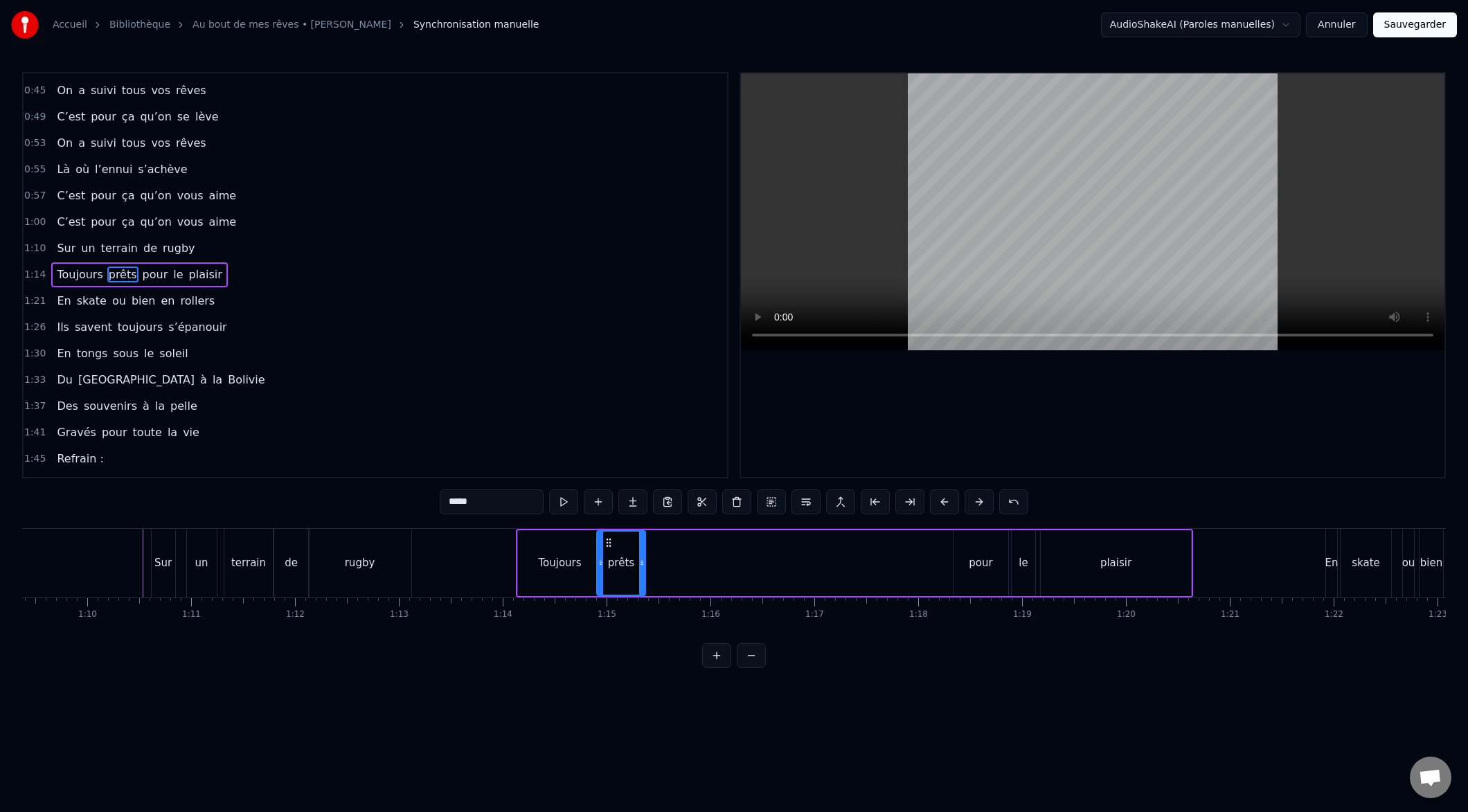
drag, startPoint x: 942, startPoint y: 564, endPoint x: 652, endPoint y: 596, distance: 291.8
type input "****"
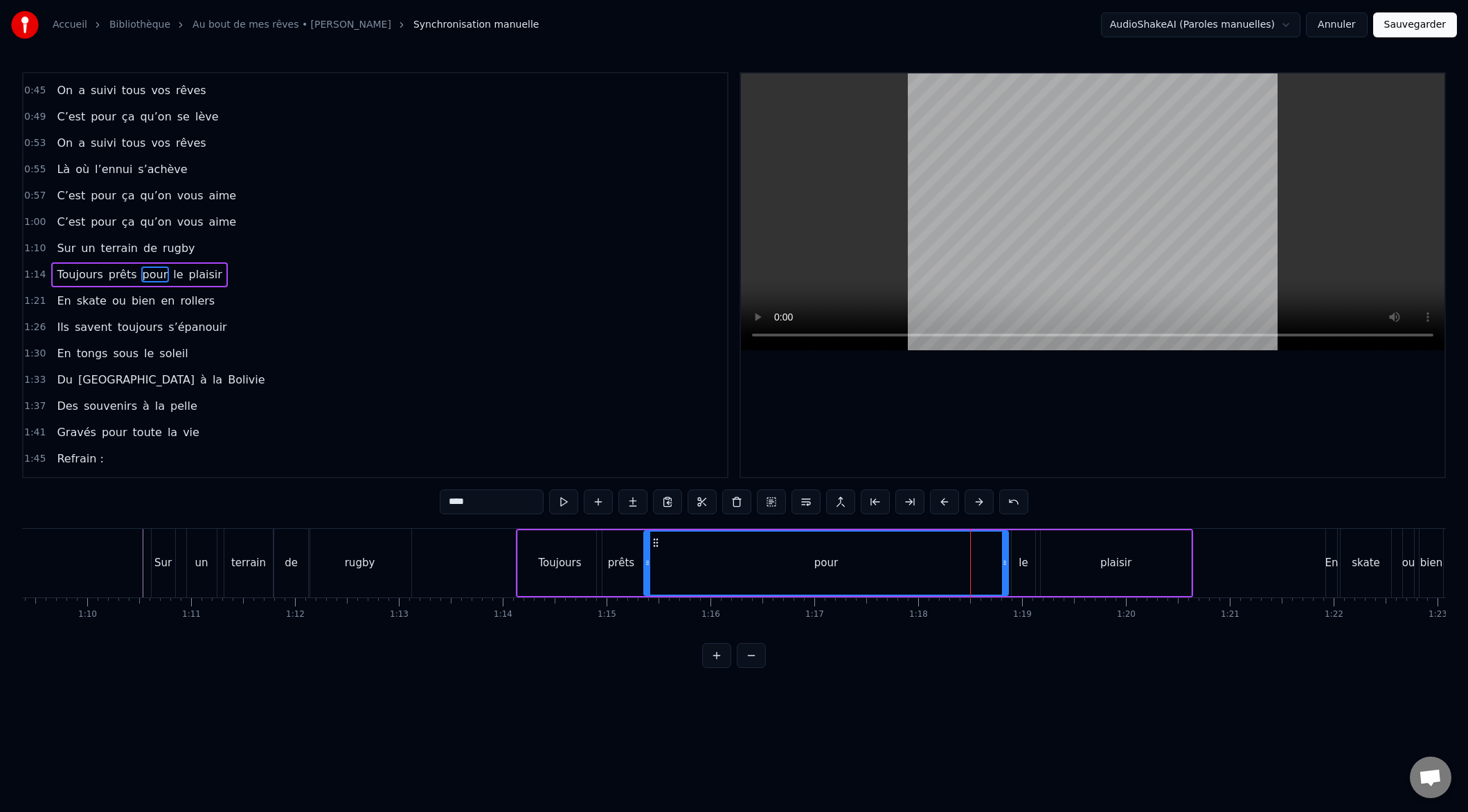
drag, startPoint x: 957, startPoint y: 562, endPoint x: 651, endPoint y: 594, distance: 307.7
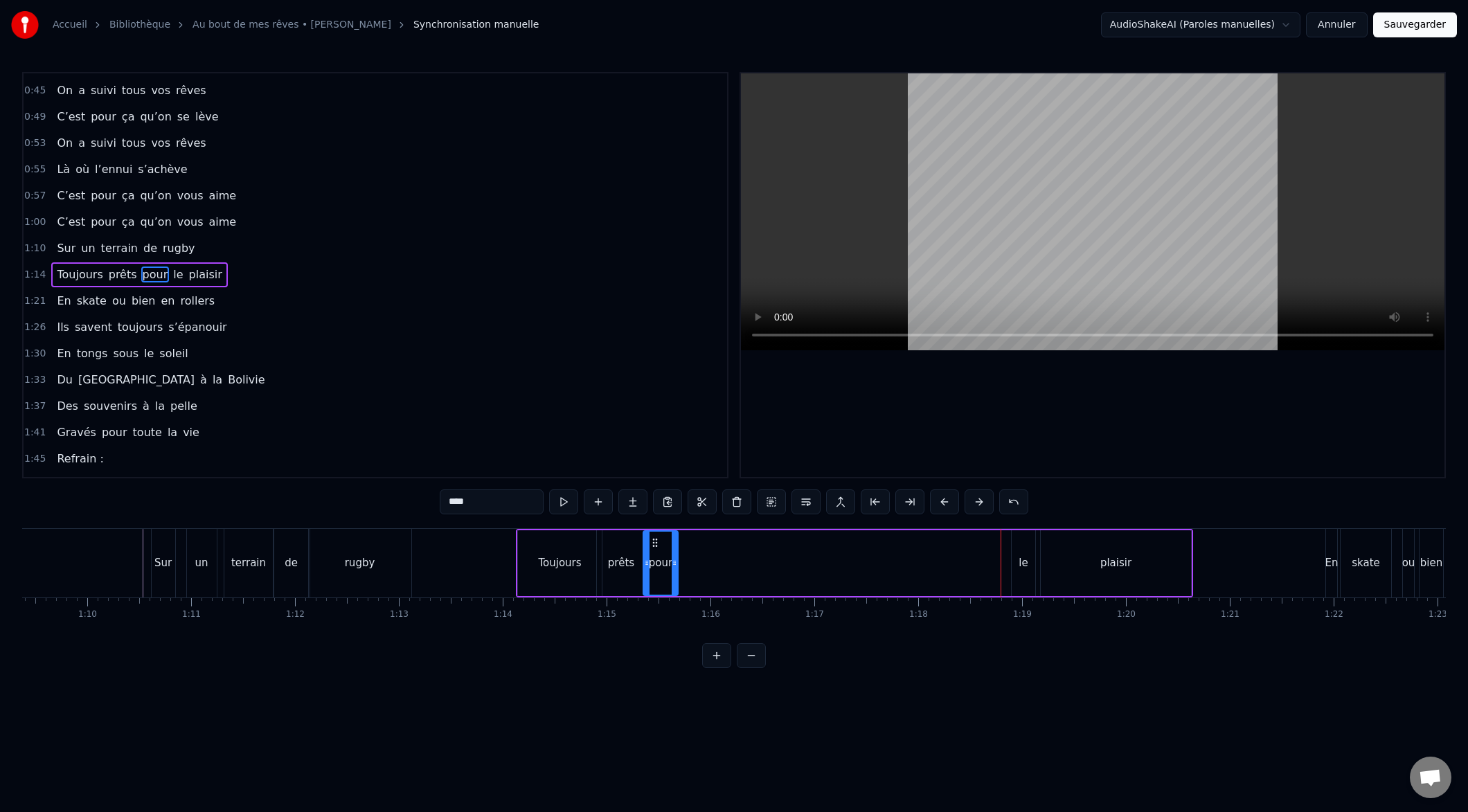
drag, startPoint x: 1006, startPoint y: 562, endPoint x: 681, endPoint y: 585, distance: 325.8
type input "**"
drag, startPoint x: 1014, startPoint y: 562, endPoint x: 729, endPoint y: 588, distance: 286.2
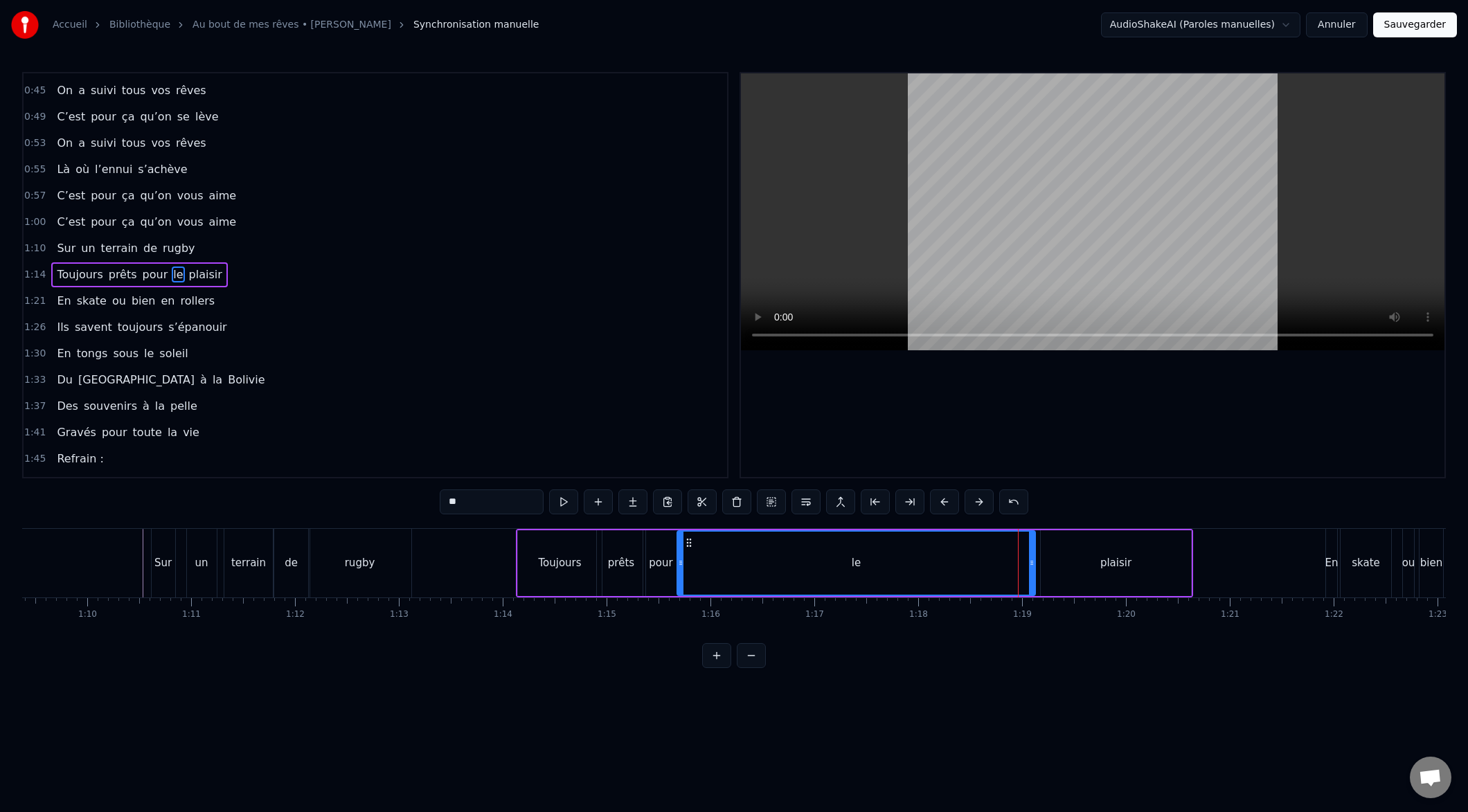
drag, startPoint x: 1014, startPoint y: 562, endPoint x: 680, endPoint y: 588, distance: 335.0
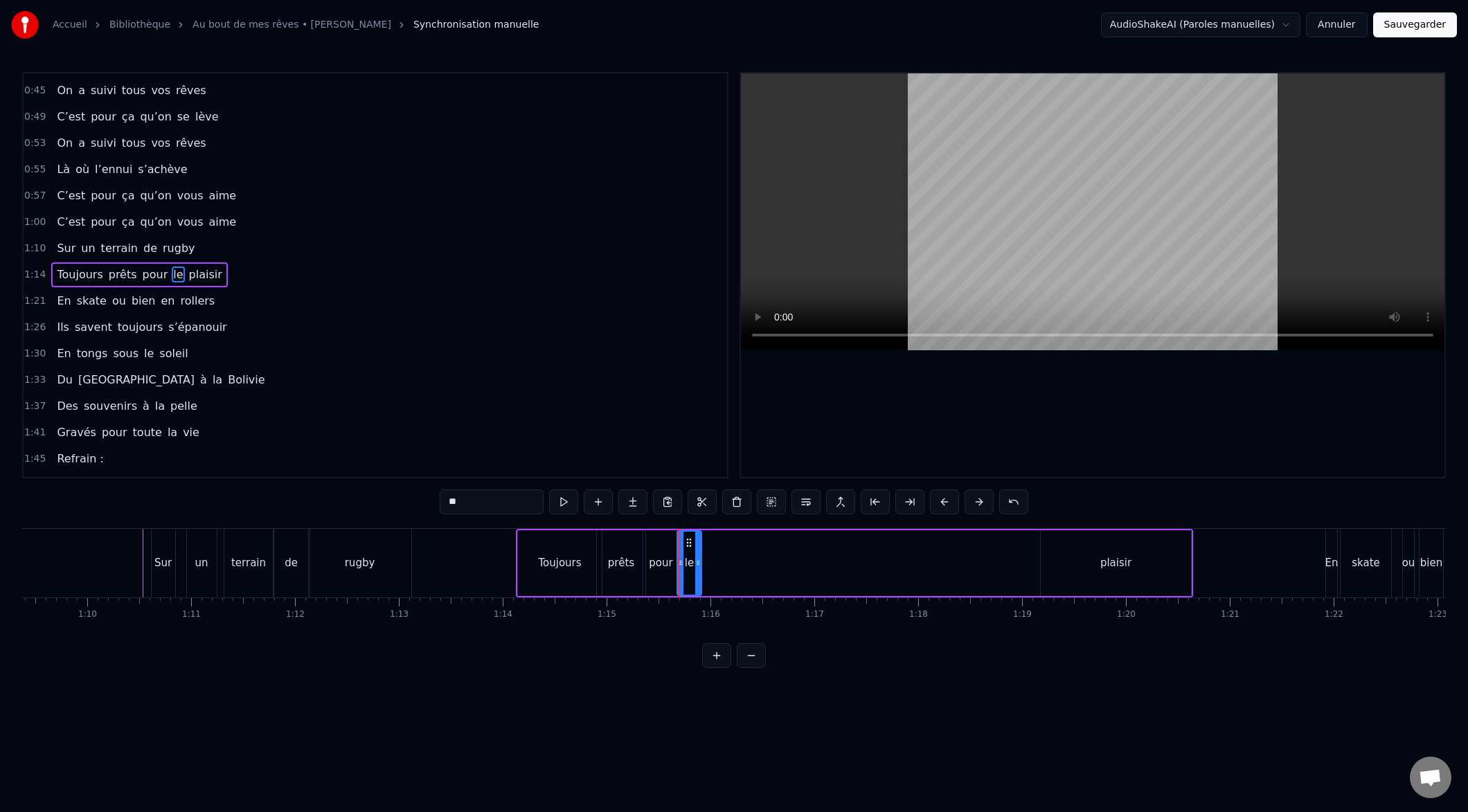
drag, startPoint x: 1030, startPoint y: 564, endPoint x: 697, endPoint y: 594, distance: 334.3
drag, startPoint x: 1077, startPoint y: 581, endPoint x: 1066, endPoint y: 575, distance: 12.5
type input "*******"
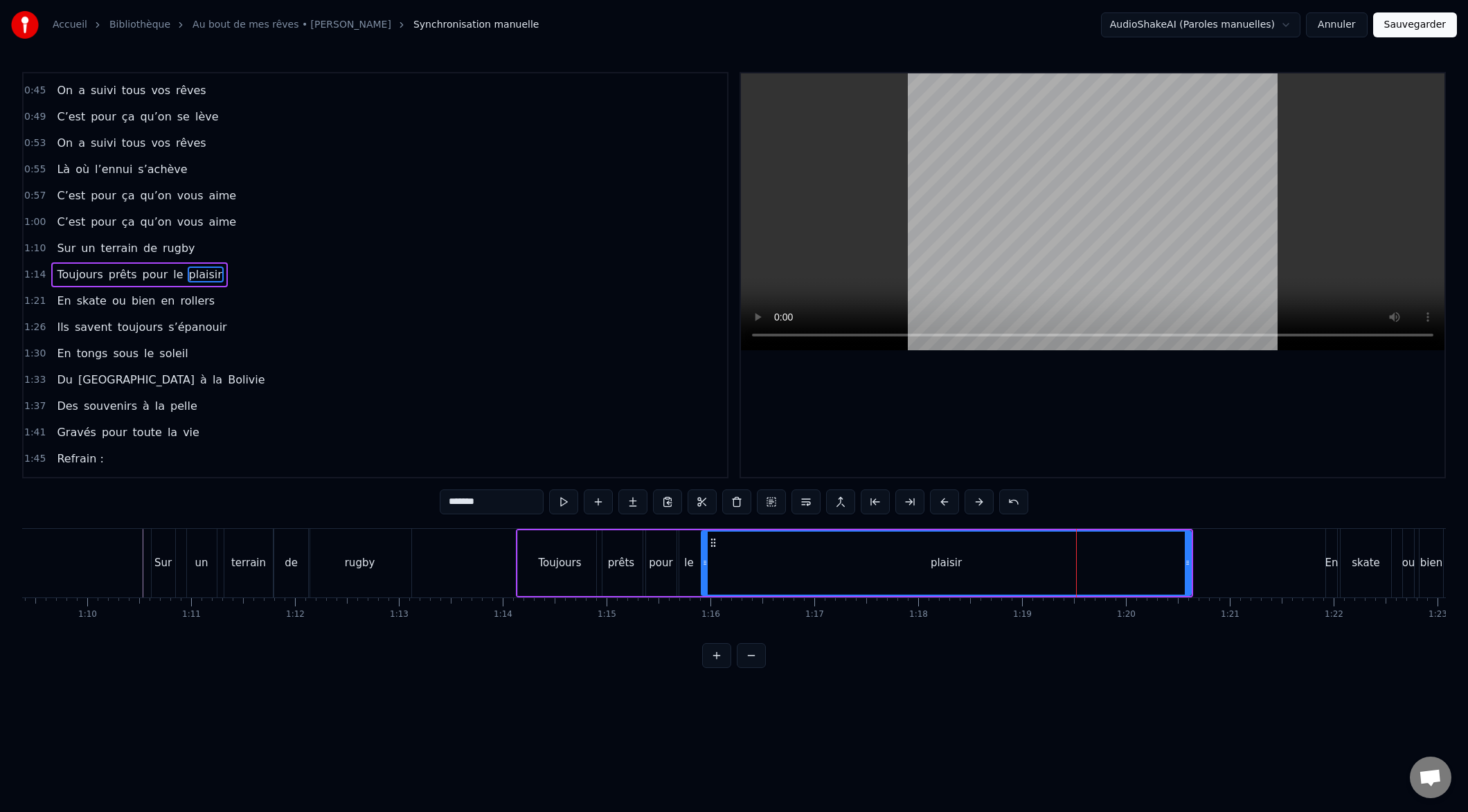
drag, startPoint x: 1045, startPoint y: 564, endPoint x: 700, endPoint y: 589, distance: 345.9
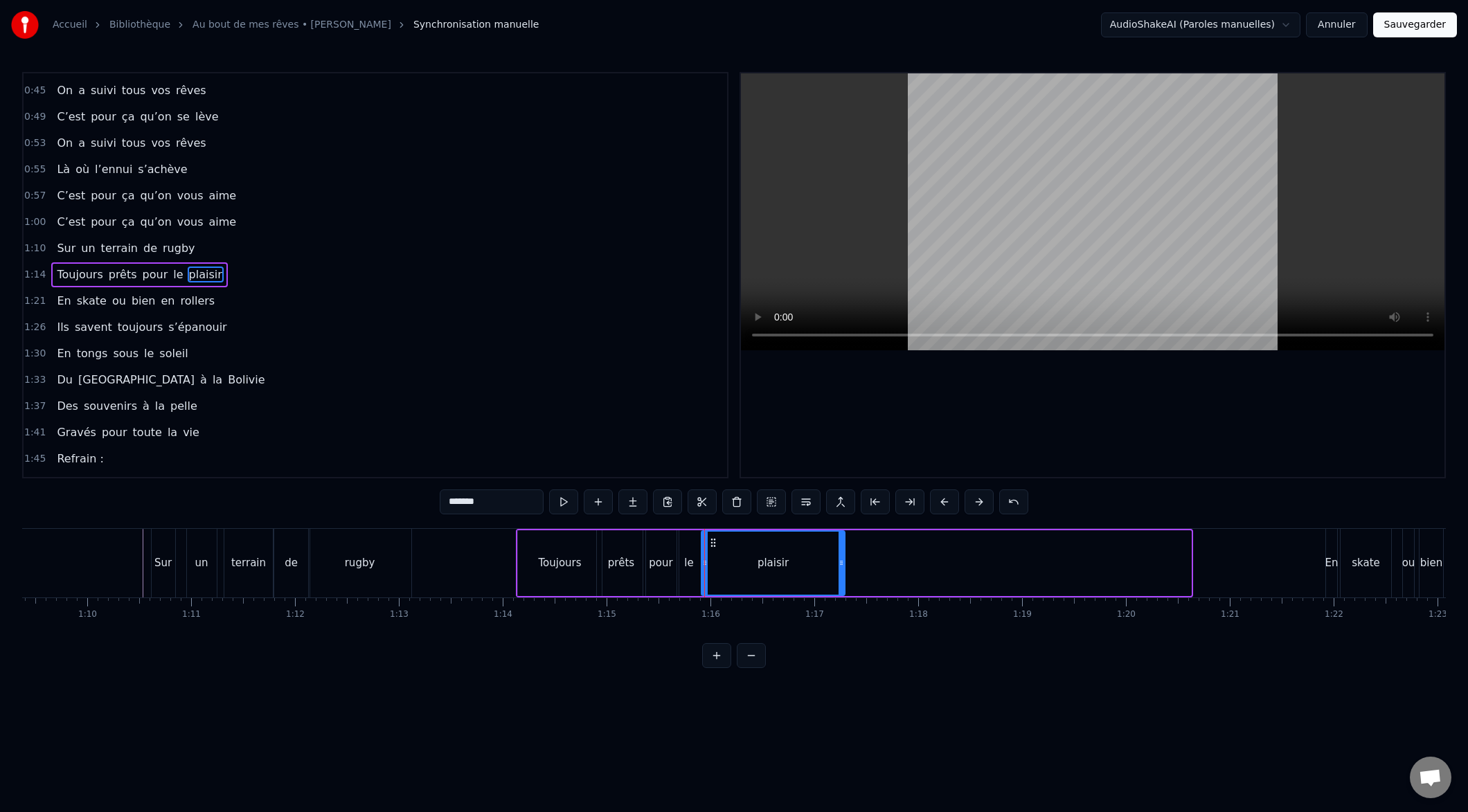
drag, startPoint x: 1182, startPoint y: 564, endPoint x: 835, endPoint y: 581, distance: 347.4
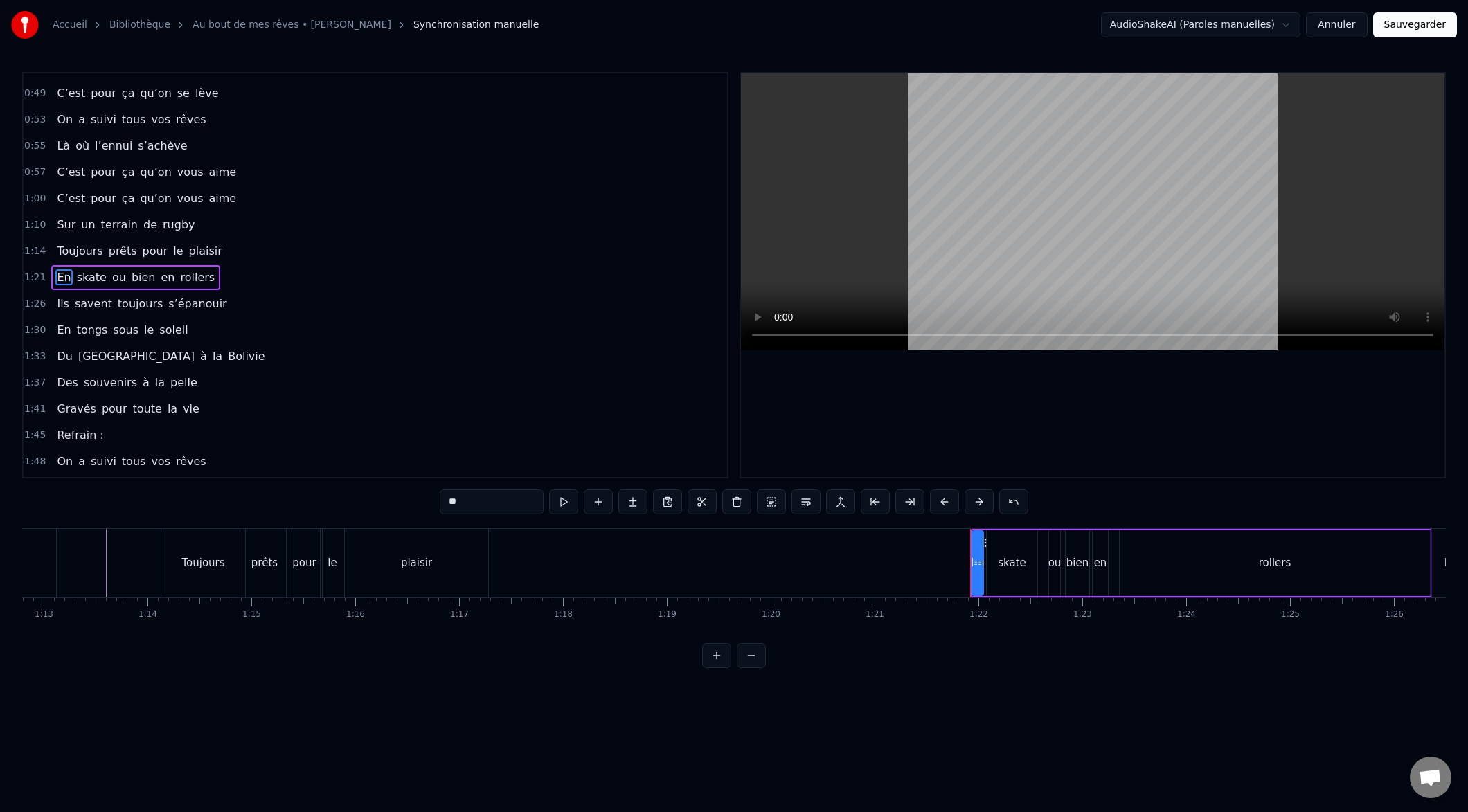
scroll to position [233, 0]
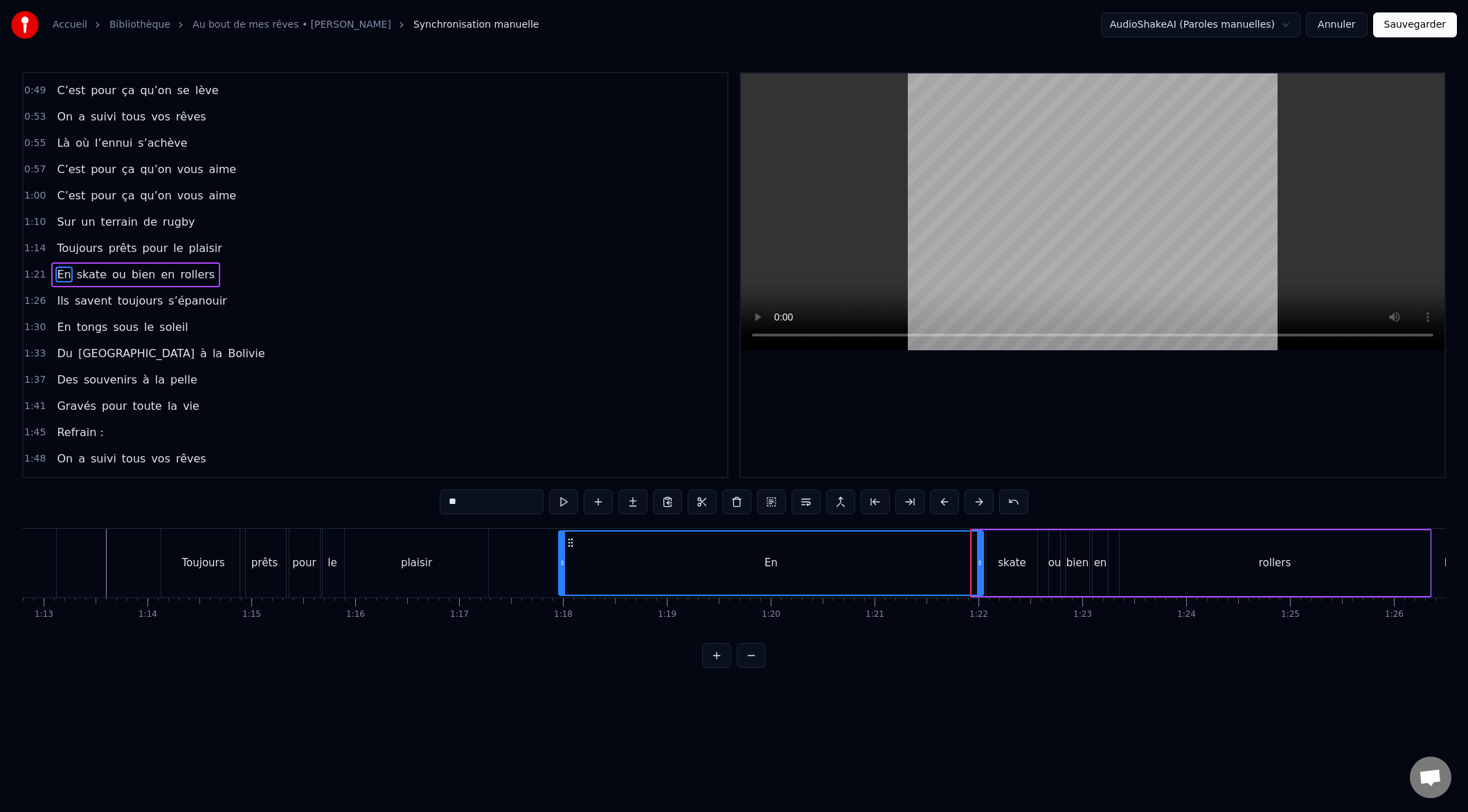
drag, startPoint x: 975, startPoint y: 564, endPoint x: 568, endPoint y: 557, distance: 407.1
drag, startPoint x: 980, startPoint y: 562, endPoint x: 599, endPoint y: 593, distance: 382.3
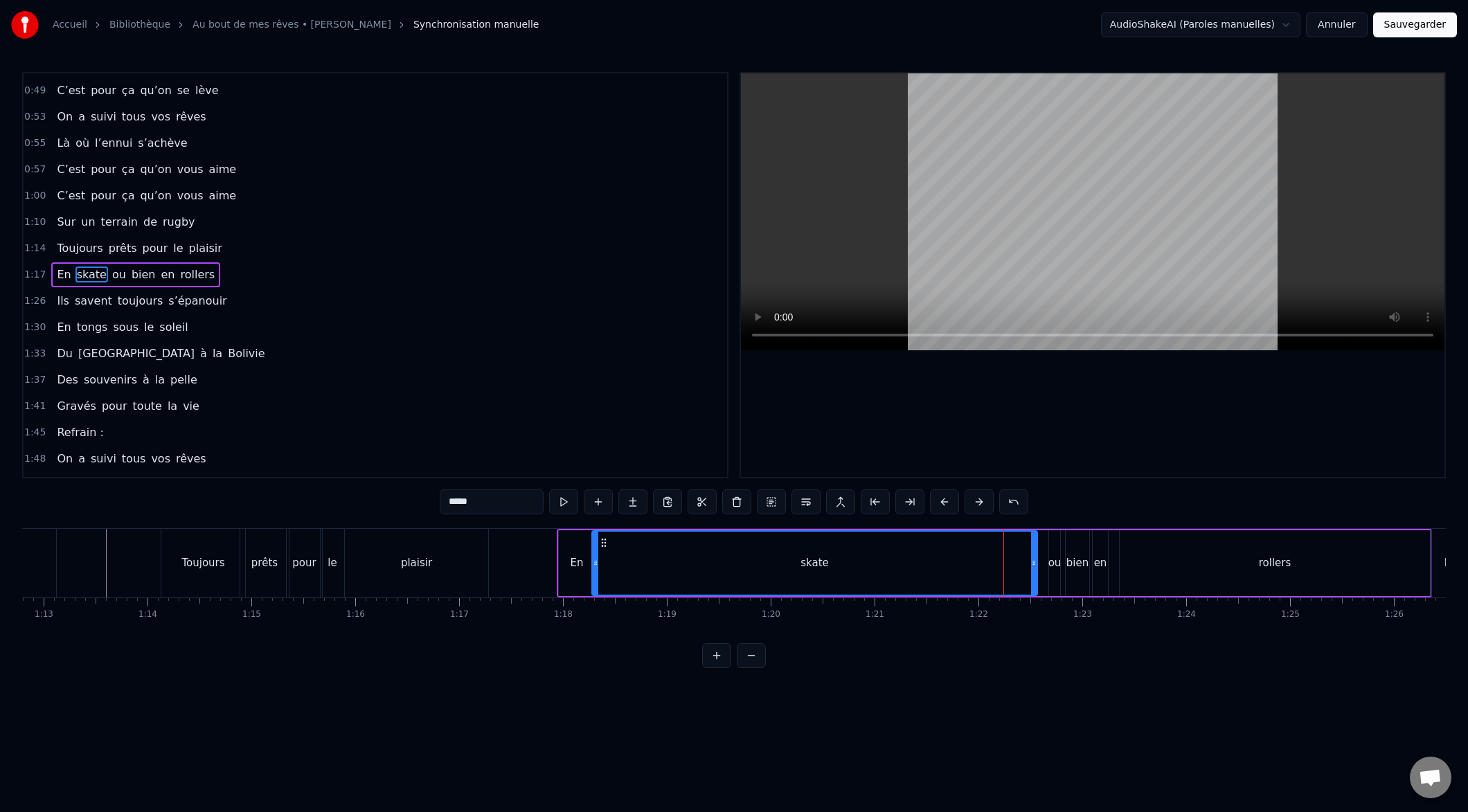
drag, startPoint x: 988, startPoint y: 561, endPoint x: 594, endPoint y: 590, distance: 395.1
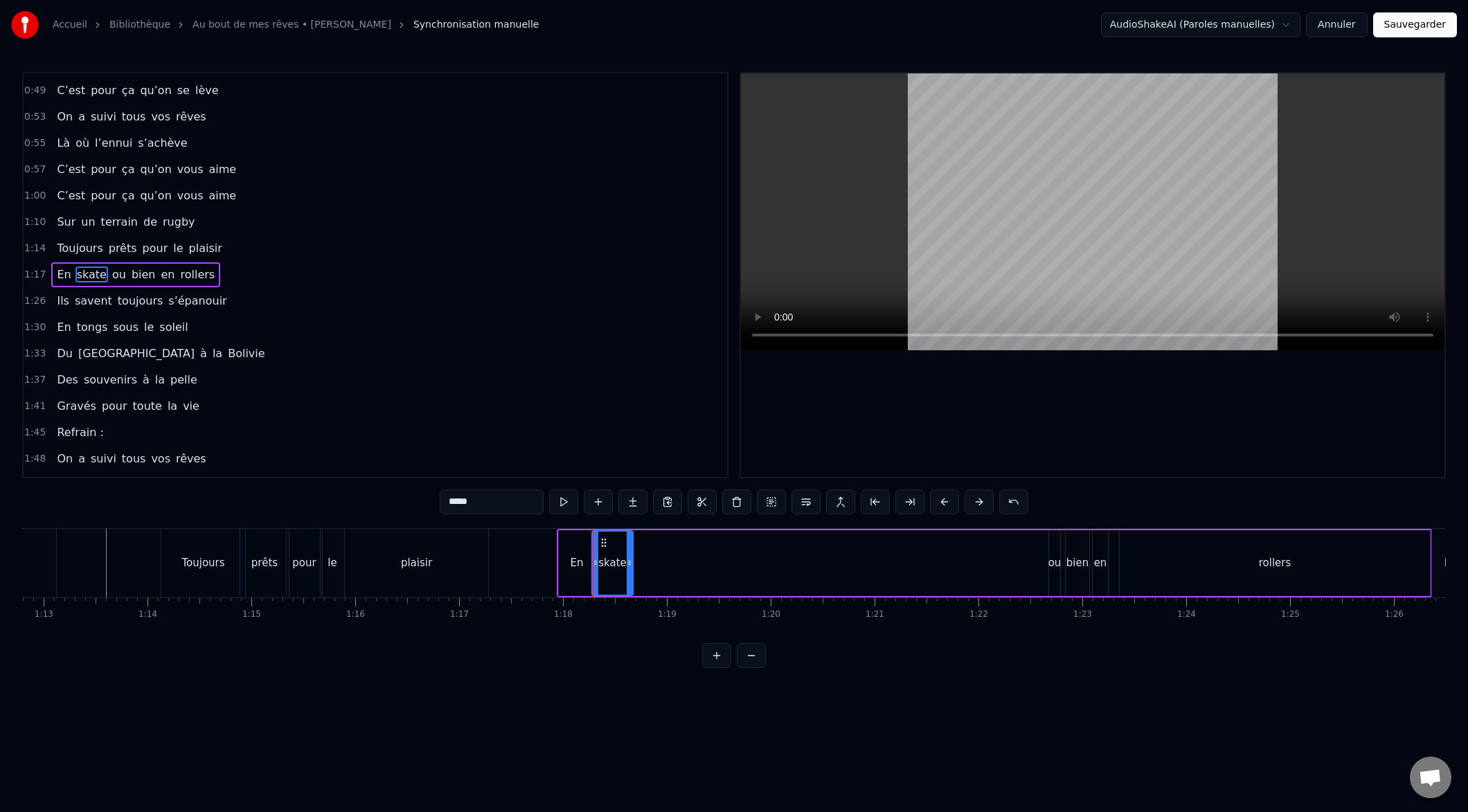
drag, startPoint x: 1032, startPoint y: 562, endPoint x: 659, endPoint y: 584, distance: 373.6
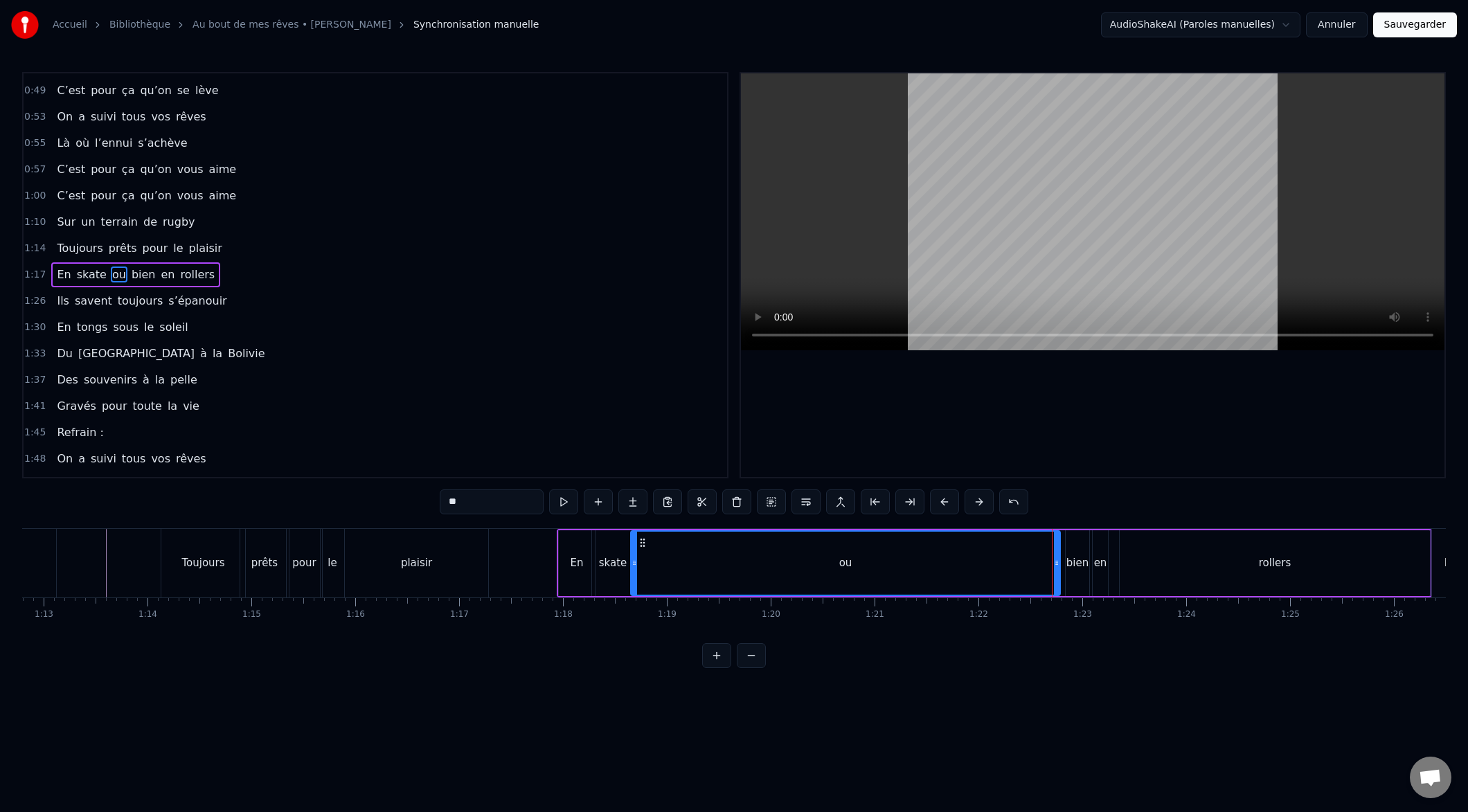
drag, startPoint x: 1050, startPoint y: 562, endPoint x: 656, endPoint y: 582, distance: 394.5
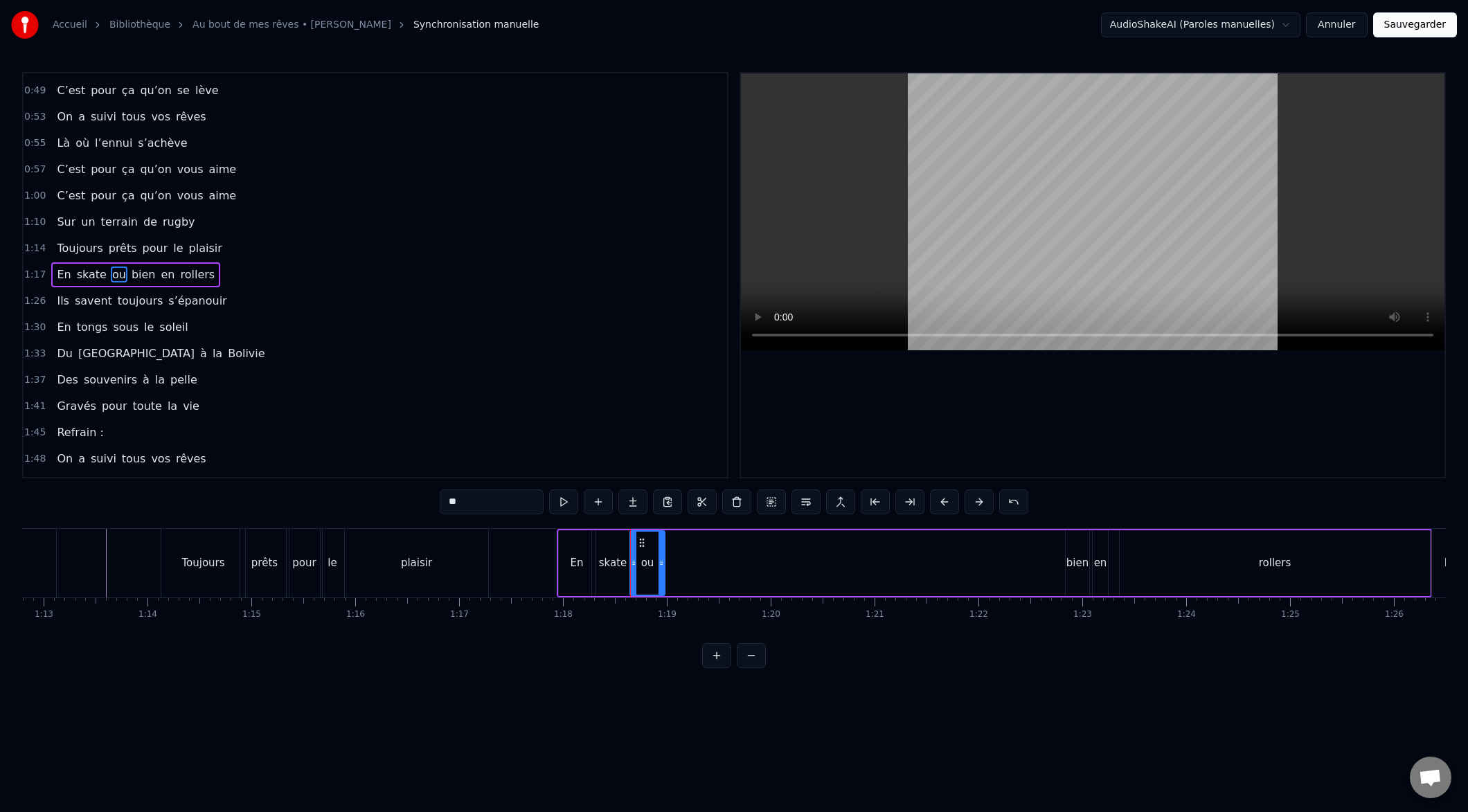
drag, startPoint x: 1058, startPoint y: 564, endPoint x: 660, endPoint y: 593, distance: 399.1
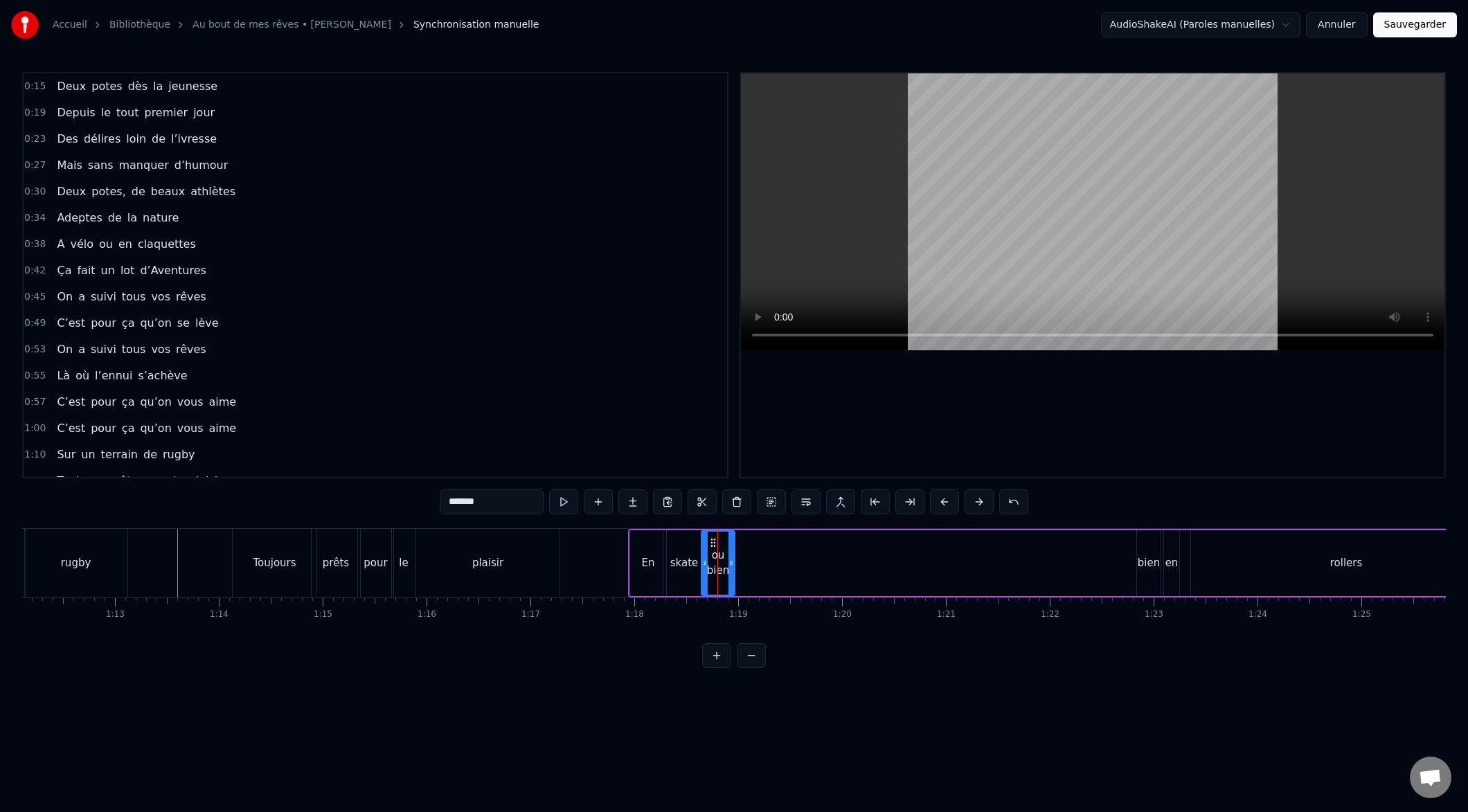
scroll to position [0, 7481]
drag, startPoint x: 742, startPoint y: 564, endPoint x: 779, endPoint y: 559, distance: 37.3
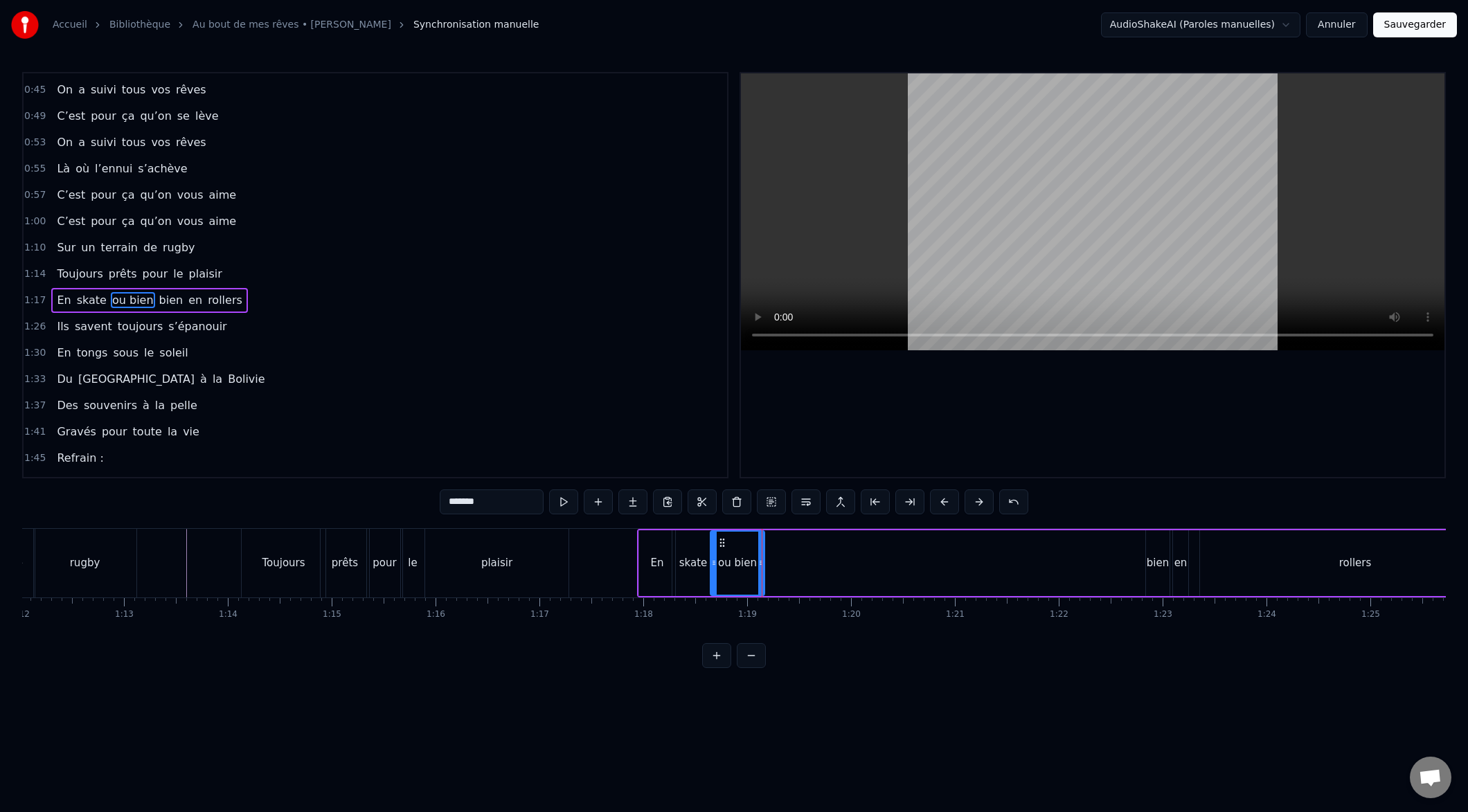
scroll to position [233, 0]
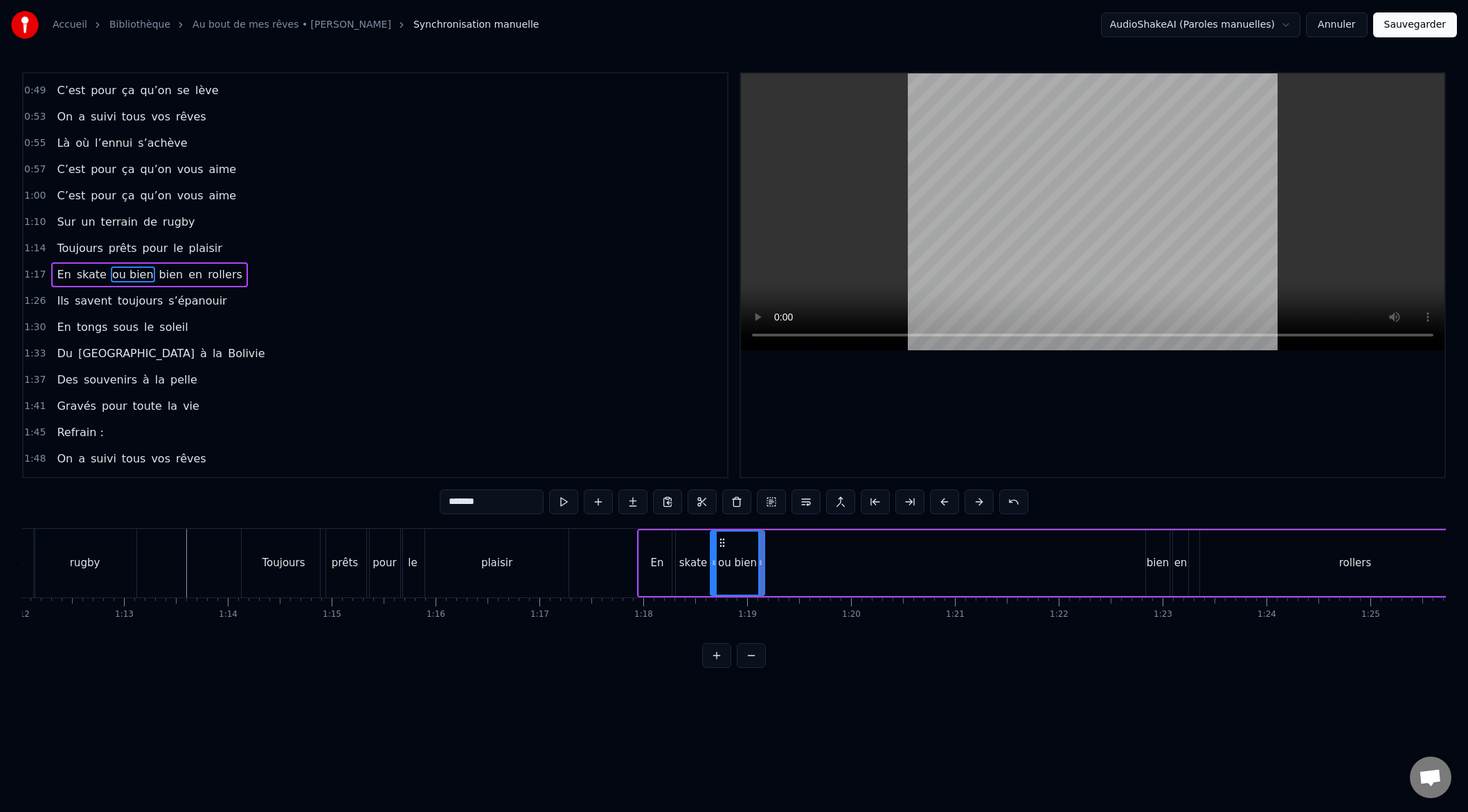
type input "****"
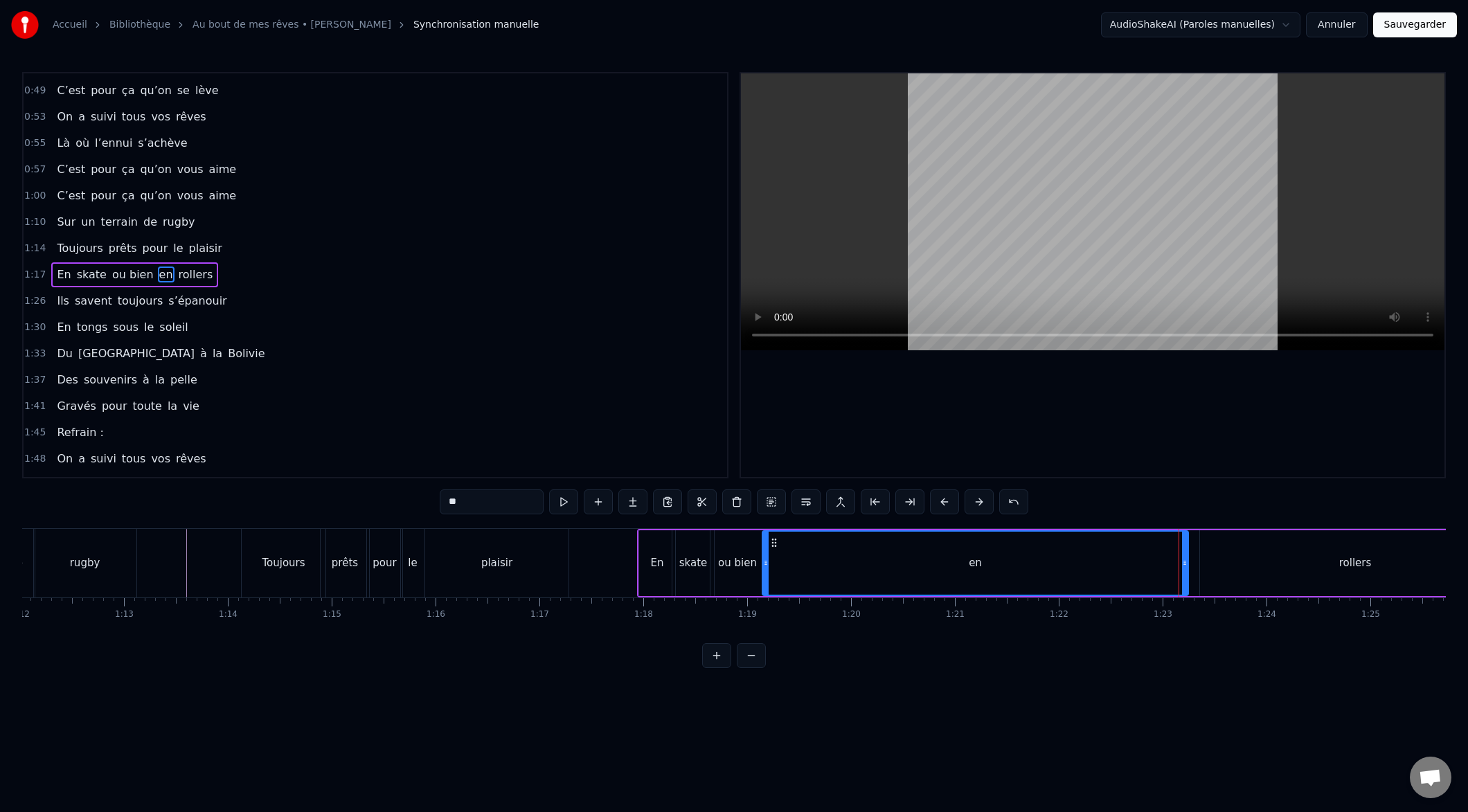
drag, startPoint x: 1175, startPoint y: 563, endPoint x: 922, endPoint y: 564, distance: 253.0
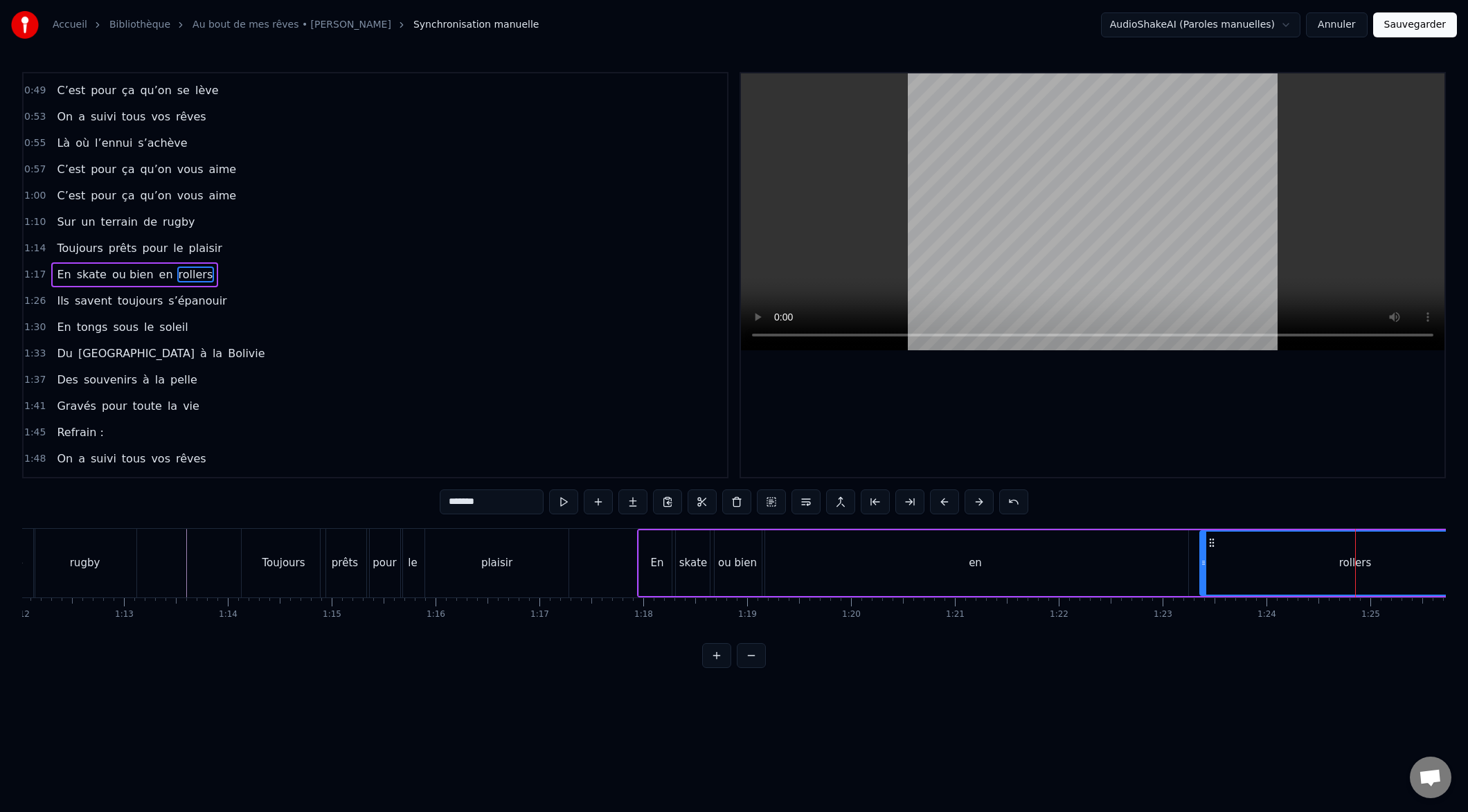
drag, startPoint x: 481, startPoint y: 501, endPoint x: 408, endPoint y: 484, distance: 75.0
drag, startPoint x: 983, startPoint y: 581, endPoint x: 974, endPoint y: 573, distance: 12.0
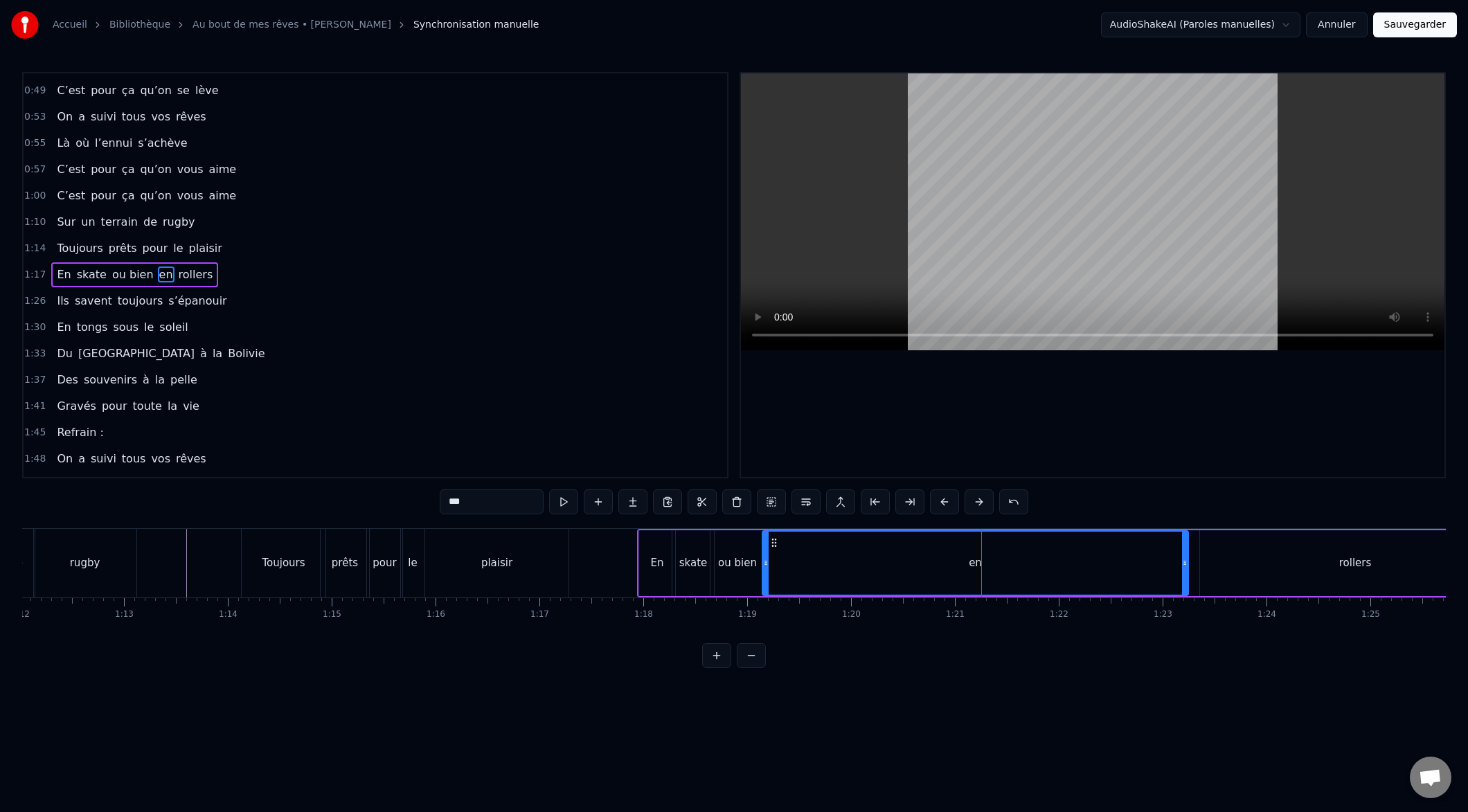
paste input "********"
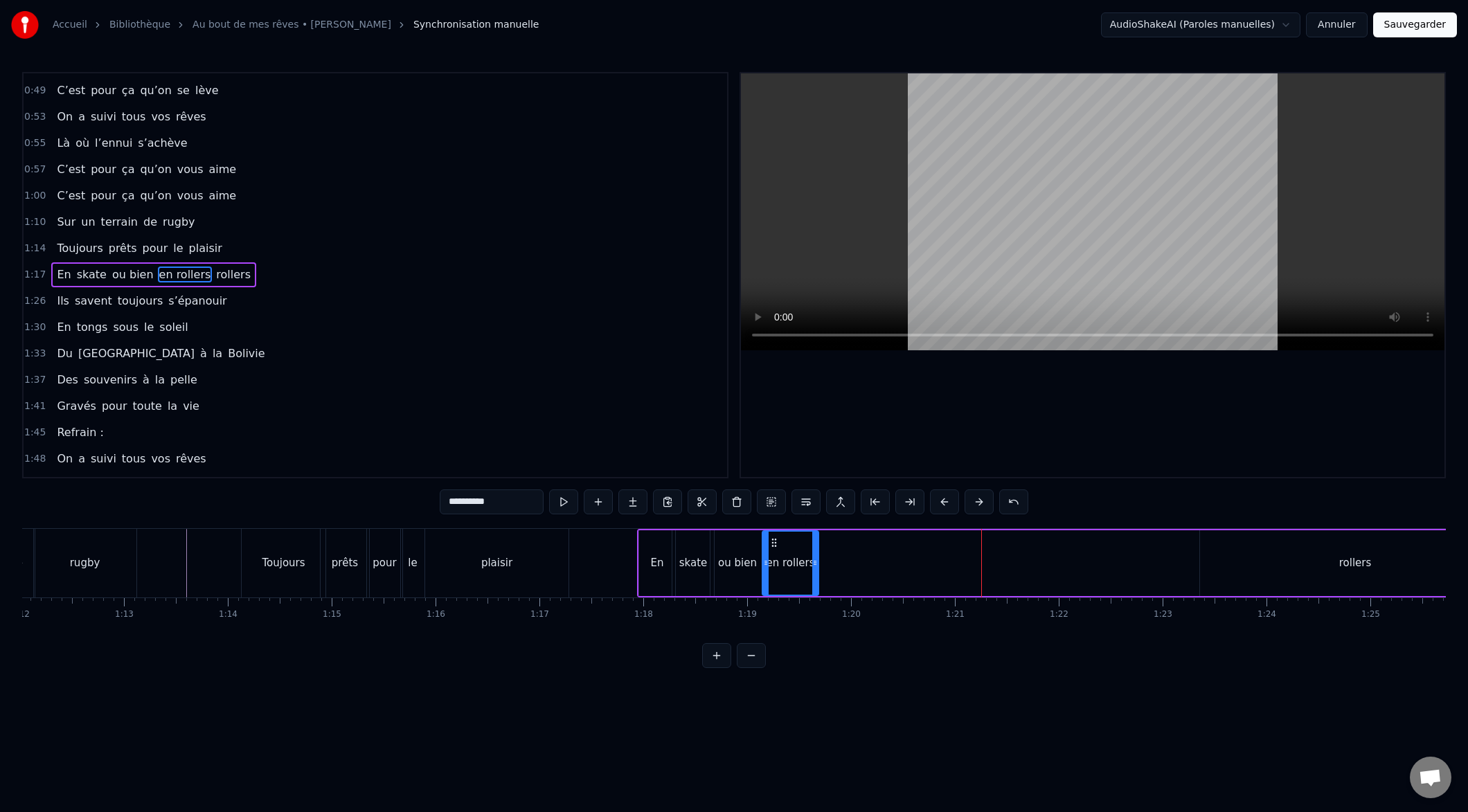
drag, startPoint x: 1184, startPoint y: 562, endPoint x: 825, endPoint y: 608, distance: 361.9
drag, startPoint x: 822, startPoint y: 565, endPoint x: 915, endPoint y: 567, distance: 93.0
type input "**********"
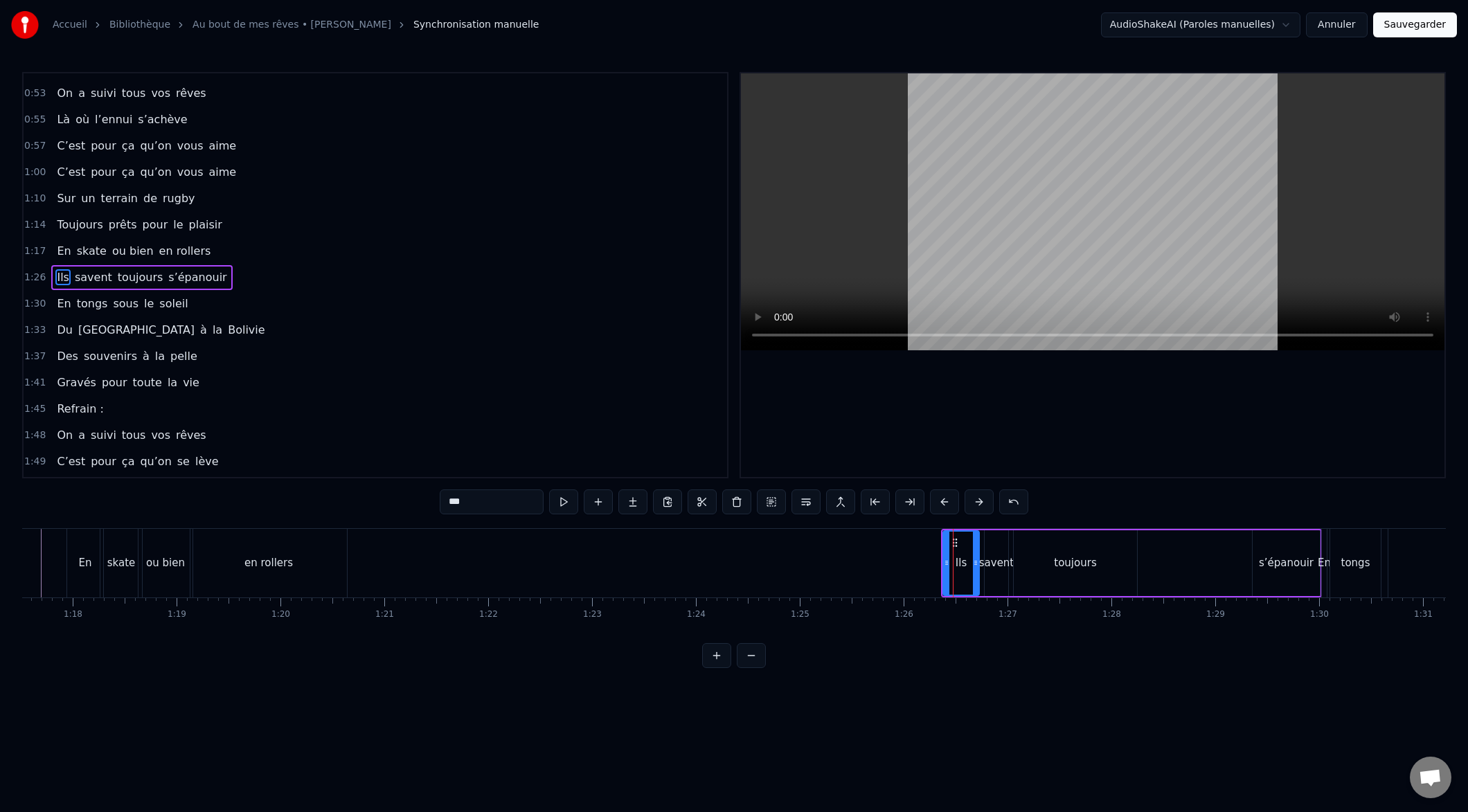
scroll to position [259, 0]
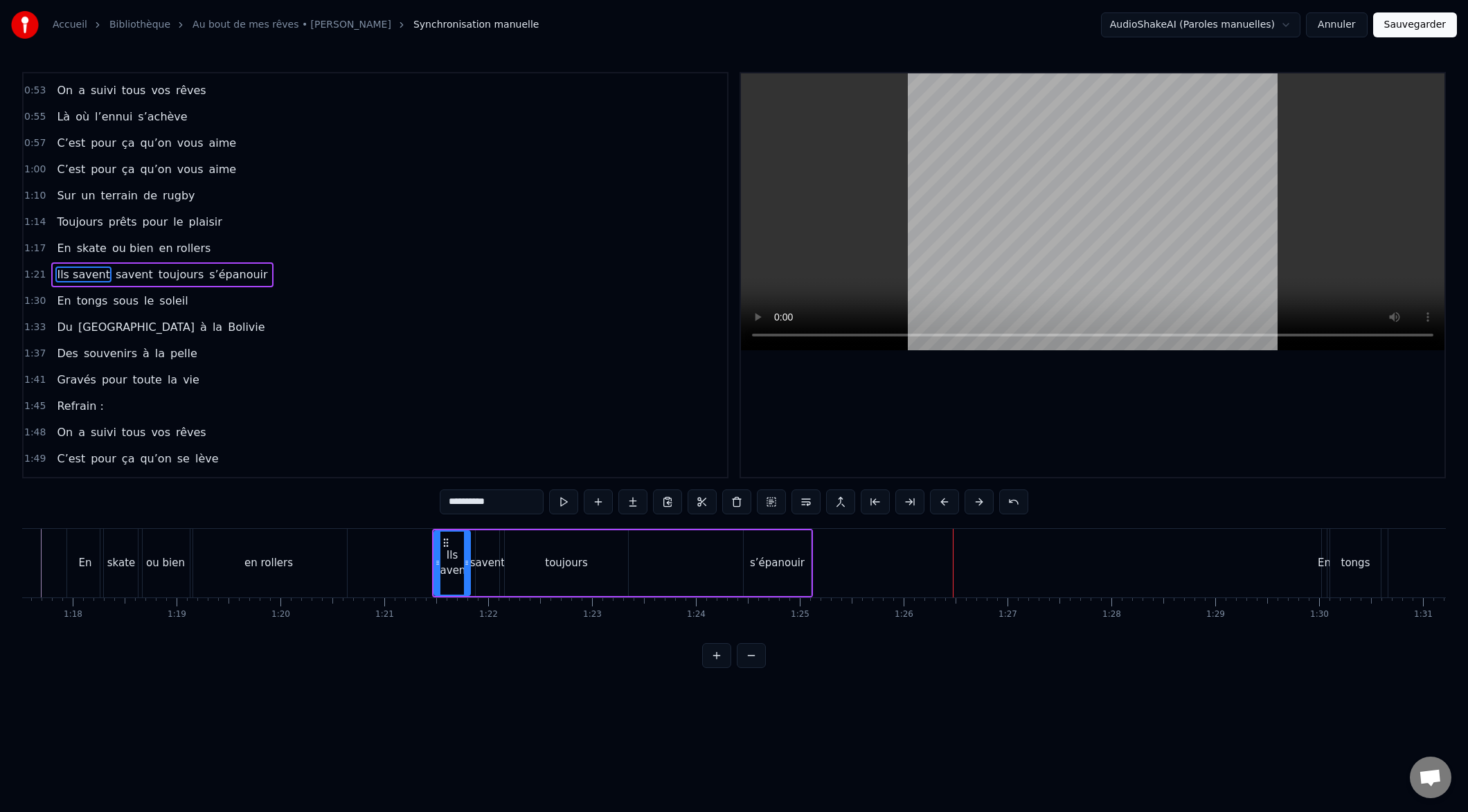
type input "******"
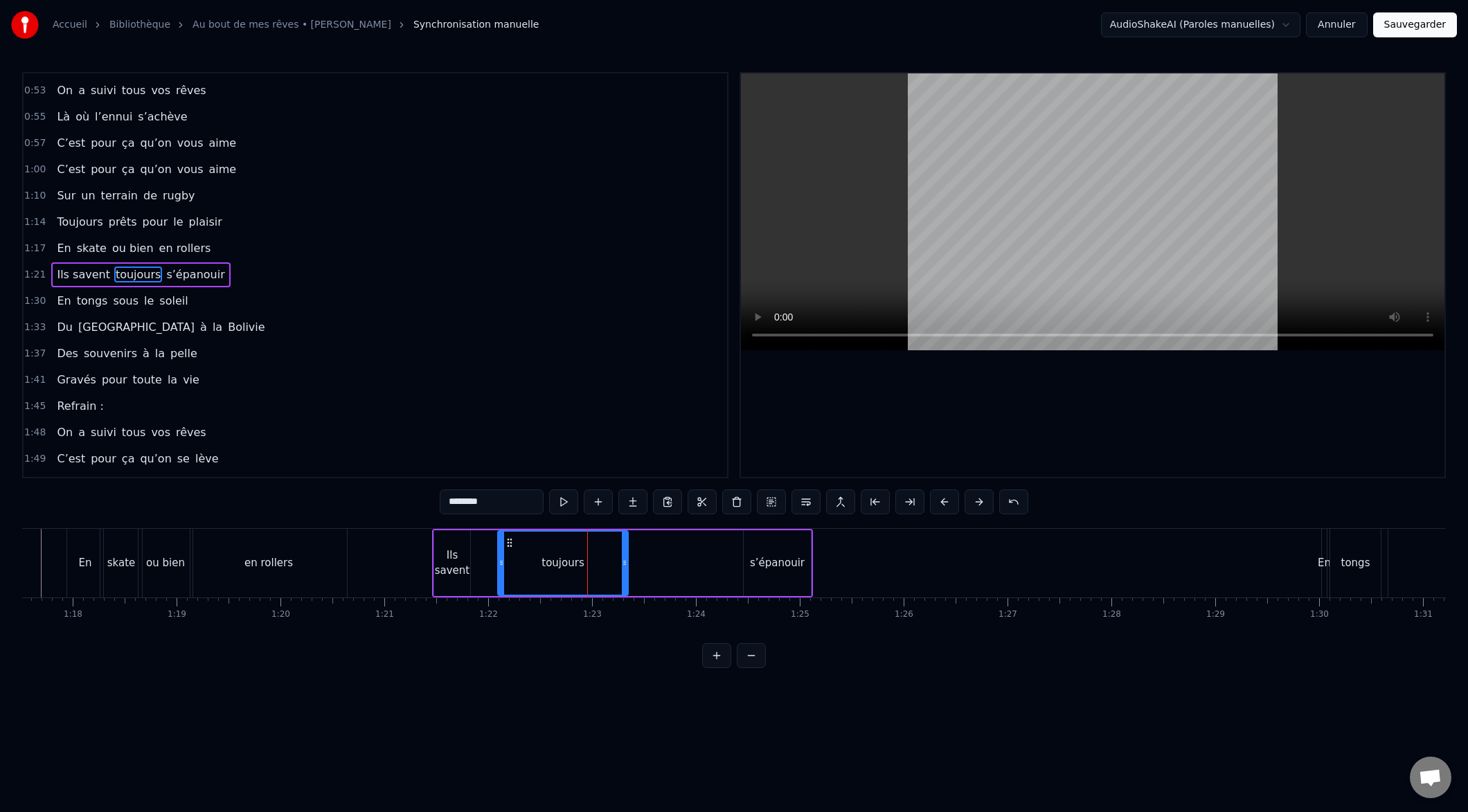
drag, startPoint x: 506, startPoint y: 565, endPoint x: 484, endPoint y: 562, distance: 22.2
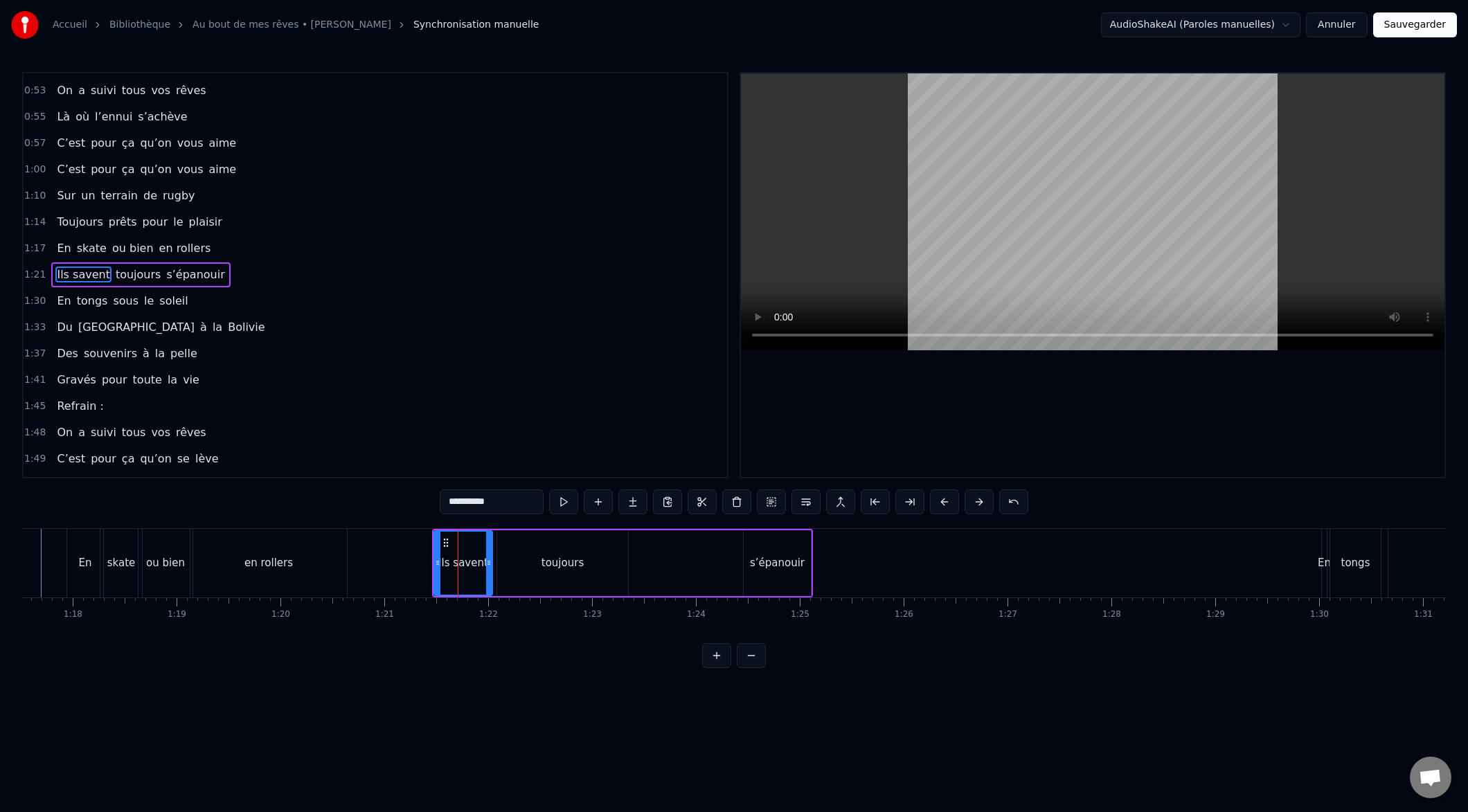
drag, startPoint x: 466, startPoint y: 564, endPoint x: 488, endPoint y: 564, distance: 22.0
drag, startPoint x: 627, startPoint y: 565, endPoint x: 558, endPoint y: 574, distance: 69.6
type input "**********"
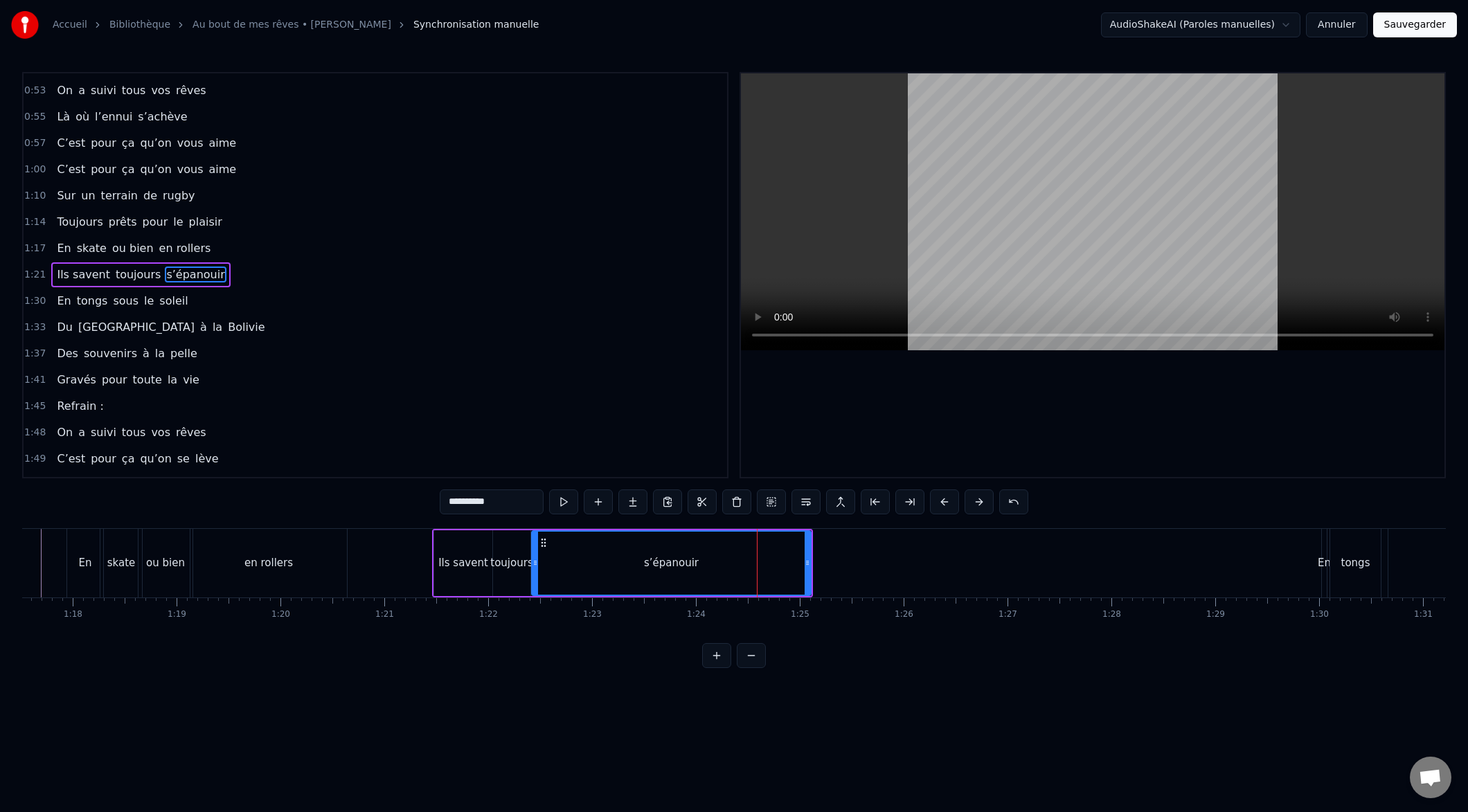
drag, startPoint x: 739, startPoint y: 562, endPoint x: 579, endPoint y: 560, distance: 160.0
drag, startPoint x: 806, startPoint y: 564, endPoint x: 706, endPoint y: 579, distance: 101.1
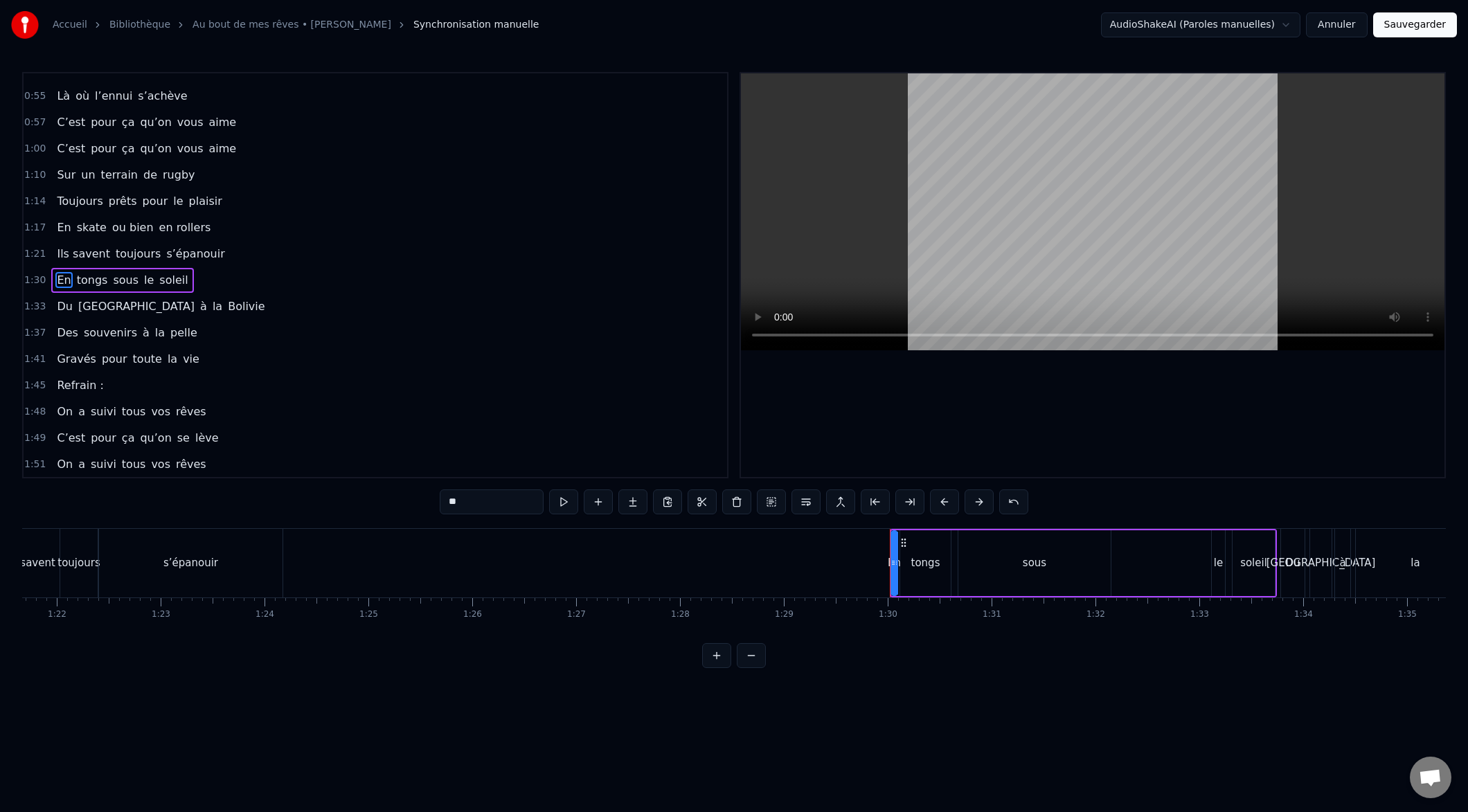
scroll to position [285, 0]
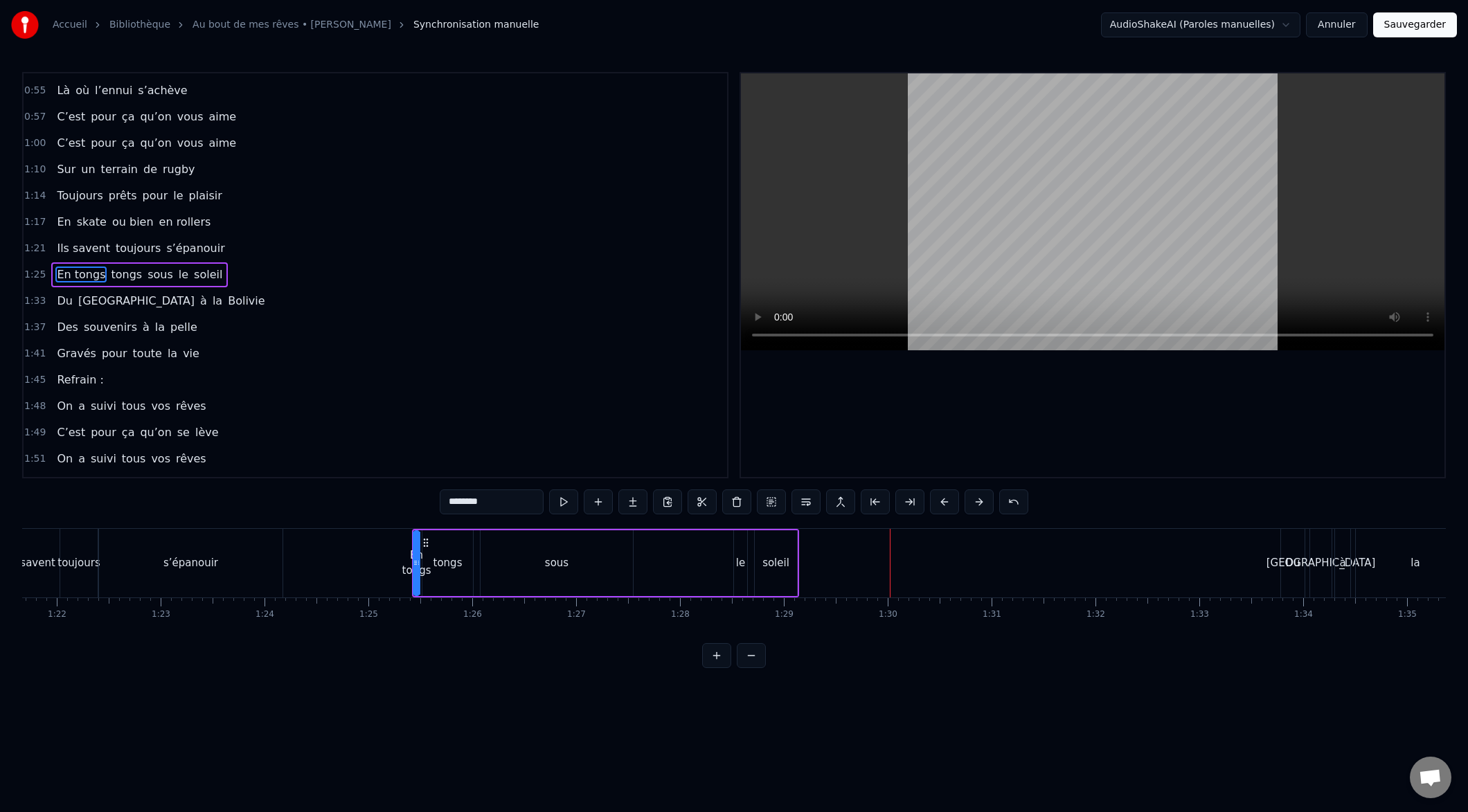
type input "*****"
drag, startPoint x: 416, startPoint y: 565, endPoint x: 466, endPoint y: 565, distance: 50.0
drag, startPoint x: 611, startPoint y: 566, endPoint x: 521, endPoint y: 592, distance: 93.7
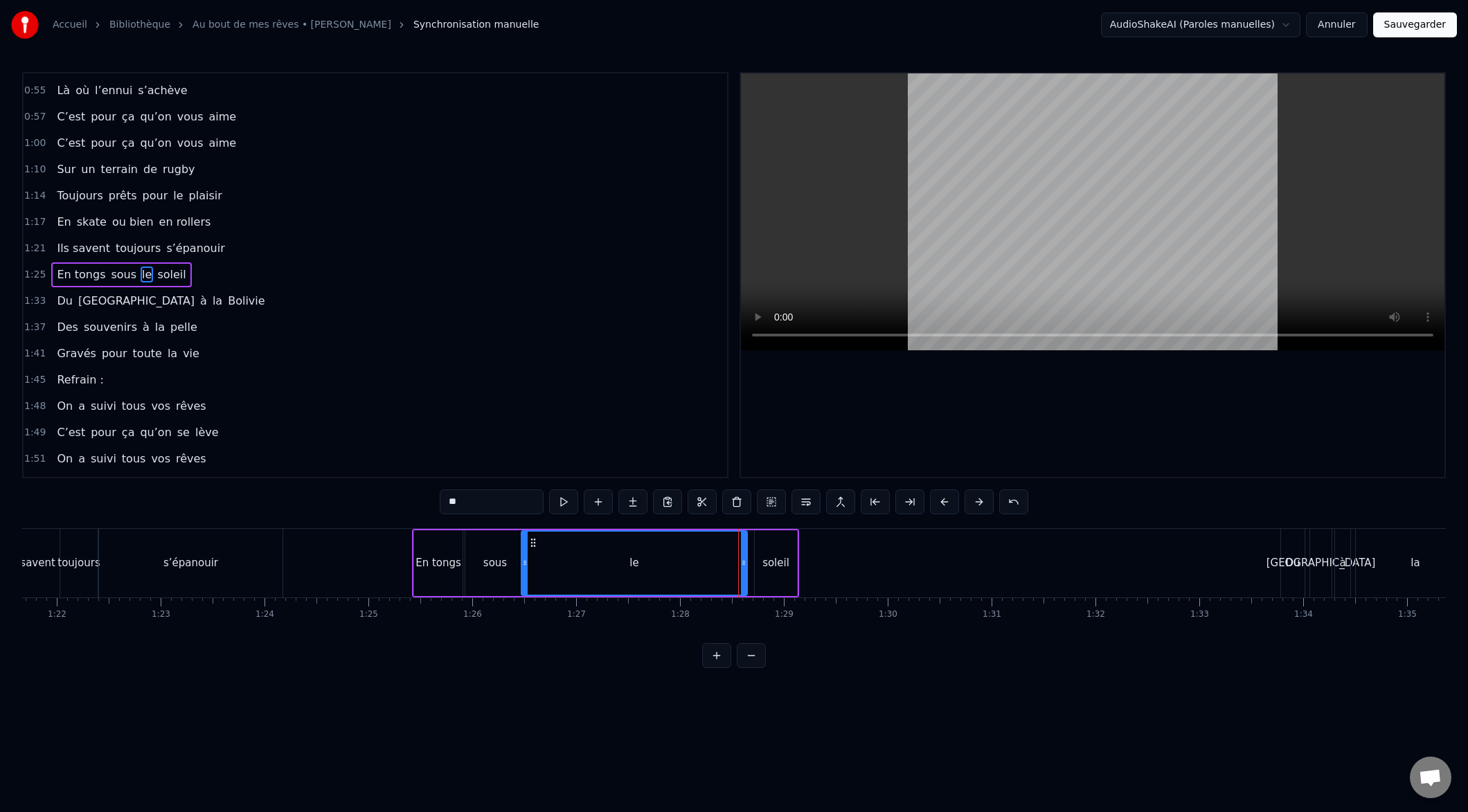
drag, startPoint x: 735, startPoint y: 563, endPoint x: 579, endPoint y: 583, distance: 157.3
drag, startPoint x: 744, startPoint y: 562, endPoint x: 603, endPoint y: 583, distance: 142.6
type input "******"
drag, startPoint x: 757, startPoint y: 562, endPoint x: 607, endPoint y: 575, distance: 150.6
drag, startPoint x: 791, startPoint y: 563, endPoint x: 700, endPoint y: 561, distance: 91.0
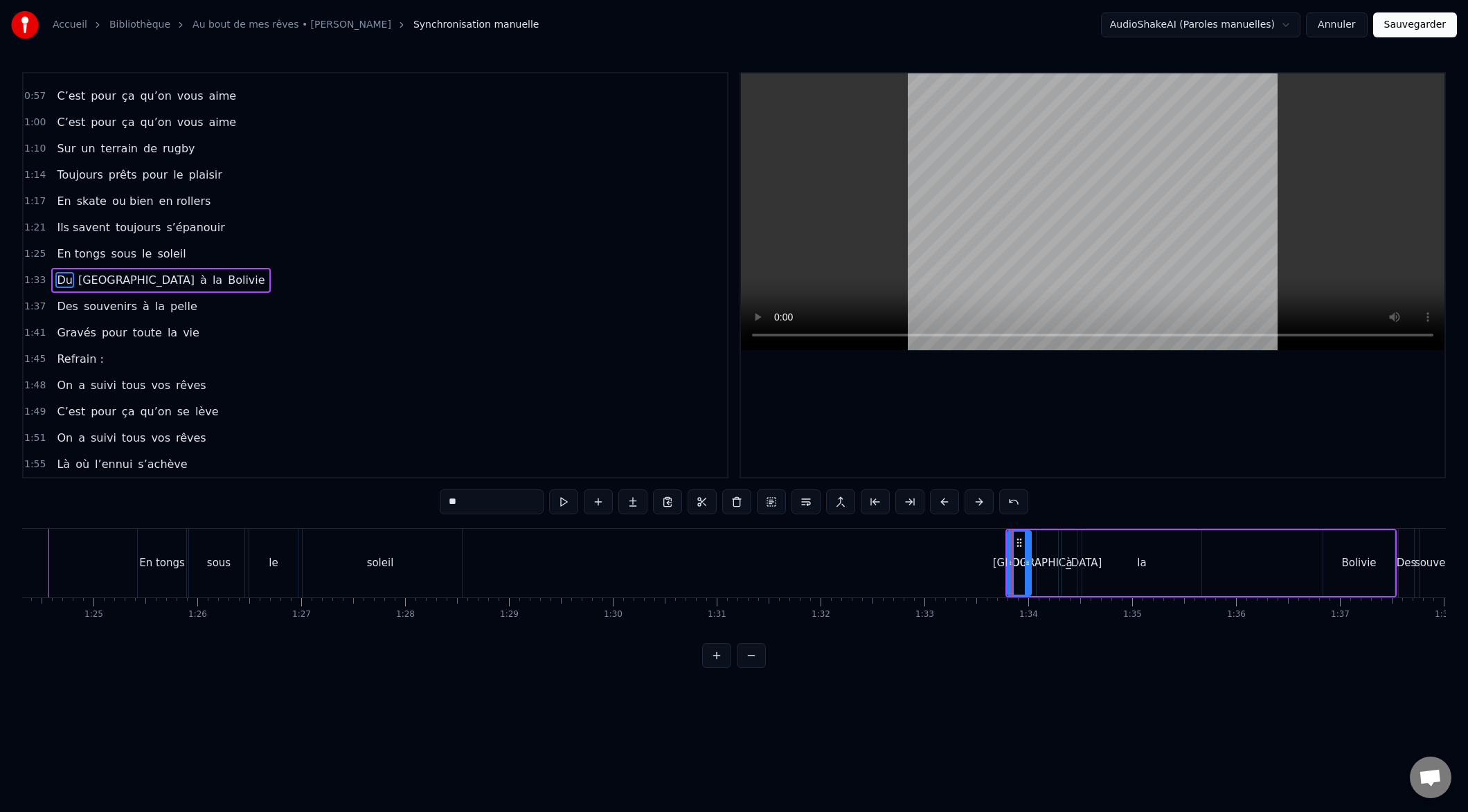
scroll to position [312, 0]
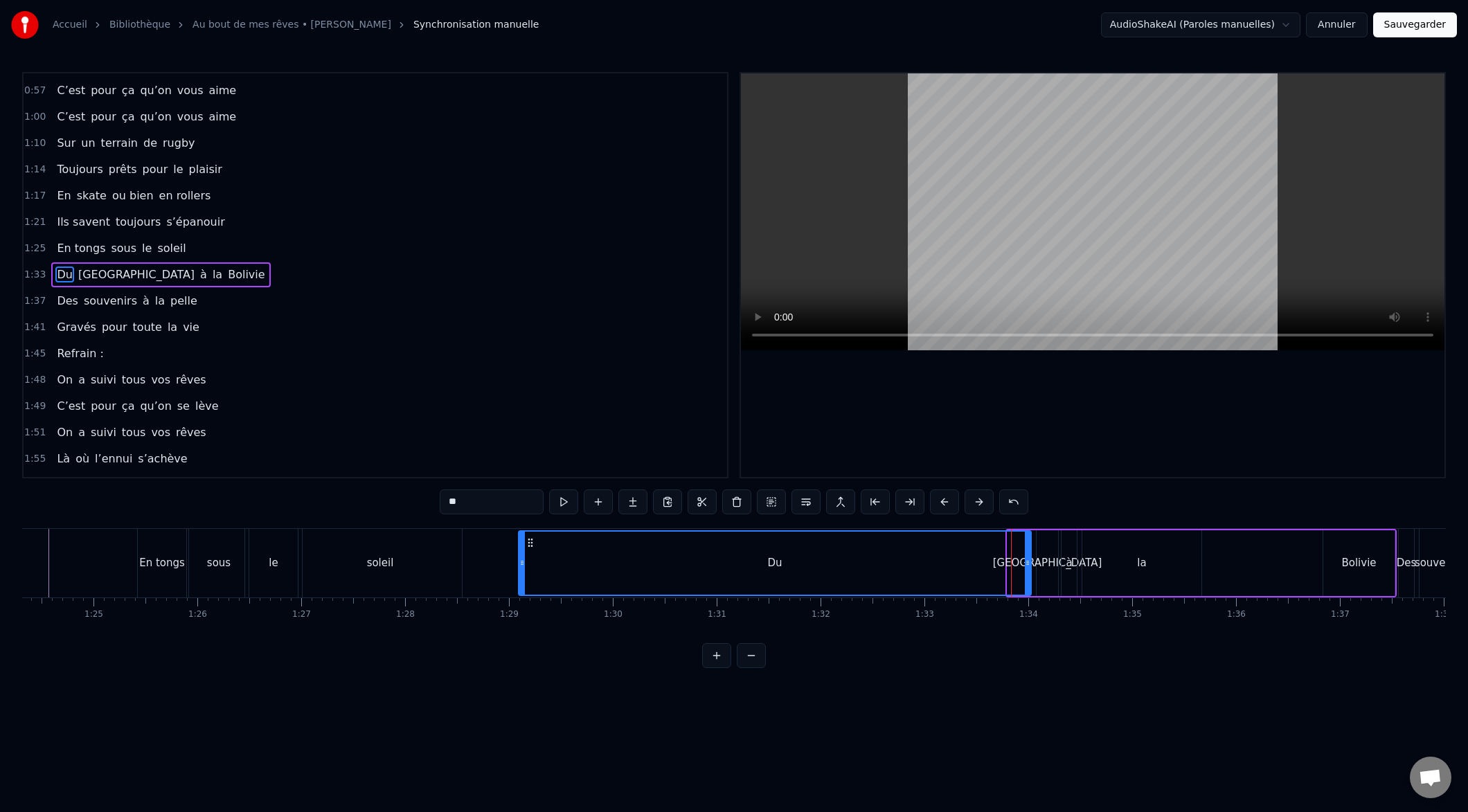
drag, startPoint x: 1009, startPoint y: 562, endPoint x: 522, endPoint y: 577, distance: 487.2
drag, startPoint x: 1028, startPoint y: 562, endPoint x: 559, endPoint y: 610, distance: 471.4
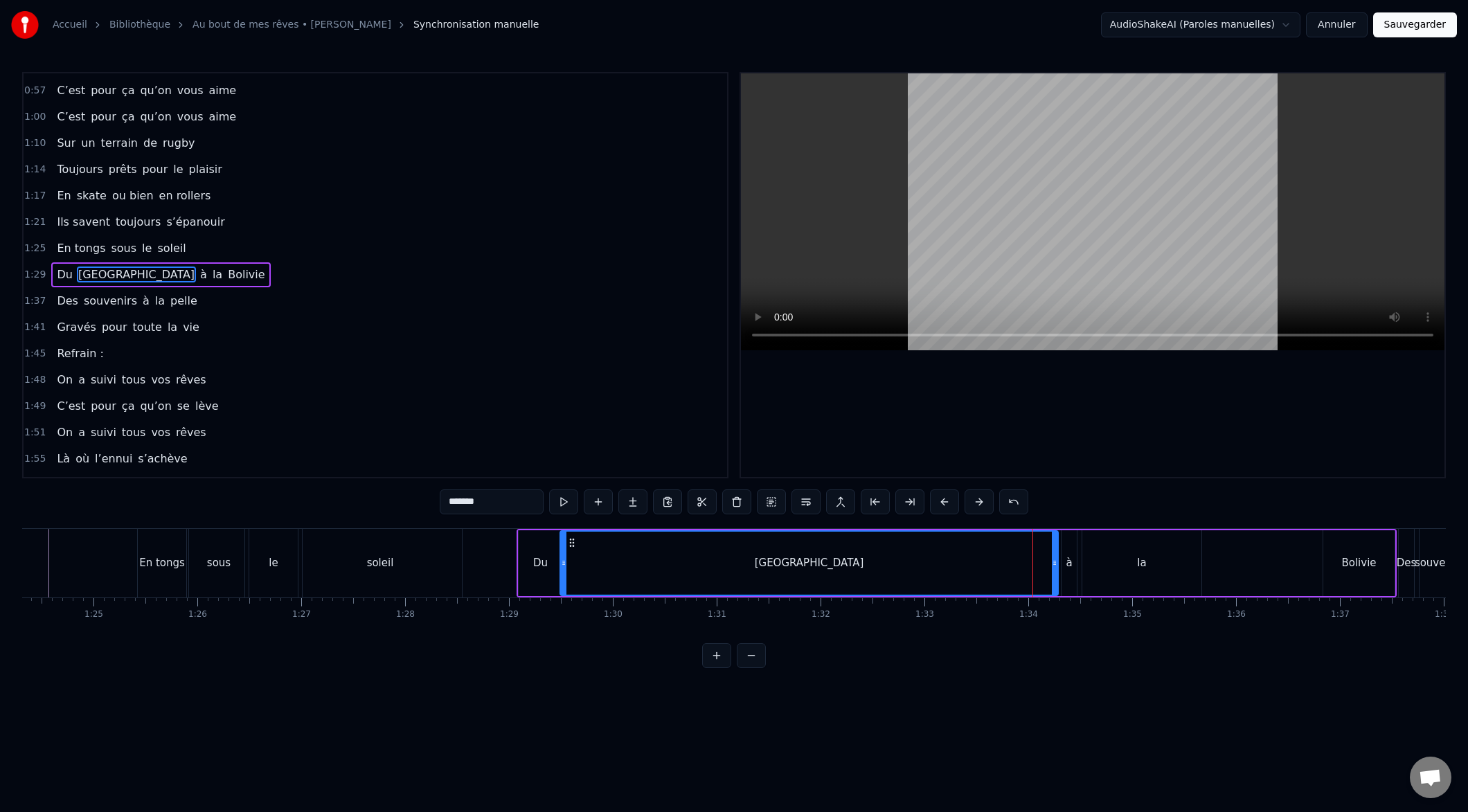
drag, startPoint x: 1032, startPoint y: 562, endPoint x: 560, endPoint y: 597, distance: 473.3
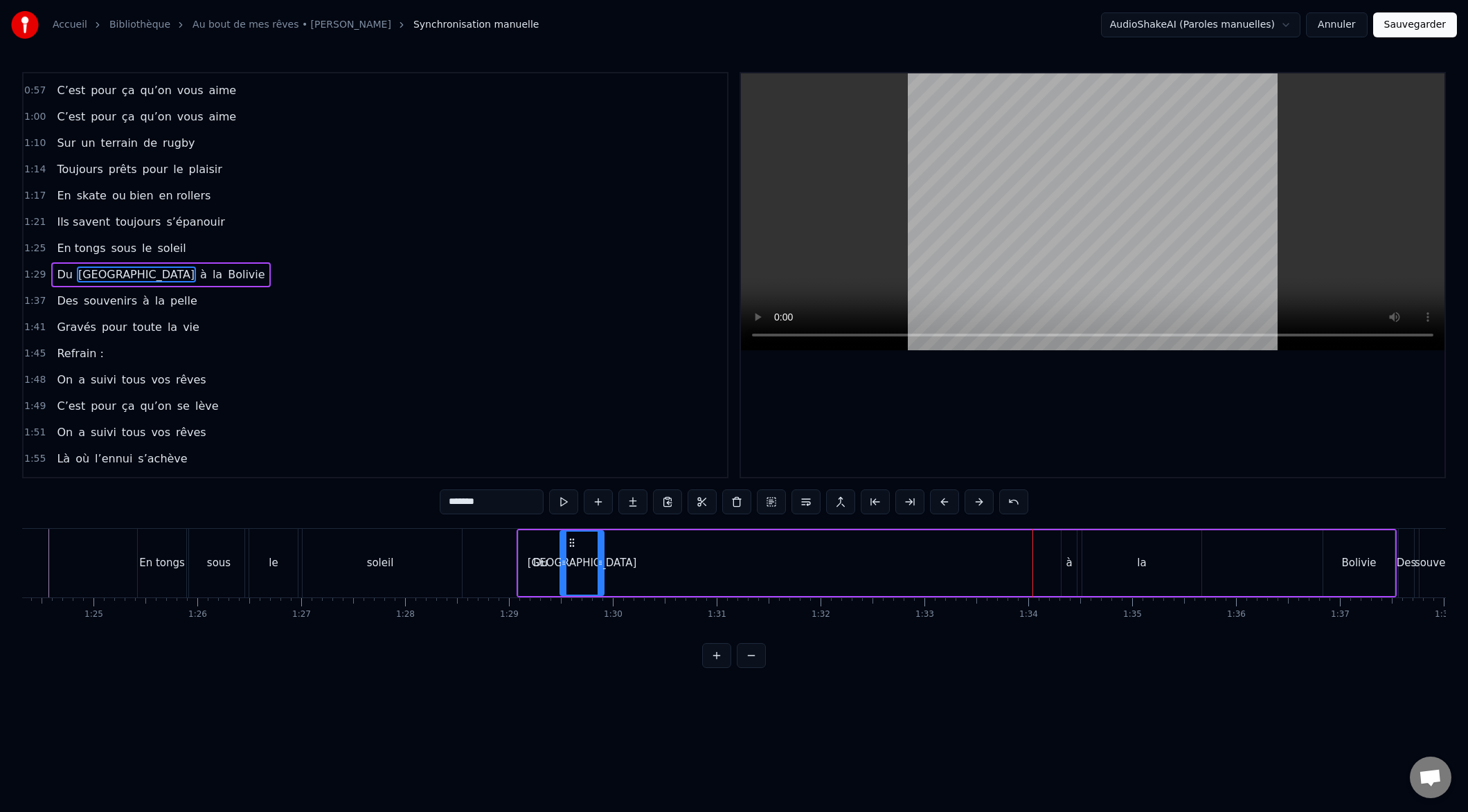
drag, startPoint x: 1054, startPoint y: 564, endPoint x: 613, endPoint y: 599, distance: 442.4
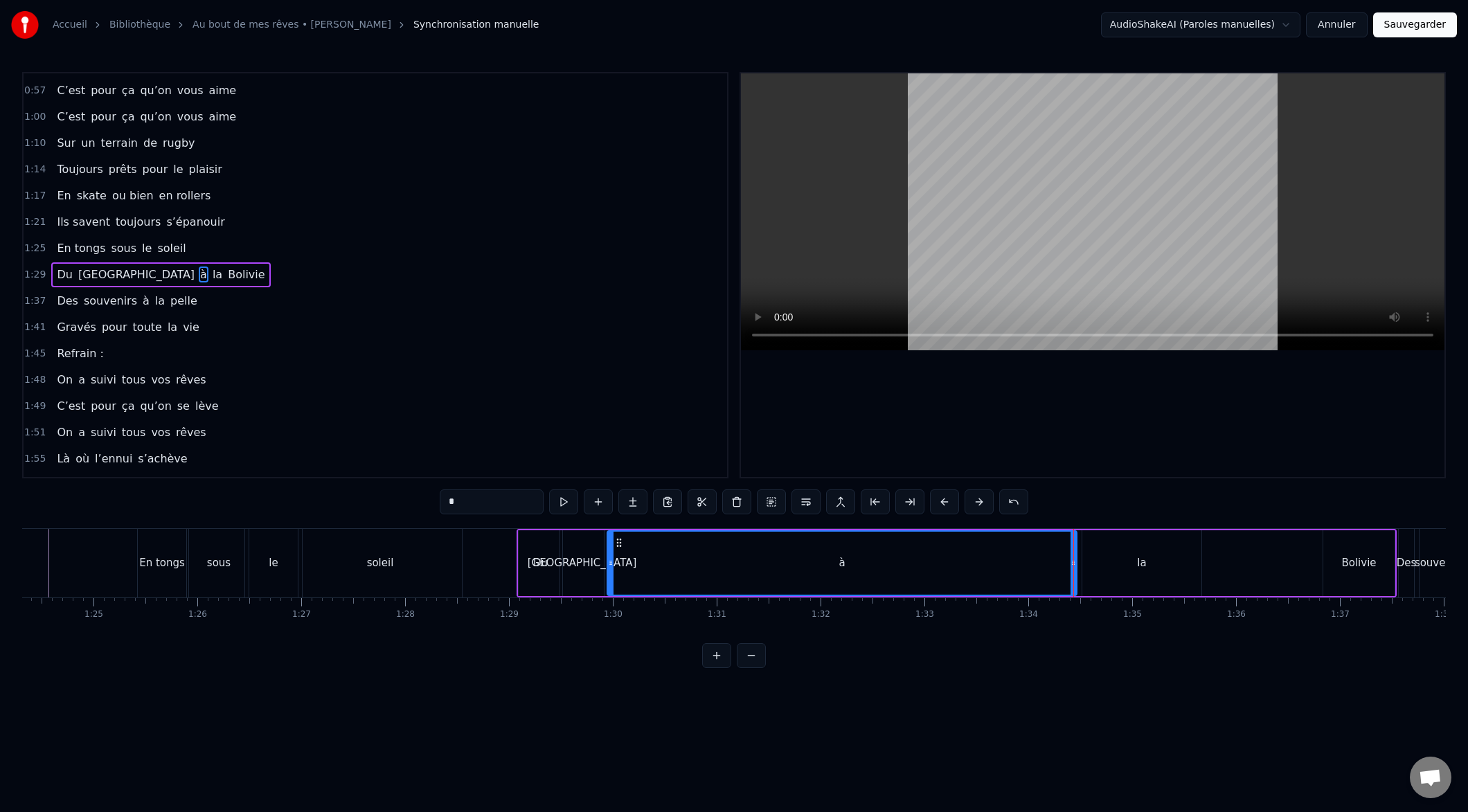
drag, startPoint x: 1063, startPoint y: 562, endPoint x: 669, endPoint y: 577, distance: 394.3
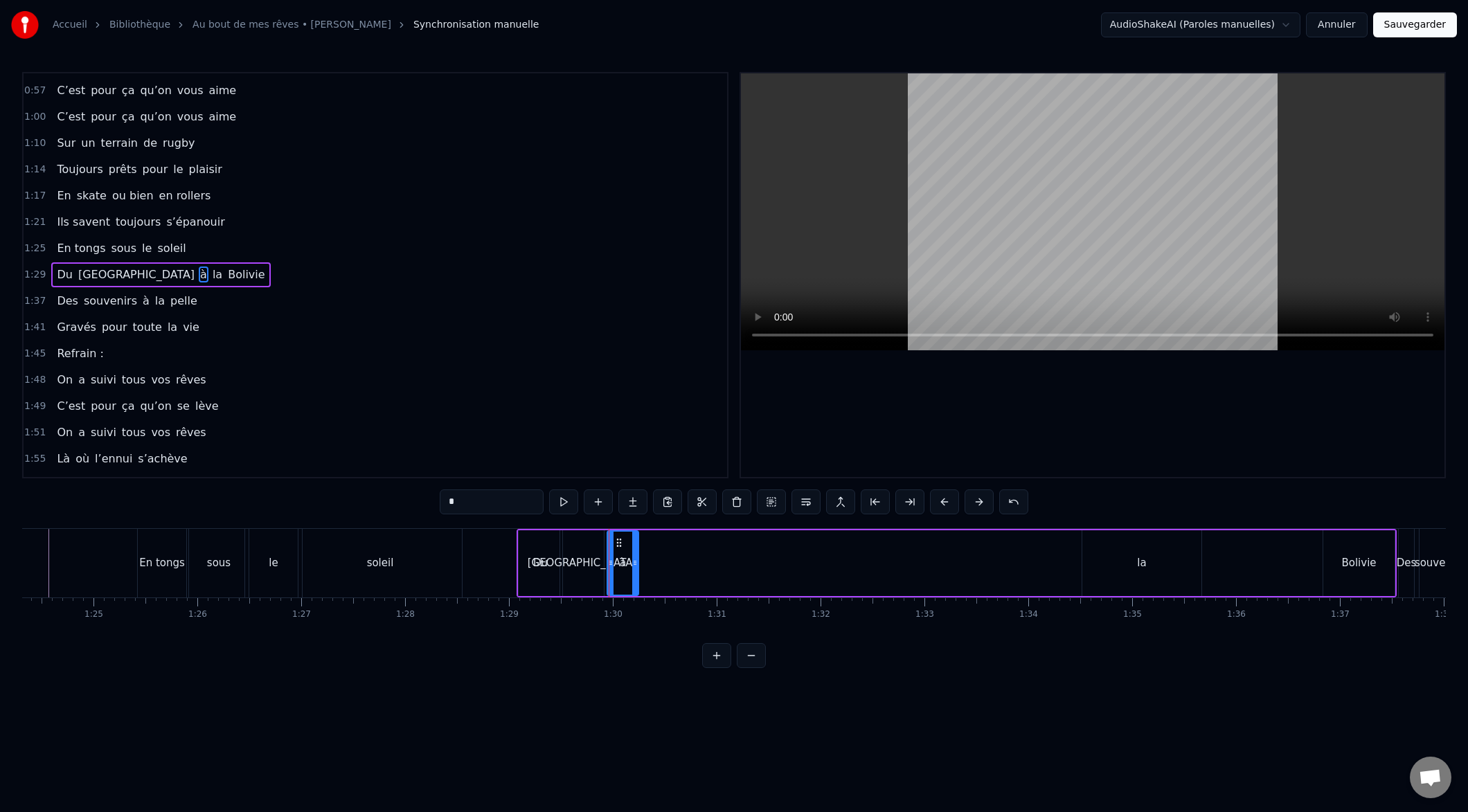
drag, startPoint x: 1073, startPoint y: 562, endPoint x: 638, endPoint y: 601, distance: 436.7
type input "**"
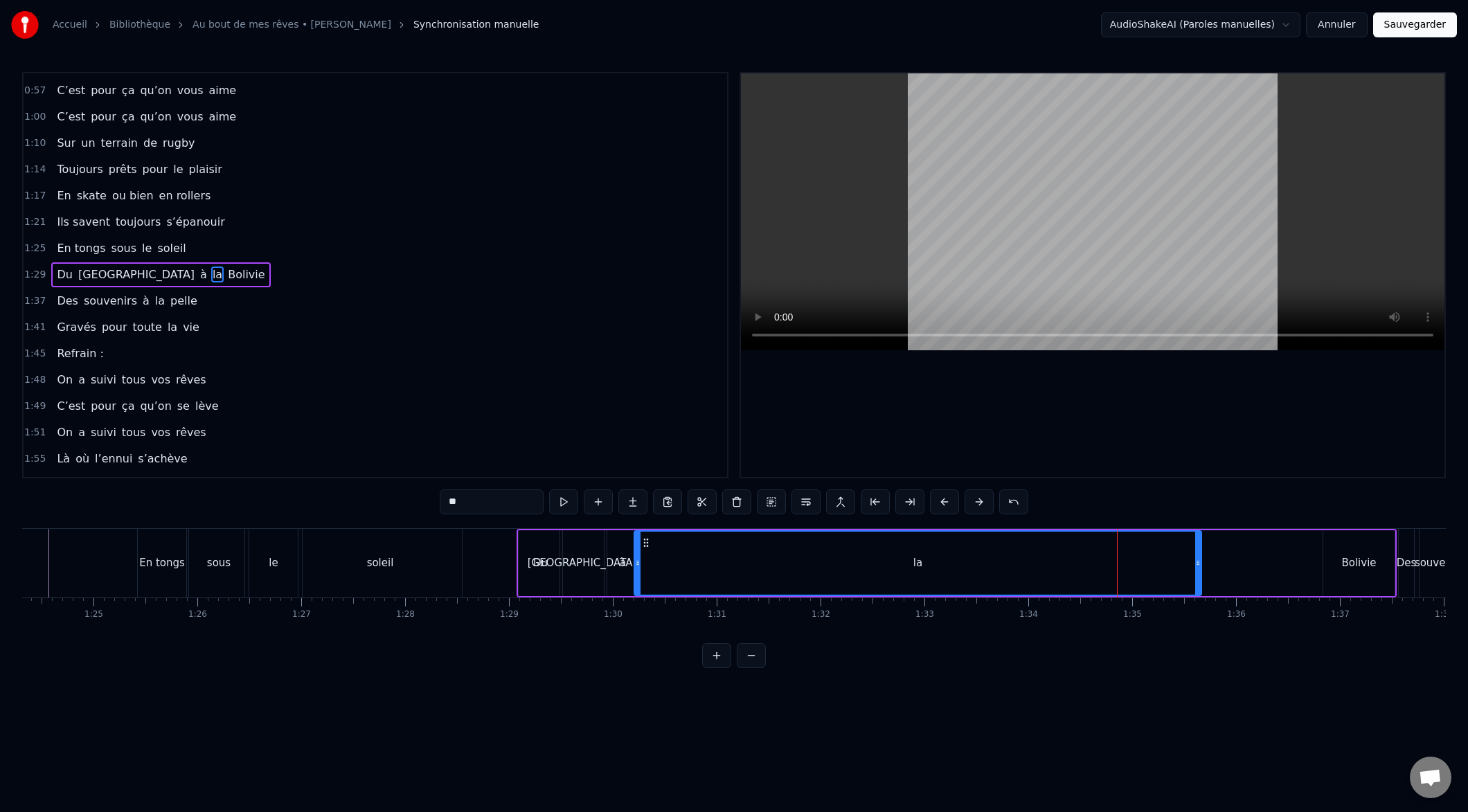
drag, startPoint x: 1081, startPoint y: 562, endPoint x: 809, endPoint y: 562, distance: 272.0
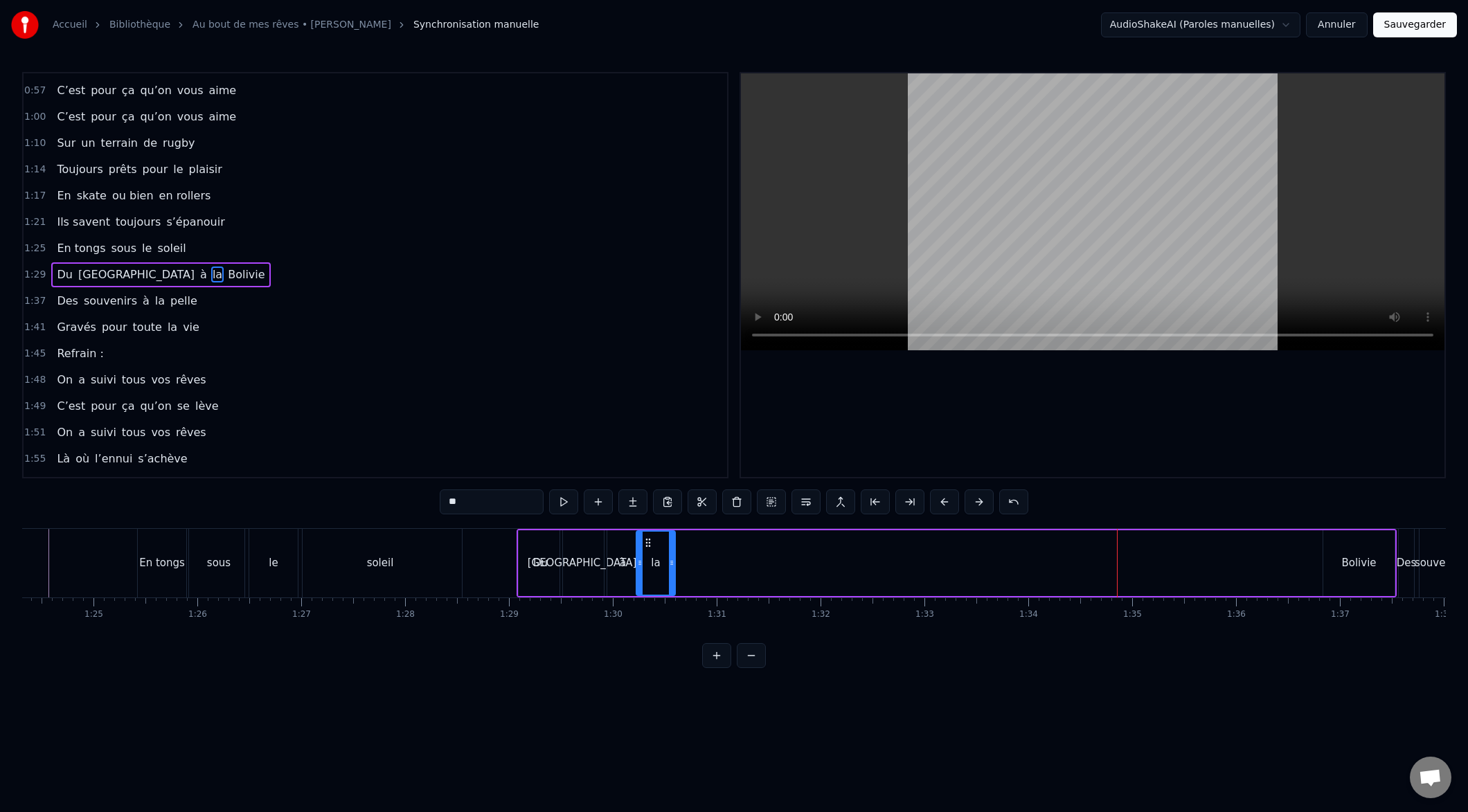
drag, startPoint x: 1197, startPoint y: 563, endPoint x: 687, endPoint y: 588, distance: 510.6
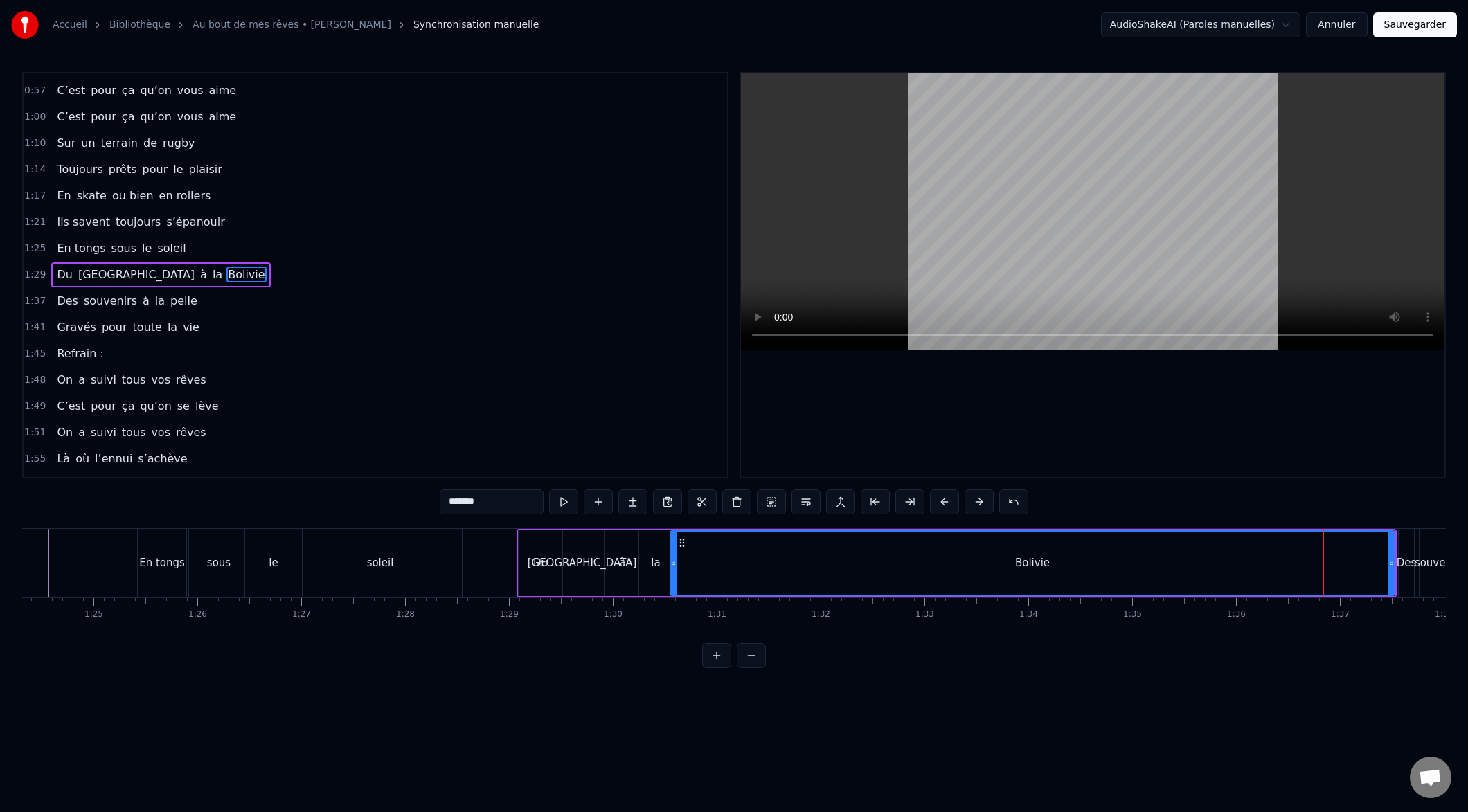
drag, startPoint x: 1324, startPoint y: 562, endPoint x: 680, endPoint y: 585, distance: 644.4
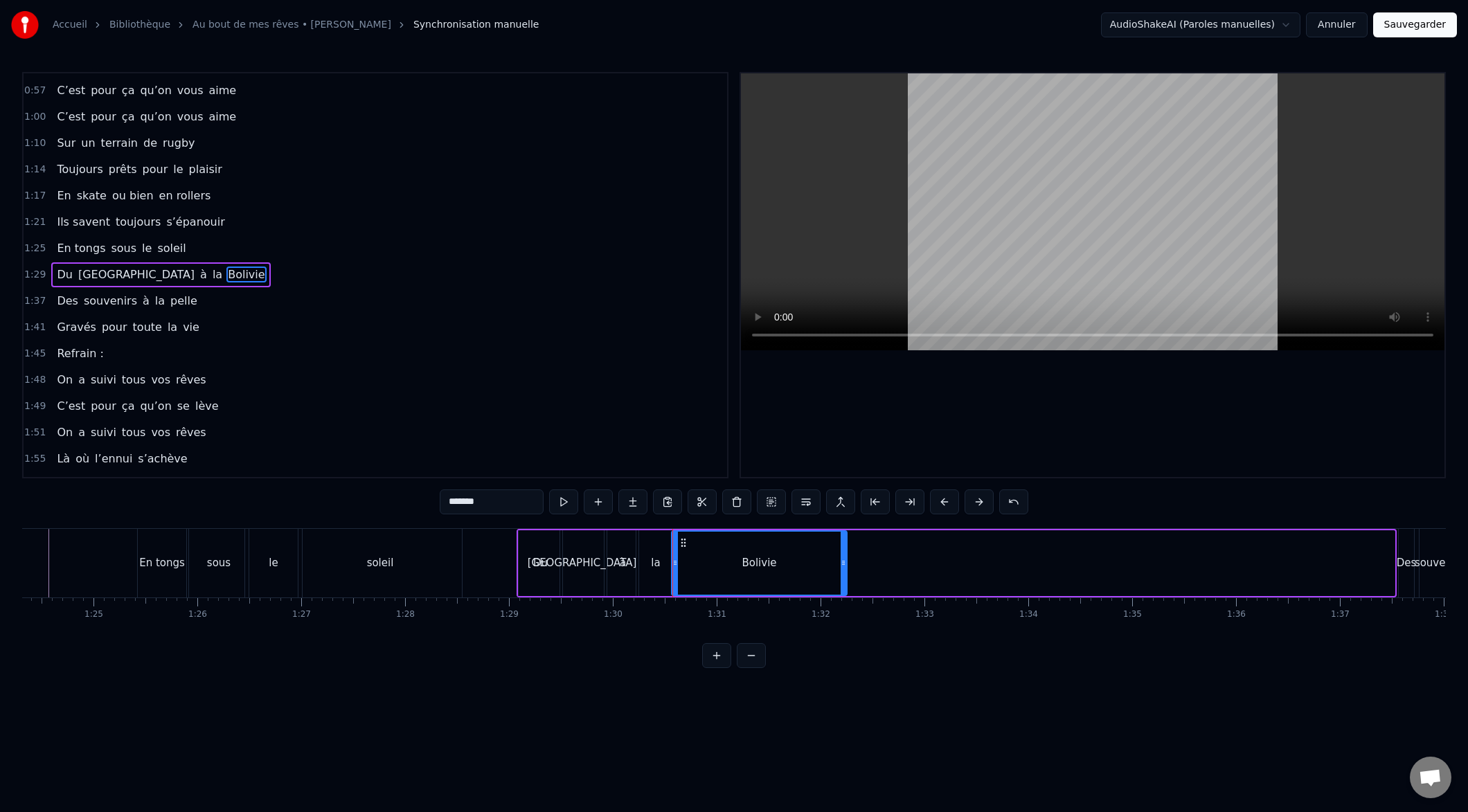
drag, startPoint x: 1390, startPoint y: 564, endPoint x: 816, endPoint y: 588, distance: 574.5
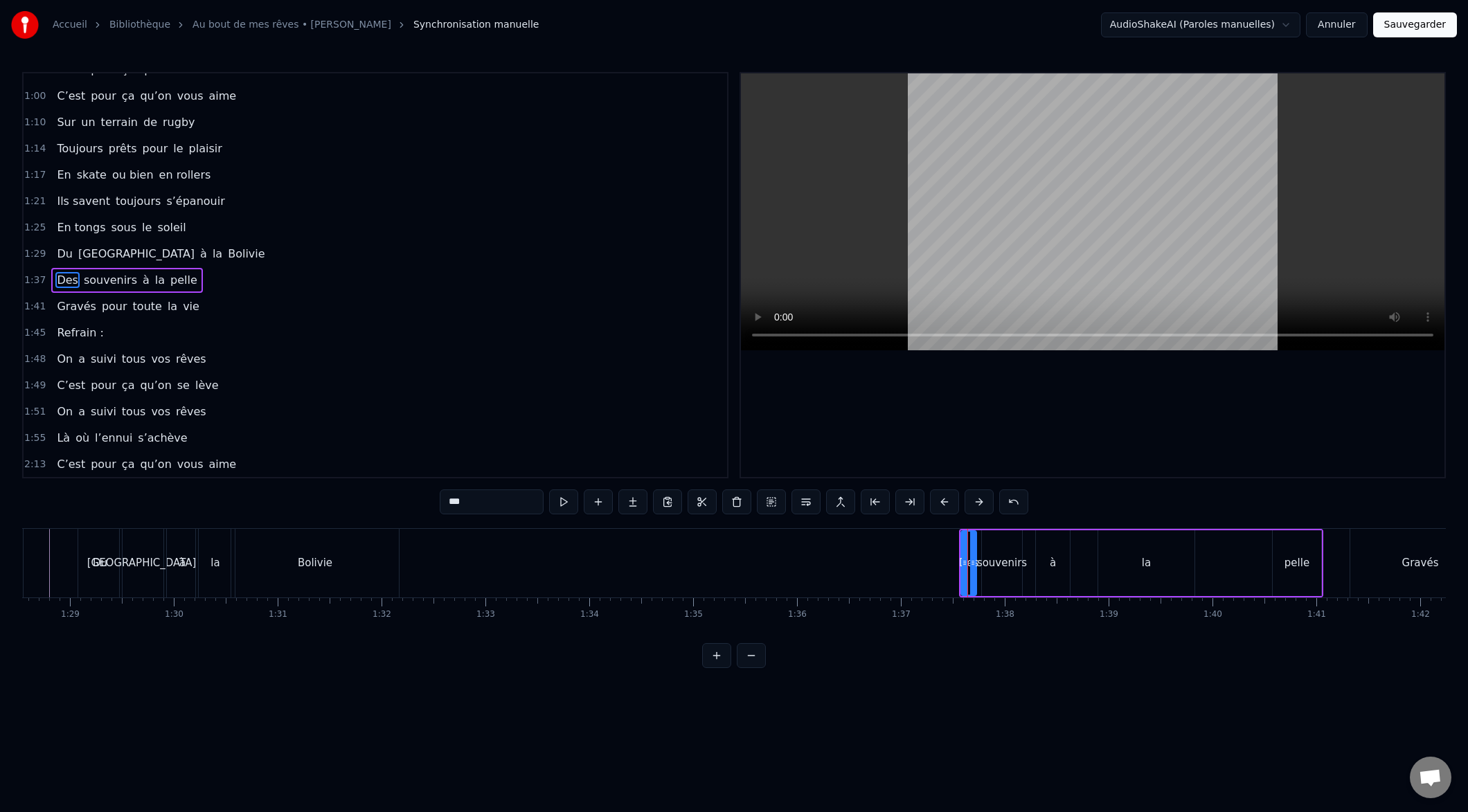
scroll to position [337, 0]
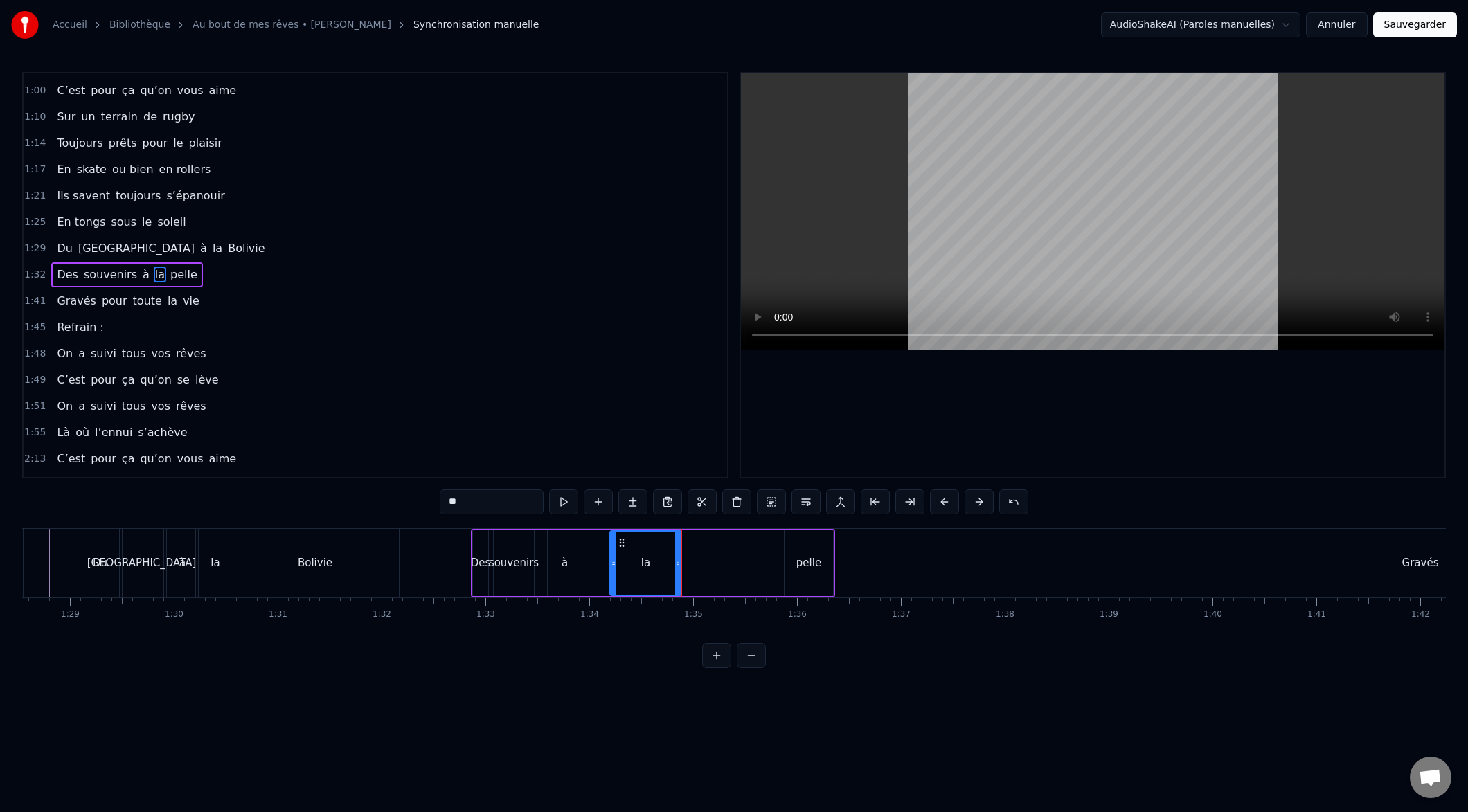
drag, startPoint x: 703, startPoint y: 563, endPoint x: 644, endPoint y: 570, distance: 59.4
drag, startPoint x: 612, startPoint y: 565, endPoint x: 587, endPoint y: 570, distance: 25.5
drag, startPoint x: 677, startPoint y: 562, endPoint x: 637, endPoint y: 562, distance: 40.0
type input "*****"
drag, startPoint x: 786, startPoint y: 565, endPoint x: 648, endPoint y: 571, distance: 138.1
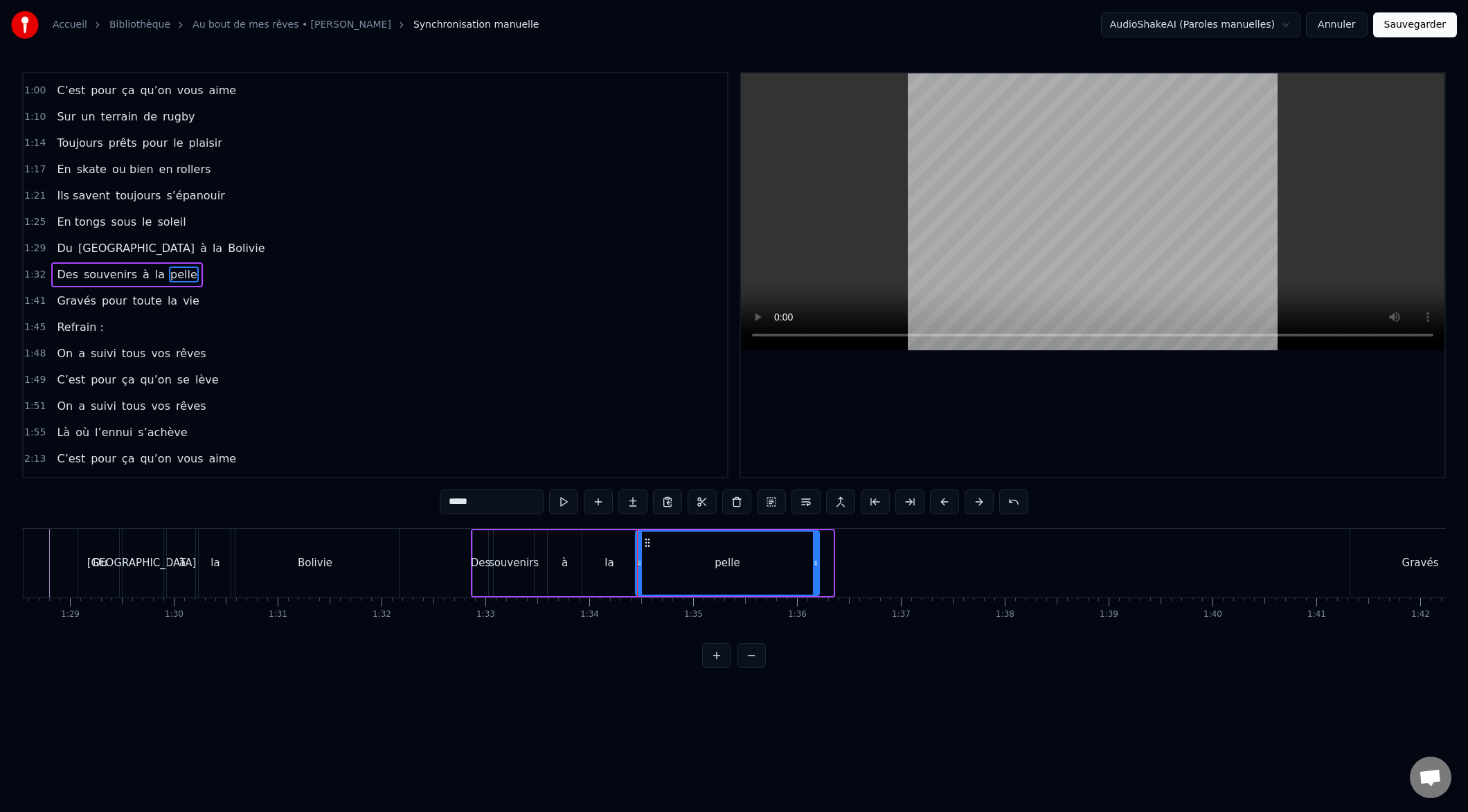
drag, startPoint x: 830, startPoint y: 562, endPoint x: 801, endPoint y: 558, distance: 29.3
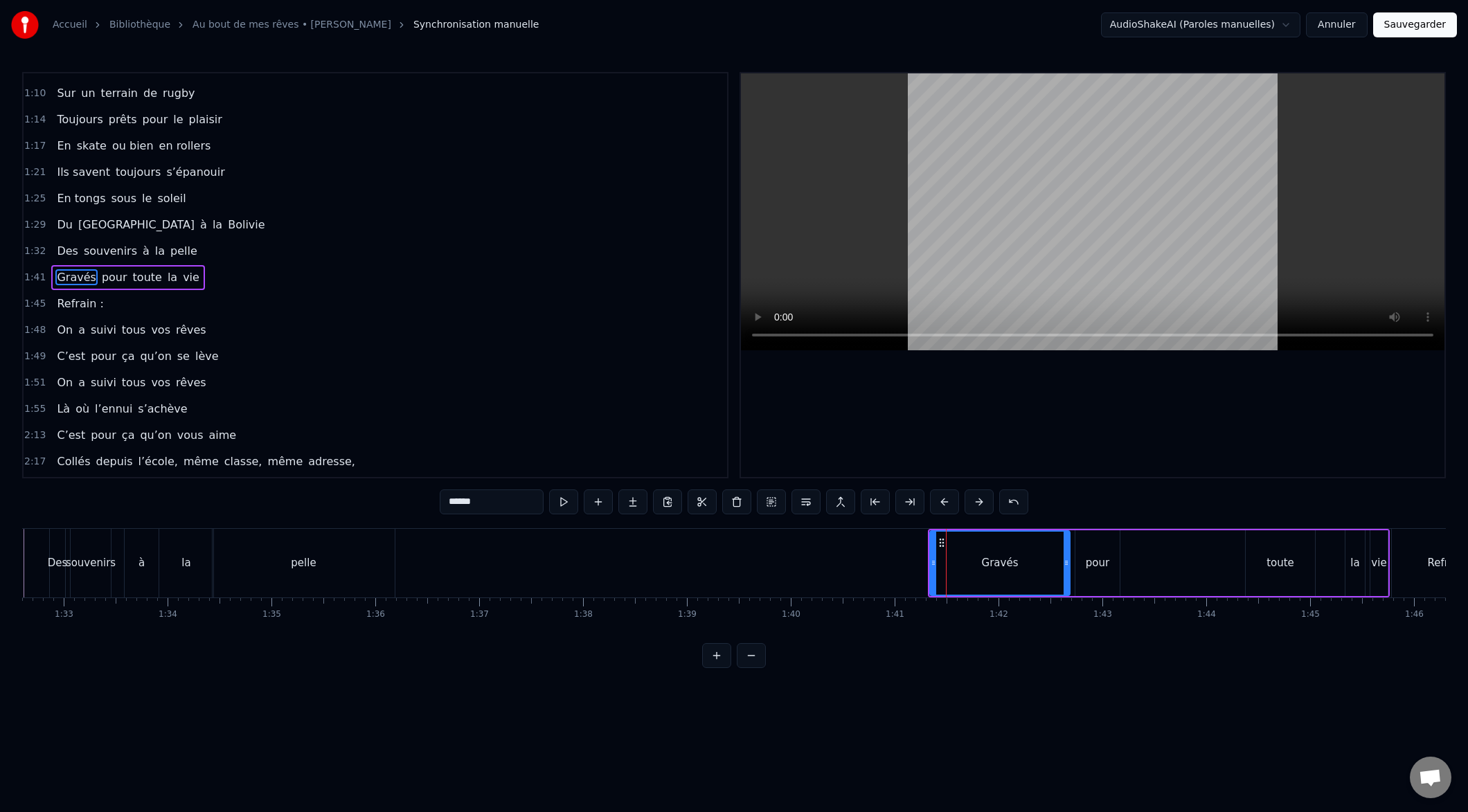
scroll to position [364, 0]
drag, startPoint x: 931, startPoint y: 565, endPoint x: 949, endPoint y: 545, distance: 26.9
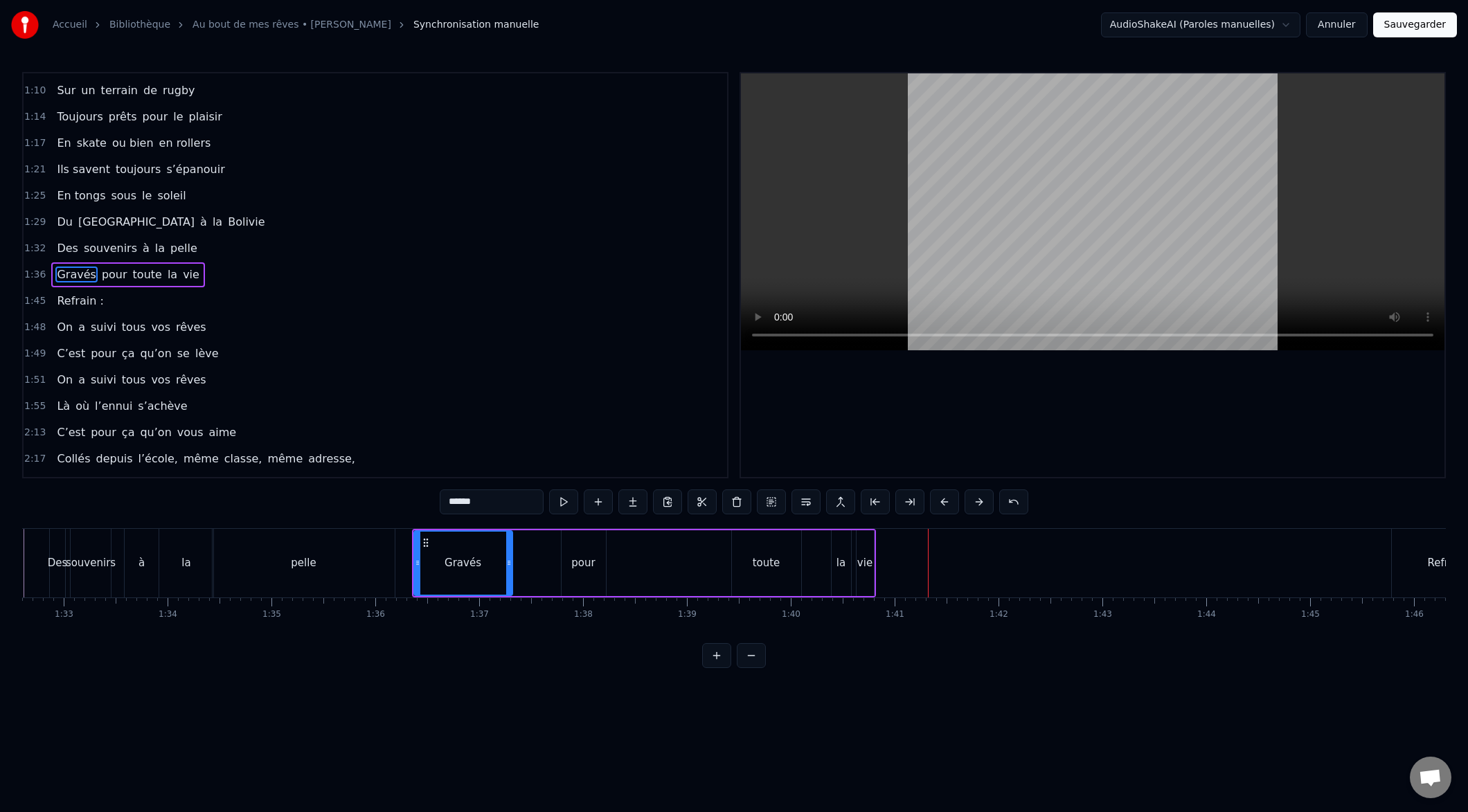
drag, startPoint x: 552, startPoint y: 567, endPoint x: 514, endPoint y: 573, distance: 38.5
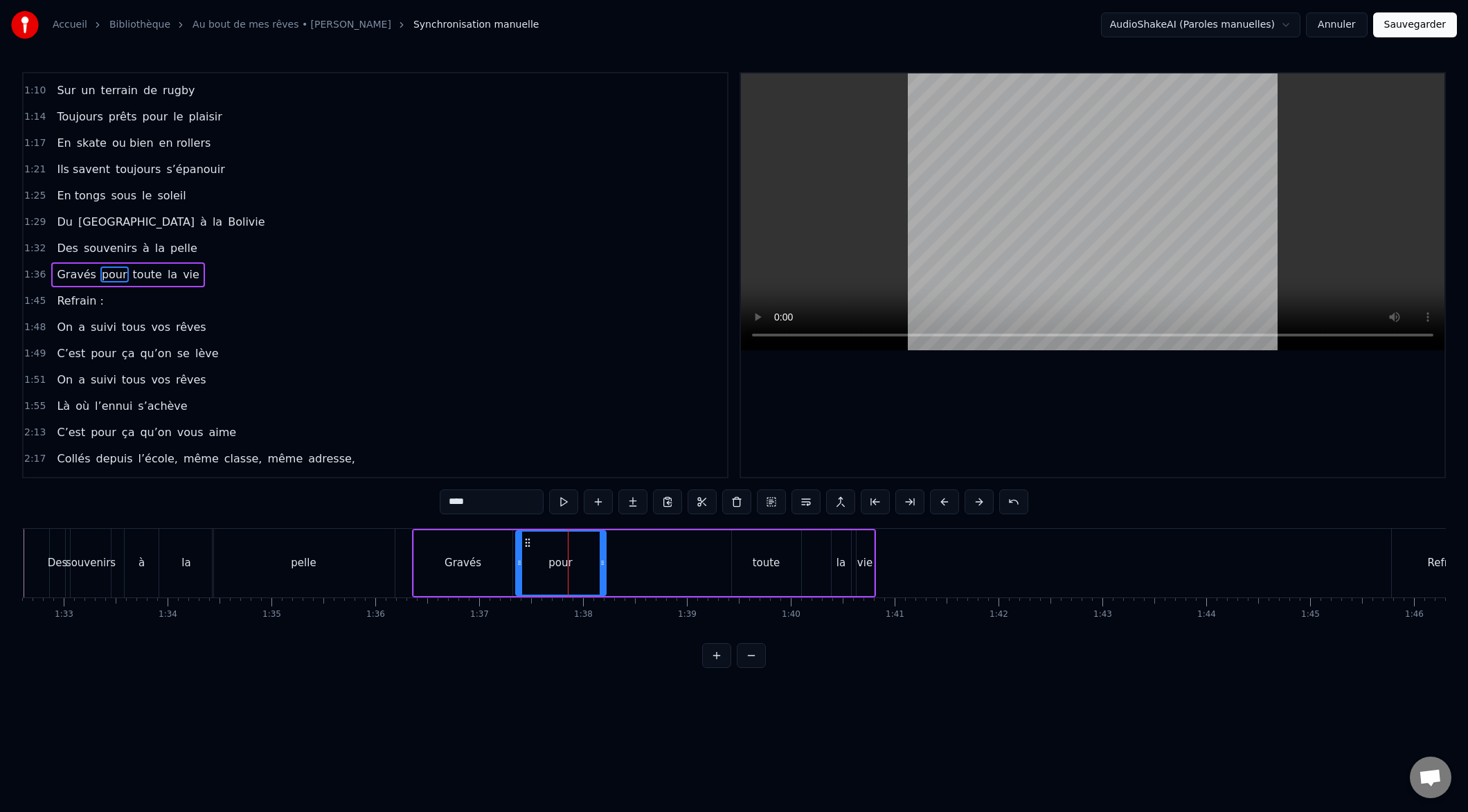
drag, startPoint x: 563, startPoint y: 565, endPoint x: 524, endPoint y: 573, distance: 39.8
drag, startPoint x: 600, startPoint y: 564, endPoint x: 560, endPoint y: 566, distance: 40.0
drag, startPoint x: 558, startPoint y: 563, endPoint x: 630, endPoint y: 562, distance: 72.0
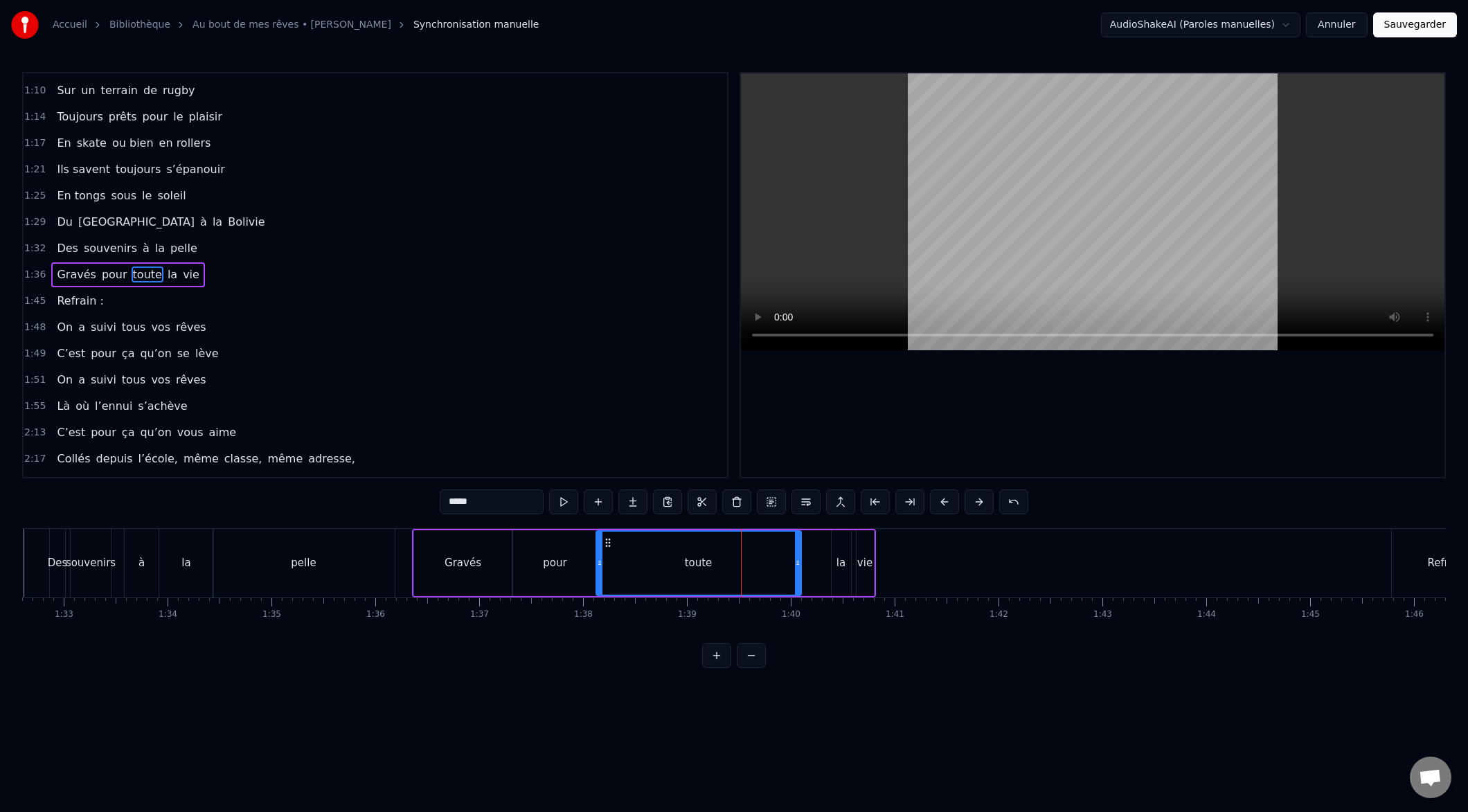
drag, startPoint x: 735, startPoint y: 563, endPoint x: 605, endPoint y: 575, distance: 130.6
drag, startPoint x: 798, startPoint y: 565, endPoint x: 677, endPoint y: 579, distance: 121.8
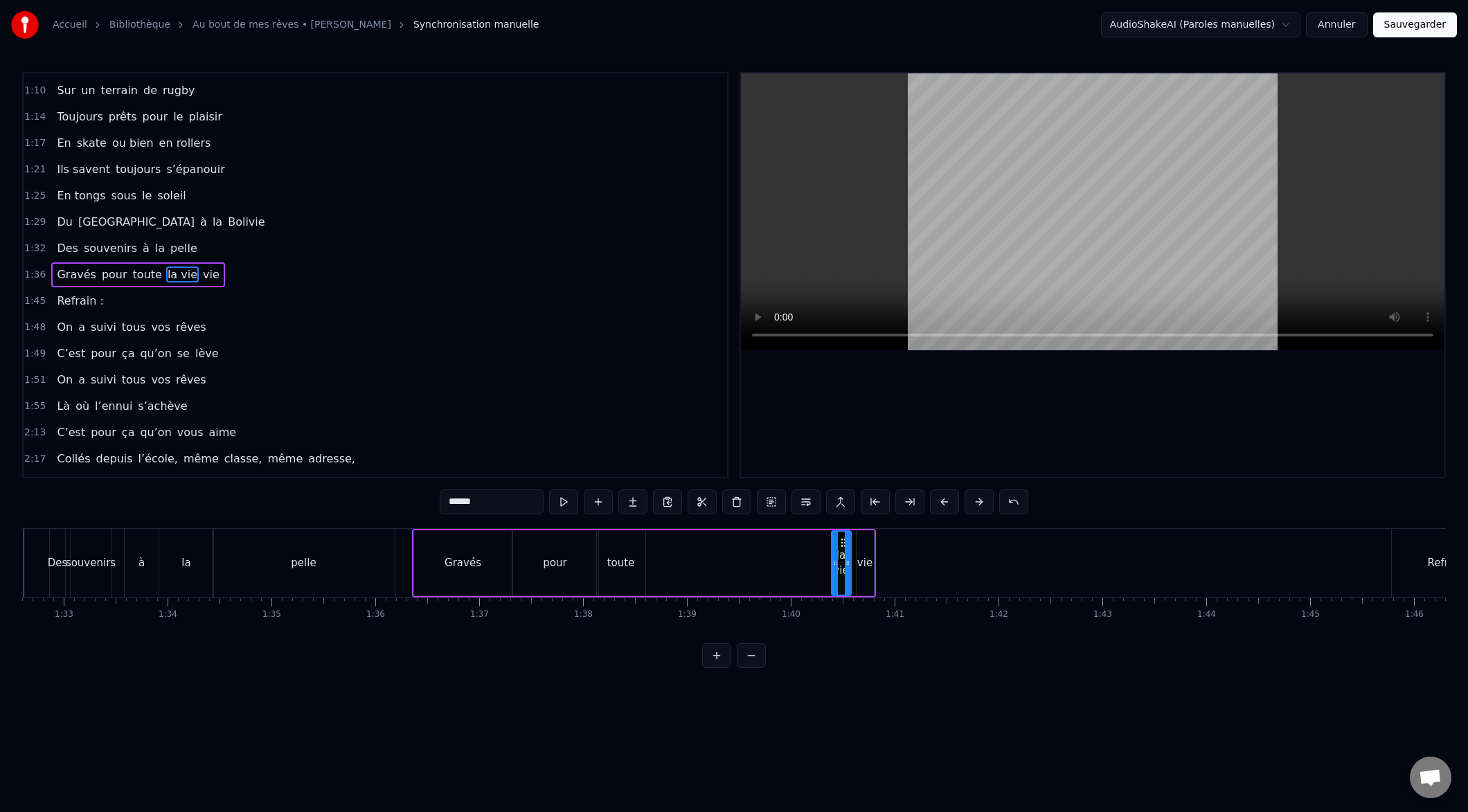
type input "***"
drag, startPoint x: 833, startPoint y: 562, endPoint x: 649, endPoint y: 574, distance: 184.4
drag, startPoint x: 592, startPoint y: 565, endPoint x: 571, endPoint y: 567, distance: 21.1
drag, startPoint x: 599, startPoint y: 563, endPoint x: 608, endPoint y: 562, distance: 9.1
drag, startPoint x: 639, startPoint y: 563, endPoint x: 617, endPoint y: 570, distance: 23.1
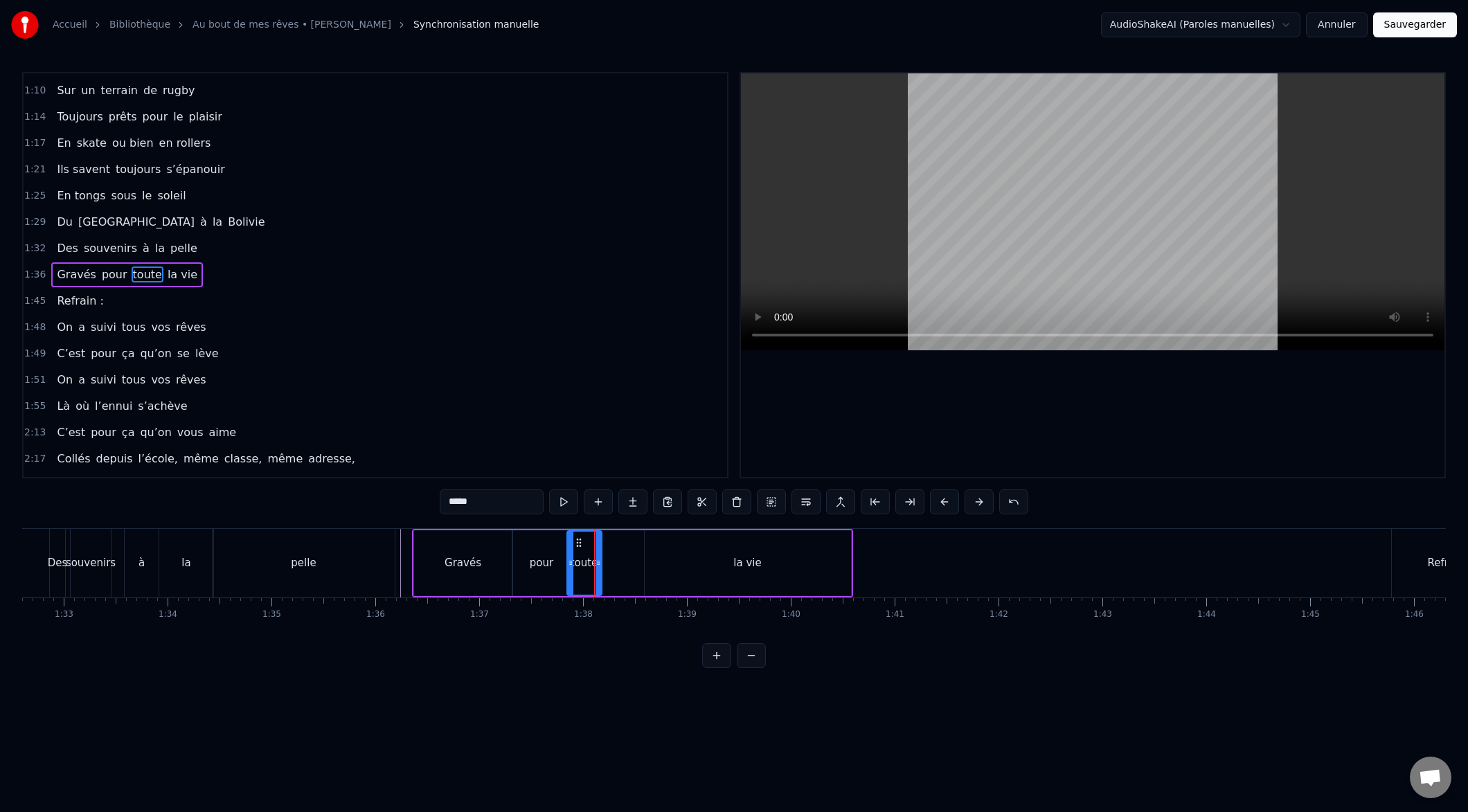
drag, startPoint x: 726, startPoint y: 571, endPoint x: 700, endPoint y: 565, distance: 26.7
type input "******"
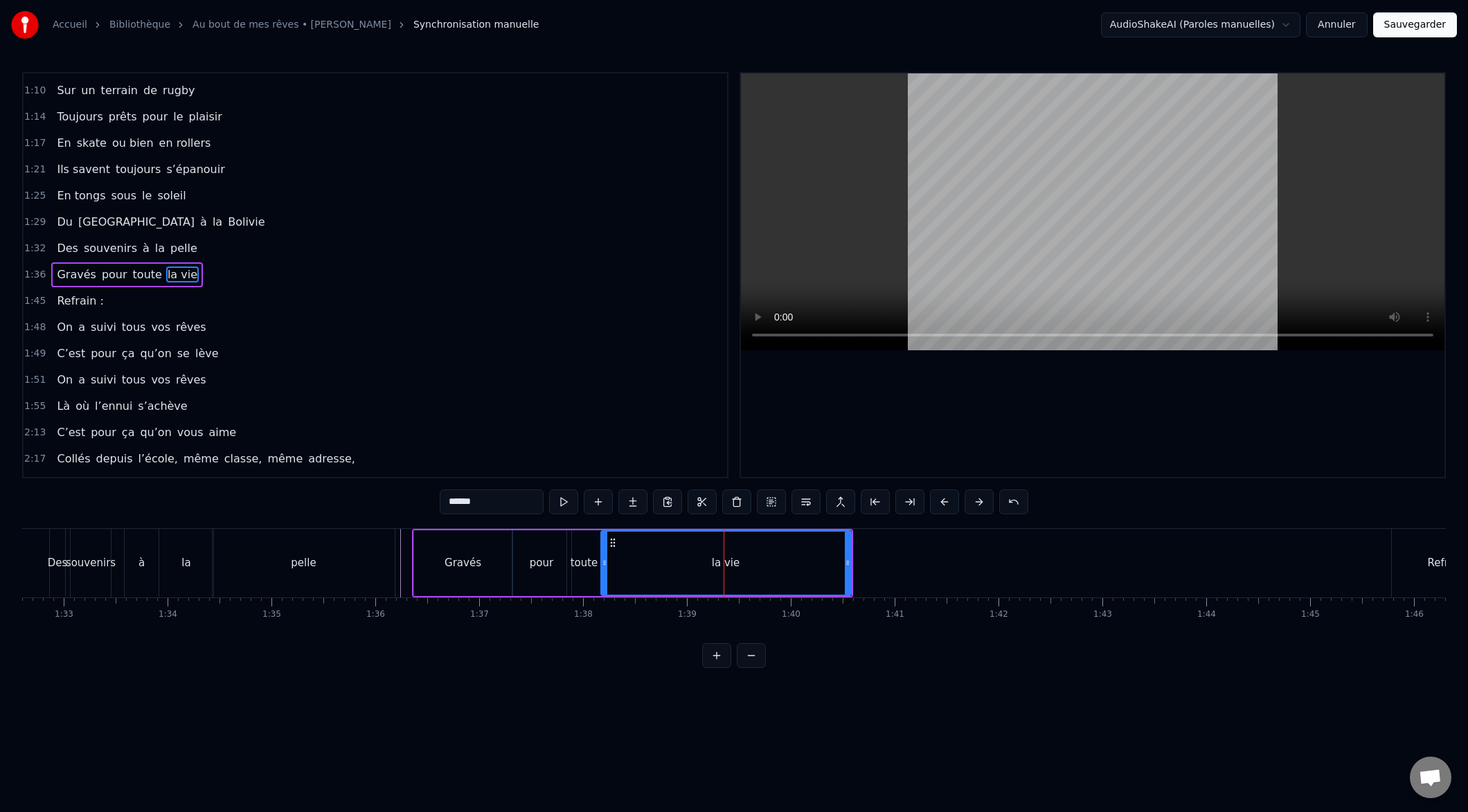
drag, startPoint x: 646, startPoint y: 565, endPoint x: 571, endPoint y: 566, distance: 75.0
drag, startPoint x: 847, startPoint y: 565, endPoint x: 672, endPoint y: 565, distance: 175.0
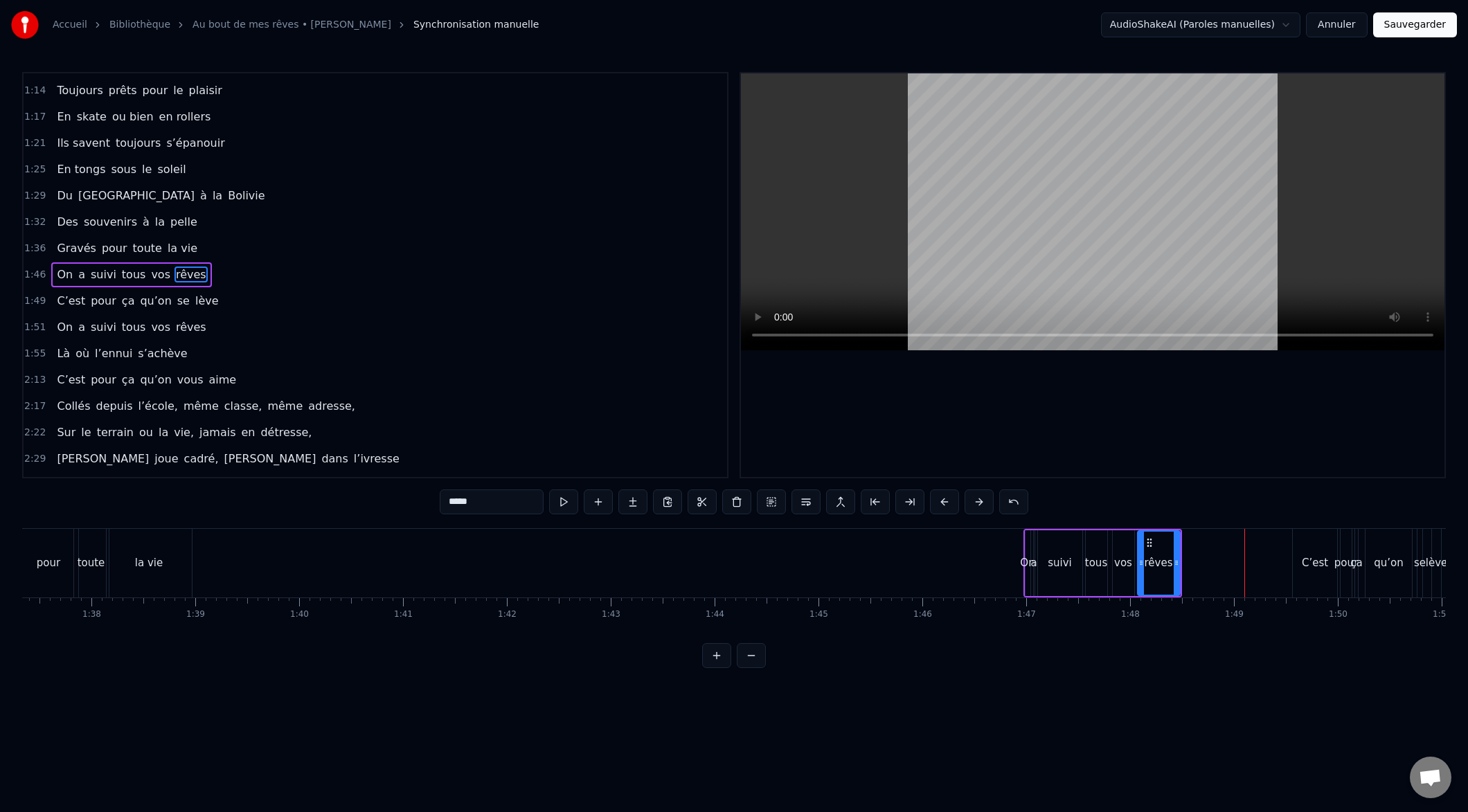
scroll to position [0, 10116]
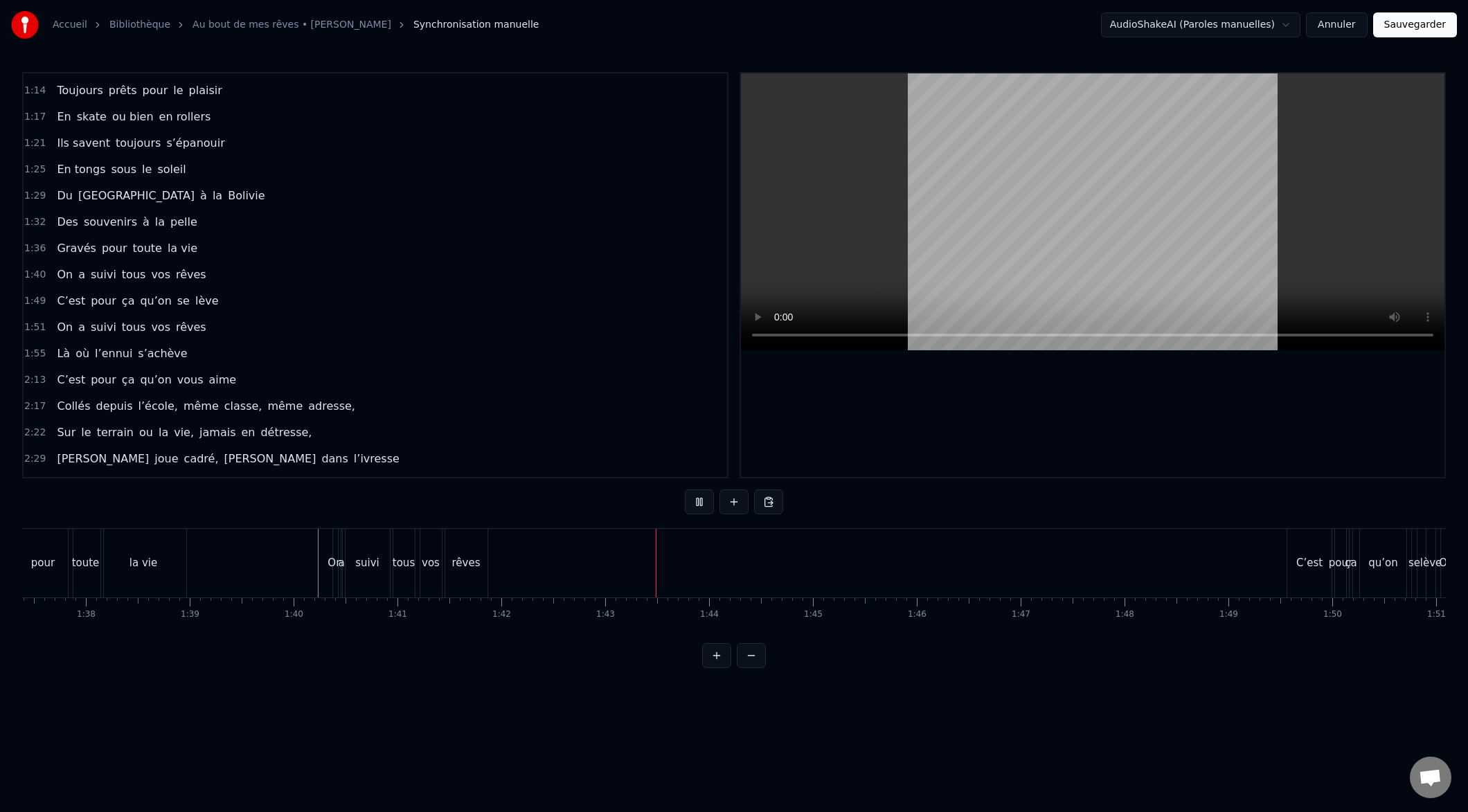
drag, startPoint x: 695, startPoint y: 504, endPoint x: 683, endPoint y: 507, distance: 12.4
drag, startPoint x: 465, startPoint y: 577, endPoint x: 475, endPoint y: 574, distance: 10.4
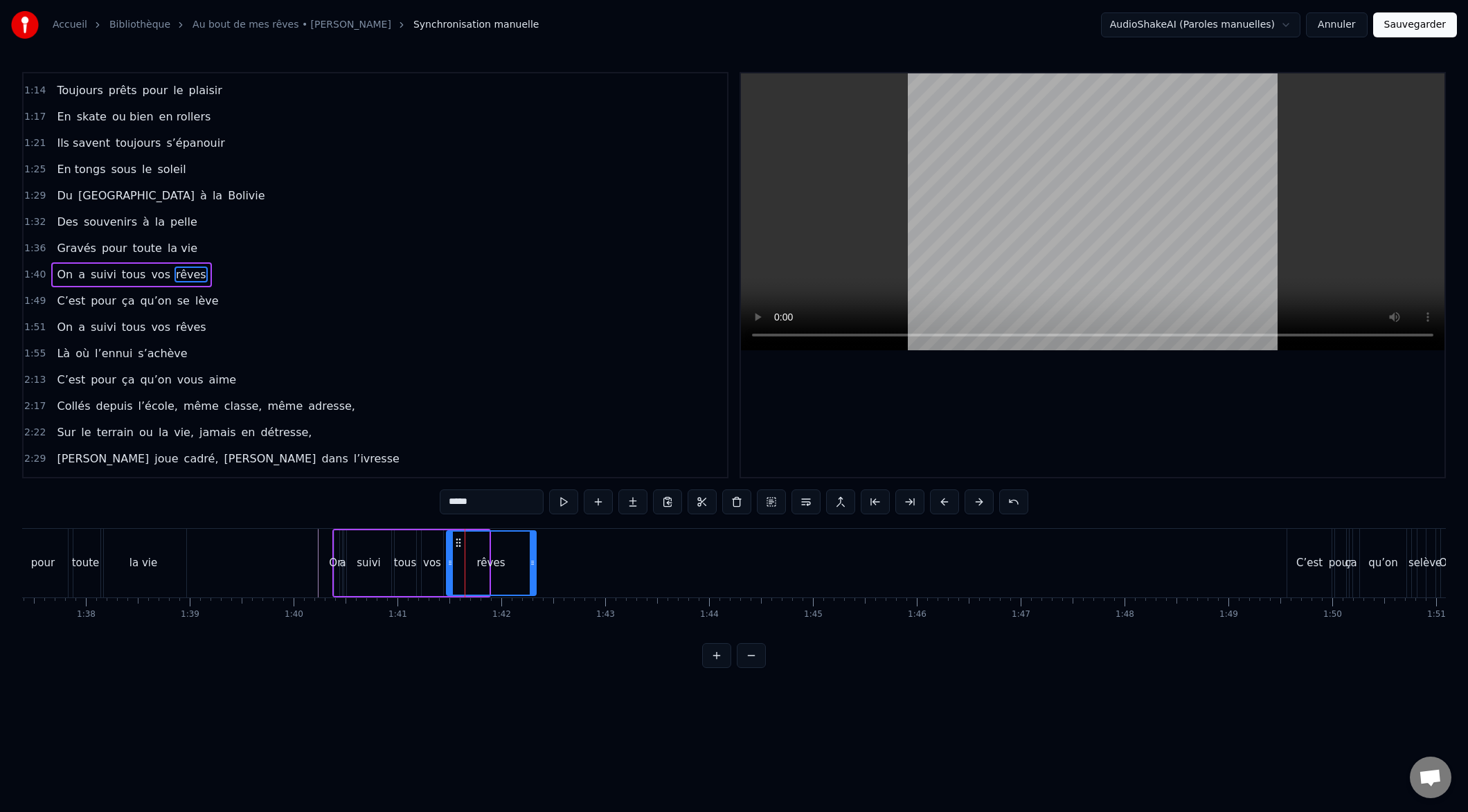
drag, startPoint x: 488, startPoint y: 565, endPoint x: 524, endPoint y: 560, distance: 36.3
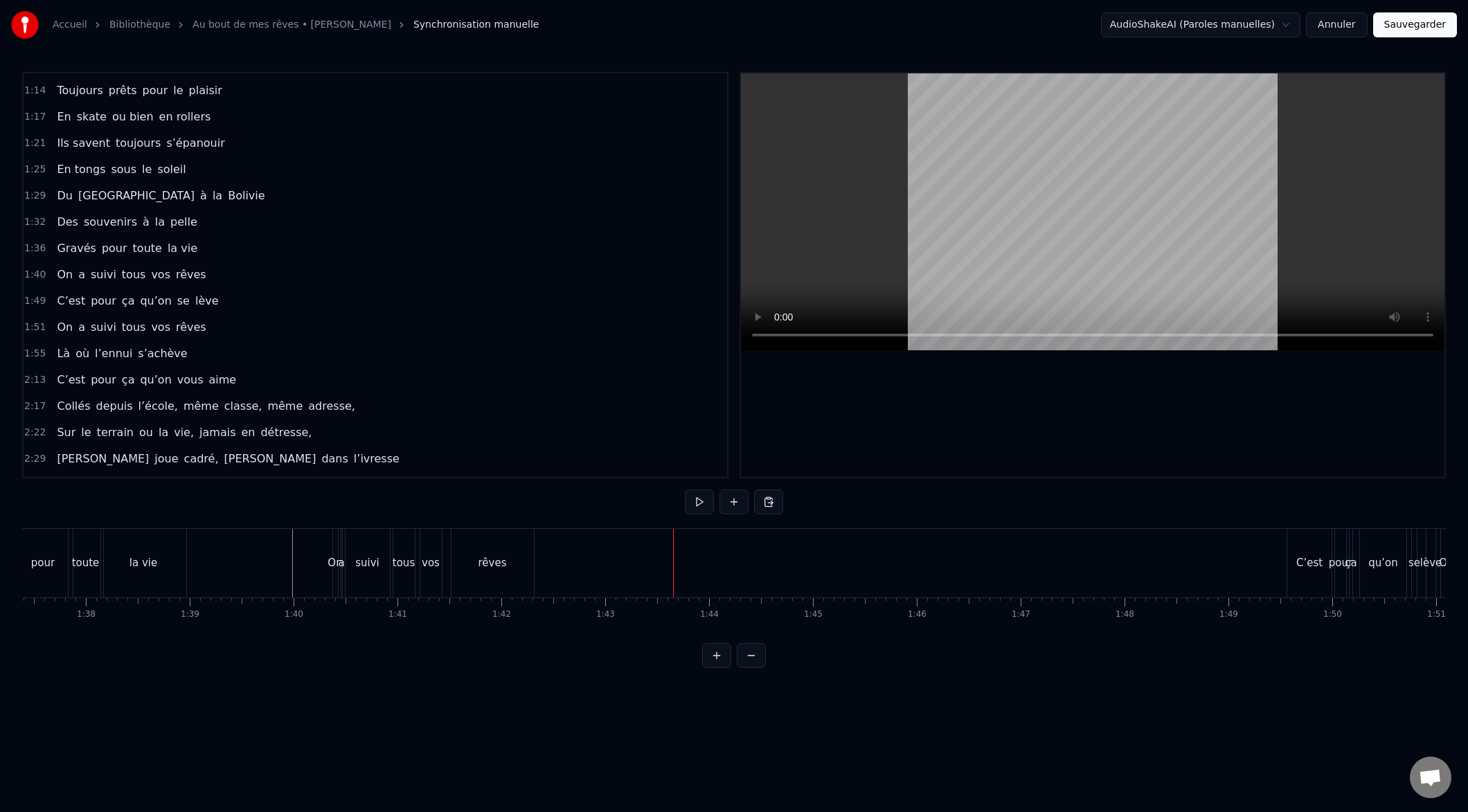
drag, startPoint x: 433, startPoint y: 579, endPoint x: 441, endPoint y: 579, distance: 8.0
drag, startPoint x: 439, startPoint y: 564, endPoint x: 447, endPoint y: 562, distance: 8.2
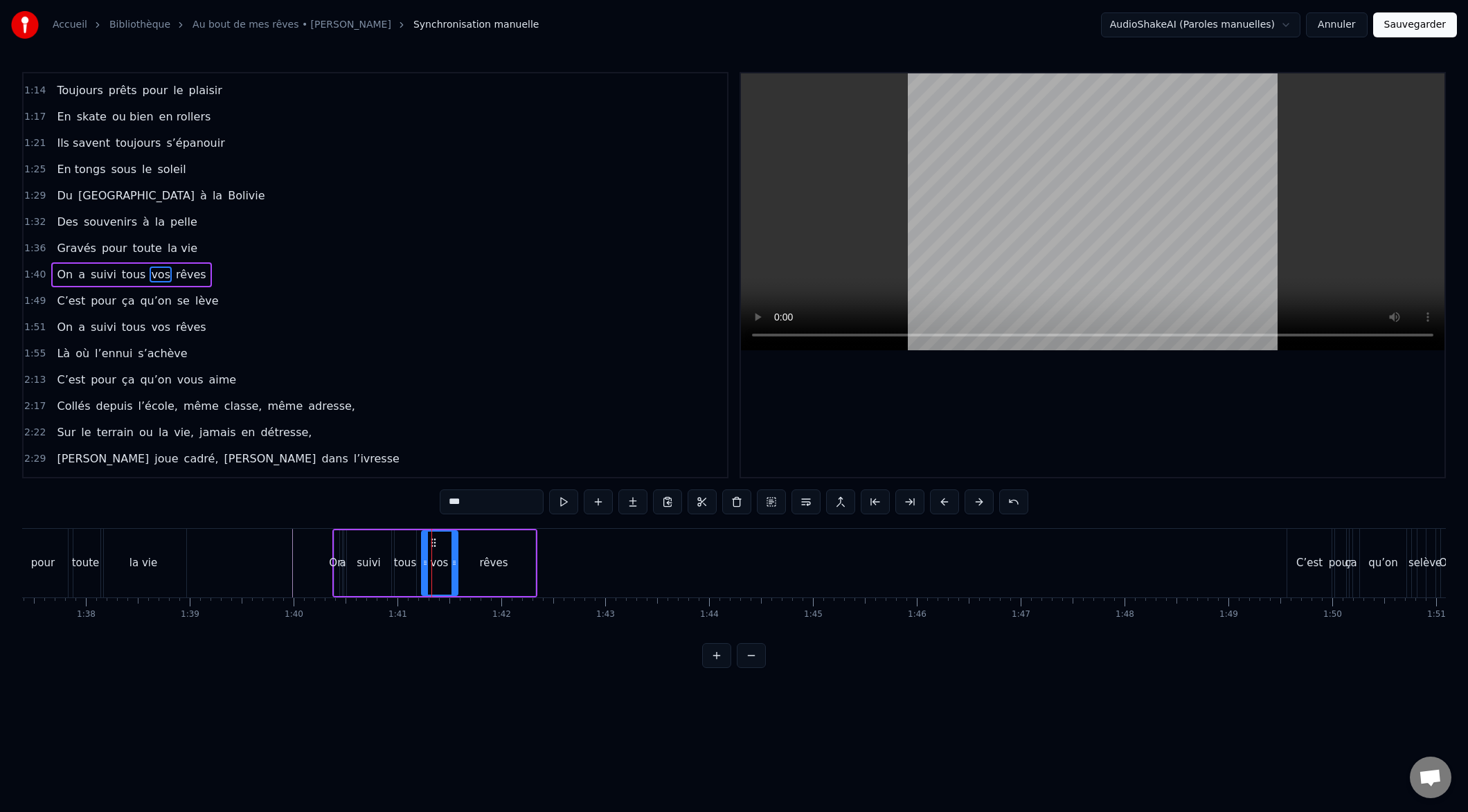
drag, startPoint x: 439, startPoint y: 566, endPoint x: 454, endPoint y: 566, distance: 15.0
drag, startPoint x: 423, startPoint y: 564, endPoint x: 435, endPoint y: 563, distance: 12.0
drag, startPoint x: 413, startPoint y: 564, endPoint x: 426, endPoint y: 562, distance: 13.2
drag, startPoint x: 389, startPoint y: 562, endPoint x: 398, endPoint y: 562, distance: 9.0
type input "*"
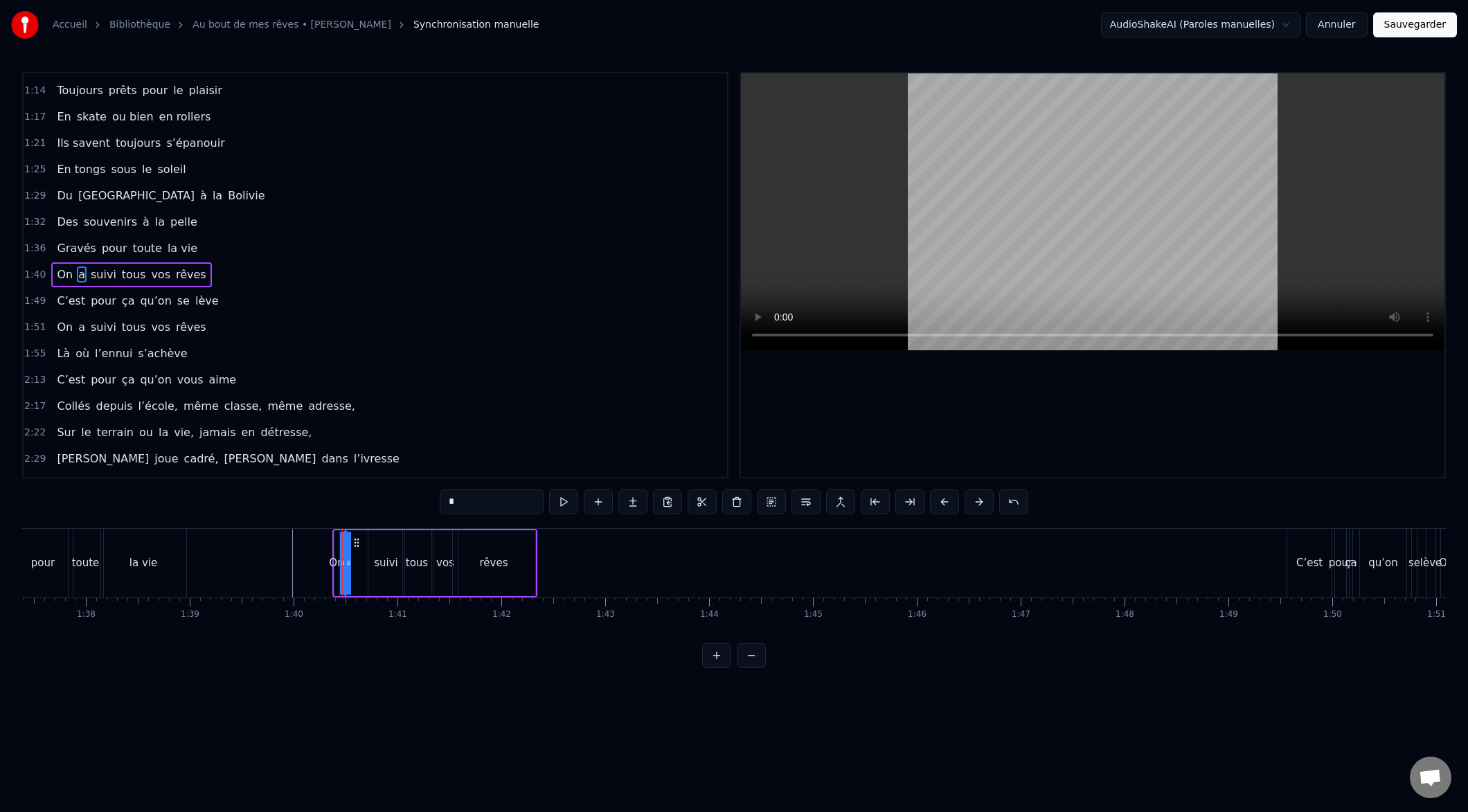
drag, startPoint x: 346, startPoint y: 564, endPoint x: 366, endPoint y: 562, distance: 20.1
drag, startPoint x: 480, startPoint y: 506, endPoint x: 474, endPoint y: 497, distance: 10.8
drag, startPoint x: 337, startPoint y: 565, endPoint x: 366, endPoint y: 563, distance: 29.1
type input "****"
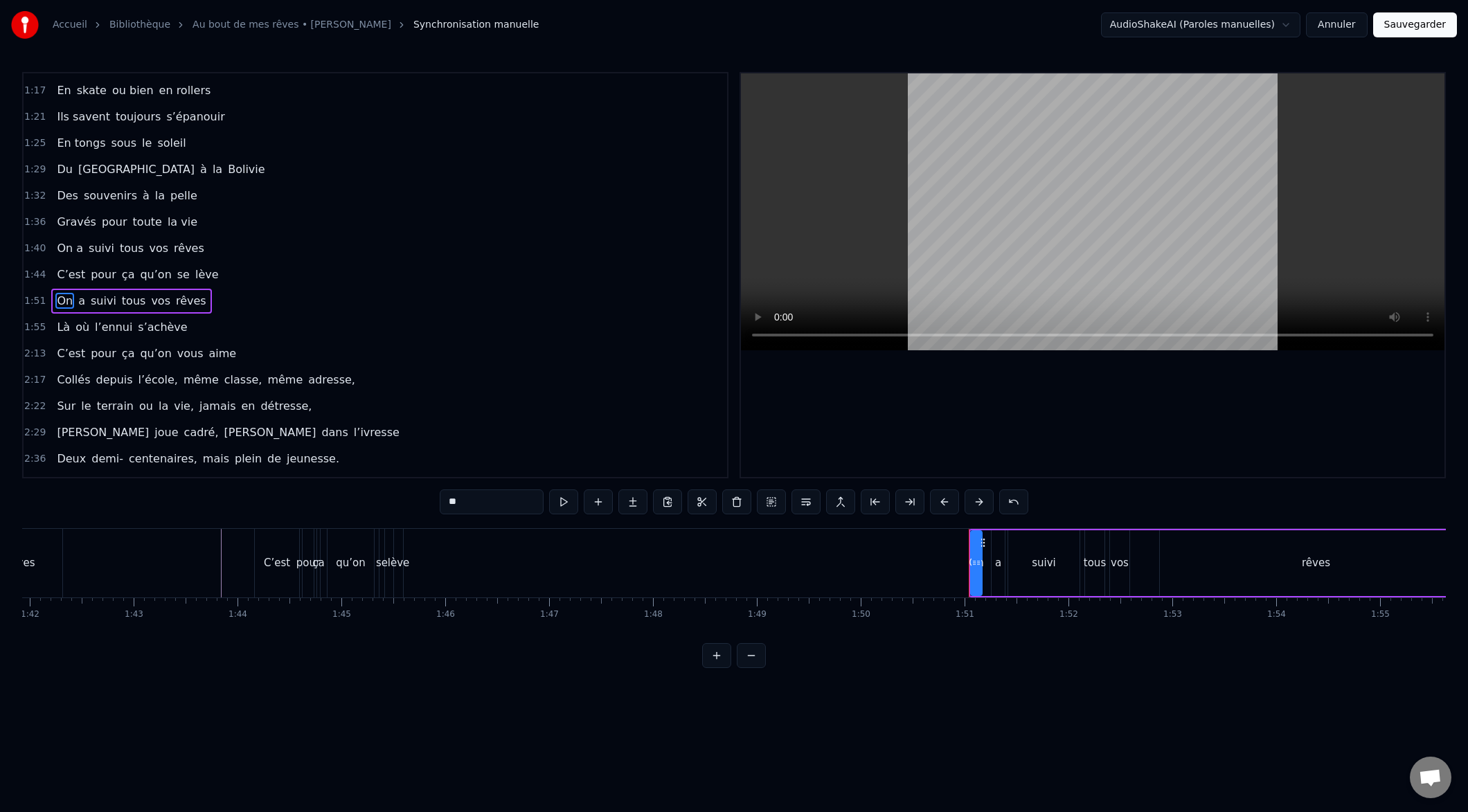
scroll to position [443, 0]
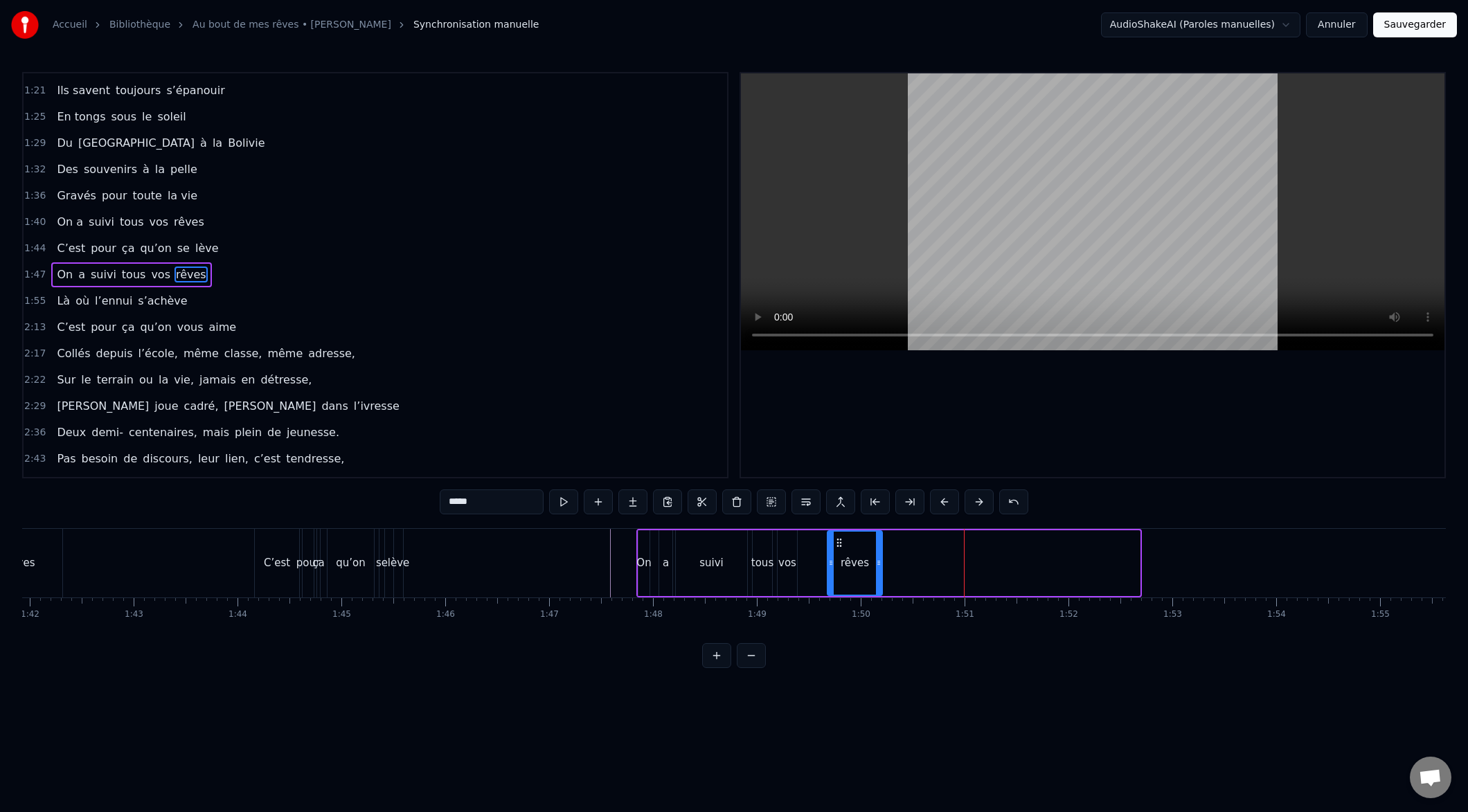
drag, startPoint x: 1136, startPoint y: 565, endPoint x: 878, endPoint y: 579, distance: 258.4
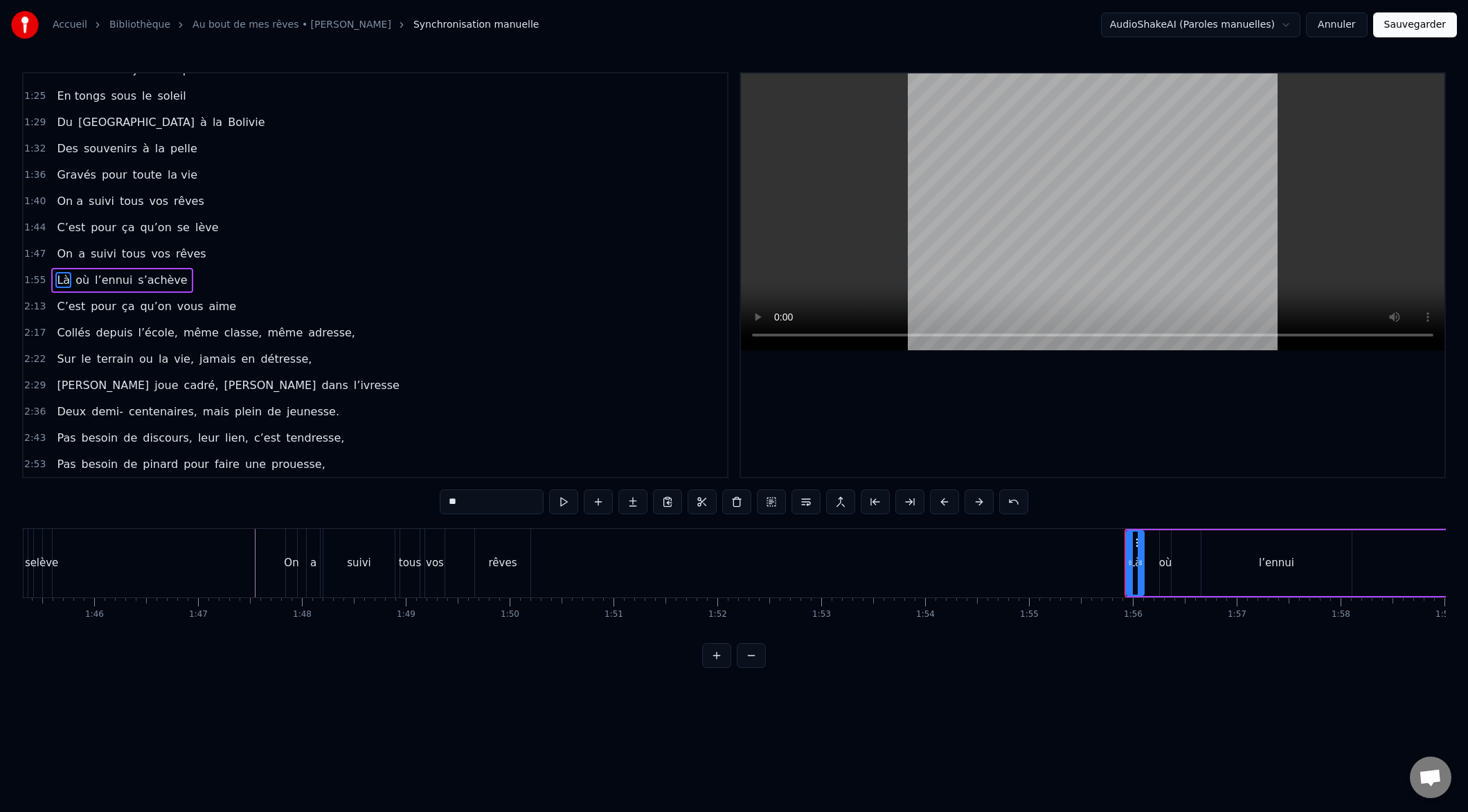
scroll to position [469, 0]
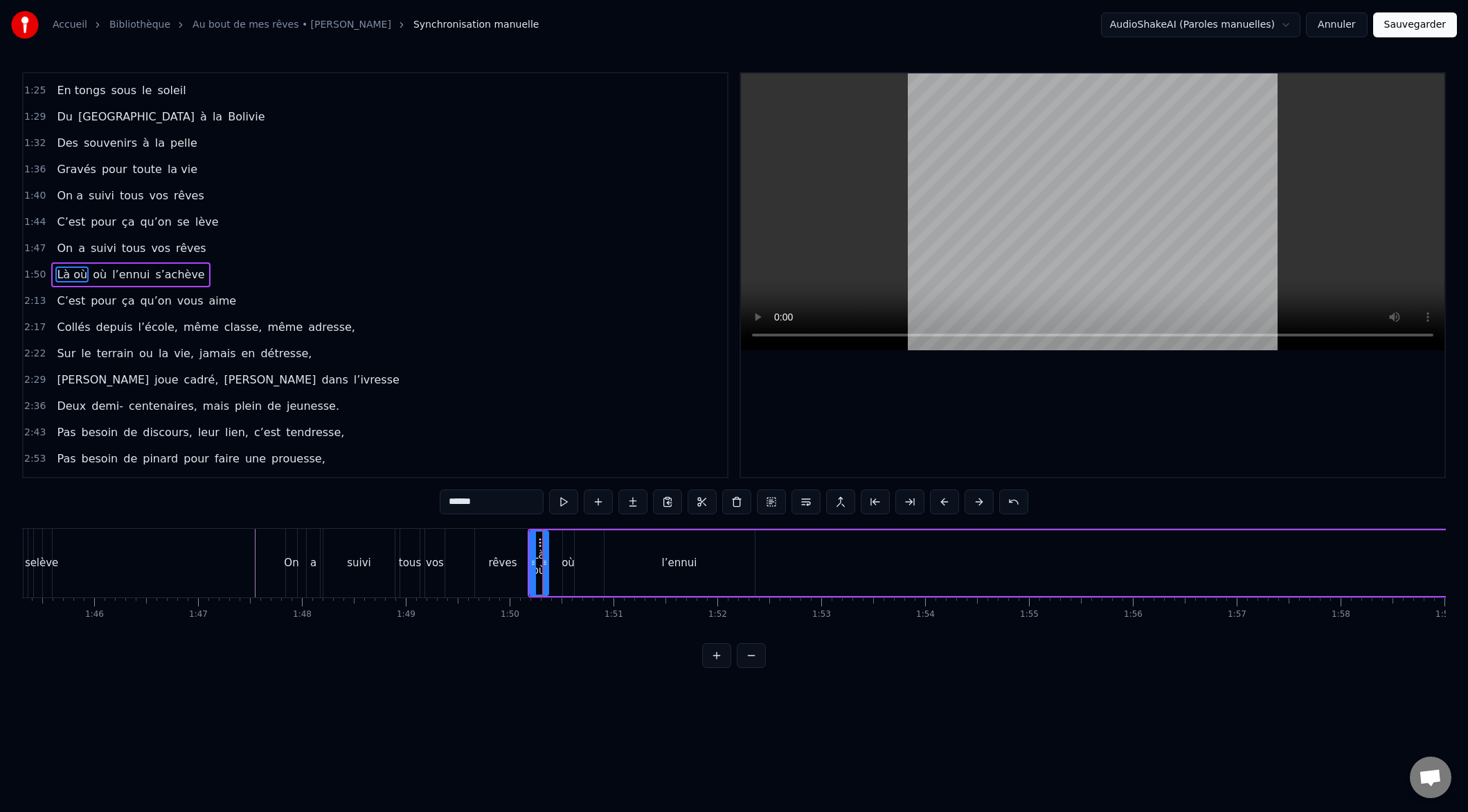
type input "**"
drag, startPoint x: 545, startPoint y: 562, endPoint x: 559, endPoint y: 565, distance: 14.3
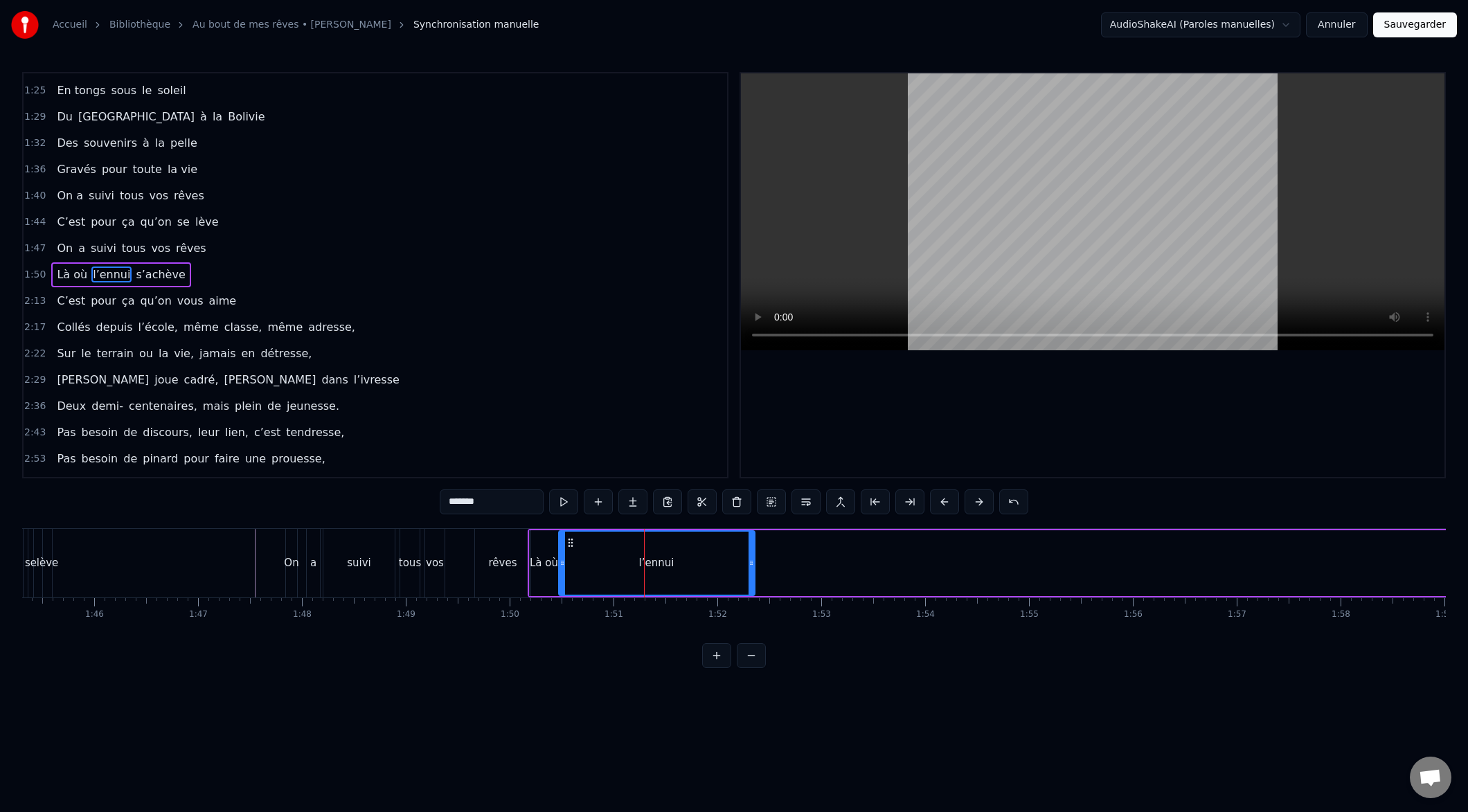
drag, startPoint x: 605, startPoint y: 562, endPoint x: 561, endPoint y: 565, distance: 44.1
drag, startPoint x: 747, startPoint y: 564, endPoint x: 628, endPoint y: 585, distance: 120.8
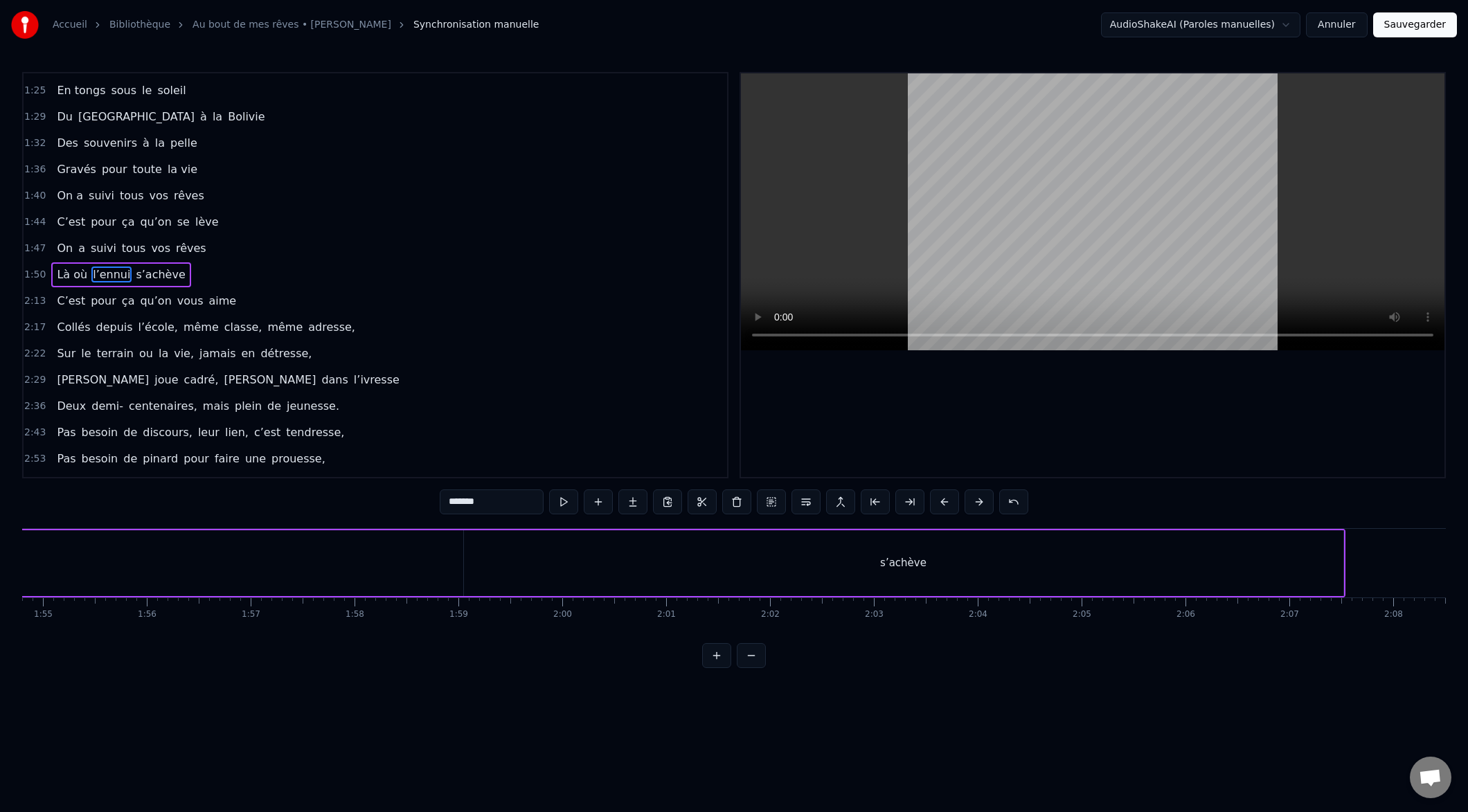
scroll to position [0, 11924]
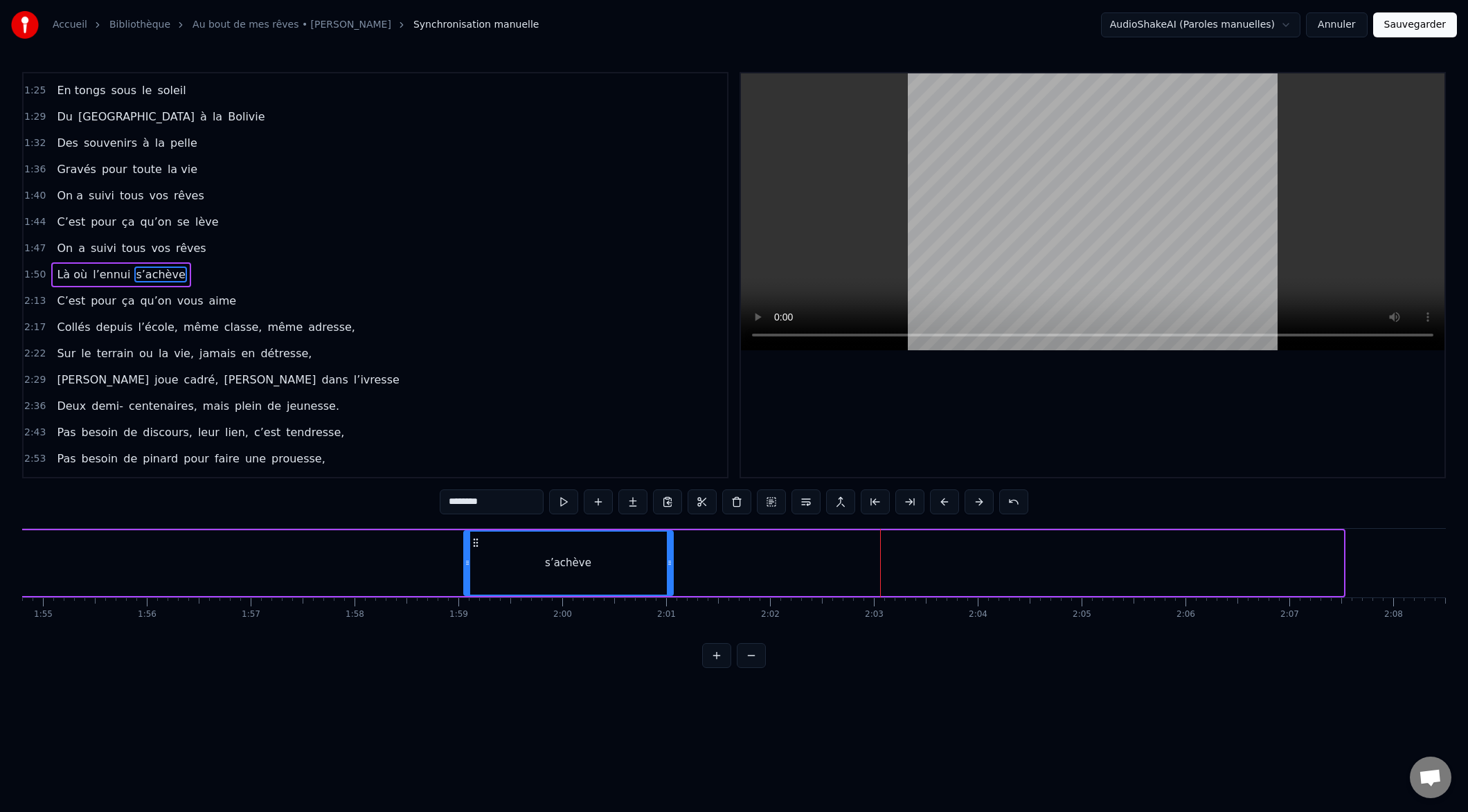
drag, startPoint x: 1340, startPoint y: 562, endPoint x: 638, endPoint y: 588, distance: 702.5
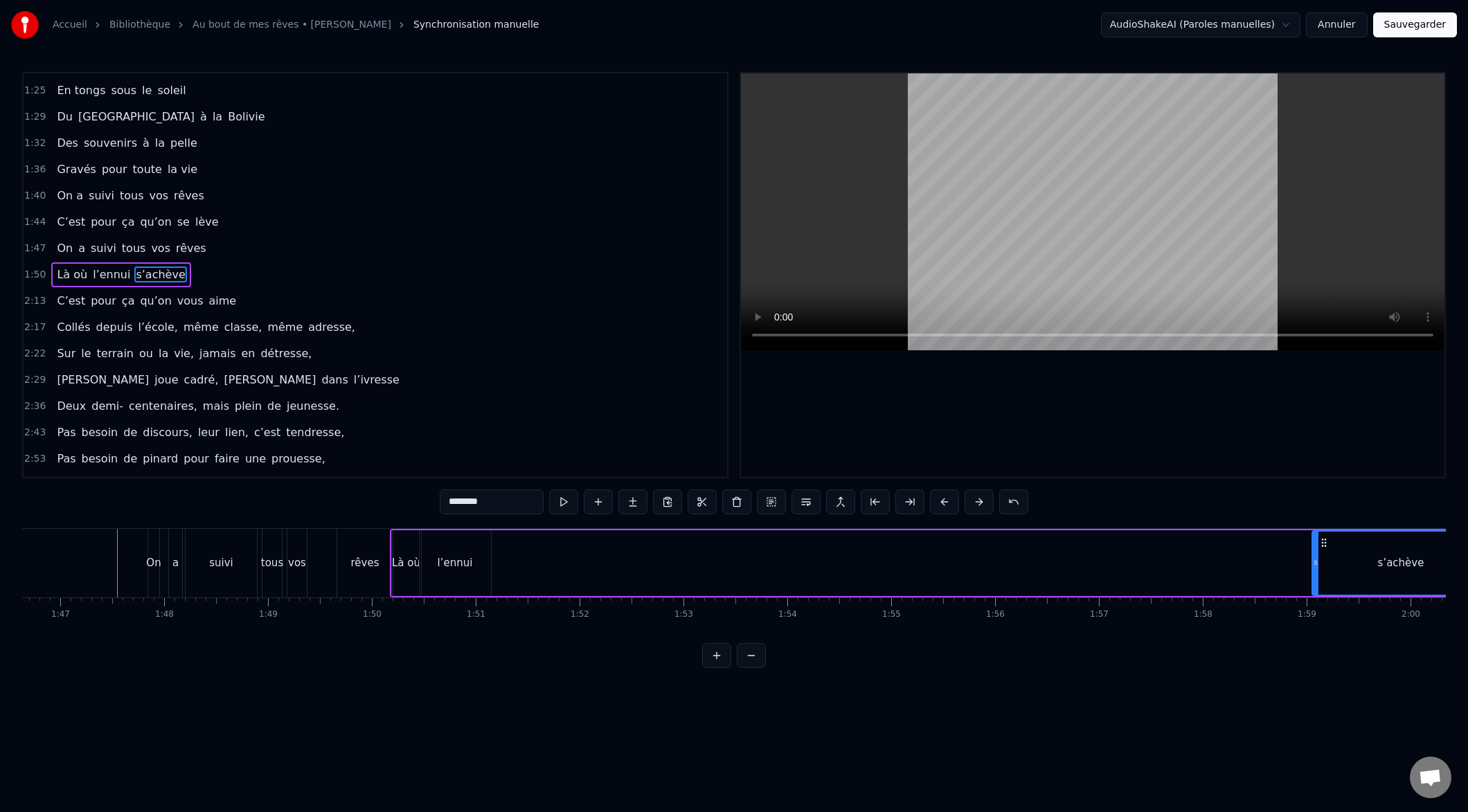
scroll to position [0, 11093]
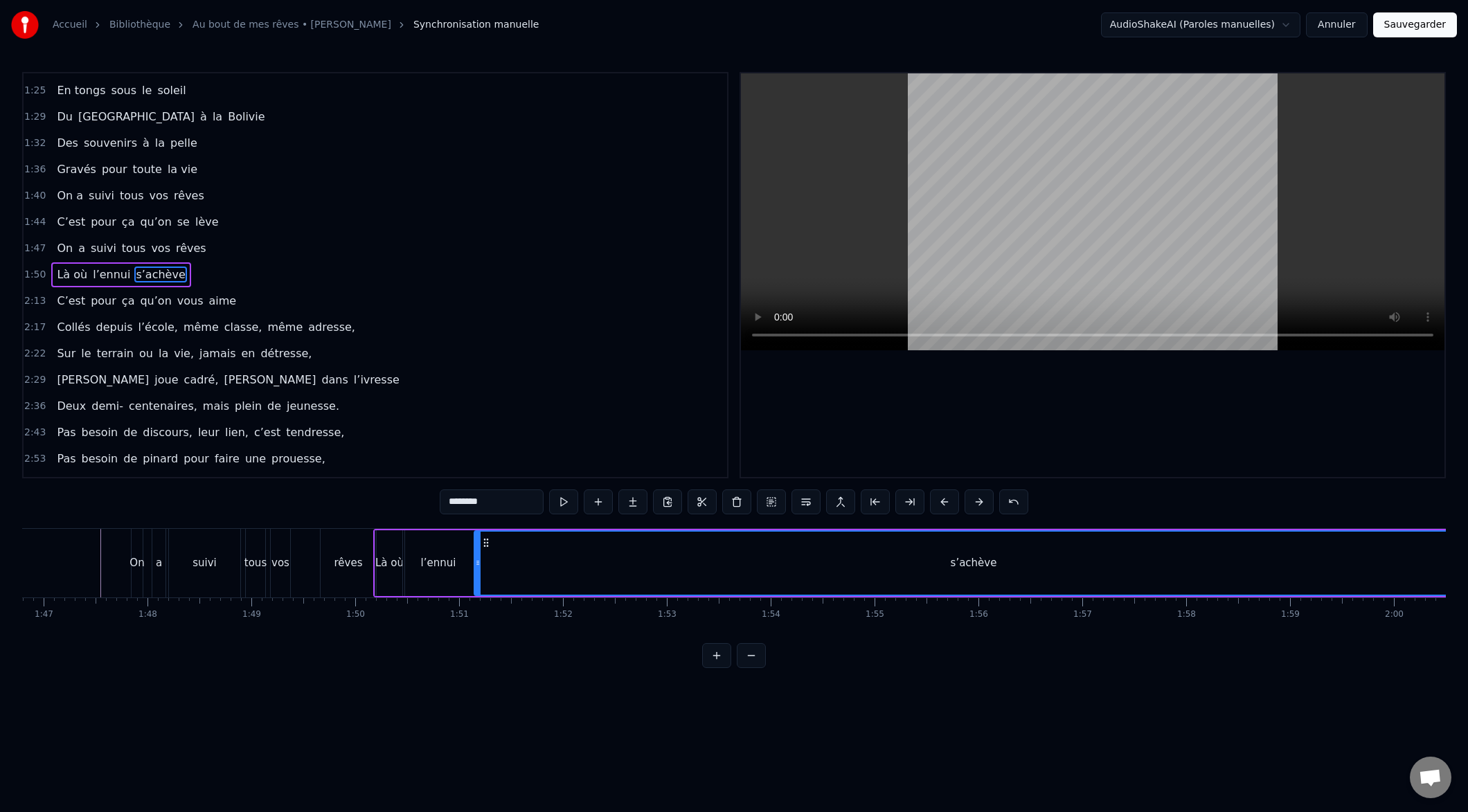
drag, startPoint x: 1299, startPoint y: 562, endPoint x: 487, endPoint y: 591, distance: 812.5
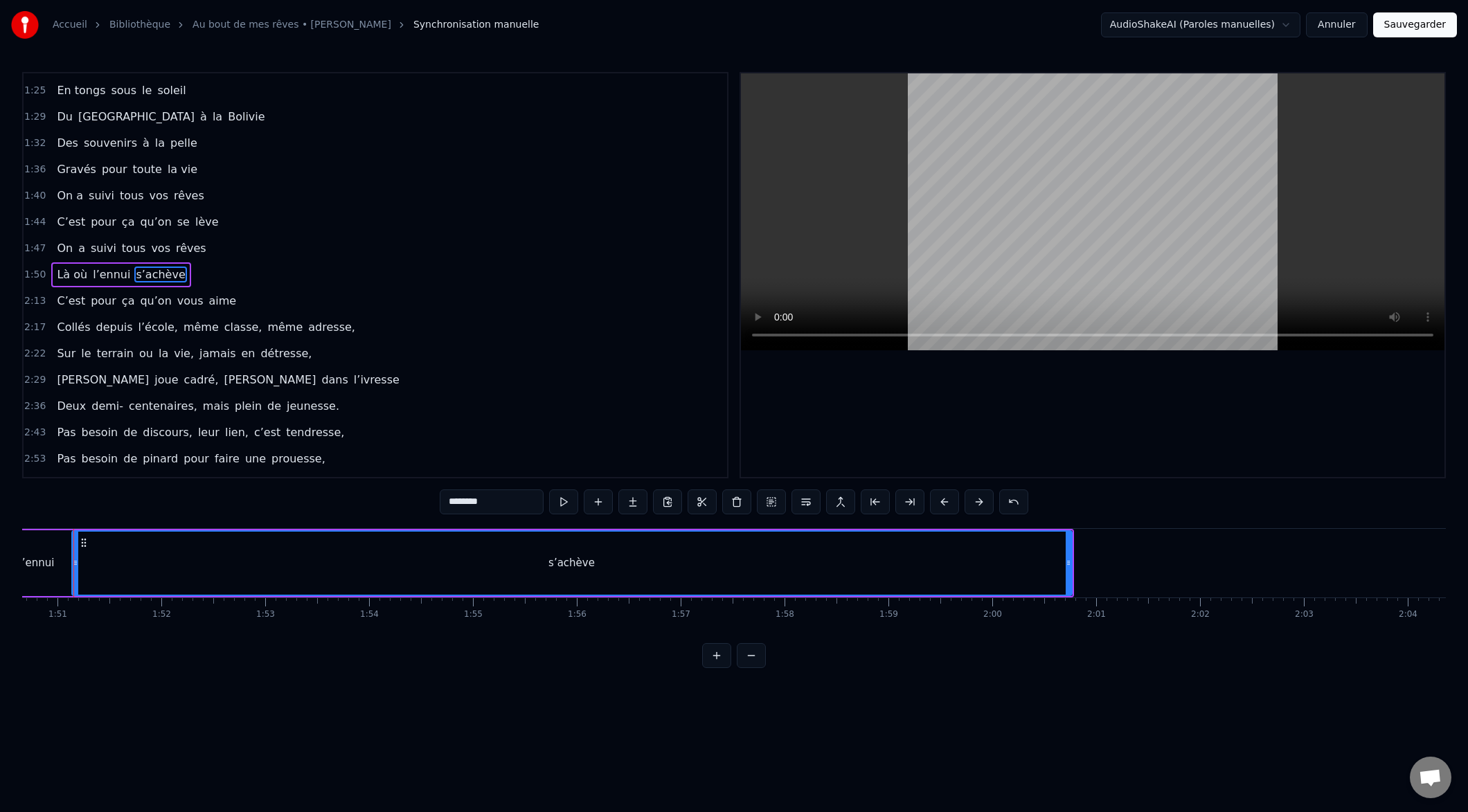
scroll to position [0, 11489]
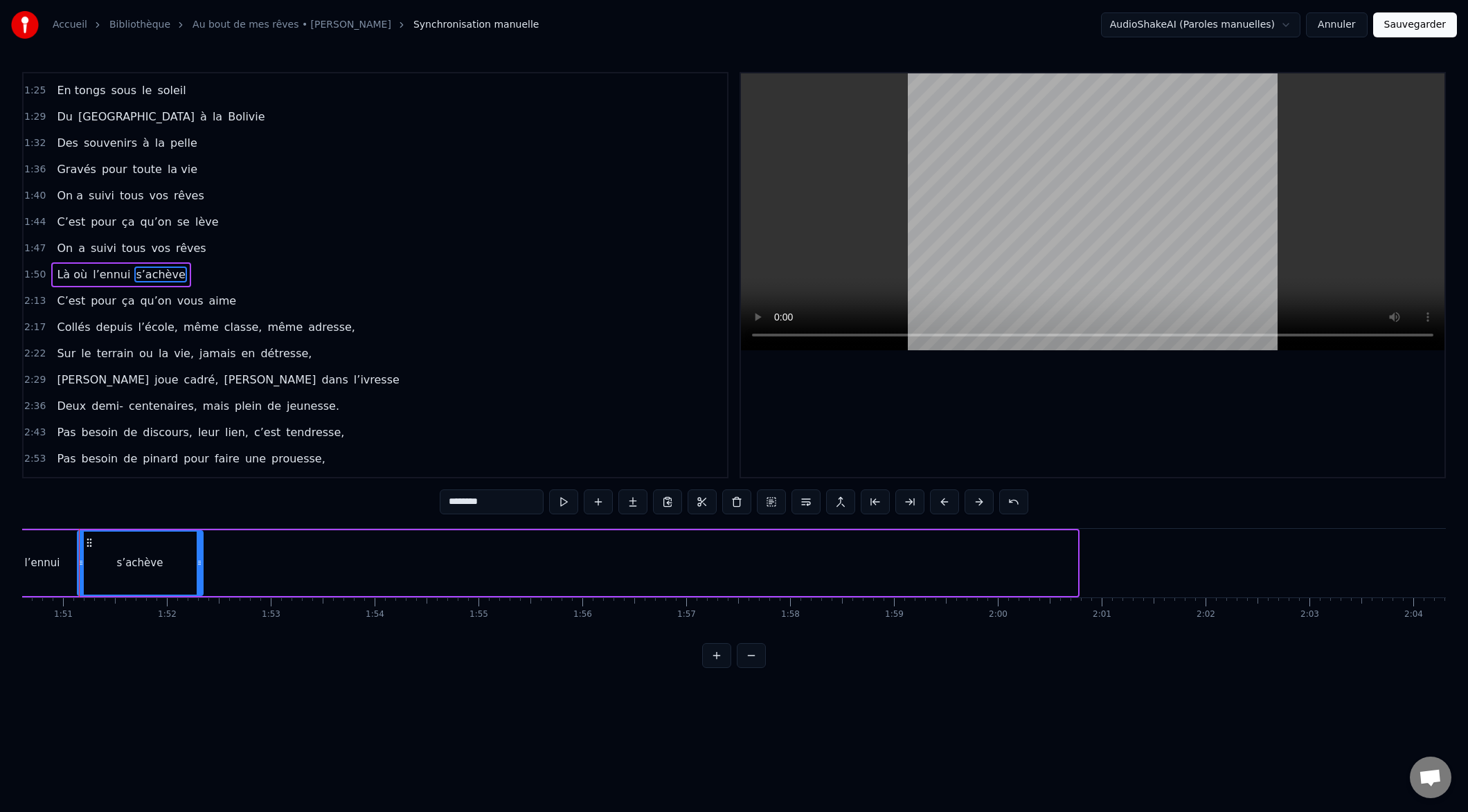
drag, startPoint x: 1074, startPoint y: 562, endPoint x: 201, endPoint y: 586, distance: 873.3
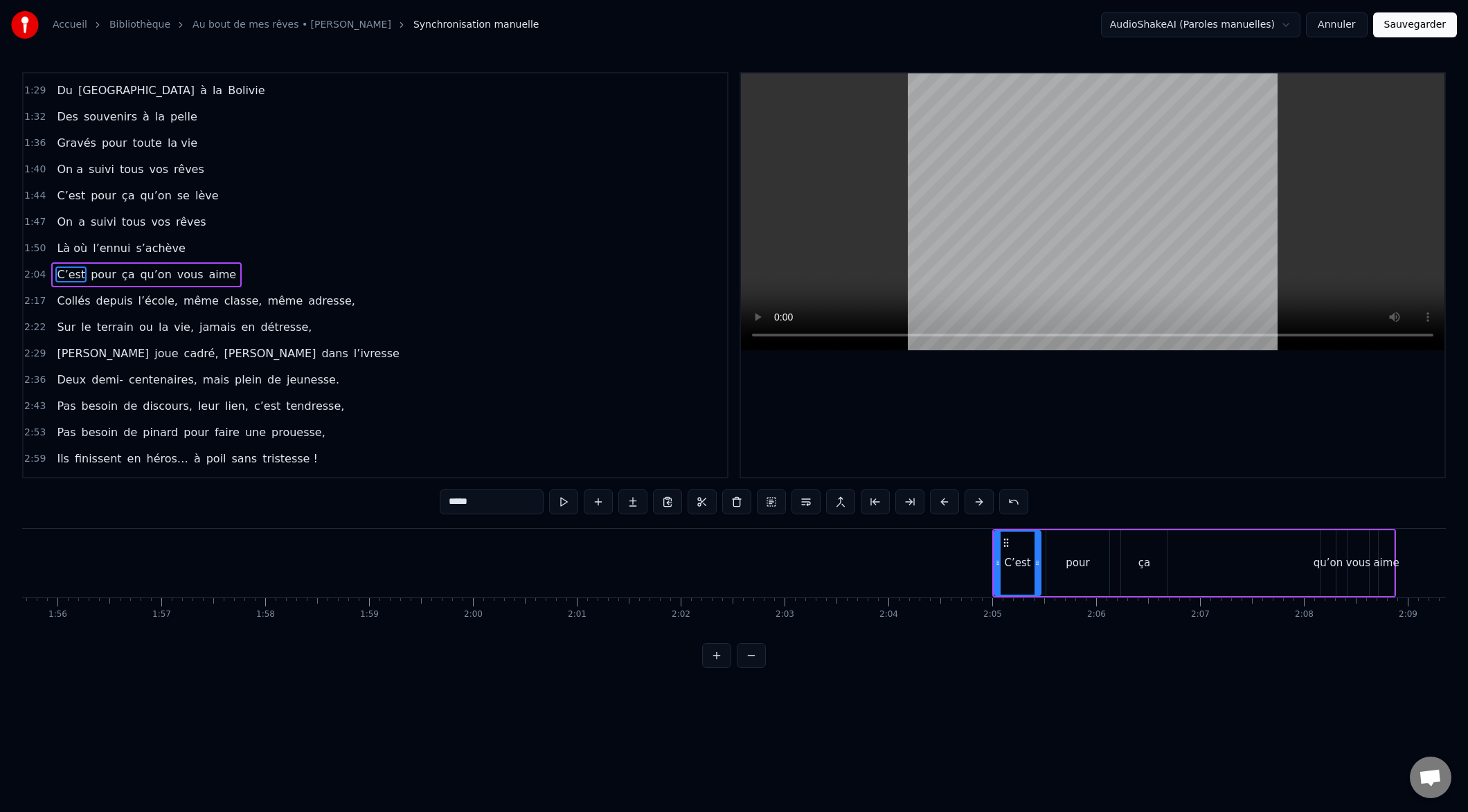
scroll to position [0, 11915]
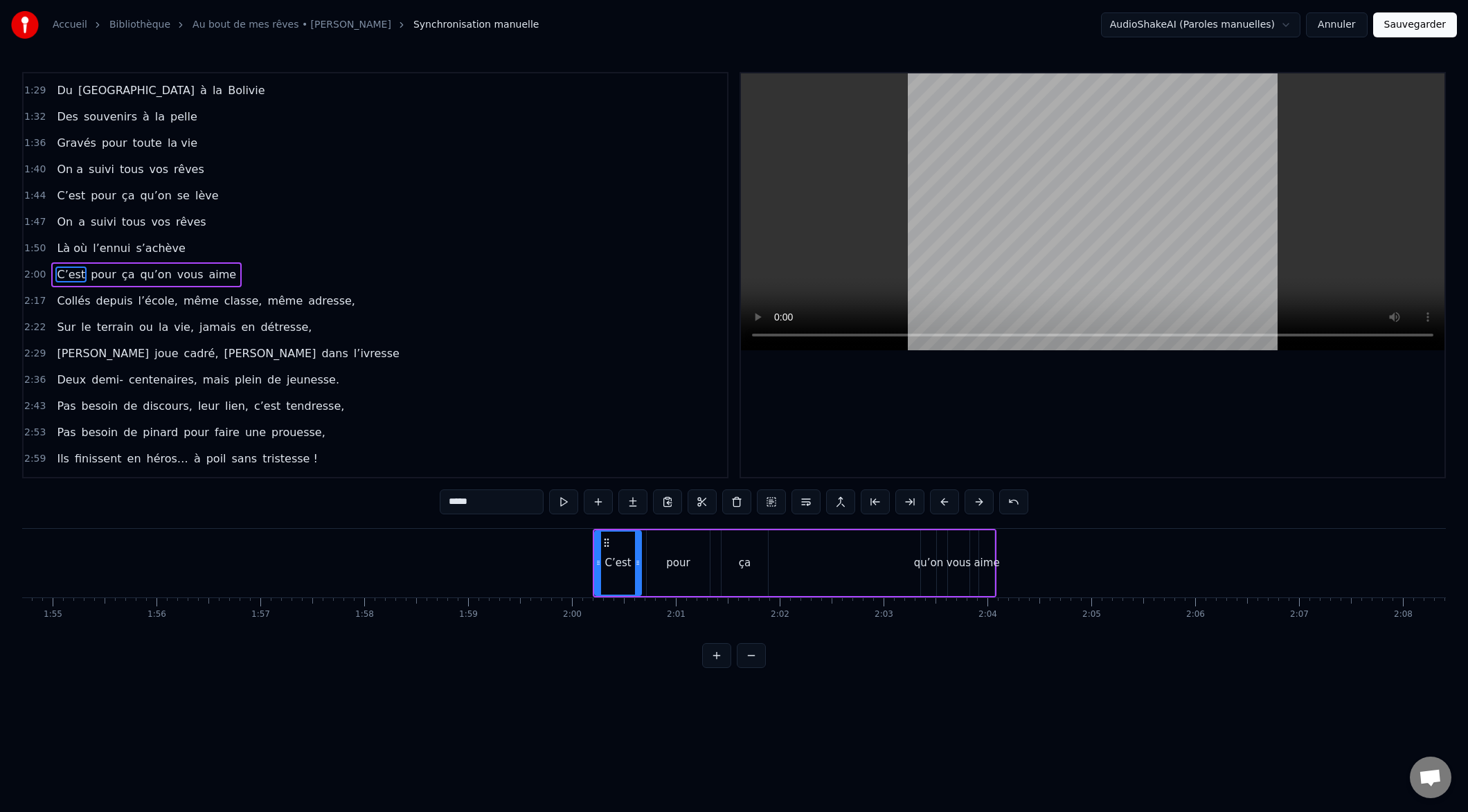
drag, startPoint x: 939, startPoint y: 508, endPoint x: 930, endPoint y: 513, distance: 10.3
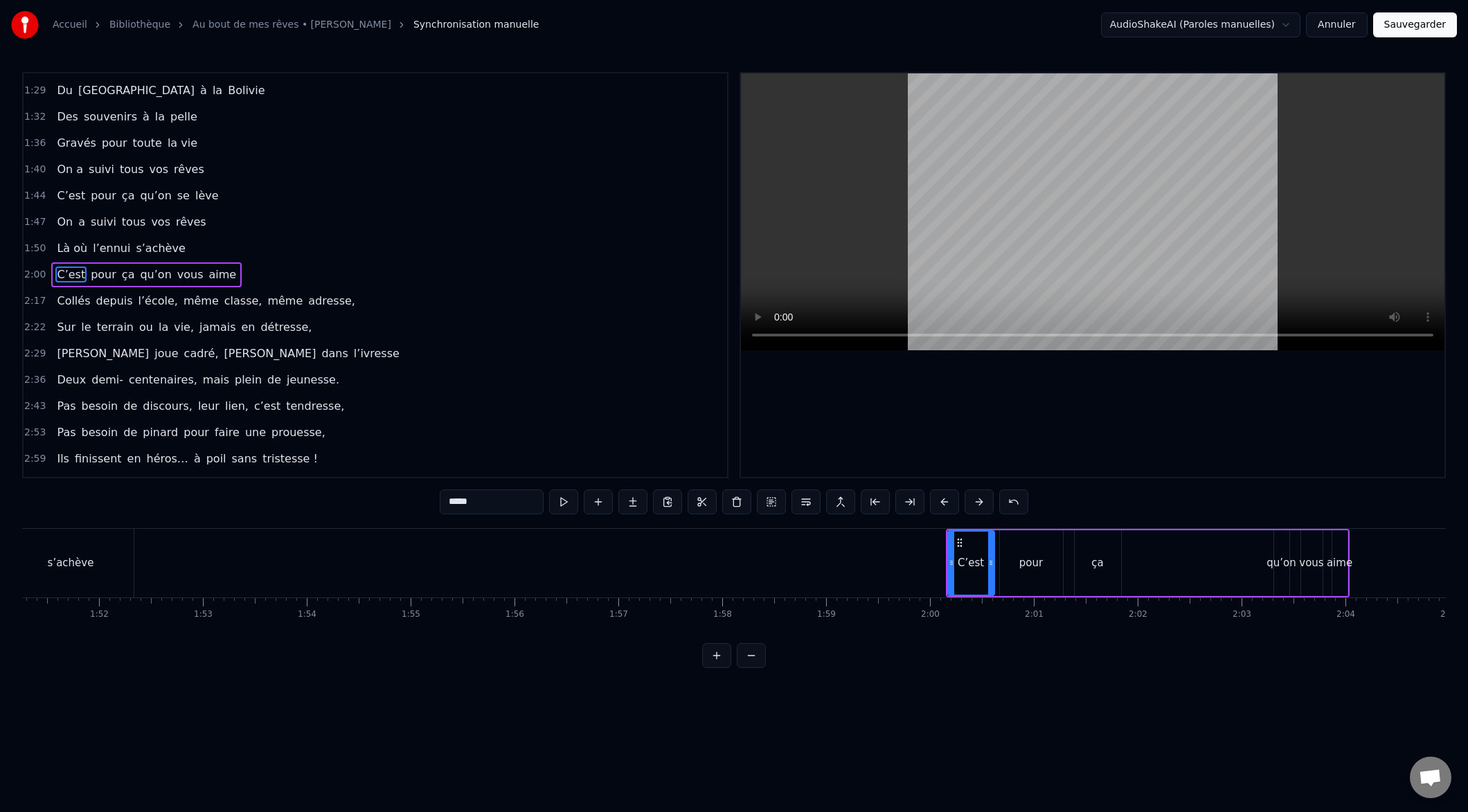
scroll to position [0, 11541]
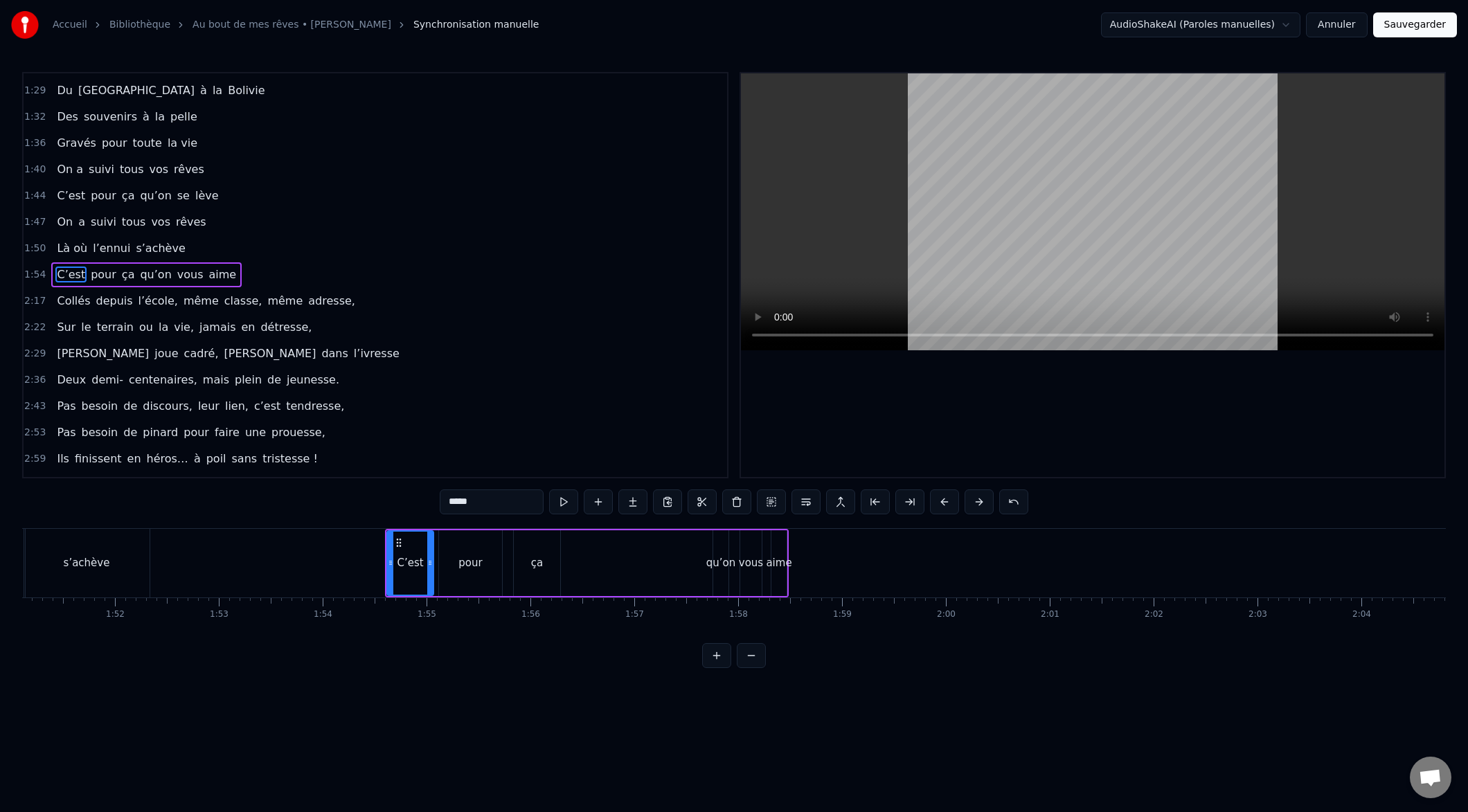
drag, startPoint x: 946, startPoint y: 511, endPoint x: 934, endPoint y: 514, distance: 12.4
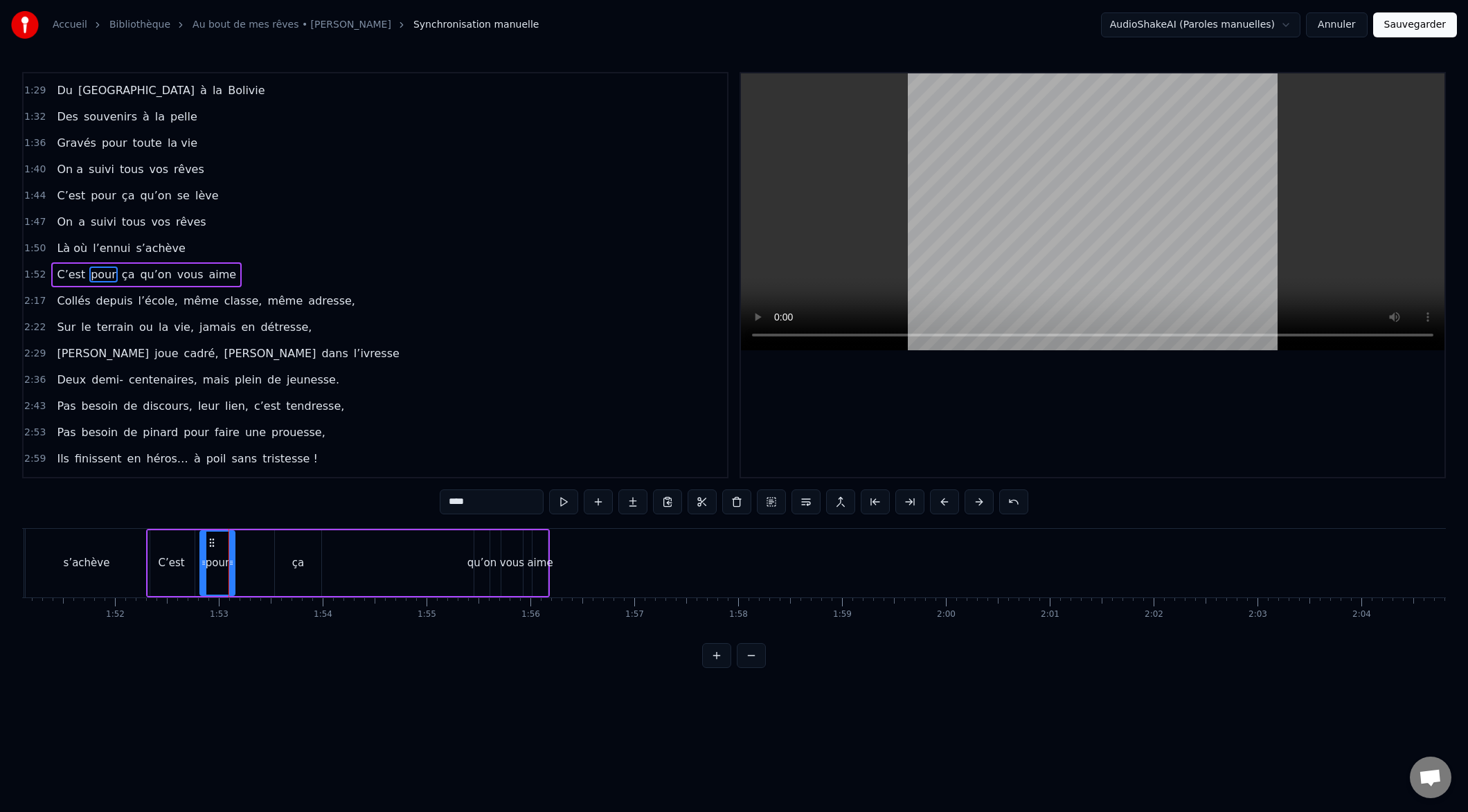
drag, startPoint x: 260, startPoint y: 564, endPoint x: 236, endPoint y: 563, distance: 24.0
type input "**"
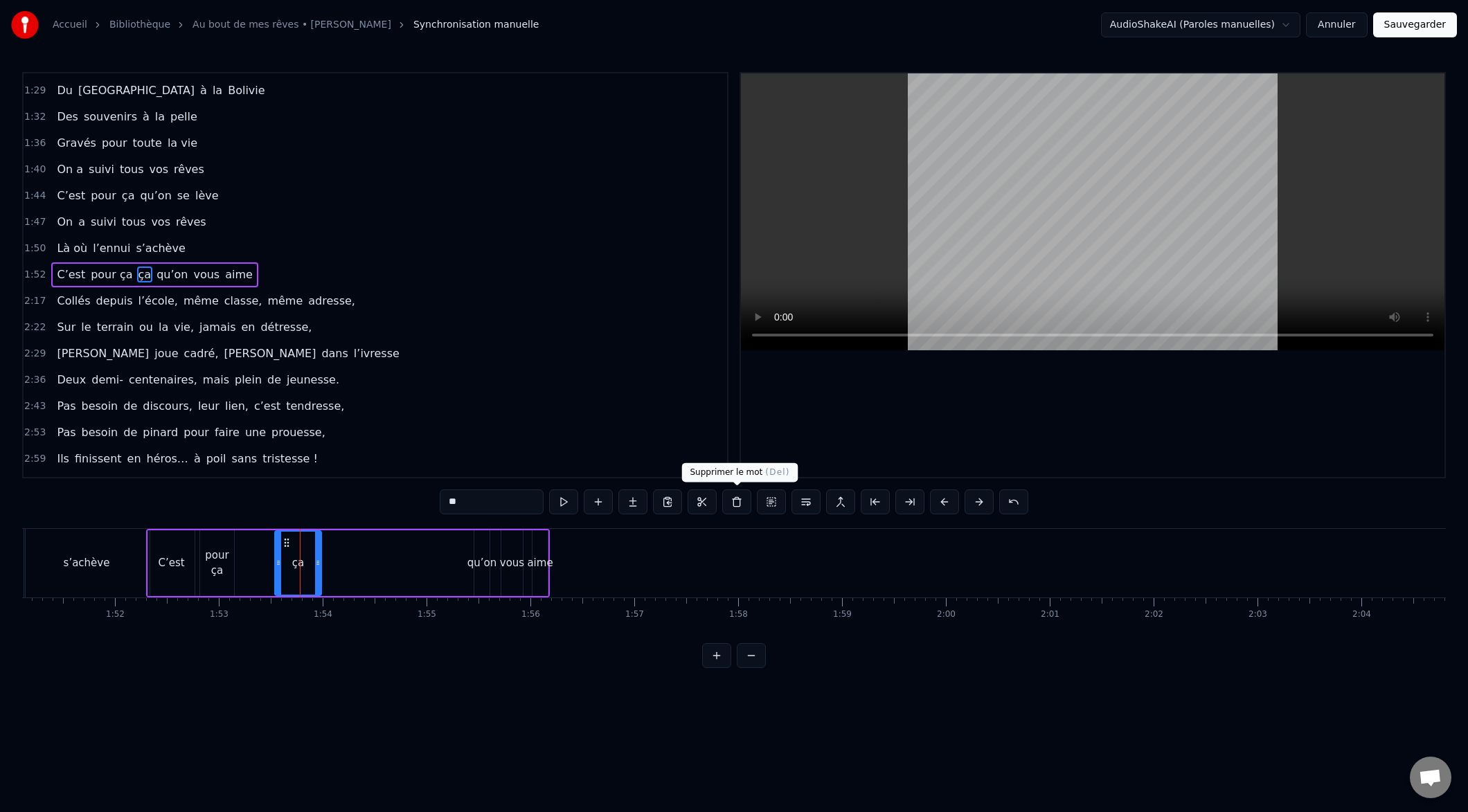
drag, startPoint x: 741, startPoint y: 500, endPoint x: 734, endPoint y: 500, distance: 7.0
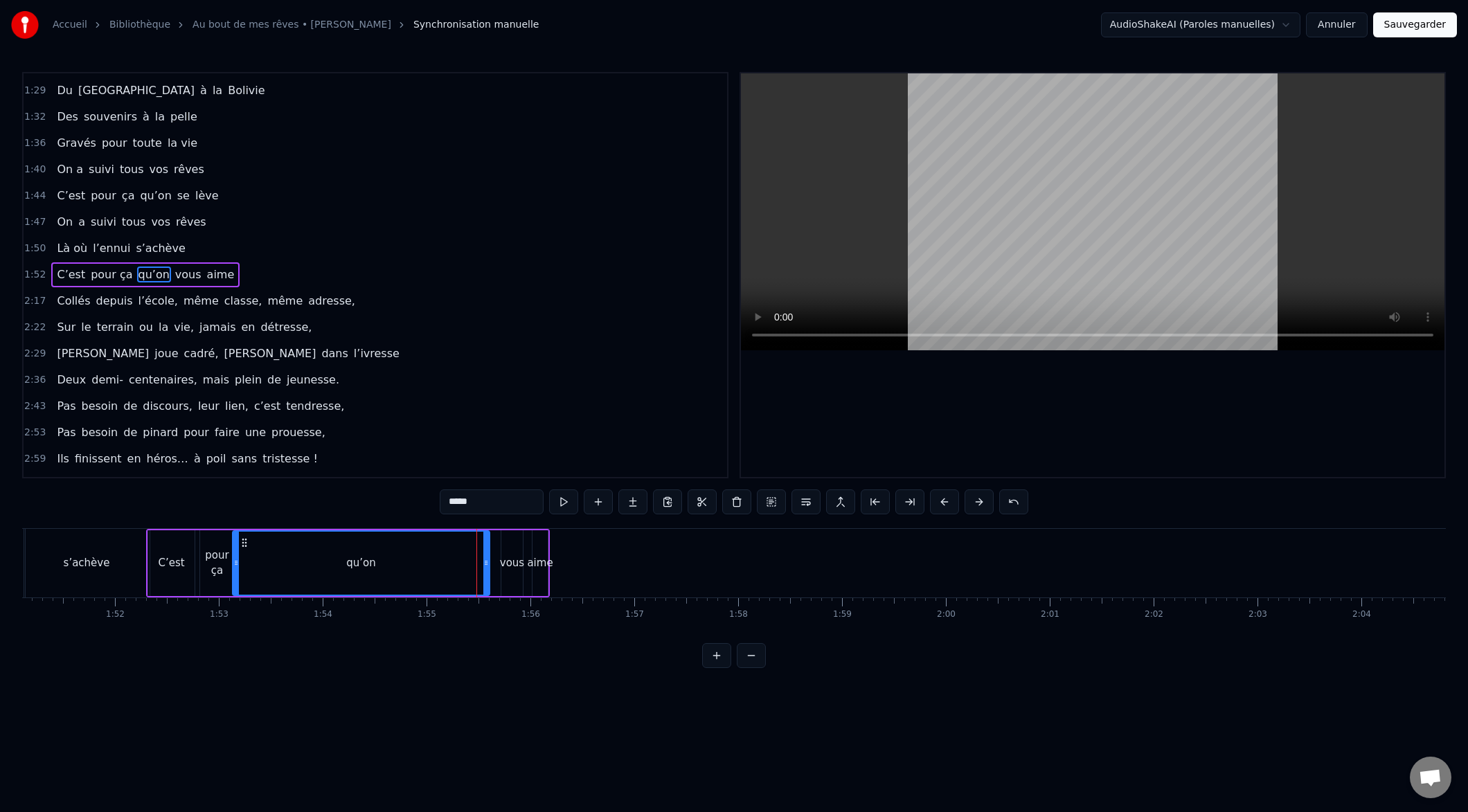
drag, startPoint x: 475, startPoint y: 562, endPoint x: 237, endPoint y: 575, distance: 238.4
drag, startPoint x: 485, startPoint y: 565, endPoint x: 276, endPoint y: 589, distance: 210.4
drag, startPoint x: 494, startPoint y: 502, endPoint x: 492, endPoint y: 493, distance: 9.2
type input "****"
drag, startPoint x: 533, startPoint y: 562, endPoint x: 274, endPoint y: 577, distance: 259.4
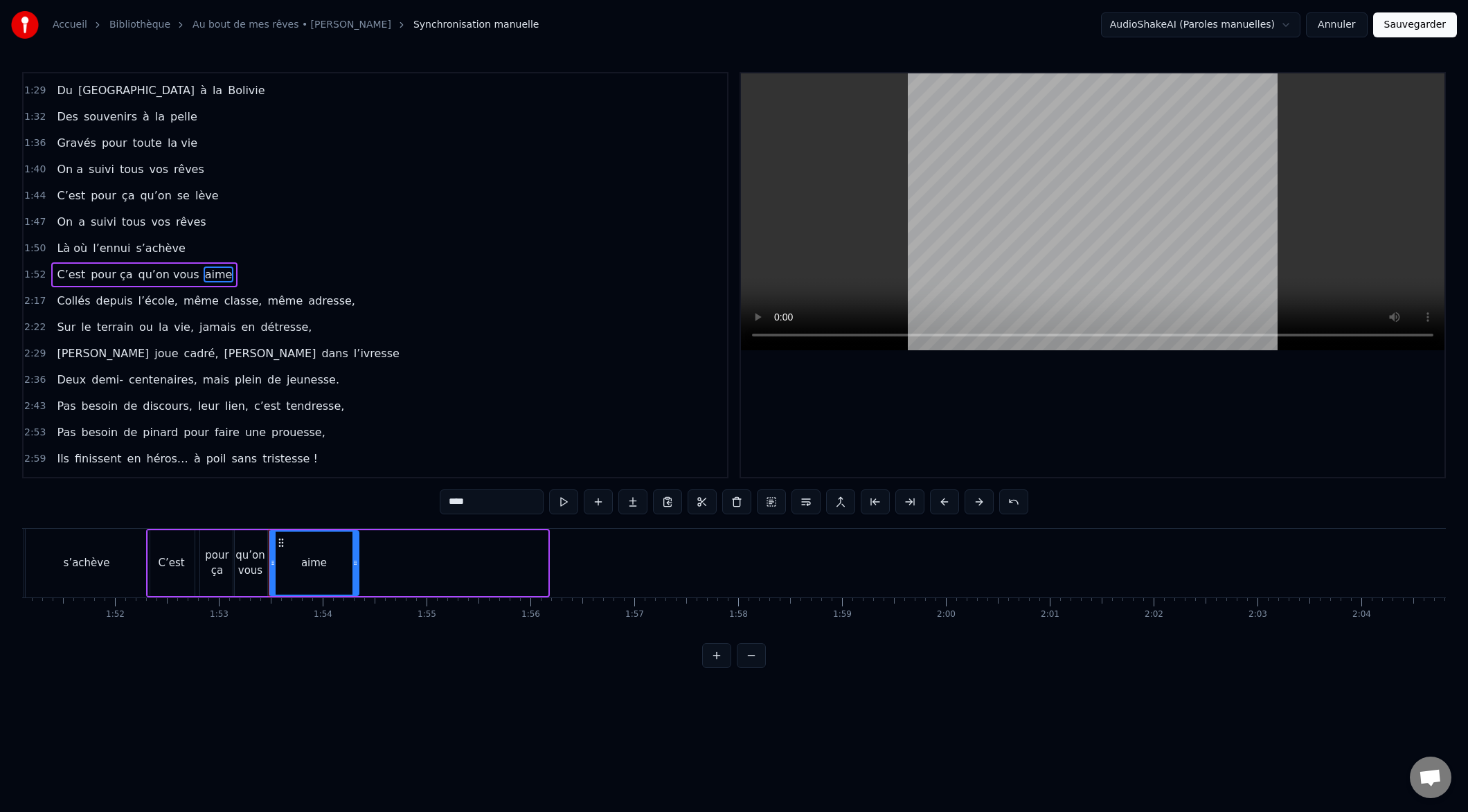
drag, startPoint x: 543, startPoint y: 566, endPoint x: 357, endPoint y: 584, distance: 186.9
type input "********"
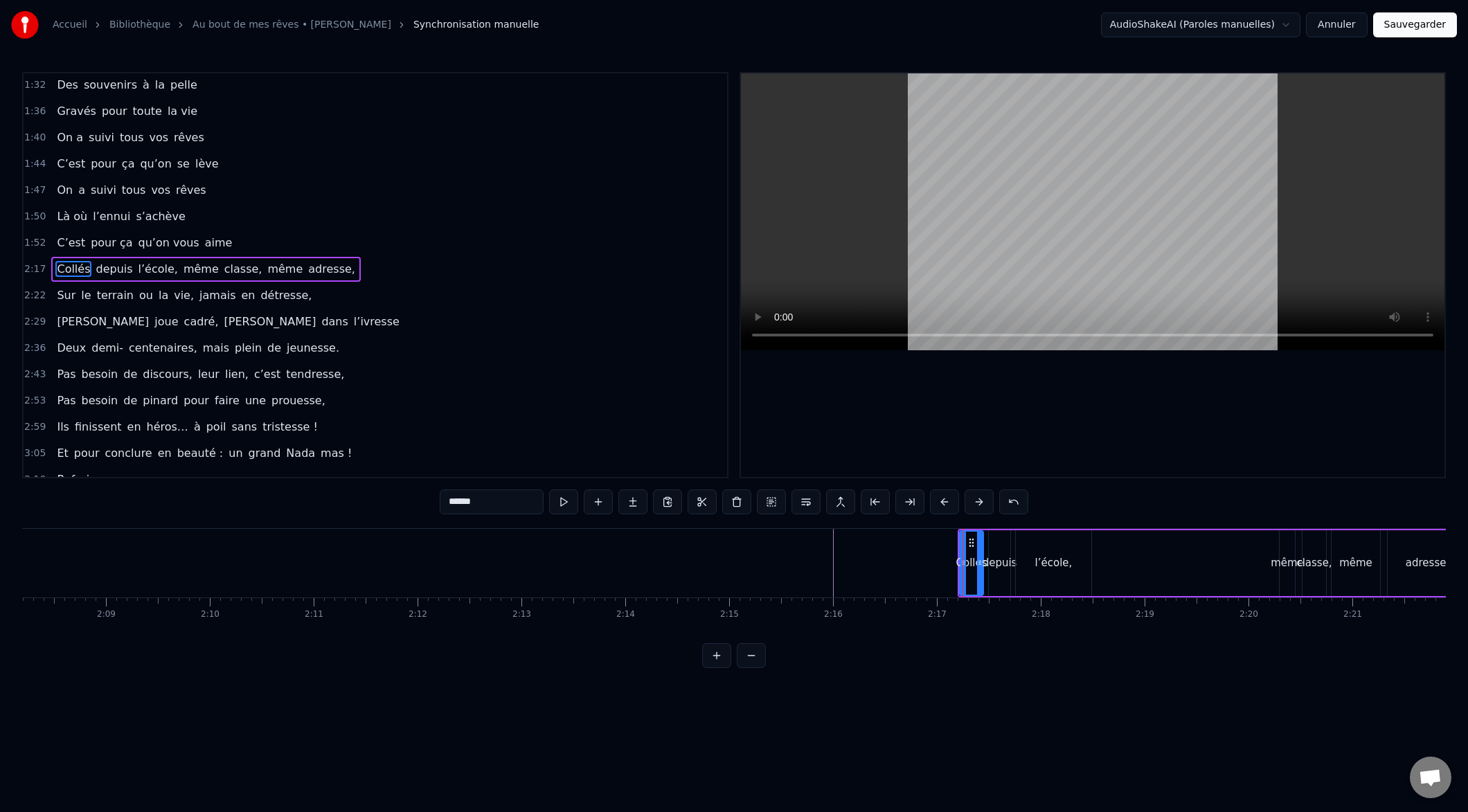
scroll to position [522, 0]
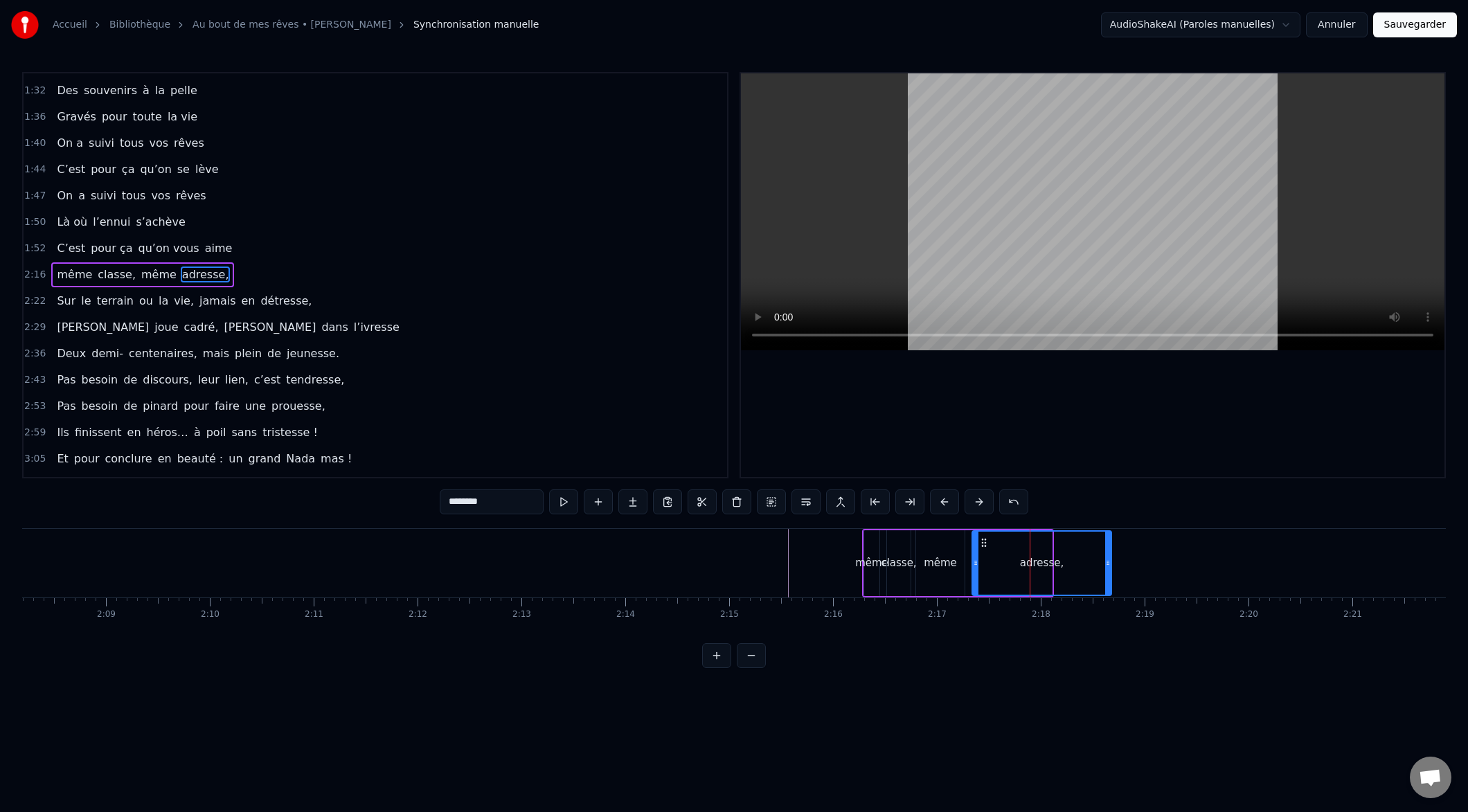
drag, startPoint x: 1054, startPoint y: 565, endPoint x: 1091, endPoint y: 562, distance: 37.1
drag, startPoint x: 974, startPoint y: 563, endPoint x: 1004, endPoint y: 562, distance: 30.0
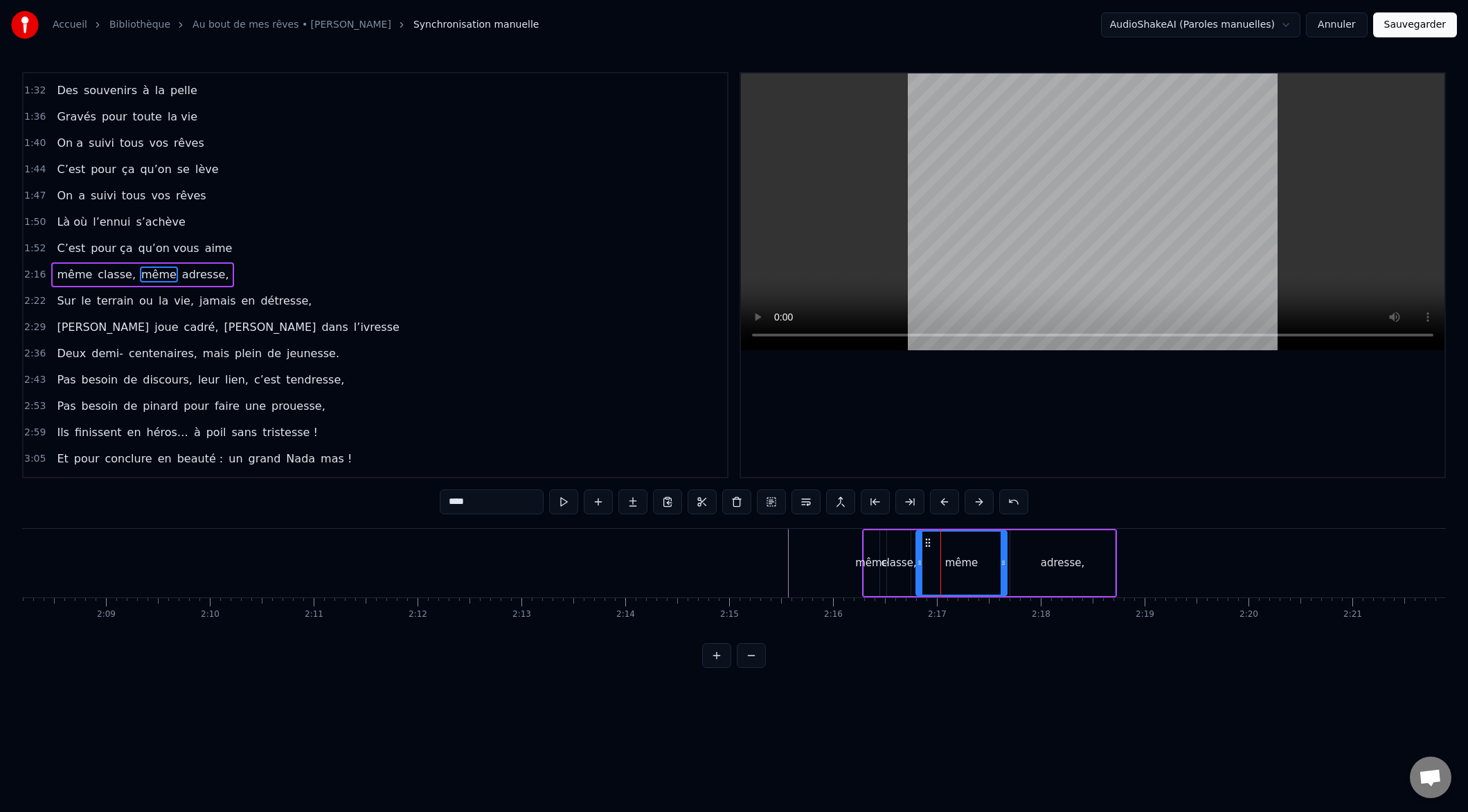
drag, startPoint x: 962, startPoint y: 562, endPoint x: 989, endPoint y: 560, distance: 27.1
drag, startPoint x: 918, startPoint y: 563, endPoint x: 957, endPoint y: 563, distance: 39.0
drag, startPoint x: 909, startPoint y: 563, endPoint x: 937, endPoint y: 560, distance: 28.2
drag, startPoint x: 890, startPoint y: 564, endPoint x: 897, endPoint y: 562, distance: 7.3
type input "****"
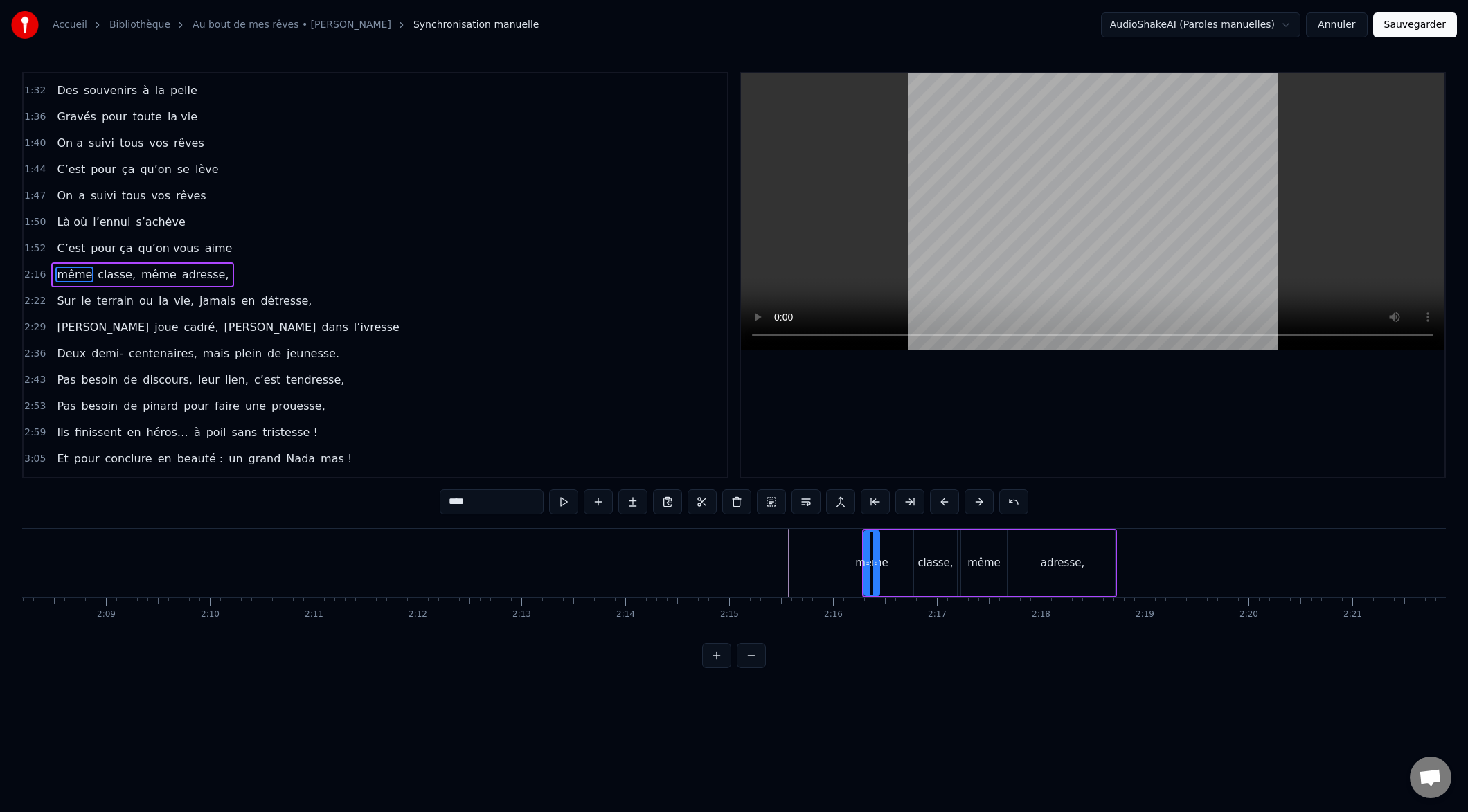
drag, startPoint x: 876, startPoint y: 563, endPoint x: 900, endPoint y: 564, distance: 24.0
drag, startPoint x: 875, startPoint y: 562, endPoint x: 902, endPoint y: 563, distance: 27.0
drag, startPoint x: 867, startPoint y: 565, endPoint x: 865, endPoint y: 572, distance: 7.3
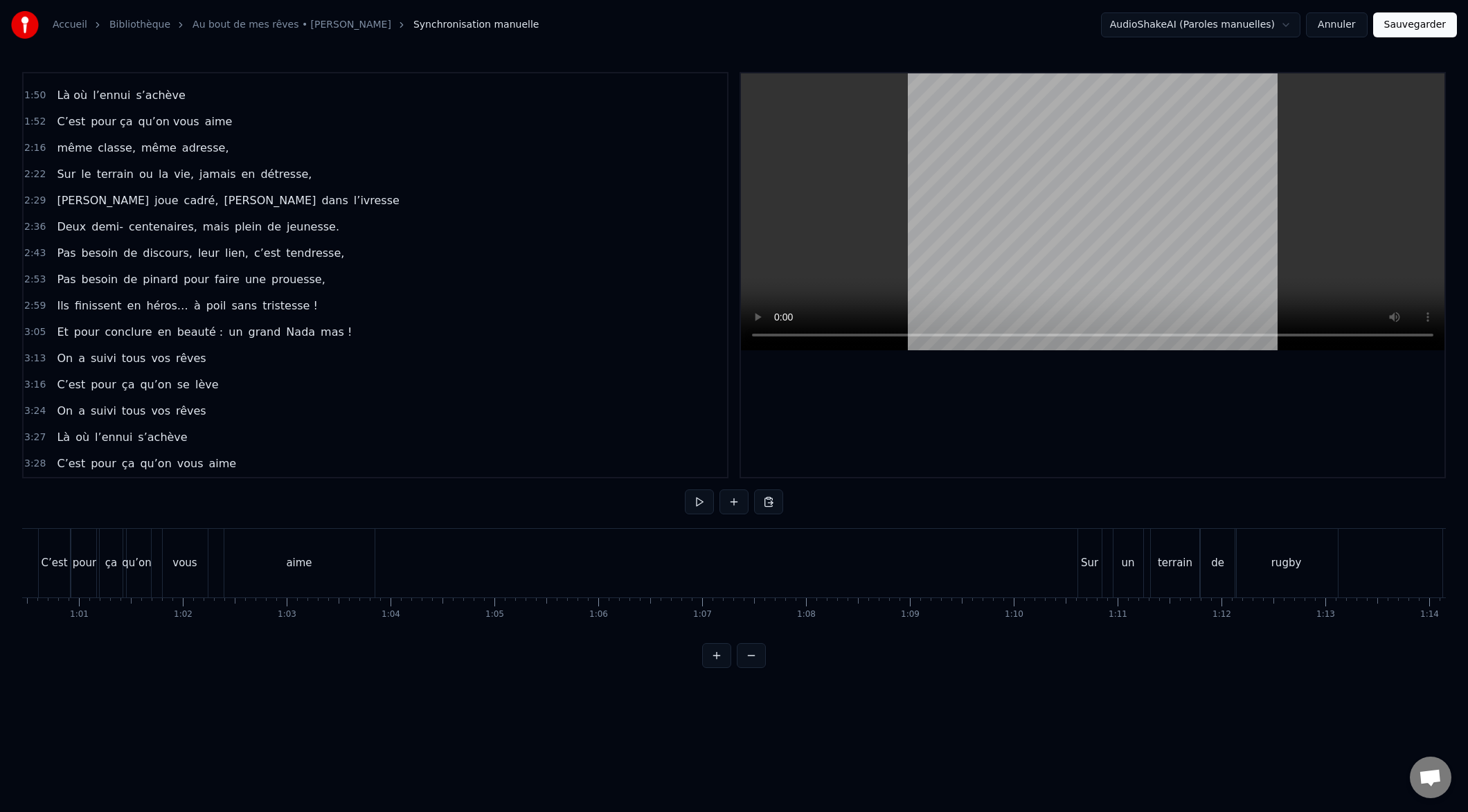
scroll to position [0, 6263]
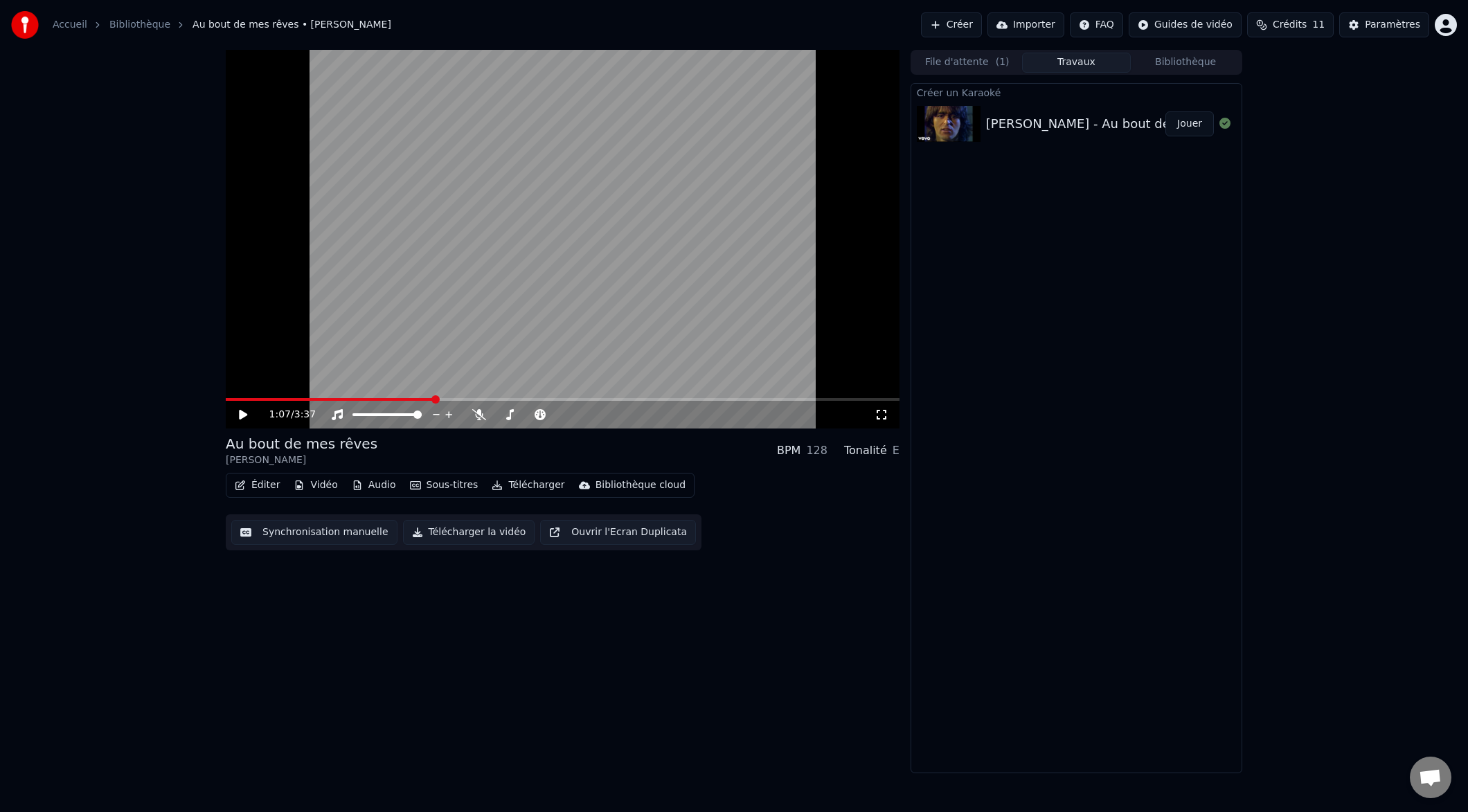
click at [241, 415] on icon at bounding box center [243, 414] width 9 height 9
click at [242, 415] on icon at bounding box center [252, 414] width 32 height 11
